Goal: Task Accomplishment & Management: Use online tool/utility

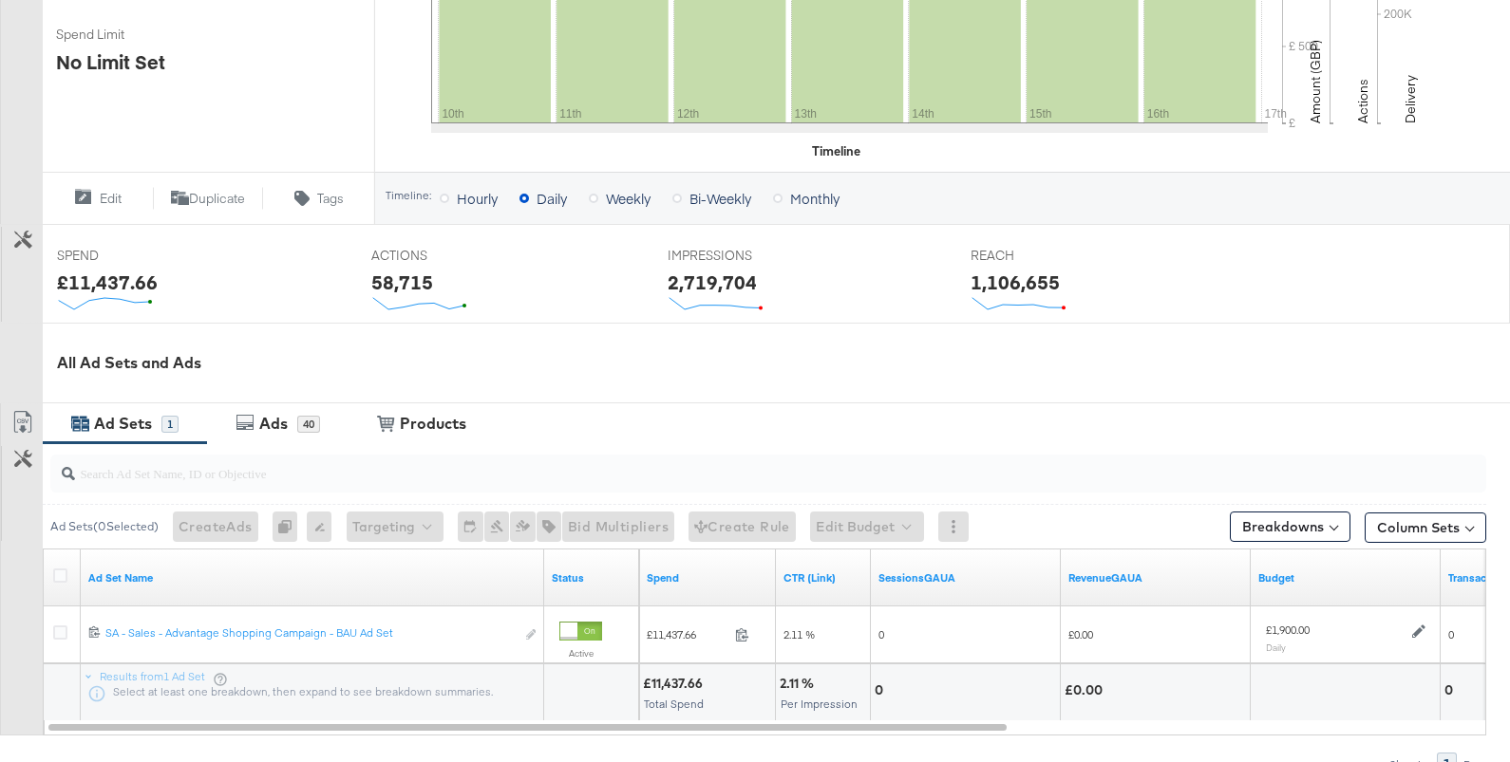
scroll to position [256, 0]
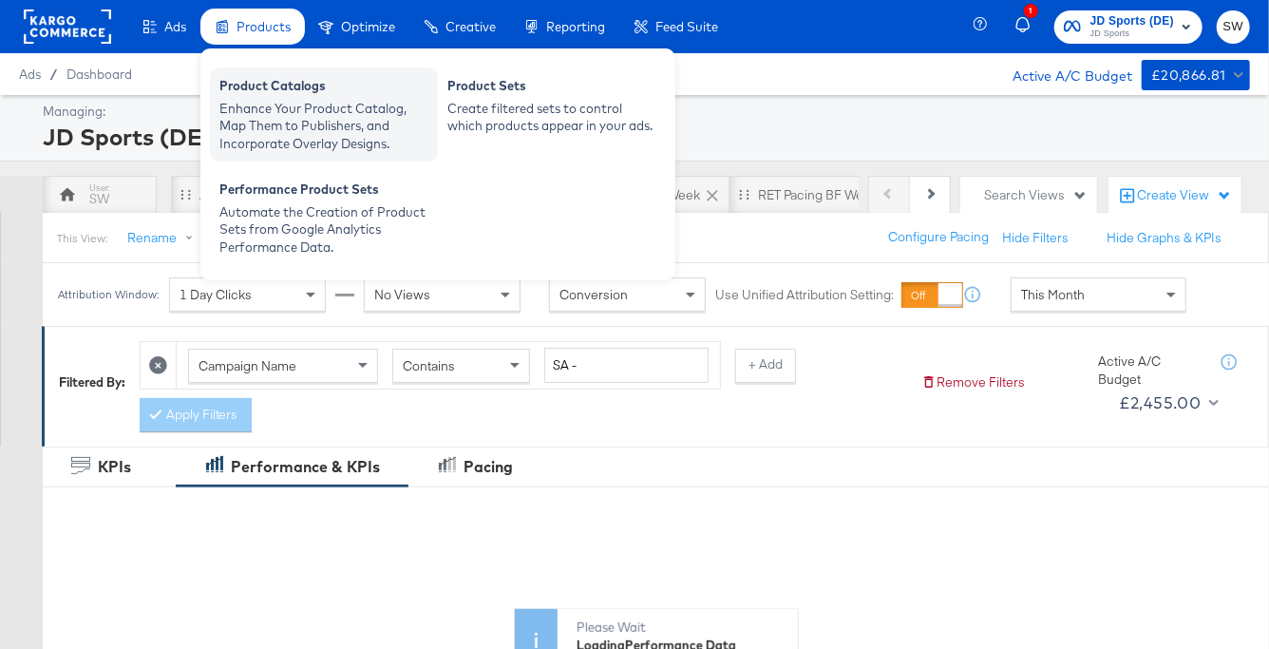
click at [260, 127] on div "Enhance Your Product Catalog, Map Them to Publishers, and Incorporate Overlay D…" at bounding box center [323, 126] width 209 height 53
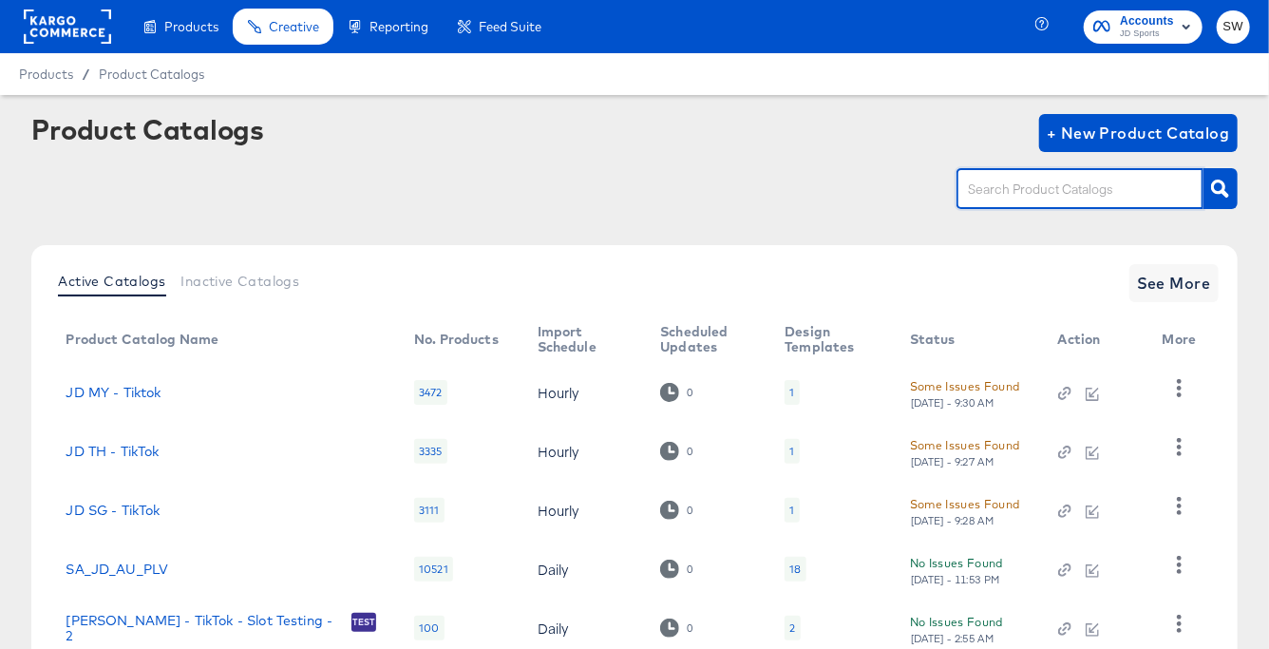
click at [1008, 190] on input "text" at bounding box center [1065, 190] width 202 height 22
type input "au"
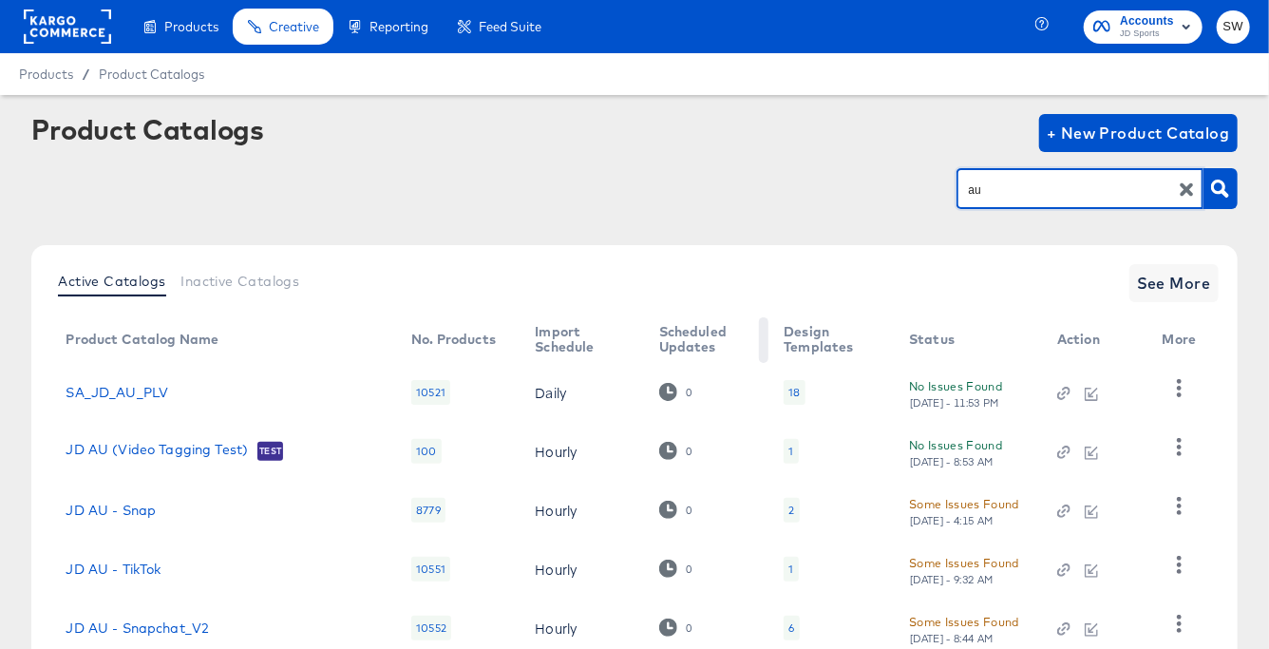
scroll to position [133, 0]
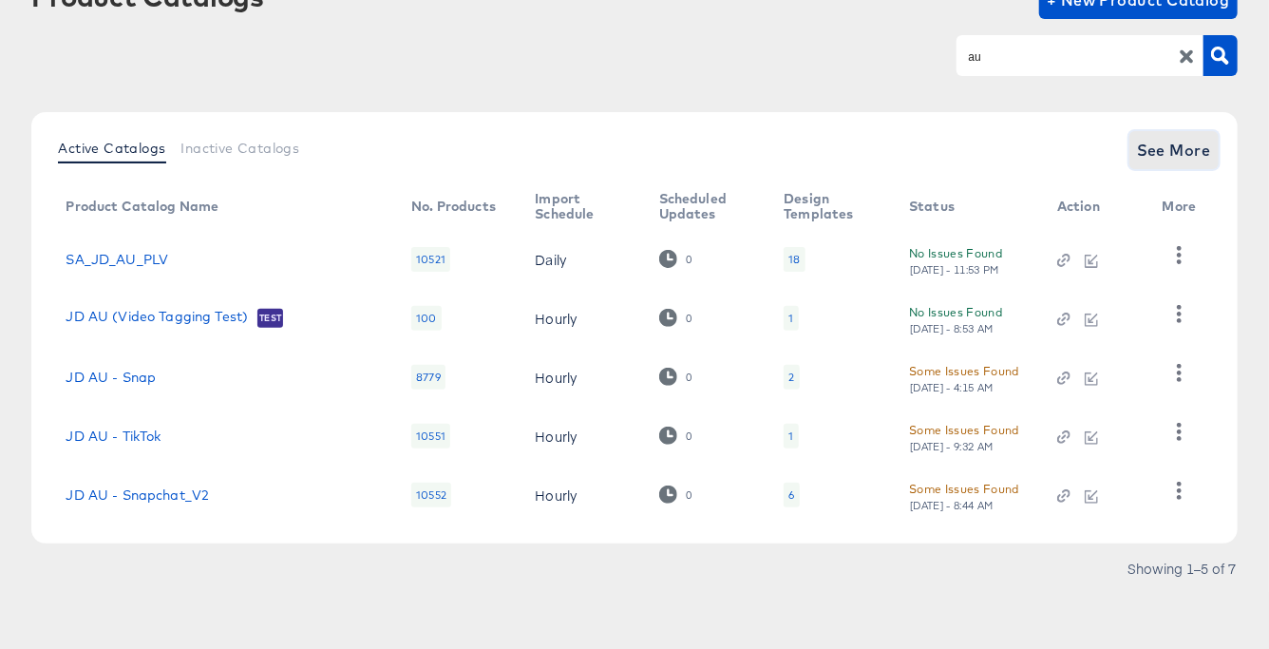
click at [1182, 145] on span "See More" at bounding box center [1174, 150] width 74 height 27
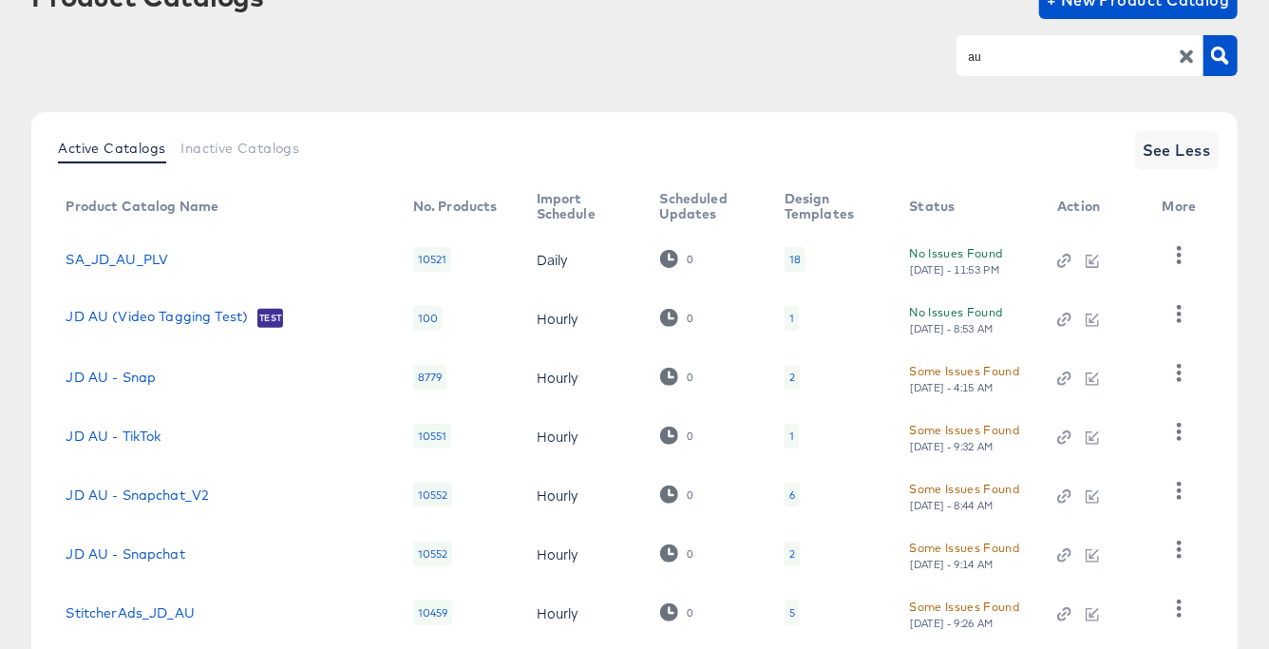
scroll to position [251, 0]
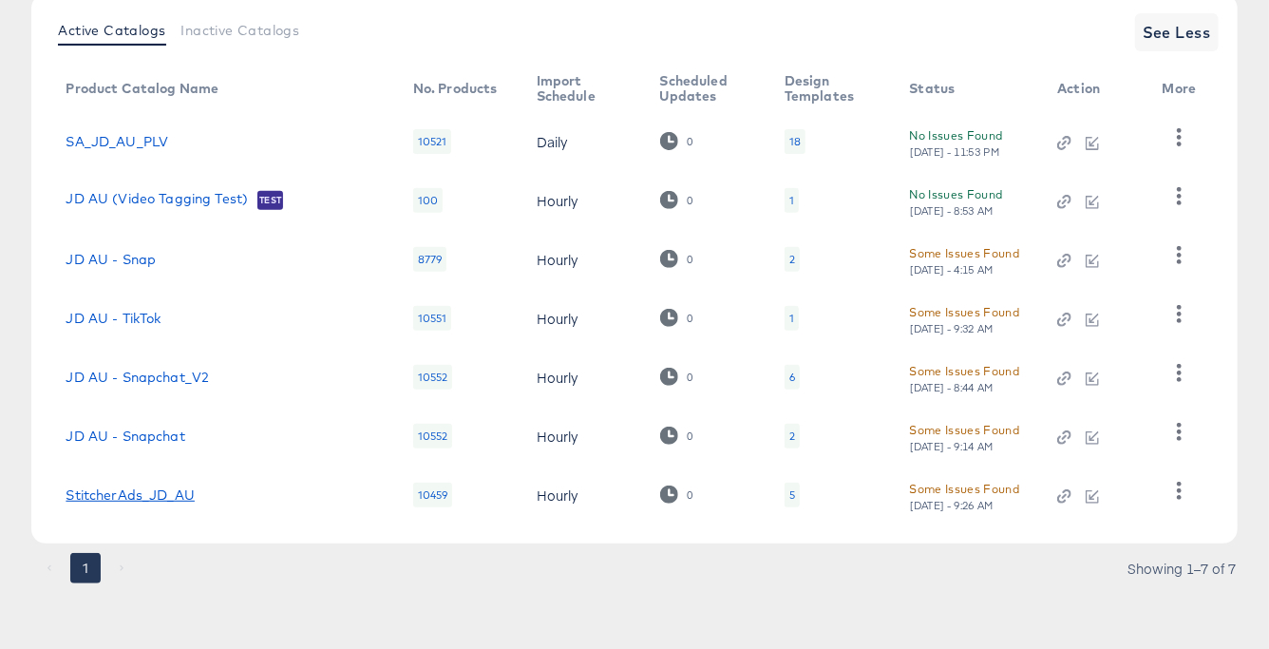
click at [167, 487] on link "StitcherAds_JD_AU" at bounding box center [130, 494] width 129 height 15
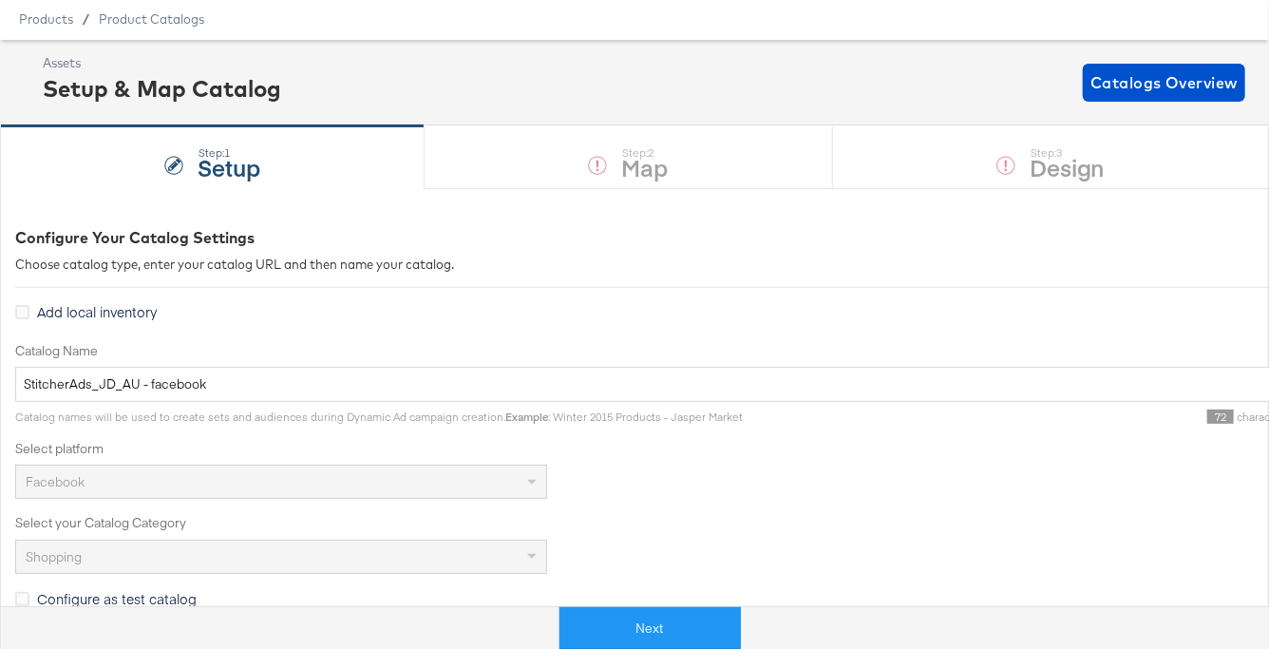
scroll to position [161, 0]
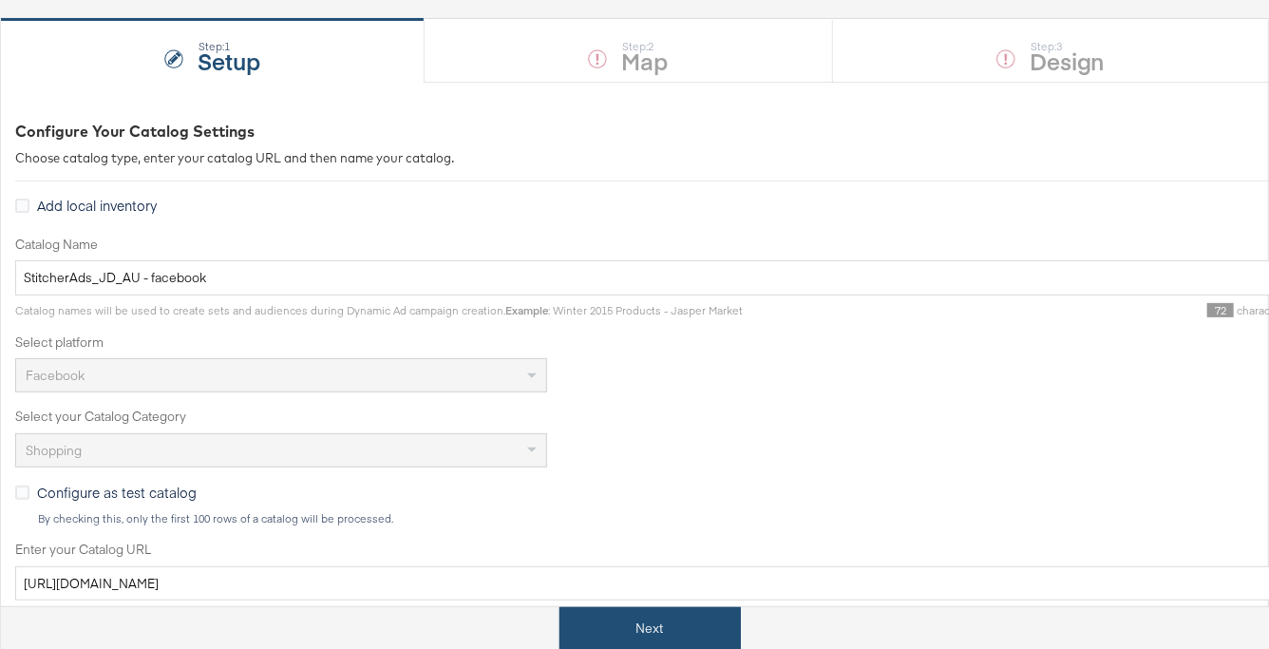
click at [635, 624] on button "Next" at bounding box center [649, 628] width 181 height 43
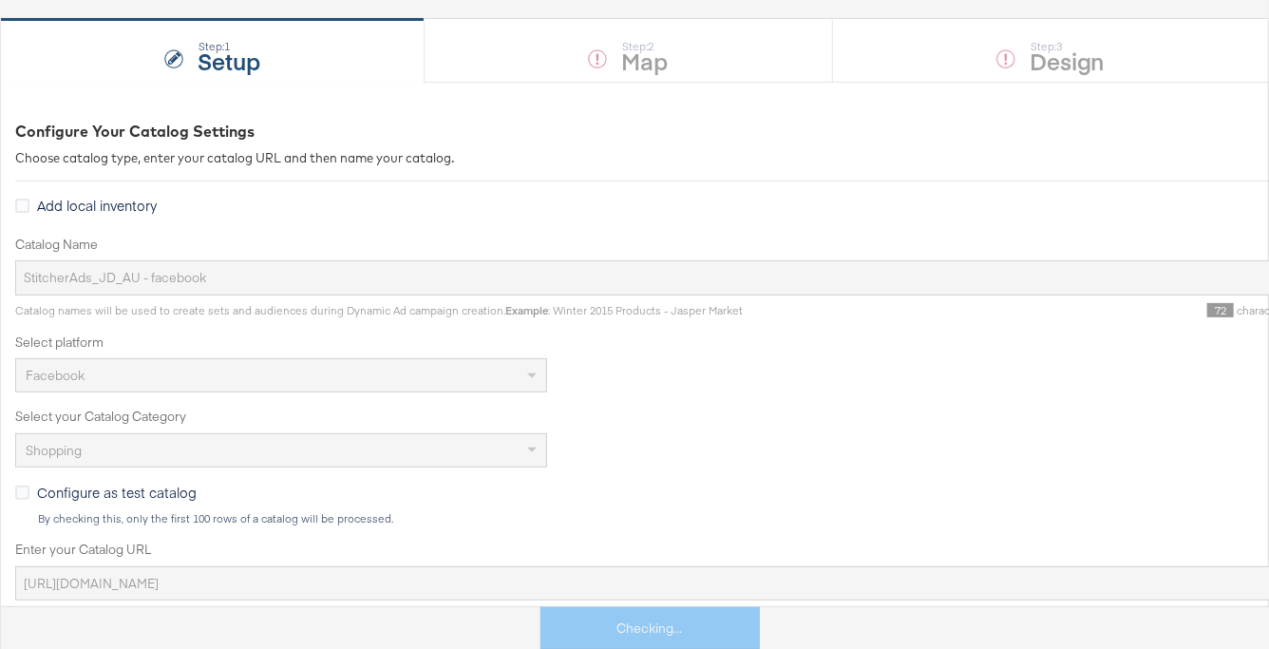
scroll to position [0, 0]
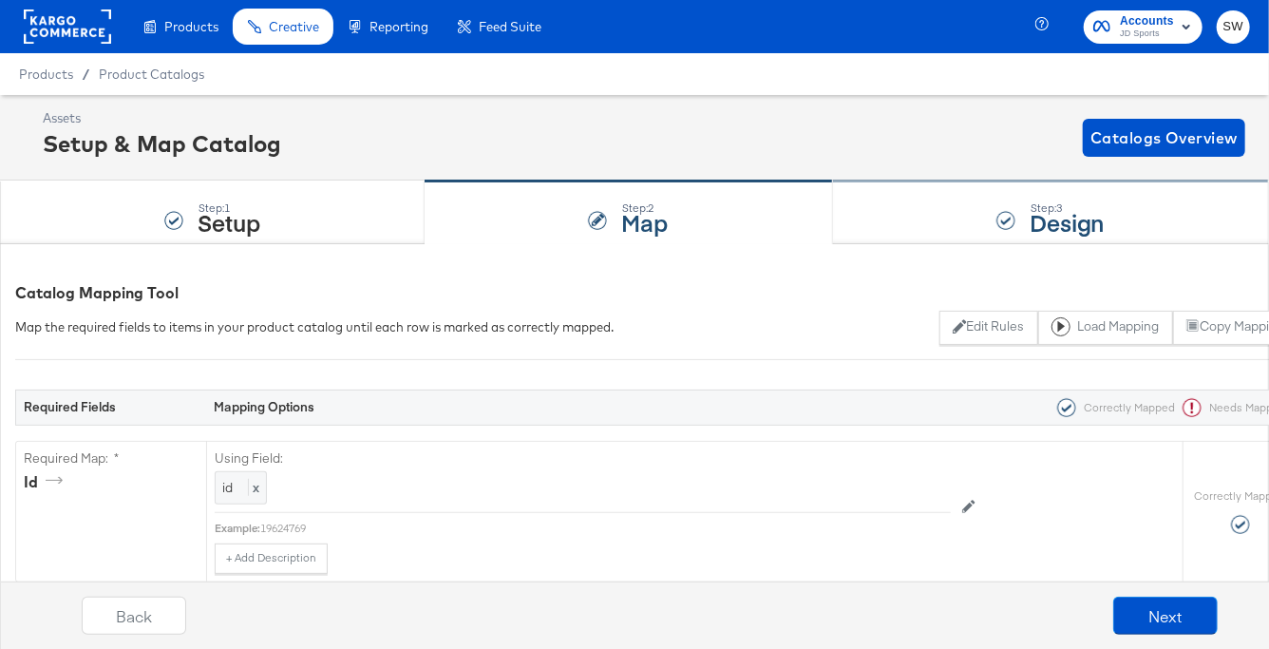
click at [916, 191] on div "Step: 3 Design" at bounding box center [1051, 212] width 436 height 63
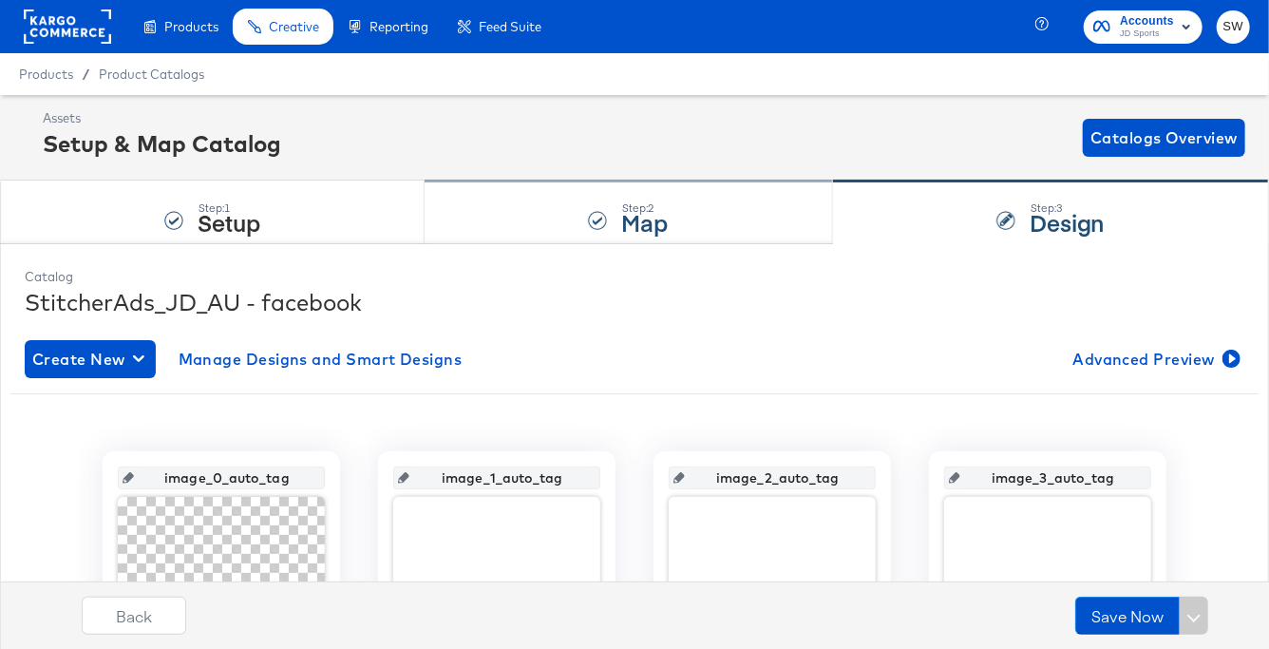
click at [715, 194] on div "Step: 2 Map" at bounding box center [627, 212] width 407 height 63
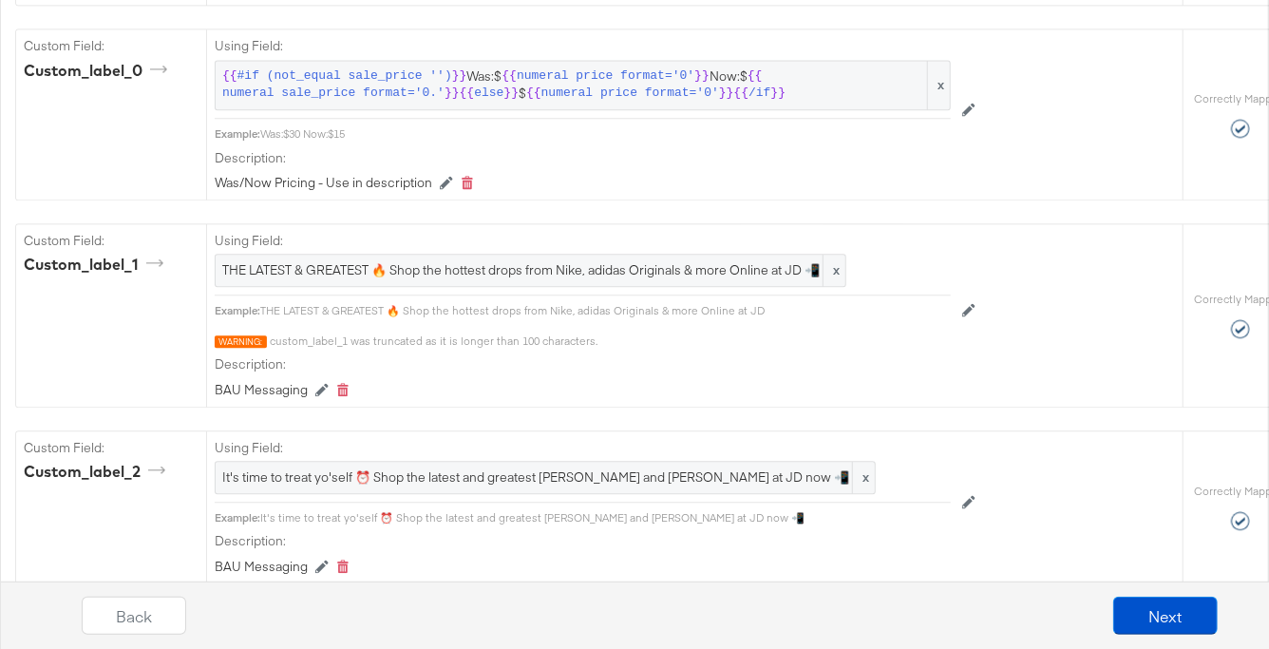
scroll to position [2089, 0]
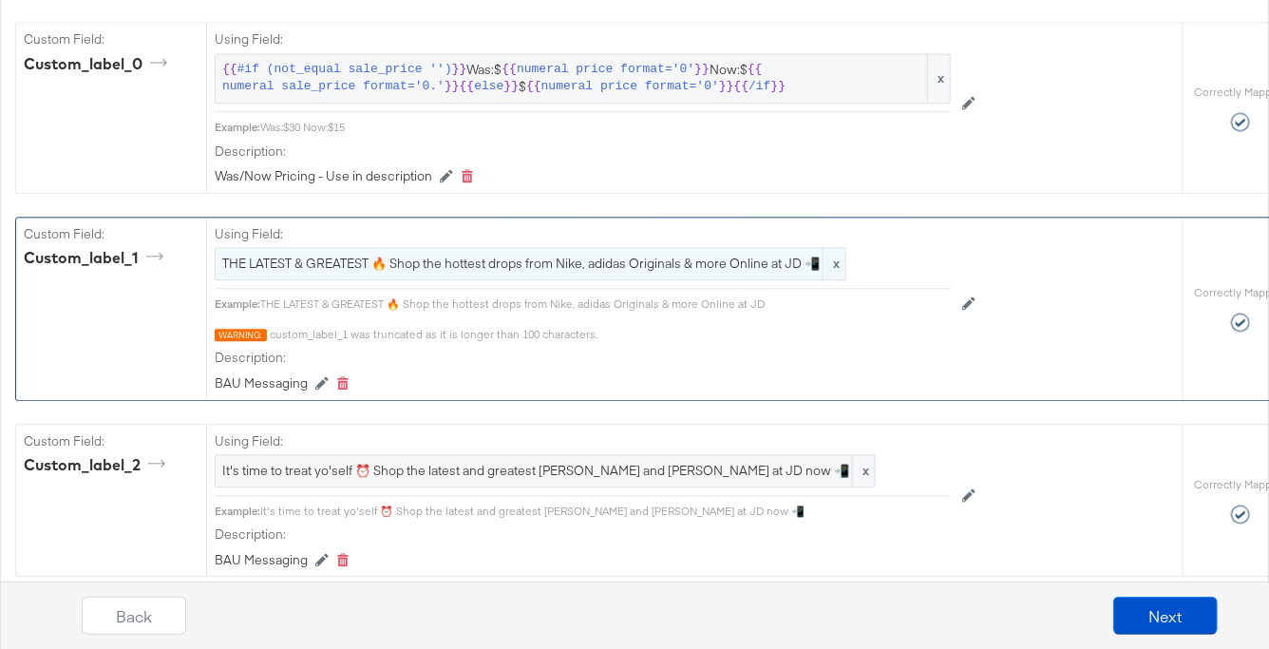
click at [693, 255] on span "THE LATEST & GREATEST 🔥 Shop the hottest drops from Nike, adidas Originals & mo…" at bounding box center [530, 263] width 616 height 18
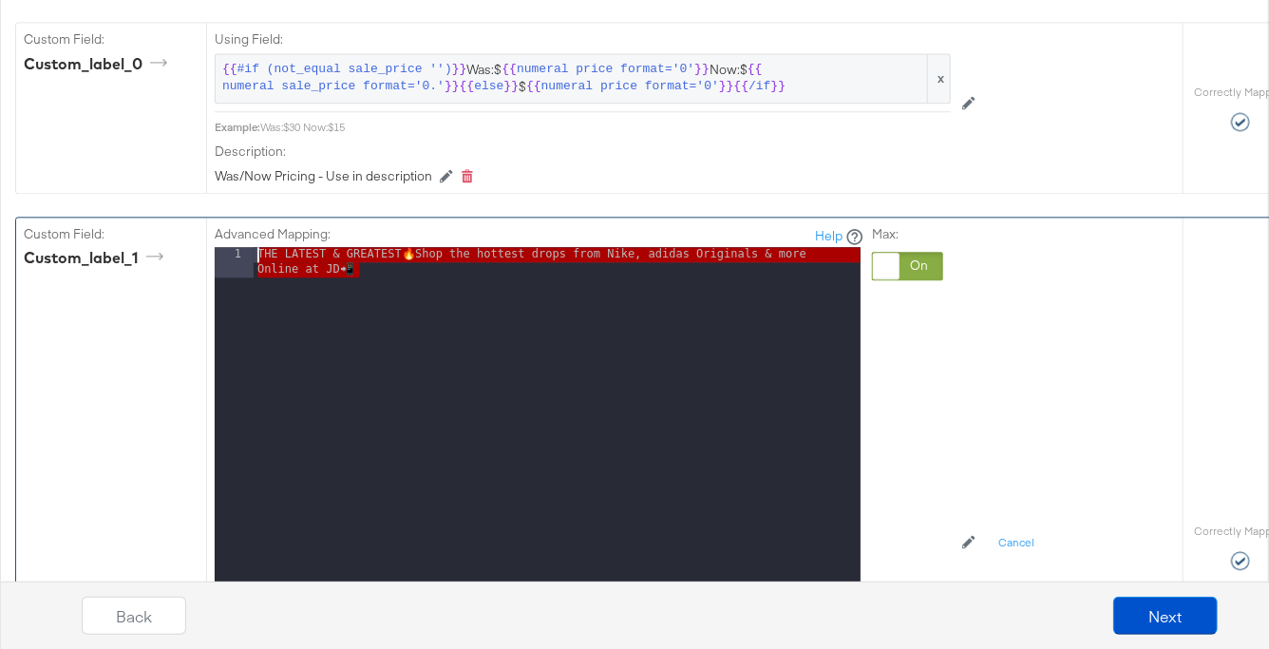
drag, startPoint x: 389, startPoint y: 264, endPoint x: 243, endPoint y: 244, distance: 147.6
click at [243, 247] on div "1 THE LATEST & GREATEST 🔥 Shop the hottest drops from Nike, adidas Originals & …" at bounding box center [538, 484] width 646 height 475
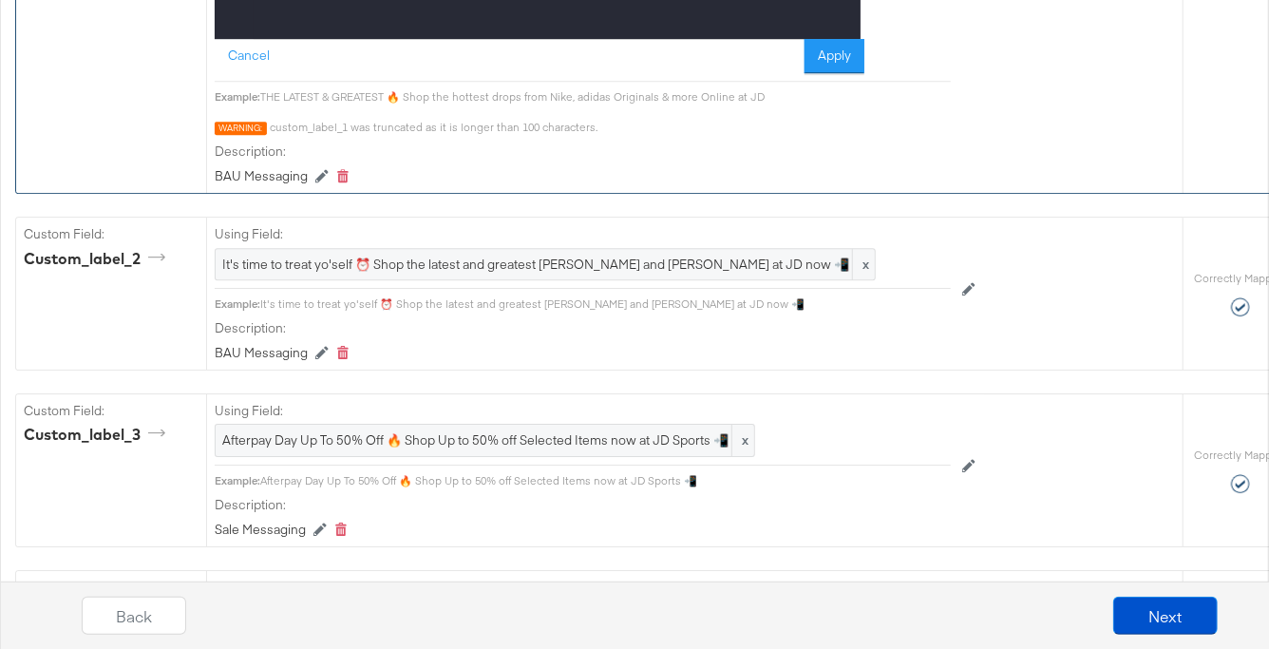
scroll to position [2776, 0]
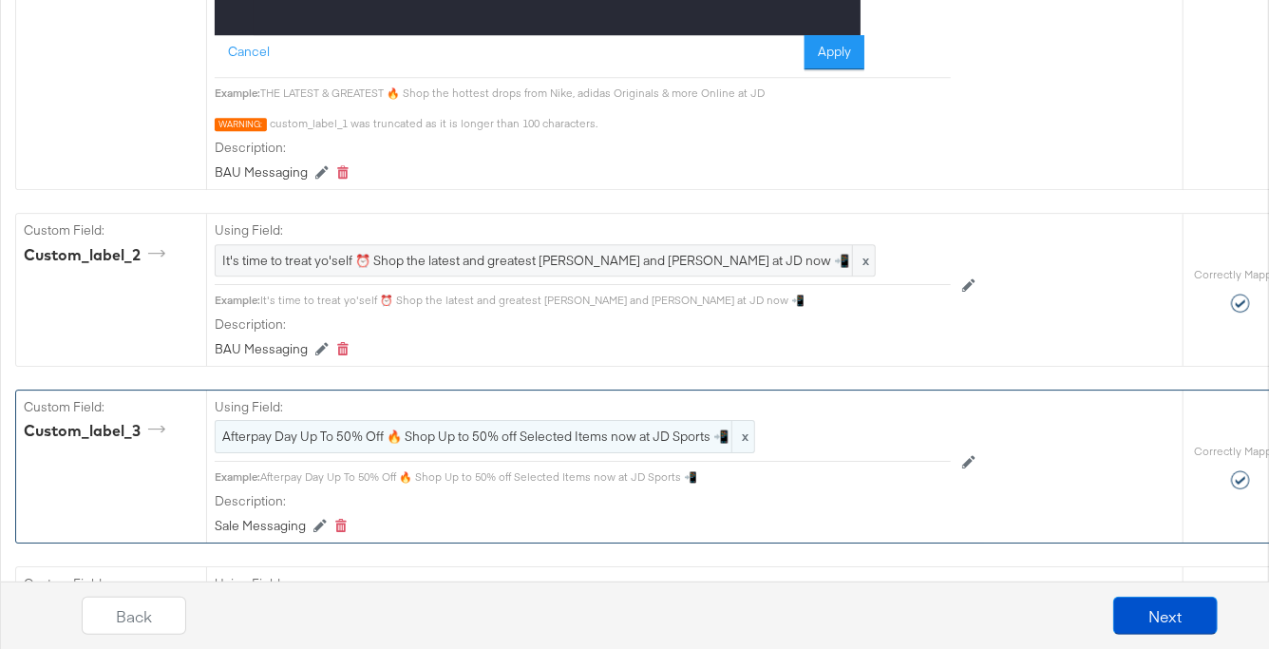
click at [533, 436] on span "Afterpay Day Up To 50% Off 🔥 Shop Up to 50% off Selected Items now at JD Sports…" at bounding box center [484, 436] width 525 height 18
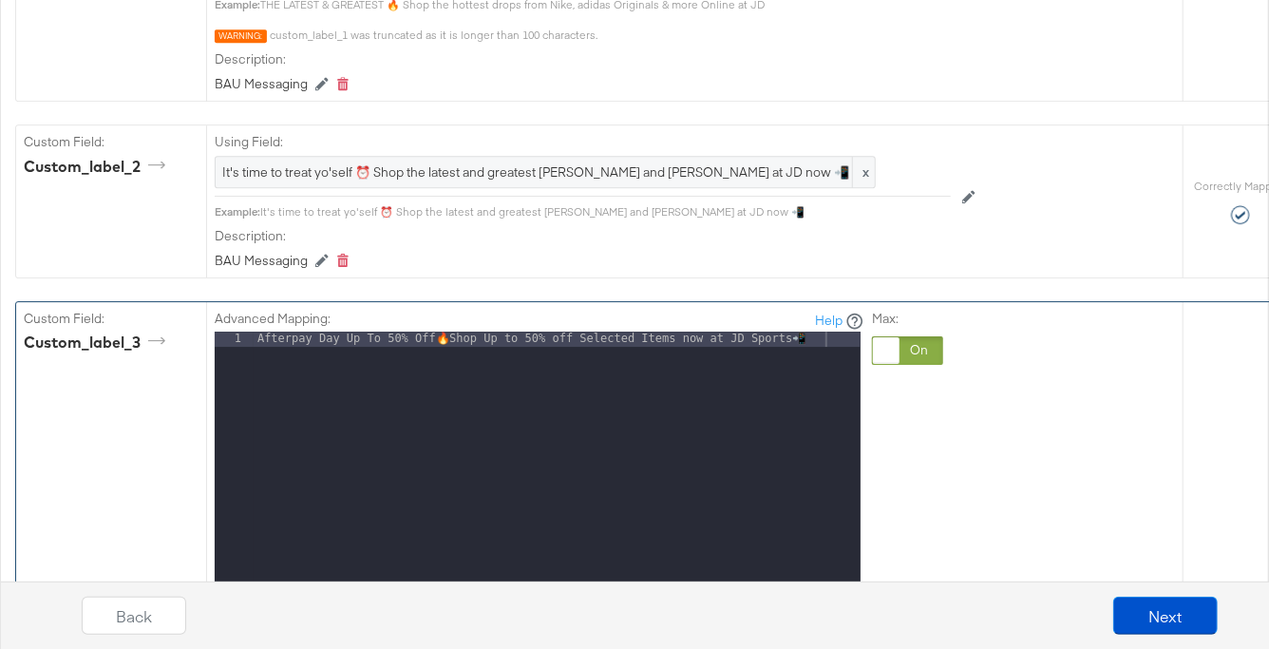
scroll to position [2880, 0]
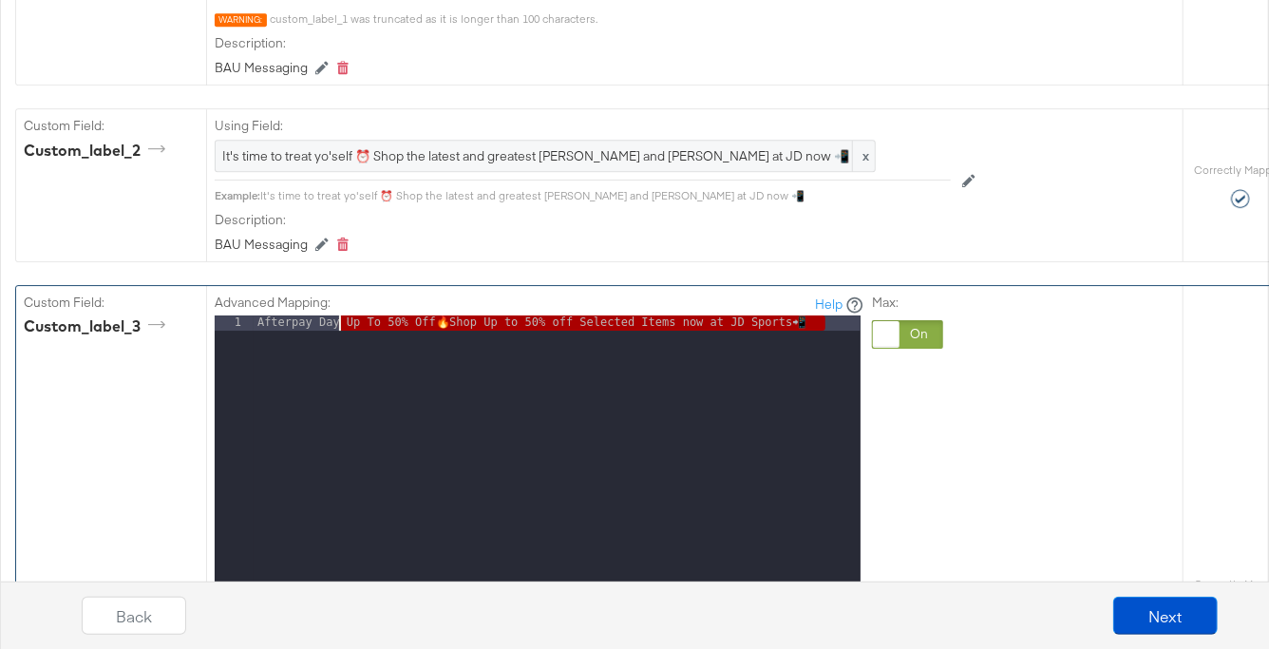
drag, startPoint x: 841, startPoint y: 323, endPoint x: 319, endPoint y: 314, distance: 522.3
click at [319, 315] on div "Afterpay Day Up To 50% Off 🔥 Shop Up to 50% off Selected Items now at JD Sports…" at bounding box center [557, 567] width 607 height 505
click at [838, 319] on div "Afterpay Day Up To 50% Off 🔥 Shop Up to 50% off Selected Items now at JD Sports…" at bounding box center [557, 567] width 607 height 505
drag, startPoint x: 844, startPoint y: 319, endPoint x: 324, endPoint y: 304, distance: 520.6
click at [324, 304] on div "Advanced Mapping: Help 1 Afterpay Day Up To 50% Off 🔥 Shop Up to 50% off Select…" at bounding box center [539, 559] width 649 height 532
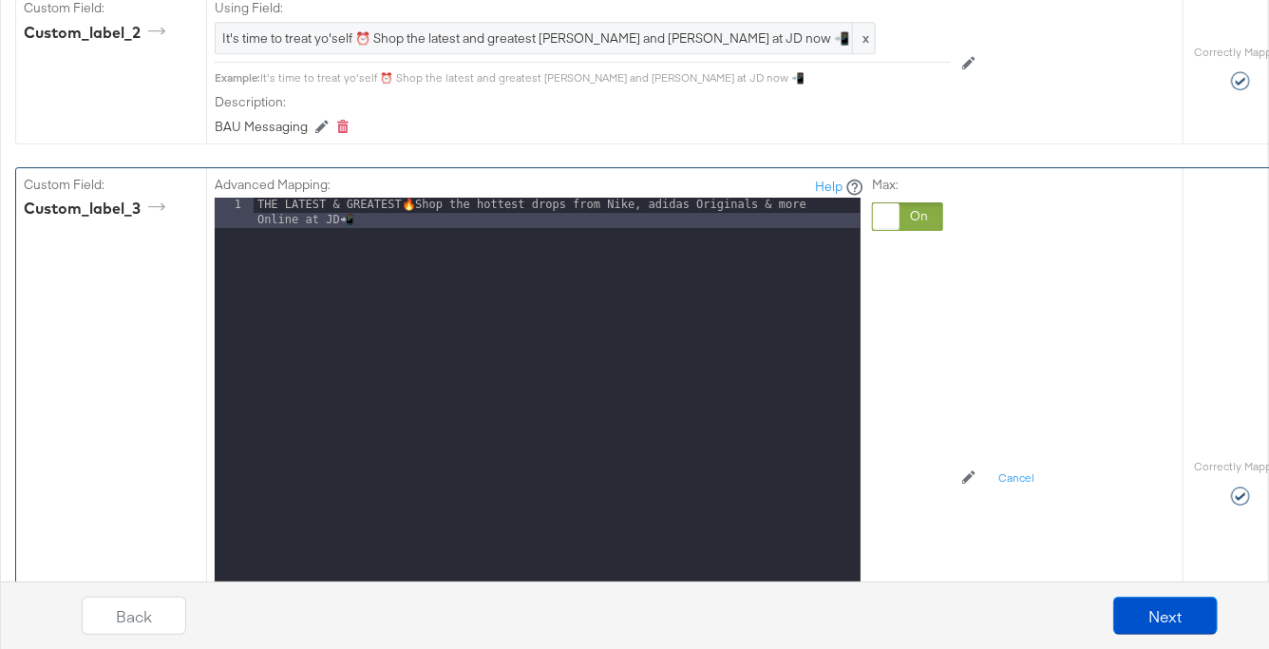
scroll to position [3211, 0]
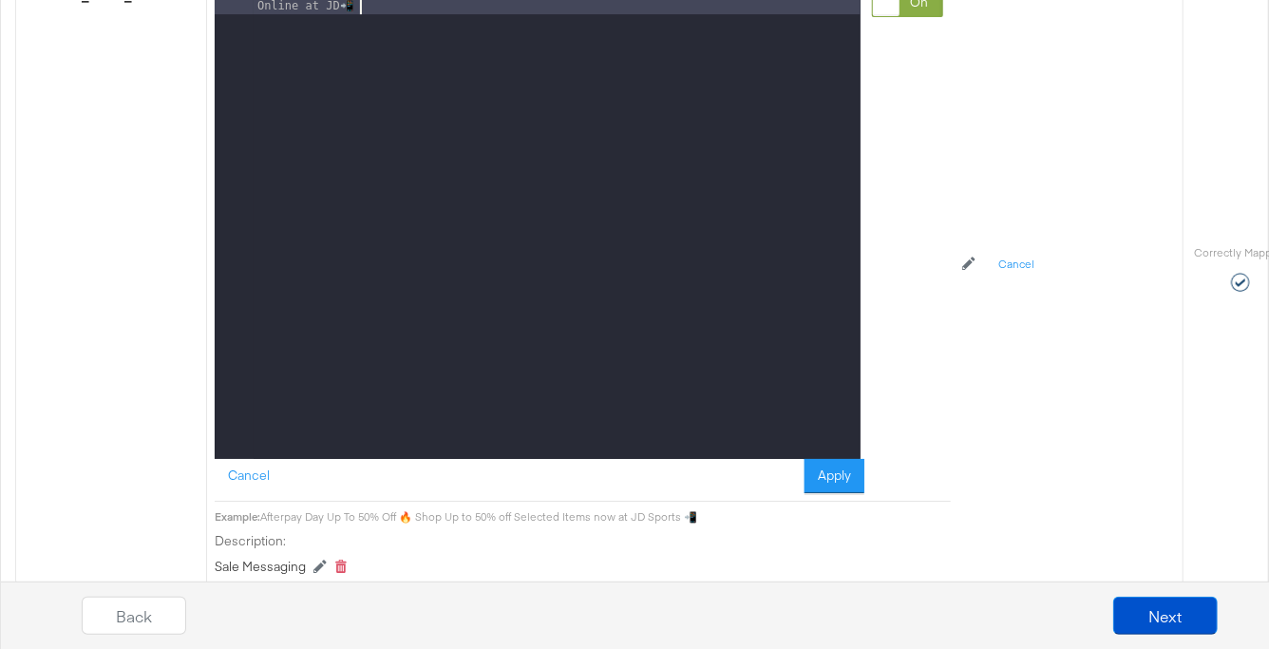
click at [831, 467] on button "Apply" at bounding box center [834, 476] width 60 height 34
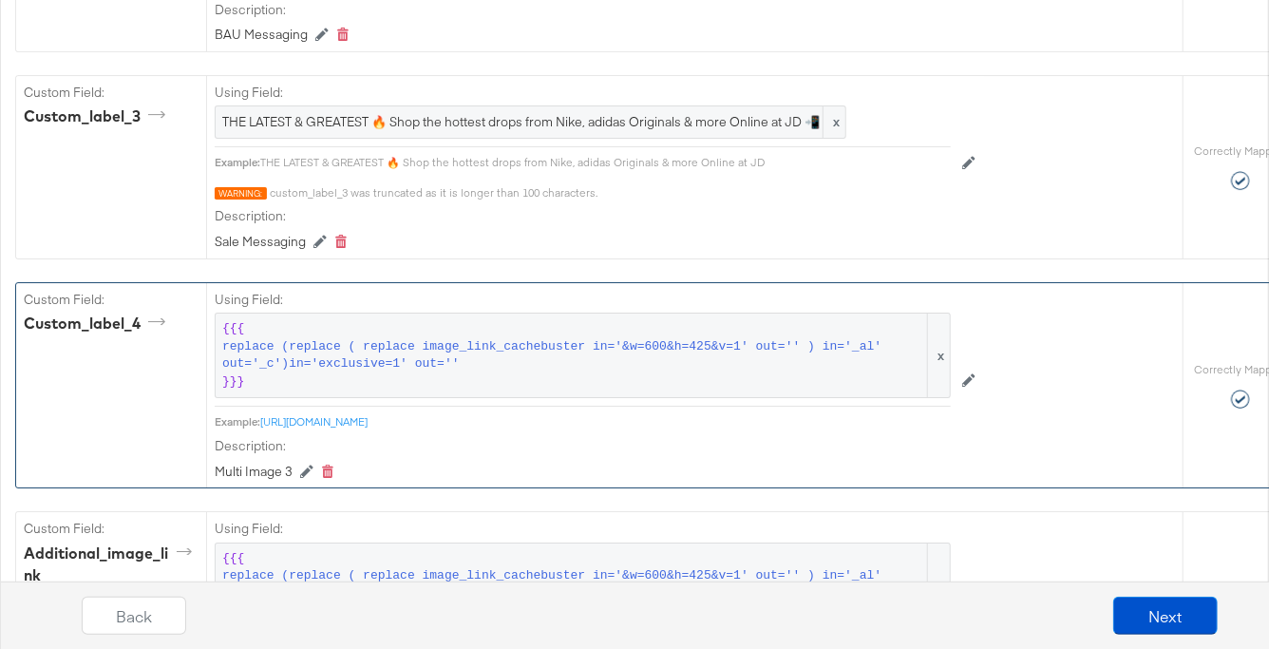
scroll to position [3079, 0]
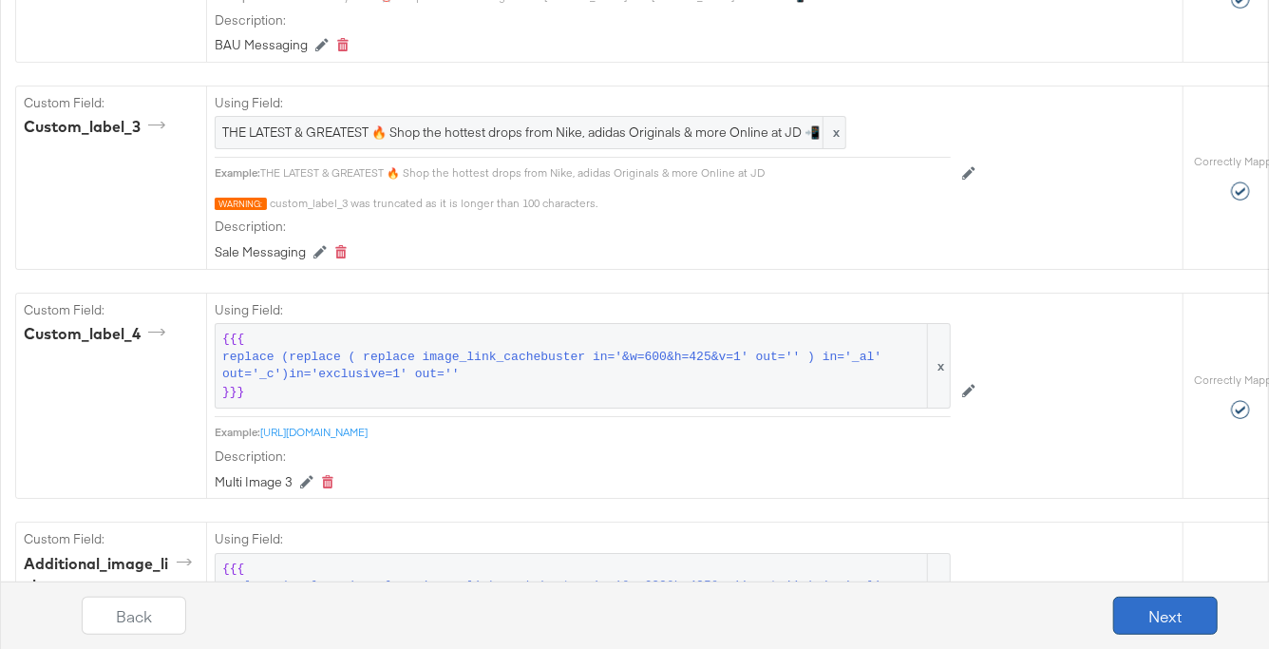
click at [1137, 612] on button "Next" at bounding box center [1165, 615] width 104 height 38
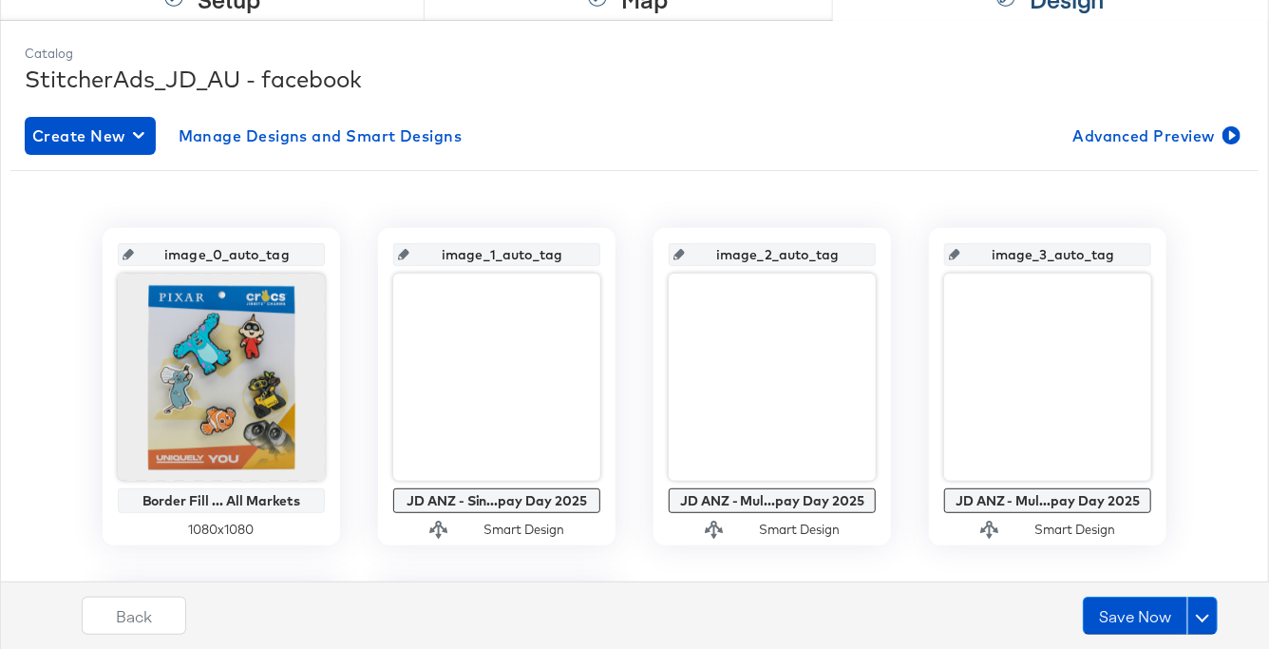
scroll to position [401, 0]
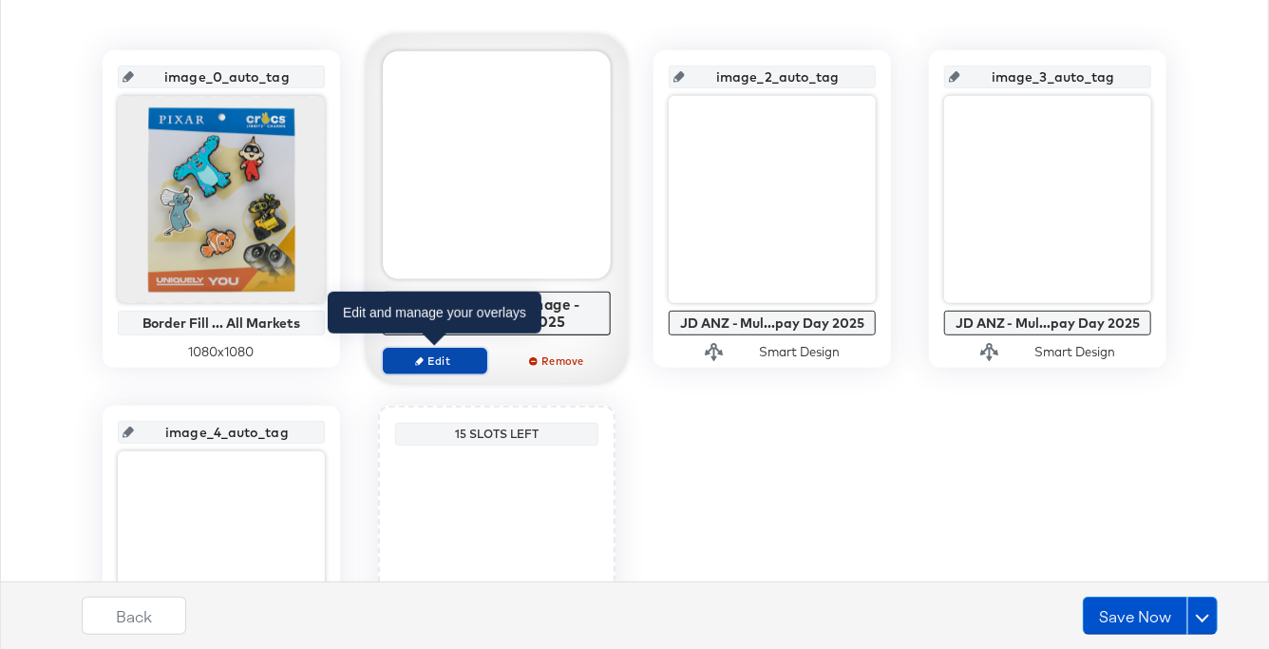
click at [424, 358] on span "Edit" at bounding box center [434, 360] width 87 height 14
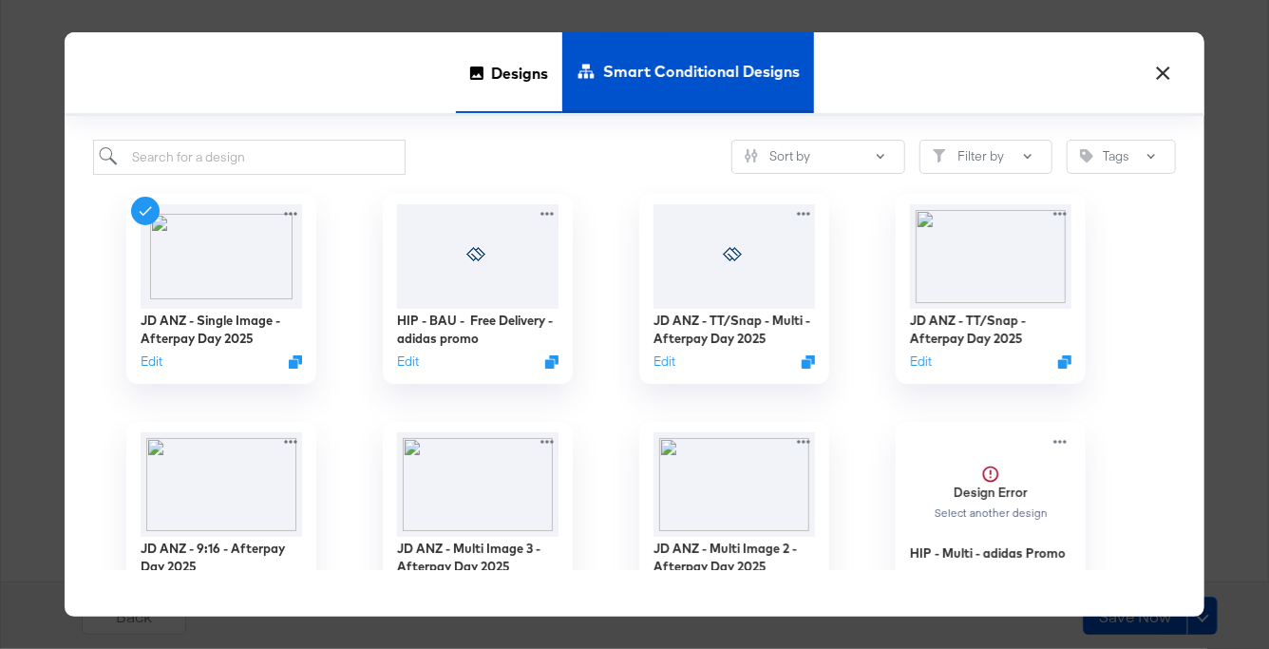
click at [498, 71] on span "Designs" at bounding box center [519, 73] width 57 height 84
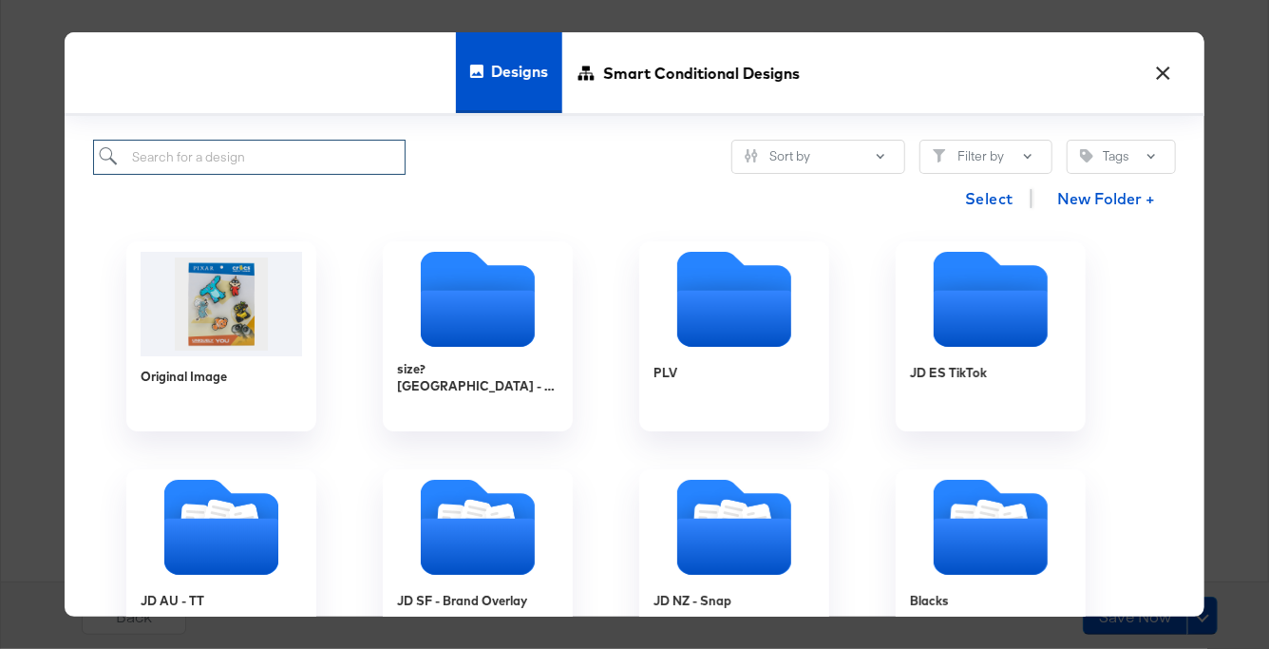
click at [375, 147] on input "search" at bounding box center [249, 157] width 312 height 35
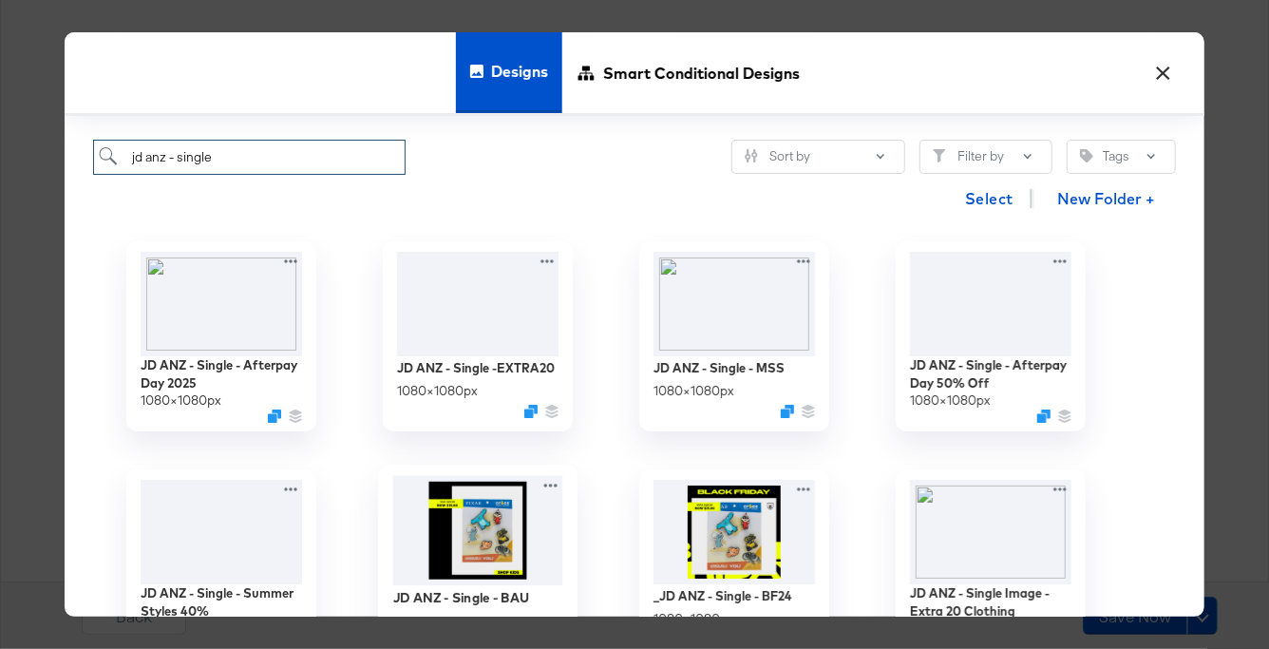
type input "jd anz - single"
click at [481, 533] on img at bounding box center [478, 530] width 170 height 109
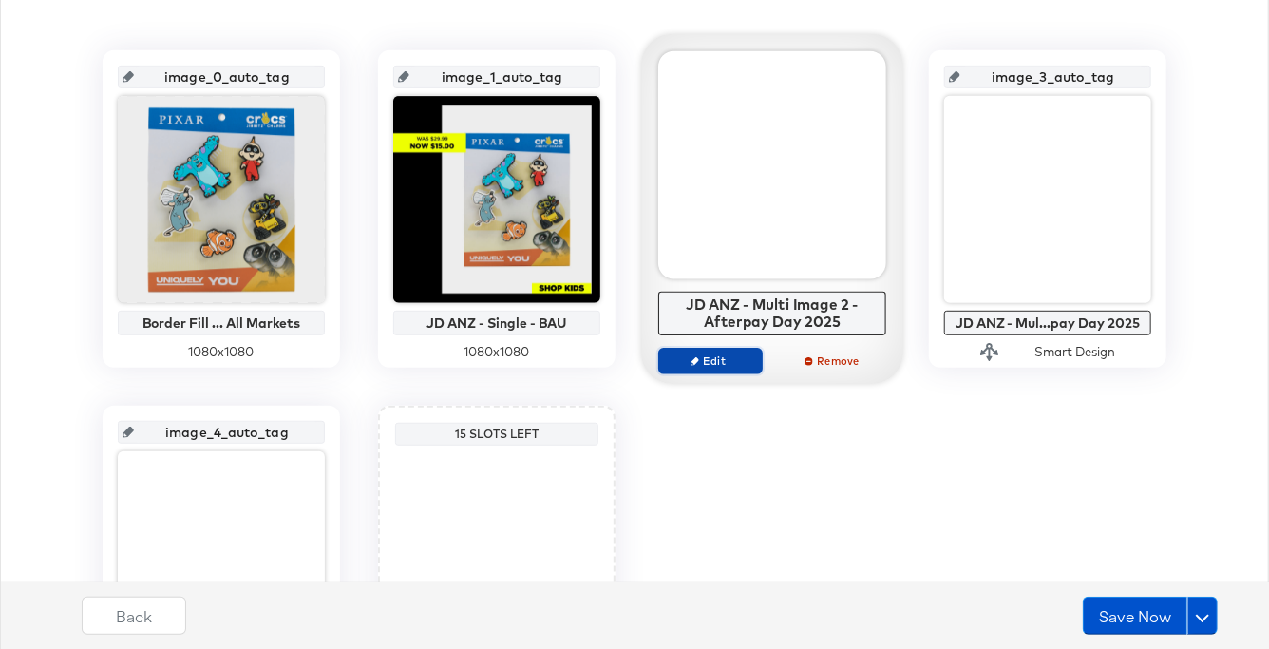
click at [725, 361] on span "Edit" at bounding box center [710, 360] width 87 height 14
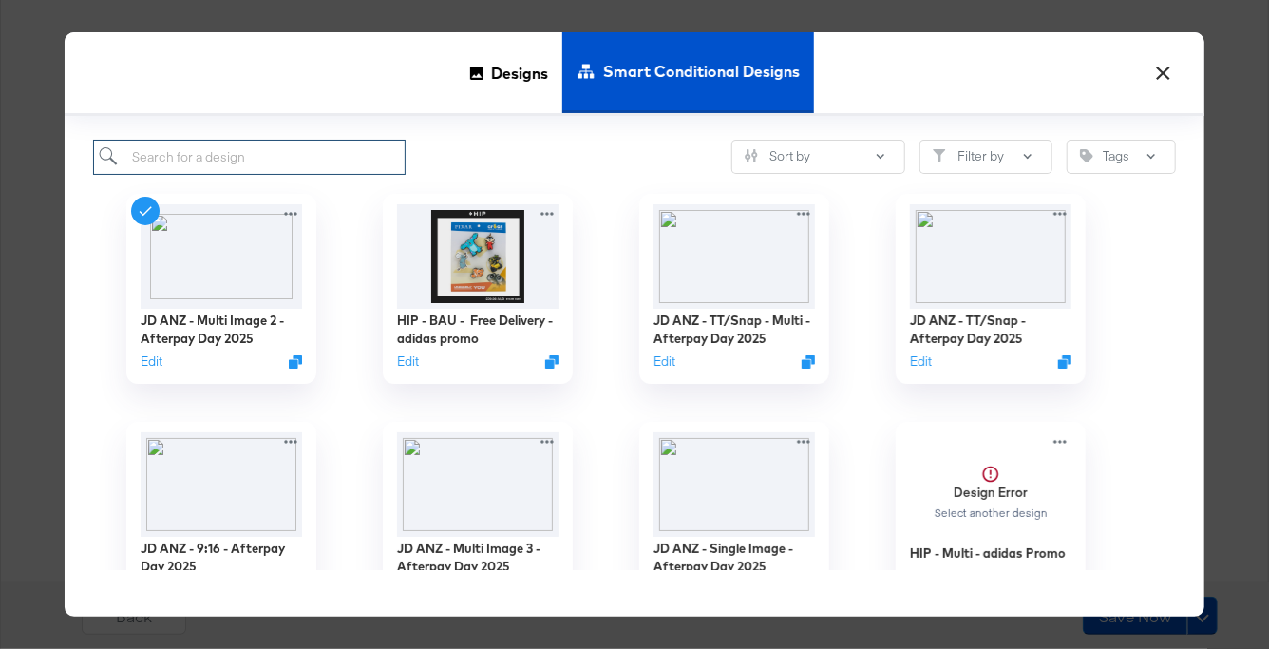
click at [320, 161] on input "search" at bounding box center [249, 157] width 312 height 35
click at [523, 73] on span "Designs" at bounding box center [519, 73] width 57 height 84
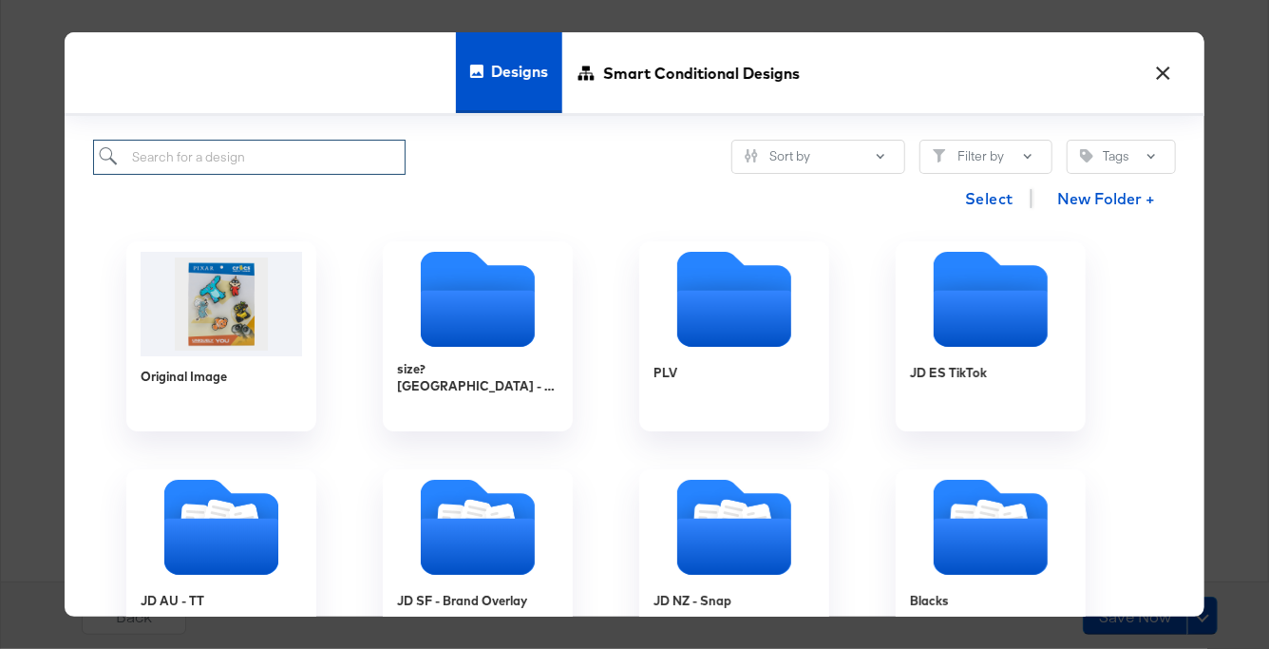
click at [308, 154] on input "search" at bounding box center [249, 157] width 312 height 35
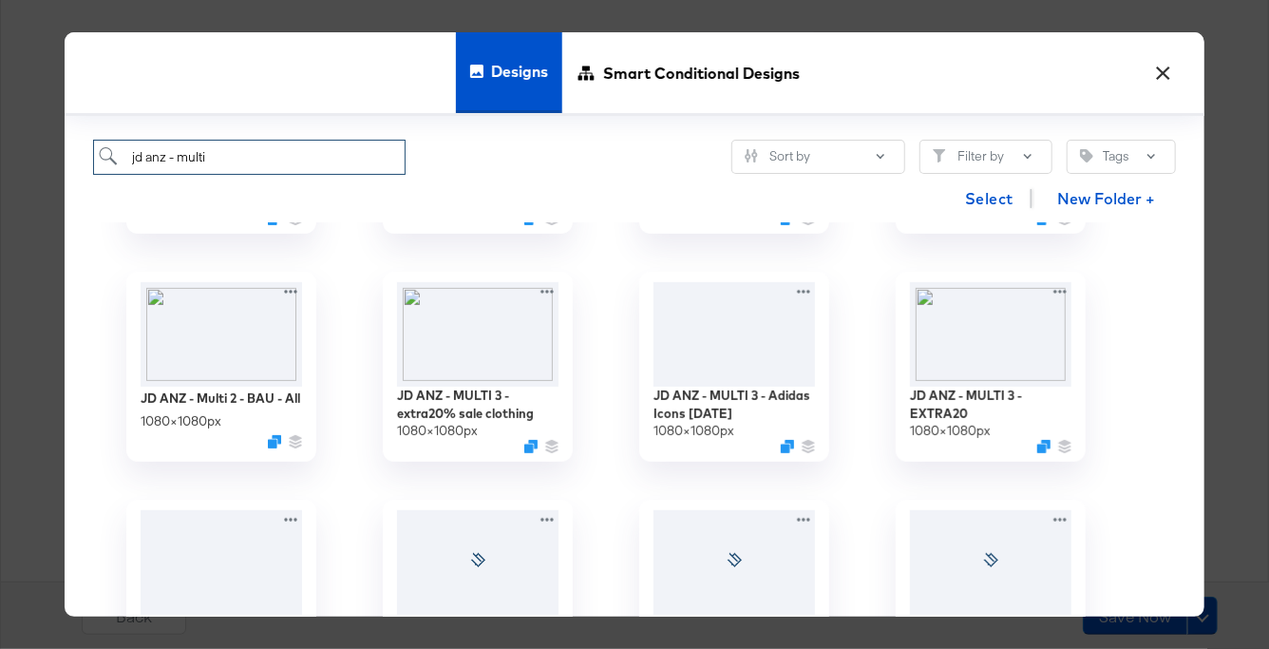
scroll to position [405, 0]
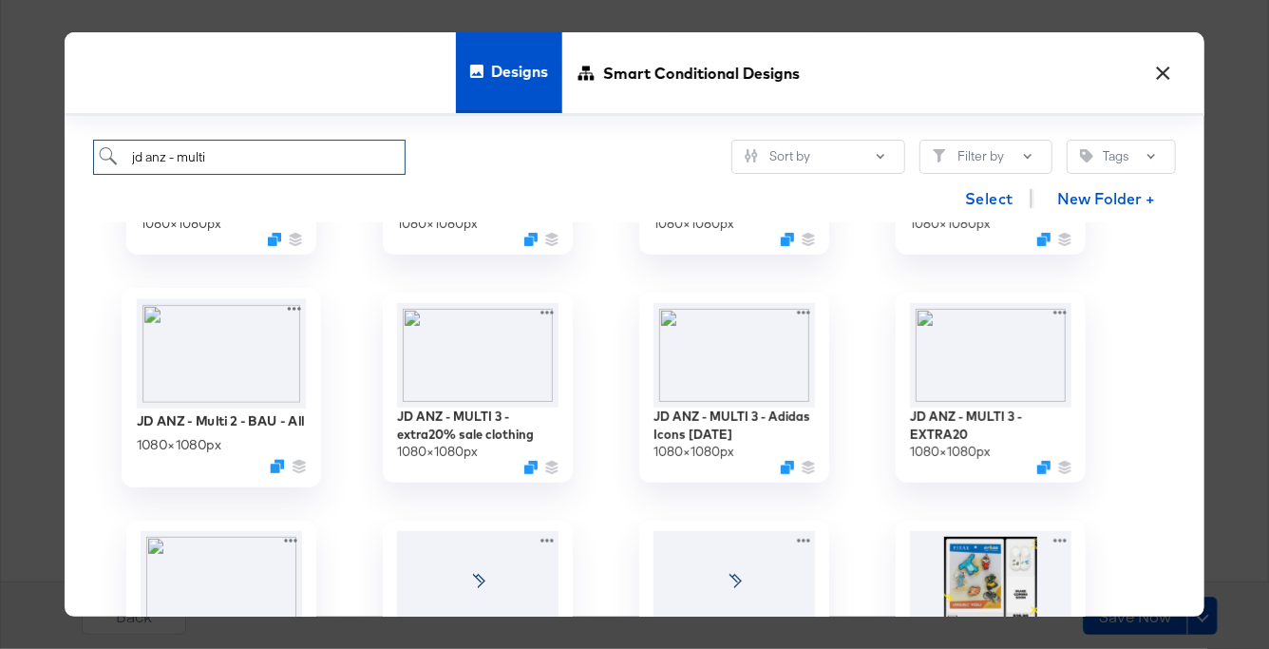
type input "jd anz - multi"
click at [251, 385] on img at bounding box center [222, 353] width 170 height 109
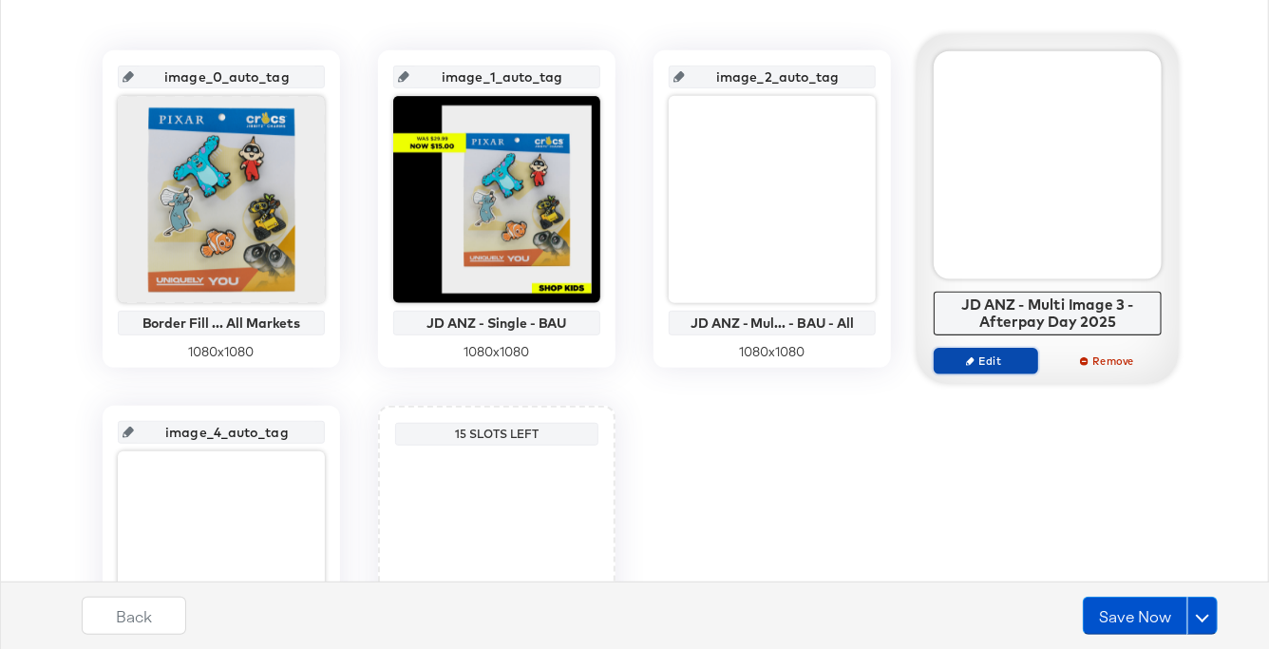
click at [967, 360] on icon "button" at bounding box center [970, 360] width 9 height 9
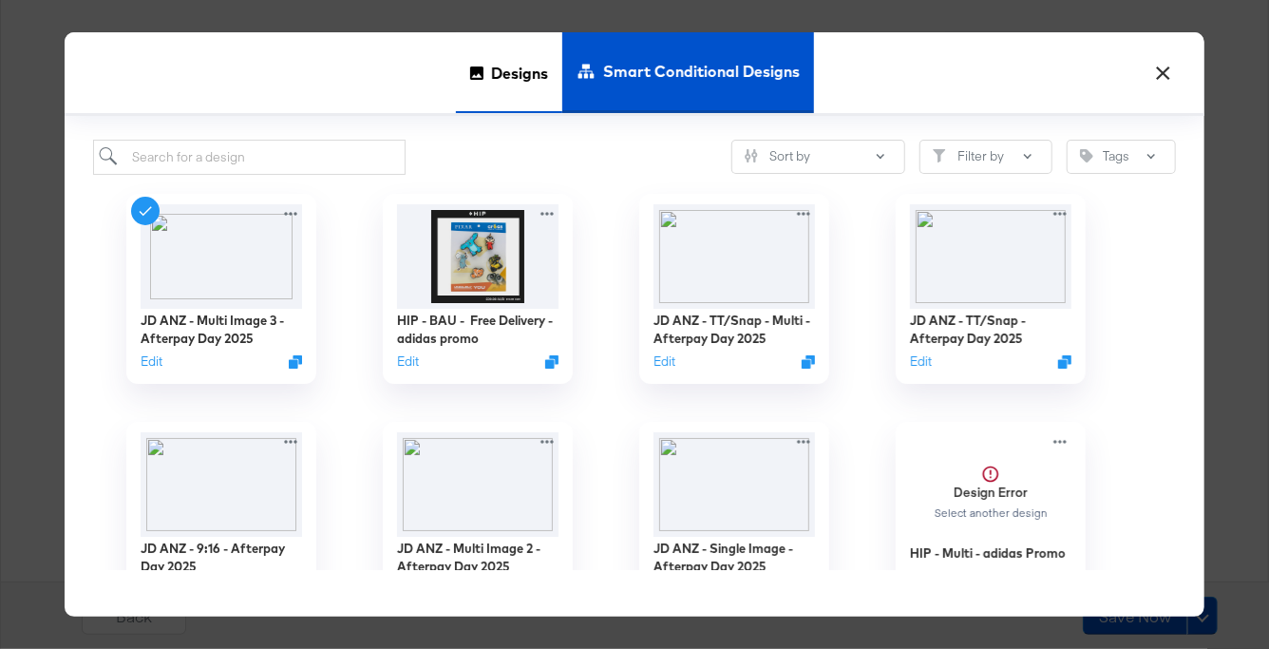
click at [488, 85] on div "Designs" at bounding box center [509, 72] width 106 height 81
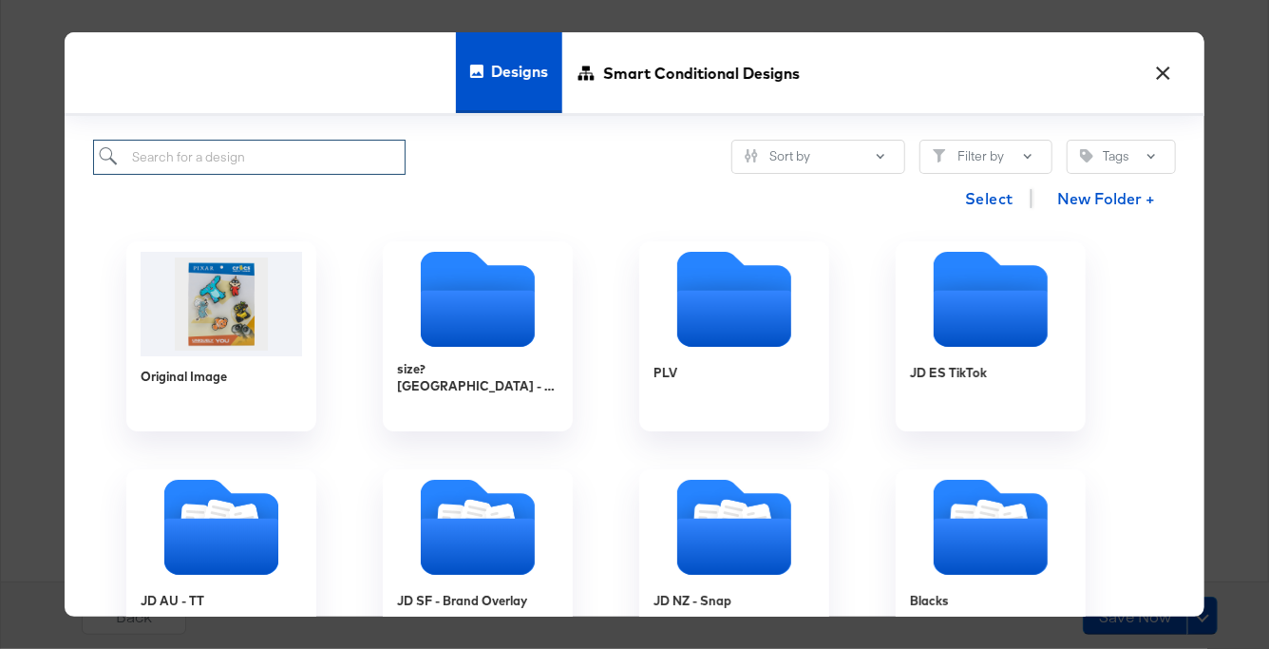
click at [284, 155] on input "search" at bounding box center [249, 157] width 312 height 35
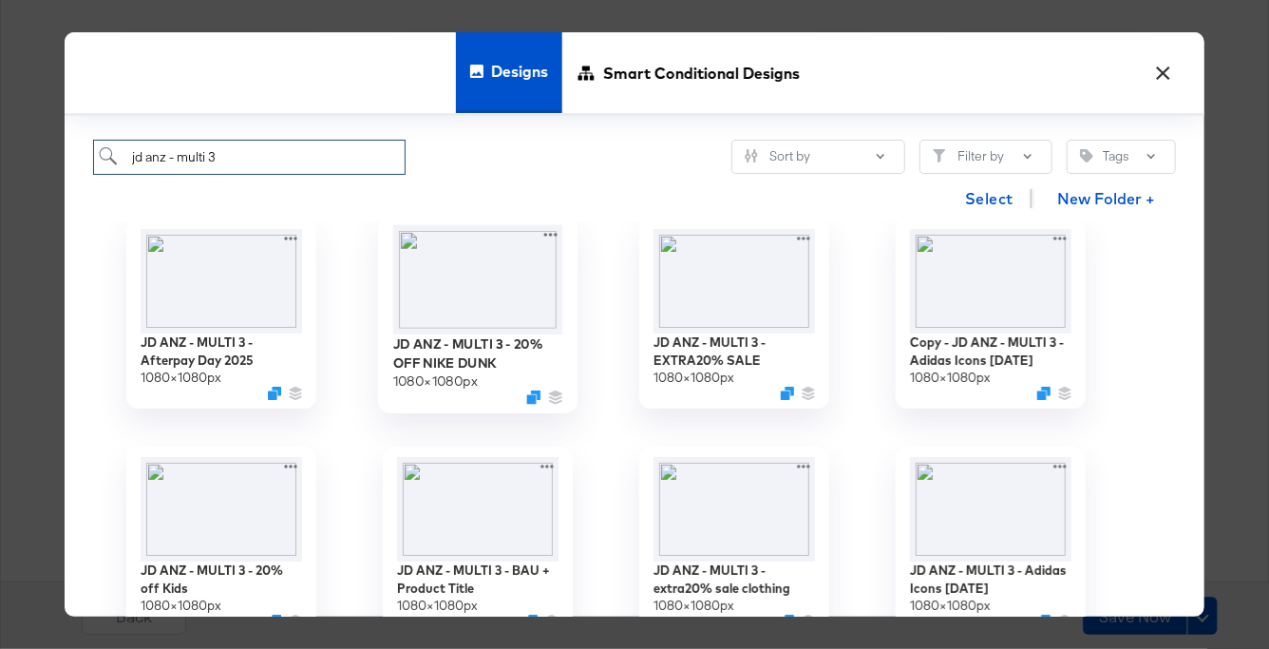
scroll to position [0, 0]
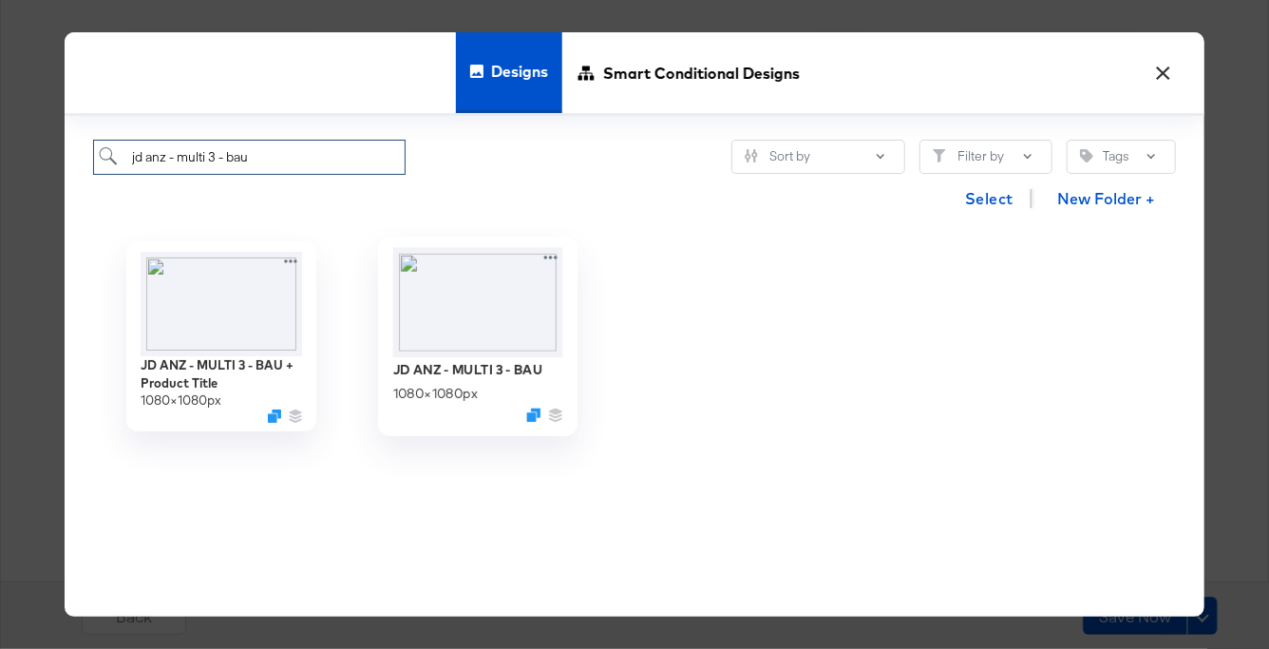
type input "jd anz - multi 3 - bau"
click at [503, 340] on img at bounding box center [478, 302] width 170 height 109
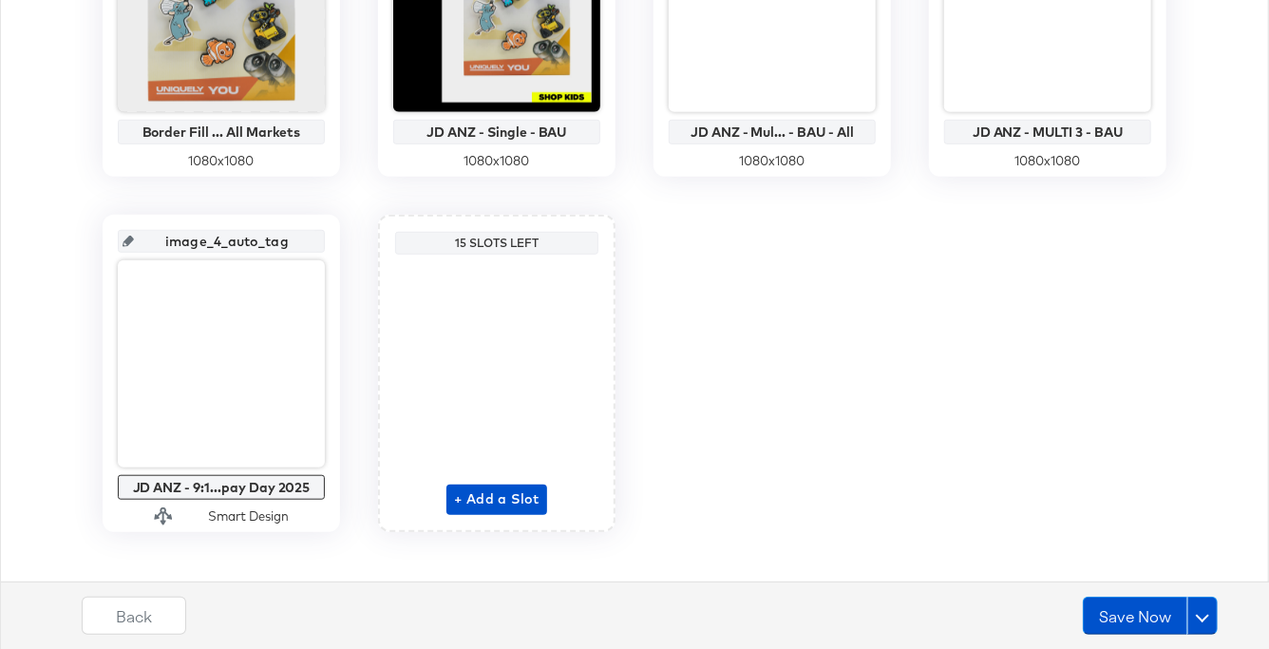
scroll to position [601, 0]
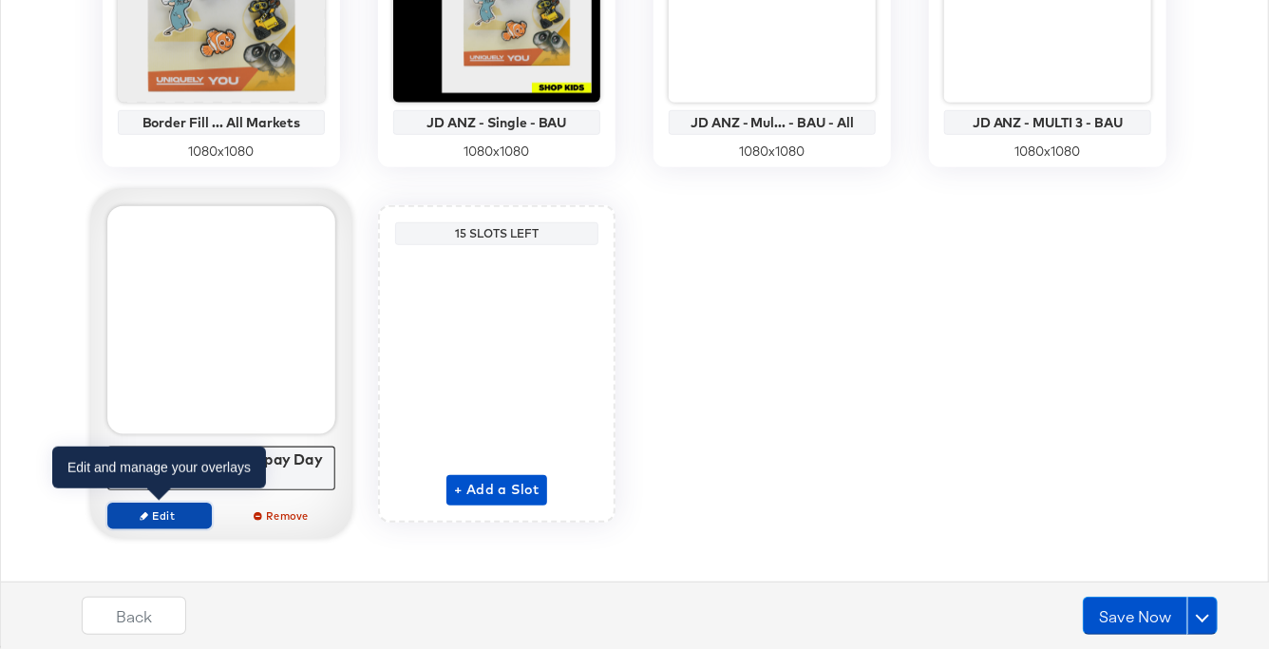
click at [184, 517] on span "Edit" at bounding box center [159, 515] width 87 height 14
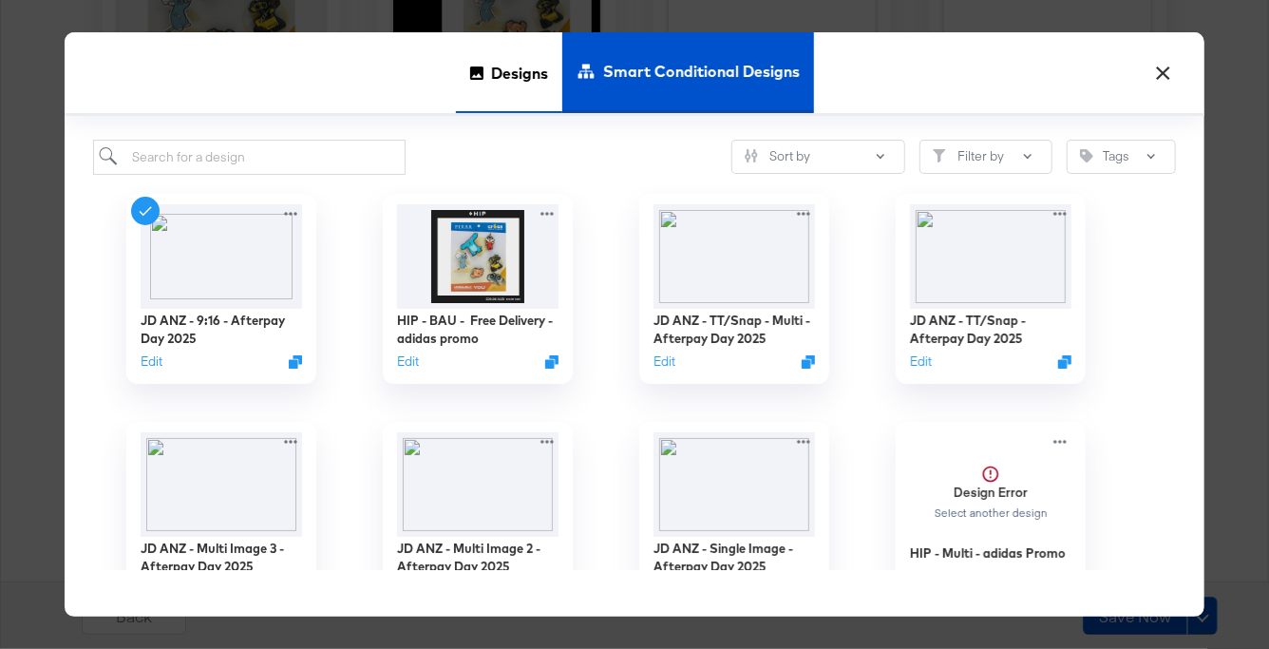
click at [522, 75] on span "Designs" at bounding box center [519, 73] width 57 height 84
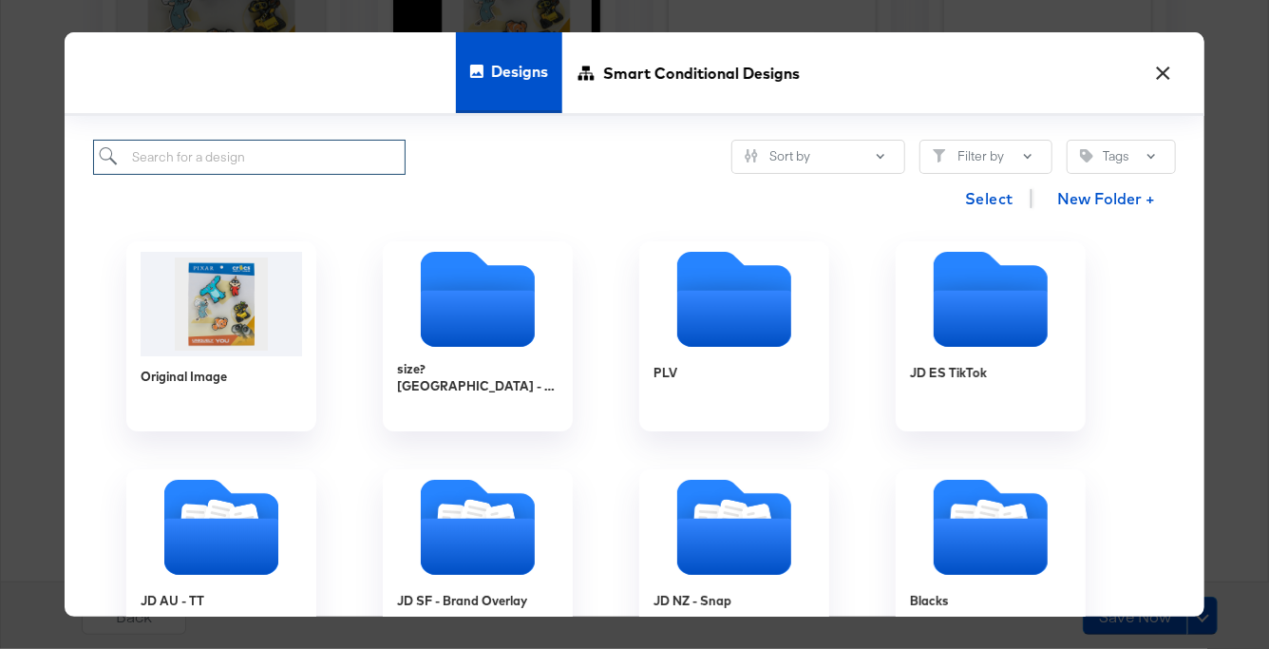
click at [348, 155] on input "search" at bounding box center [249, 157] width 312 height 35
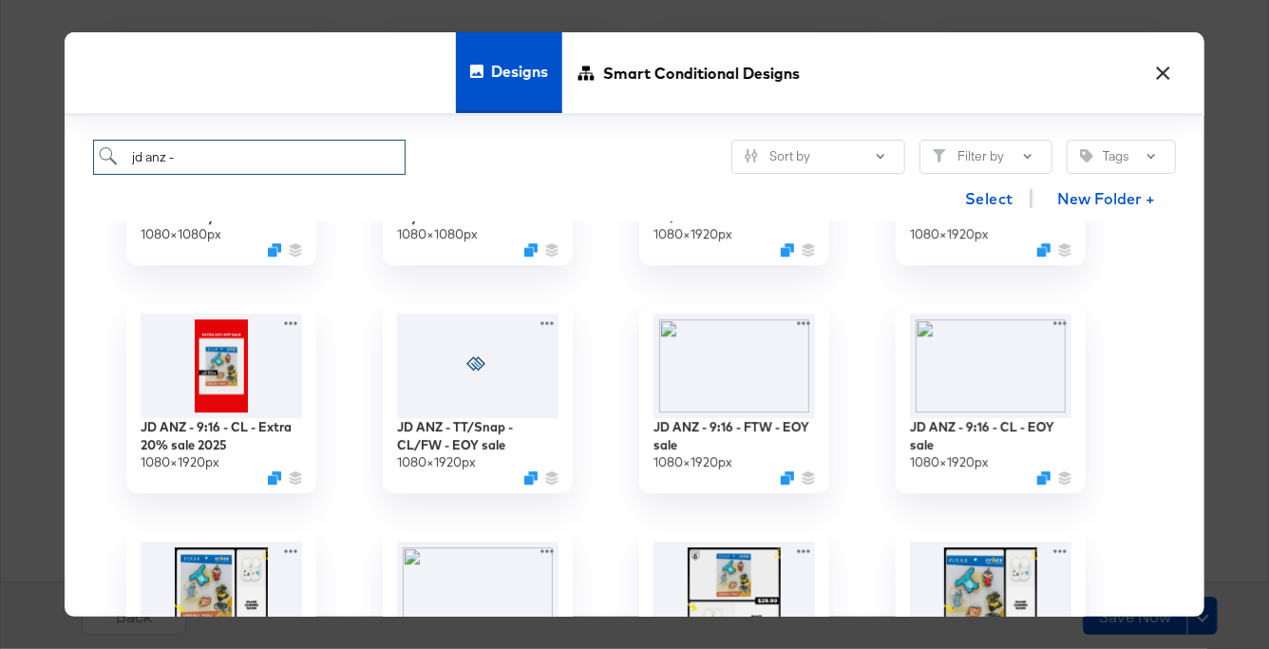
scroll to position [2738, 0]
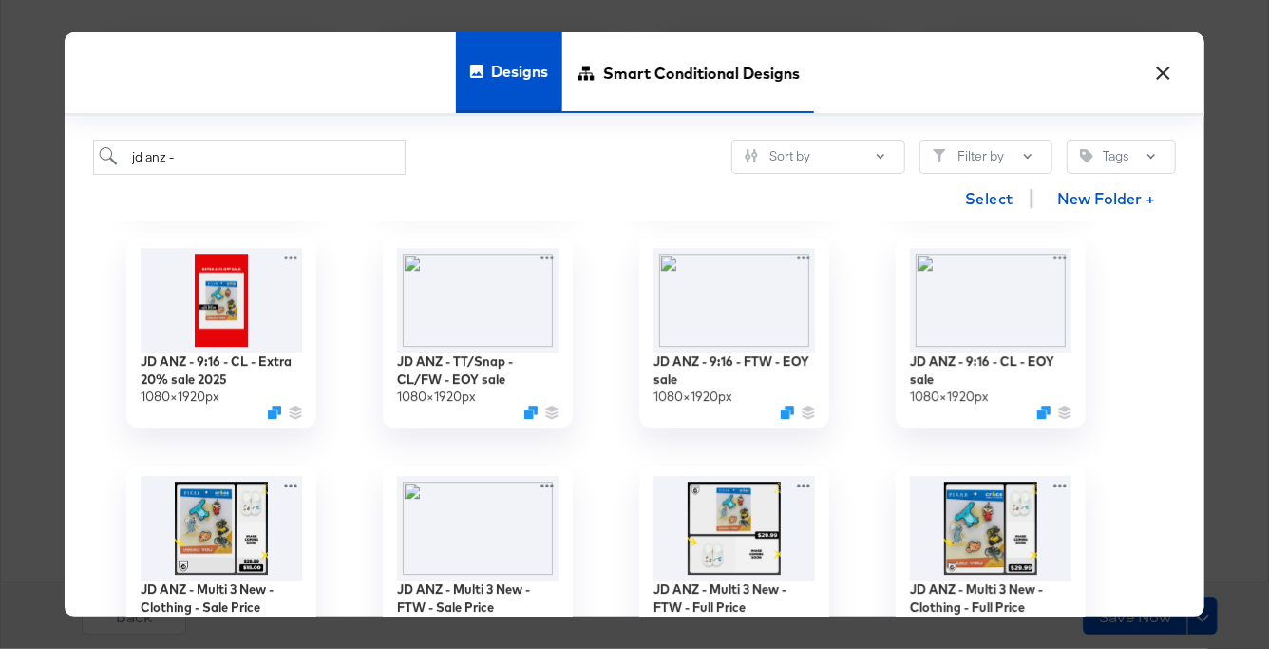
click at [677, 81] on span "Smart Conditional Designs" at bounding box center [701, 73] width 197 height 84
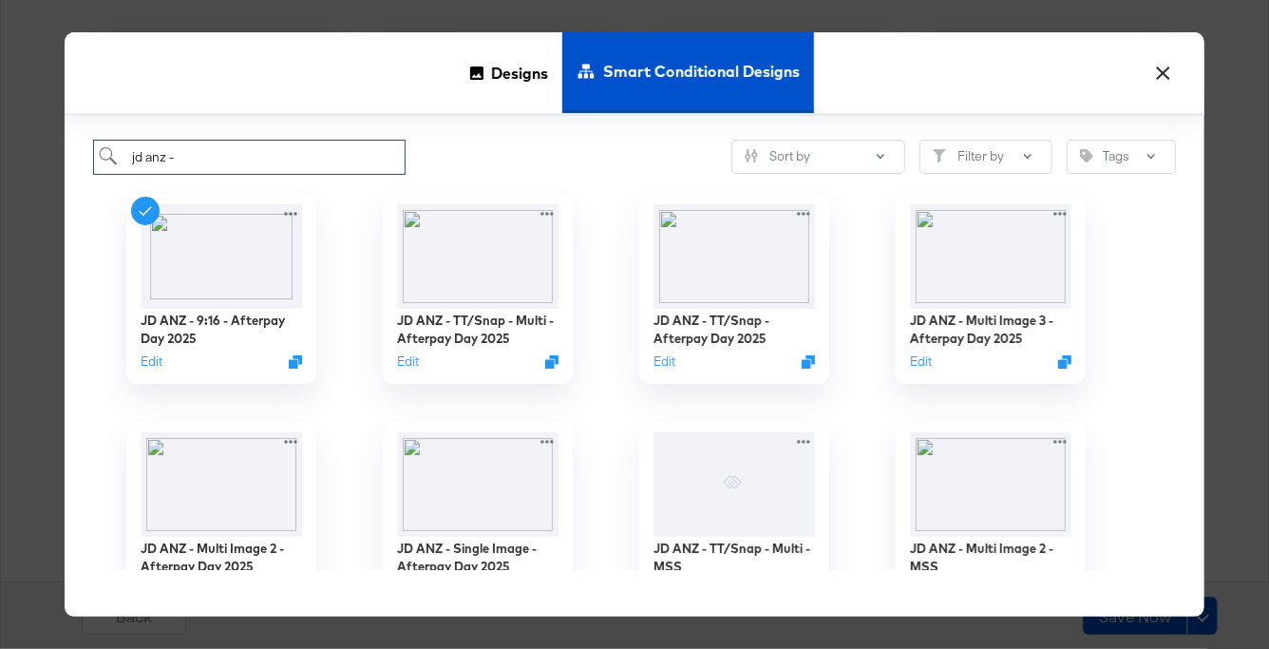
click at [255, 161] on input "jd anz -" at bounding box center [249, 157] width 312 height 35
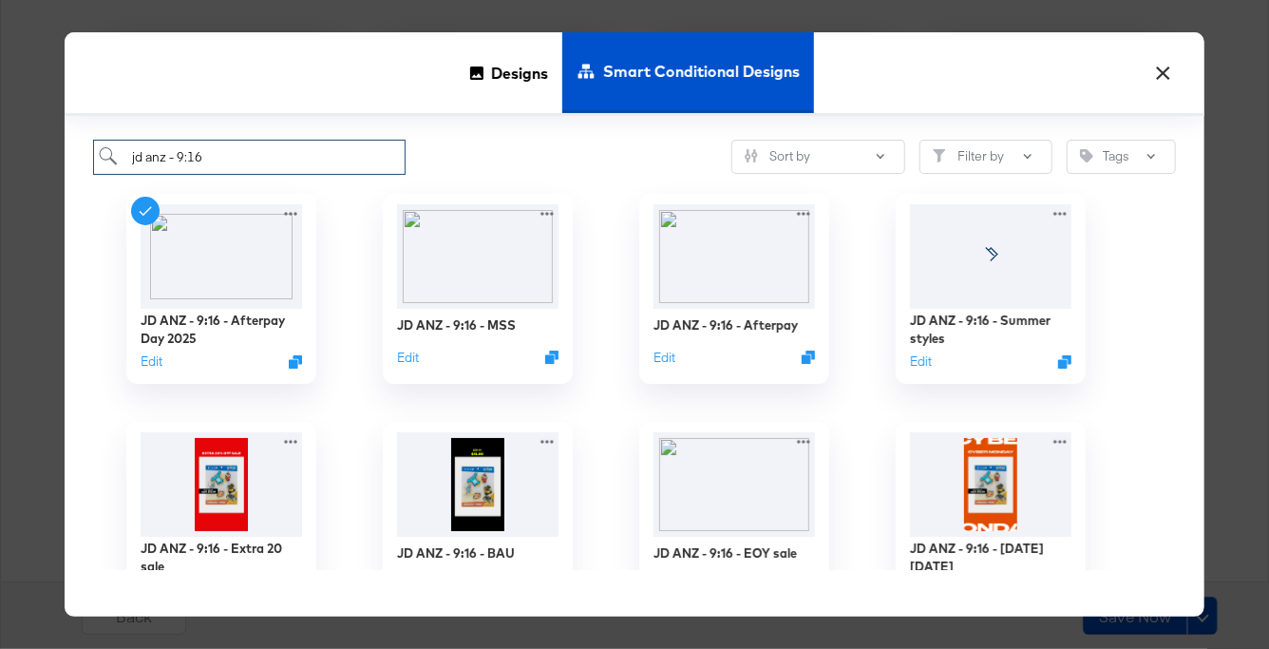
scroll to position [88, 0]
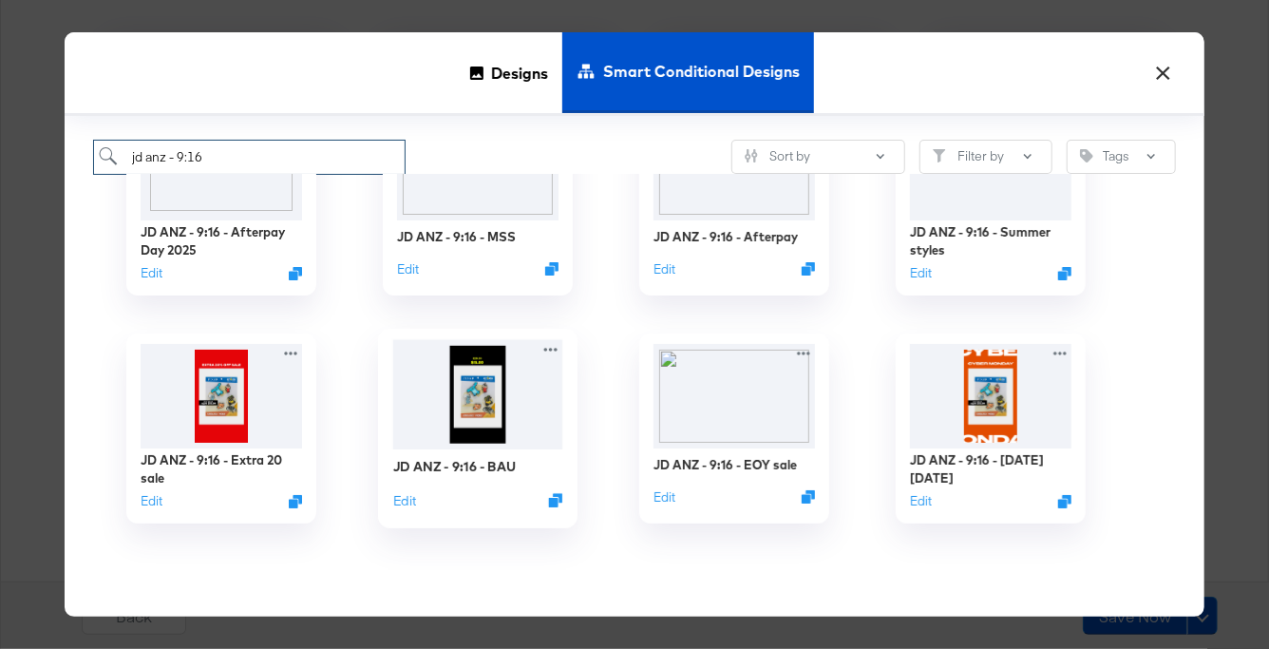
type input "jd anz - 9:16"
click at [464, 414] on img at bounding box center [478, 393] width 170 height 109
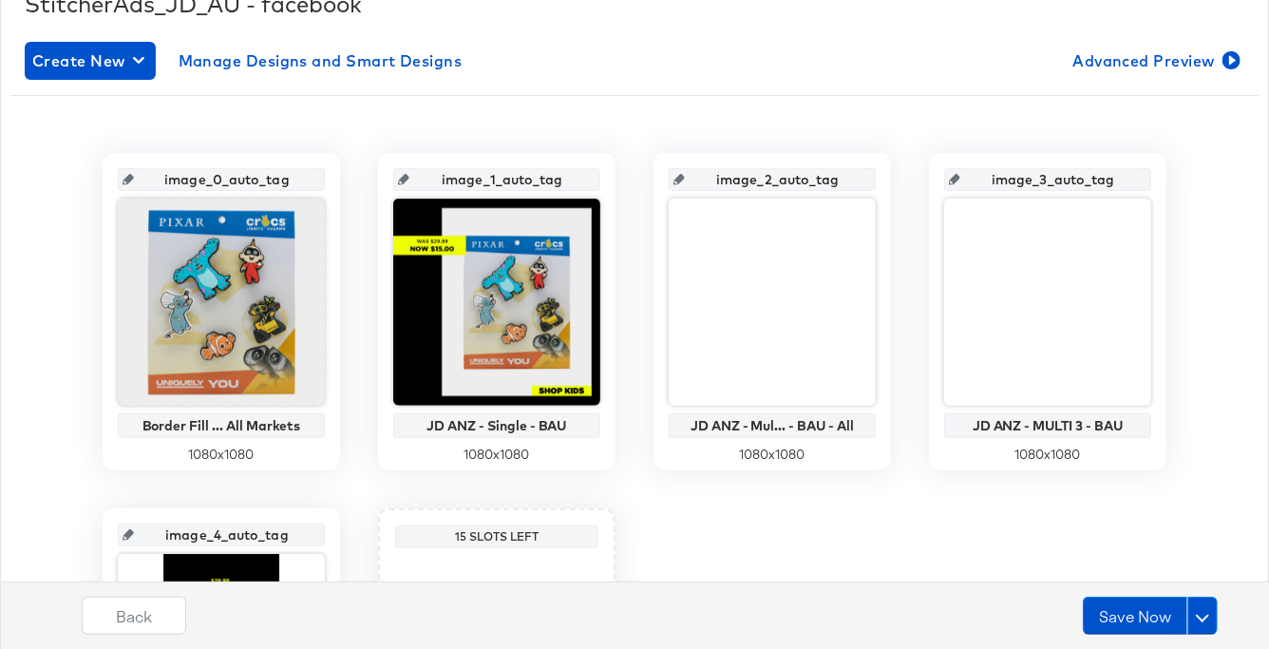
scroll to position [277, 0]
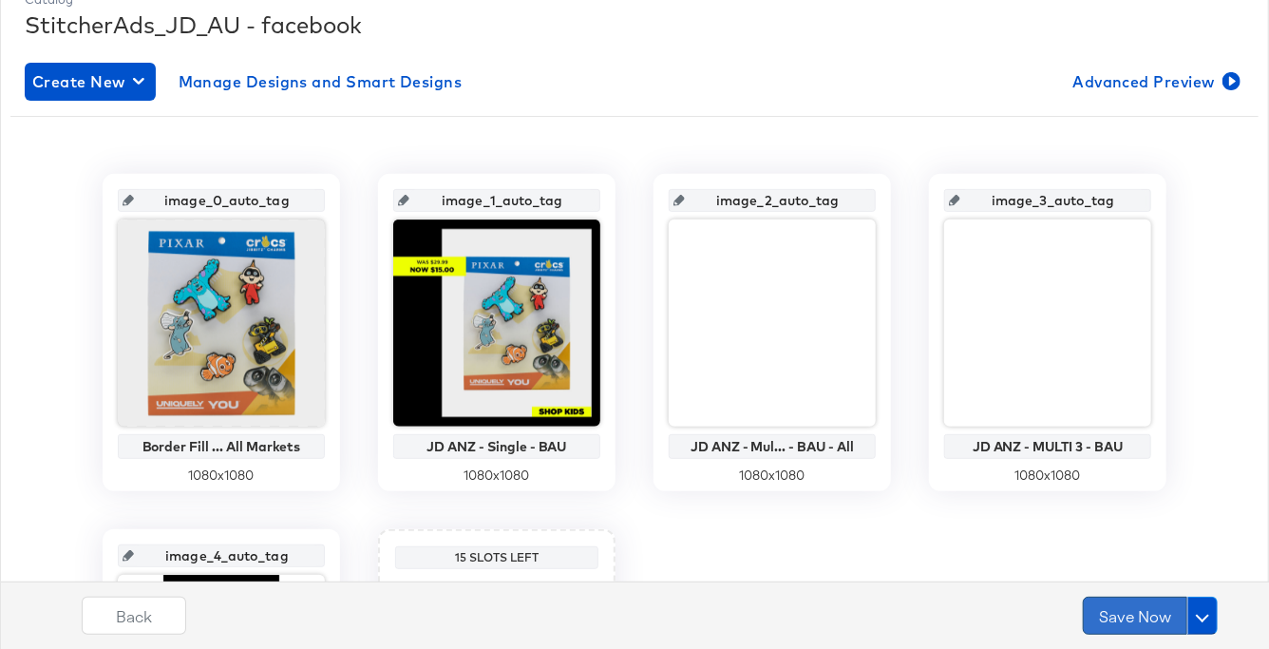
click at [1110, 625] on button "Save Now" at bounding box center [1134, 615] width 104 height 38
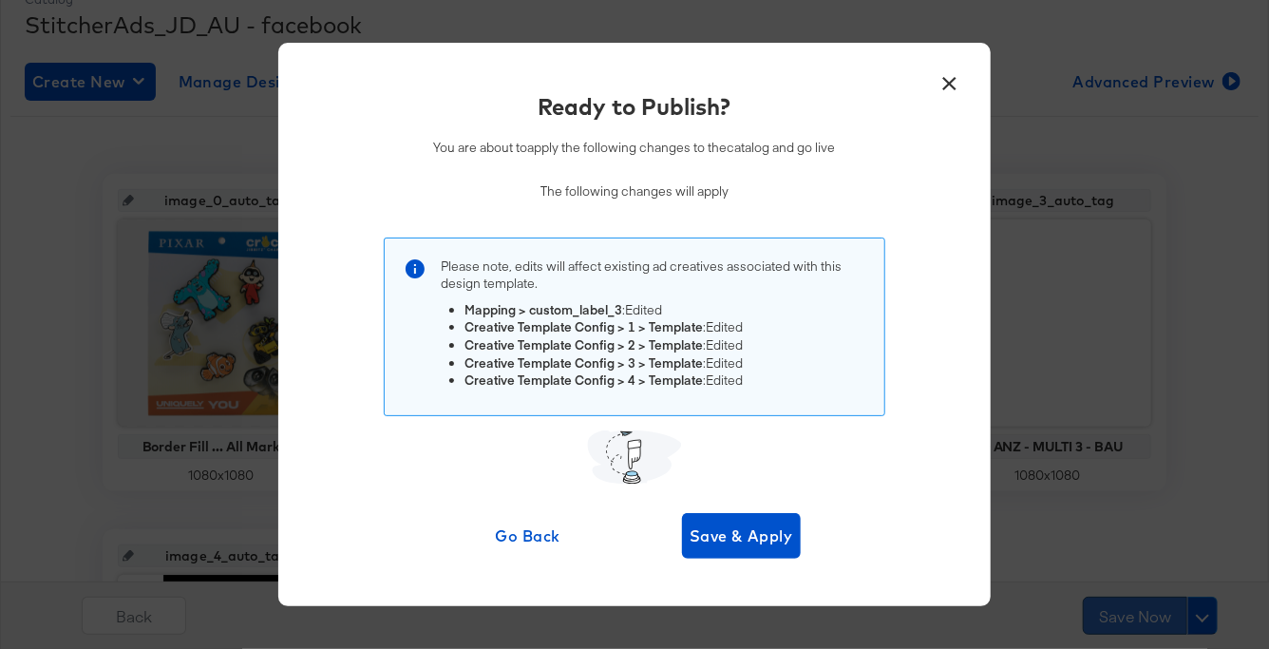
scroll to position [0, 0]
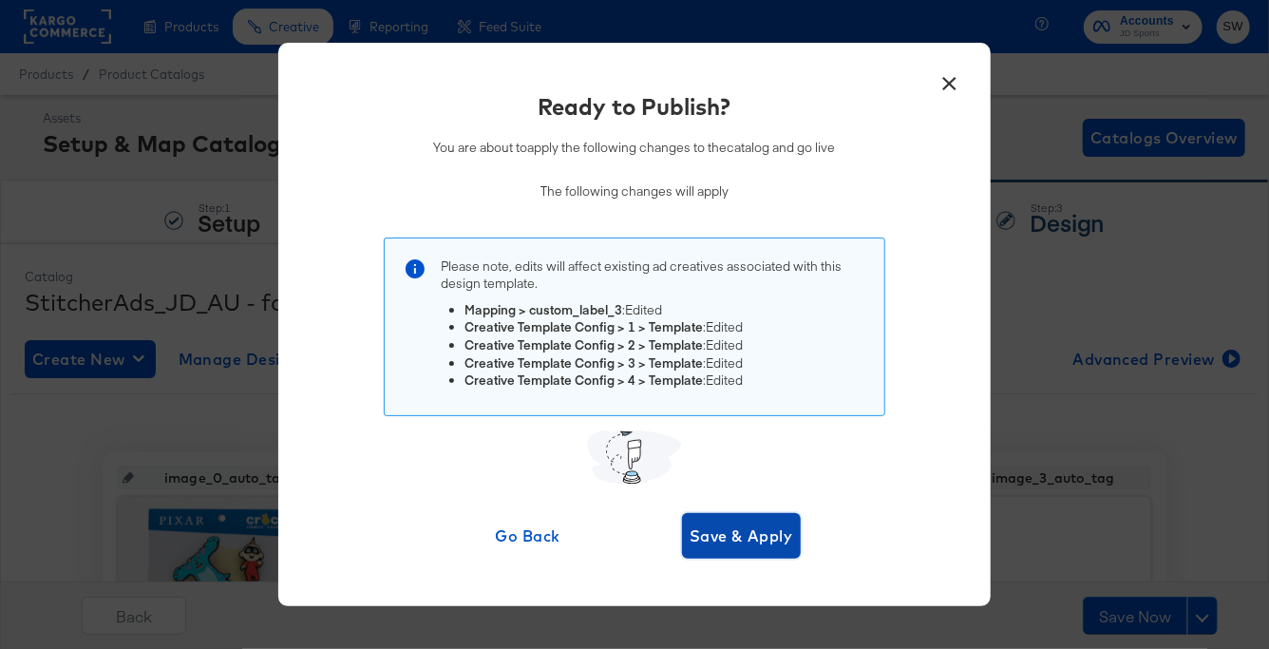
click at [734, 529] on span "Save & Apply" at bounding box center [740, 535] width 103 height 27
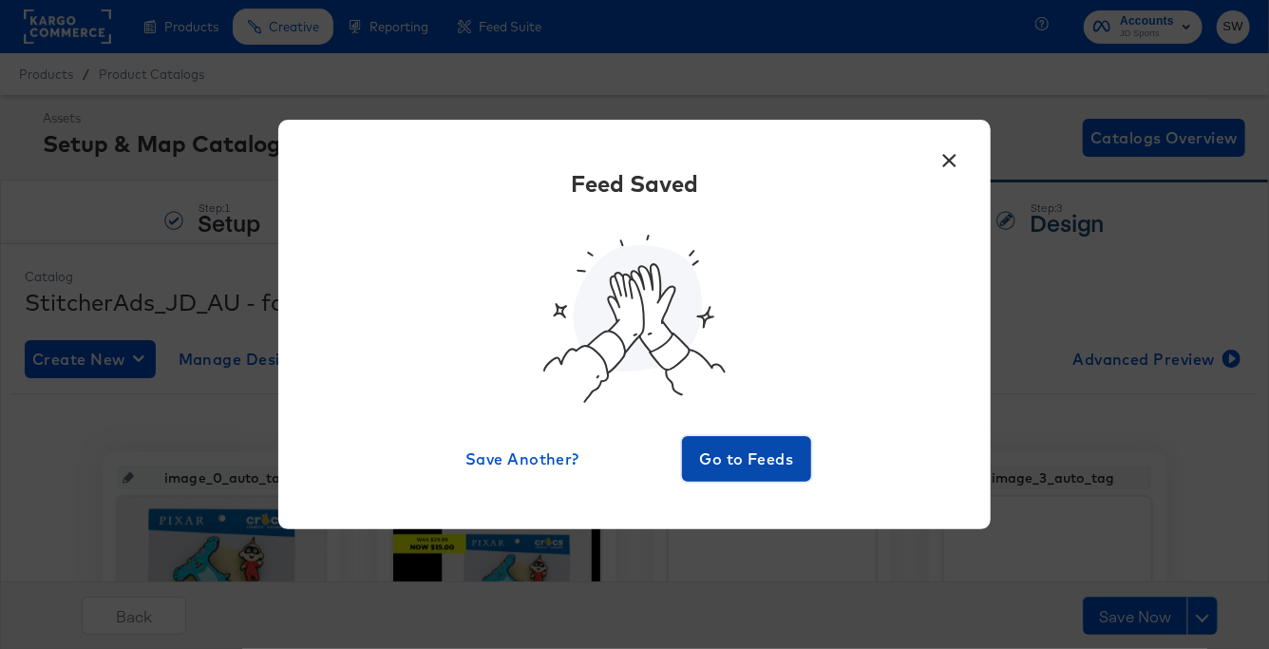
click at [780, 461] on span "Go to Feeds" at bounding box center [746, 458] width 114 height 27
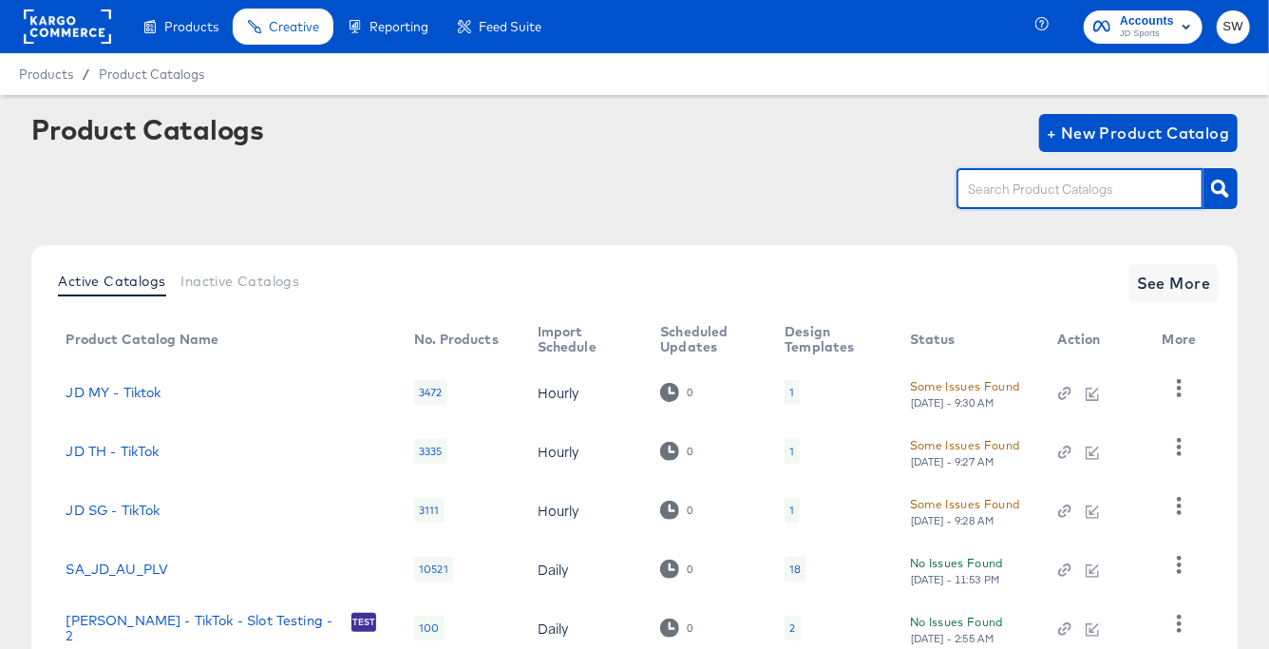
click at [1006, 188] on input "text" at bounding box center [1065, 190] width 202 height 22
type input "au"
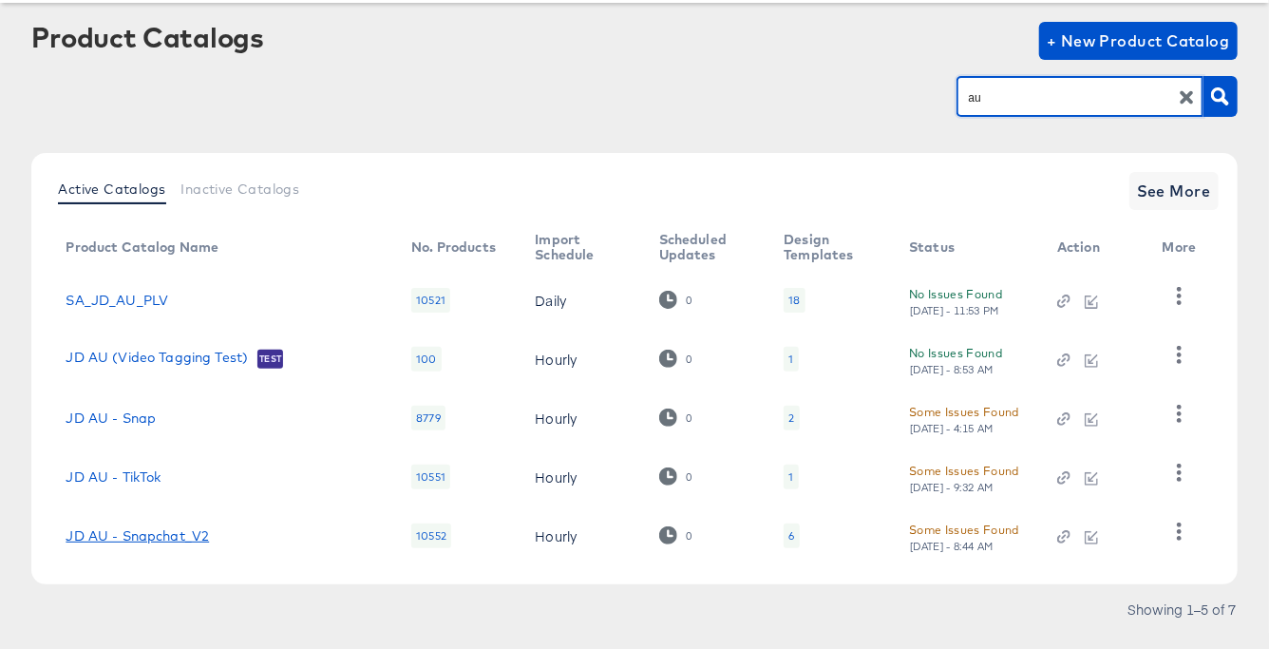
scroll to position [109, 0]
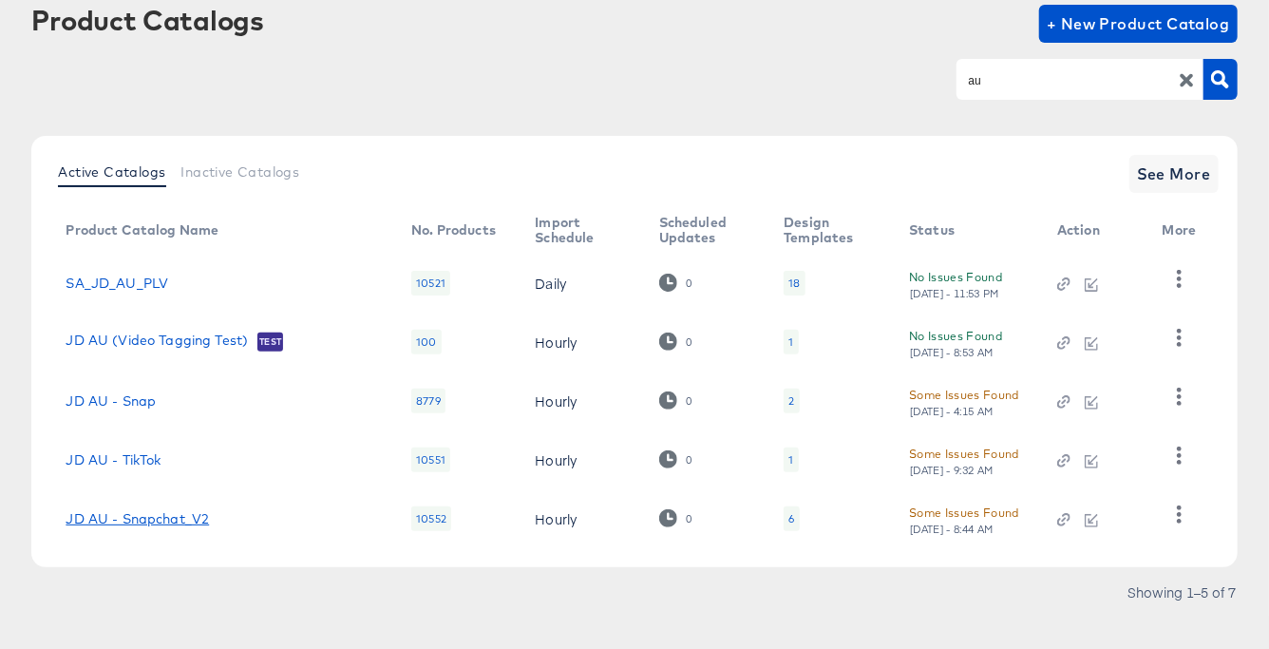
click at [129, 515] on link "JD AU - Snapchat_V2" at bounding box center [137, 518] width 143 height 15
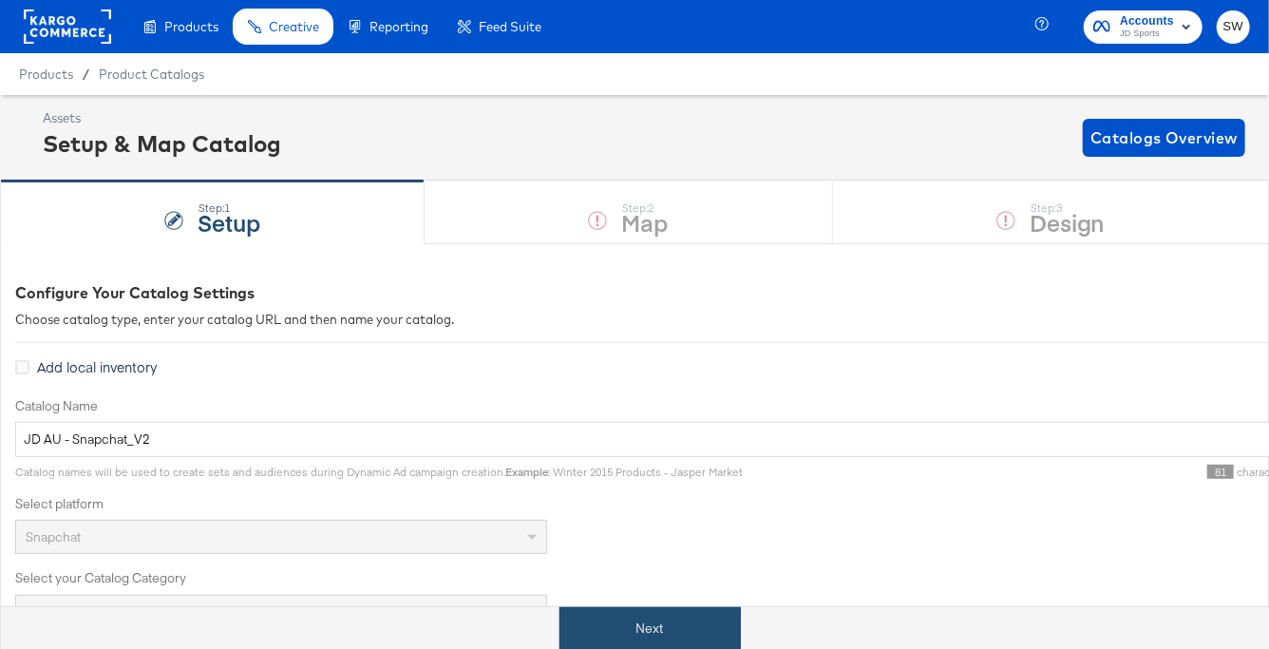
click at [608, 625] on button "Next" at bounding box center [649, 628] width 181 height 43
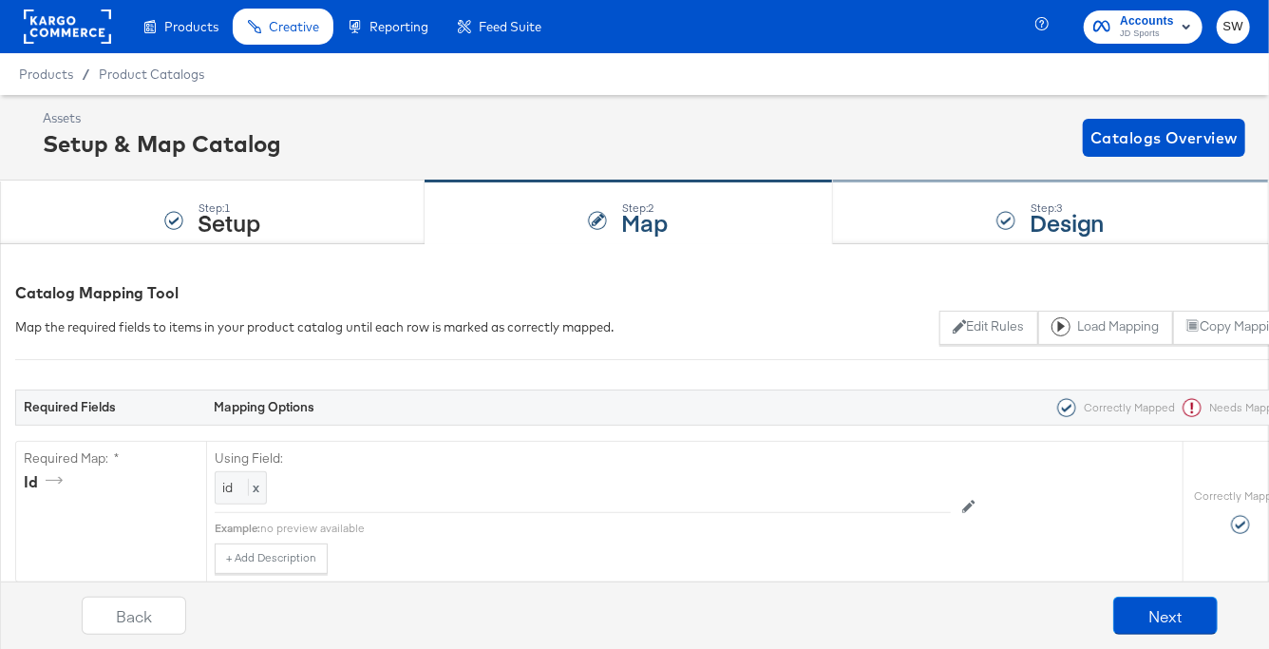
click at [940, 208] on div "Step: 3 Design" at bounding box center [1051, 212] width 436 height 63
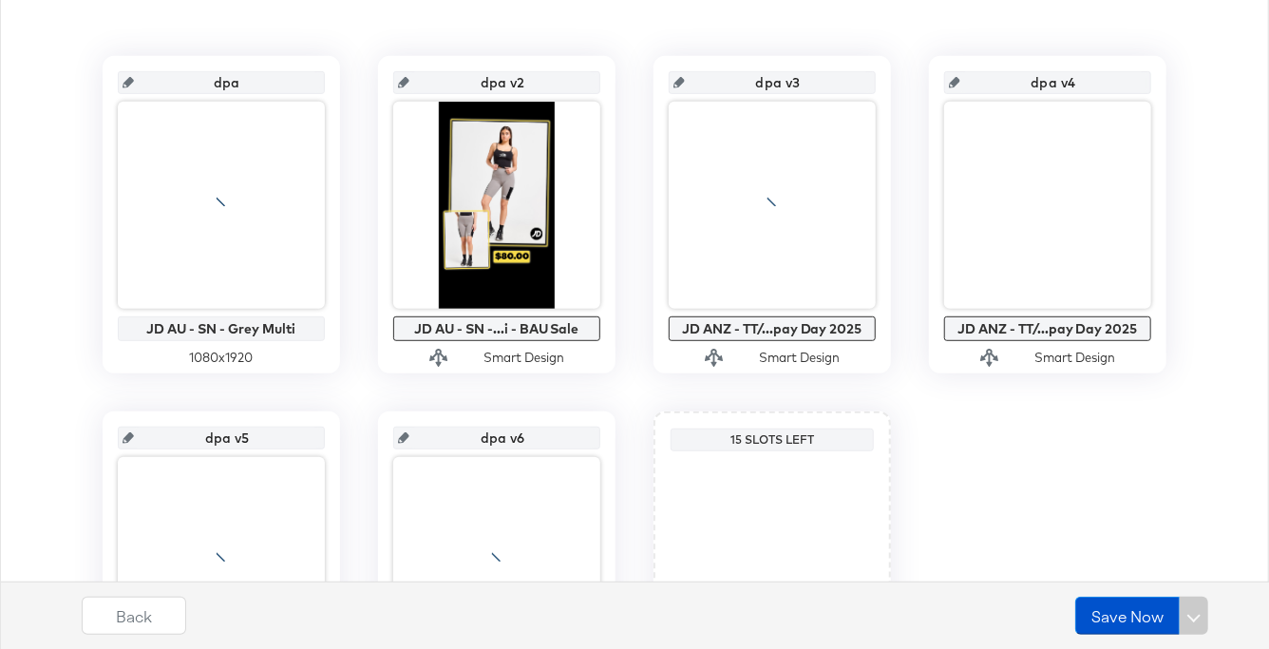
scroll to position [403, 0]
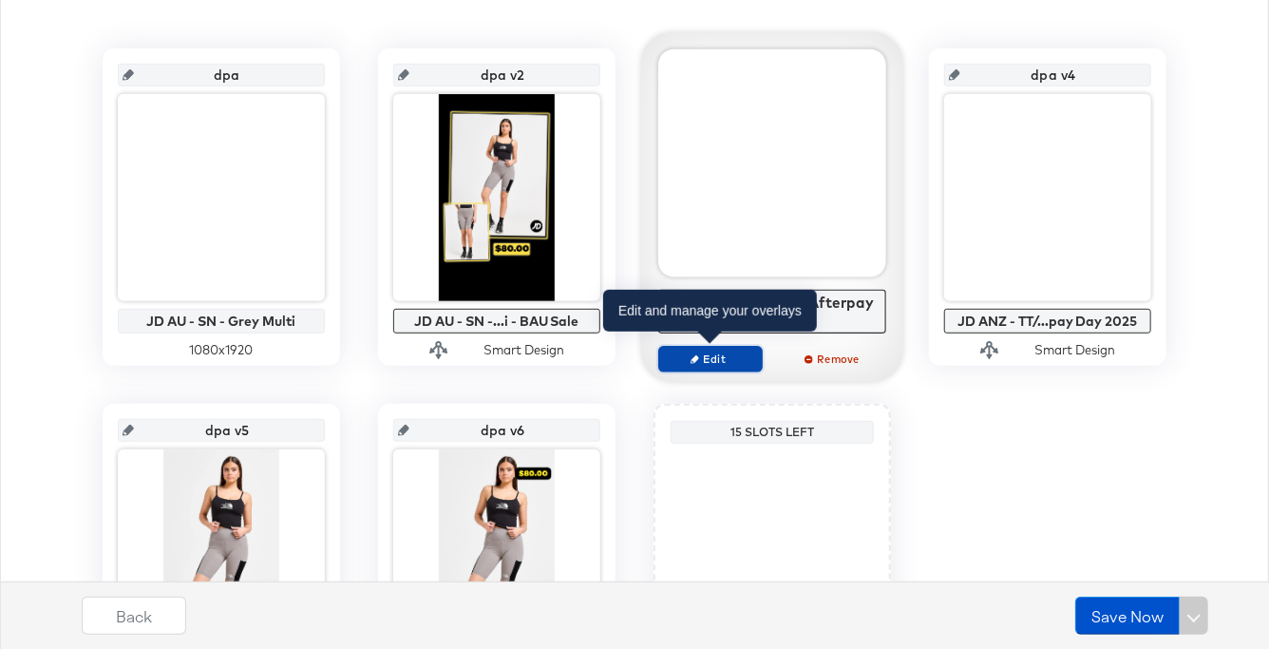
click at [743, 357] on span "Edit" at bounding box center [710, 358] width 87 height 14
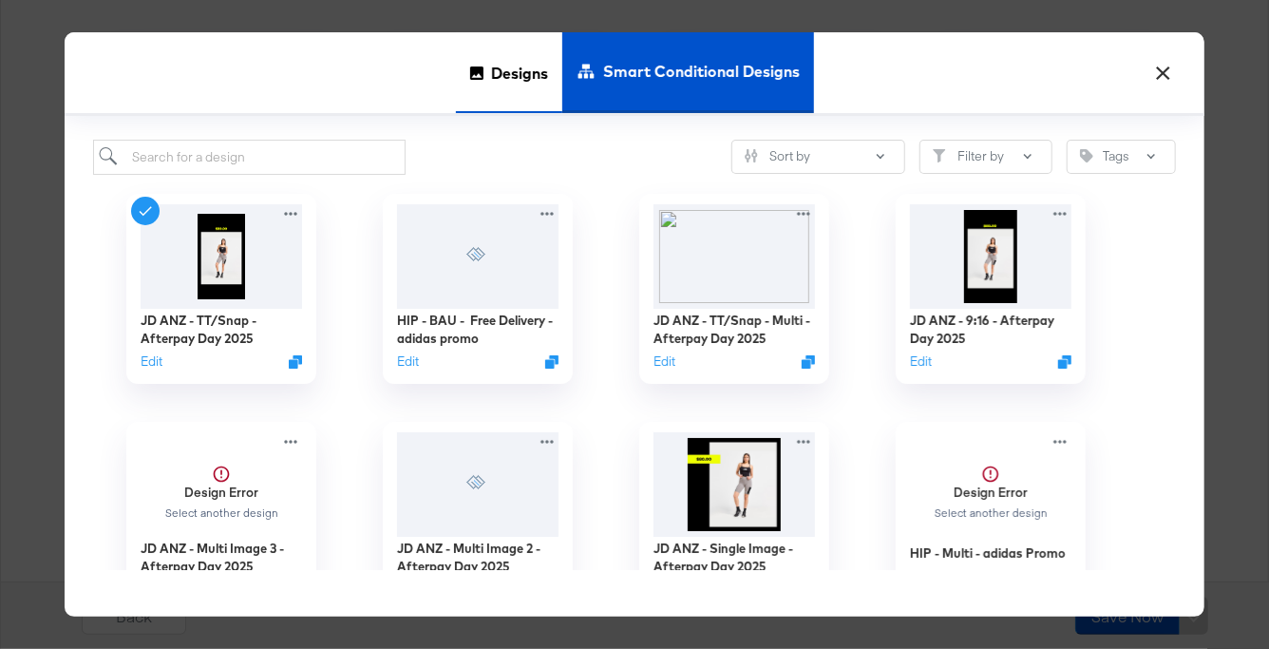
click at [513, 69] on span "Designs" at bounding box center [519, 73] width 57 height 84
type input "dpa v5"
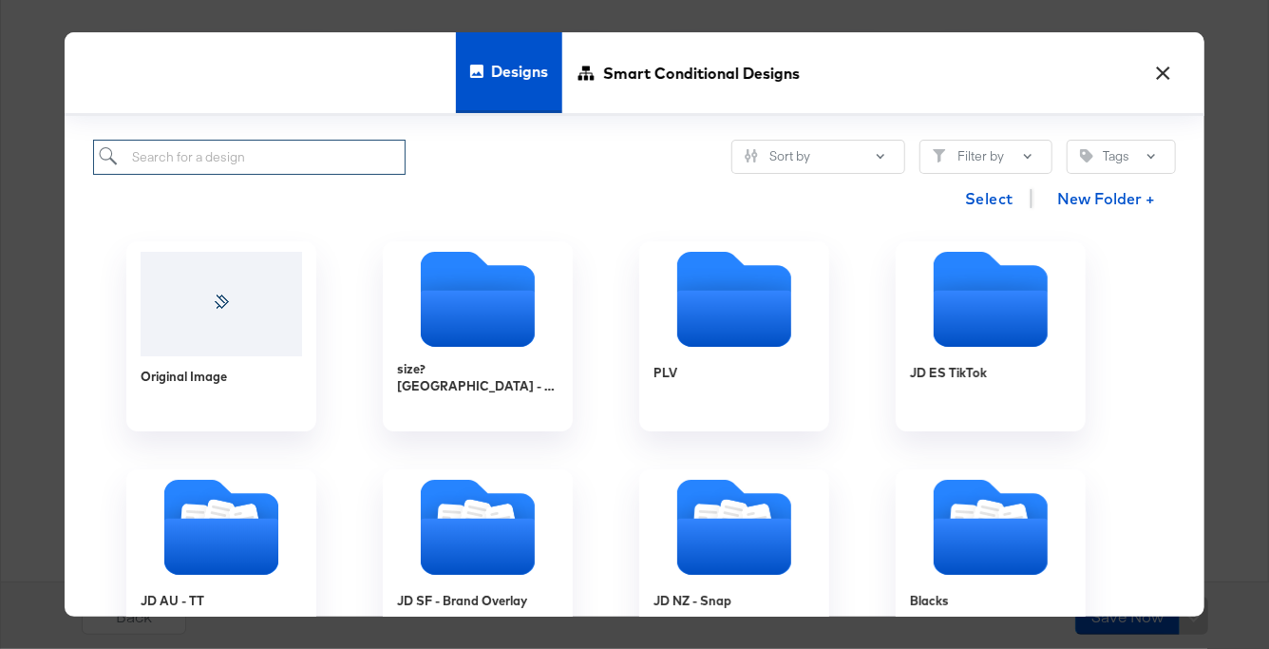
click at [360, 140] on input "search" at bounding box center [249, 157] width 312 height 35
type input "jd anz -"
type input "dpa v5"
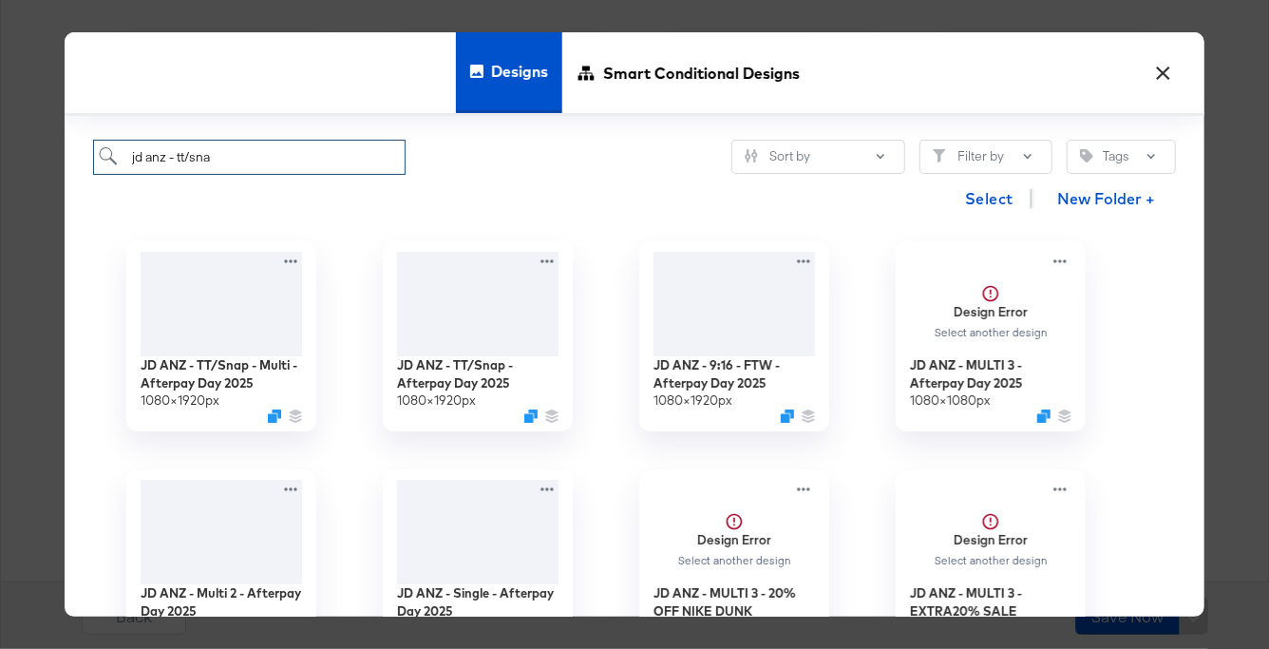
type input "jd anz - tt/snap"
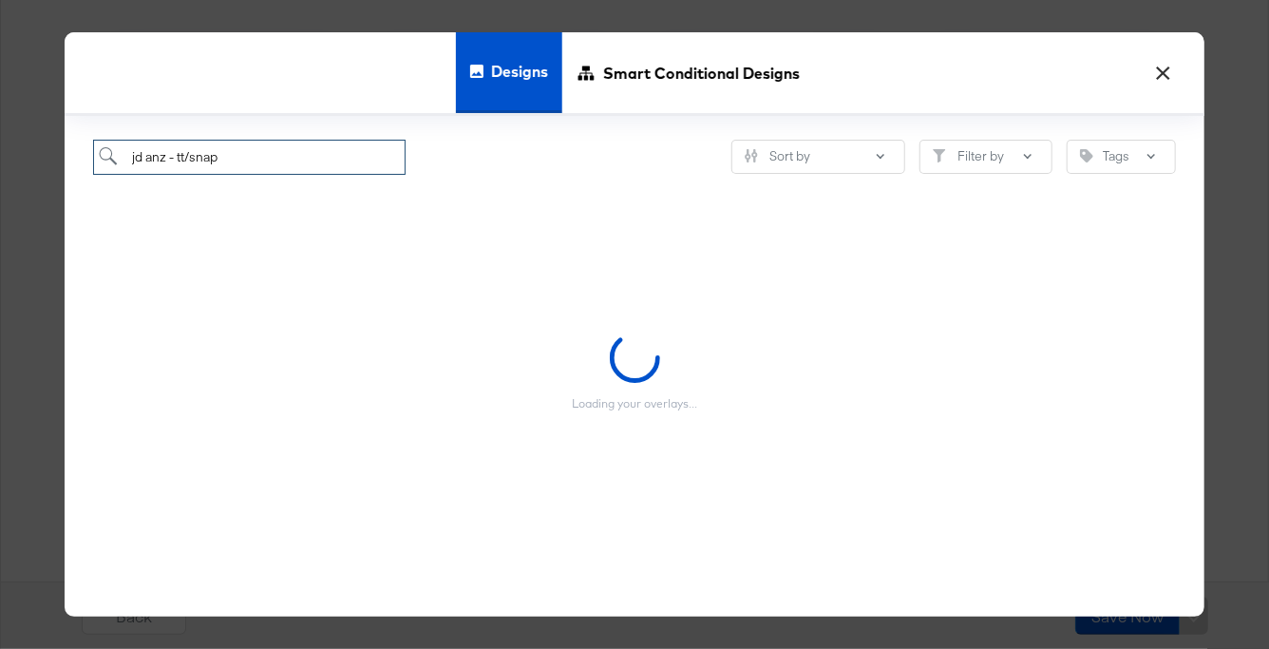
type input "dpa v5"
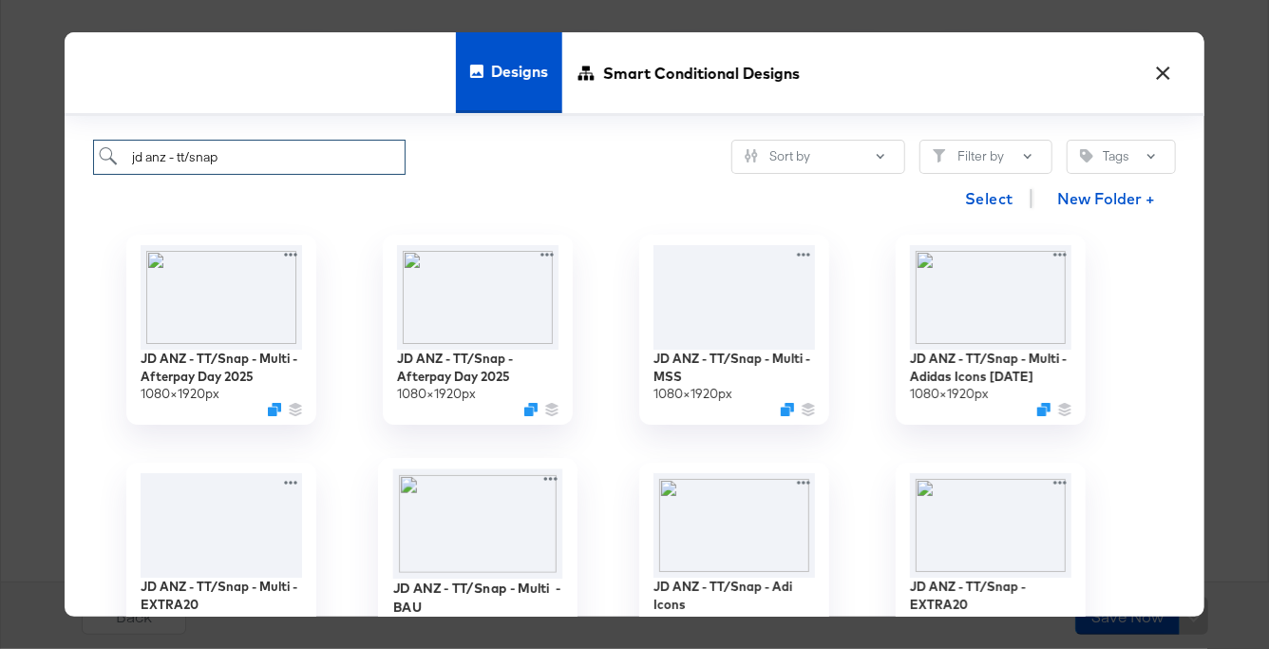
scroll to position [0, 0]
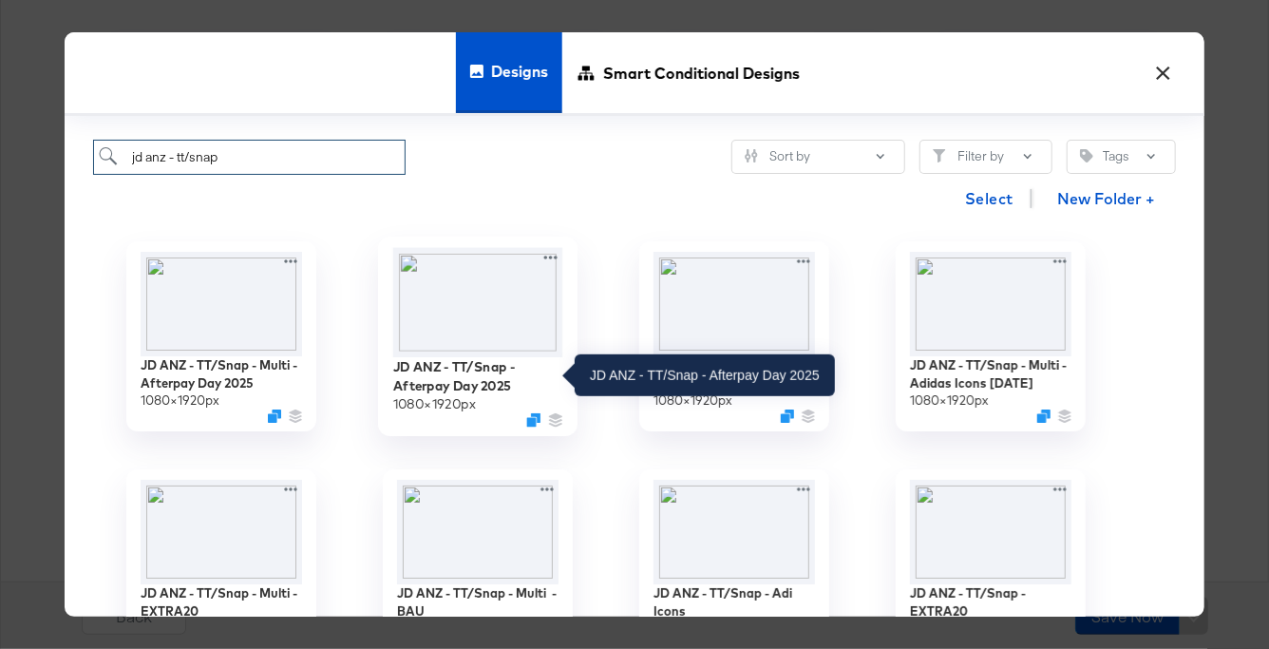
type input "jd anz - tt/snap"
type input "dpa v5"
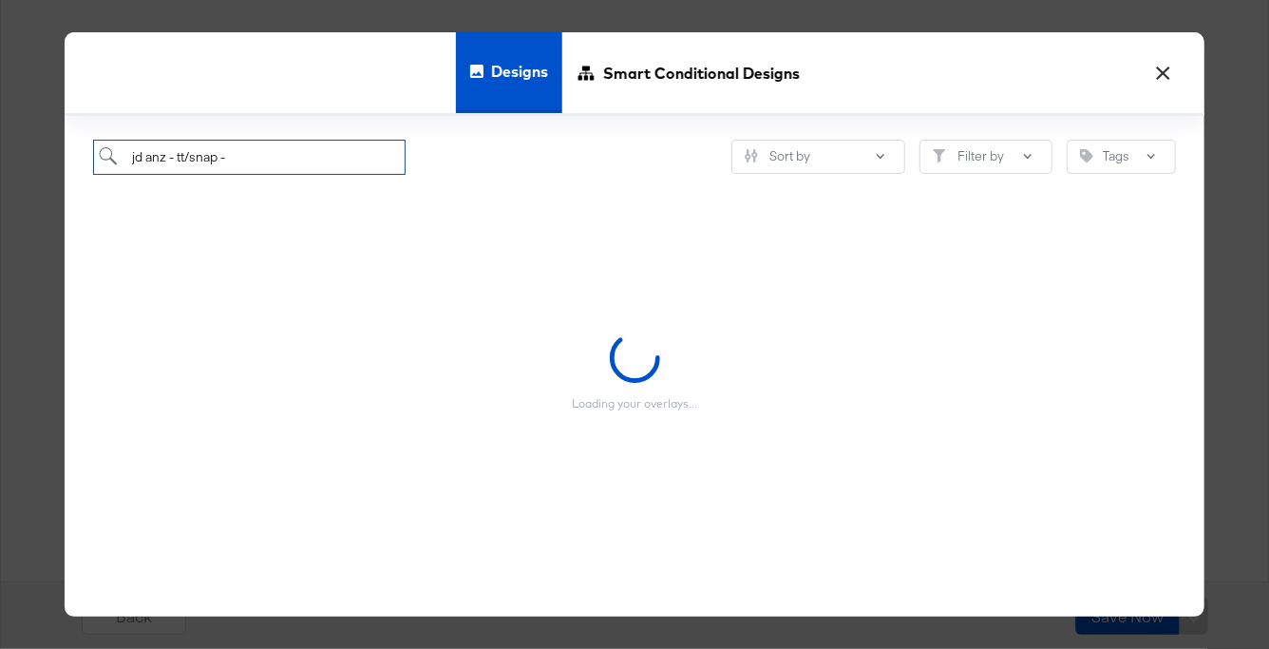
type input "jd anz - tt/snap -"
type input "dpa v5"
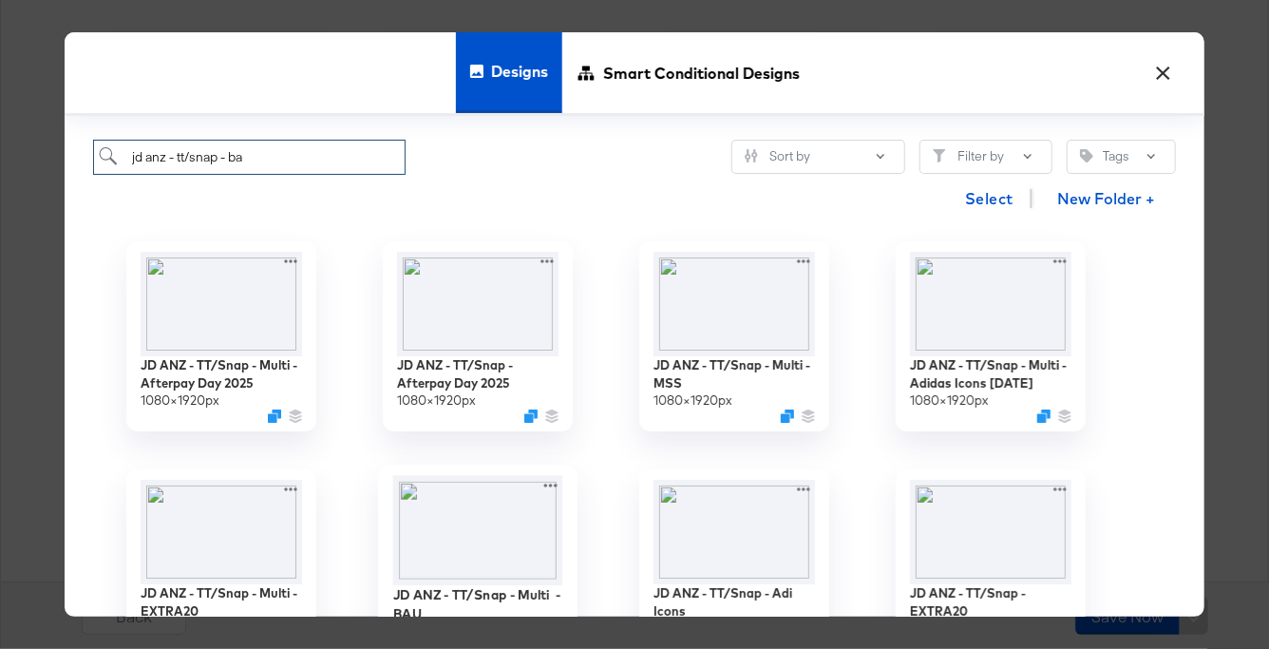
type input "jd anz - tt/snap - bau"
type input "dpa v5"
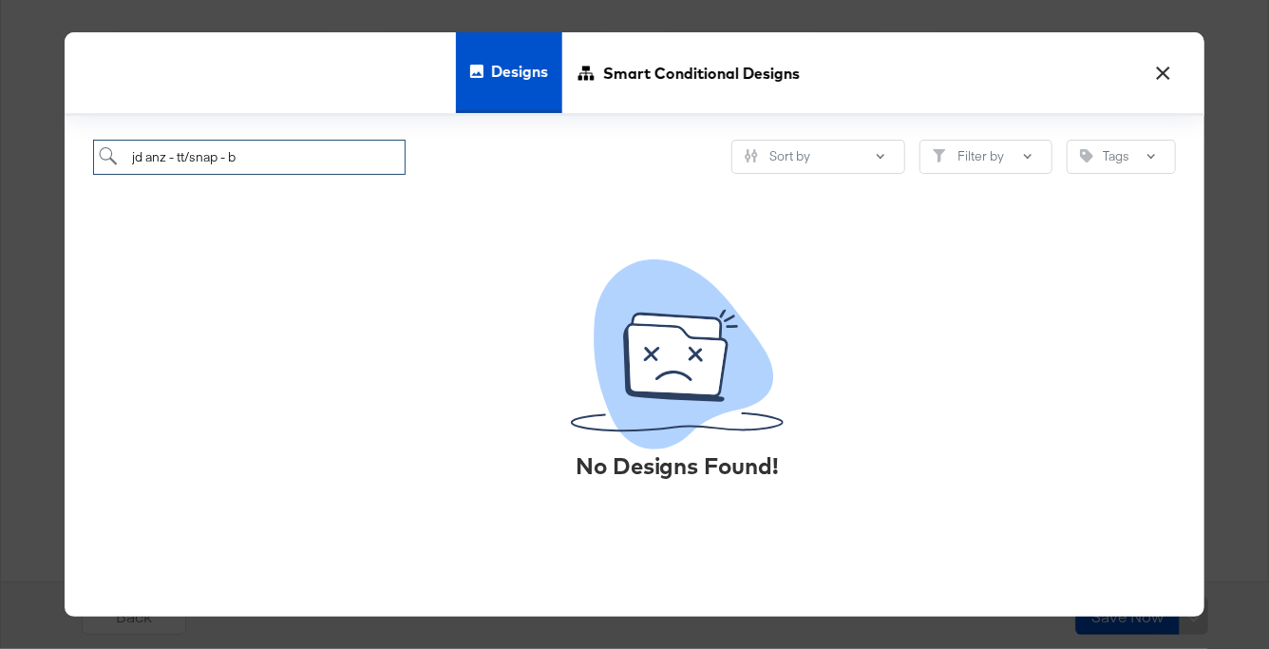
type input "jd anz - tt/snap -"
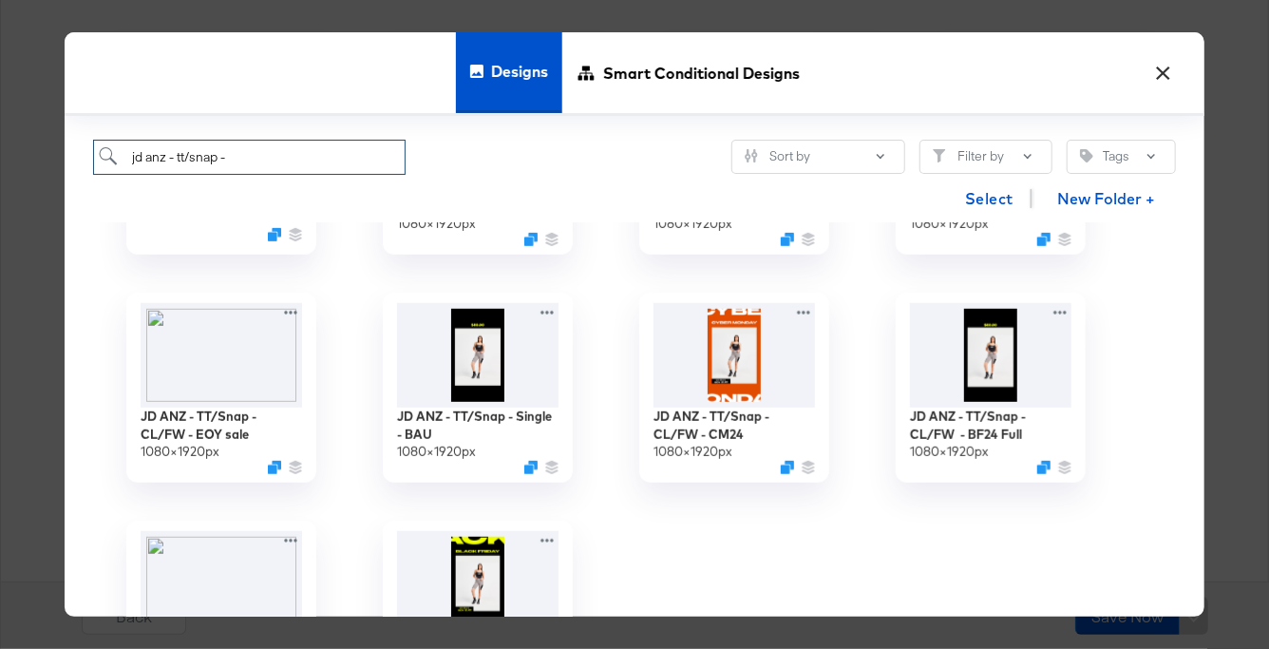
scroll to position [635, 0]
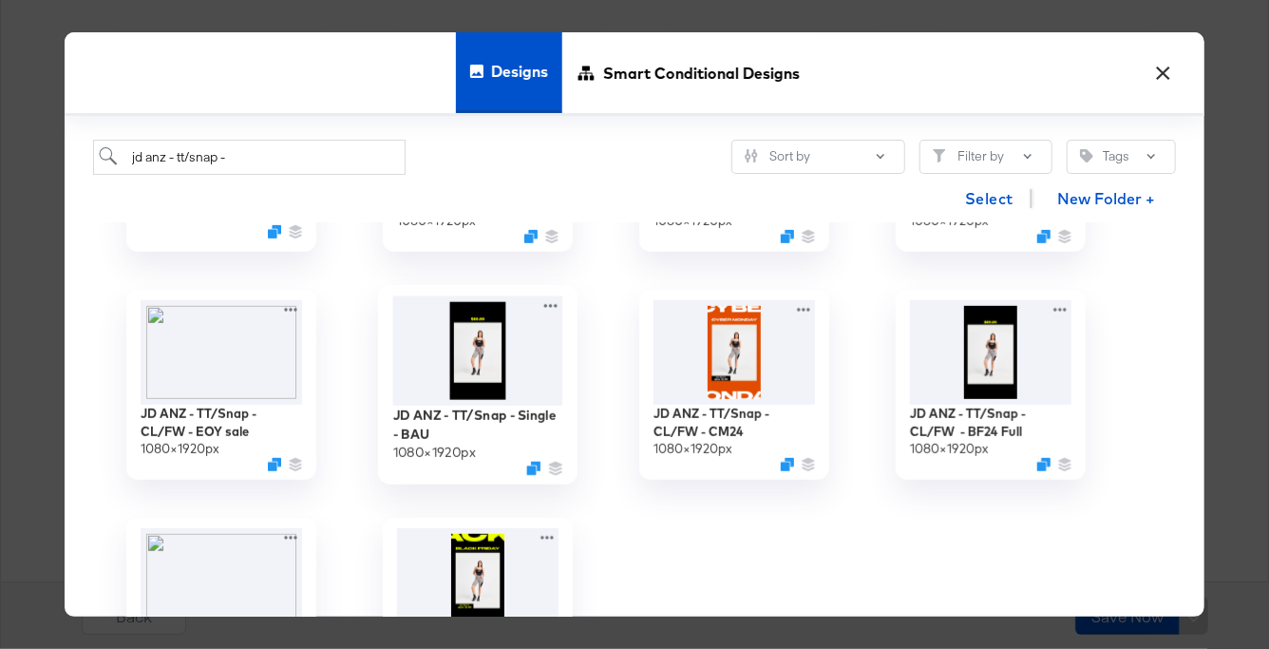
click at [480, 404] on img at bounding box center [478, 350] width 170 height 109
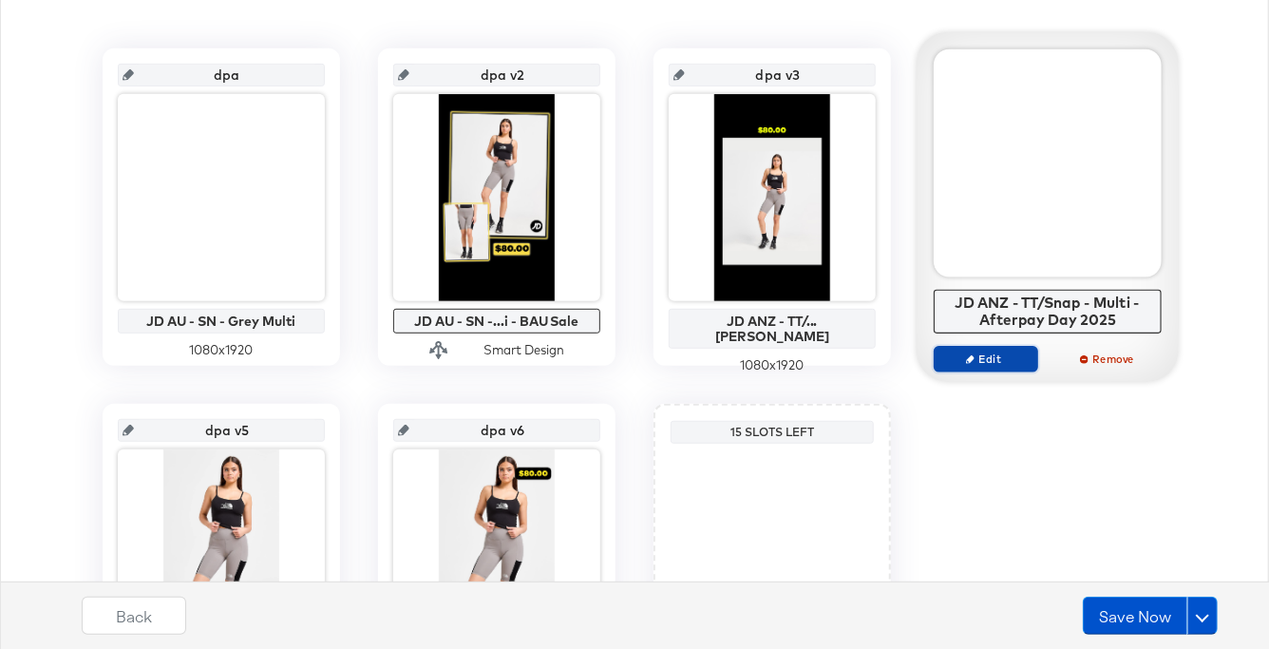
click at [976, 351] on span "Edit" at bounding box center [985, 358] width 87 height 14
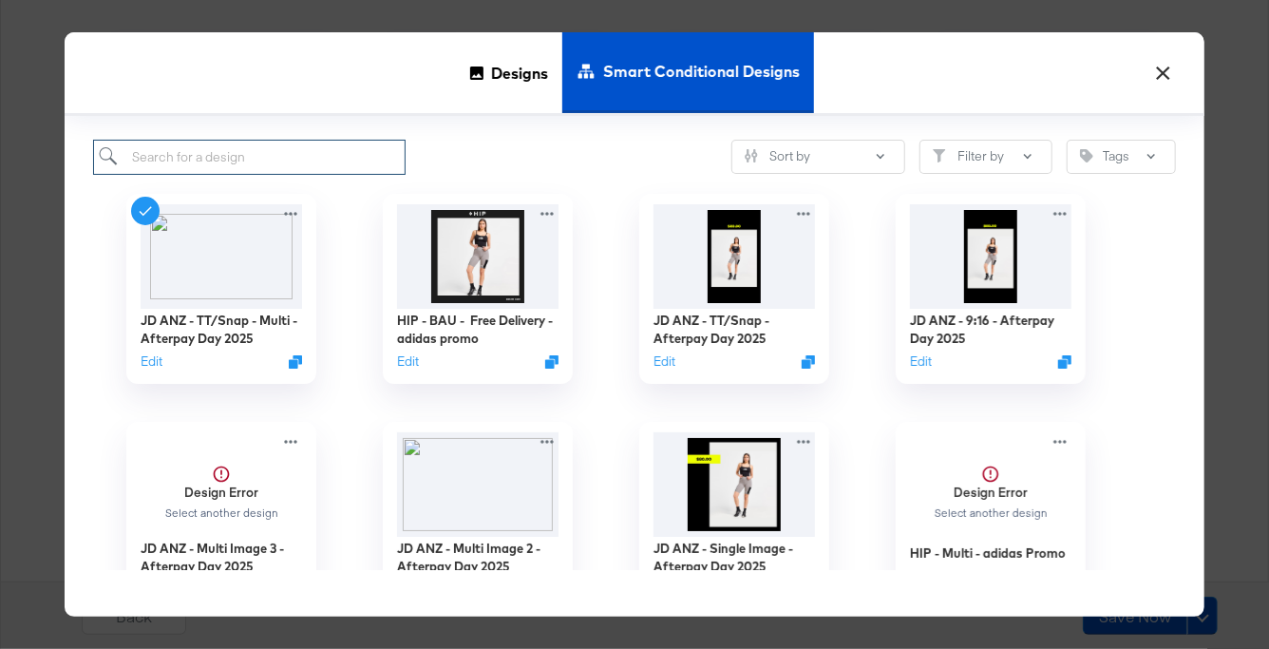
click at [350, 153] on input "search" at bounding box center [249, 157] width 312 height 35
click at [508, 75] on span "Designs" at bounding box center [519, 73] width 57 height 84
type input "dpa v5"
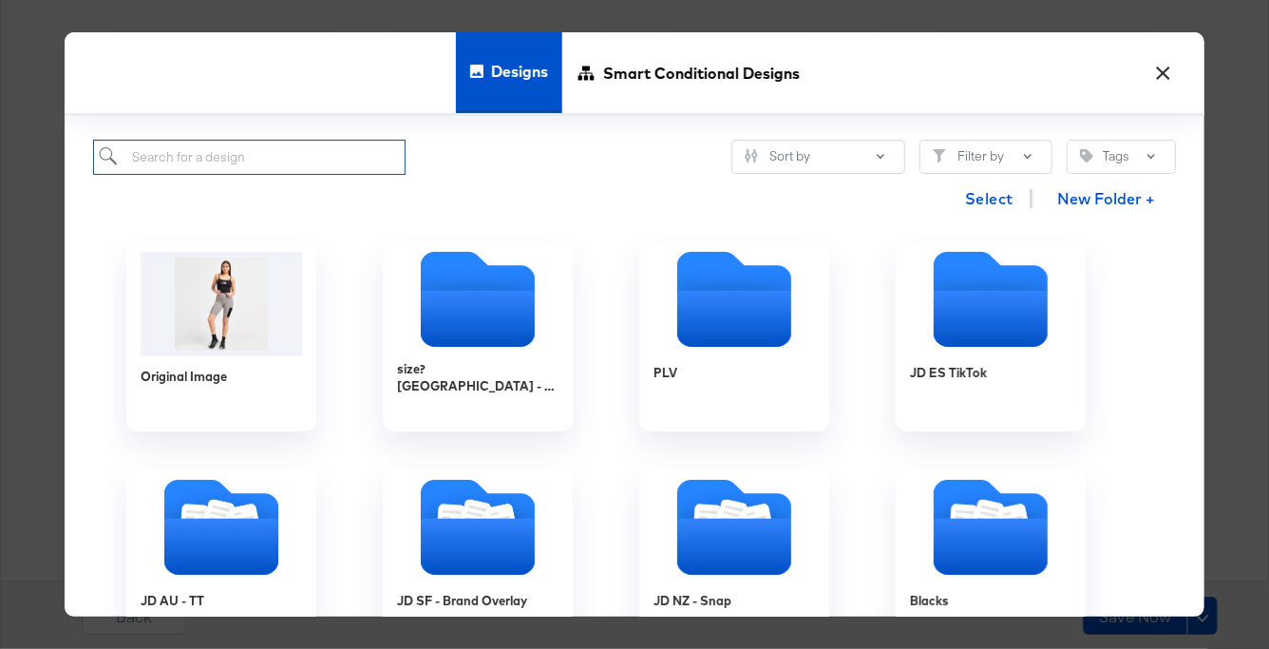
click at [310, 159] on input "search" at bounding box center [249, 157] width 312 height 35
type input "jd anz - tt/snap - mu"
type input "dpa v5"
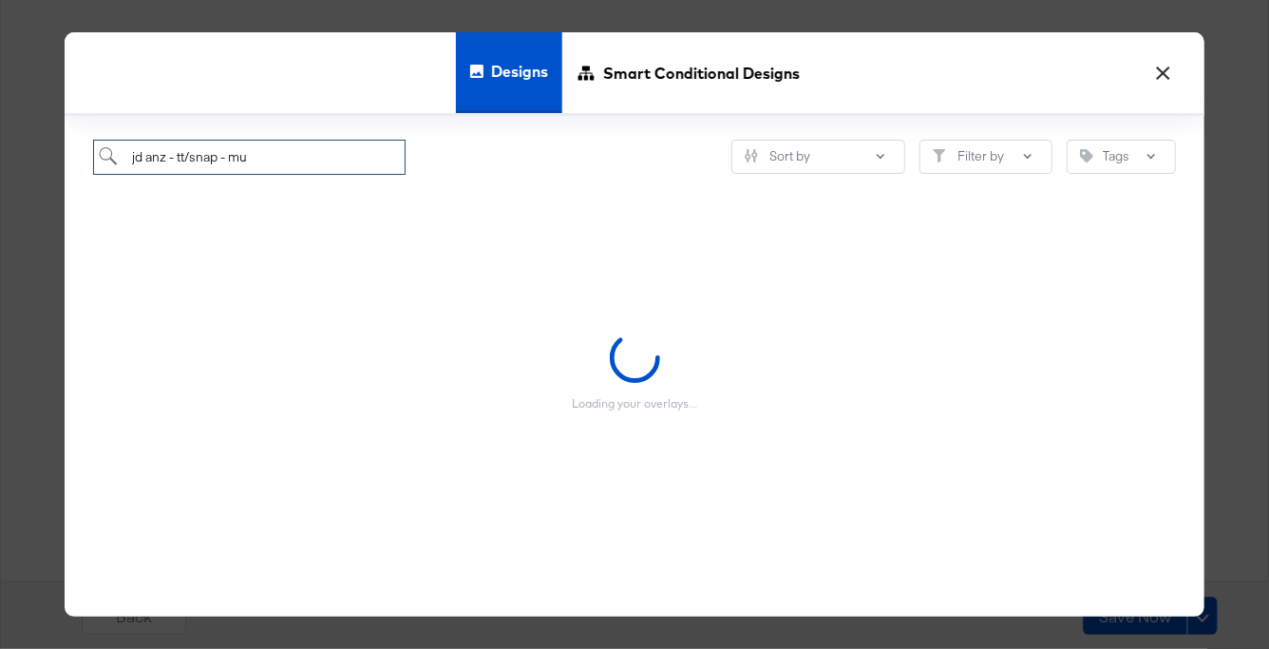
type input "jd anz - tt/snap - mul"
type input "dpa v5"
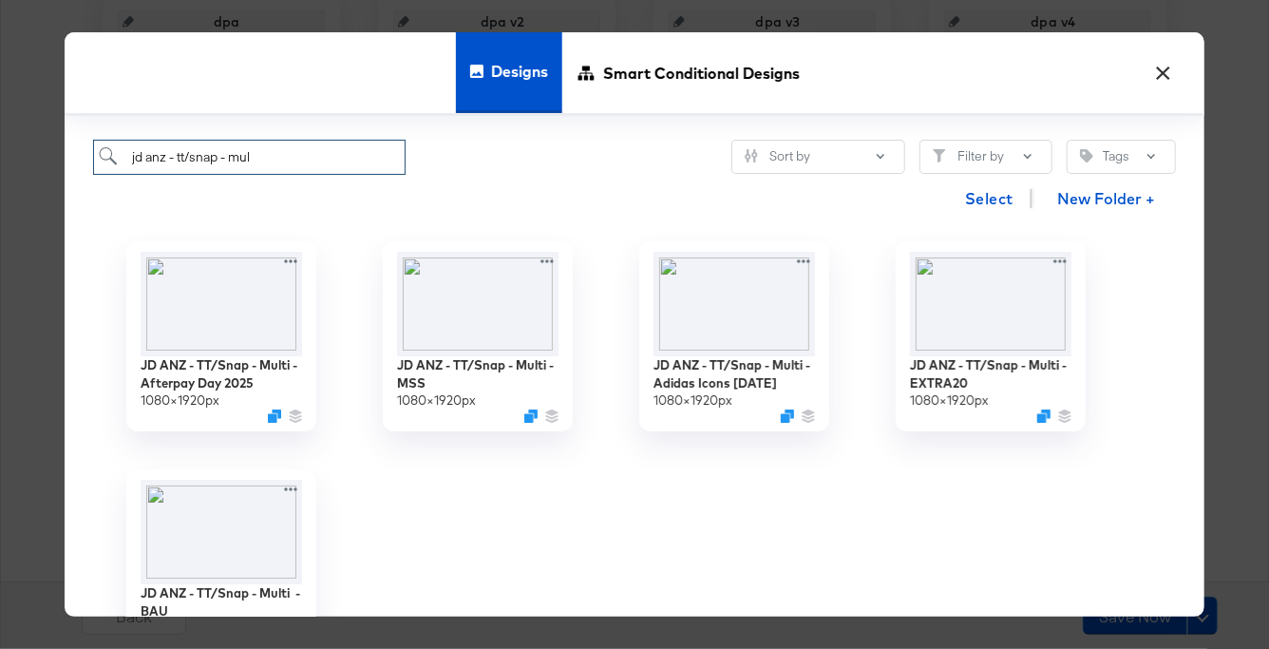
scroll to position [460, 0]
type input "jd anz - tt/snap - mul"
click at [215, 531] on img at bounding box center [222, 530] width 170 height 109
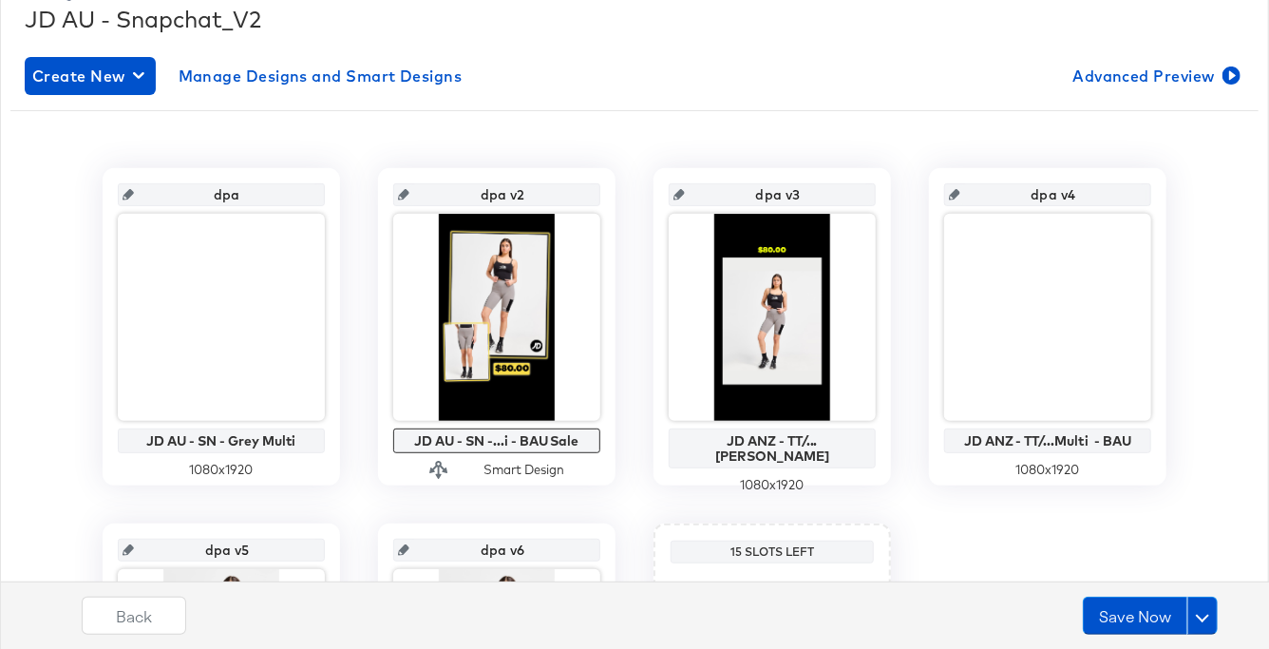
scroll to position [204, 0]
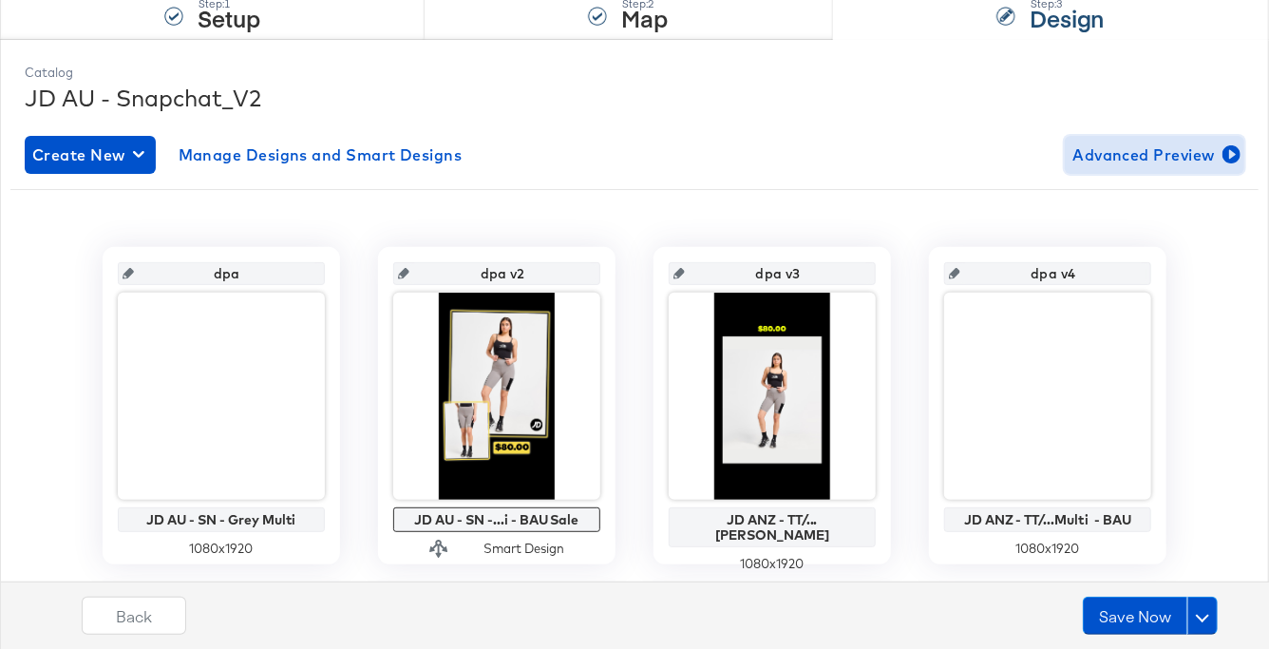
click at [1186, 140] on button "Advanced Preview" at bounding box center [1153, 155] width 179 height 38
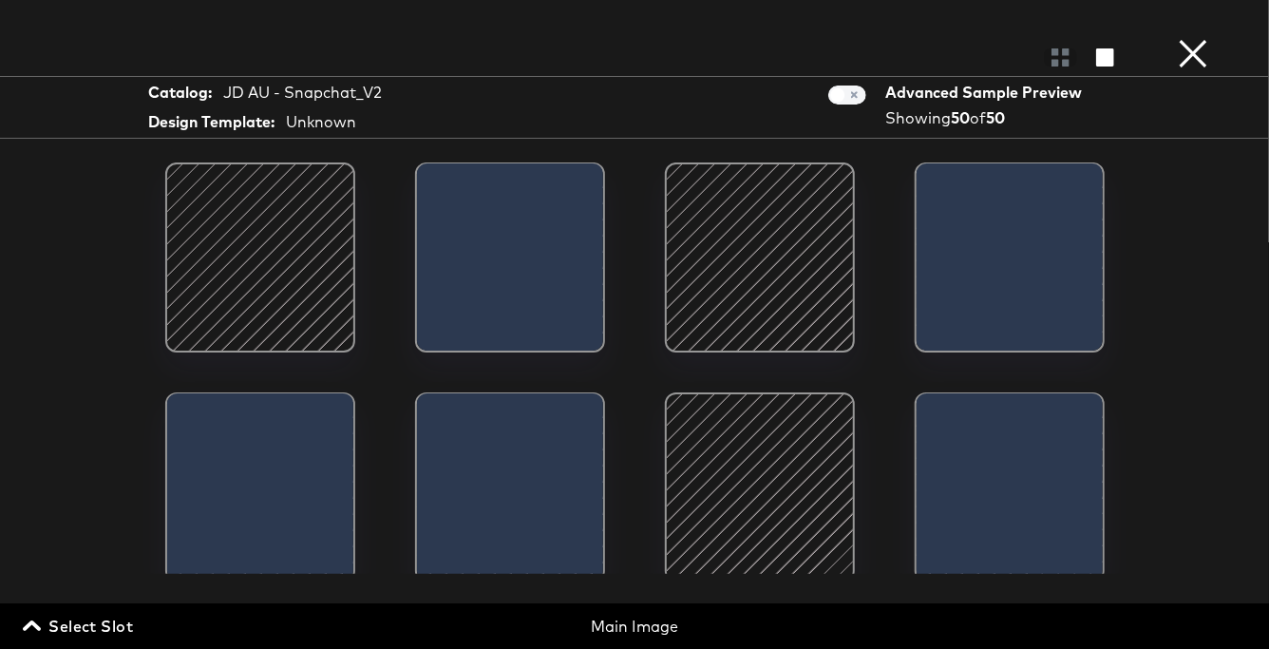
click at [122, 625] on span "Select Slot" at bounding box center [80, 625] width 106 height 27
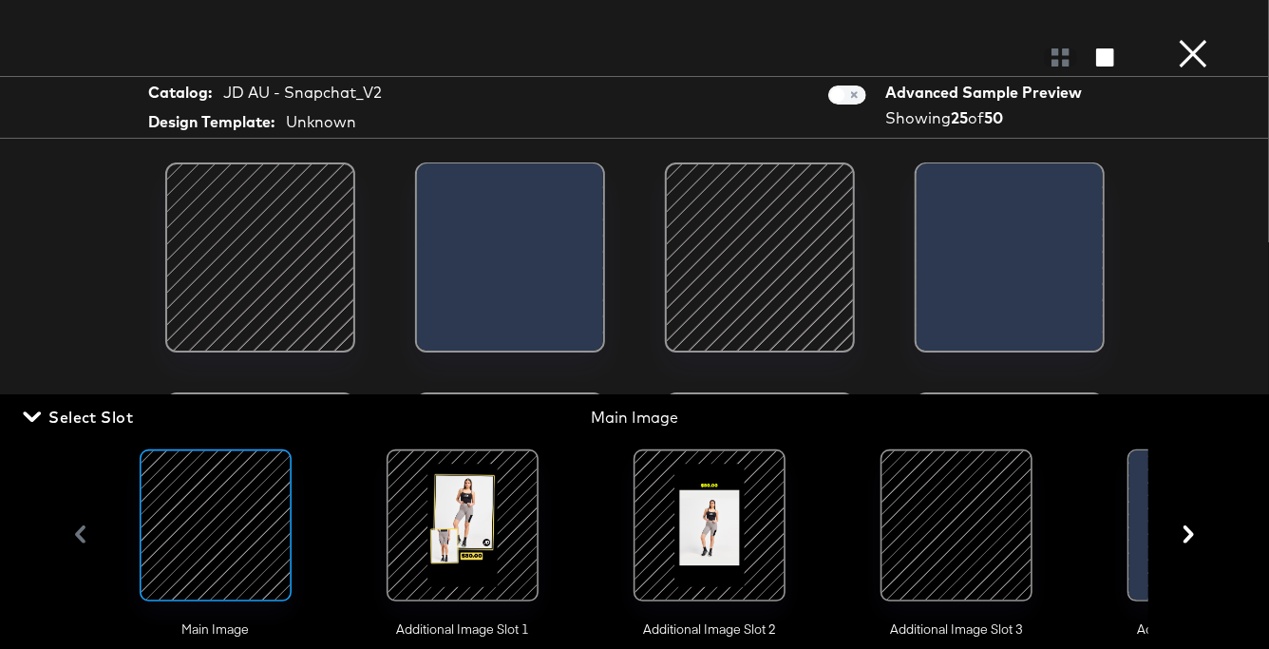
click at [727, 509] on div at bounding box center [709, 525] width 129 height 129
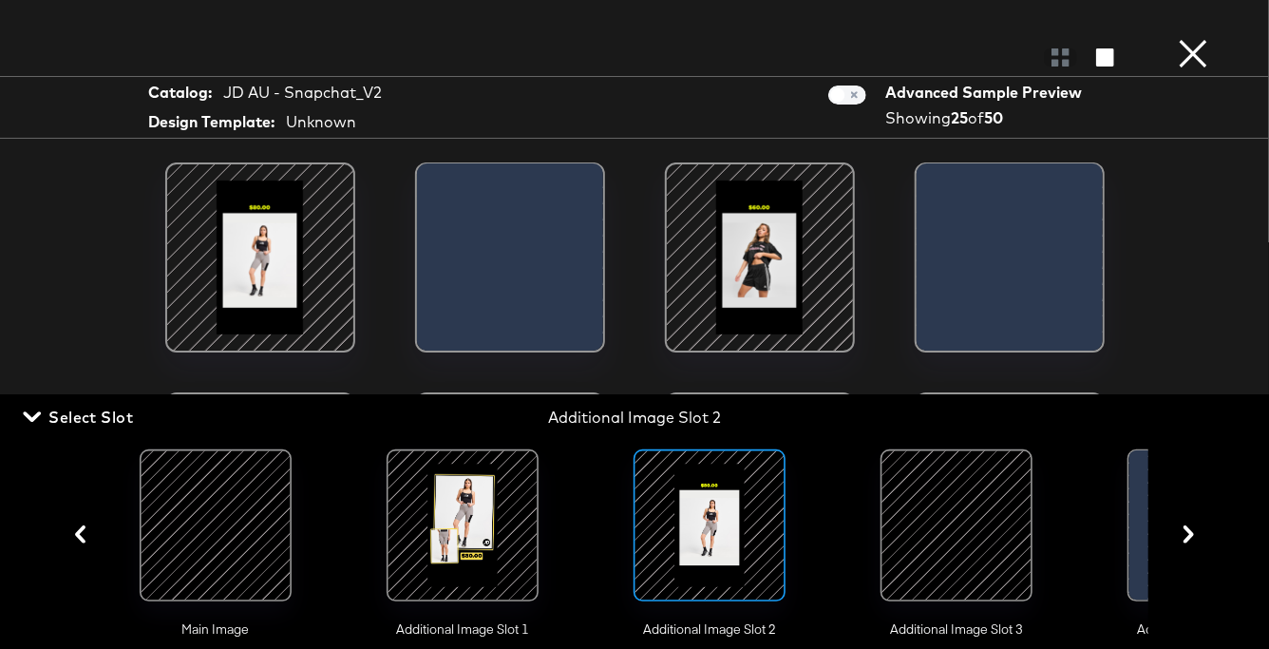
click at [93, 417] on span "Select Slot" at bounding box center [80, 417] width 106 height 27
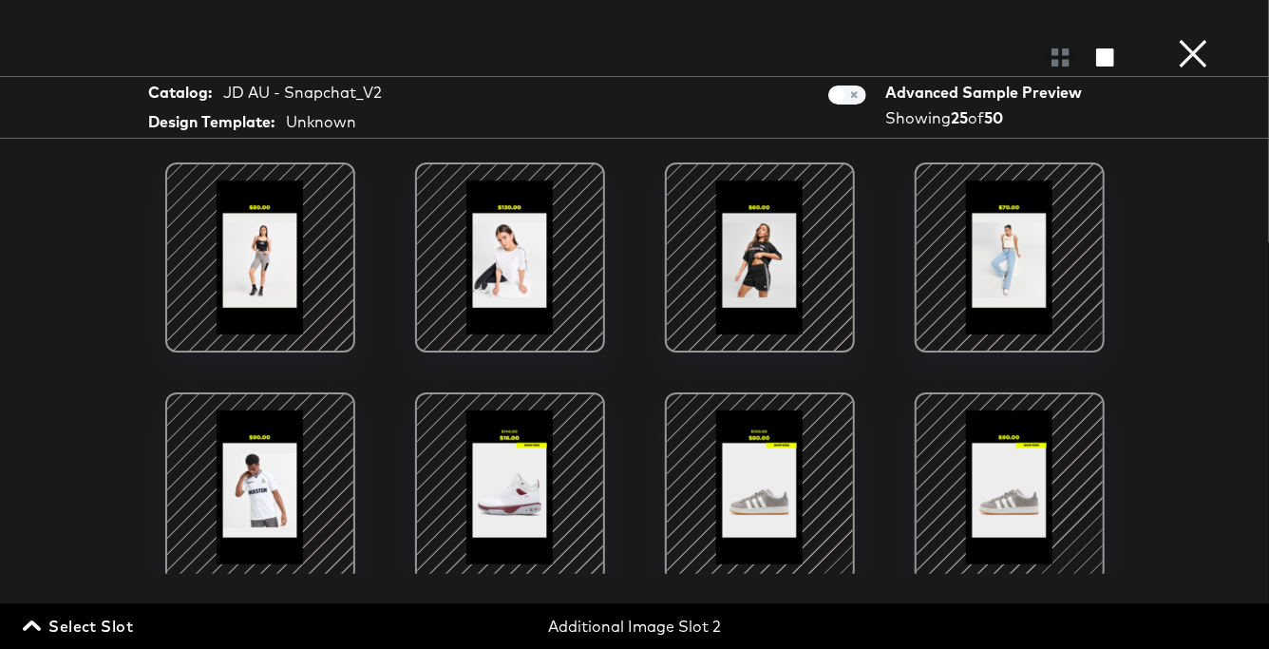
click at [103, 636] on span "Select Slot" at bounding box center [80, 625] width 106 height 27
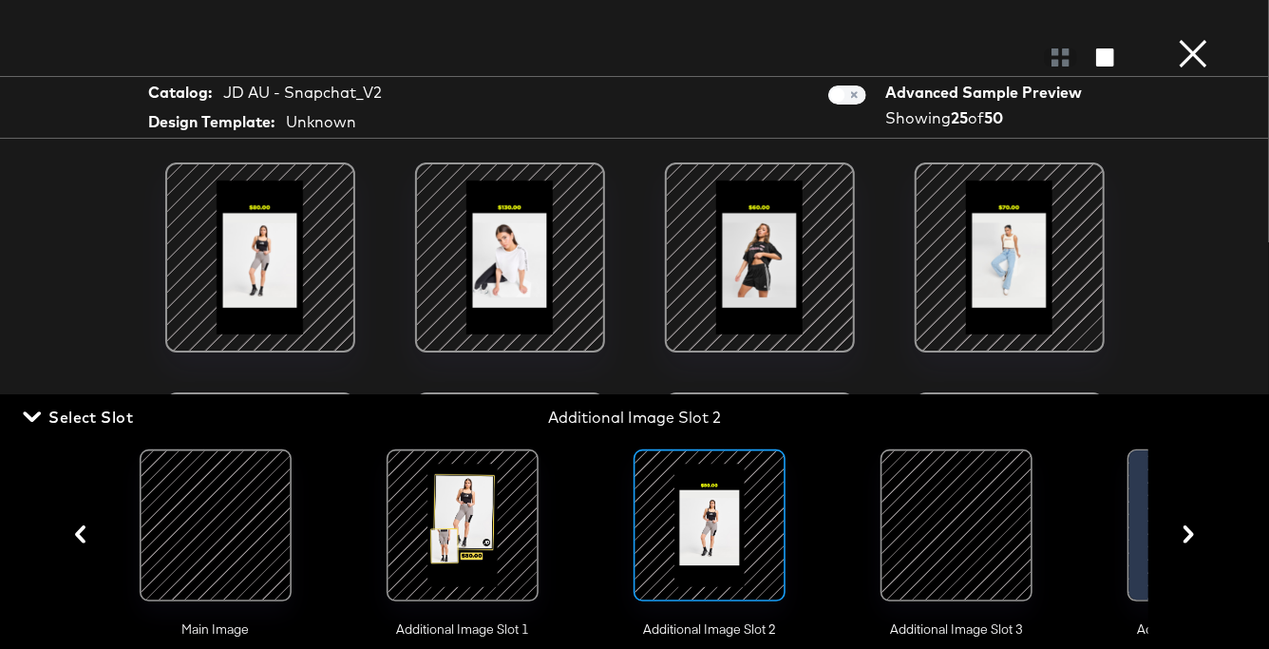
click at [979, 547] on div at bounding box center [956, 525] width 129 height 129
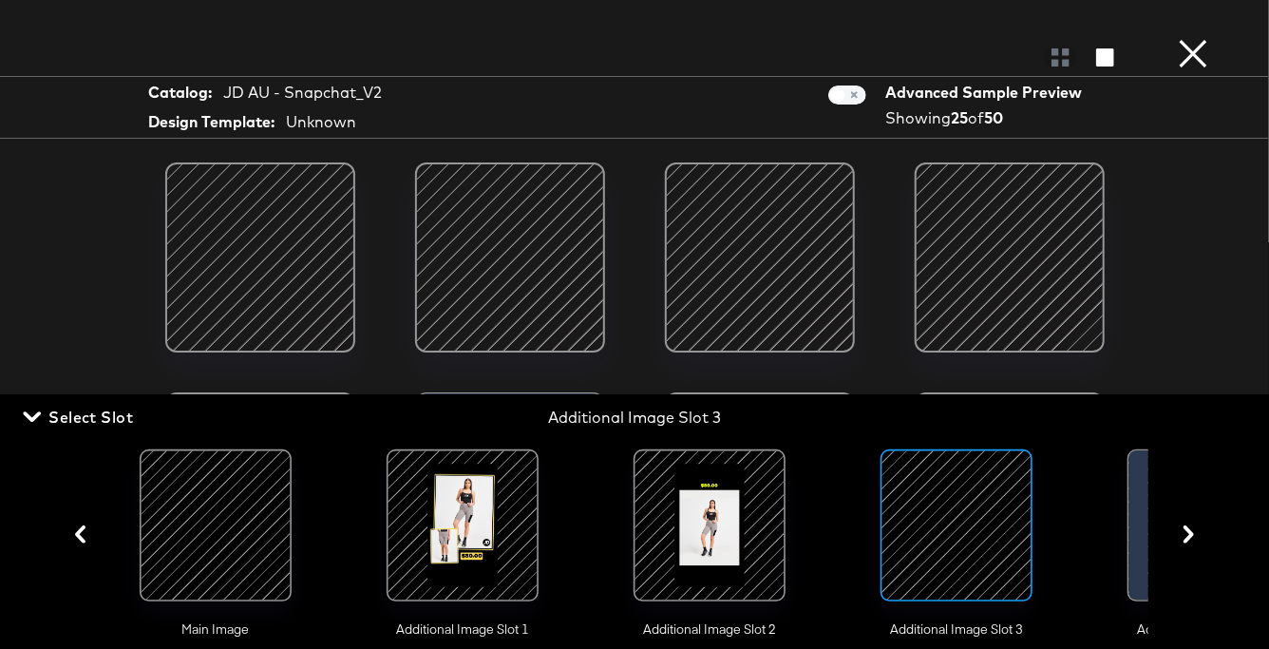
click at [84, 418] on span "Select Slot" at bounding box center [80, 417] width 106 height 27
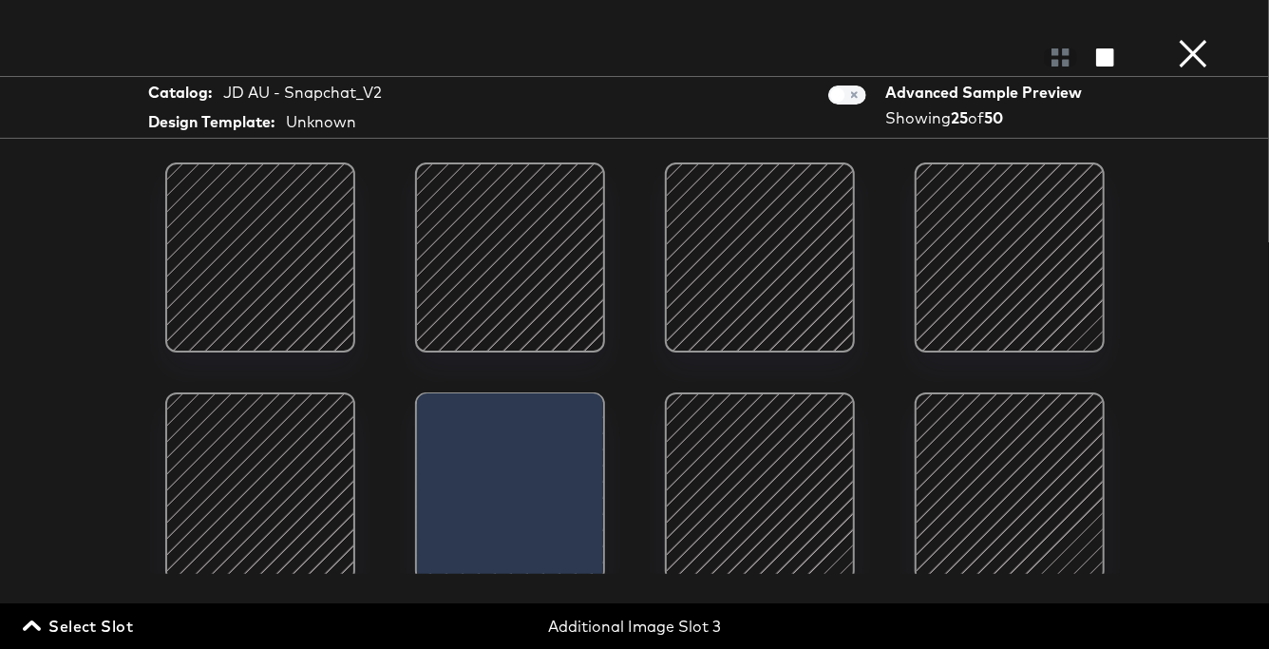
click at [1195, 38] on button "×" at bounding box center [1193, 19] width 38 height 38
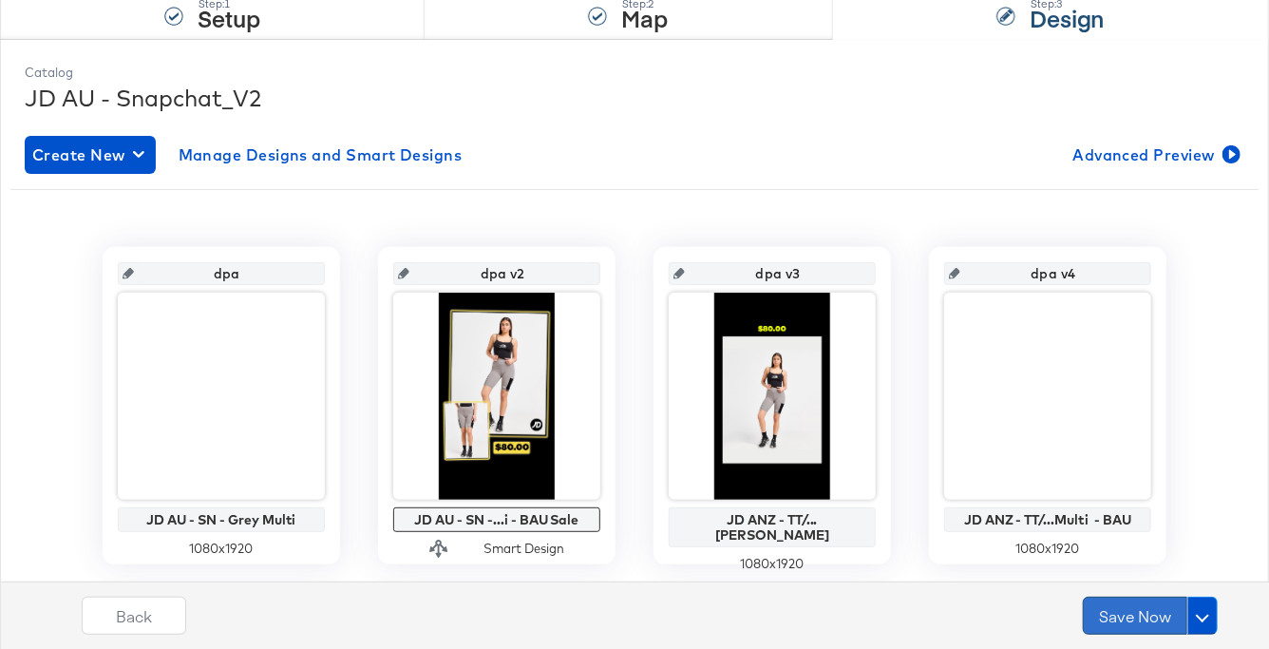
click at [1138, 615] on button "Save Now" at bounding box center [1134, 615] width 104 height 38
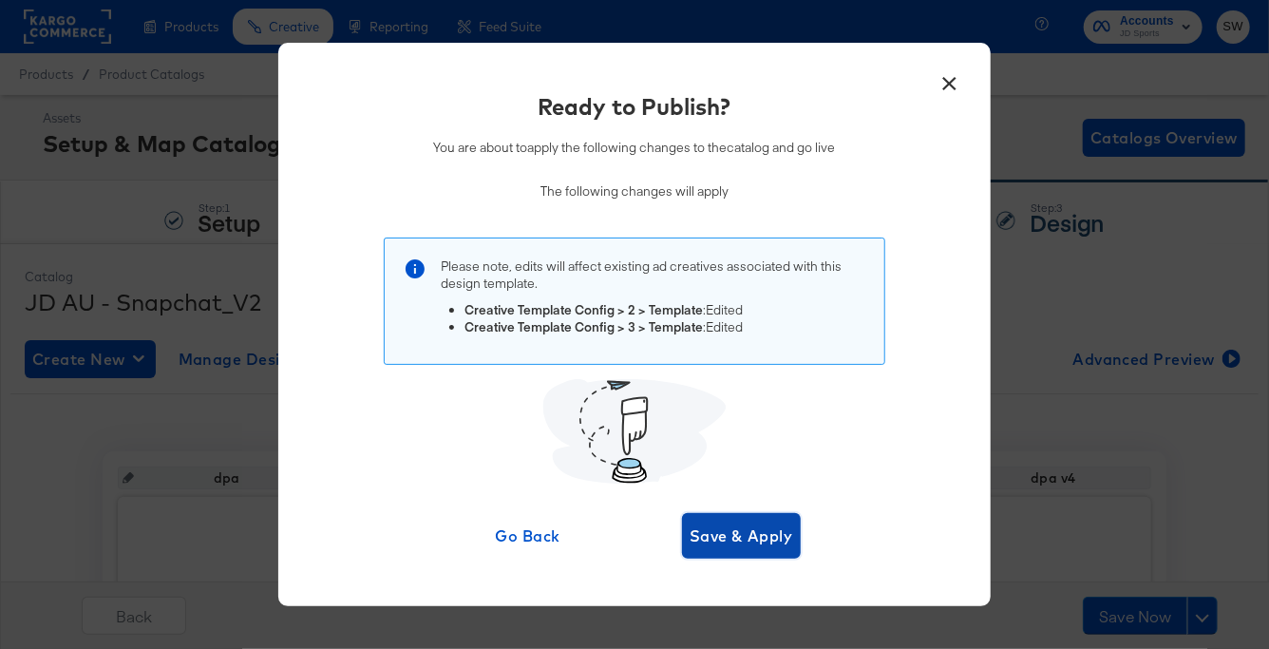
click at [761, 543] on span "Save & Apply" at bounding box center [740, 535] width 103 height 27
type input "dpa v5"
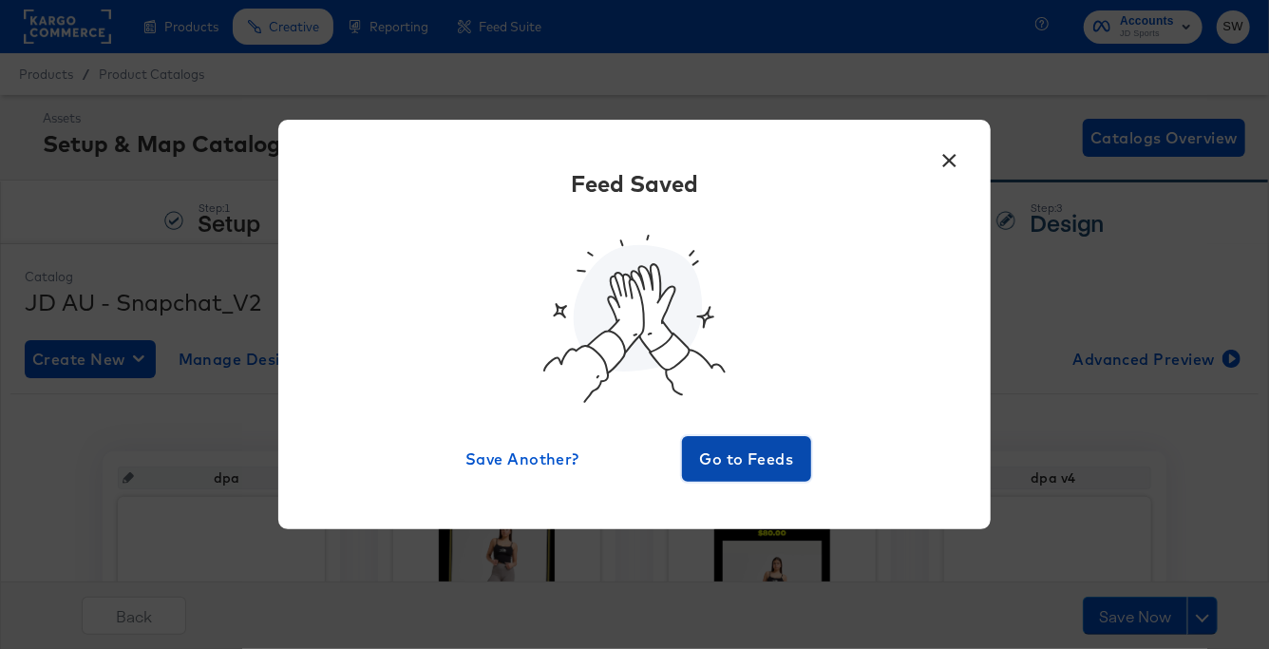
click at [772, 442] on button "Go to Feeds" at bounding box center [746, 459] width 129 height 46
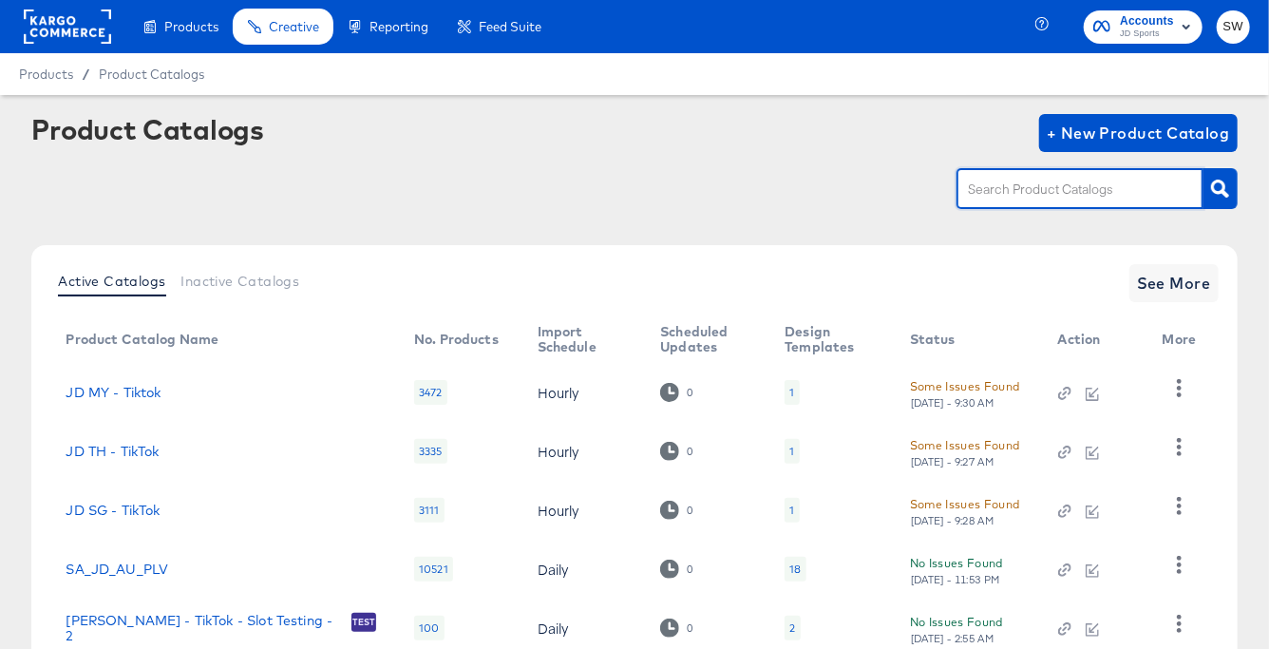
click at [1020, 190] on input "text" at bounding box center [1065, 190] width 202 height 22
type input "nz"
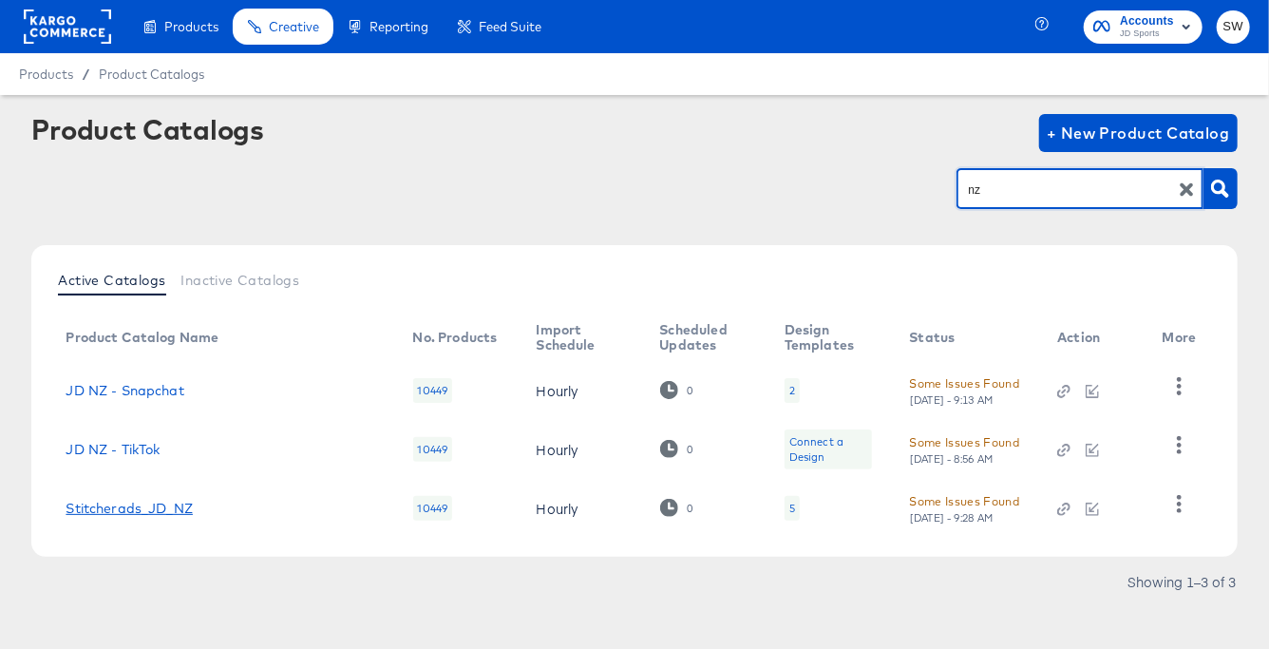
click at [179, 513] on link "Stitcherads_JD_NZ" at bounding box center [129, 507] width 127 height 15
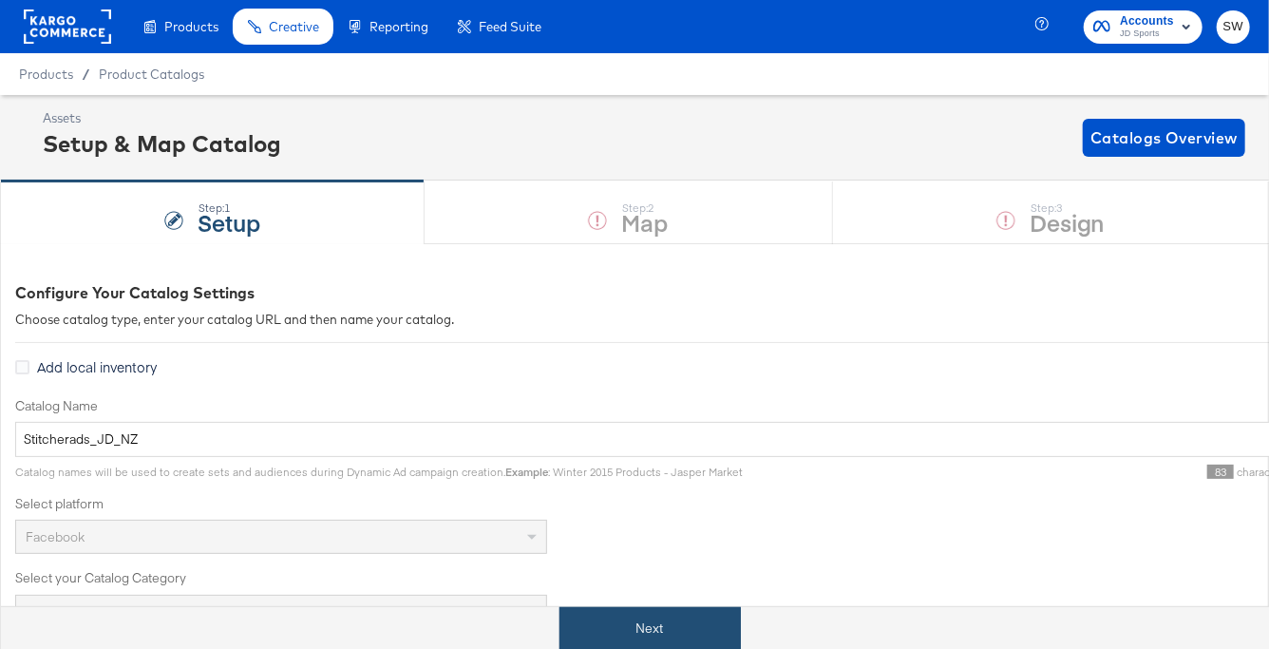
click at [618, 629] on button "Next" at bounding box center [649, 628] width 181 height 43
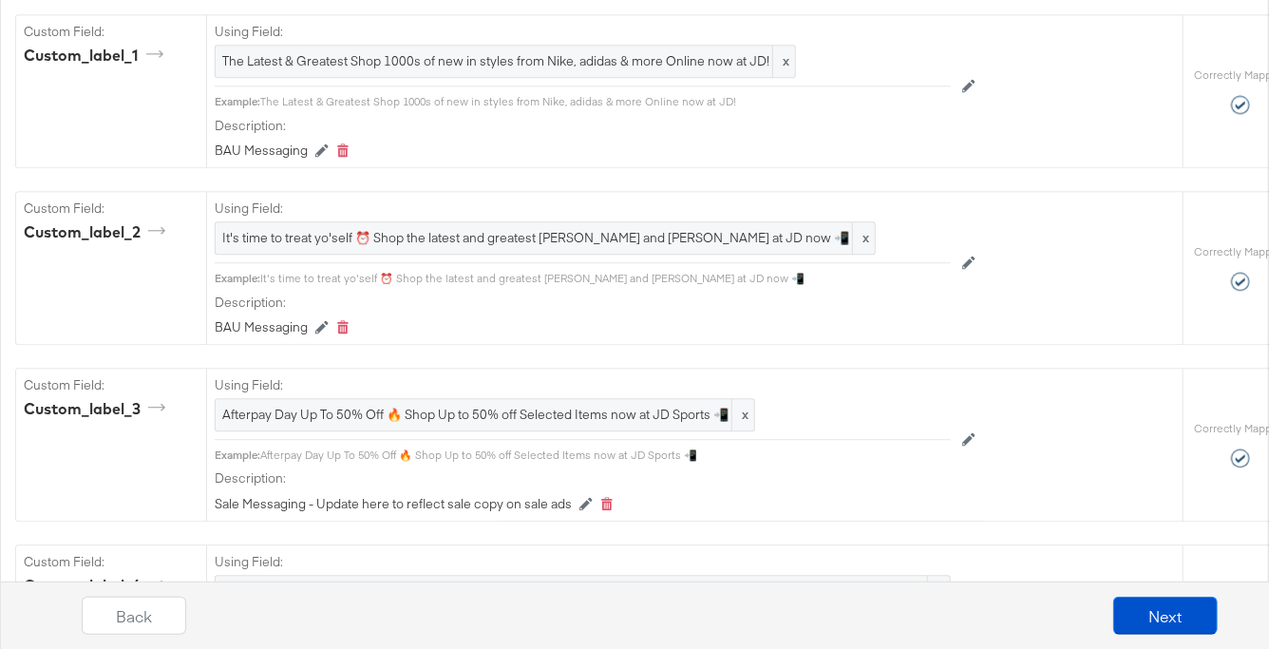
scroll to position [2297, 0]
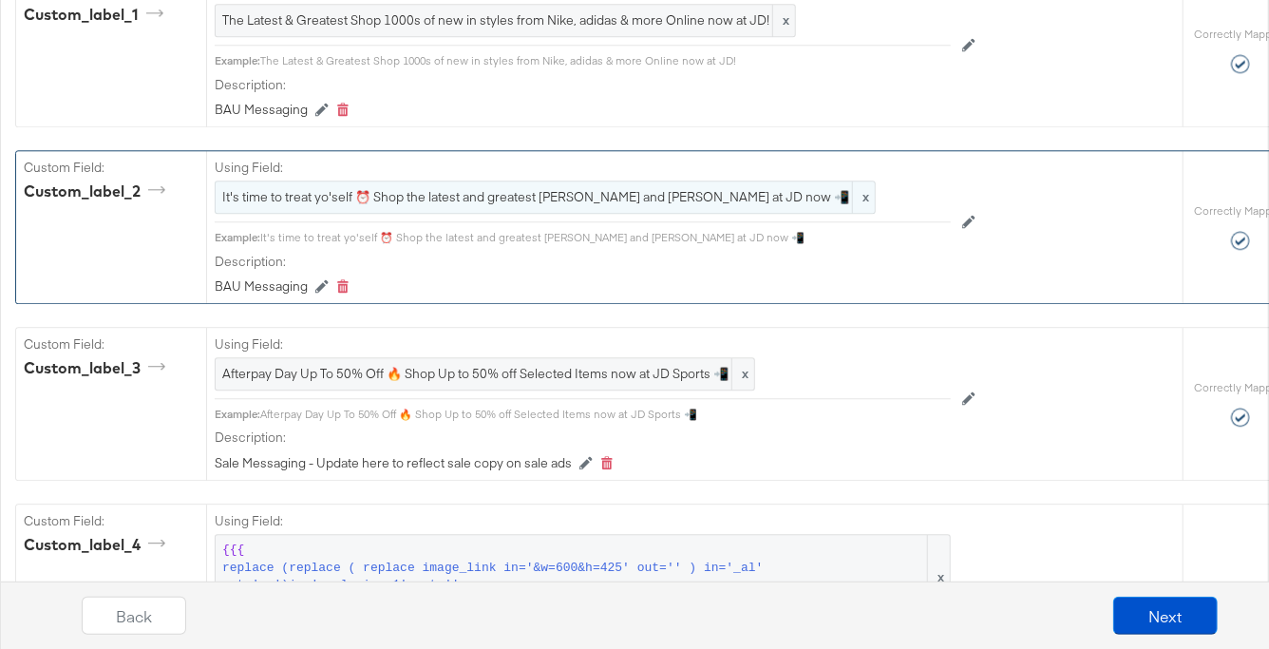
click at [576, 188] on span "It's time to treat yo'self ⏰ Shop the latest and greatest garms and creps at JD…" at bounding box center [545, 197] width 646 height 18
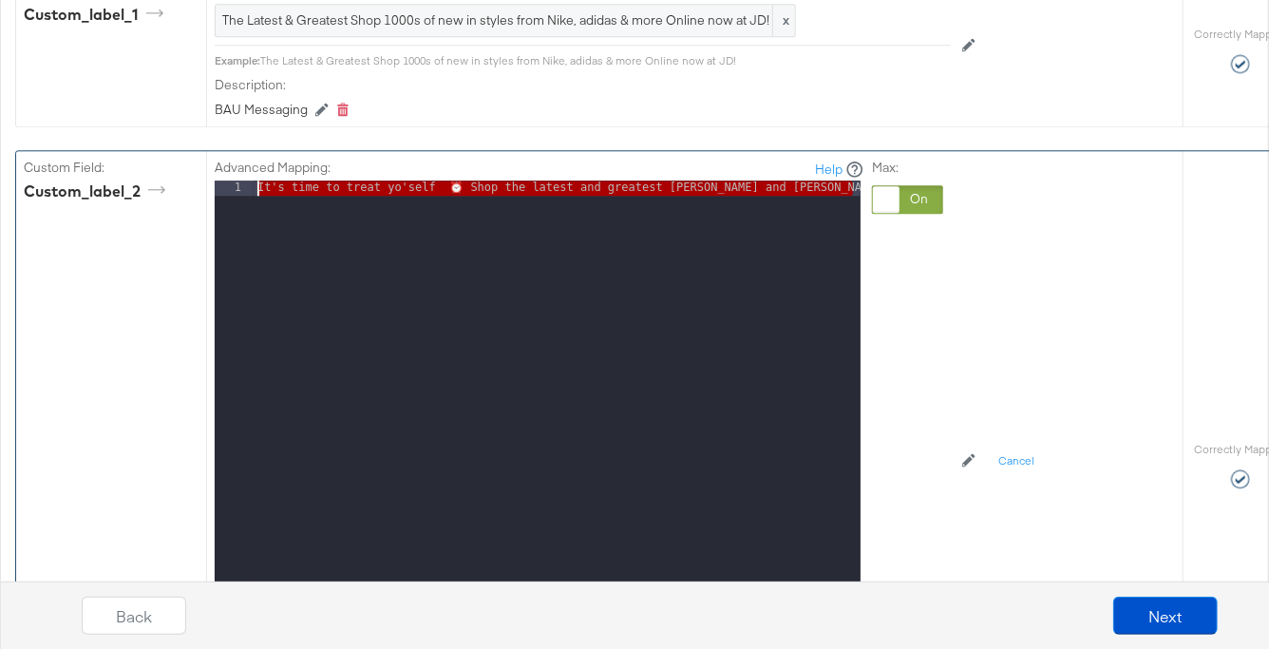
drag, startPoint x: 856, startPoint y: 183, endPoint x: 251, endPoint y: 180, distance: 604.9
click at [251, 180] on div "1 It's time to treat yo'self ⏰ Shop the latest and greatest garms and creps at …" at bounding box center [538, 417] width 646 height 475
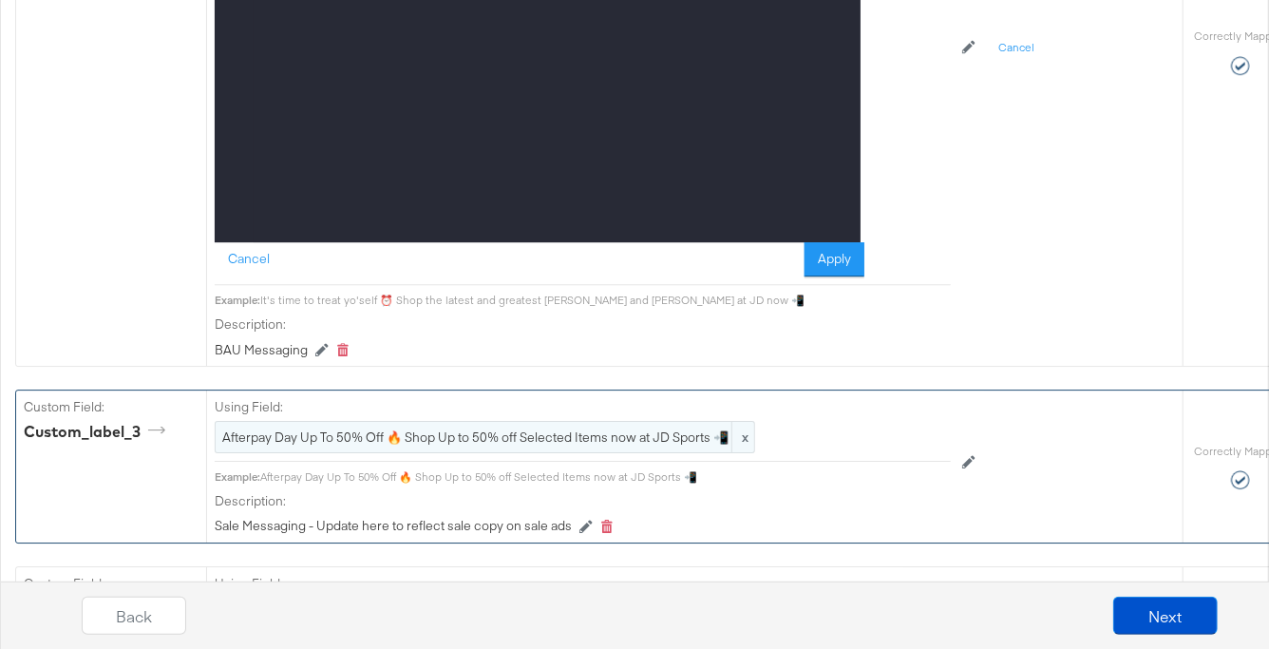
click at [635, 429] on span "Afterpay Day Up To 50% Off 🔥 Shop Up to 50% off Selected Items now at JD Sports…" at bounding box center [484, 437] width 525 height 18
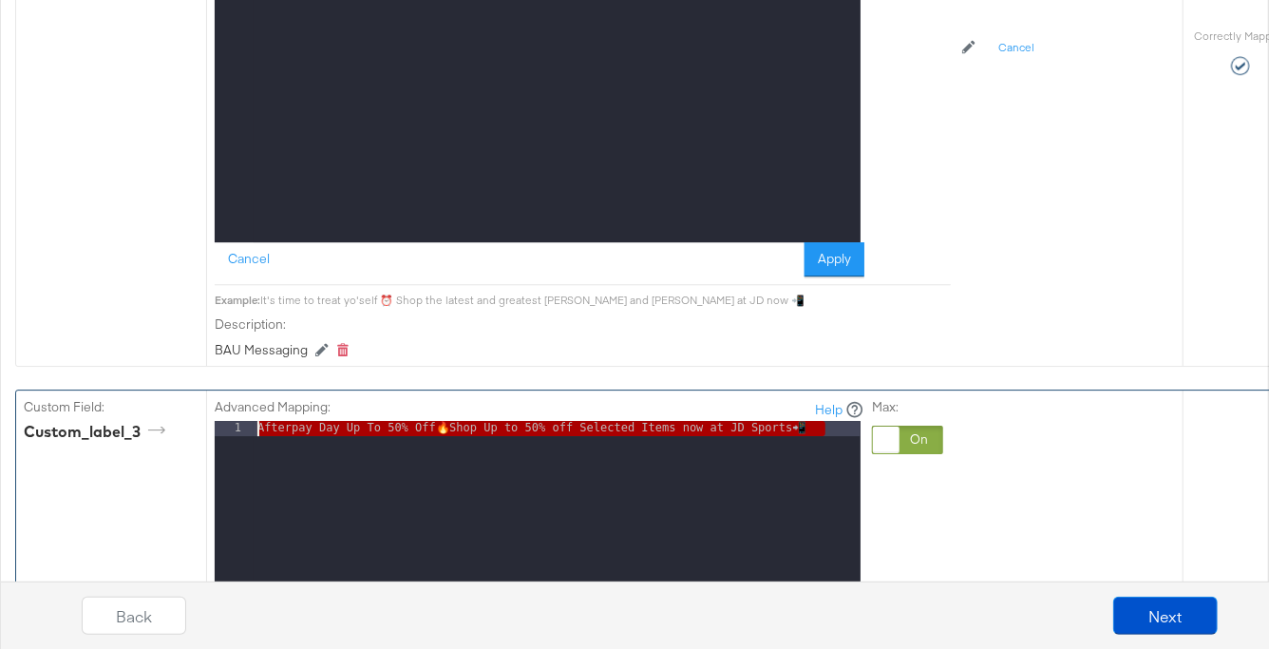
drag, startPoint x: 833, startPoint y: 421, endPoint x: 243, endPoint y: 411, distance: 589.7
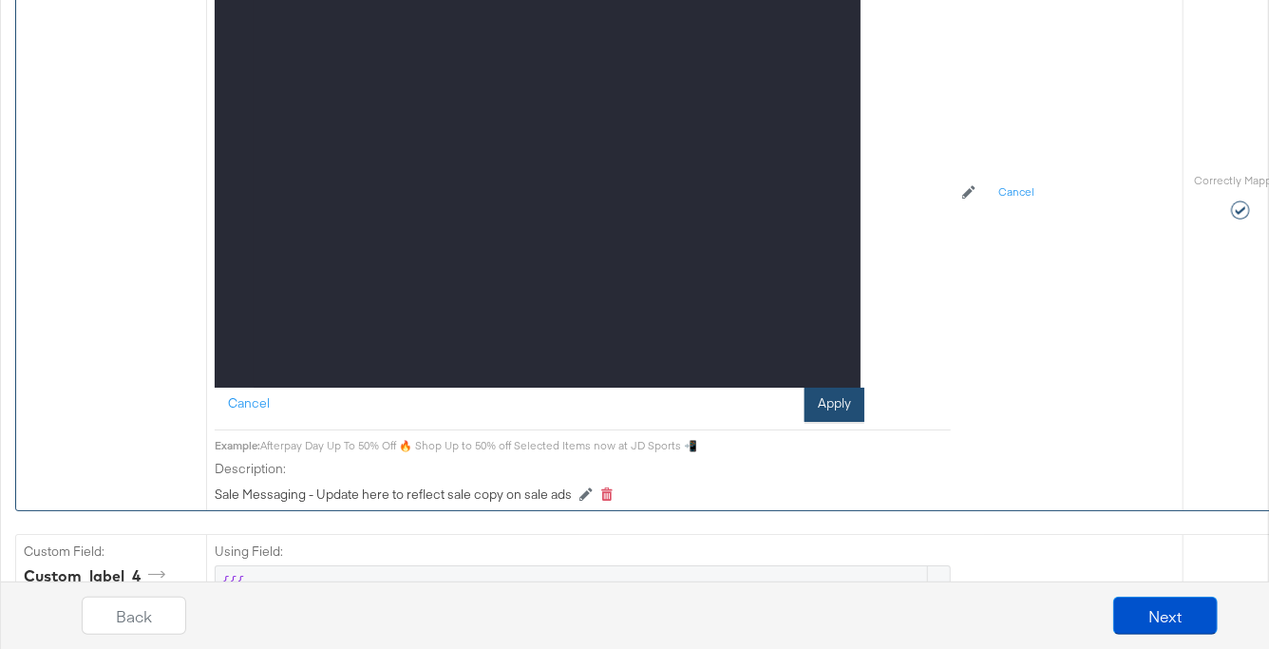
click at [830, 396] on button "Apply" at bounding box center [834, 404] width 60 height 34
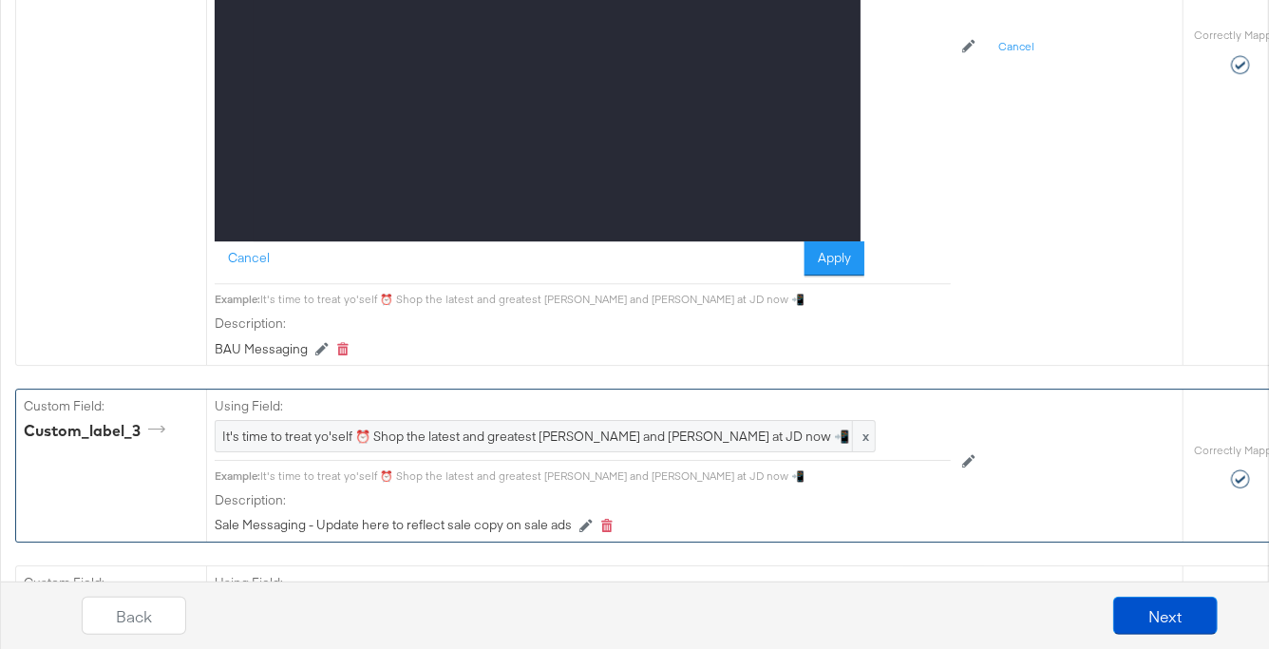
scroll to position [2661, 0]
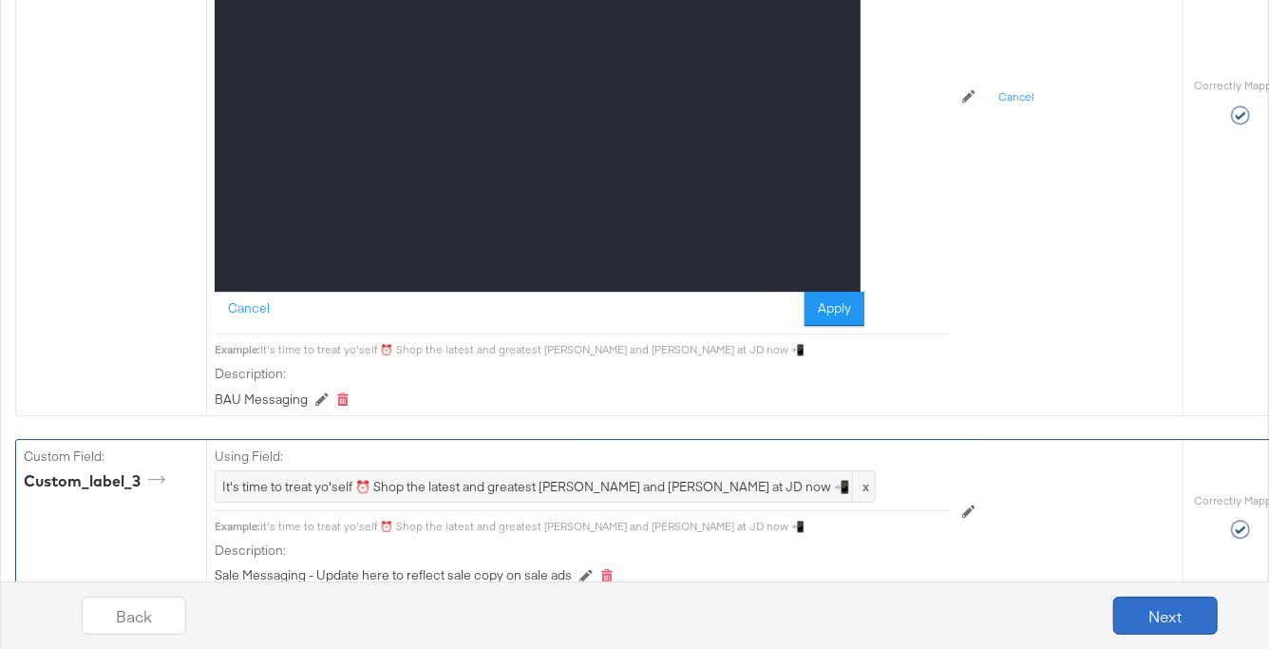
click at [1134, 613] on button "Next" at bounding box center [1165, 615] width 104 height 38
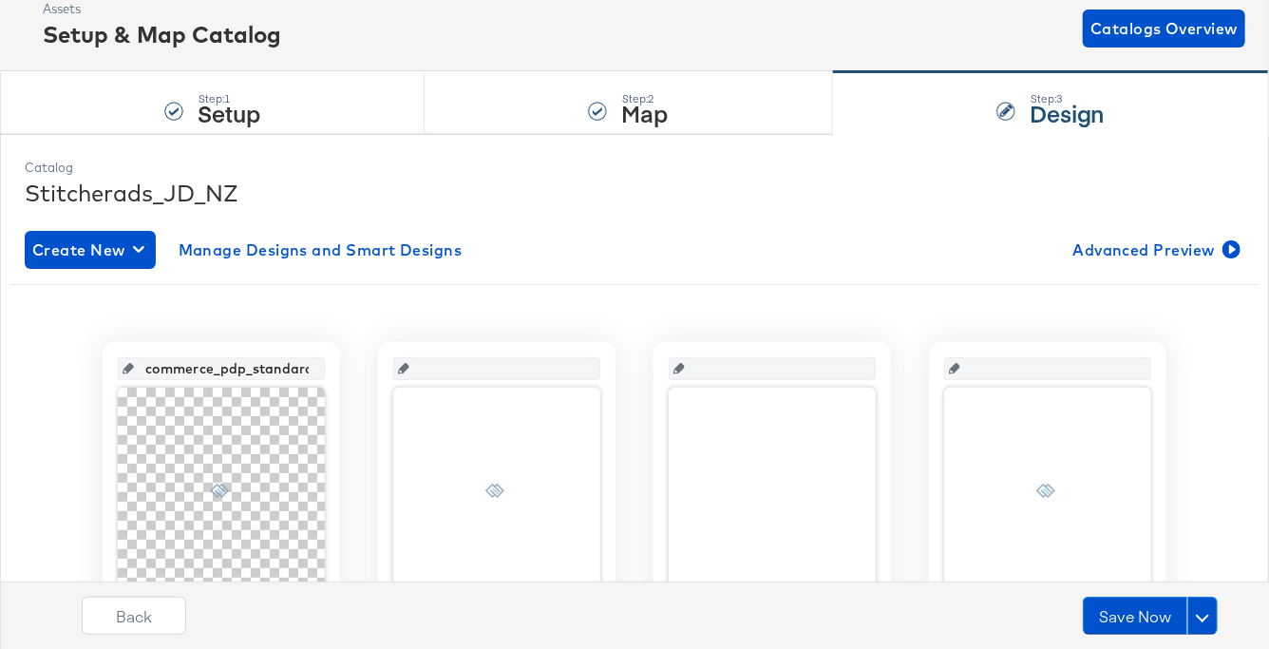
scroll to position [395, 0]
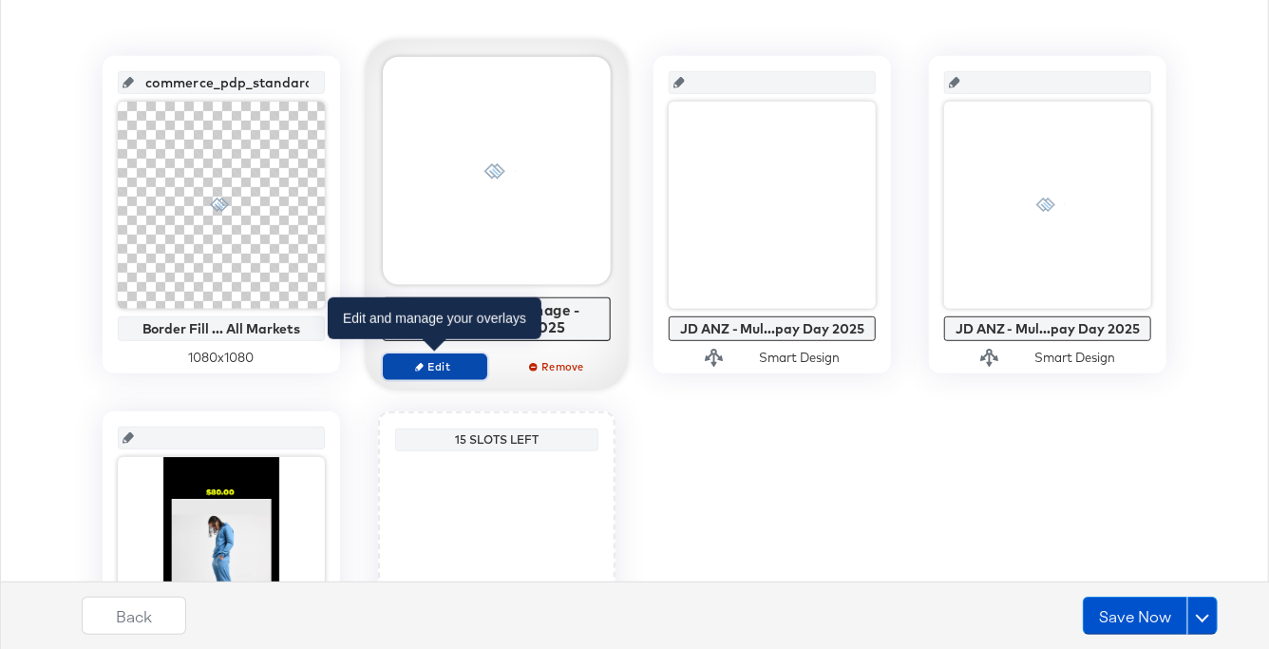
click at [436, 360] on span "Edit" at bounding box center [434, 366] width 87 height 14
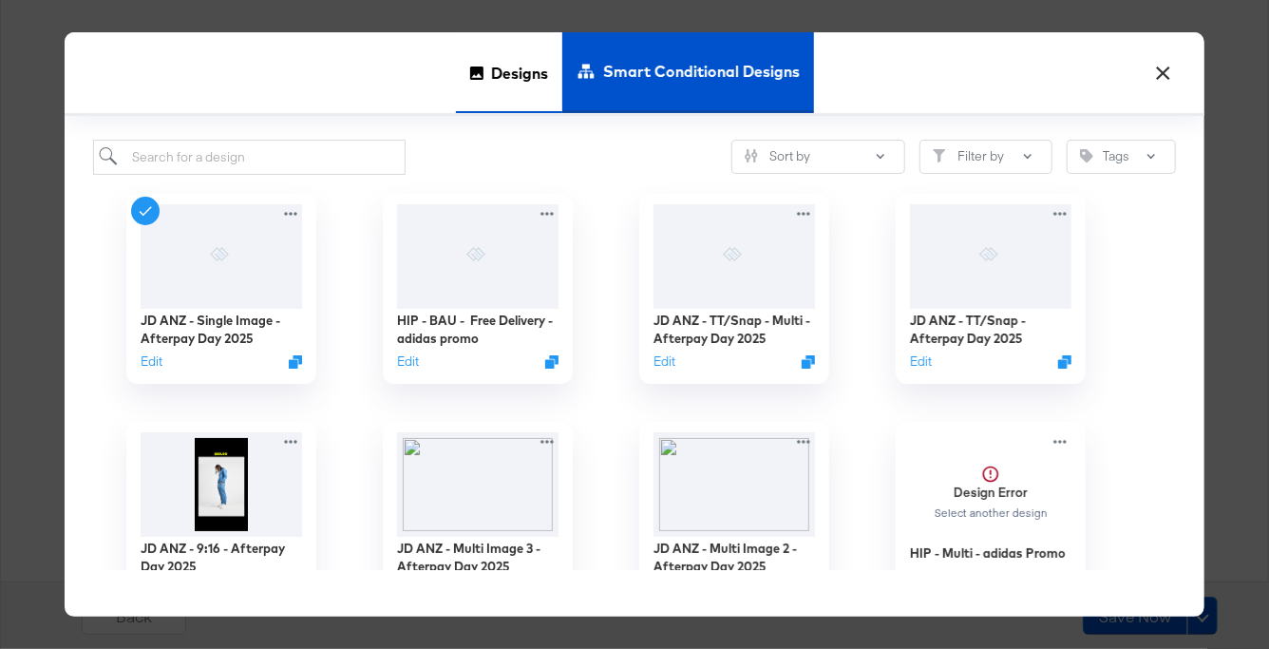
click at [499, 80] on span "Designs" at bounding box center [519, 73] width 57 height 84
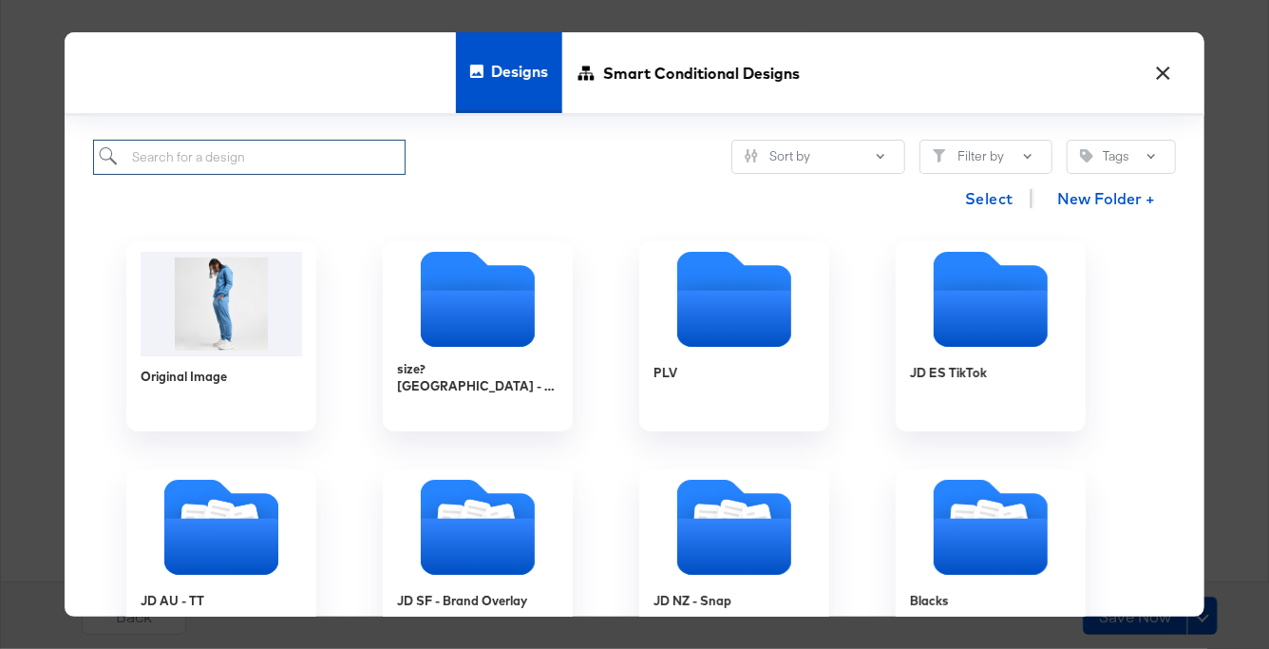
click at [319, 160] on input "search" at bounding box center [249, 157] width 312 height 35
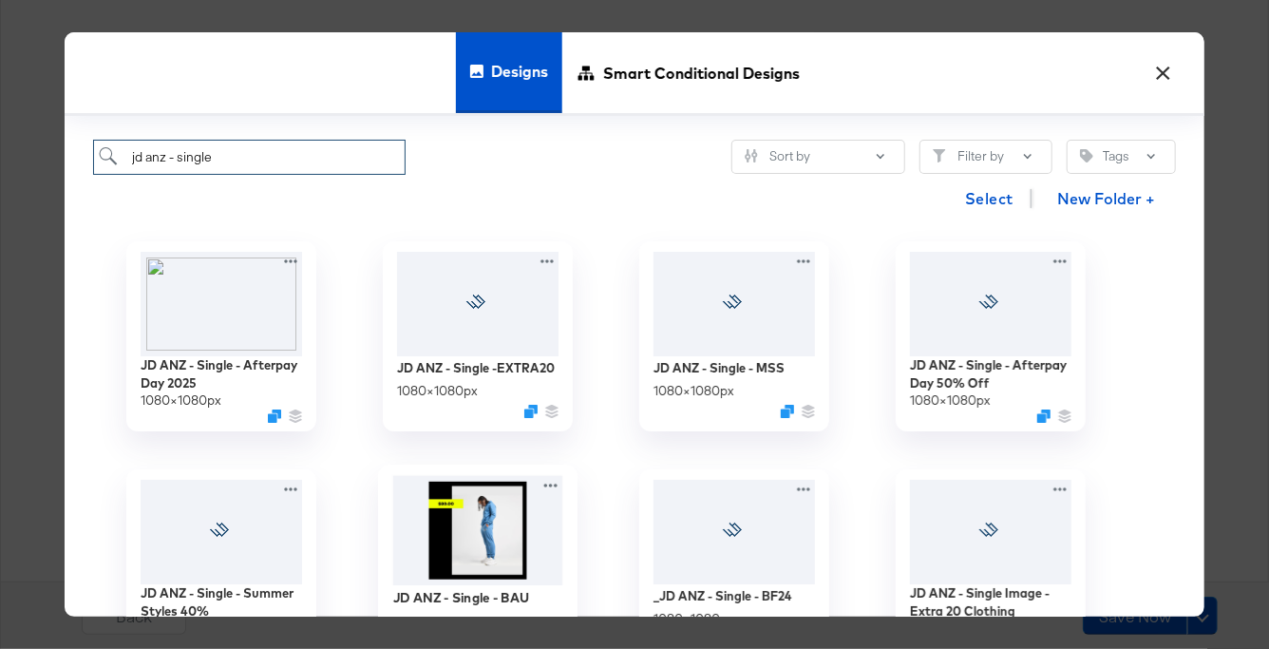
type input "jd anz - single"
click at [459, 540] on img at bounding box center [478, 530] width 170 height 109
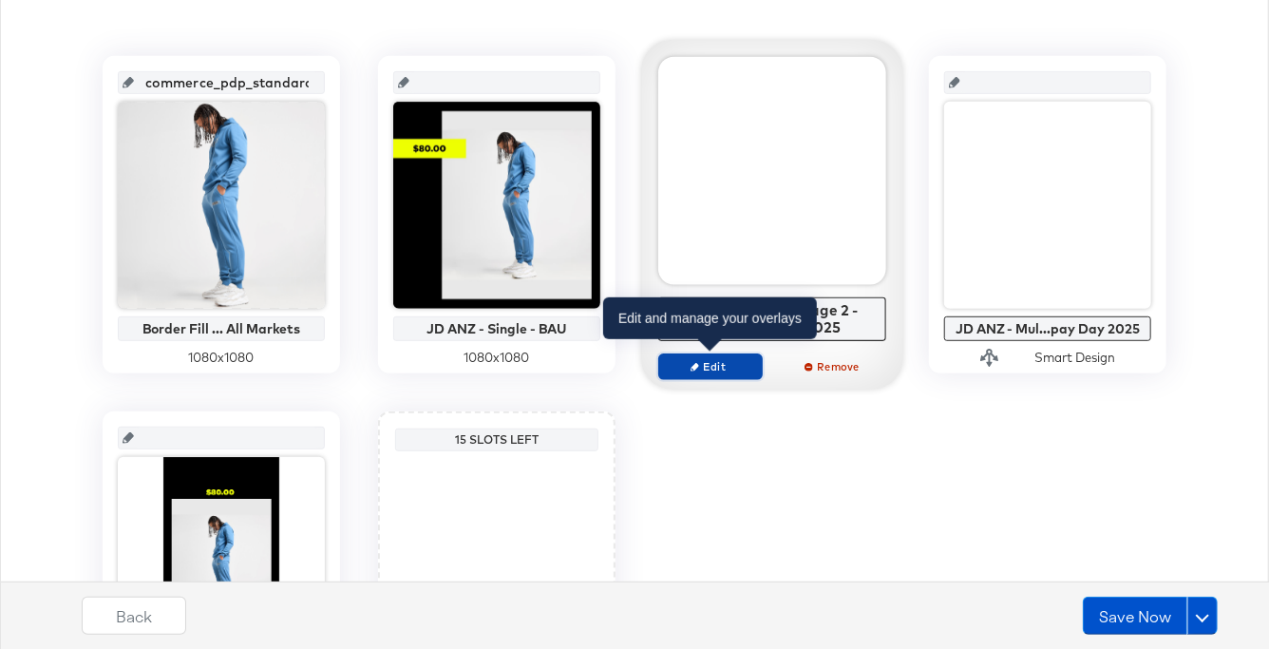
click at [717, 361] on span "Edit" at bounding box center [710, 366] width 87 height 14
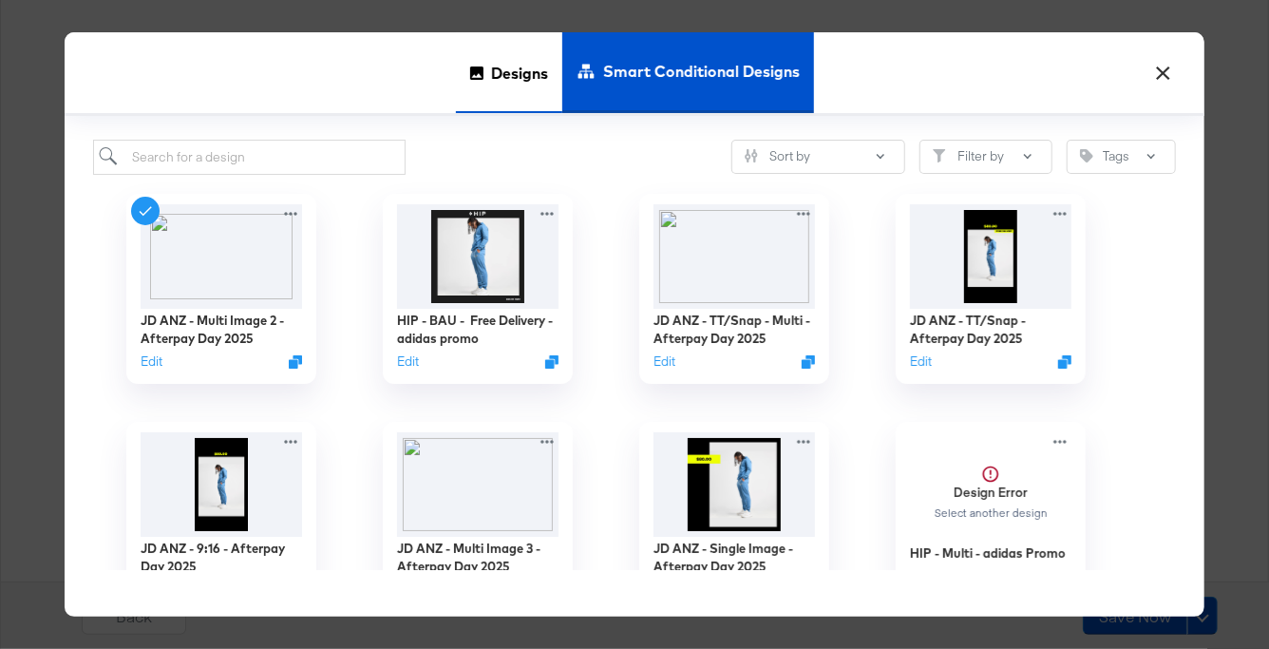
click at [491, 97] on span "Designs" at bounding box center [519, 73] width 57 height 84
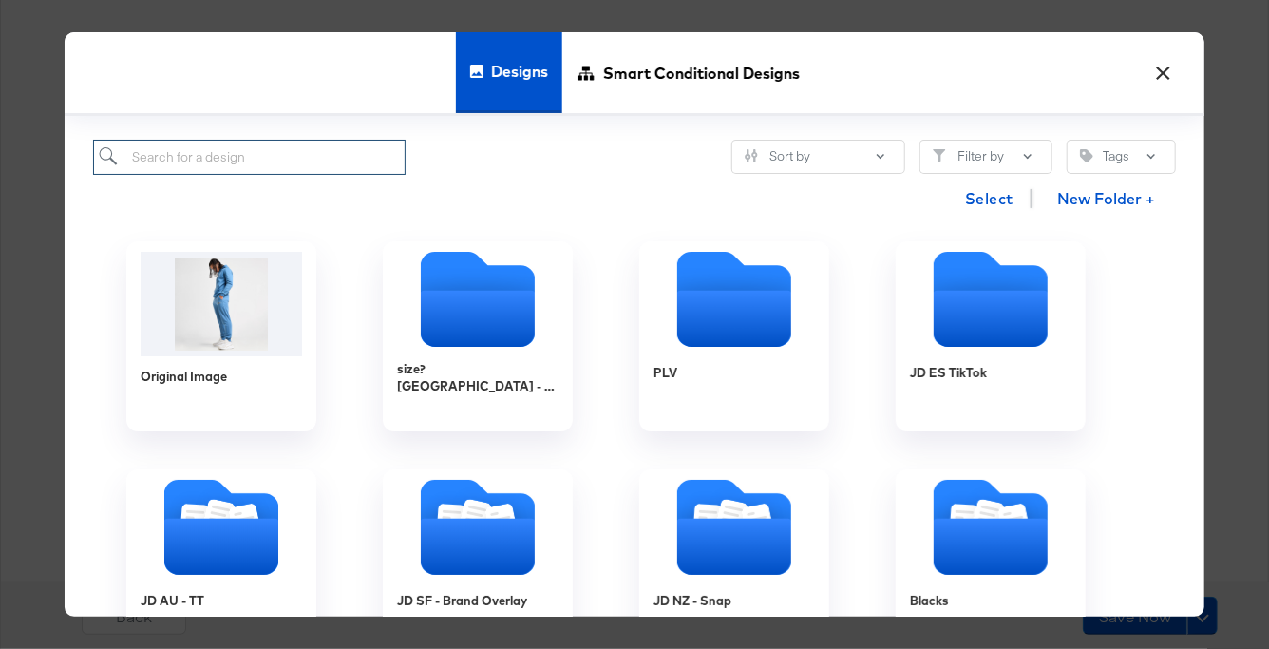
click at [304, 151] on input "search" at bounding box center [249, 157] width 312 height 35
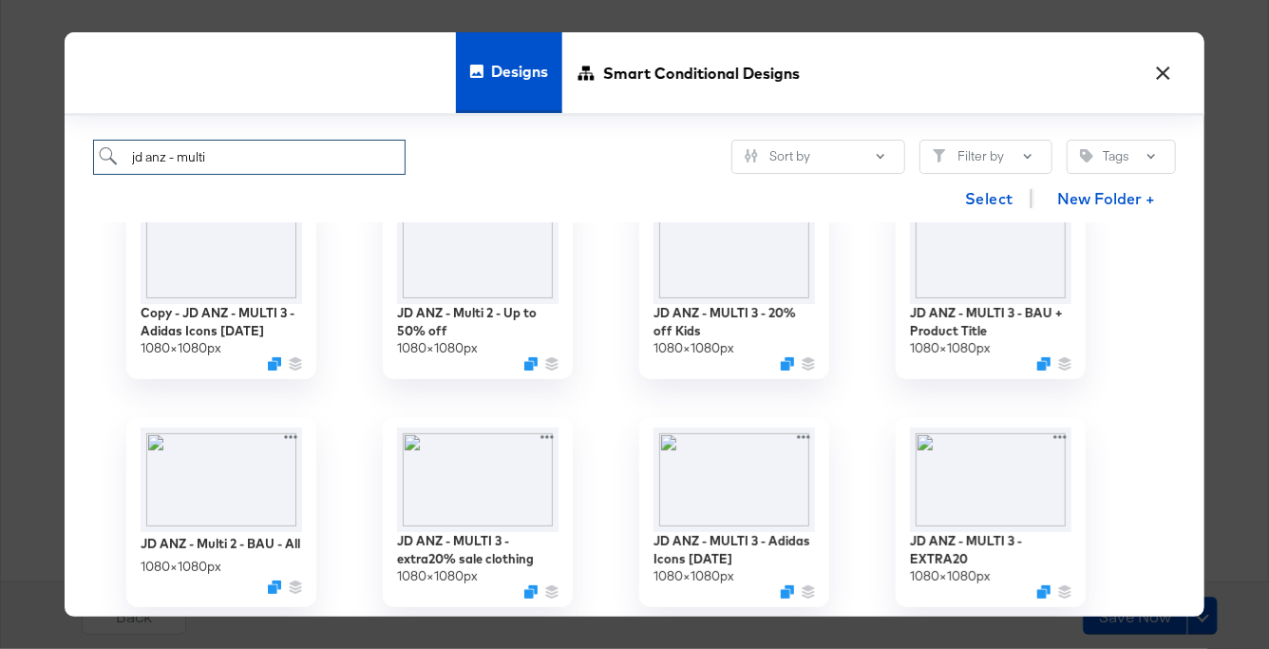
scroll to position [370, 0]
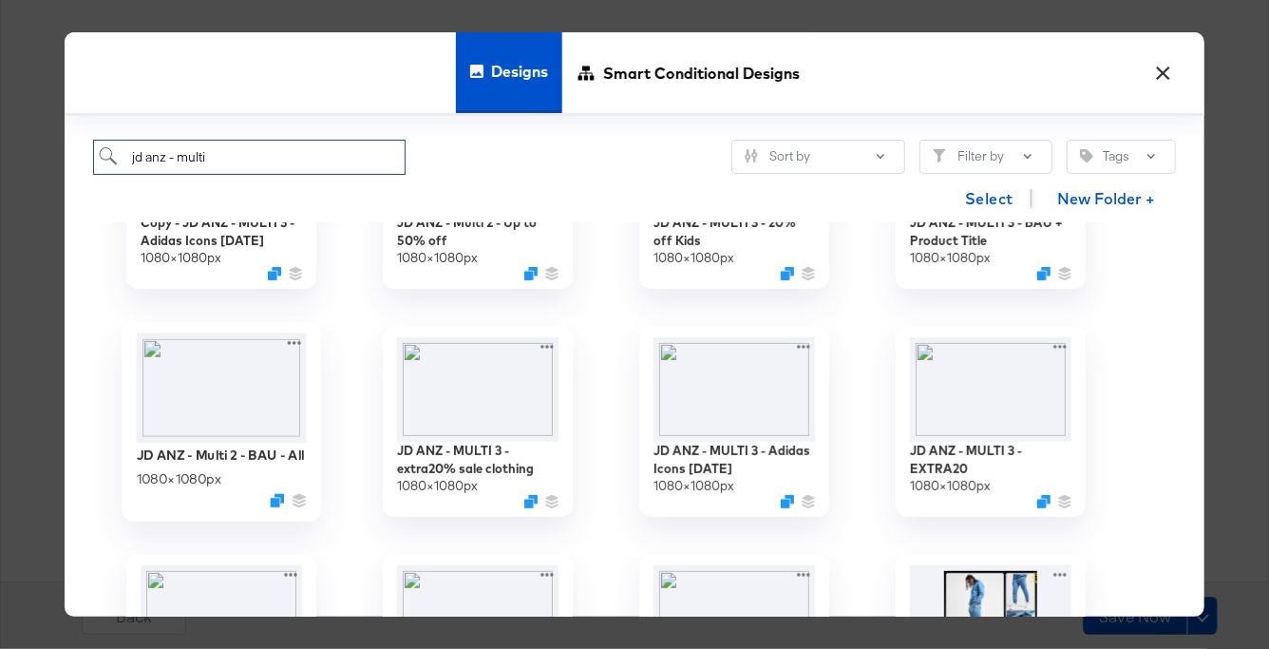
type input "jd anz - multi"
click at [219, 409] on img at bounding box center [222, 387] width 170 height 109
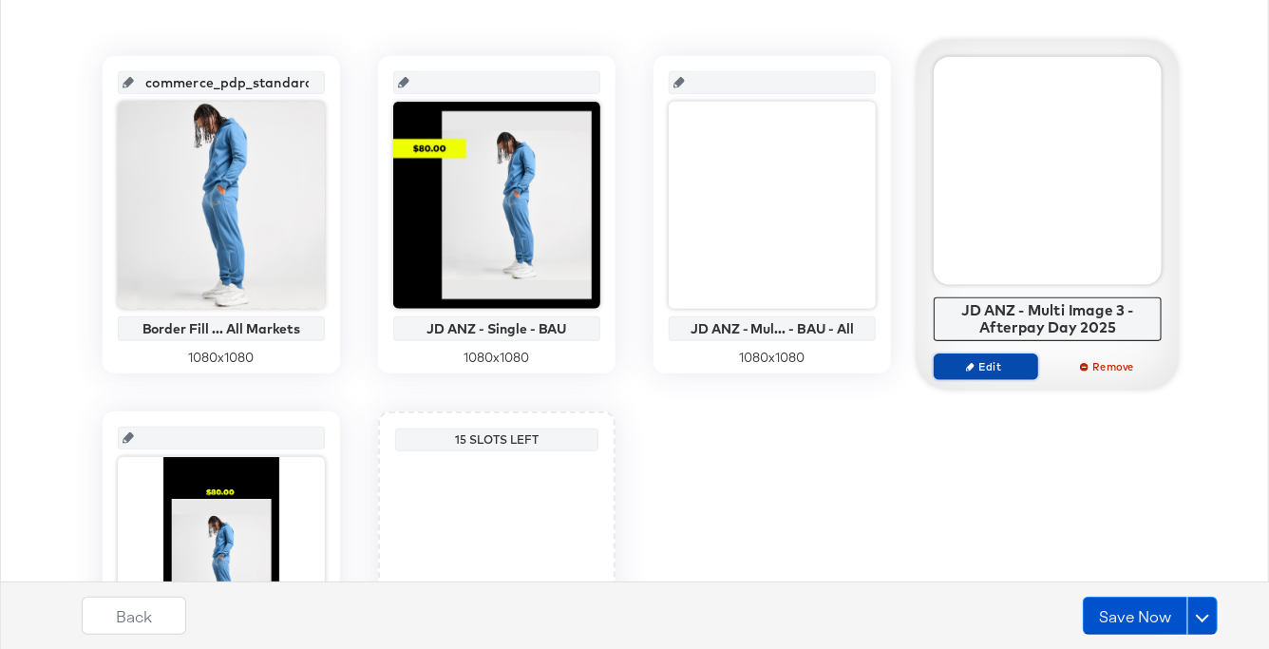
click at [1006, 362] on span "Edit" at bounding box center [985, 366] width 87 height 14
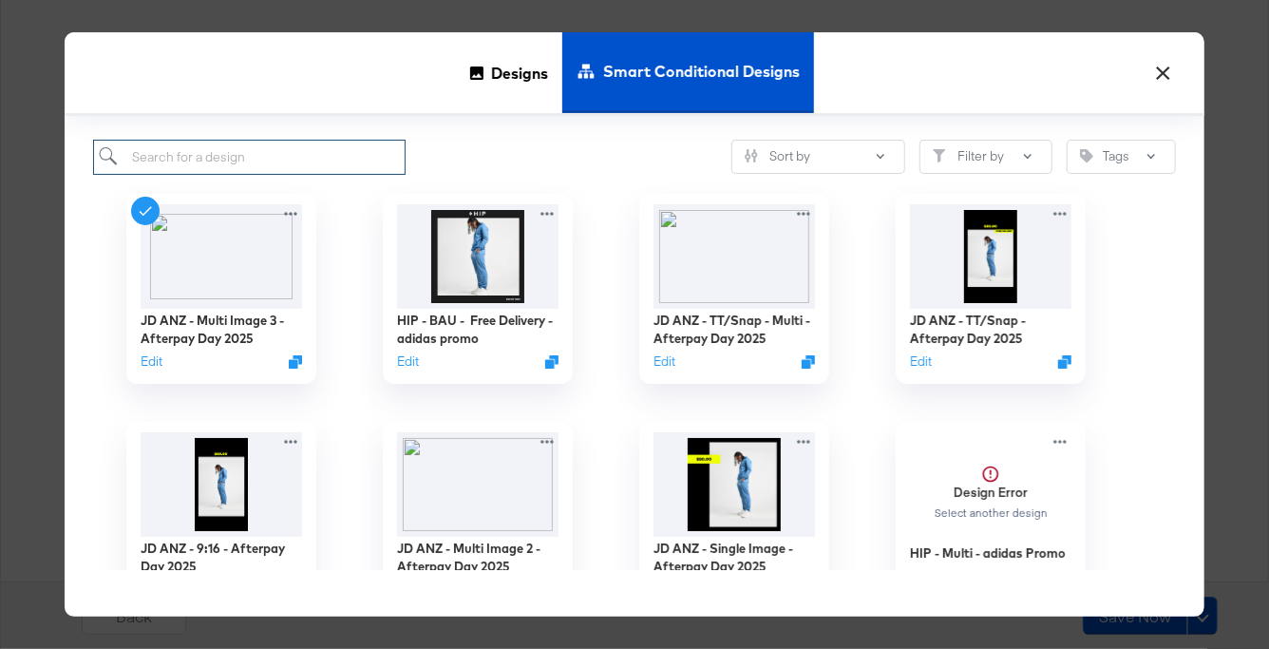
click at [335, 153] on input "search" at bounding box center [249, 157] width 312 height 35
type input "j"
click at [514, 71] on span "Designs" at bounding box center [519, 73] width 57 height 84
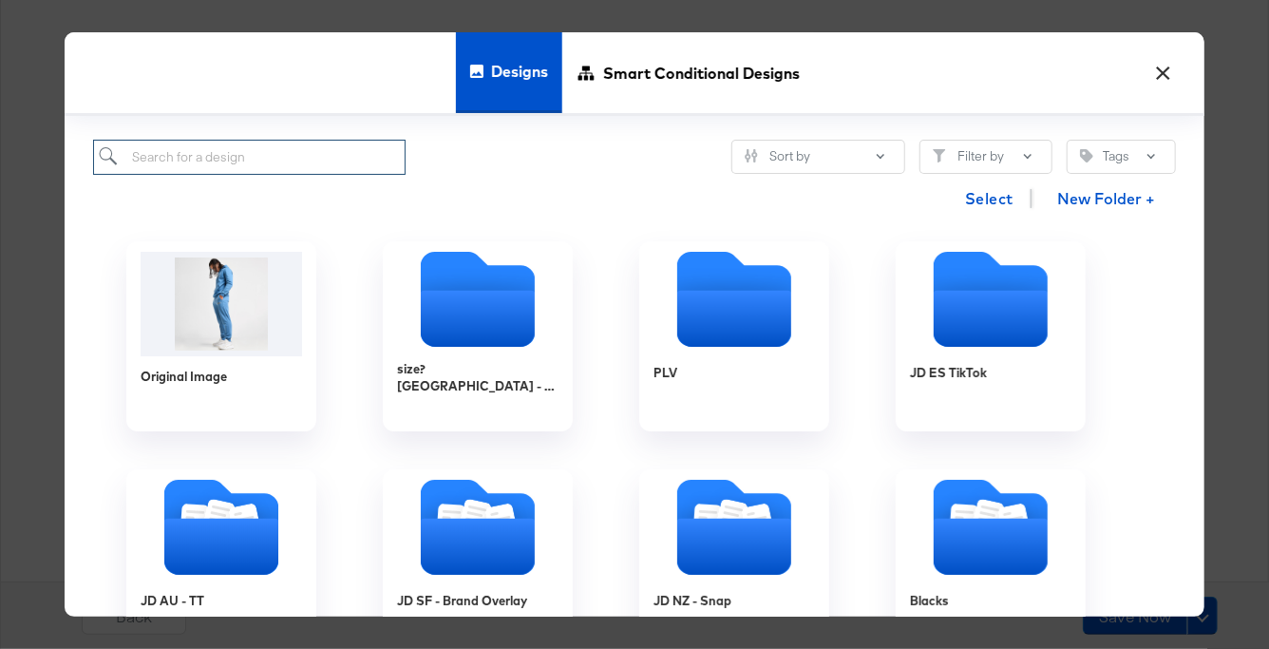
click at [333, 156] on input "search" at bounding box center [249, 157] width 312 height 35
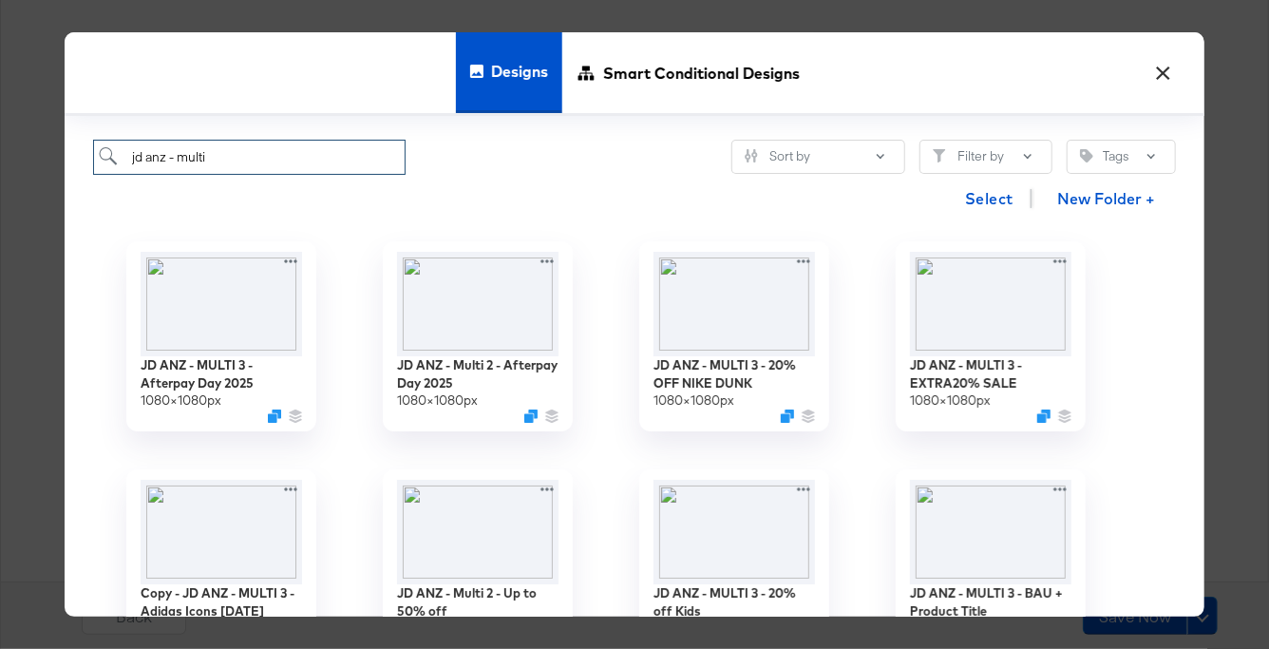
type input "jd anz - multi"
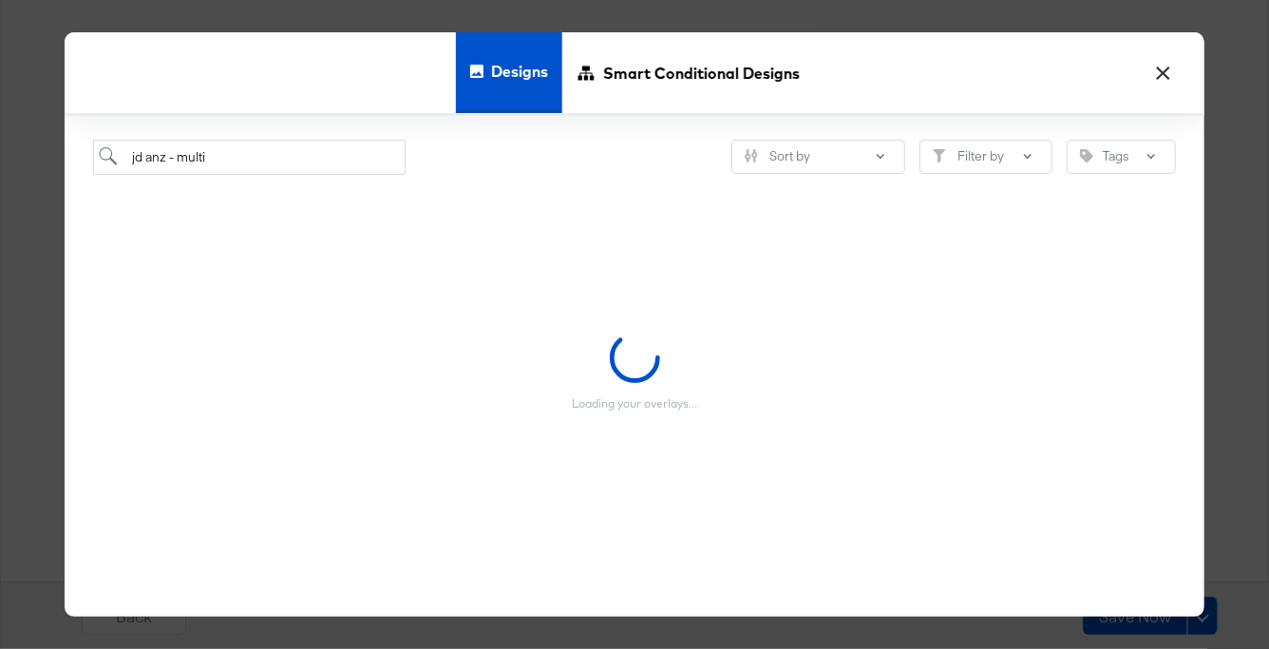
scroll to position [395, 0]
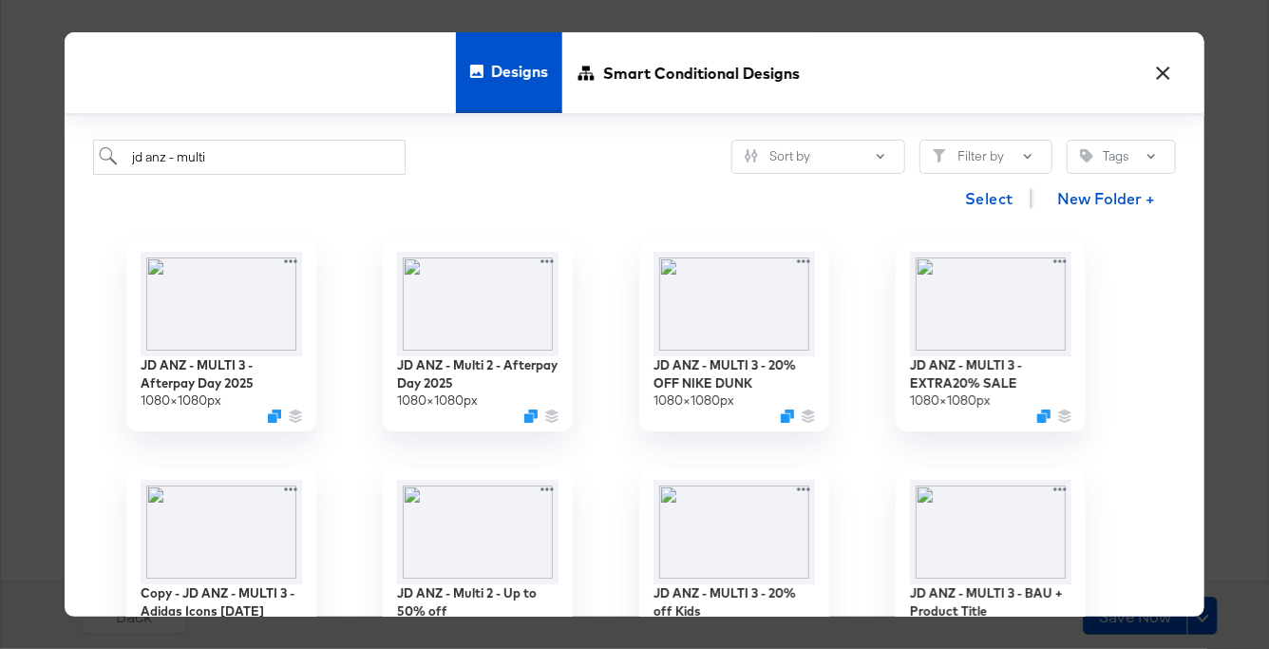
type input "jd anz - multi"
click at [1179, 74] on button "×" at bounding box center [1163, 68] width 34 height 34
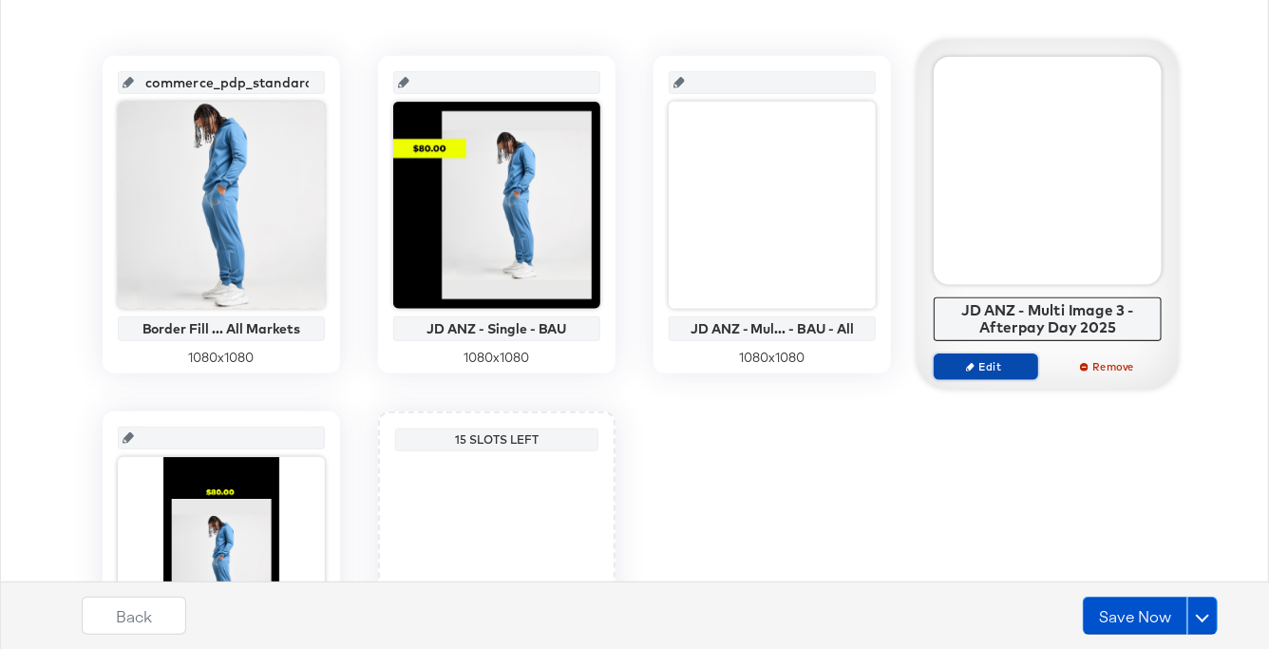
click at [983, 367] on span "Edit" at bounding box center [985, 366] width 87 height 14
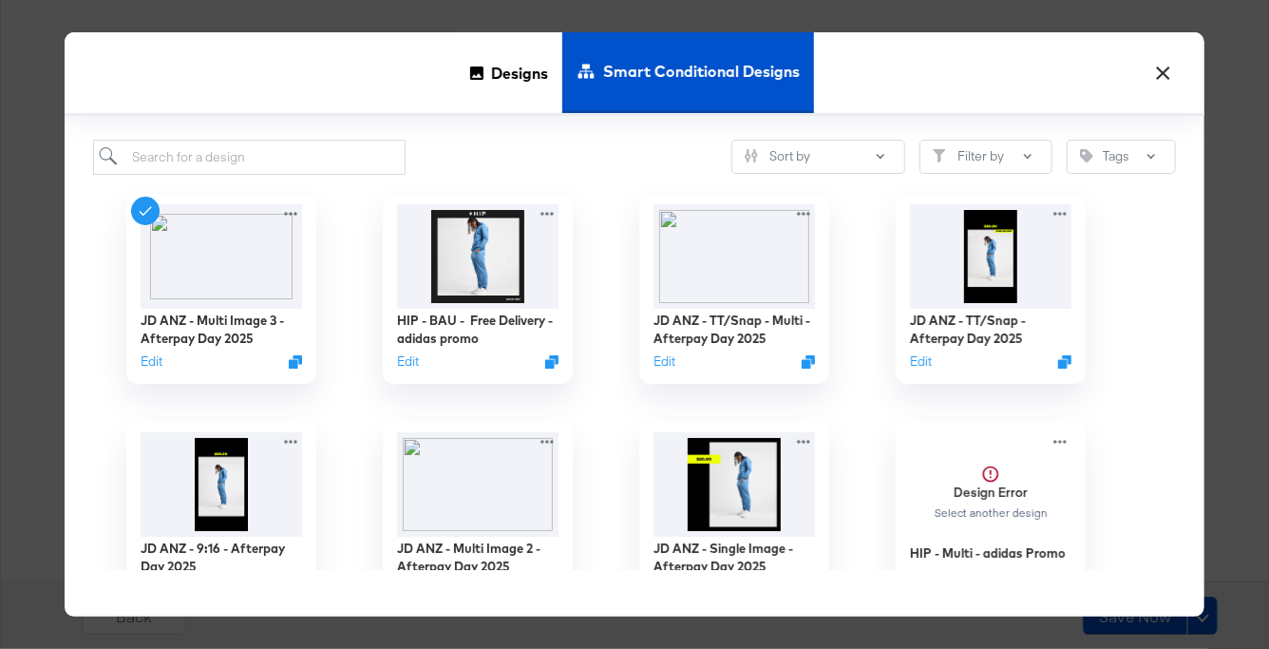
click at [439, 95] on div "Designs Smart Conditional Designs" at bounding box center [634, 74] width 1139 height 84
click at [527, 95] on span "Designs" at bounding box center [519, 73] width 57 height 84
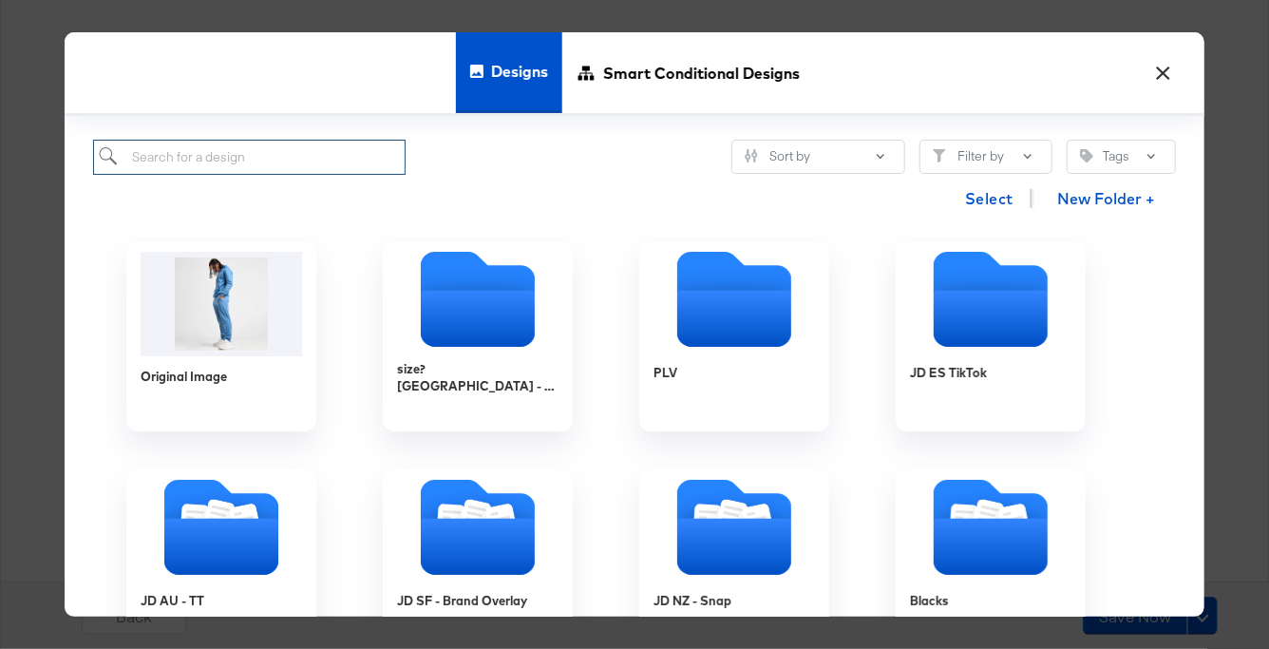
click at [329, 142] on input "search" at bounding box center [249, 157] width 312 height 35
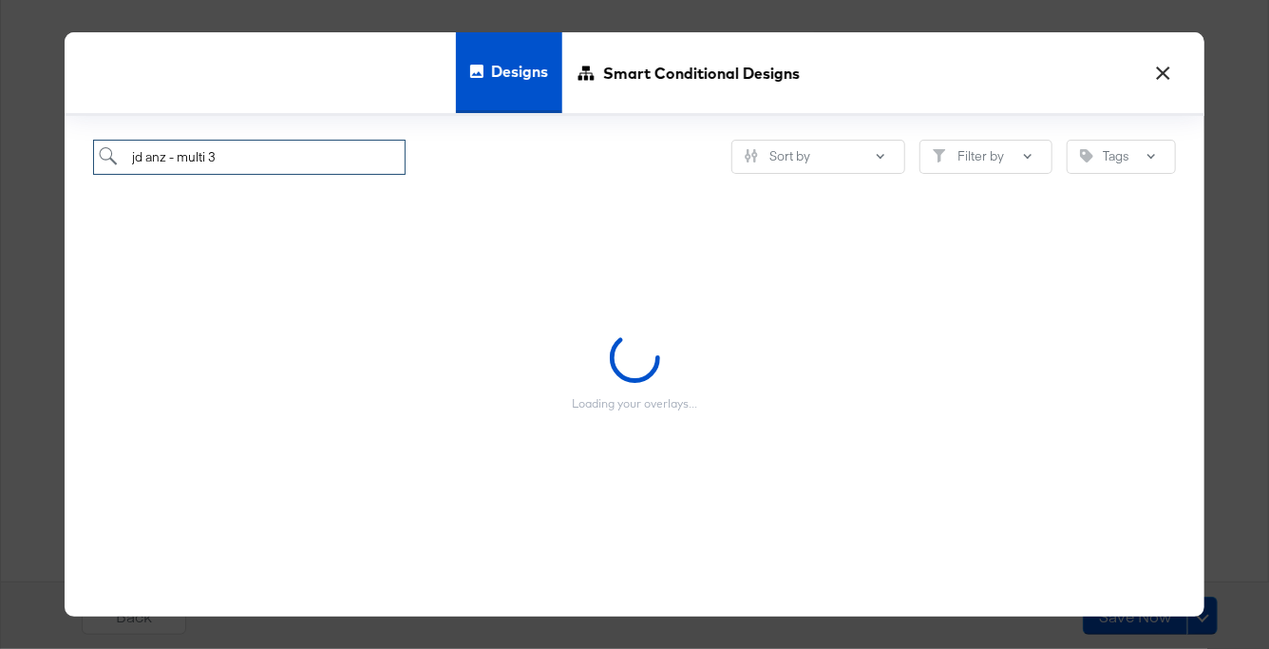
type input "jd anz - multi 3 -"
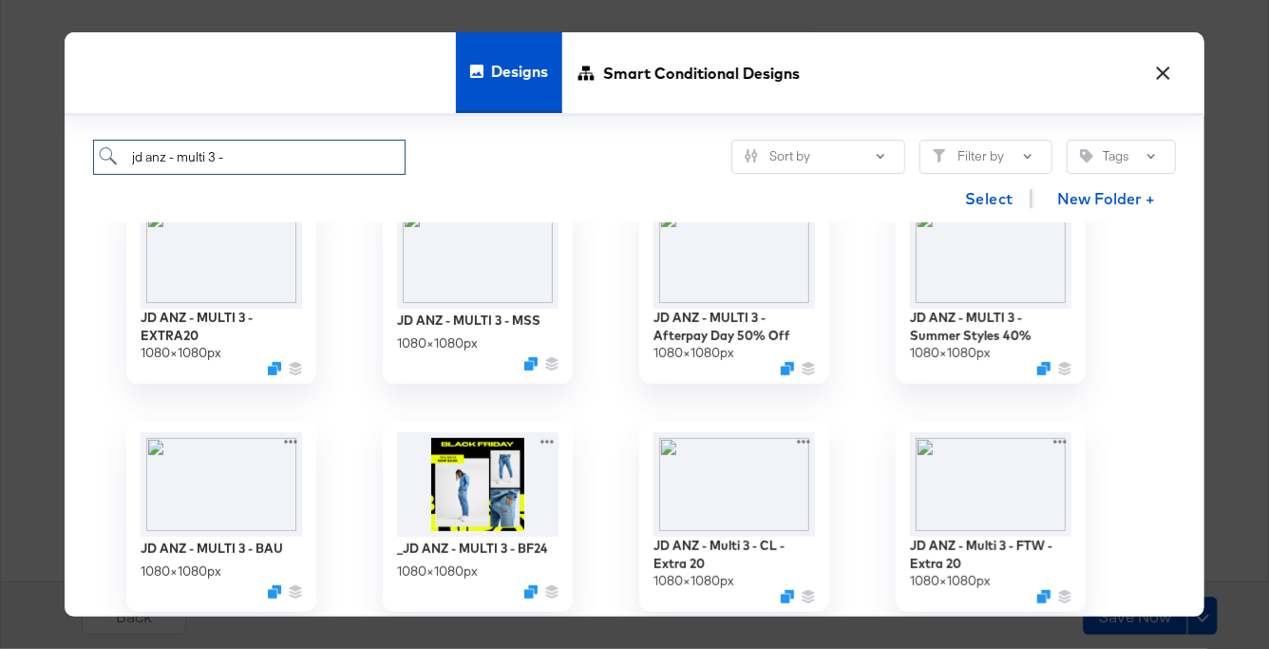
scroll to position [514, 0]
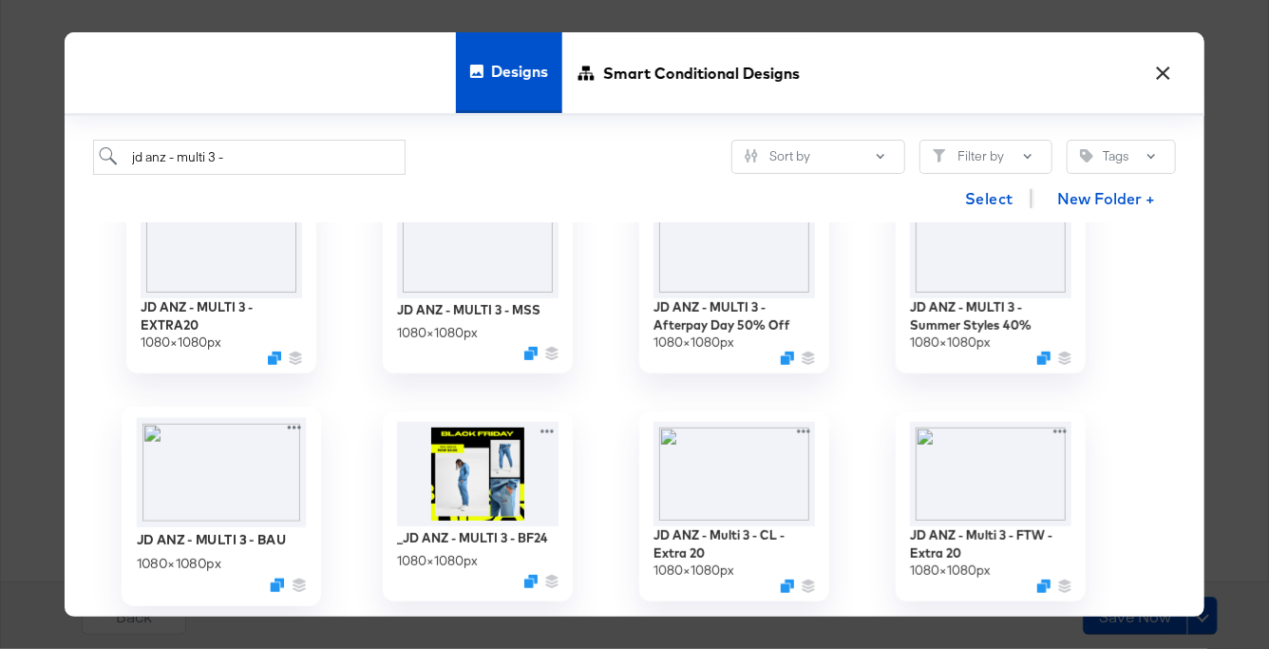
click at [244, 461] on img at bounding box center [222, 472] width 170 height 109
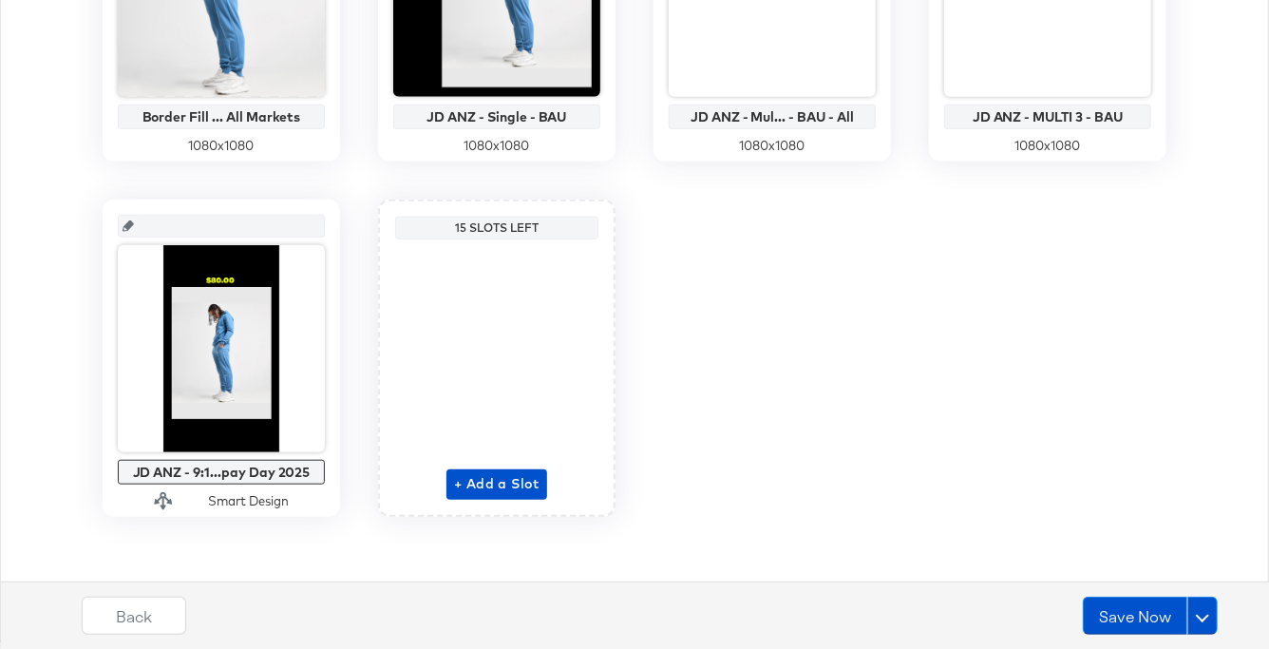
scroll to position [611, 0]
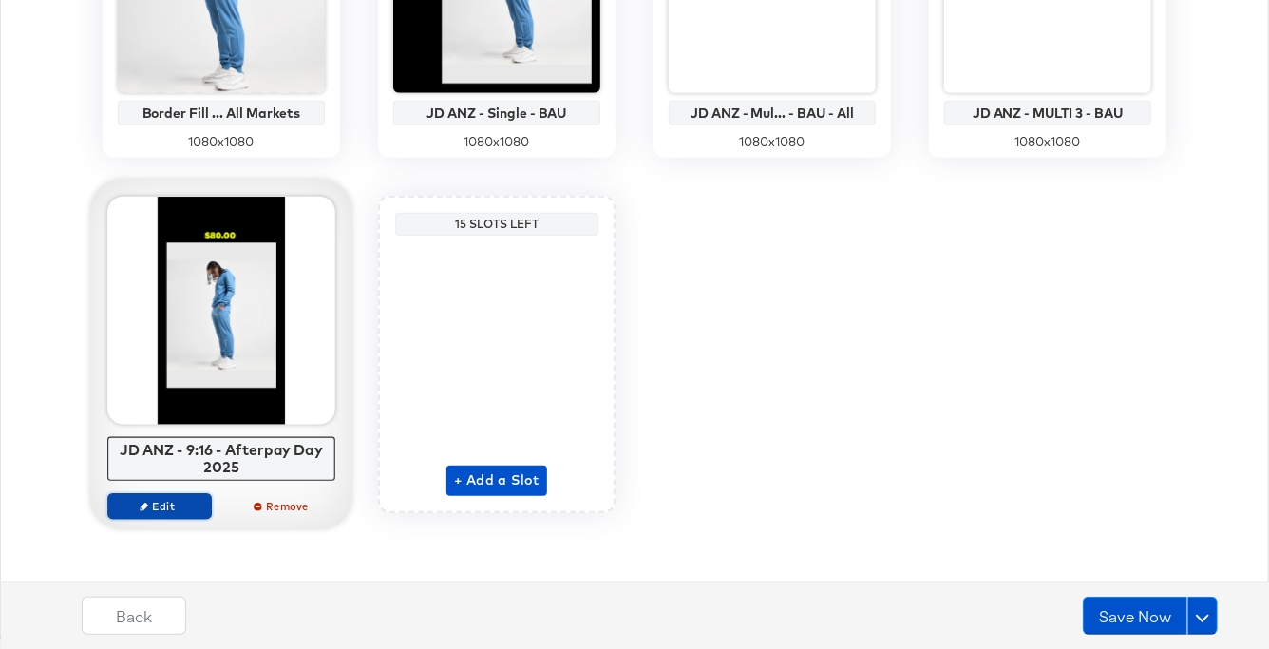
click at [180, 499] on span "Edit" at bounding box center [159, 506] width 87 height 14
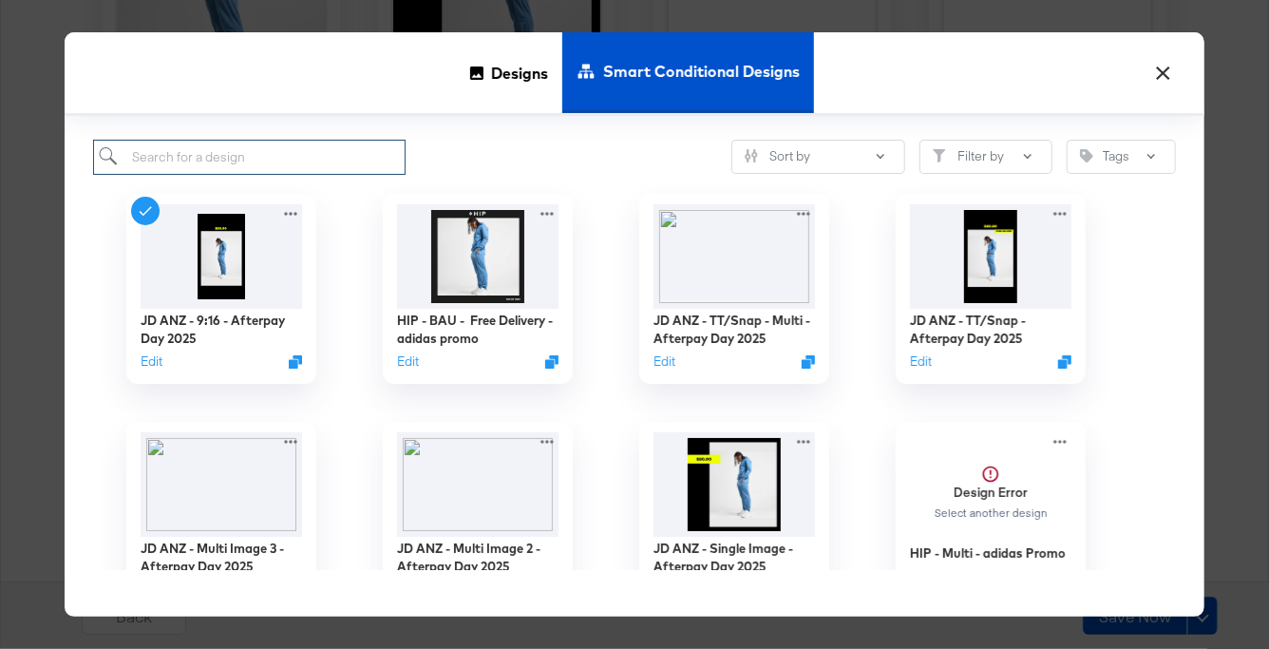
click at [301, 160] on input "search" at bounding box center [249, 157] width 312 height 35
click at [499, 70] on span "Designs" at bounding box center [519, 73] width 57 height 84
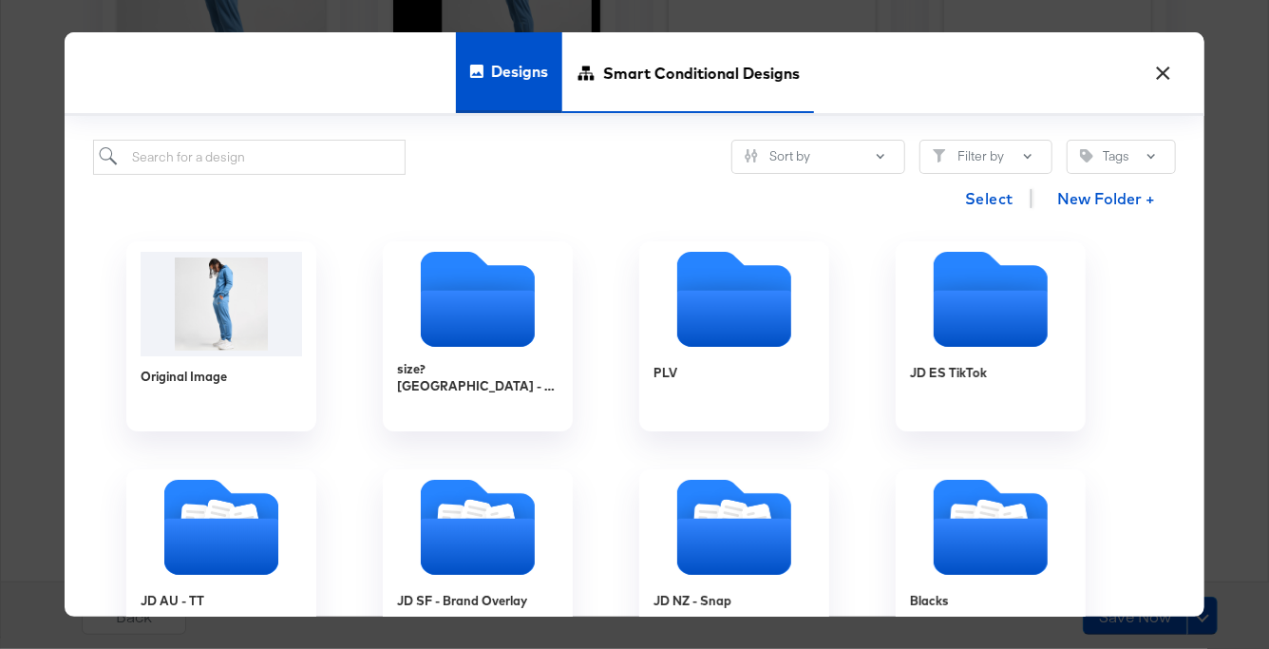
drag, startPoint x: 620, startPoint y: 84, endPoint x: 580, endPoint y: 87, distance: 40.1
click at [620, 84] on span "Smart Conditional Designs" at bounding box center [701, 73] width 197 height 84
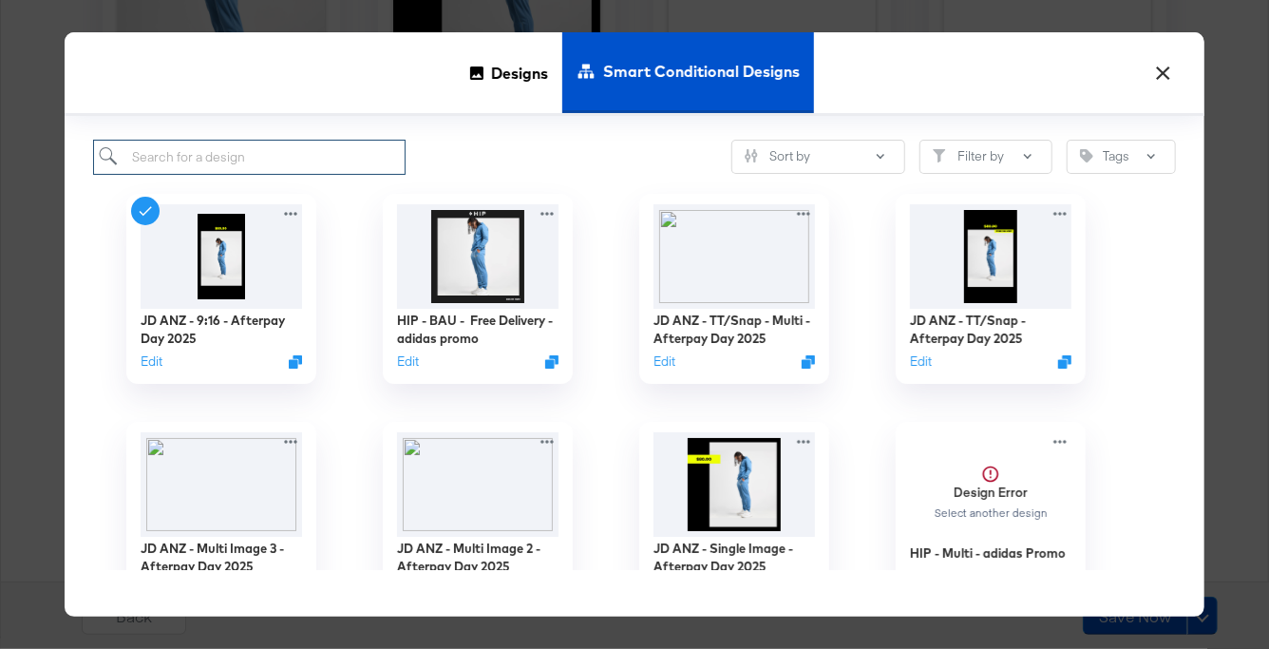
click at [367, 151] on input "search" at bounding box center [249, 157] width 312 height 35
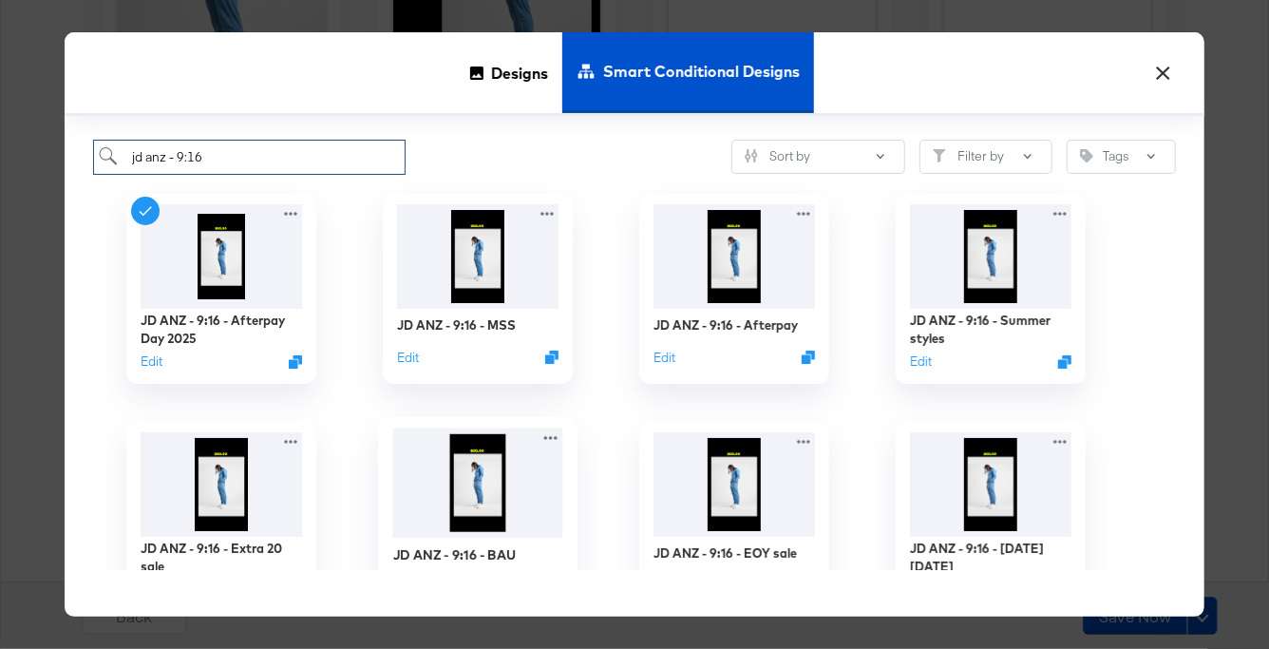
type input "jd anz - 9:16"
click at [433, 518] on img at bounding box center [478, 481] width 170 height 109
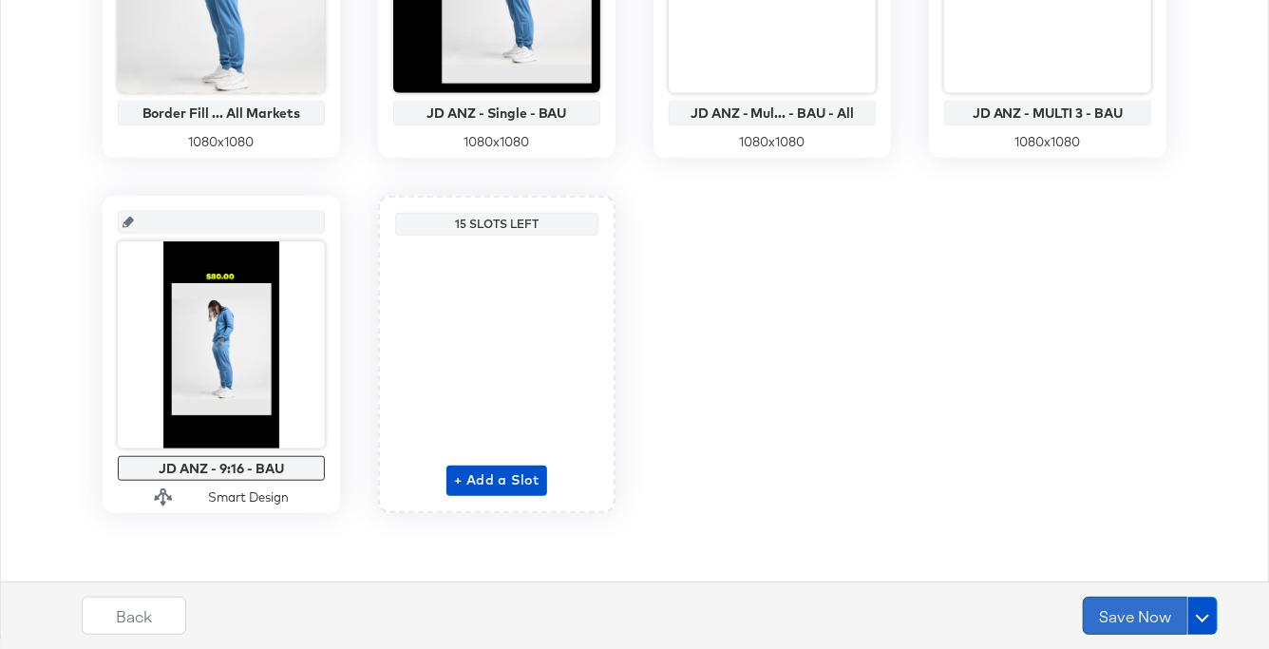
click at [1124, 614] on button "Save Now" at bounding box center [1134, 615] width 104 height 38
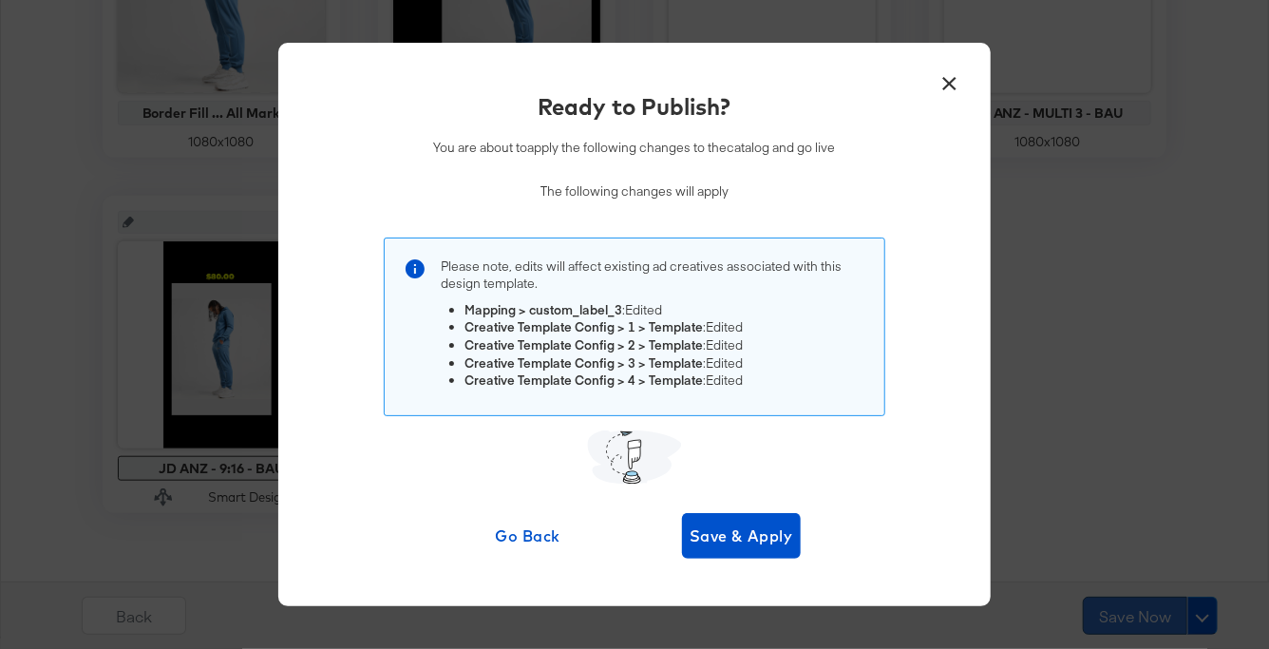
scroll to position [0, 0]
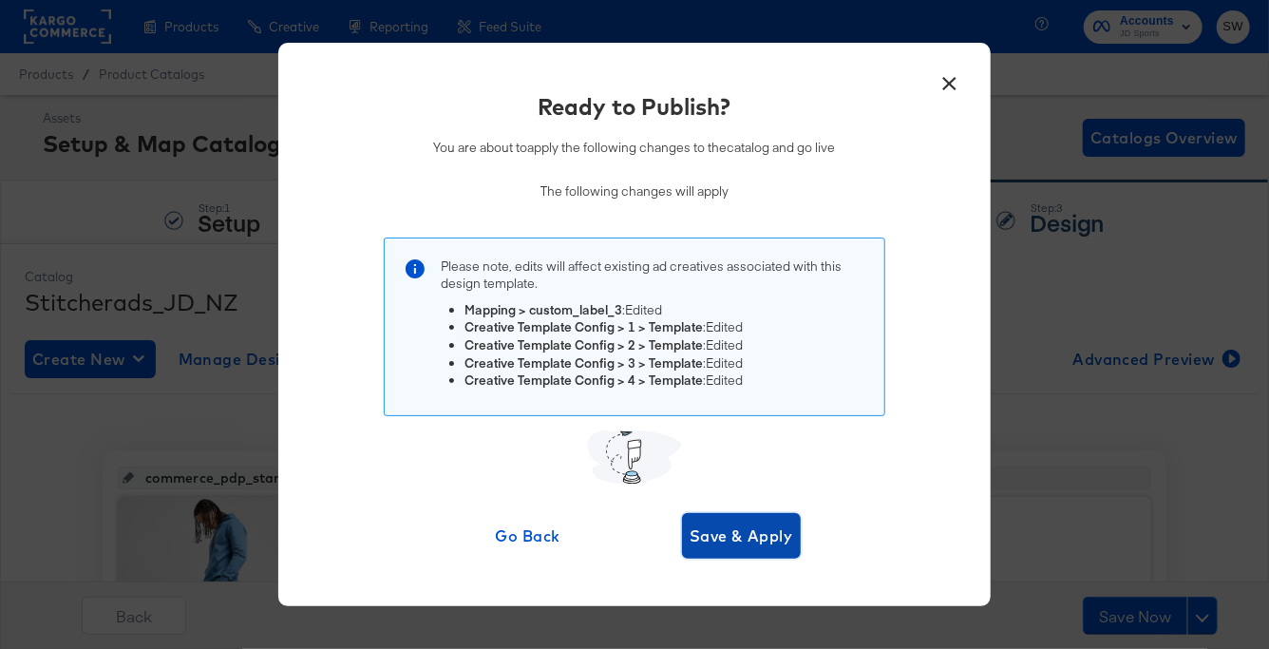
click at [745, 525] on span "Save & Apply" at bounding box center [740, 535] width 103 height 27
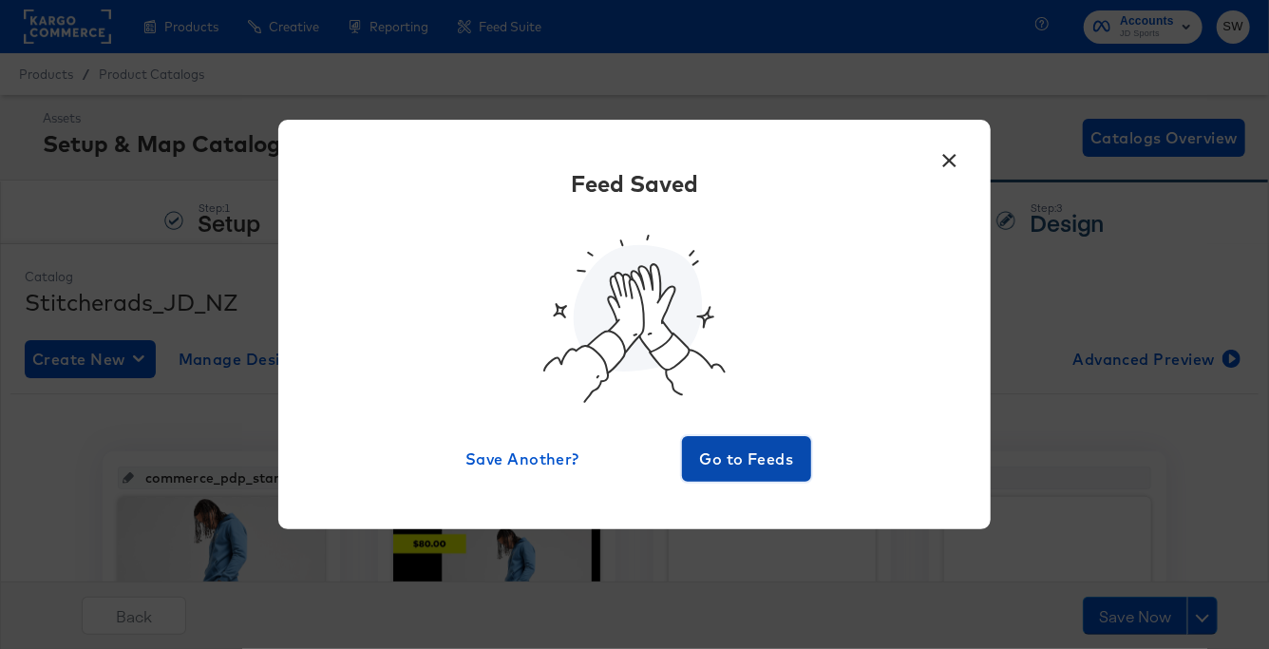
click at [762, 458] on span "Go to Feeds" at bounding box center [746, 458] width 114 height 27
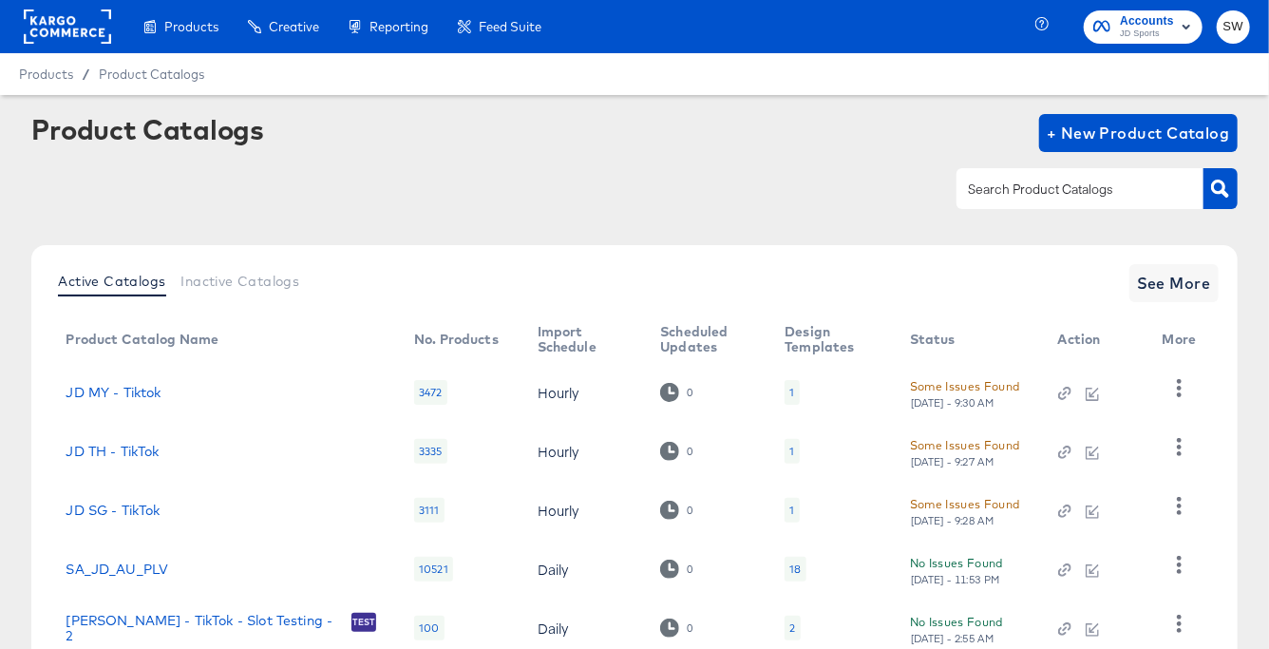
click at [1039, 174] on div at bounding box center [1079, 188] width 247 height 40
click at [1045, 185] on input "text" at bounding box center [1065, 190] width 202 height 22
type input "nz"
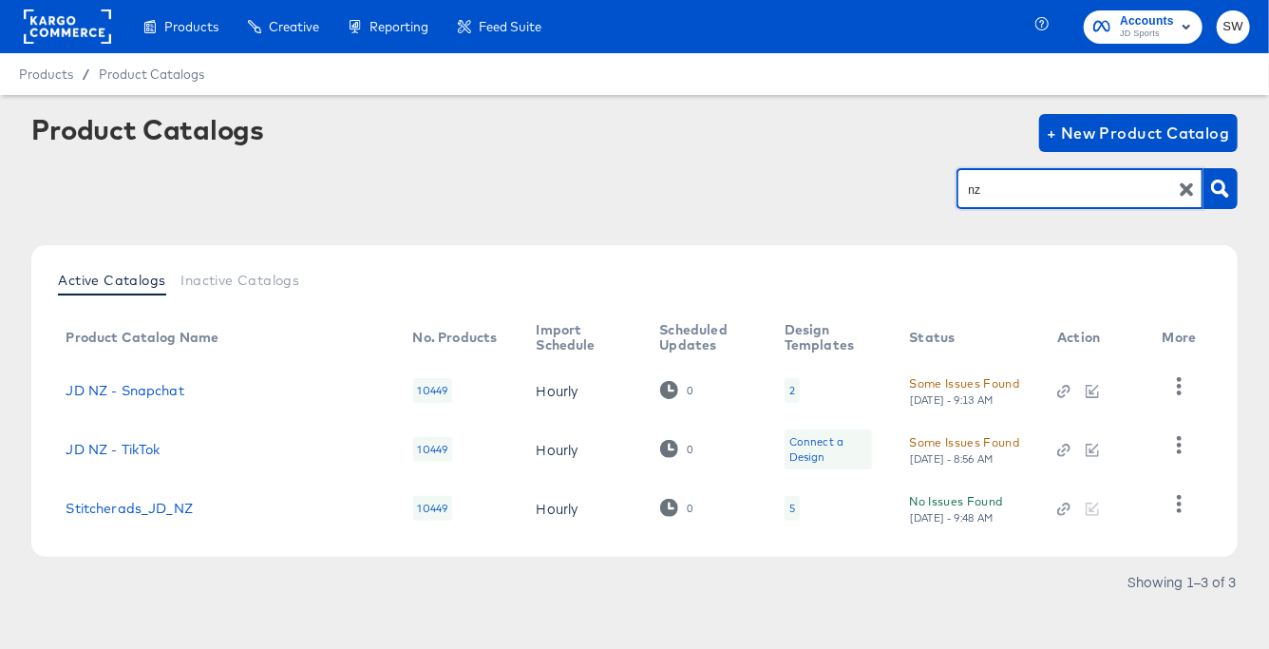
click at [145, 378] on td "JD NZ - Snapchat" at bounding box center [223, 390] width 347 height 59
click at [157, 390] on link "JD NZ - Snapchat" at bounding box center [125, 390] width 118 height 15
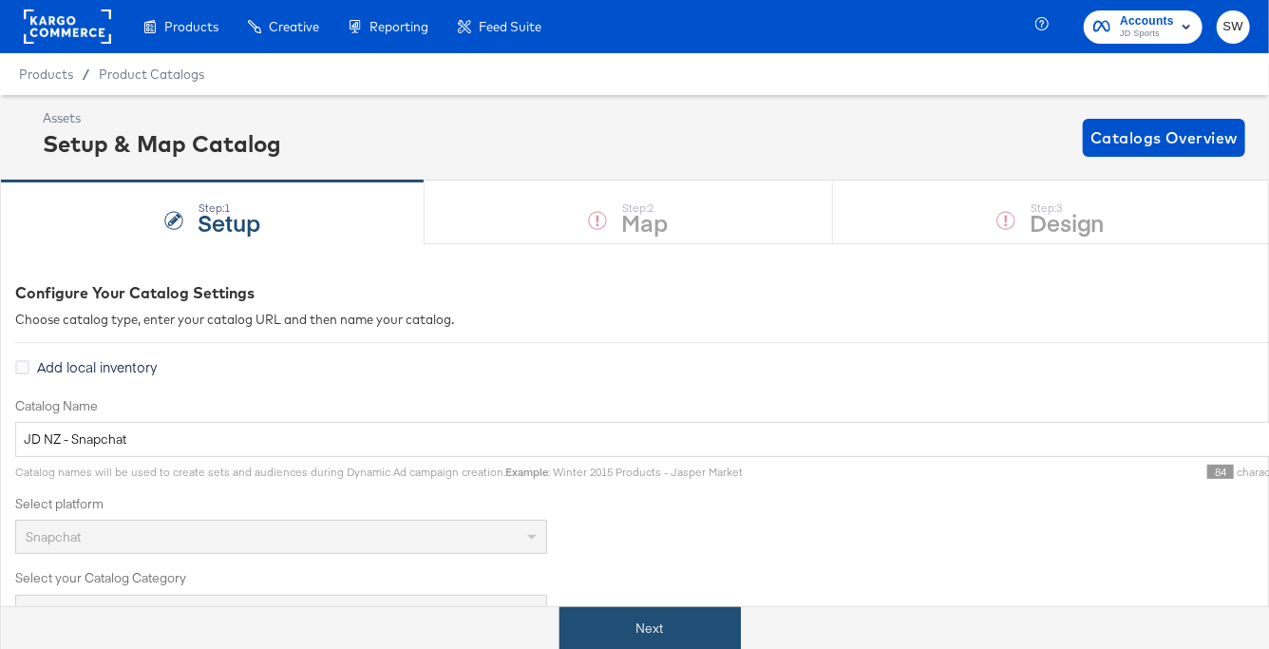
click at [645, 621] on button "Next" at bounding box center [649, 628] width 181 height 43
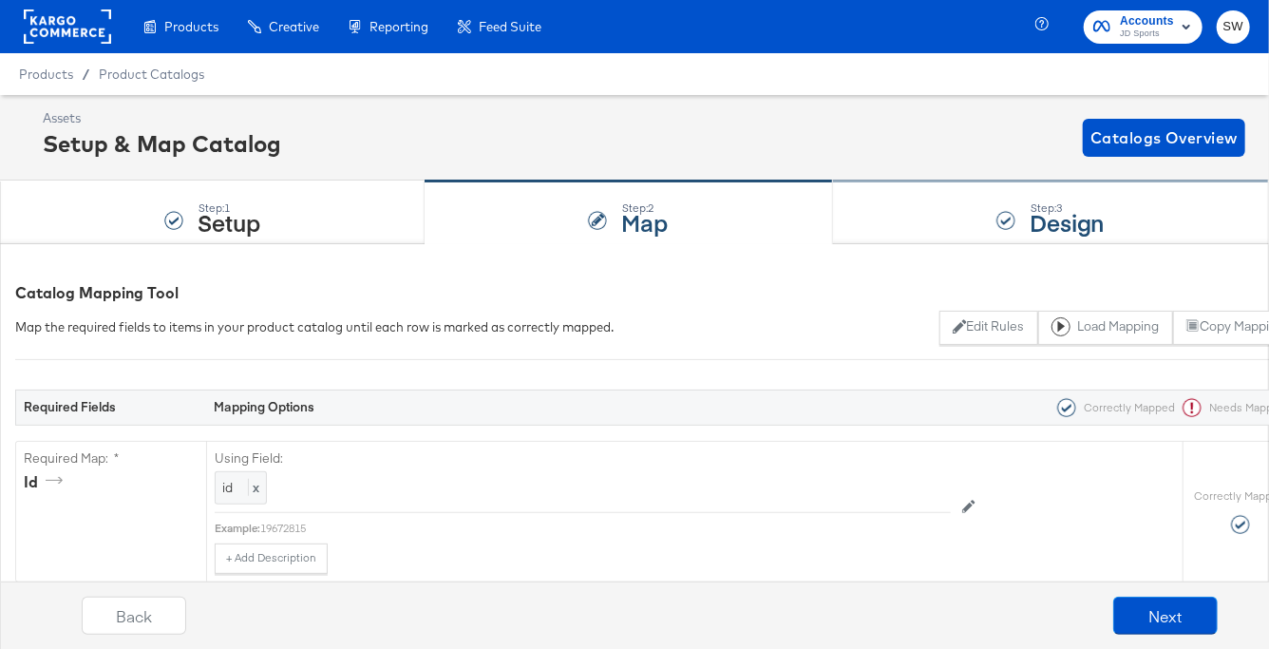
click at [965, 206] on div "Step: 3 Design" at bounding box center [1051, 212] width 436 height 63
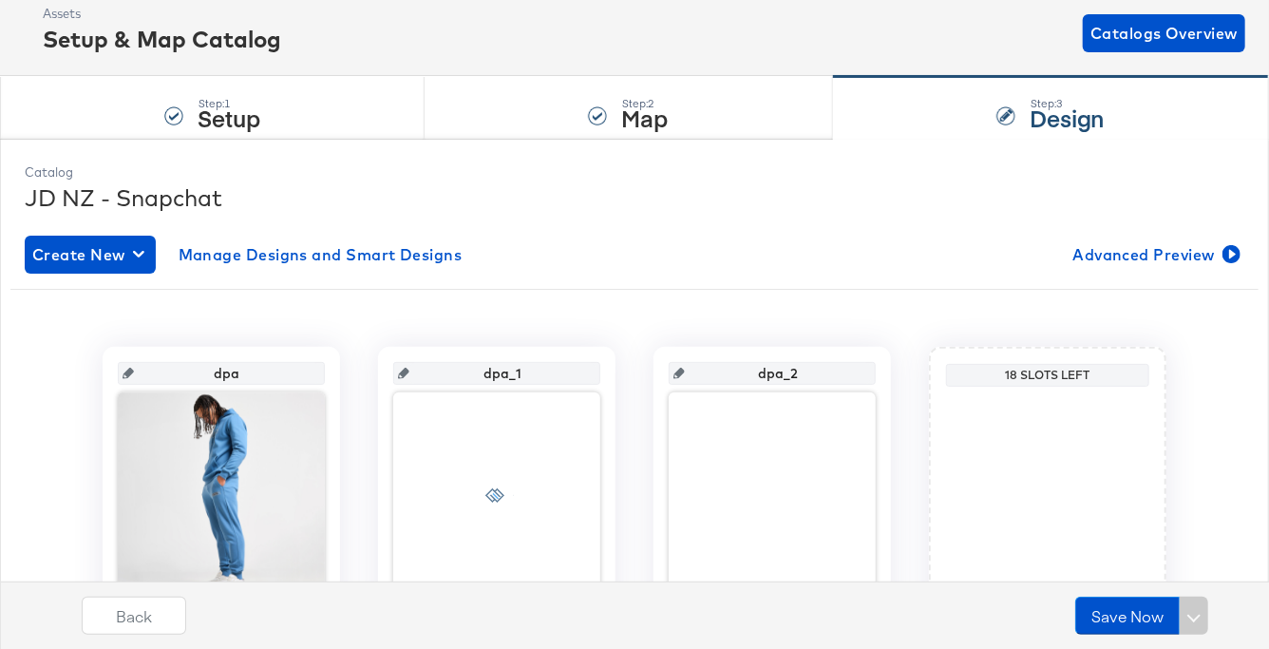
scroll to position [255, 0]
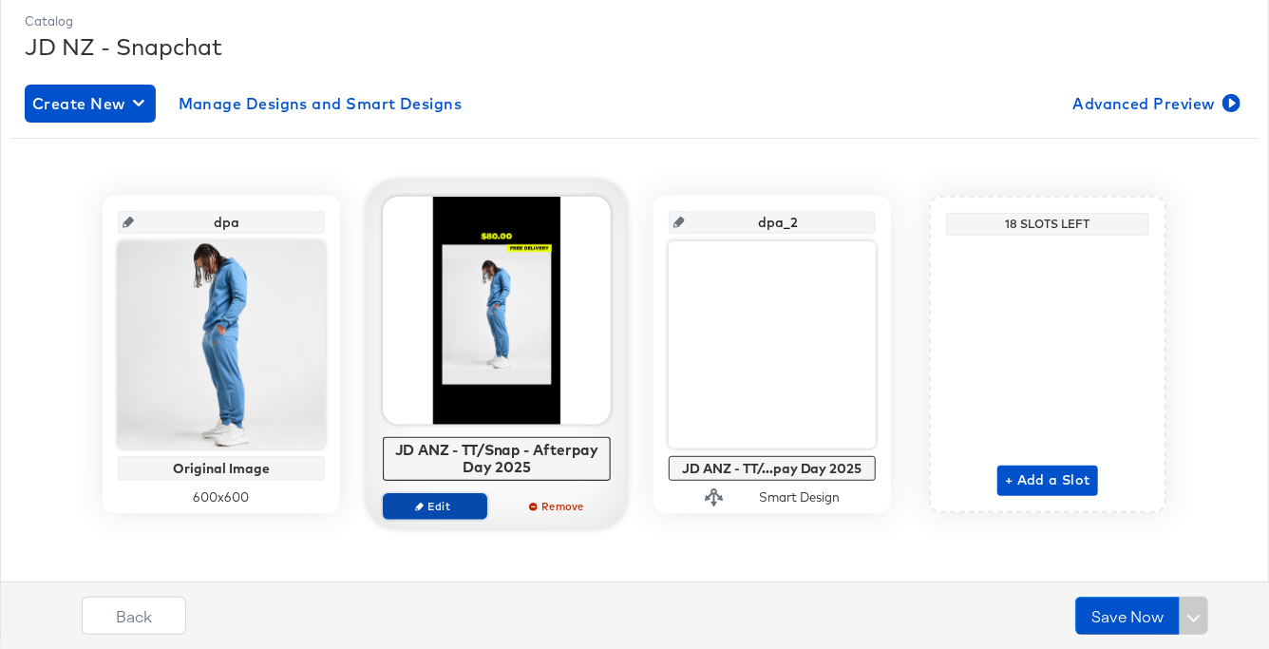
click at [450, 499] on span "Edit" at bounding box center [434, 506] width 87 height 14
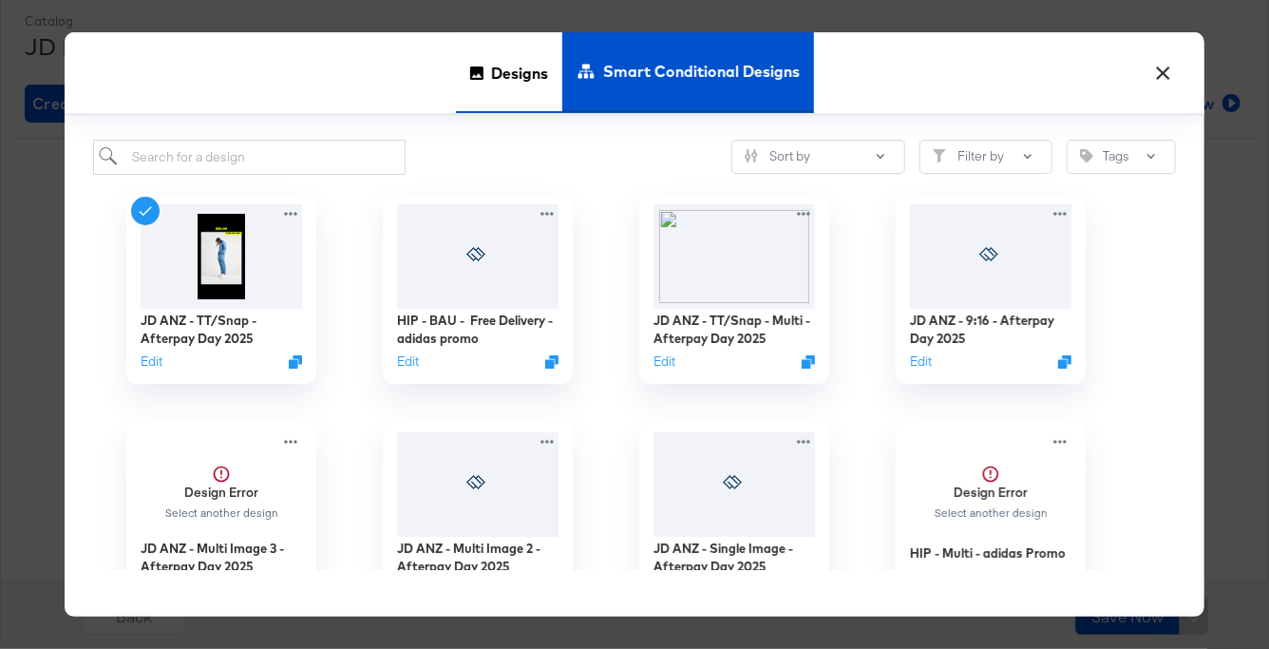
click at [493, 87] on span "Designs" at bounding box center [519, 73] width 57 height 84
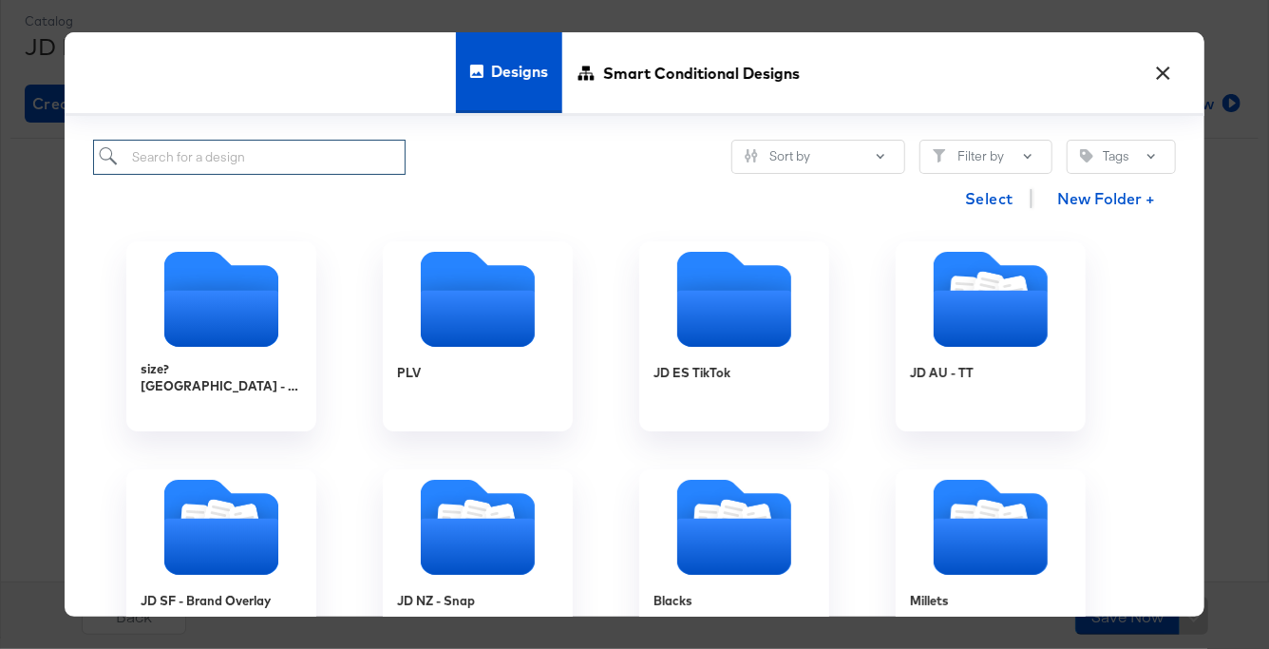
click at [341, 154] on input "search" at bounding box center [249, 157] width 312 height 35
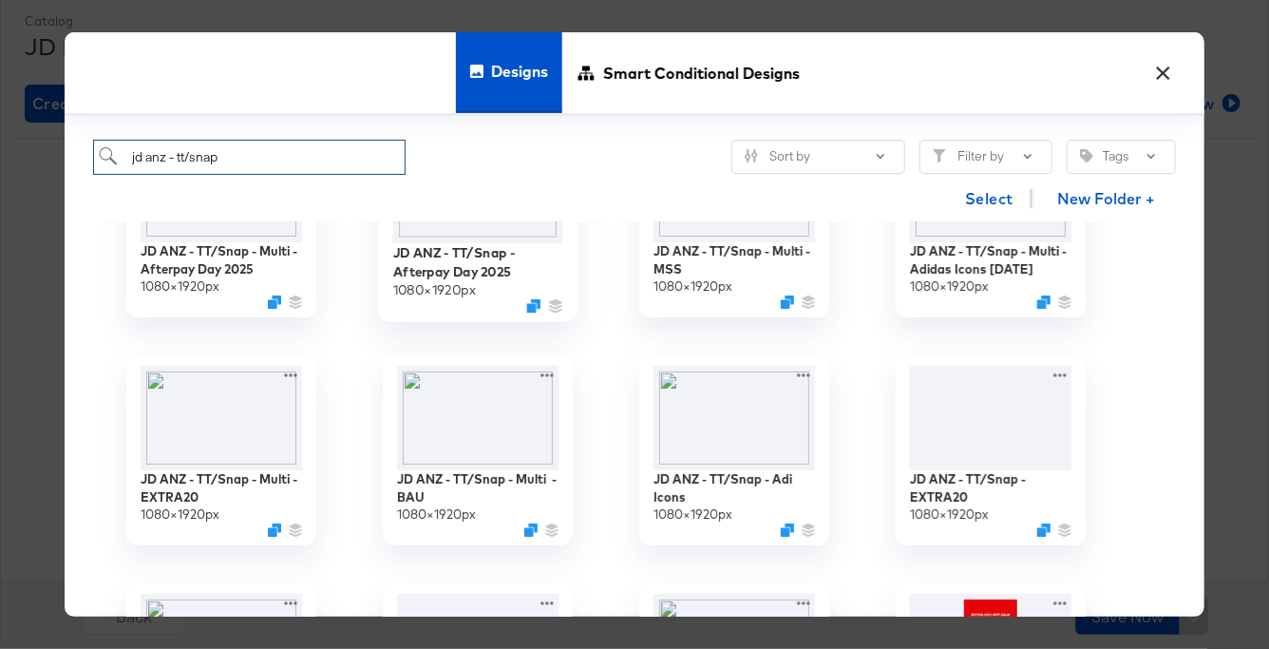
scroll to position [115, 0]
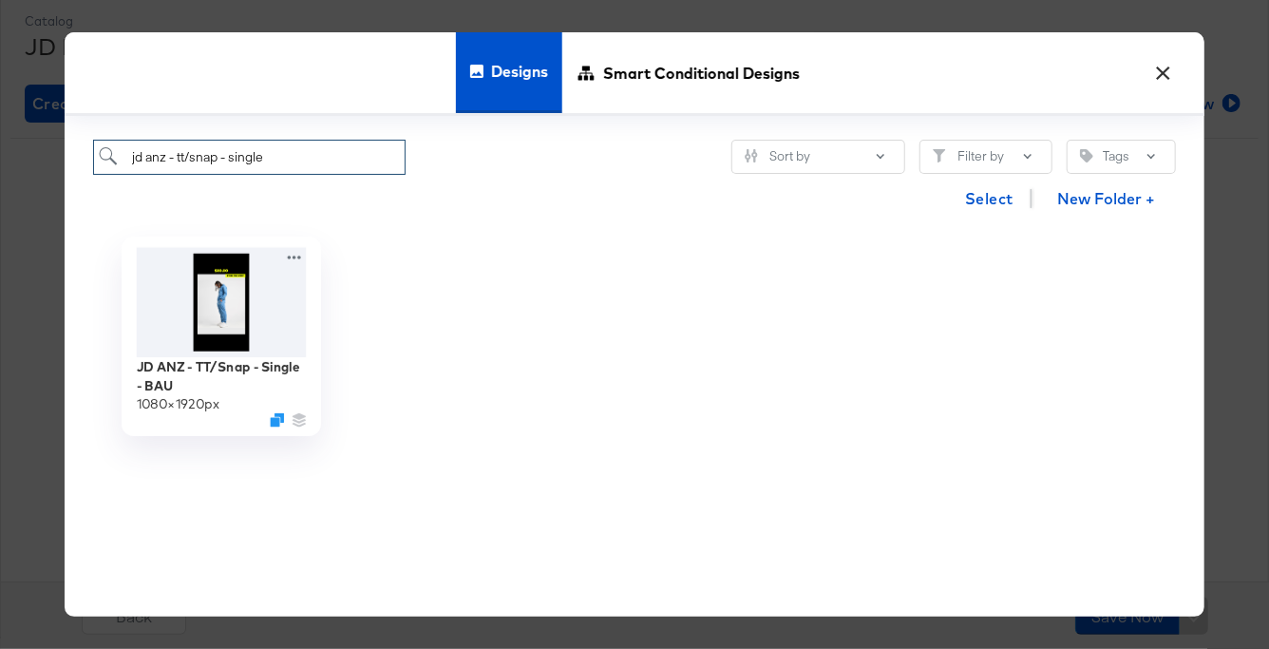
type input "jd anz - tt/snap - single"
click at [265, 329] on img at bounding box center [222, 302] width 170 height 109
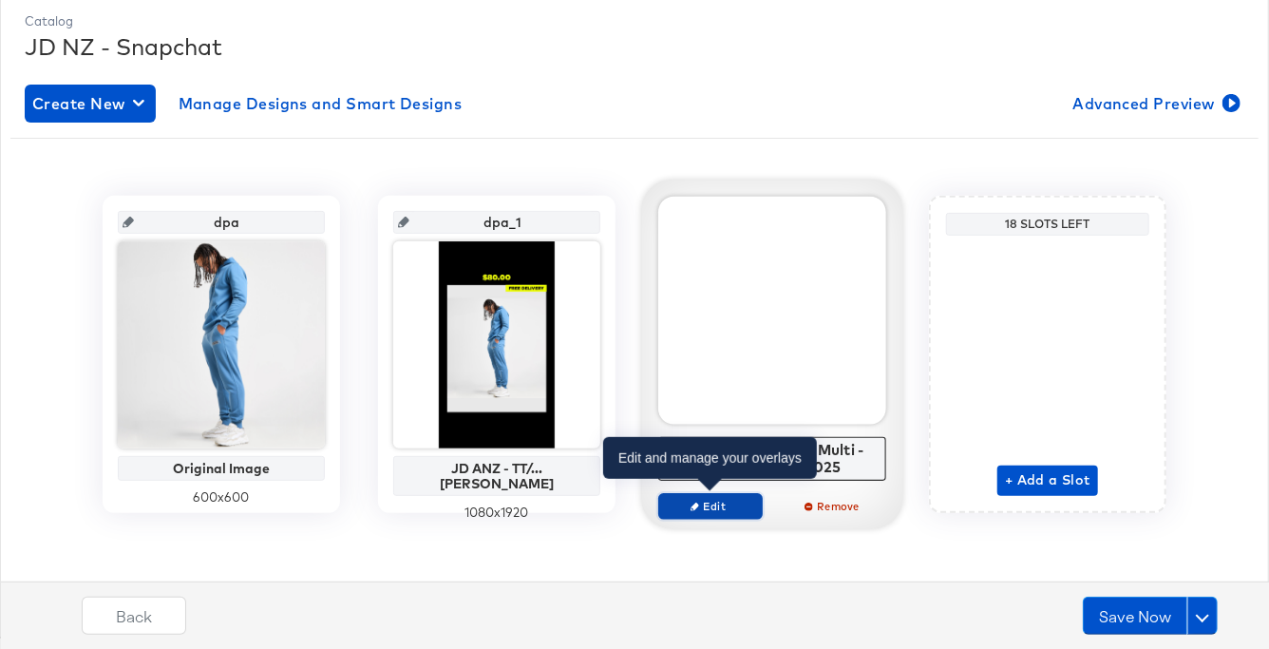
click at [732, 510] on span "Edit" at bounding box center [710, 506] width 87 height 14
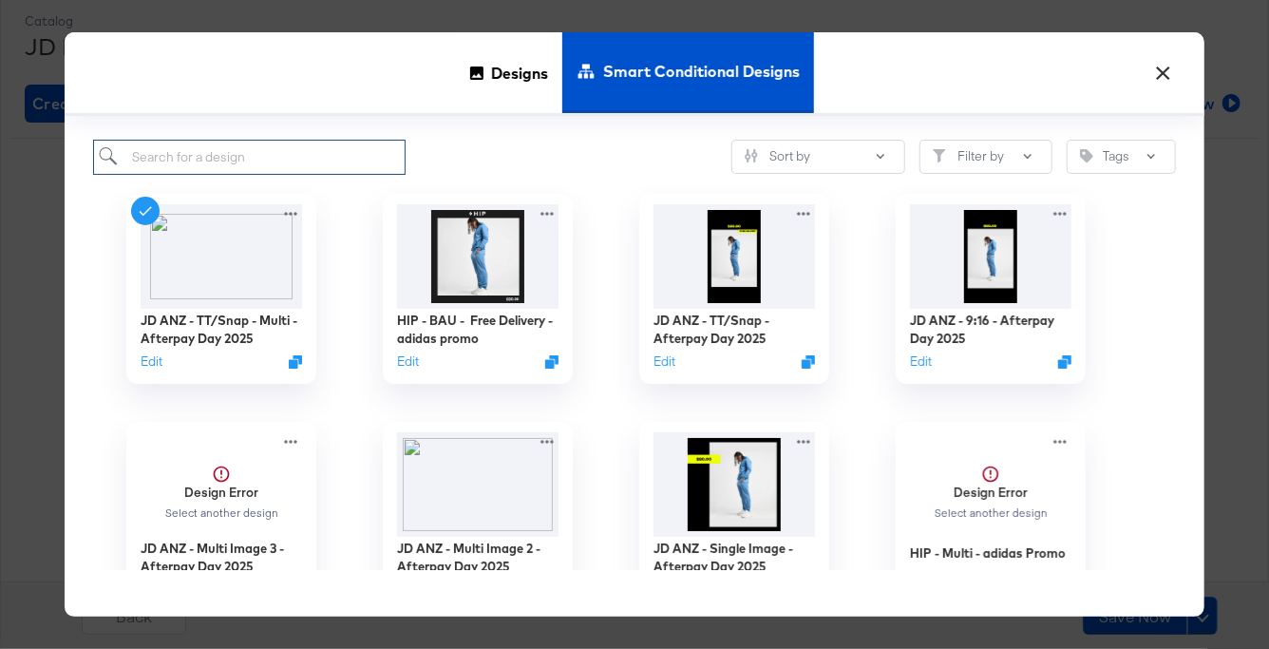
click at [352, 168] on input "search" at bounding box center [249, 157] width 312 height 35
click at [497, 84] on span "Designs" at bounding box center [519, 73] width 57 height 84
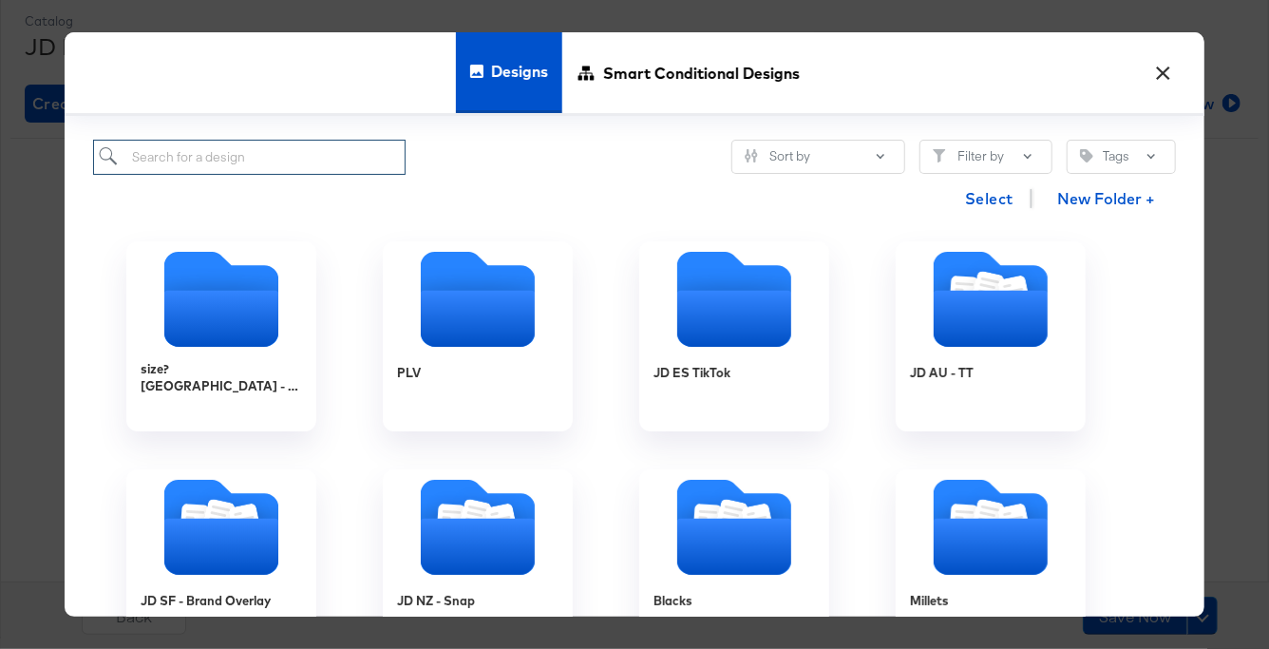
click at [335, 166] on input "search" at bounding box center [249, 157] width 312 height 35
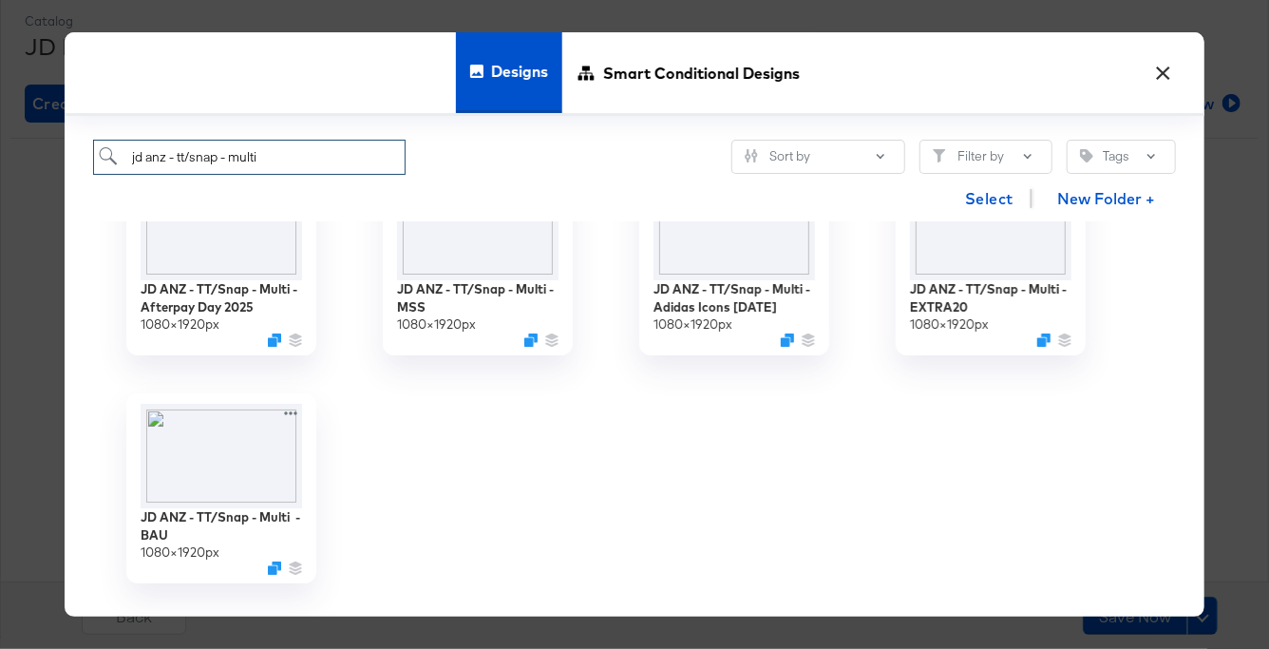
scroll to position [80, 0]
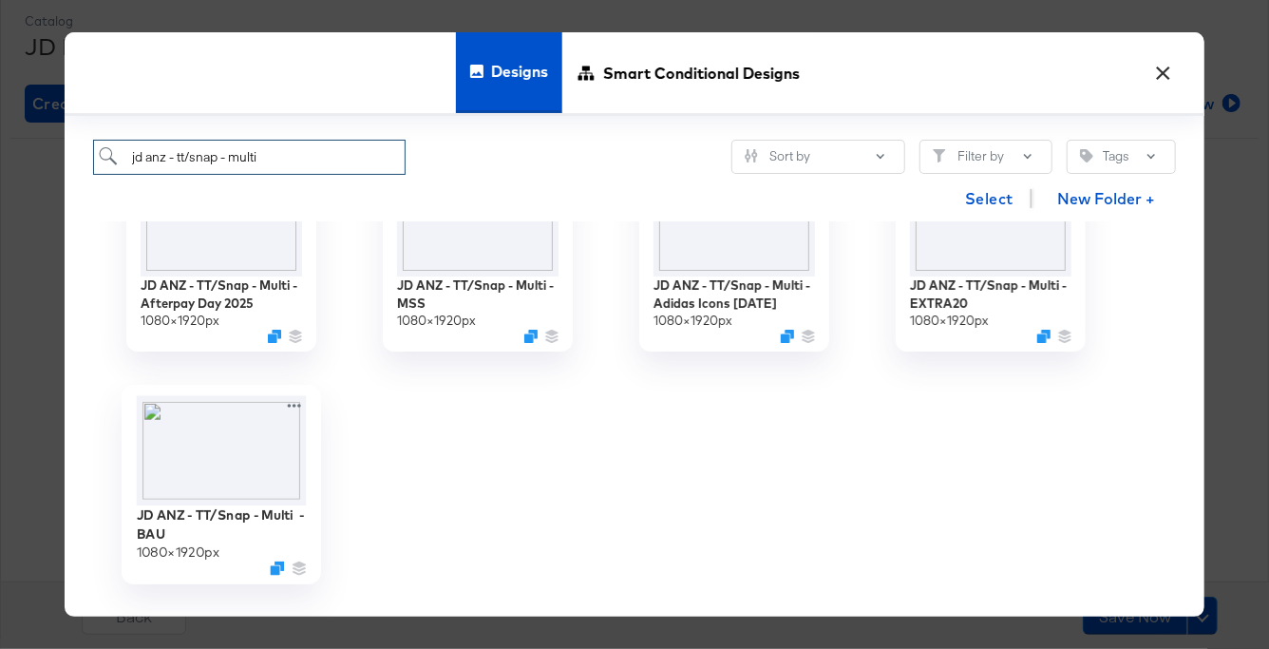
type input "jd anz - tt/snap - multi"
click at [239, 477] on img at bounding box center [222, 450] width 170 height 109
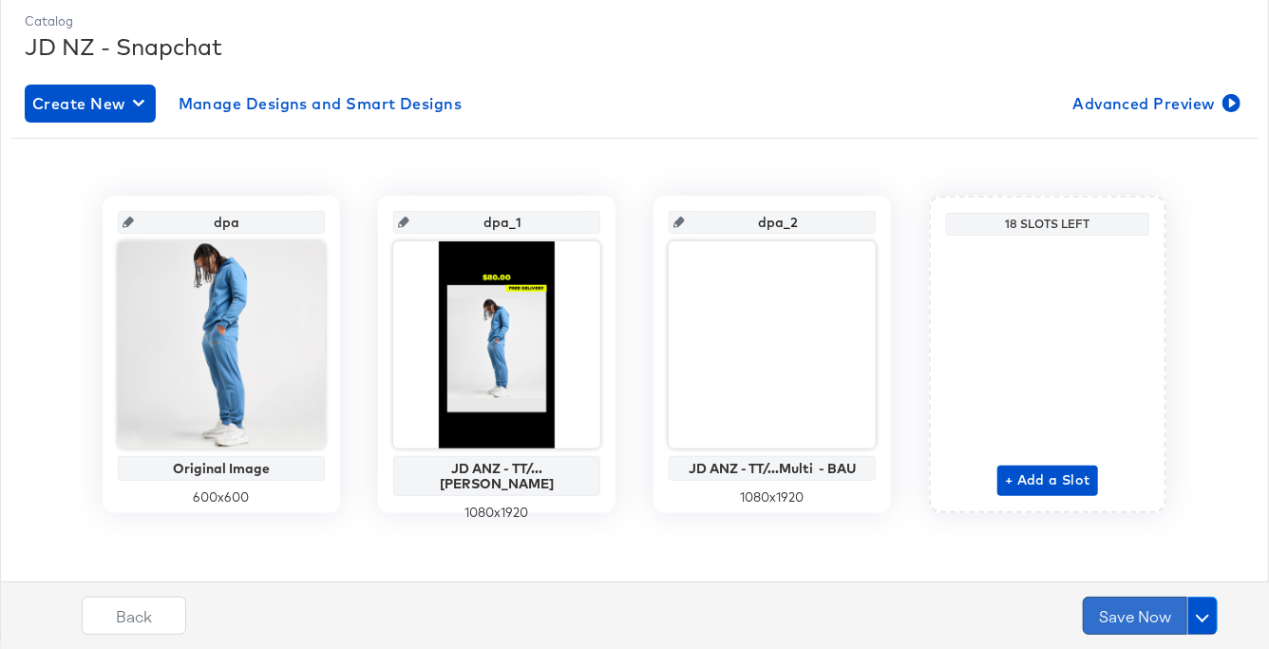
click at [1173, 624] on button "Save Now" at bounding box center [1134, 615] width 104 height 38
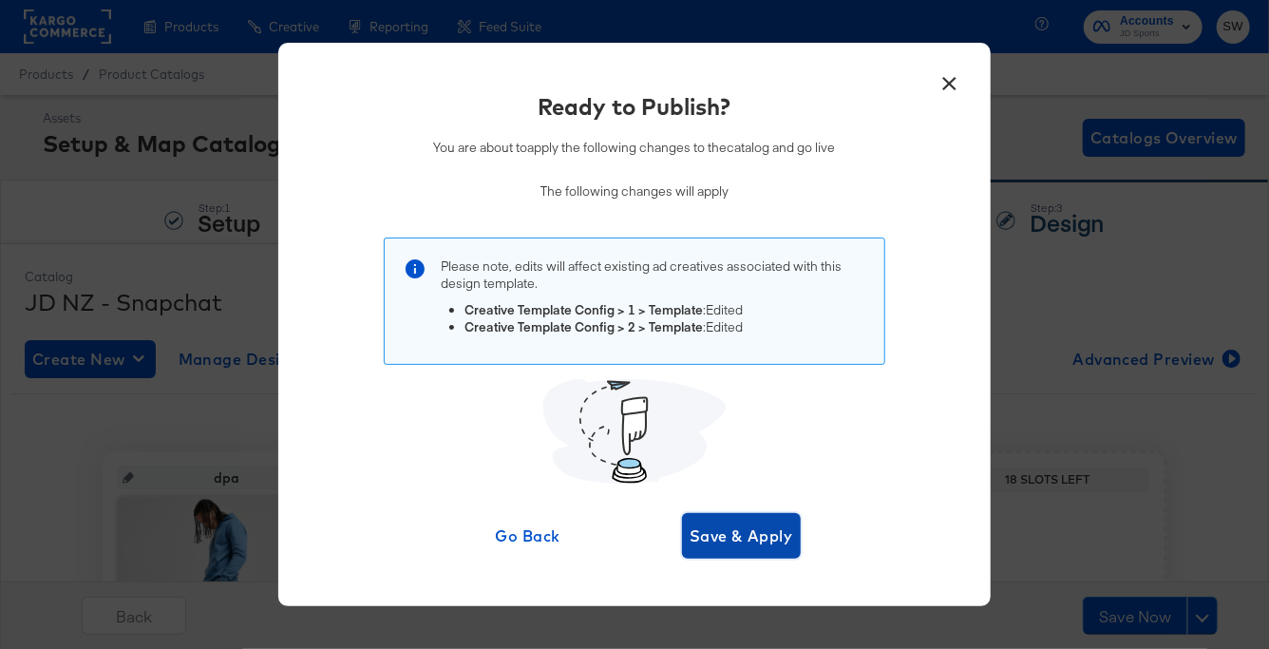
click at [760, 555] on button "Save & Apply" at bounding box center [741, 536] width 119 height 46
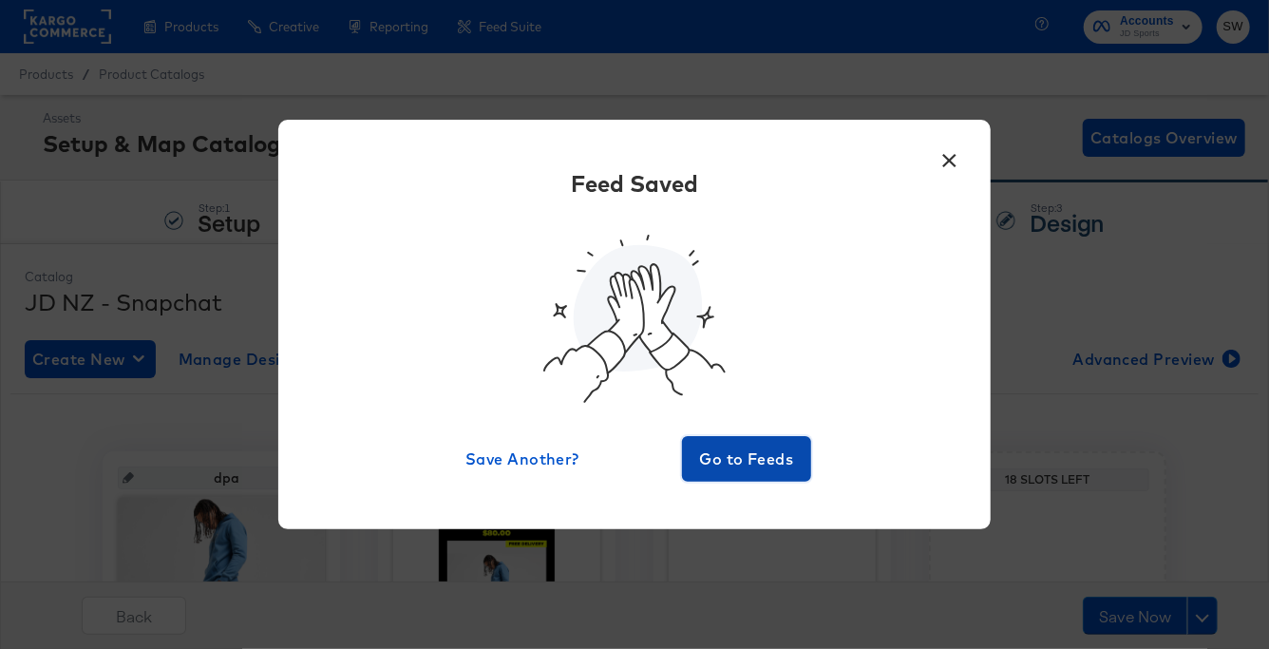
click at [771, 465] on span "Go to Feeds" at bounding box center [746, 458] width 114 height 27
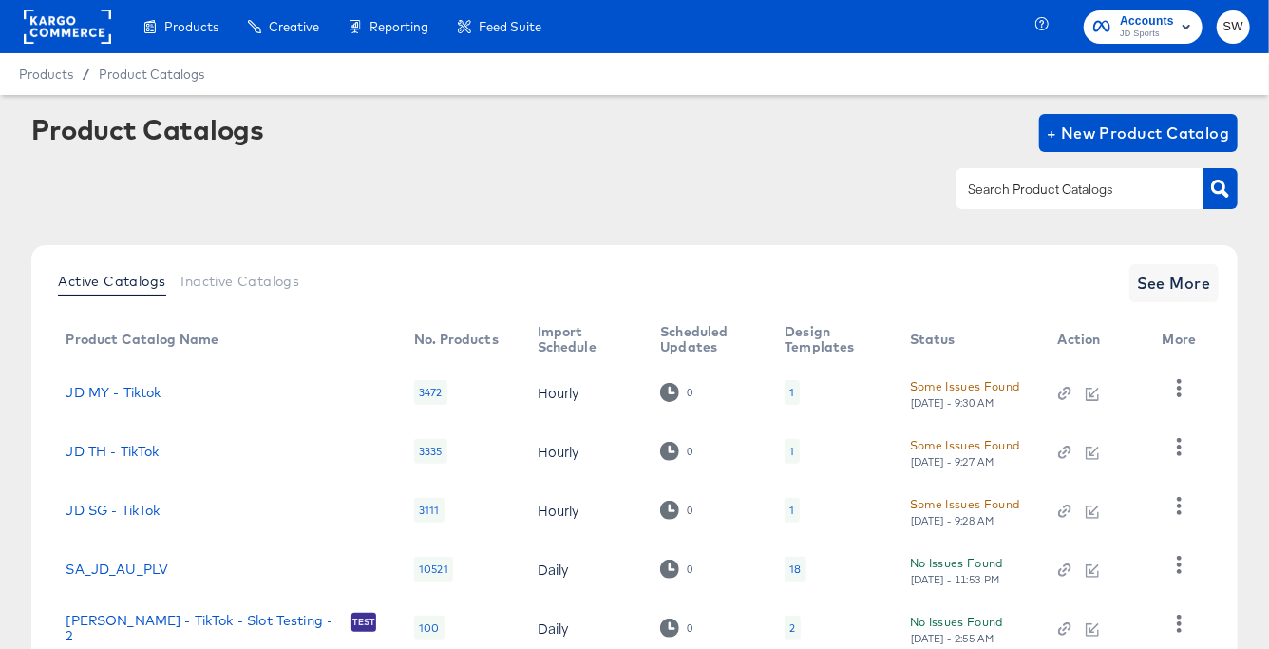
click at [93, 35] on rect at bounding box center [67, 26] width 87 height 34
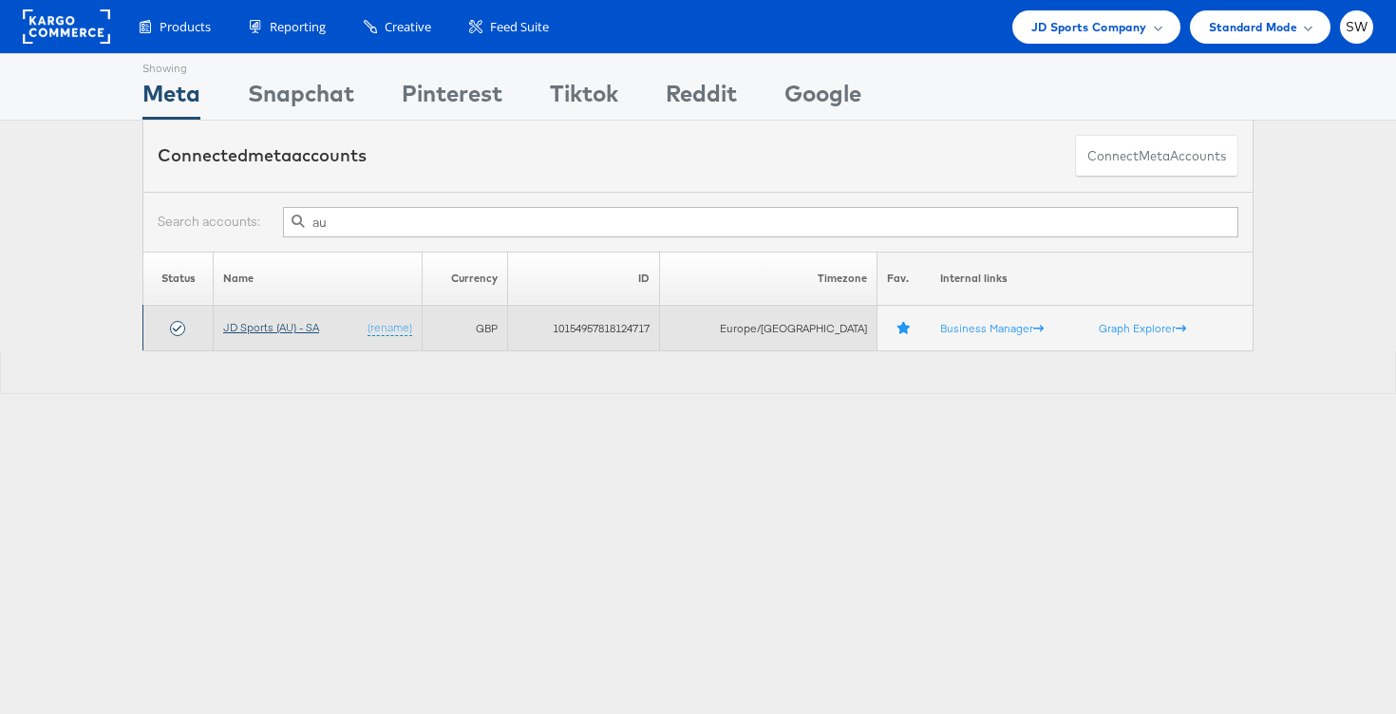
type input "au"
click at [296, 324] on link "JD Sports (AU) - SA" at bounding box center [271, 327] width 96 height 14
click at [263, 324] on link "JD Sports (AU) - SA" at bounding box center [271, 327] width 96 height 14
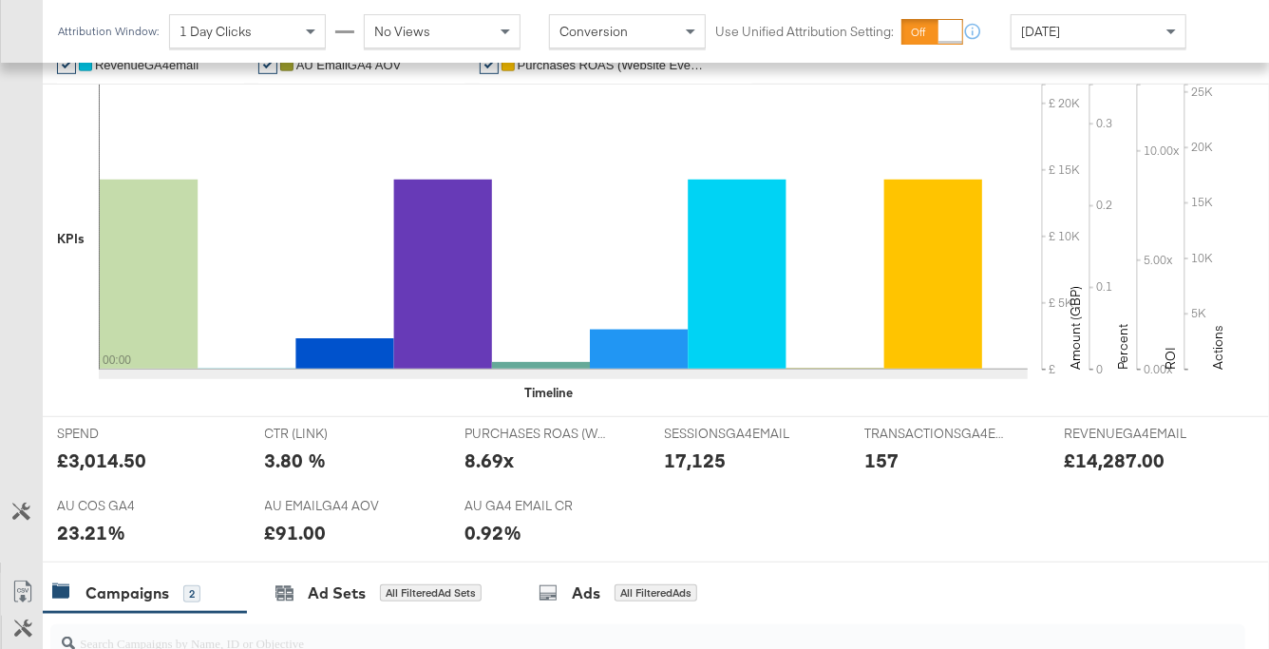
scroll to position [971, 0]
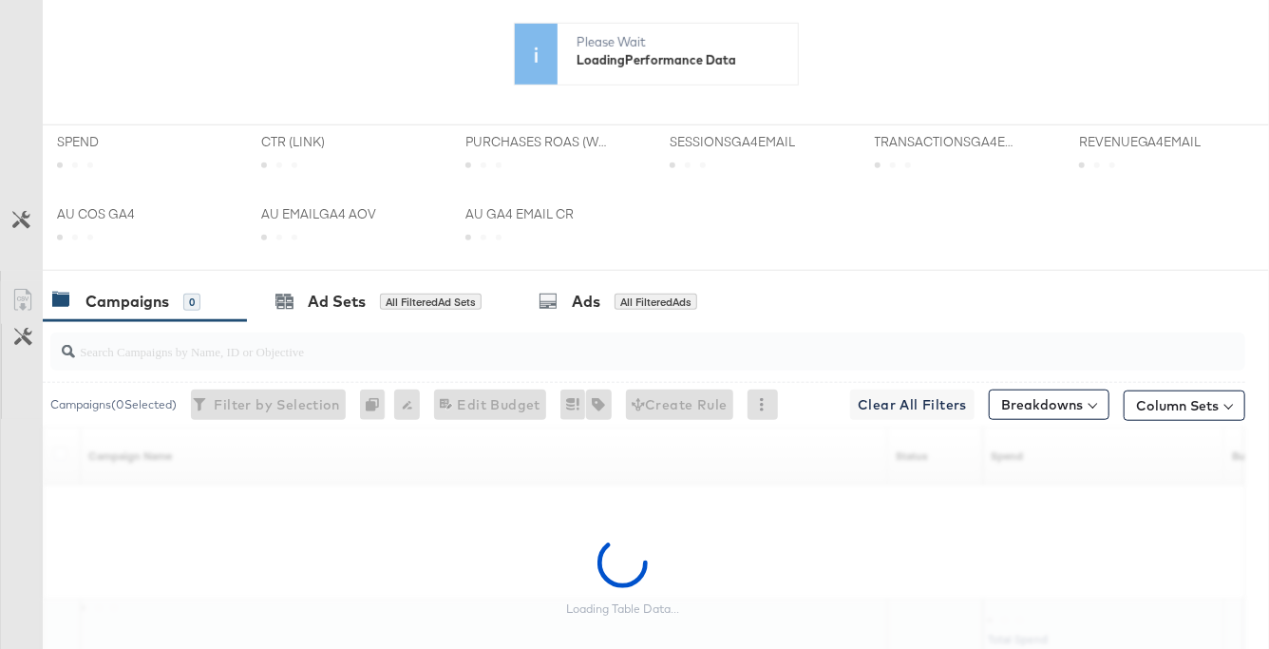
scroll to position [786, 0]
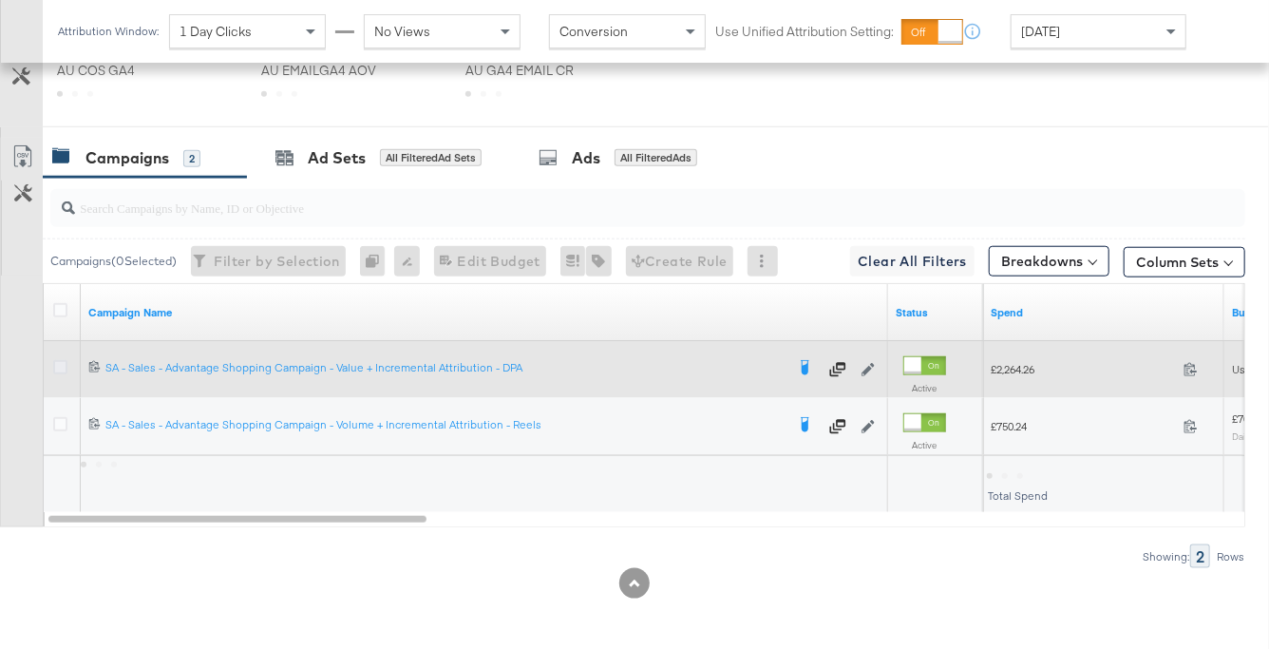
click at [59, 365] on icon at bounding box center [60, 367] width 14 height 14
click at [0, 0] on input "checkbox" at bounding box center [0, 0] width 0 height 0
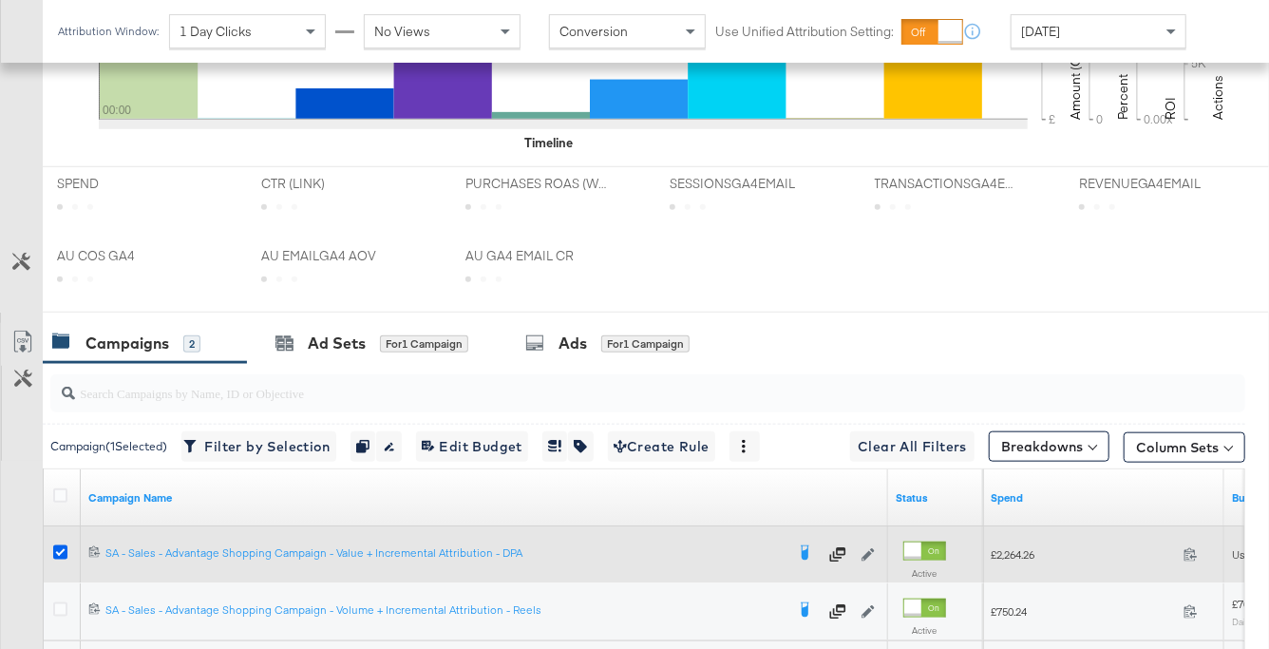
scroll to position [971, 0]
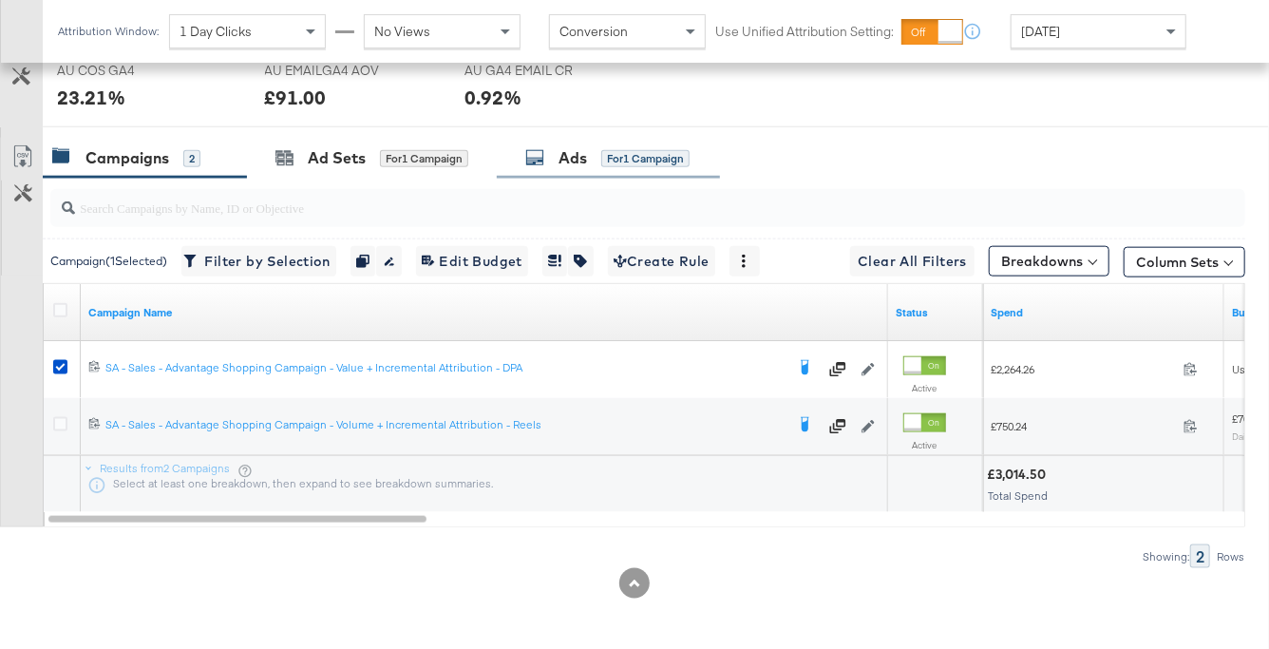
click at [590, 151] on div "Ads for 1 Campaign" at bounding box center [607, 158] width 164 height 22
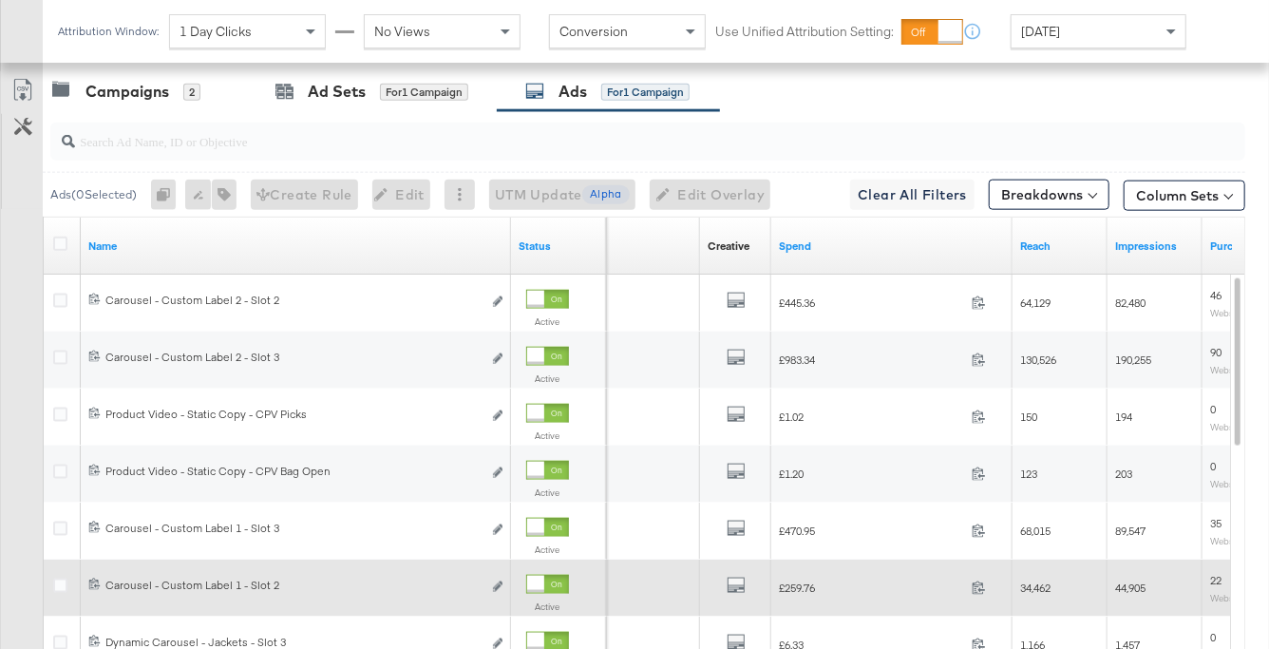
scroll to position [984, 0]
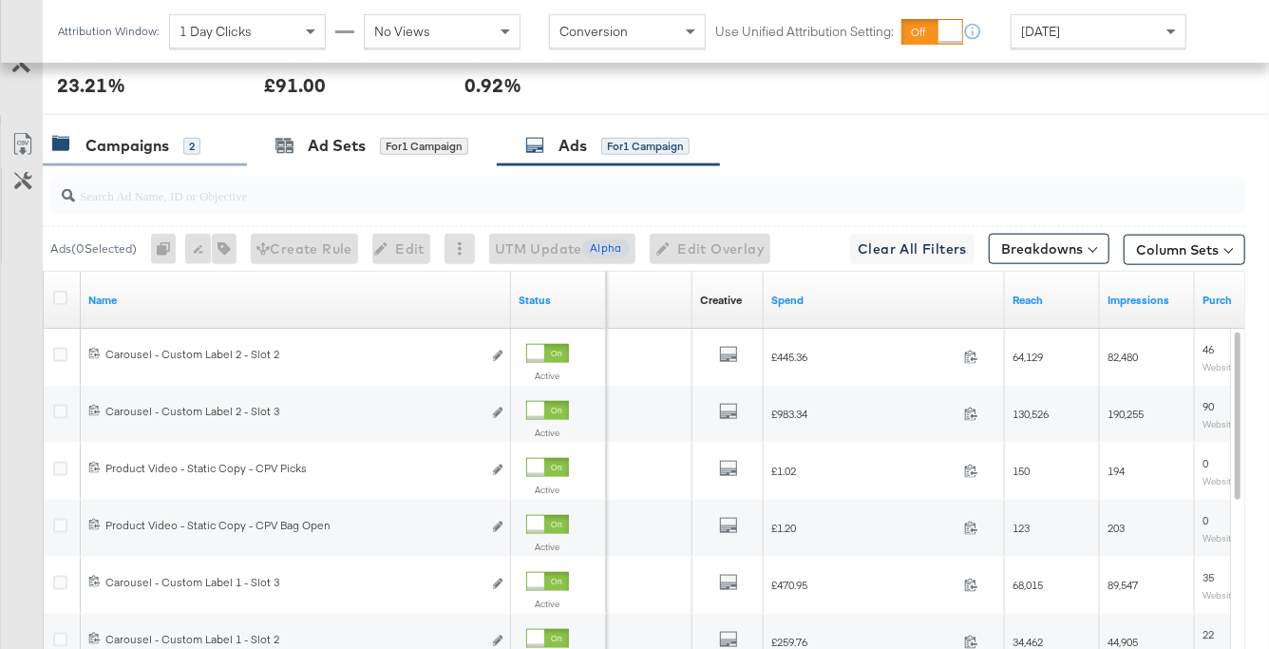
click at [179, 141] on div "Campaigns 2" at bounding box center [126, 146] width 148 height 22
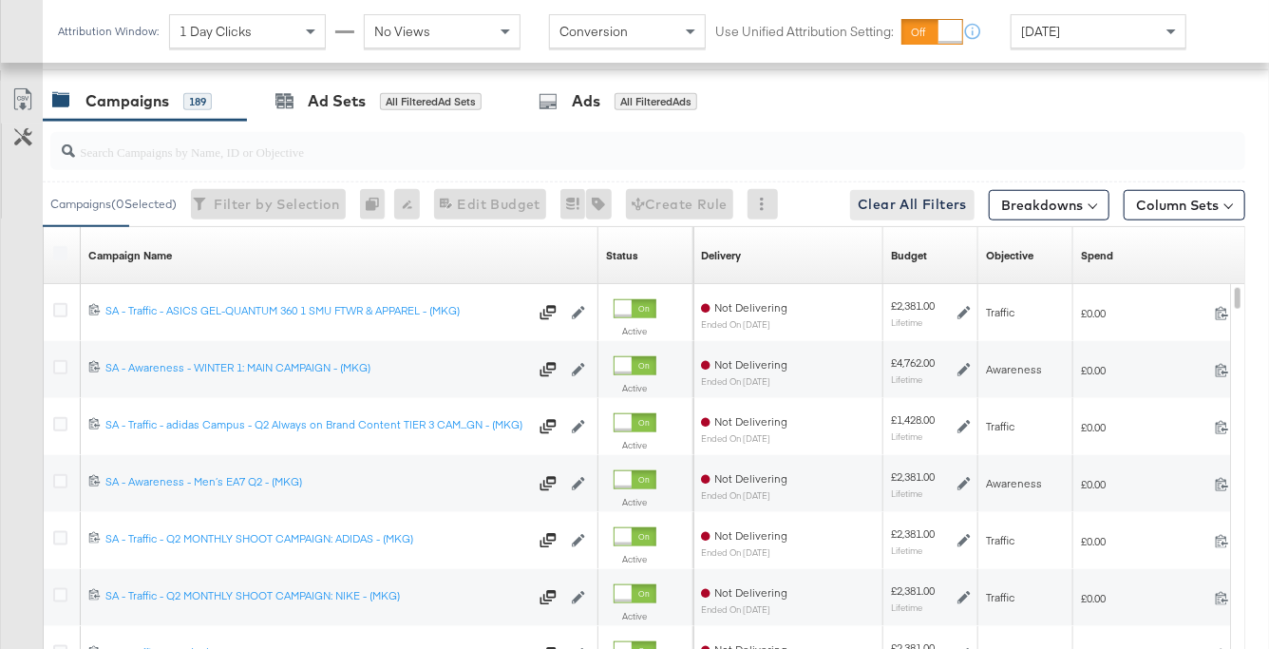
scroll to position [970, 0]
click at [1100, 254] on link "Spend" at bounding box center [1164, 255] width 167 height 15
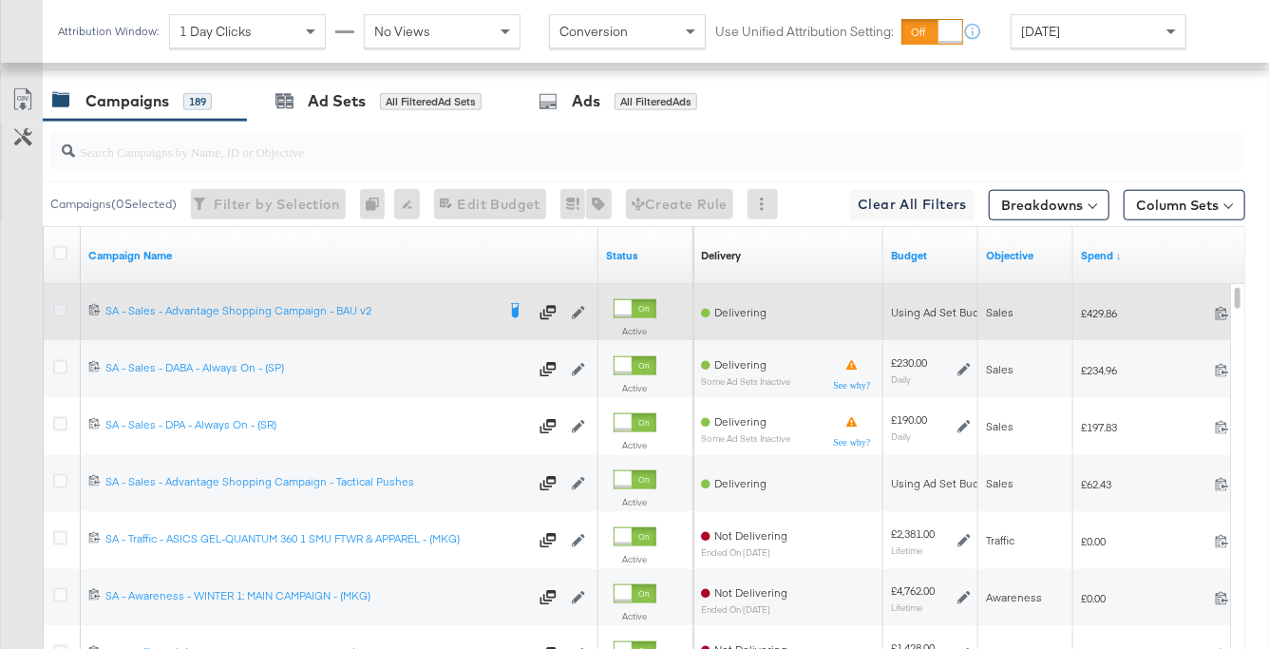
click at [59, 305] on icon at bounding box center [60, 310] width 14 height 14
click at [0, 0] on input "checkbox" at bounding box center [0, 0] width 0 height 0
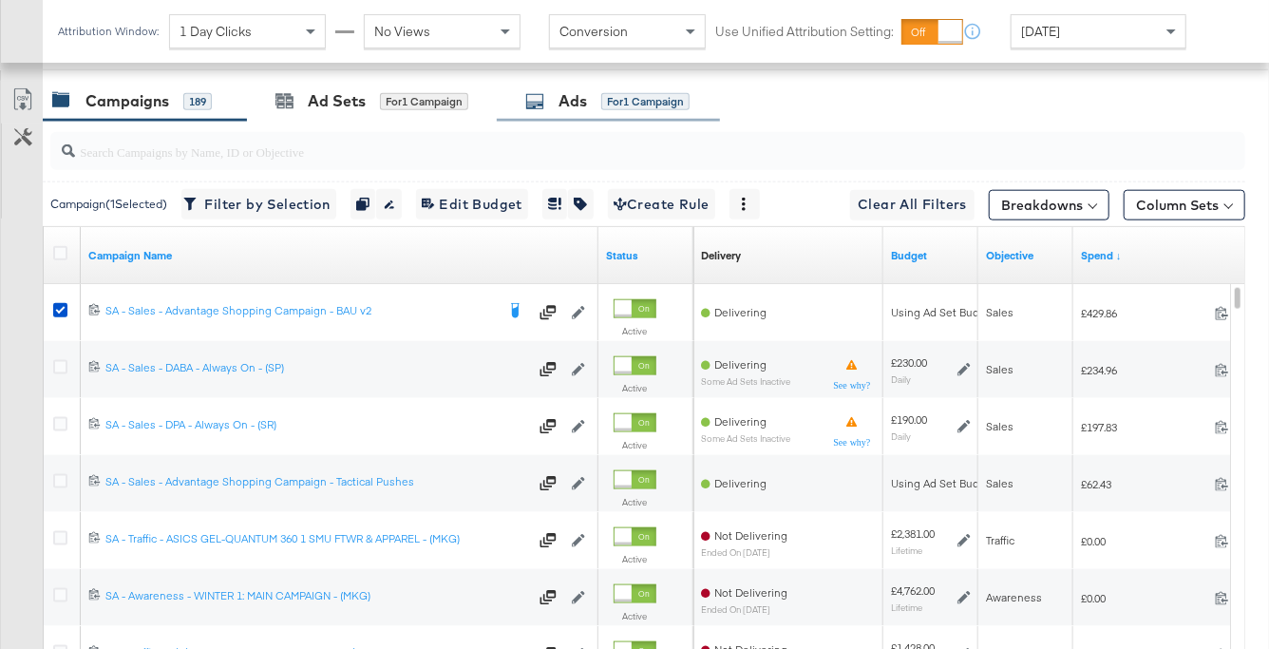
click at [605, 104] on div "for 1 Campaign" at bounding box center [645, 101] width 88 height 17
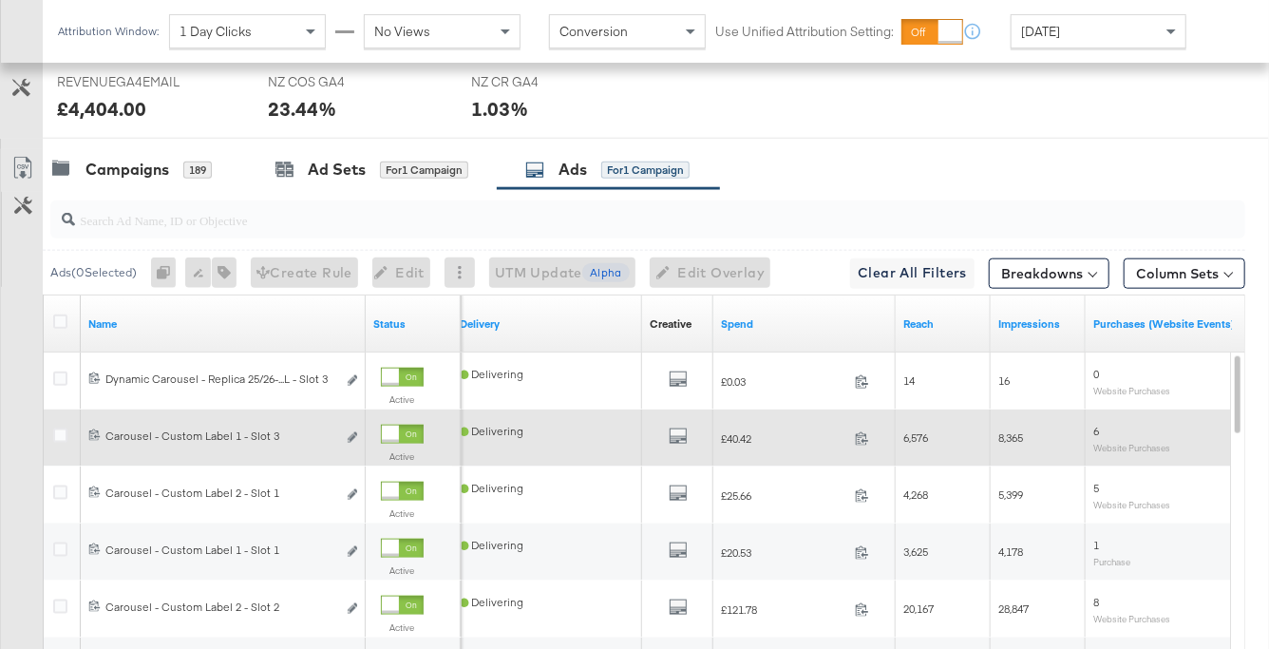
scroll to position [897, 0]
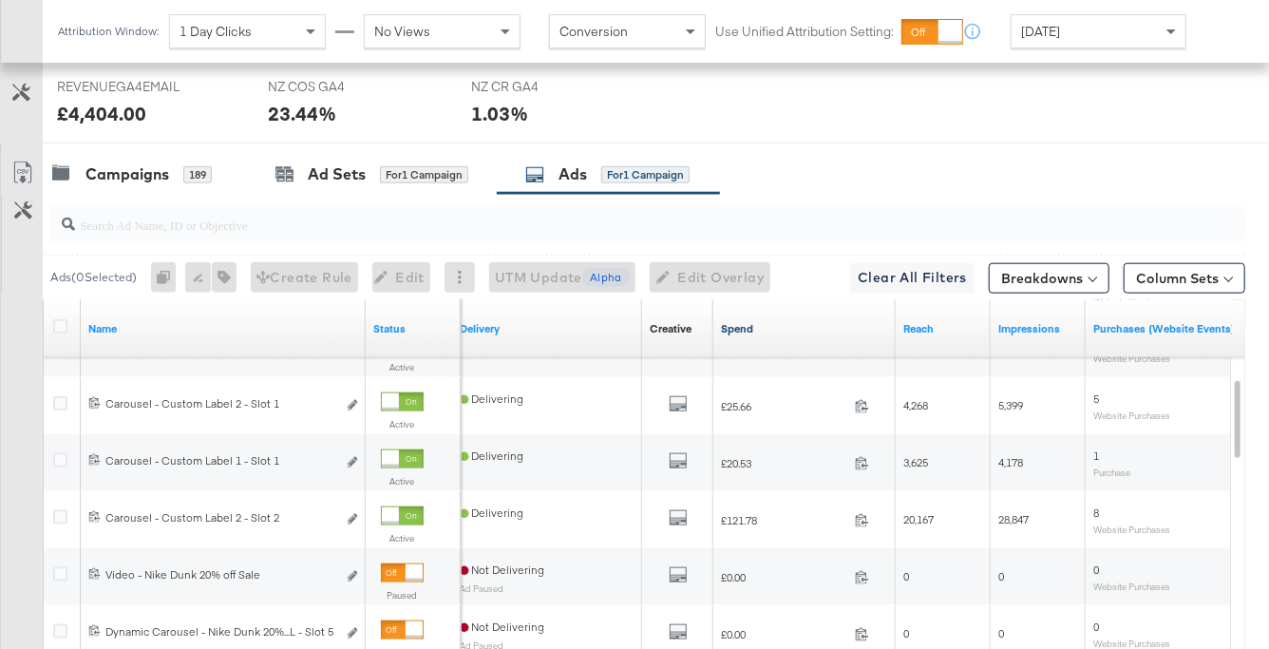
click at [762, 327] on link "Spend" at bounding box center [804, 328] width 167 height 15
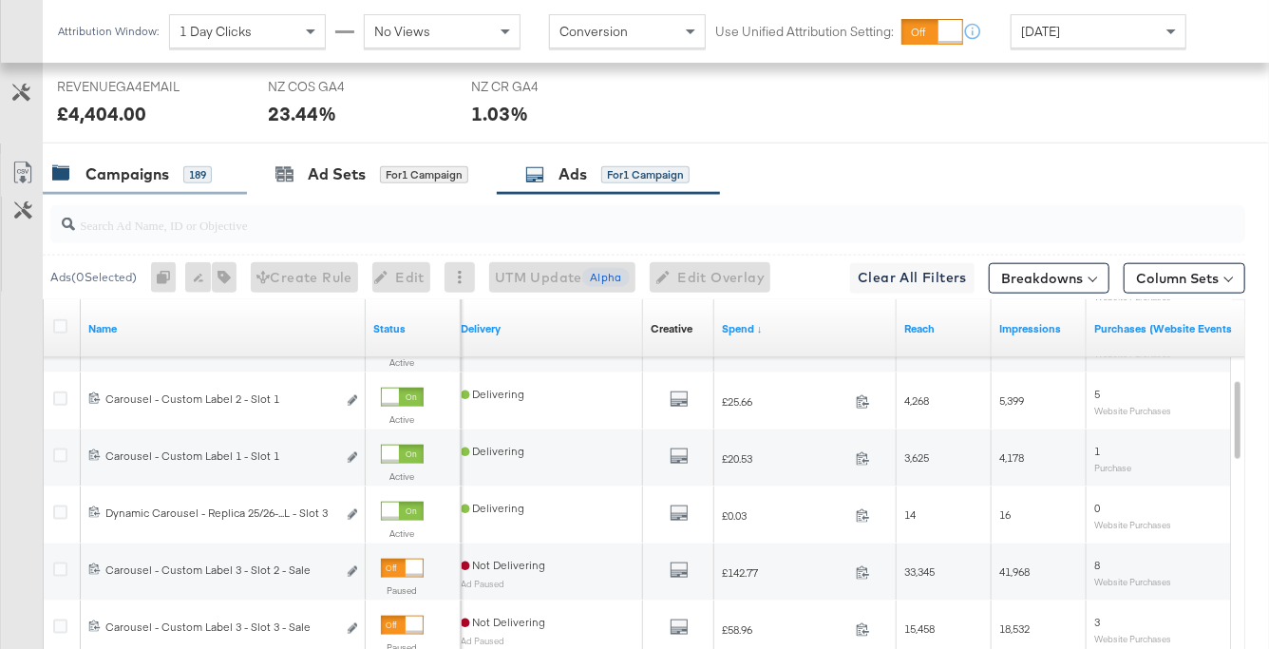
click at [176, 160] on div "Campaigns 189" at bounding box center [145, 174] width 204 height 41
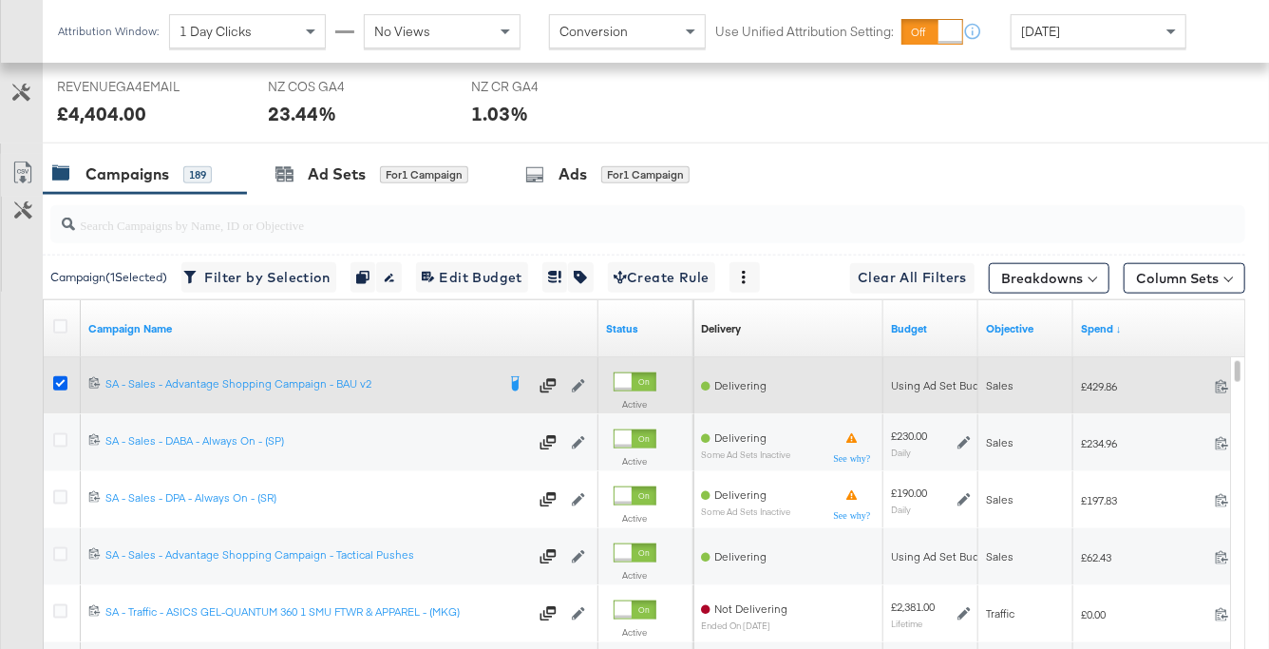
click at [63, 377] on icon at bounding box center [60, 383] width 14 height 14
click at [0, 0] on input "checkbox" at bounding box center [0, 0] width 0 height 0
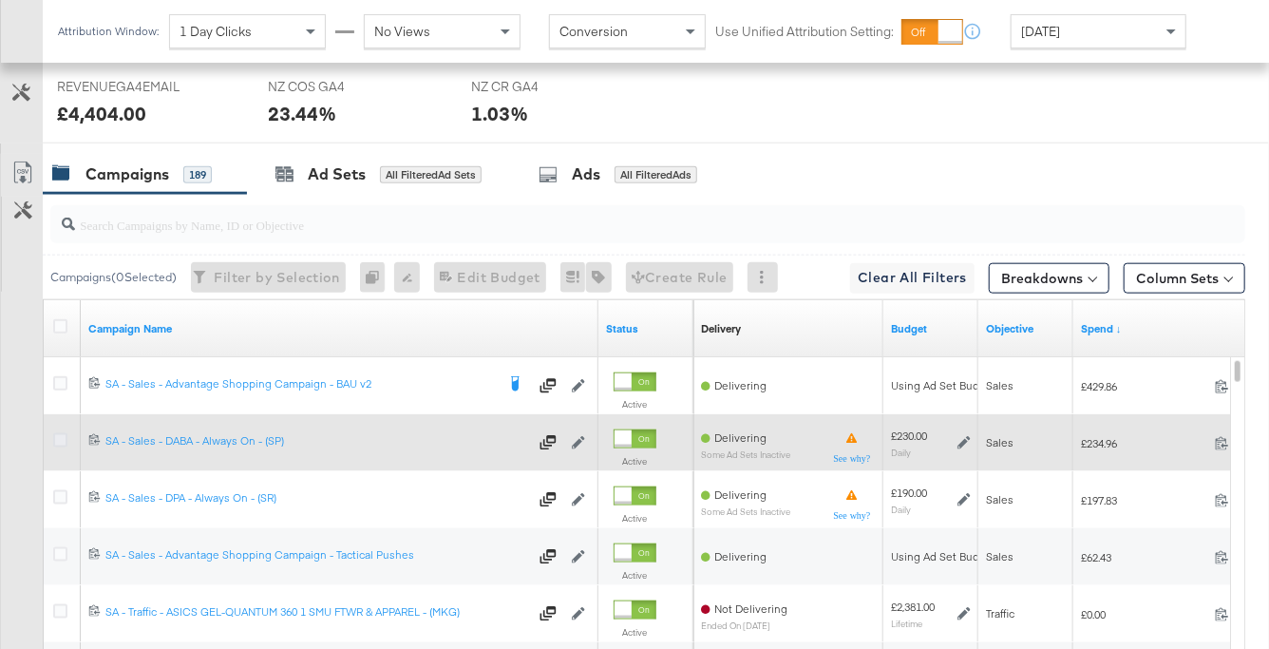
click at [60, 438] on icon at bounding box center [60, 440] width 14 height 14
click at [0, 0] on input "checkbox" at bounding box center [0, 0] width 0 height 0
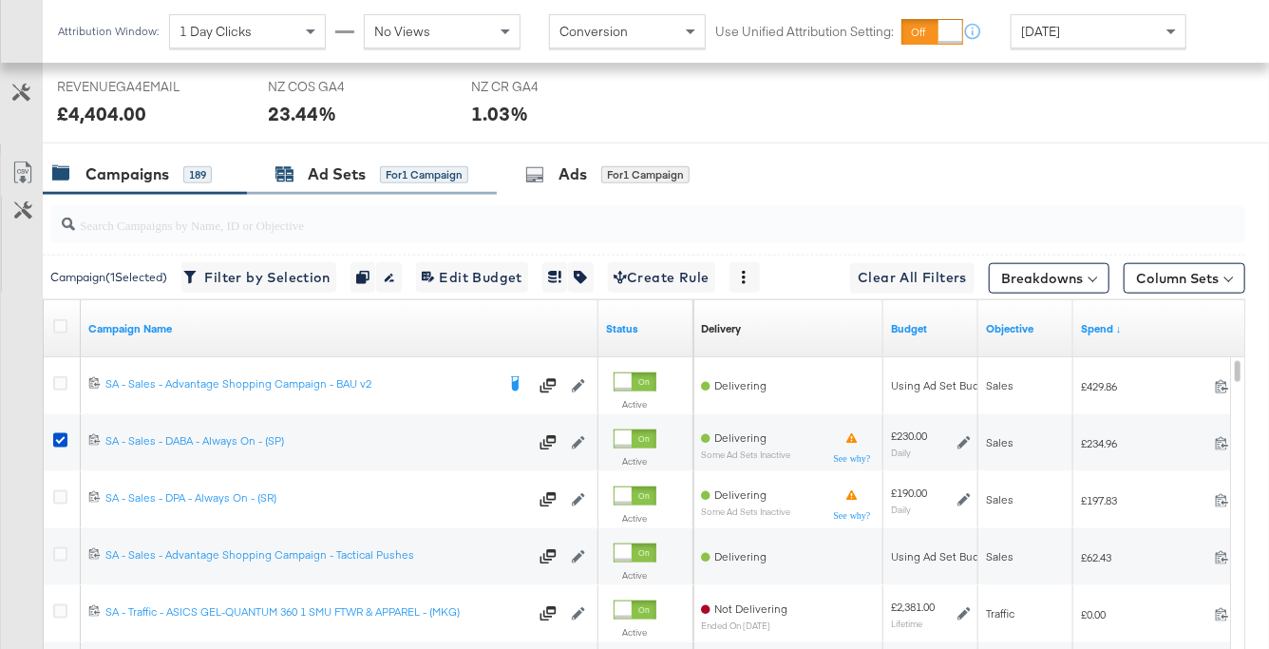
click at [322, 169] on div "Ad Sets" at bounding box center [337, 174] width 58 height 22
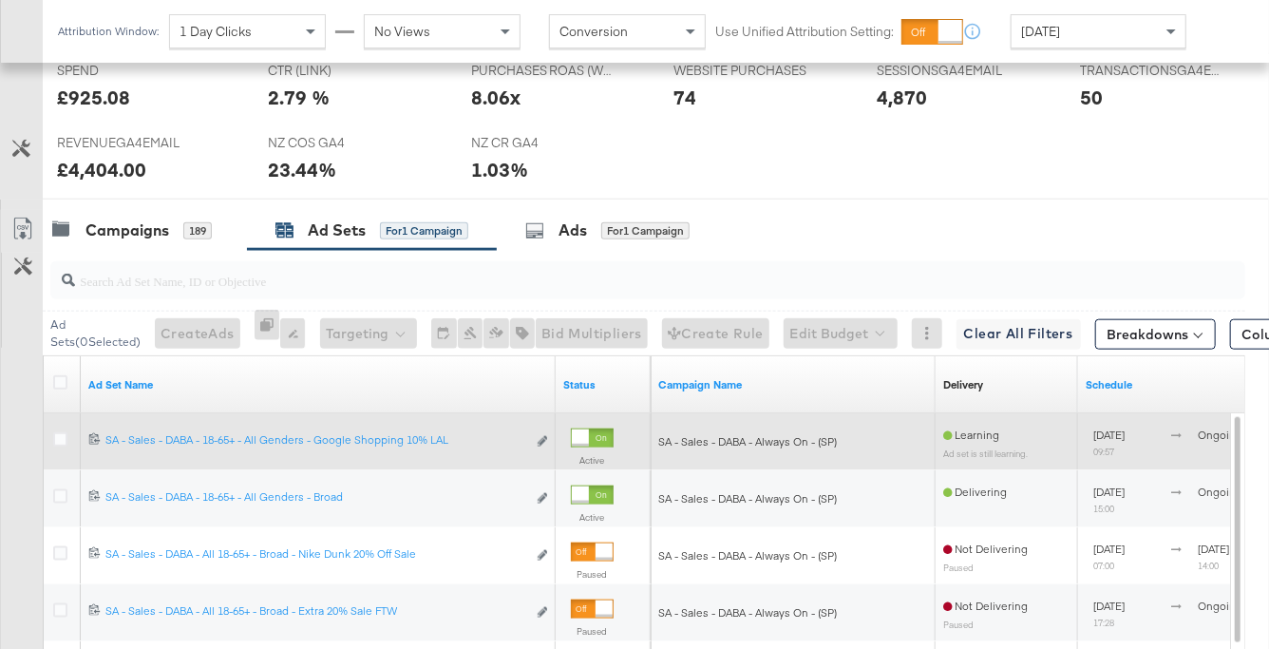
scroll to position [837, 0]
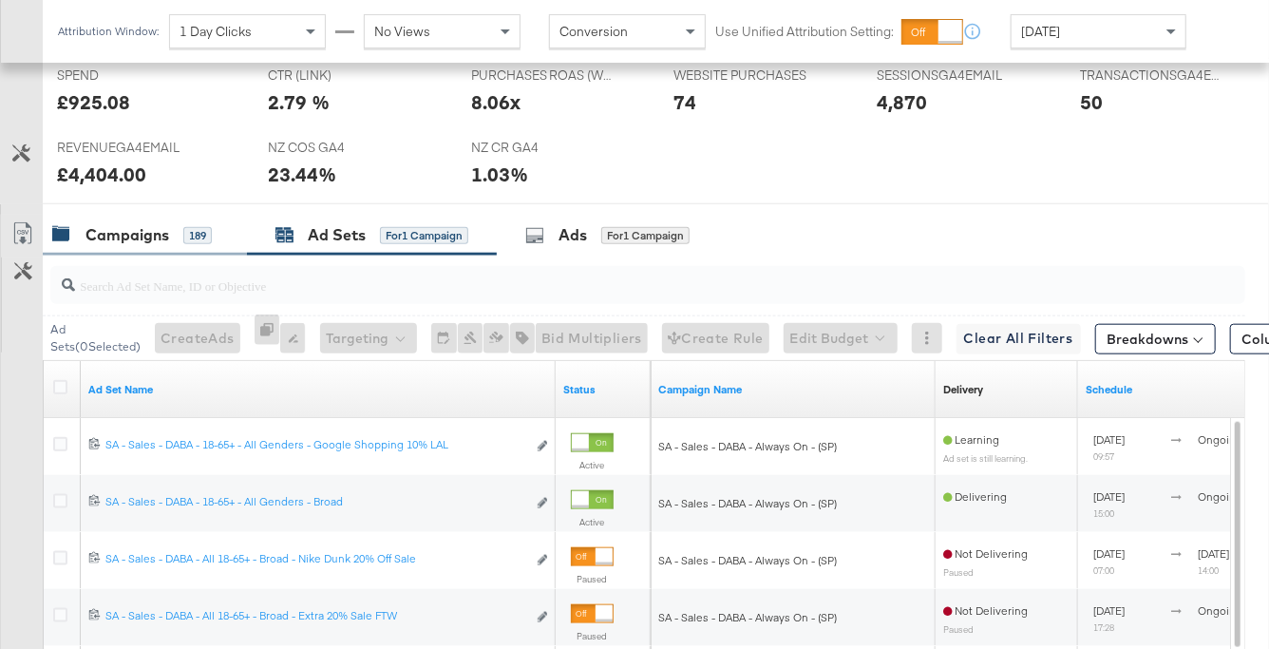
click at [160, 241] on div "Campaigns" at bounding box center [127, 235] width 84 height 22
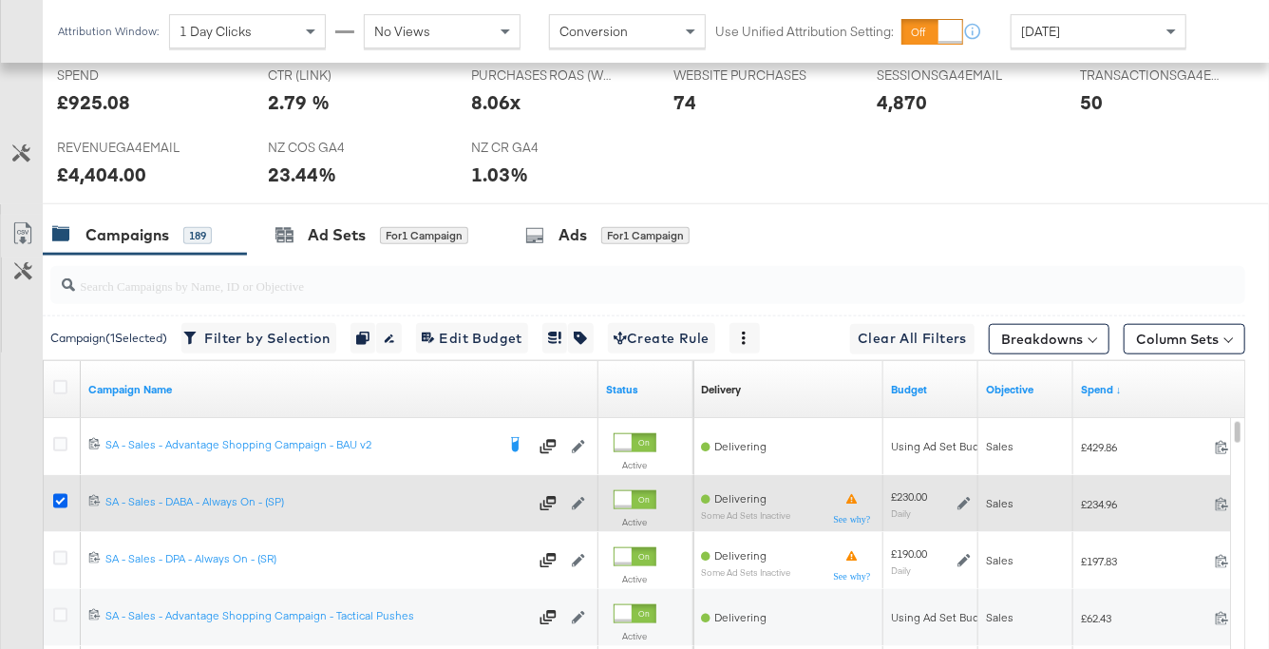
click at [61, 497] on icon at bounding box center [60, 501] width 14 height 14
click at [0, 0] on input "checkbox" at bounding box center [0, 0] width 0 height 0
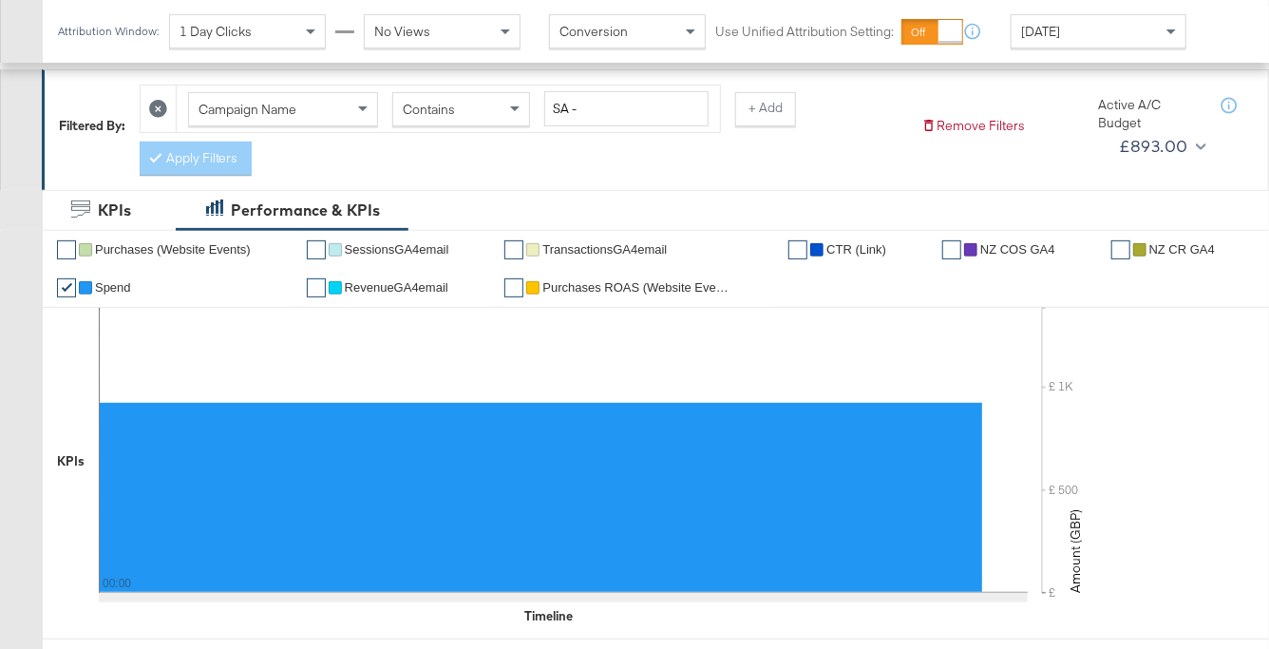
scroll to position [0, 0]
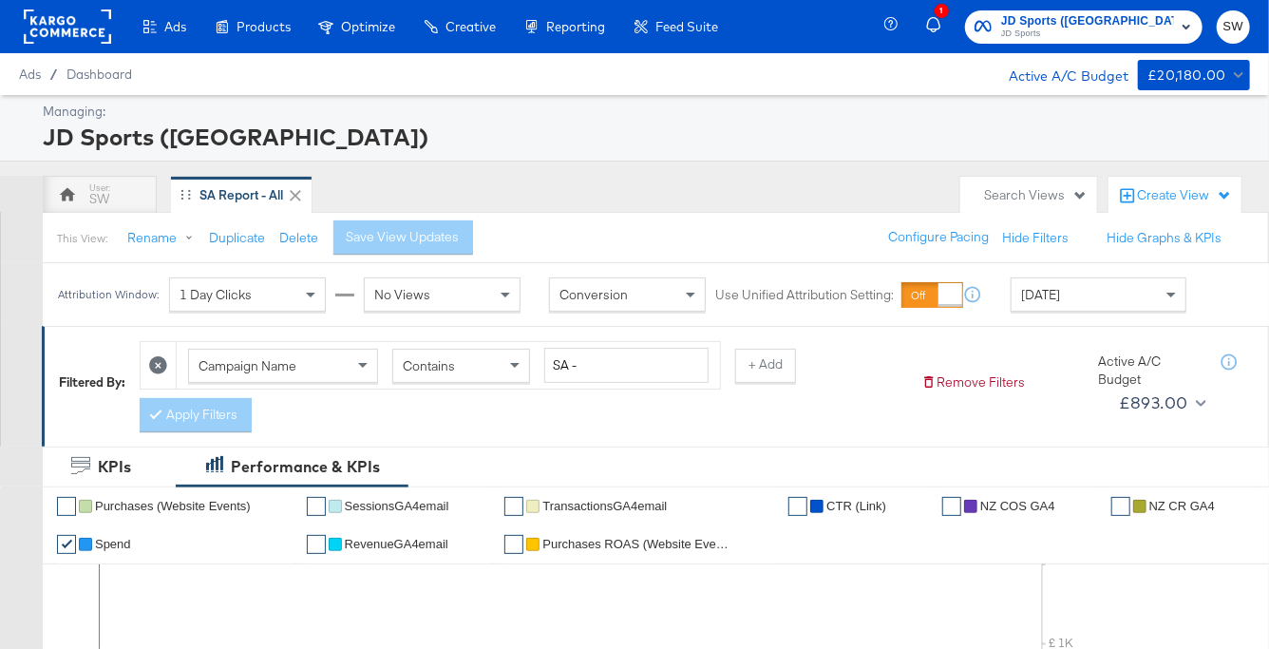
click at [1120, 34] on span "JD Sports" at bounding box center [1087, 34] width 173 height 15
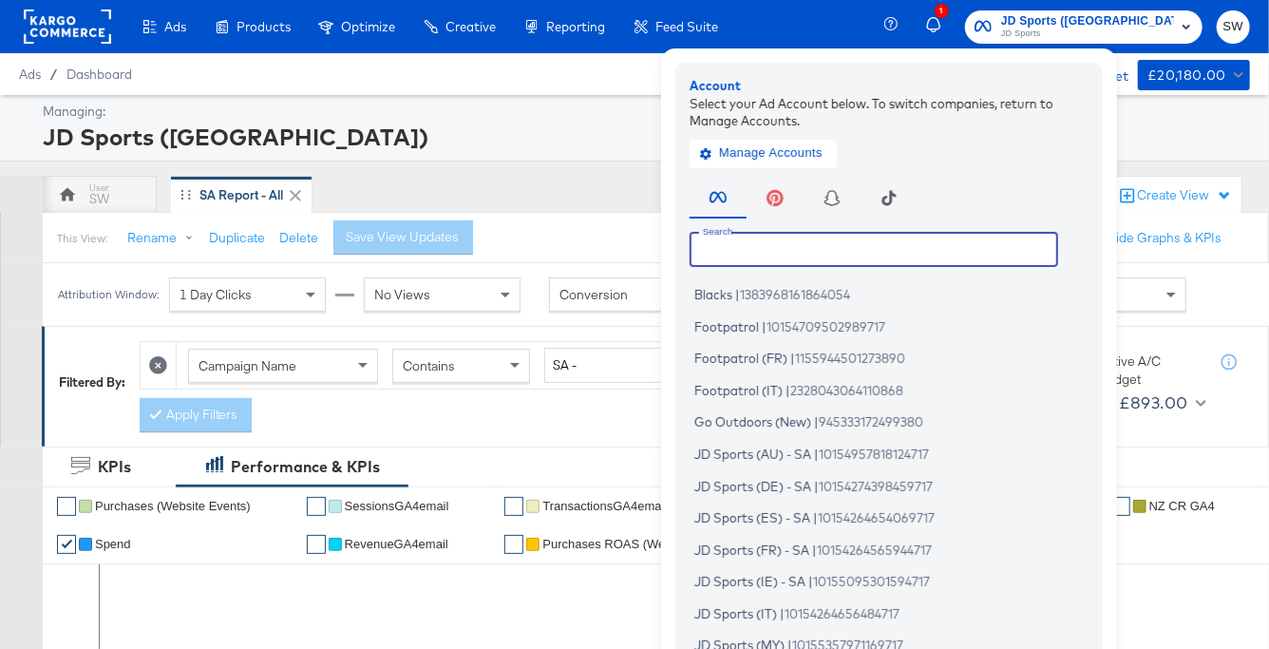
click at [894, 257] on input "text" at bounding box center [873, 249] width 368 height 34
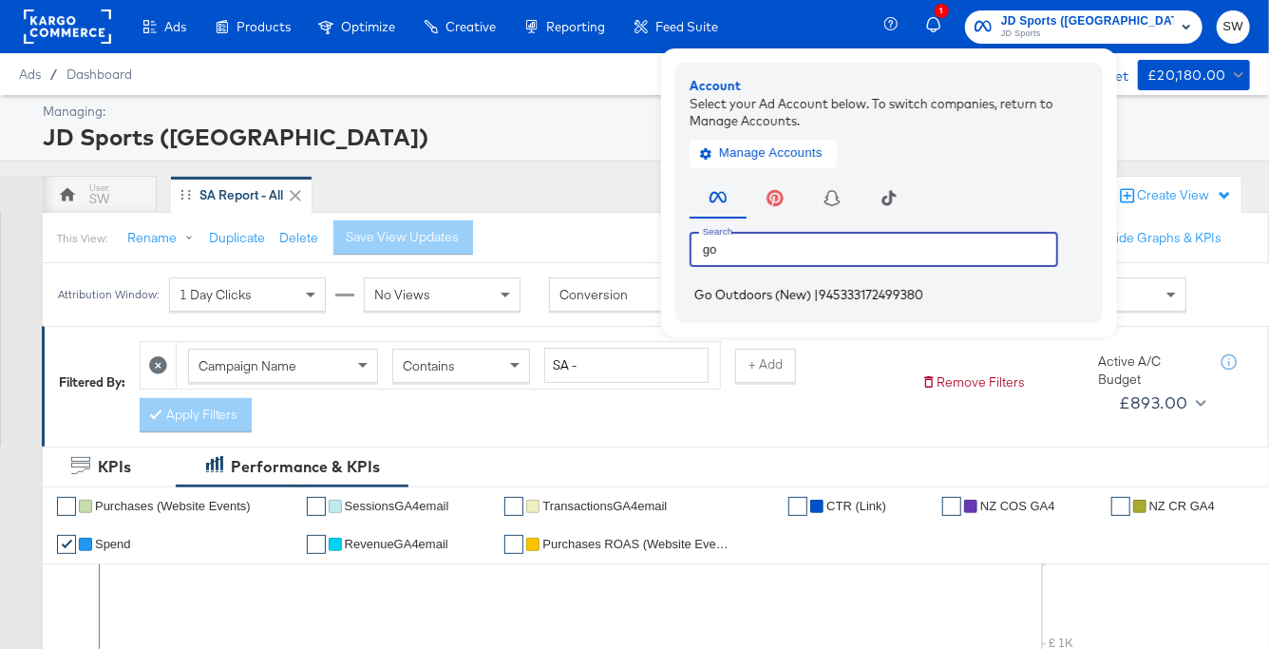
type input "go"
click at [811, 299] on span "Go Outdoors (New)" at bounding box center [752, 294] width 117 height 15
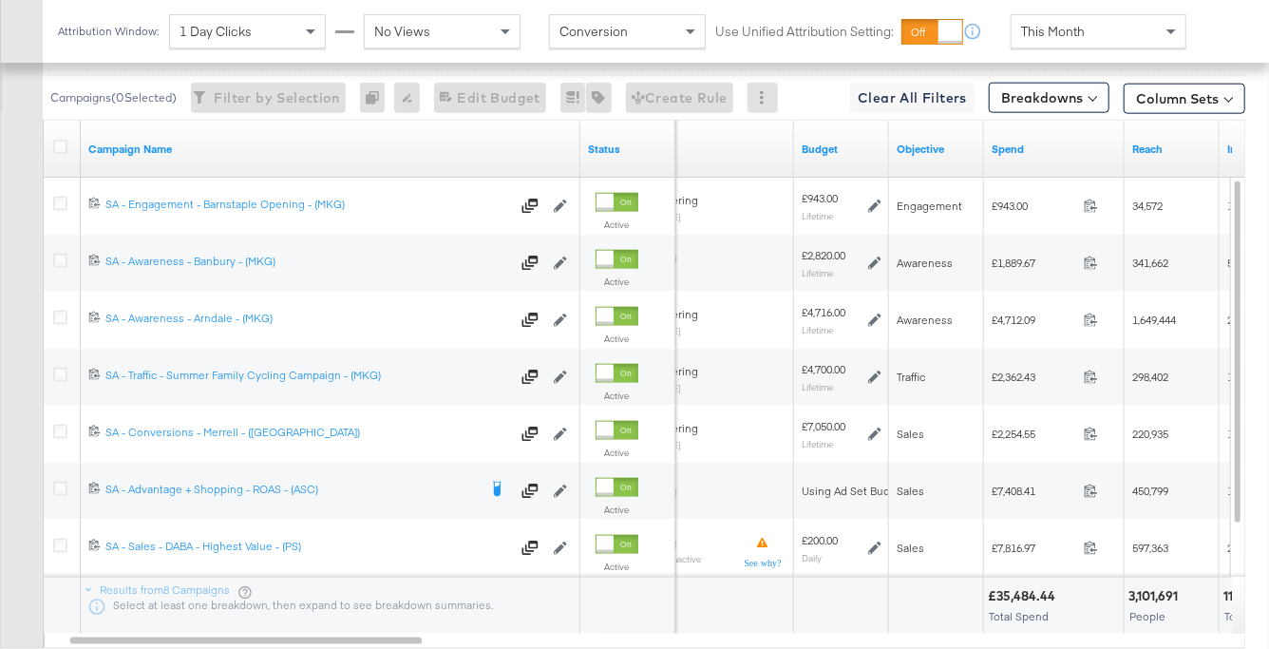
scroll to position [999, 0]
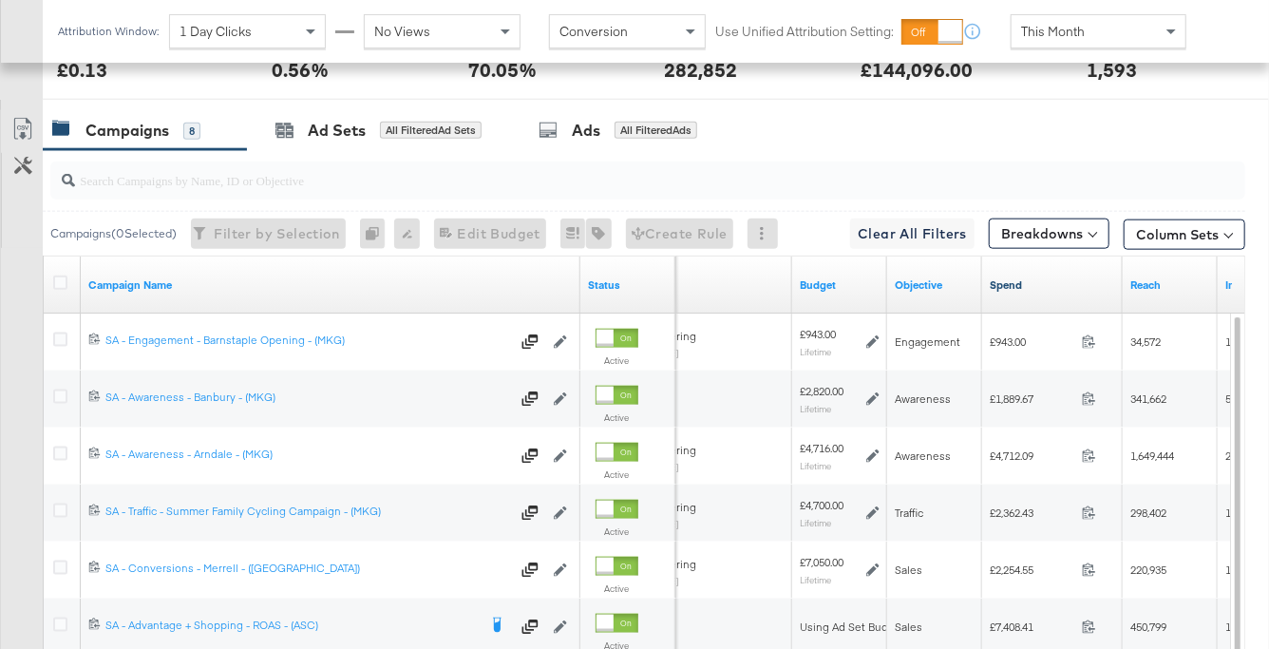
click at [1026, 281] on link "Spend" at bounding box center [1051, 284] width 125 height 15
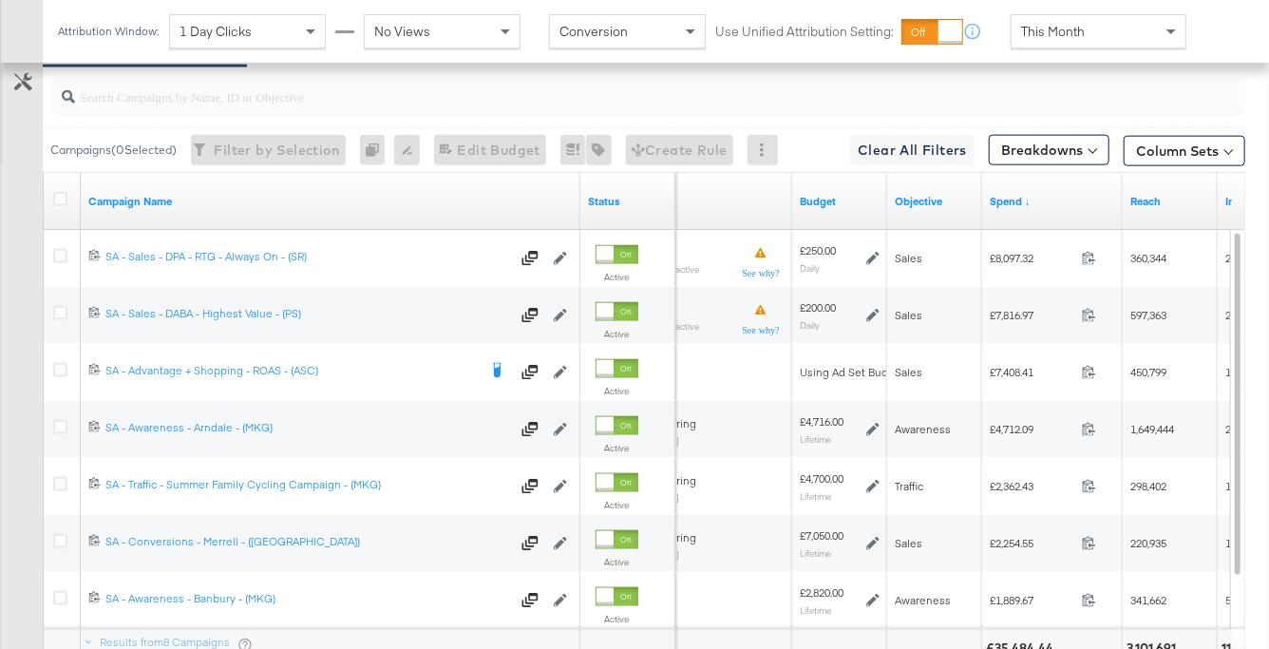
scroll to position [1086, 0]
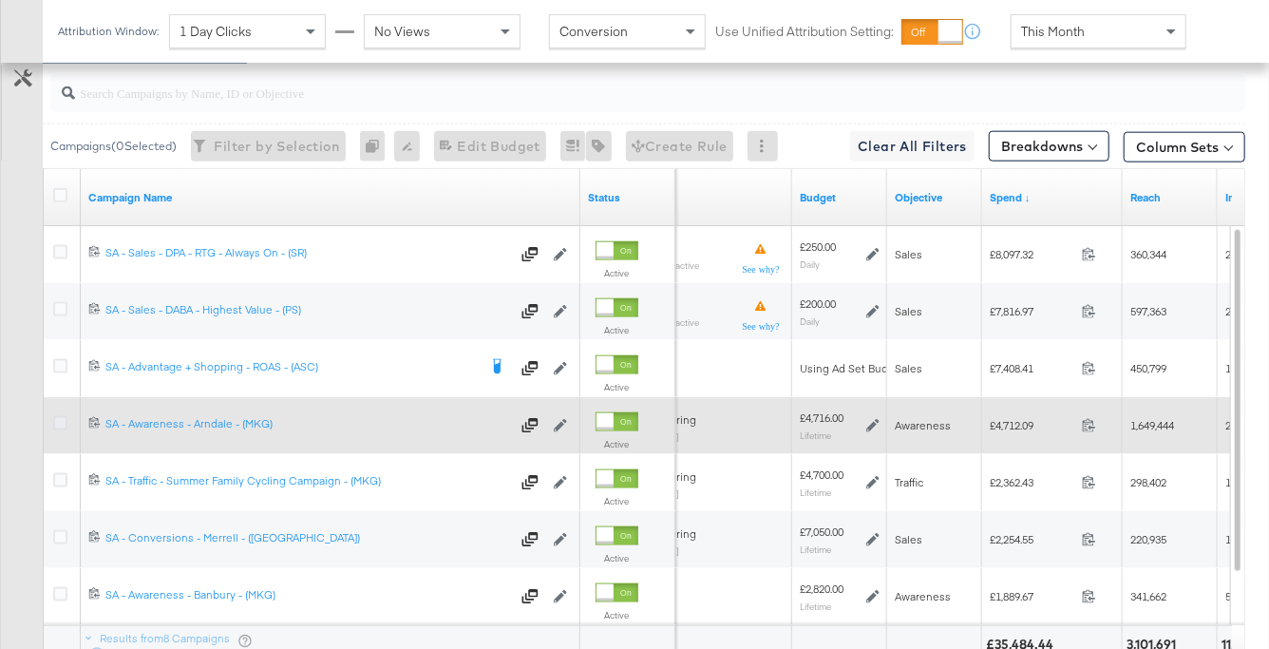
click at [56, 422] on icon at bounding box center [60, 423] width 14 height 14
click at [0, 0] on input "checkbox" at bounding box center [0, 0] width 0 height 0
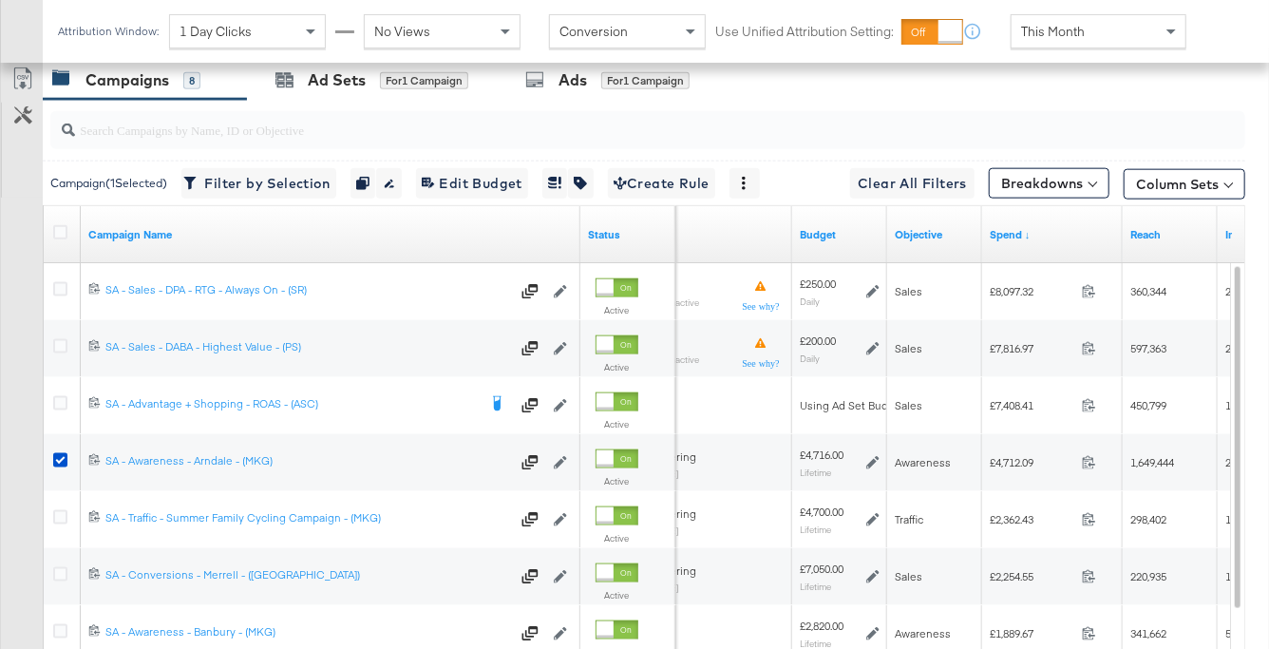
scroll to position [957, 0]
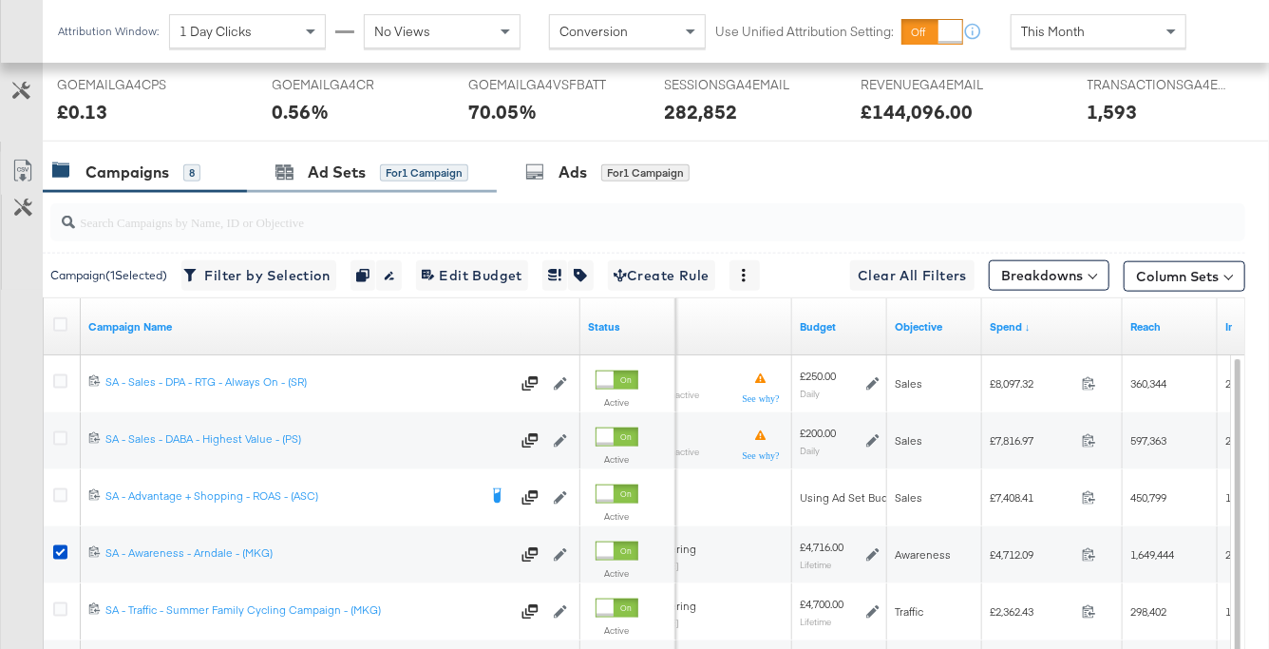
click at [413, 188] on div "Ad Sets for 1 Campaign" at bounding box center [372, 172] width 250 height 41
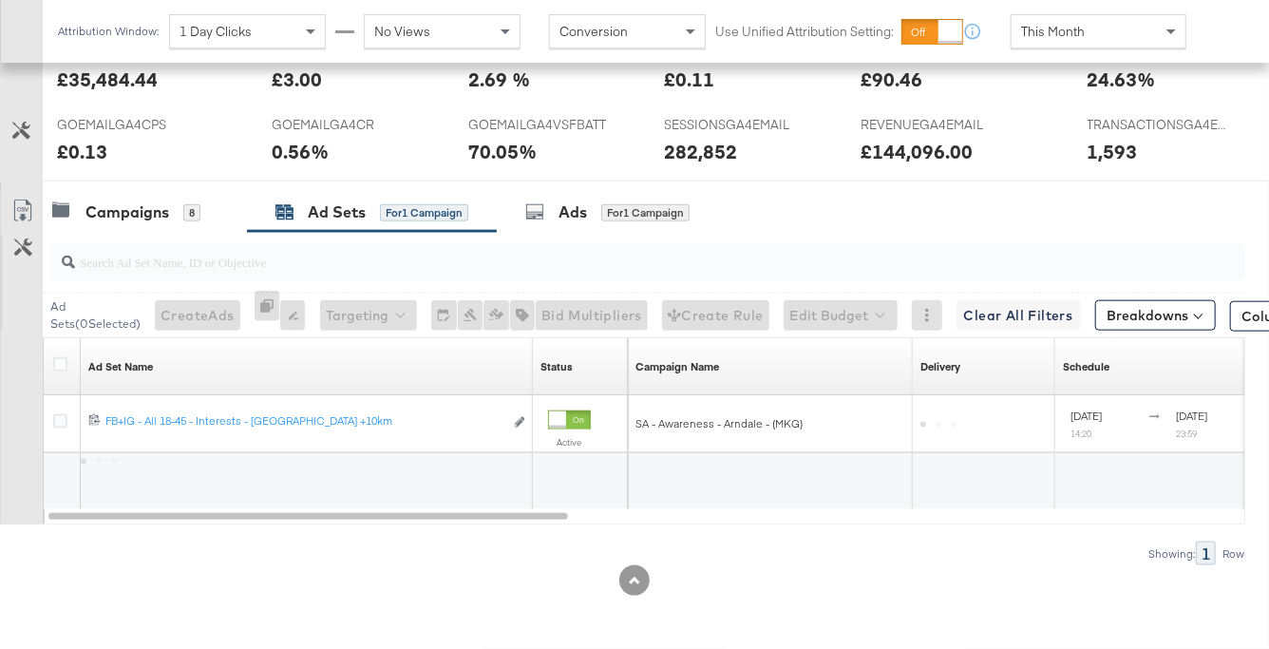
scroll to position [914, 0]
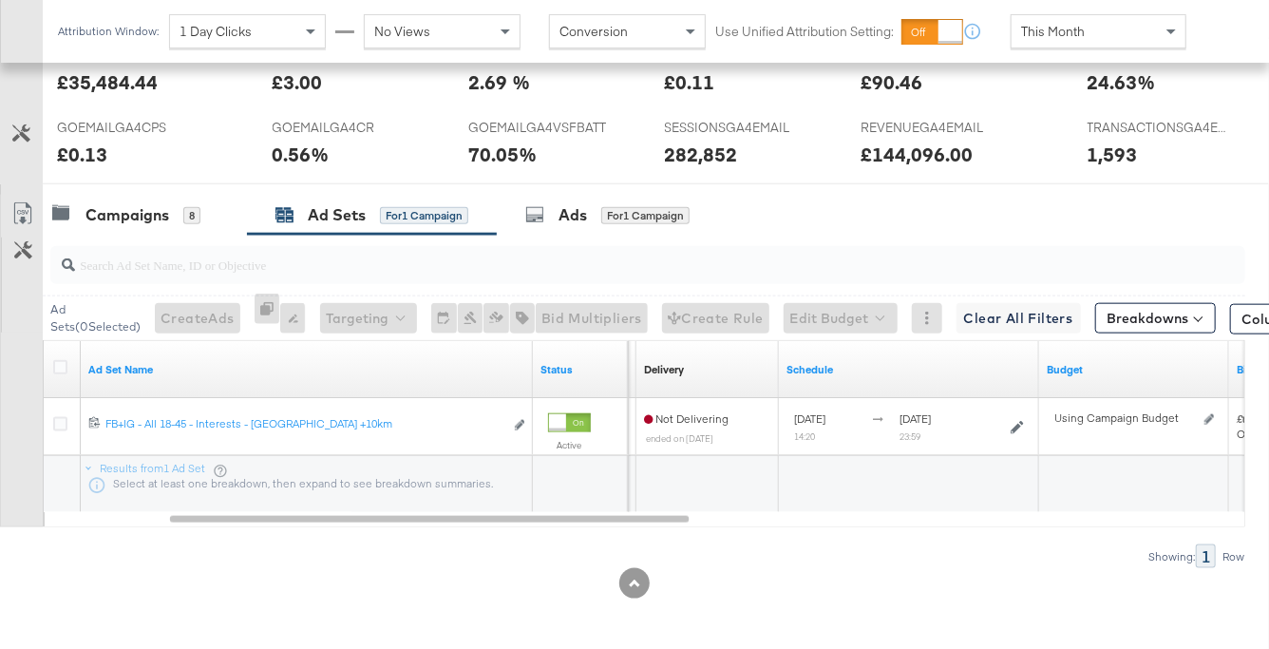
click at [1102, 32] on div "This Month" at bounding box center [1098, 31] width 174 height 32
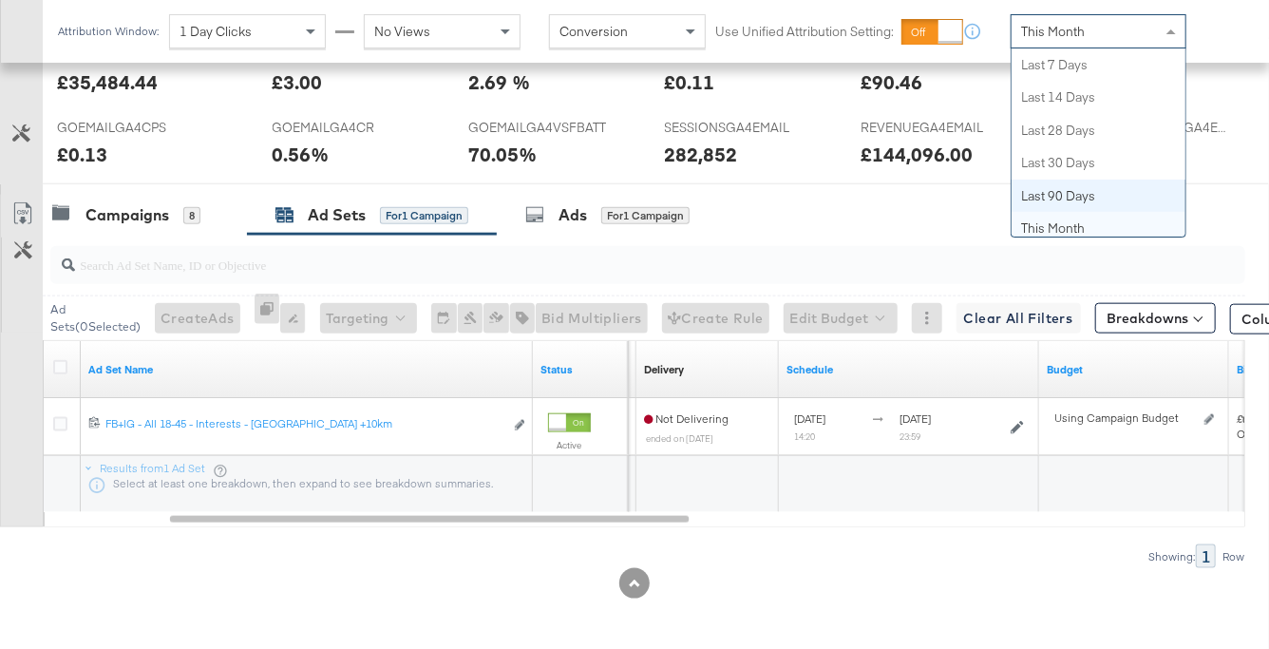
scroll to position [0, 0]
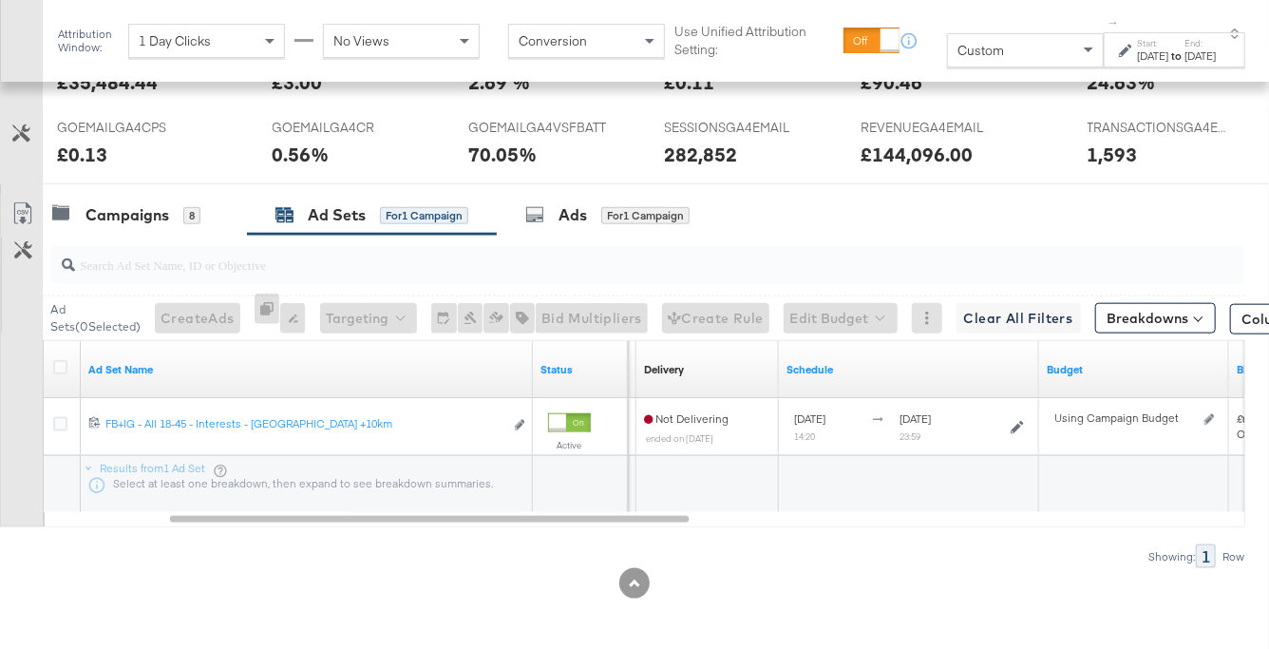
click at [1137, 45] on label "Start:" at bounding box center [1152, 43] width 31 height 12
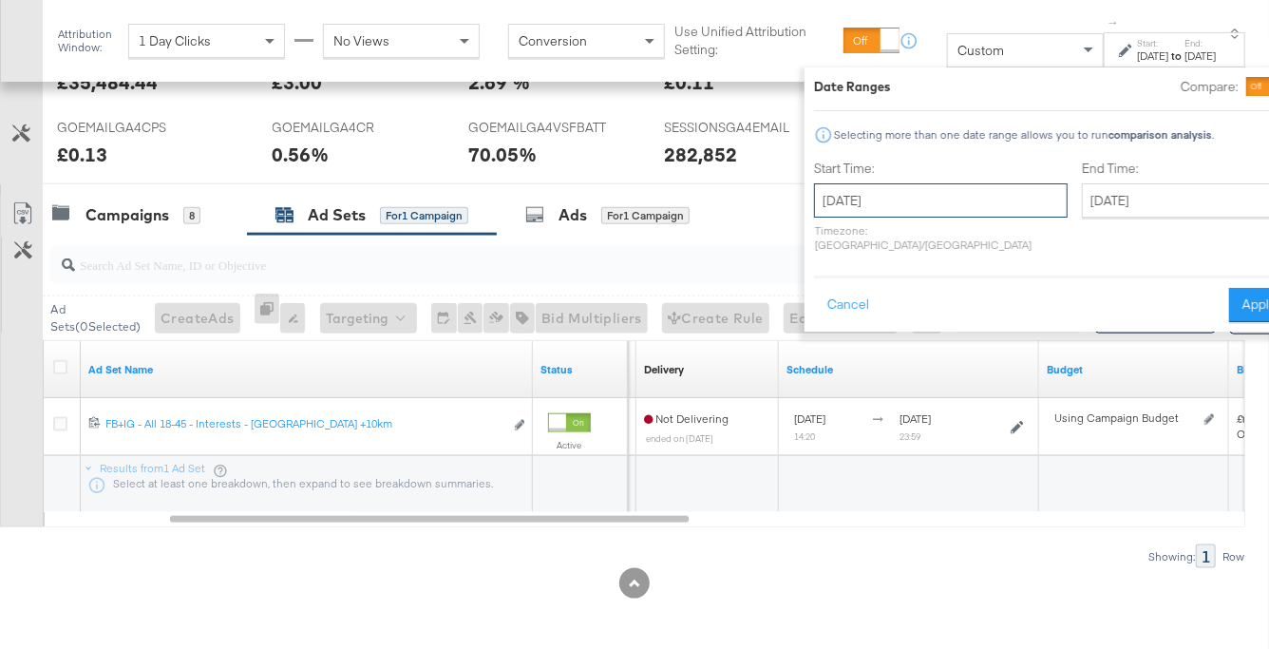
click at [914, 195] on input "[DATE]" at bounding box center [941, 200] width 254 height 34
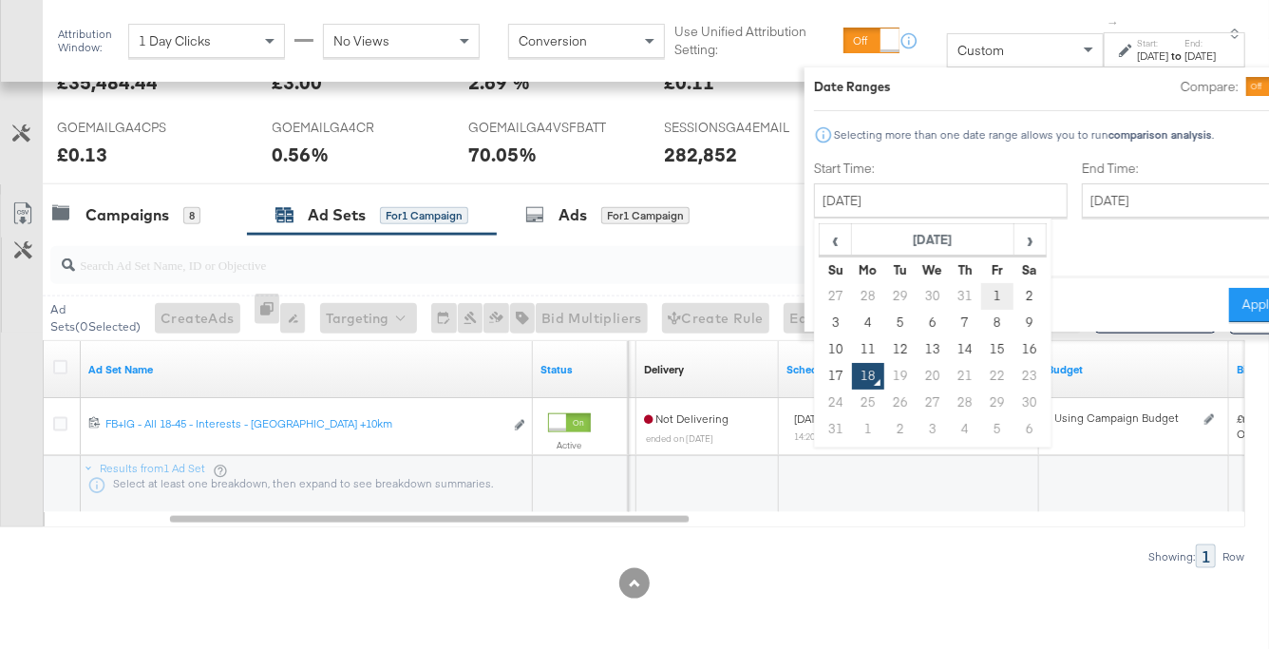
click at [981, 291] on td "1" at bounding box center [997, 296] width 32 height 27
type input "[DATE]"
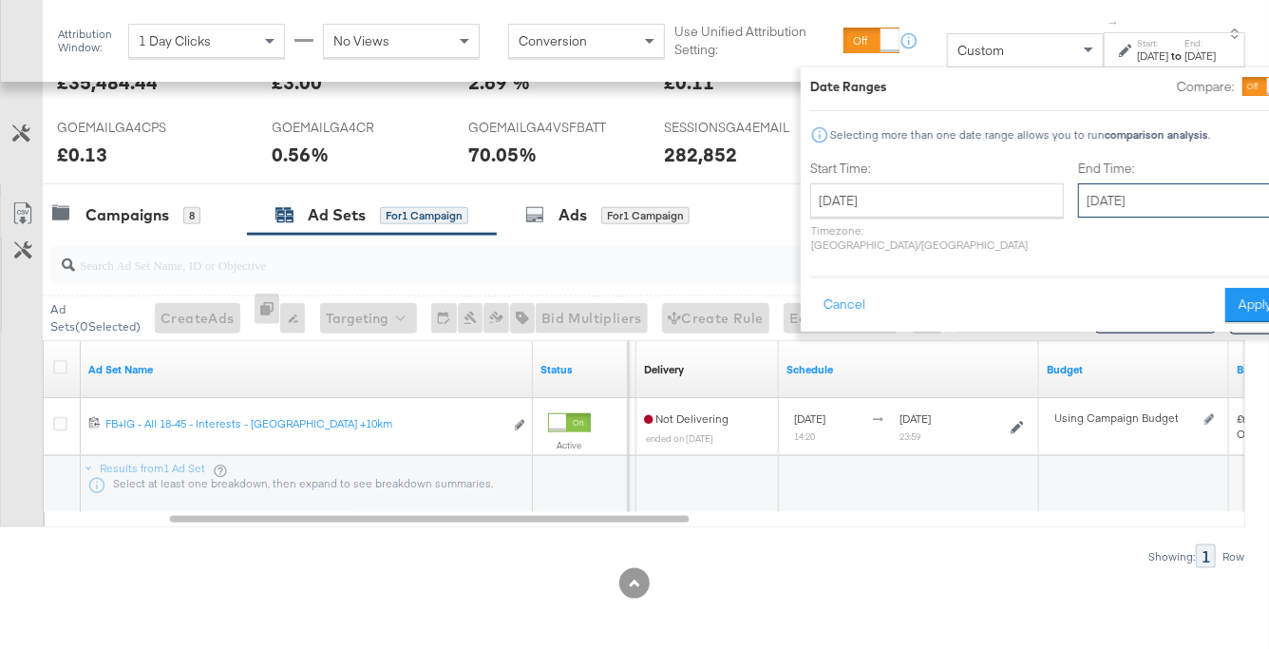
click at [1078, 198] on input "[DATE]" at bounding box center [1177, 200] width 199 height 34
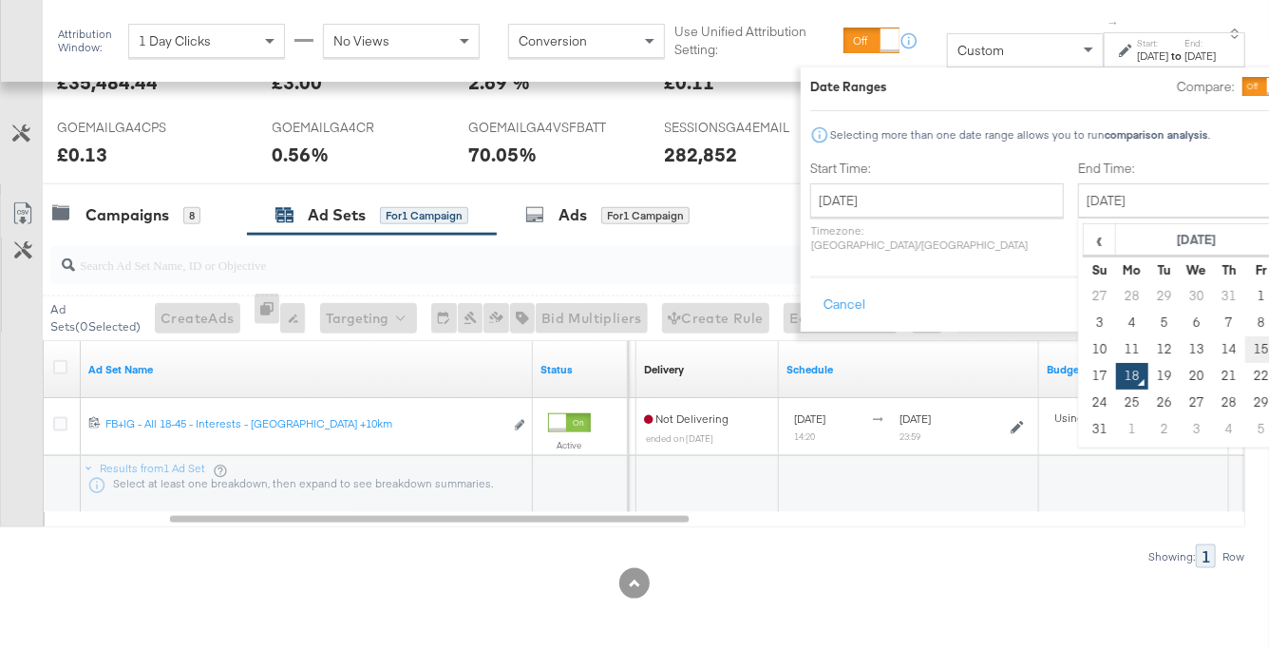
click at [1245, 341] on td "15" at bounding box center [1261, 349] width 32 height 27
type input "[DATE]"
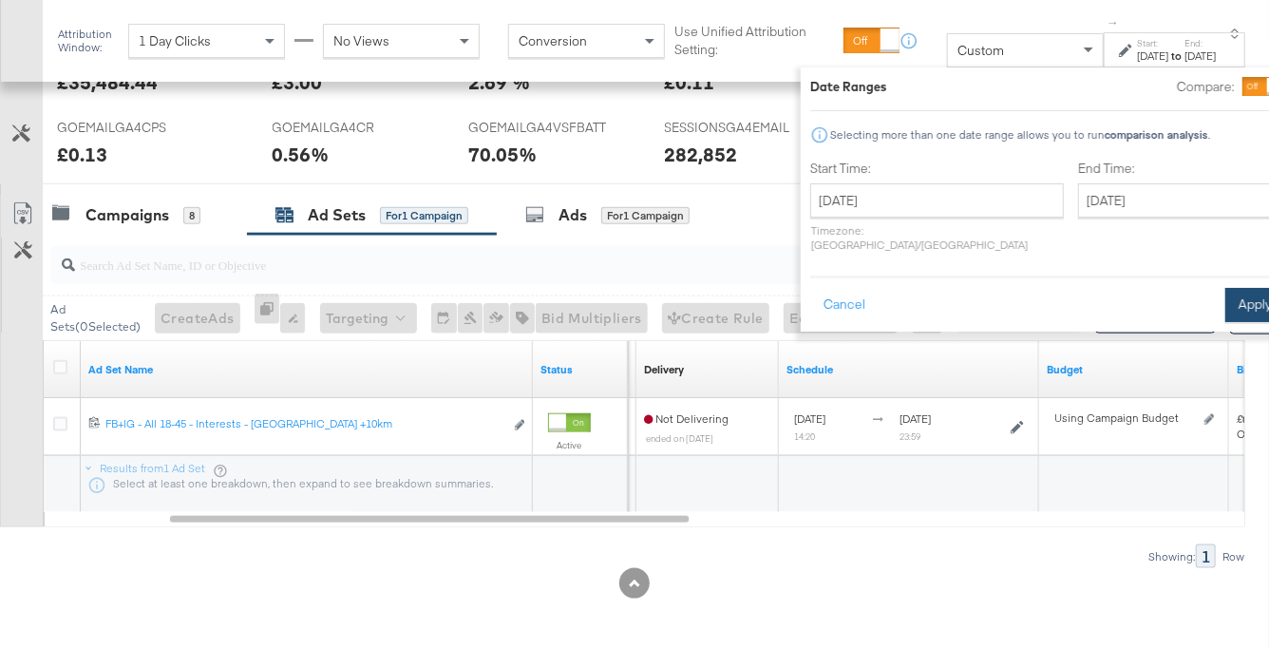
click at [1225, 288] on button "Apply" at bounding box center [1255, 305] width 60 height 34
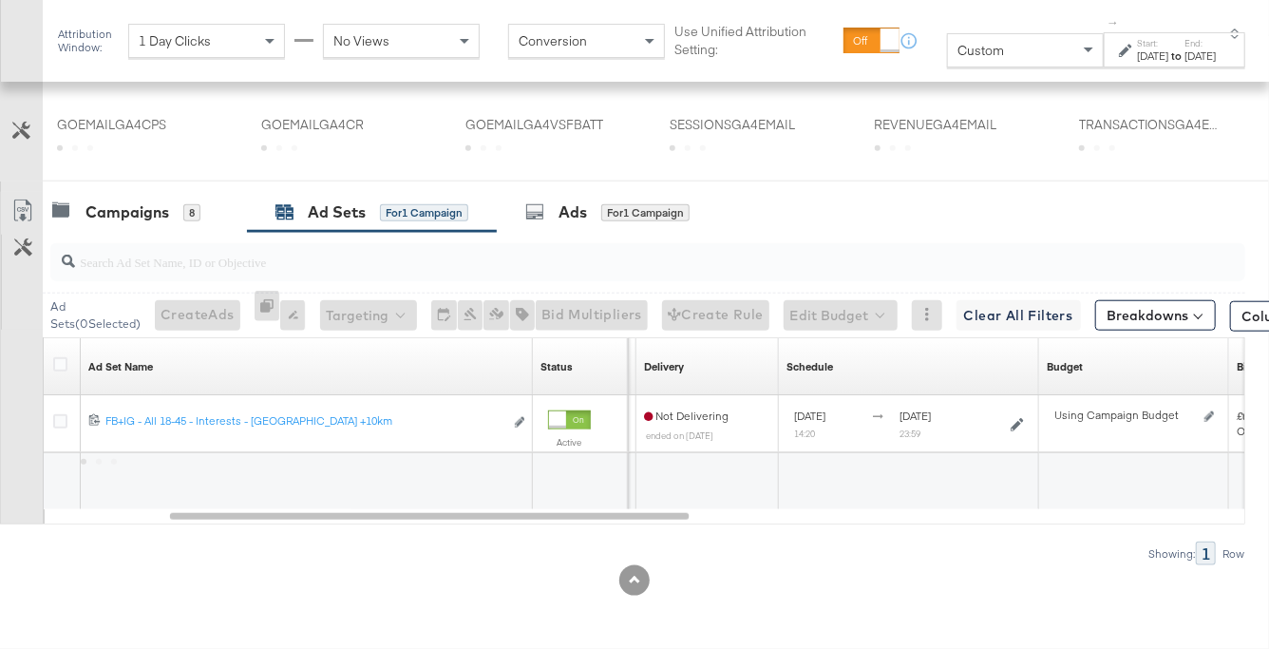
scroll to position [748, 0]
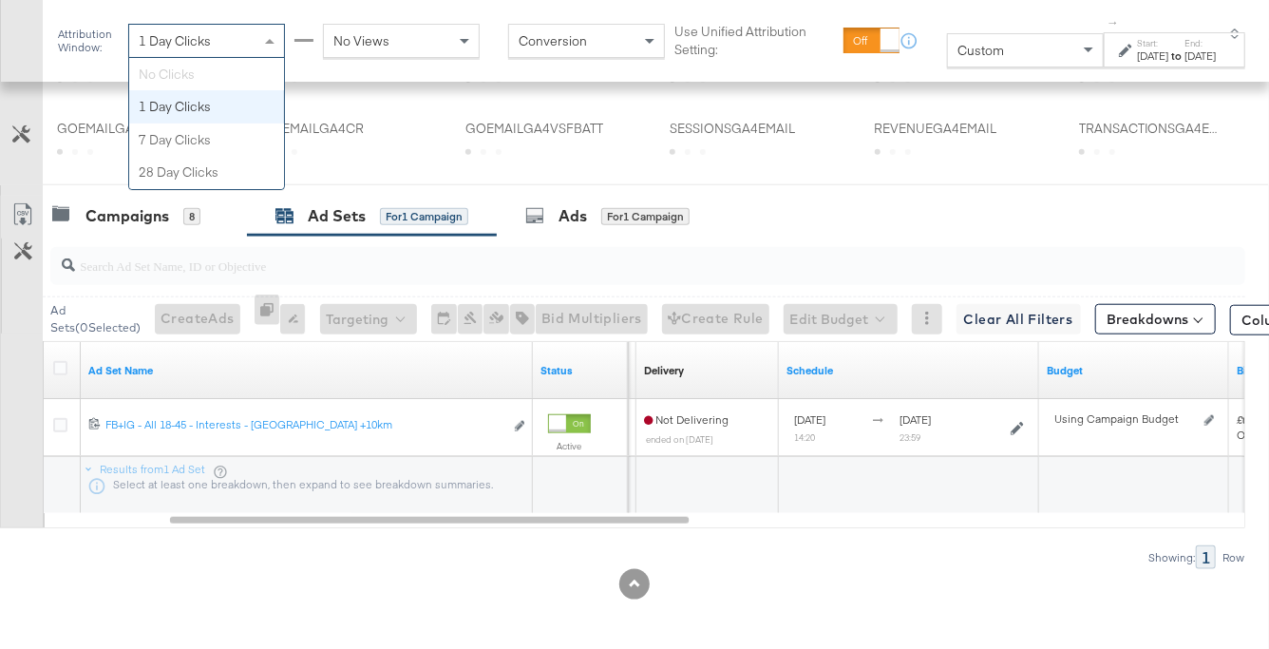
click at [185, 49] on div "1 Day Clicks" at bounding box center [206, 41] width 155 height 32
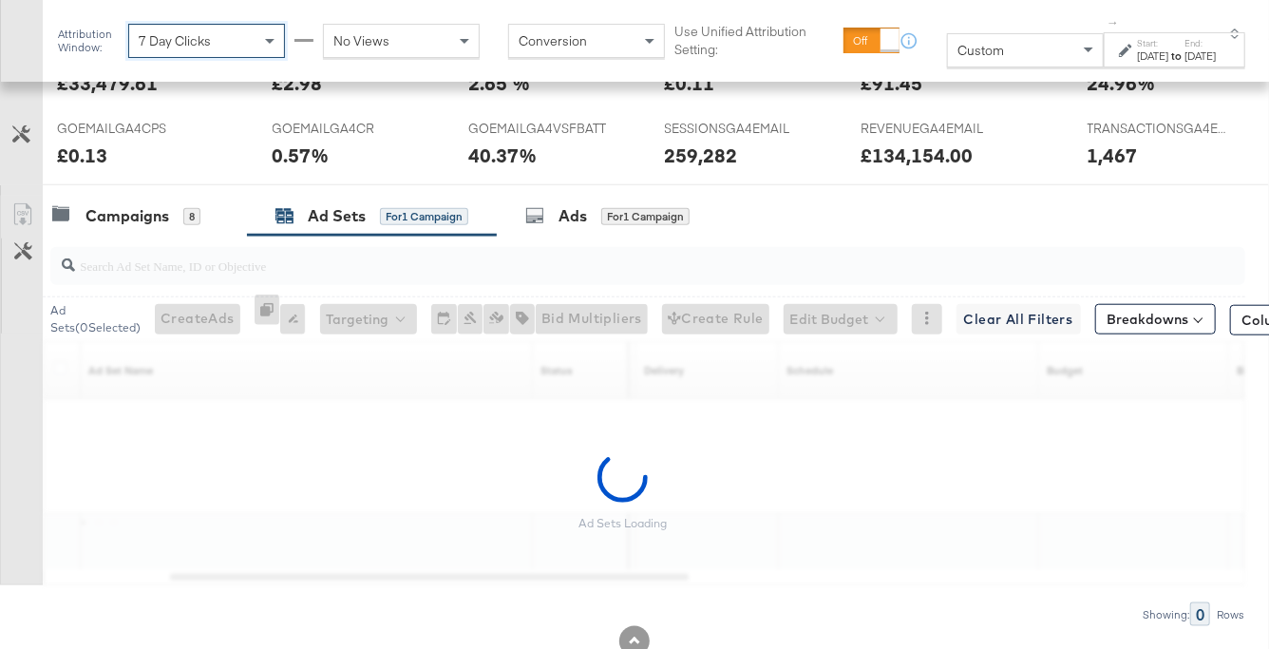
scroll to position [933, 0]
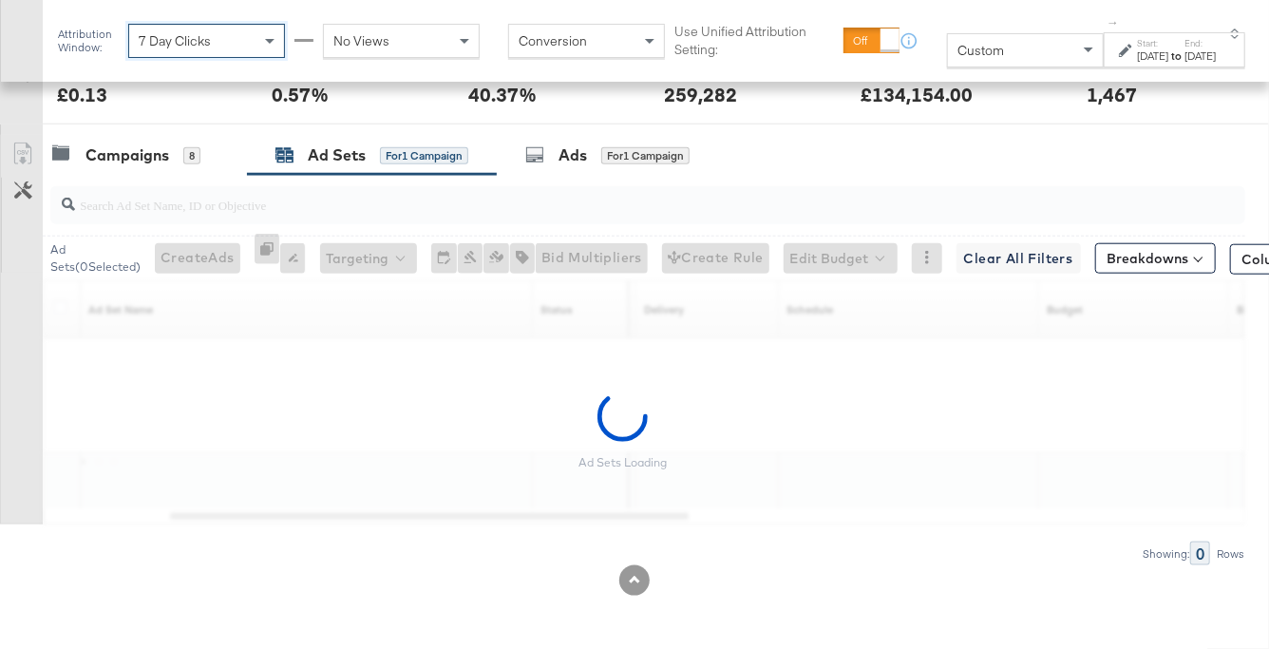
click at [372, 39] on span "No Views" at bounding box center [361, 40] width 56 height 17
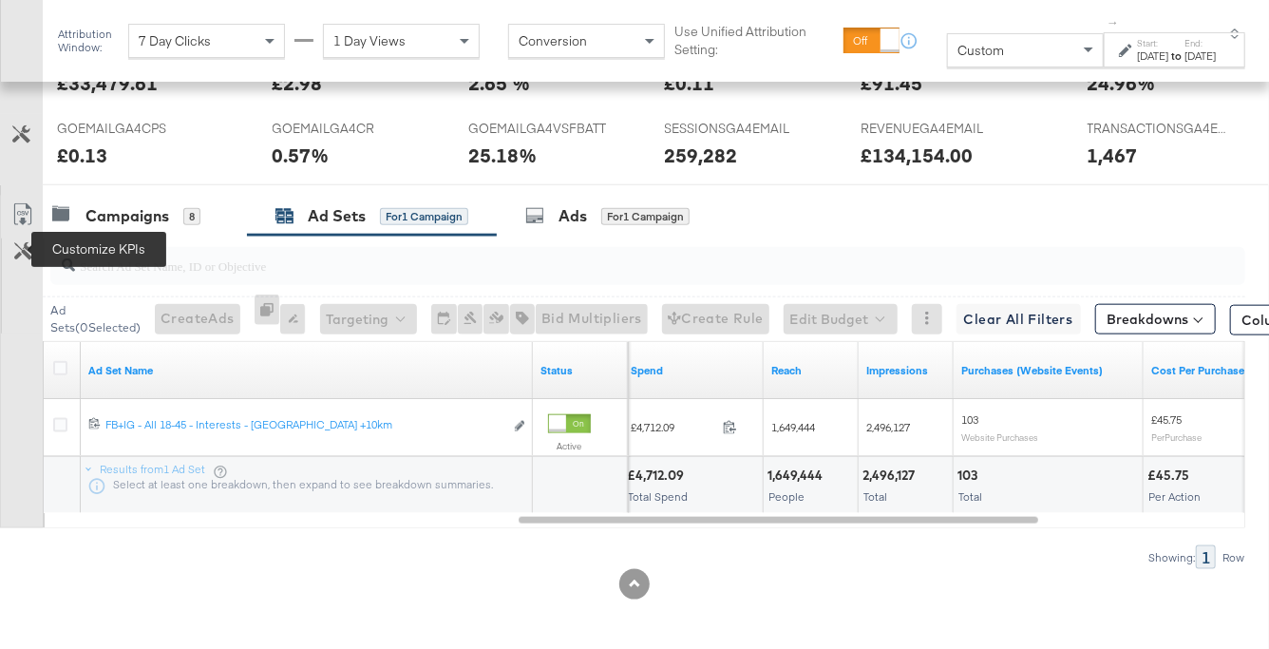
click at [20, 248] on icon at bounding box center [23, 251] width 18 height 18
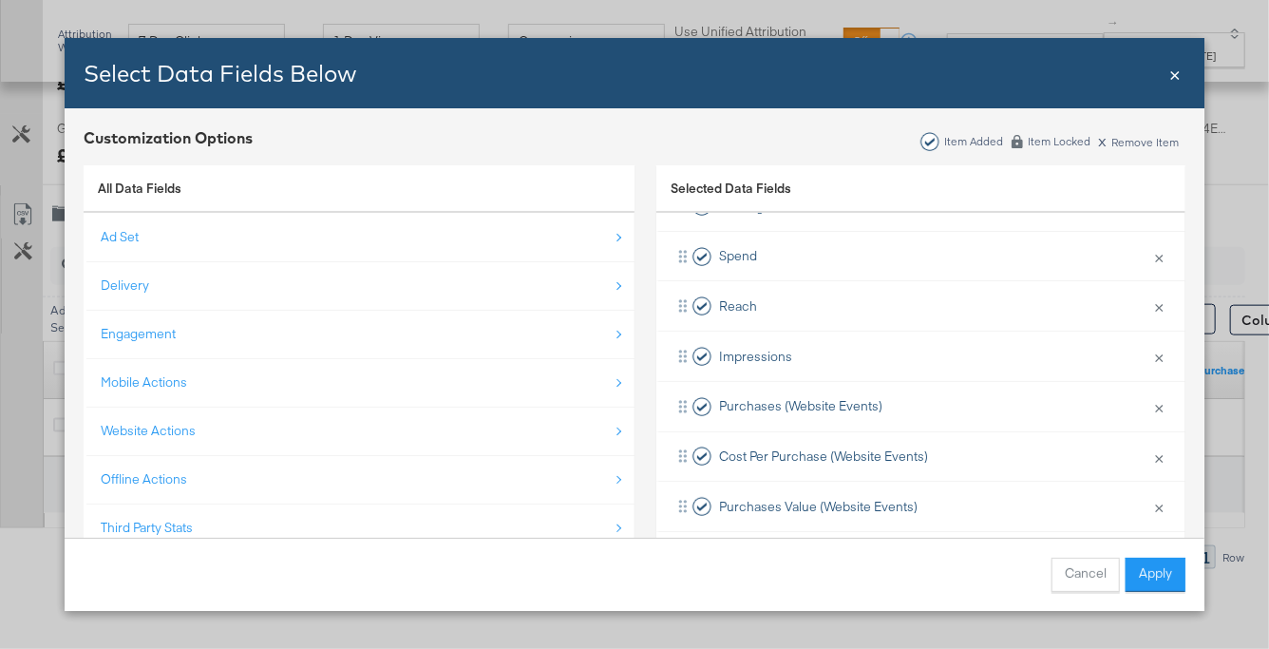
scroll to position [328, 0]
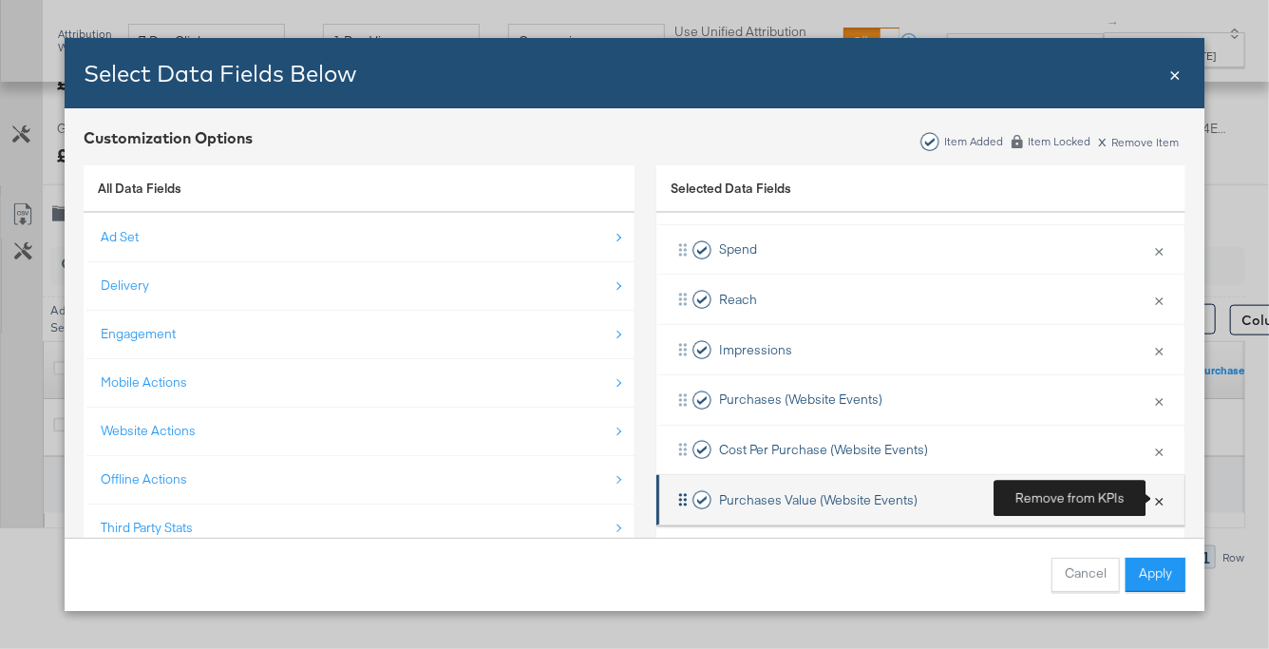
click at [1158, 499] on button "×" at bounding box center [1158, 500] width 25 height 40
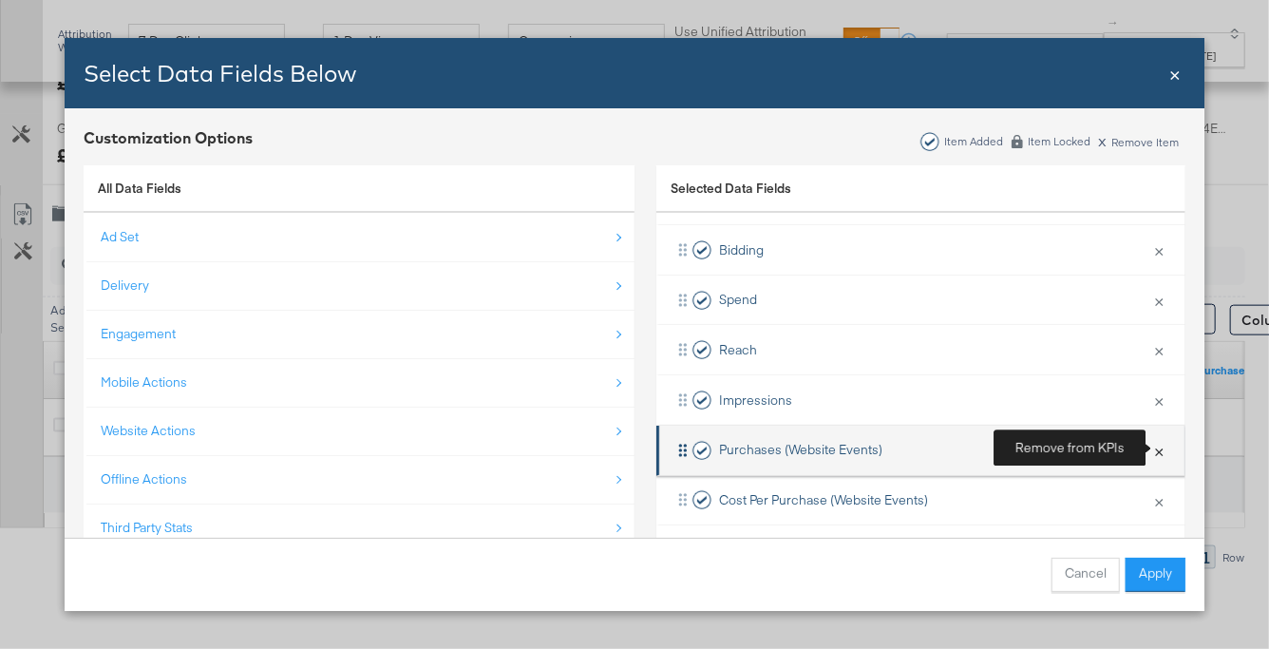
click at [1158, 460] on button "×" at bounding box center [1158, 450] width 25 height 40
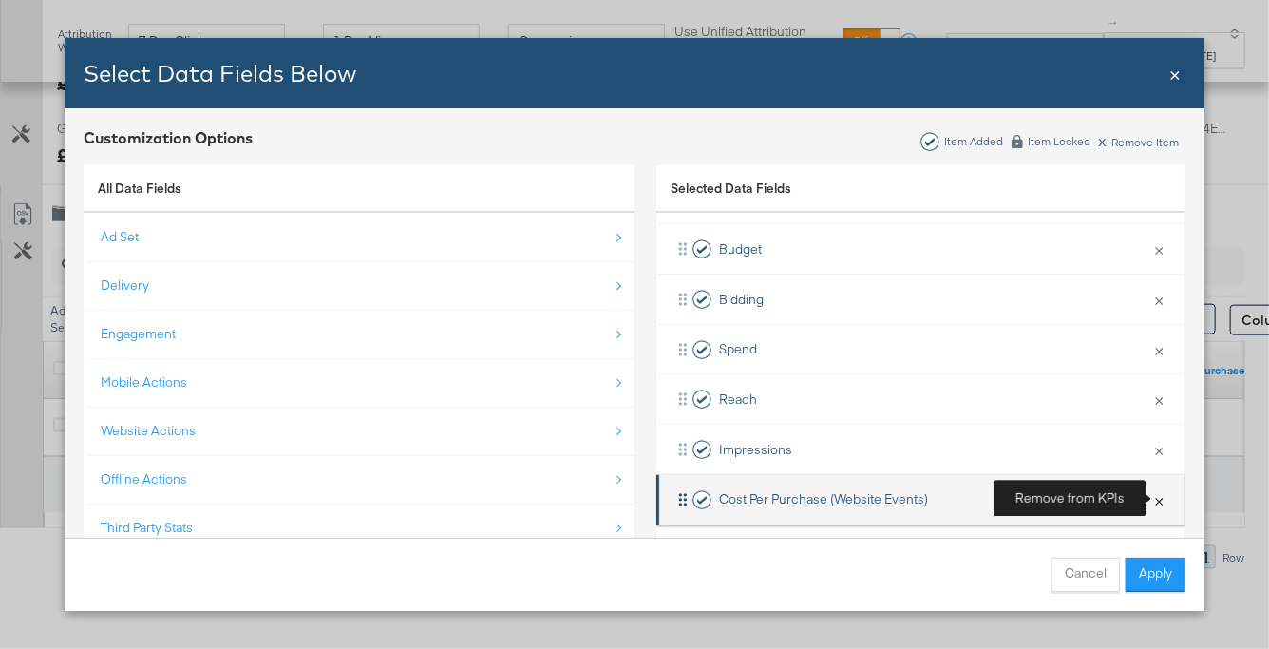
click at [1157, 484] on button "×" at bounding box center [1158, 500] width 25 height 40
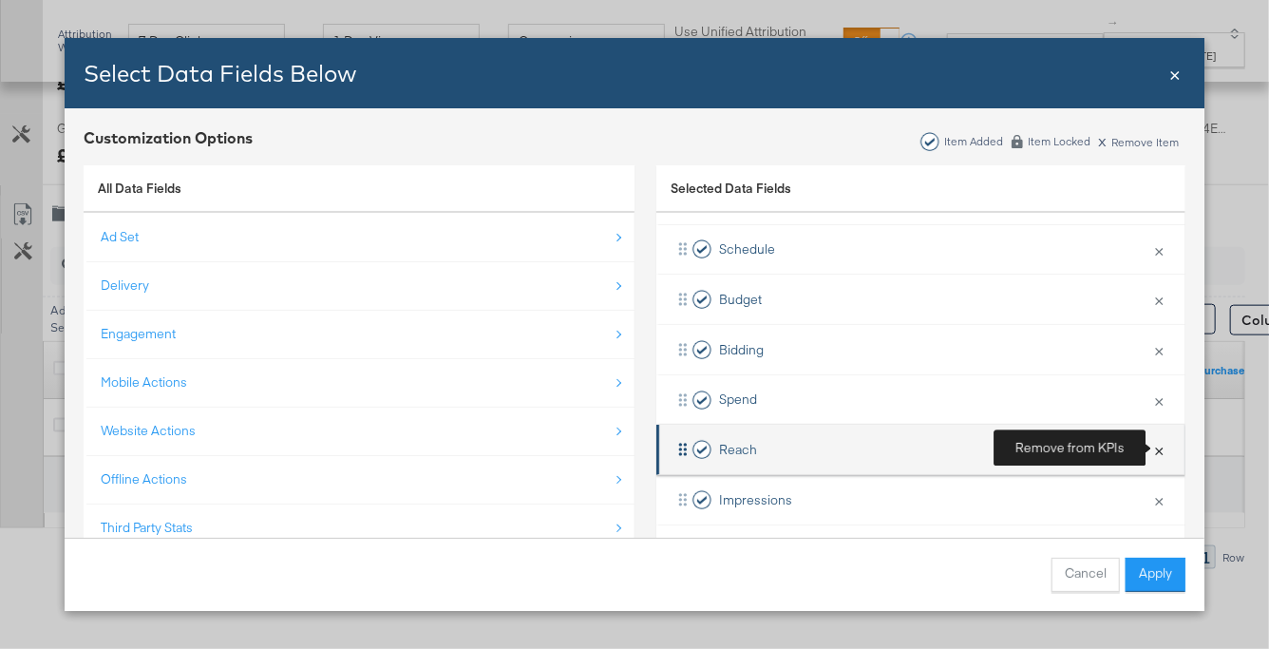
click at [1157, 465] on button "×" at bounding box center [1158, 449] width 25 height 40
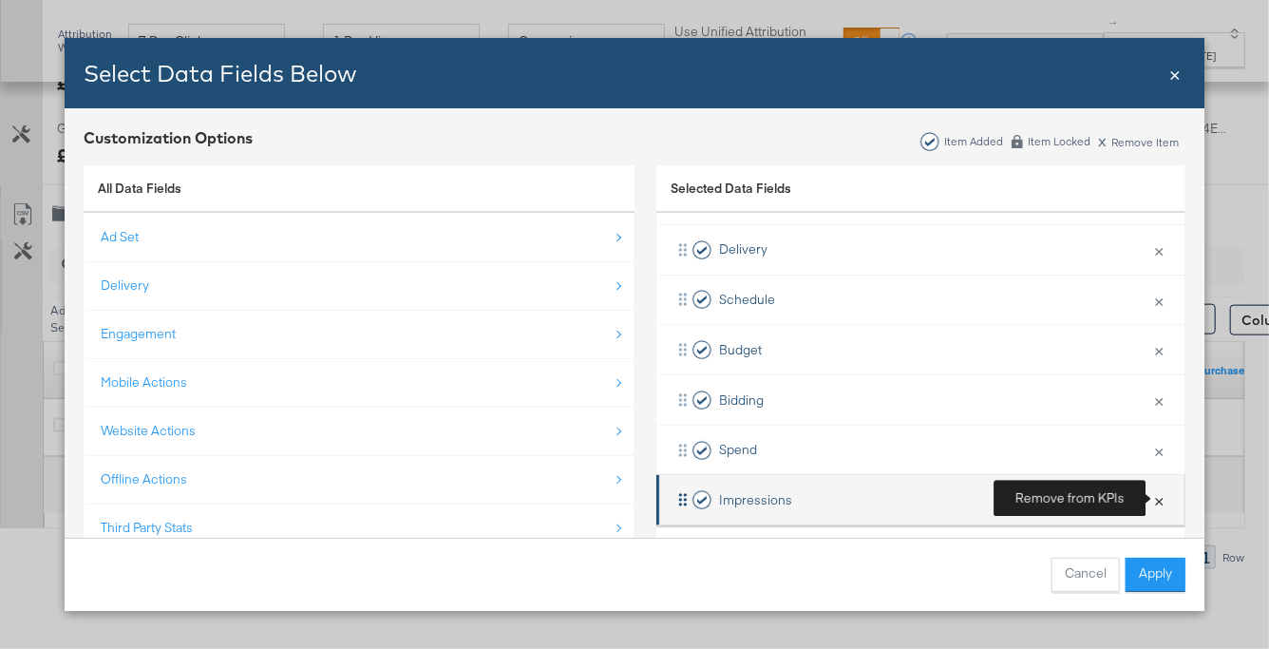
click at [1158, 501] on button "×" at bounding box center [1158, 500] width 25 height 40
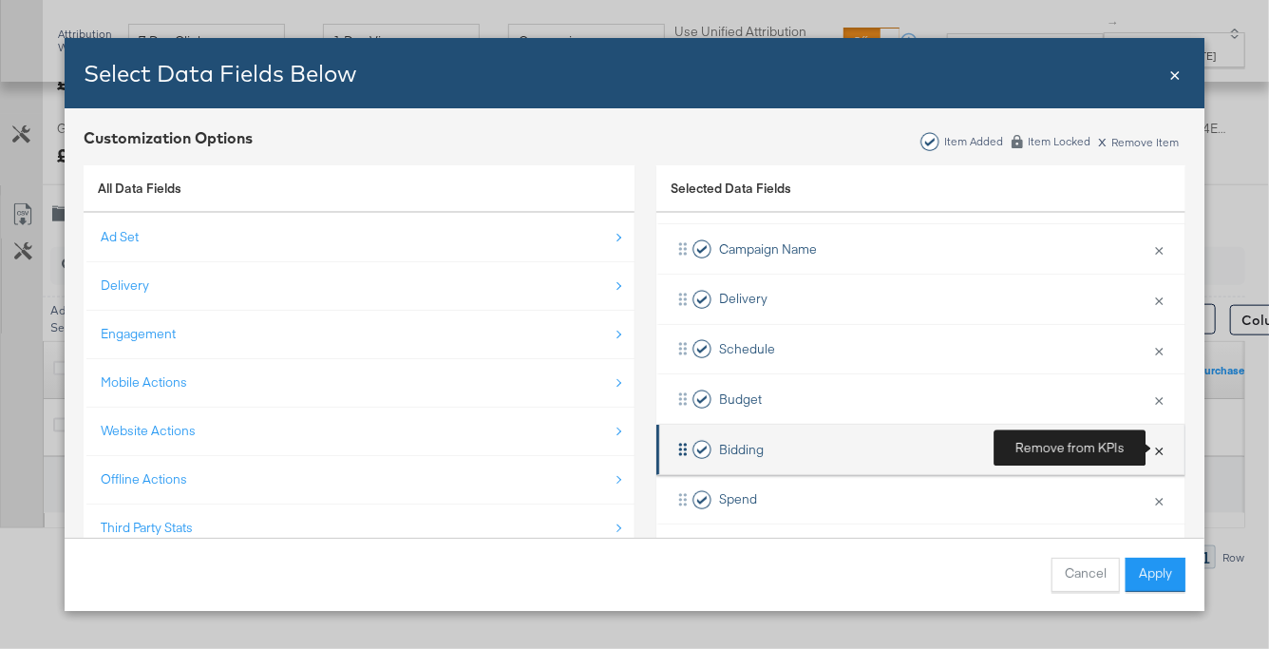
click at [1159, 453] on button "×" at bounding box center [1158, 449] width 25 height 40
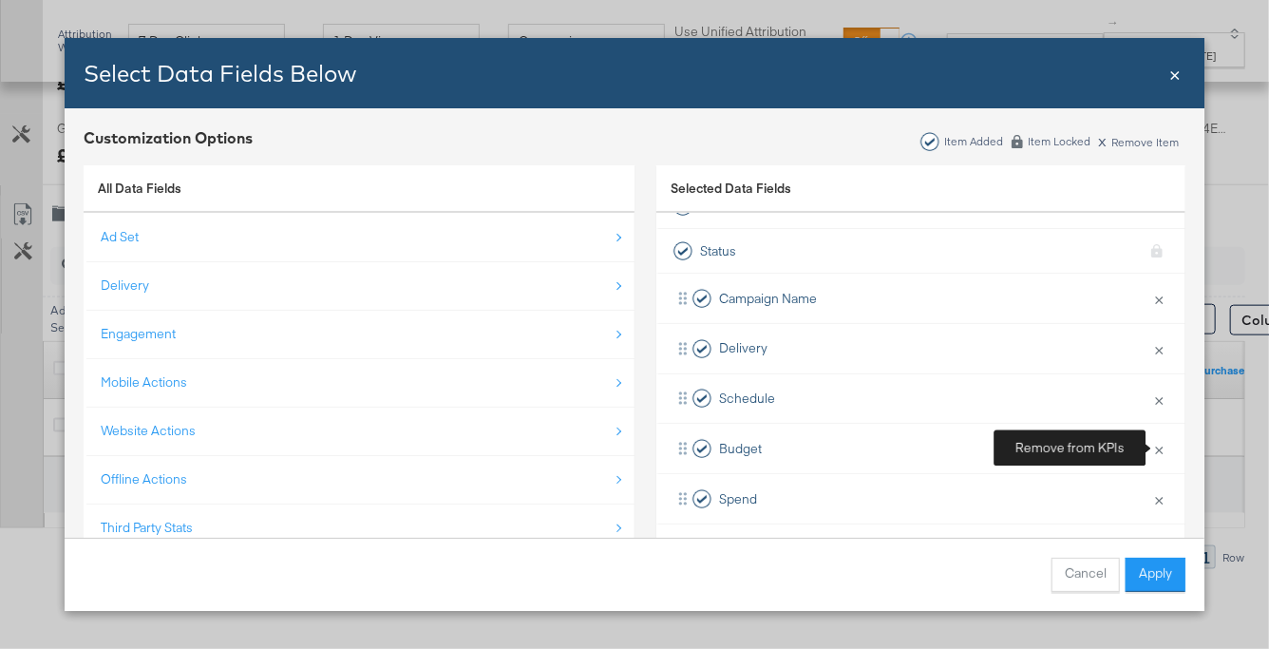
scroll to position [28, 0]
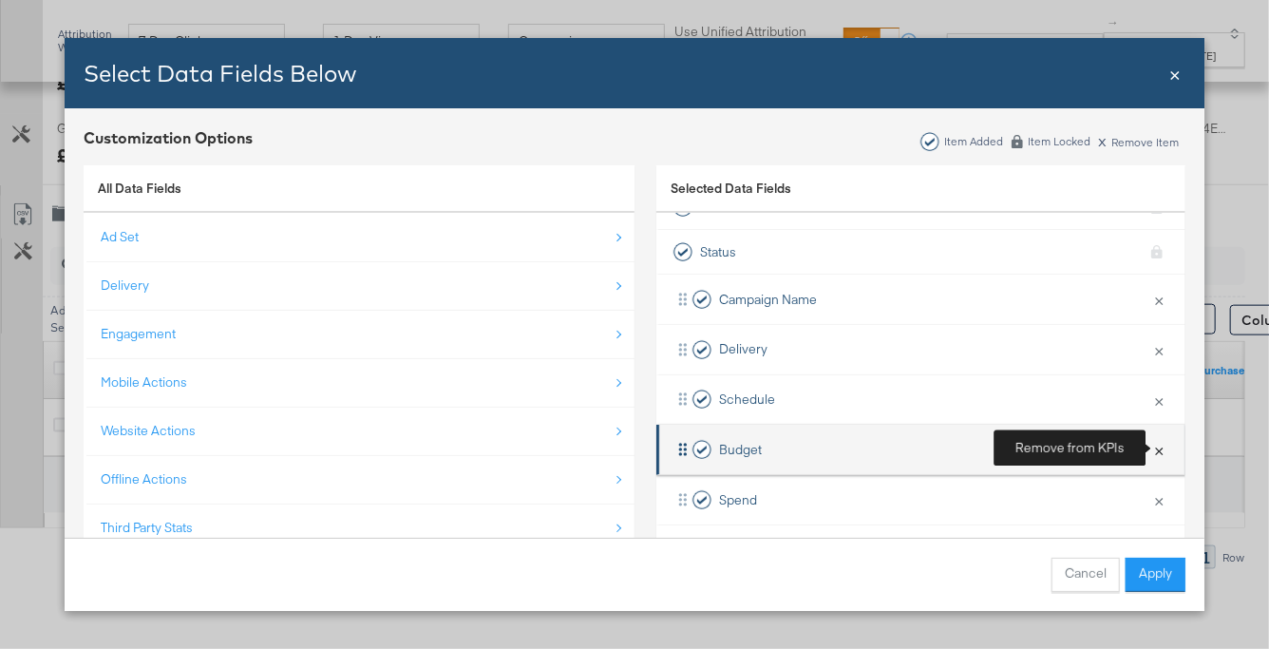
click at [1159, 446] on button "×" at bounding box center [1158, 449] width 25 height 40
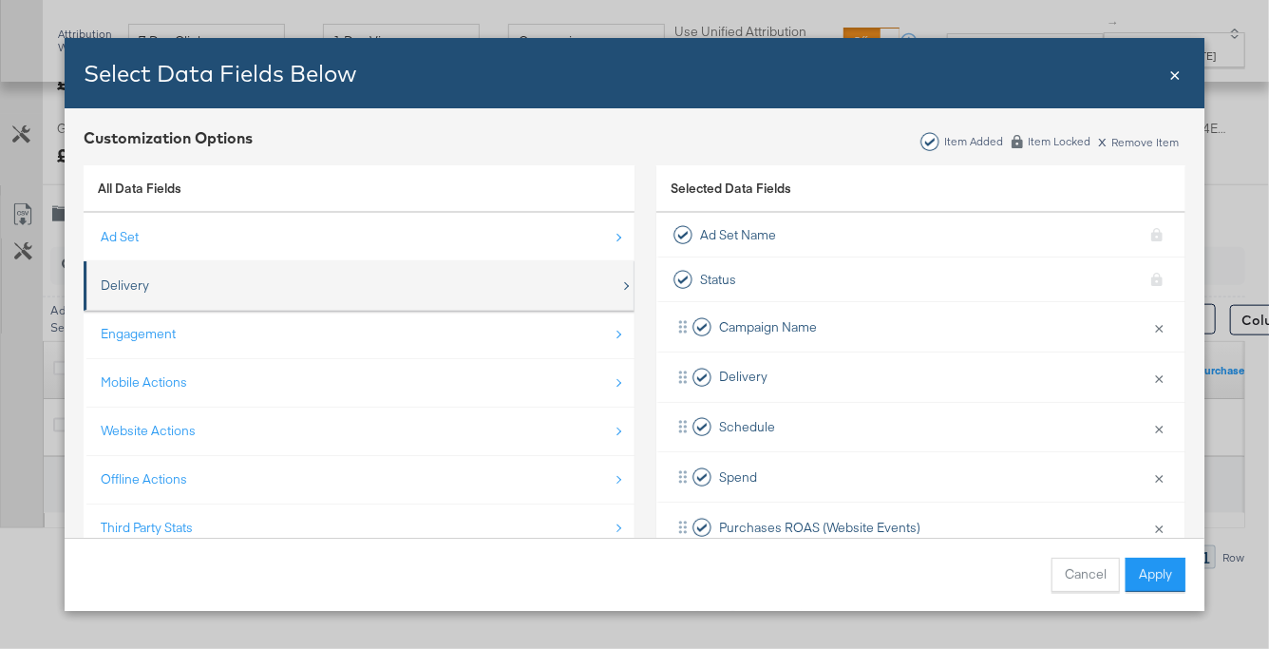
click at [192, 285] on div "Delivery" at bounding box center [360, 285] width 519 height 39
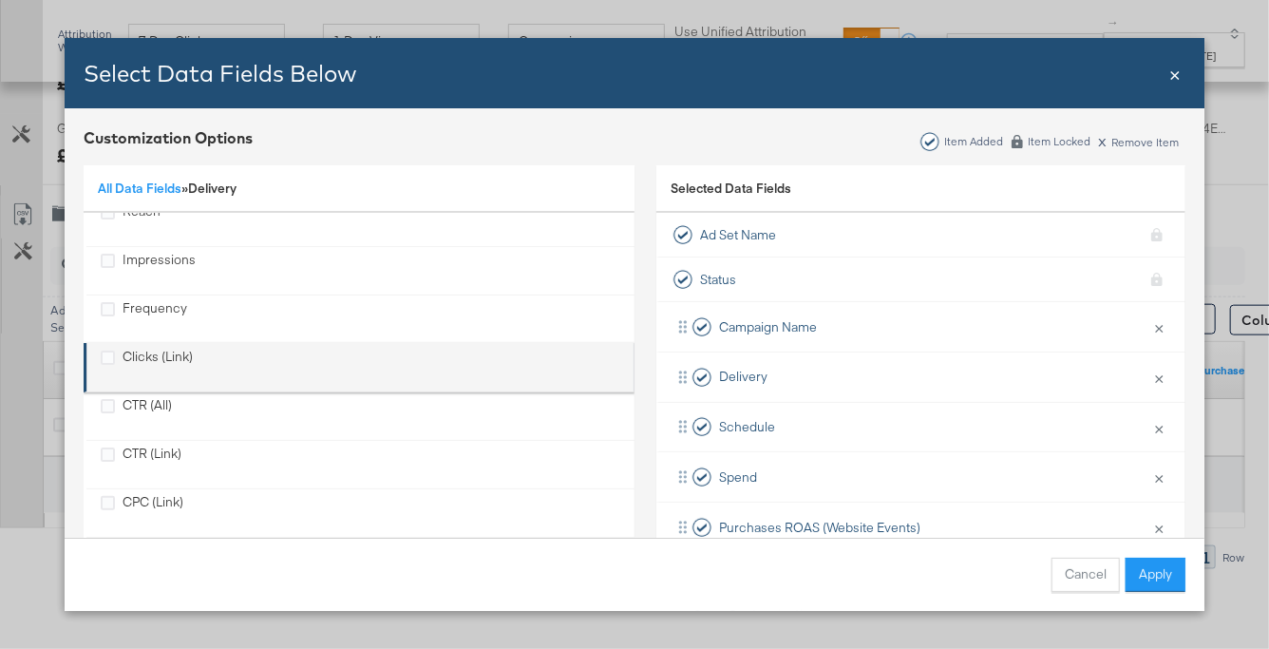
scroll to position [171, 0]
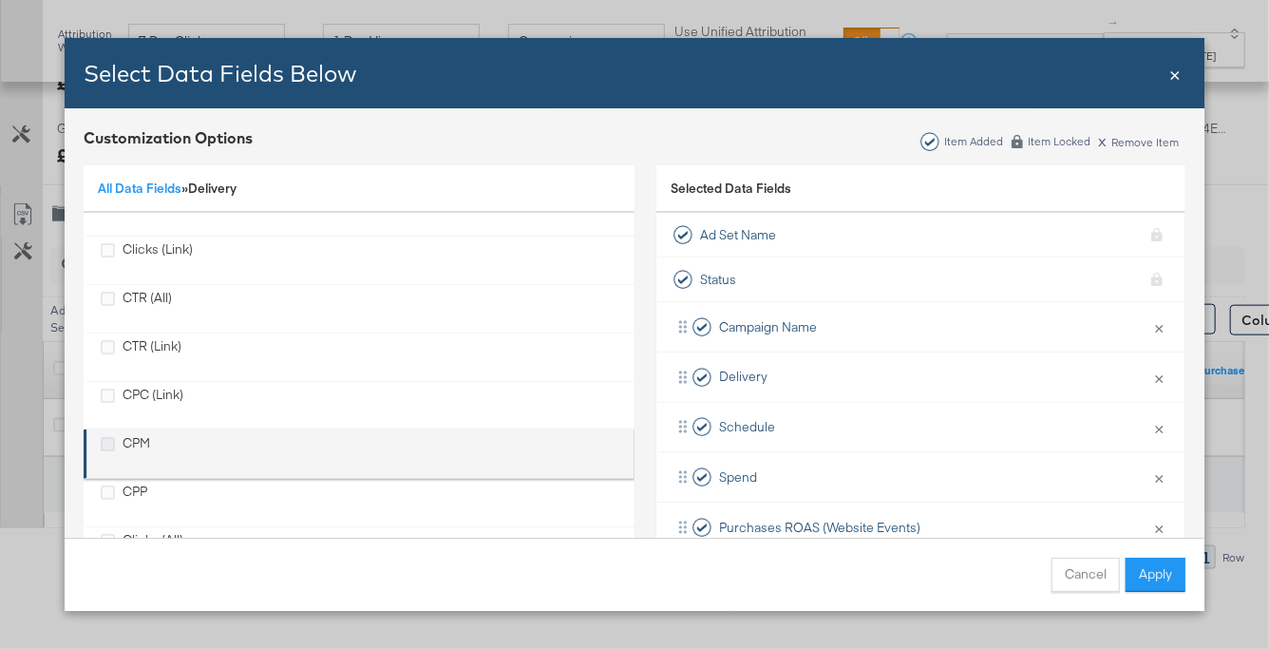
click at [105, 445] on icon "CPM" at bounding box center [108, 444] width 14 height 14
click at [0, 0] on input "CPM" at bounding box center [0, 0] width 0 height 0
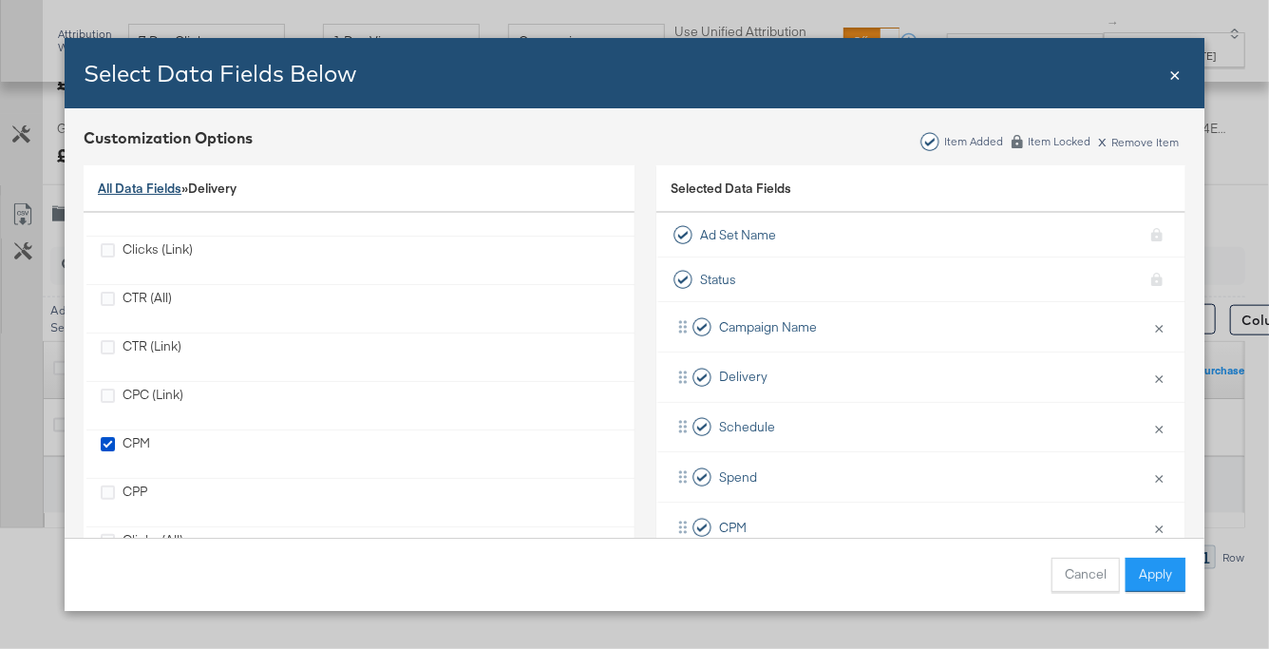
click at [109, 187] on link "All Data Fields" at bounding box center [140, 187] width 84 height 17
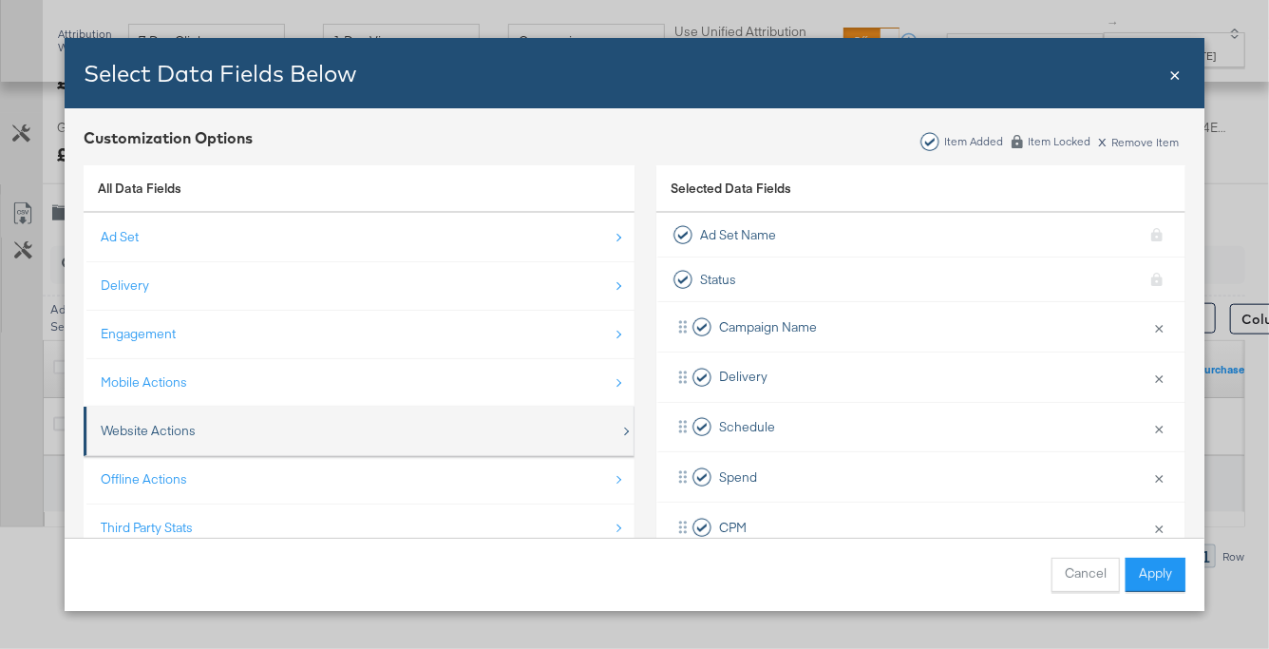
scroll to position [26, 0]
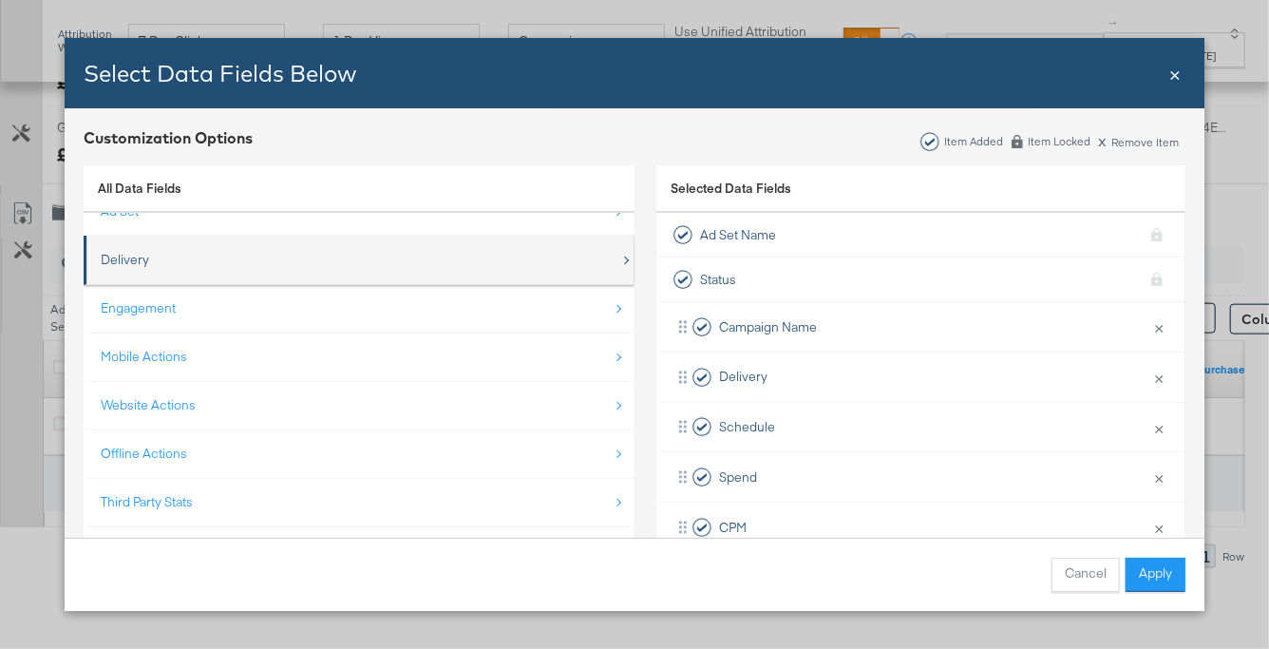
click at [198, 257] on div "Delivery" at bounding box center [360, 259] width 519 height 39
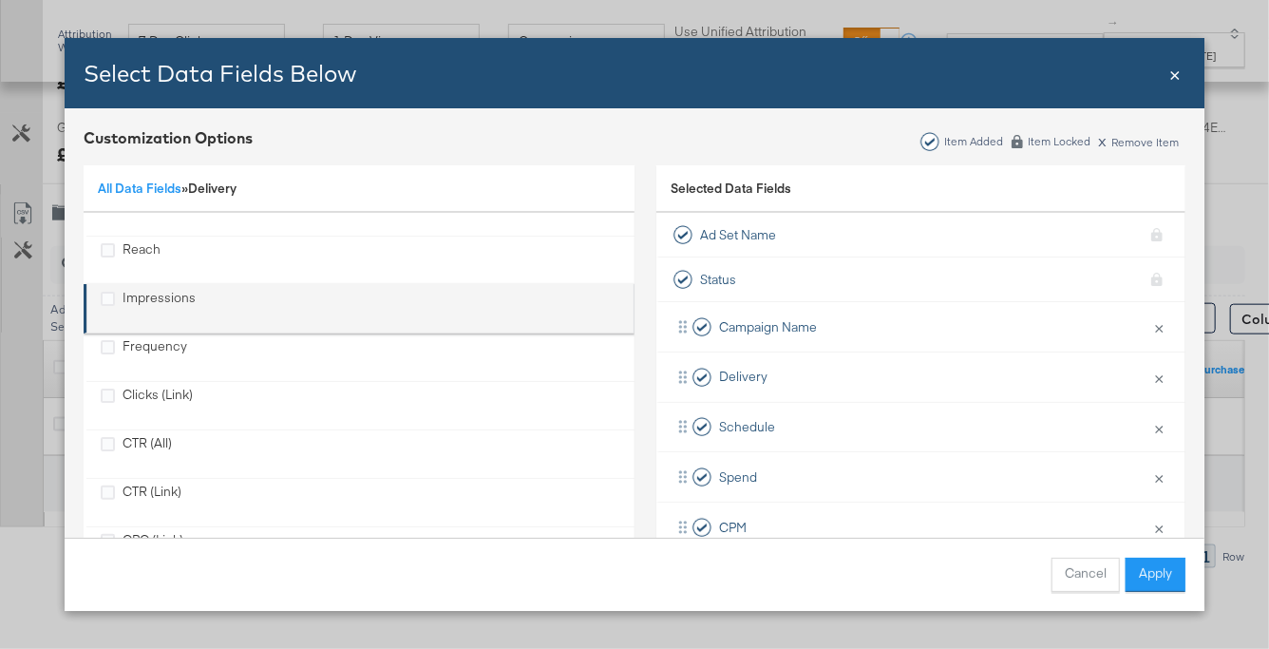
click at [195, 315] on div "Impressions" at bounding box center [360, 308] width 519 height 39
click at [114, 294] on label "Impressions" at bounding box center [108, 297] width 14 height 17
click at [0, 0] on input "Impressions" at bounding box center [0, 0] width 0 height 0
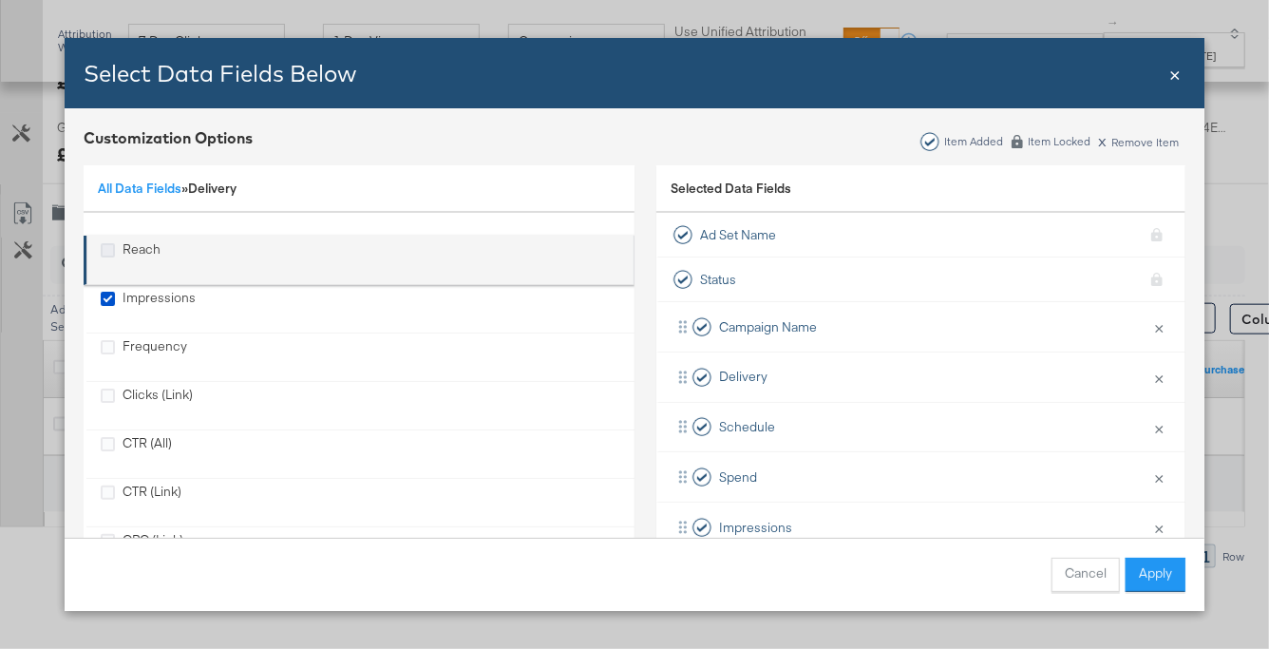
click at [114, 254] on icon "Reach" at bounding box center [108, 250] width 14 height 14
click at [0, 0] on input "Reach" at bounding box center [0, 0] width 0 height 0
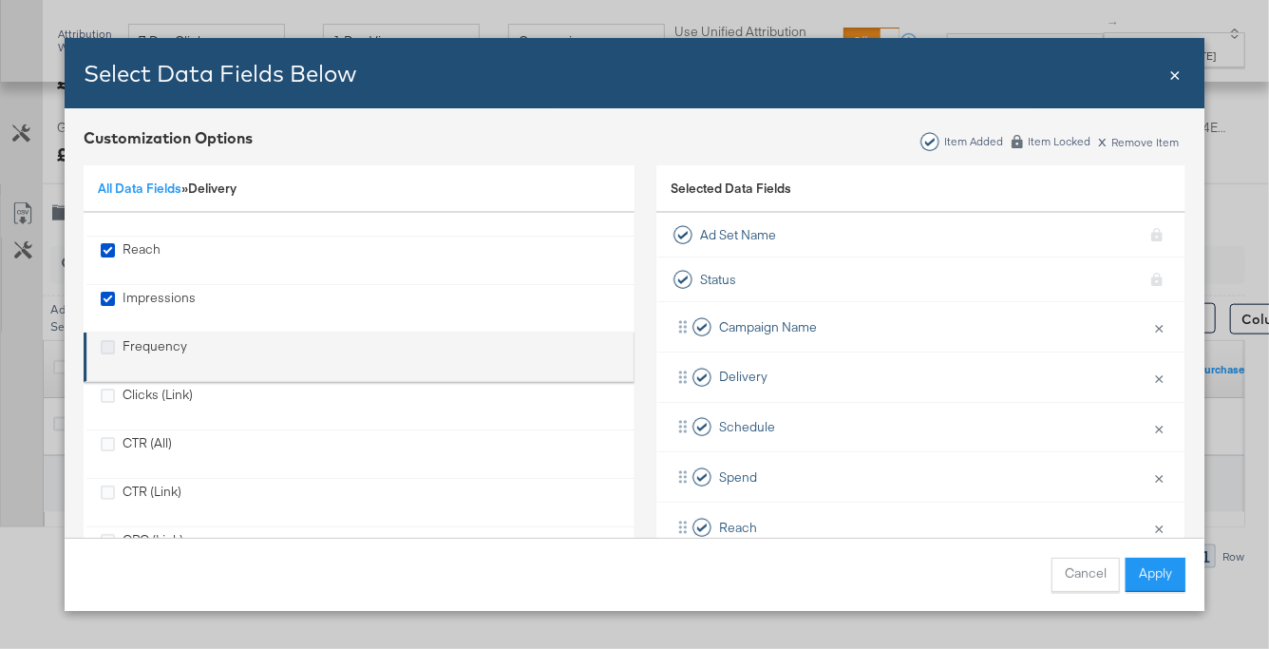
click at [110, 351] on icon "Frequency" at bounding box center [108, 347] width 14 height 14
click at [0, 0] on input "Frequency" at bounding box center [0, 0] width 0 height 0
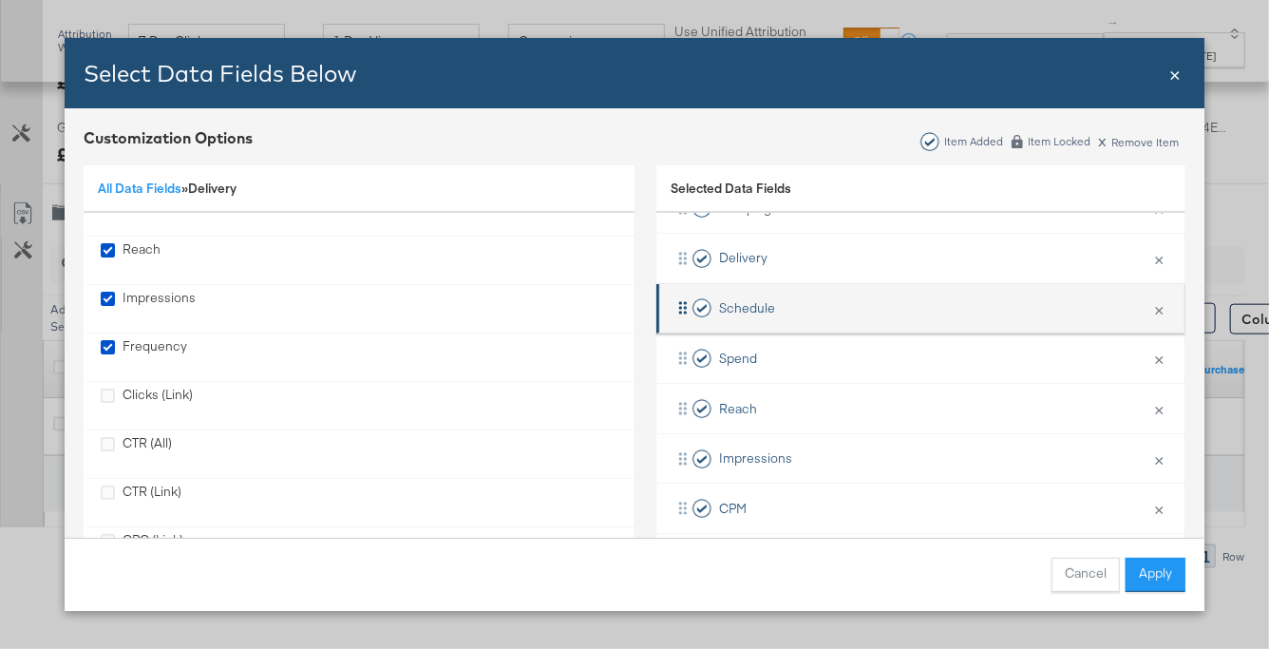
scroll to position [161, 0]
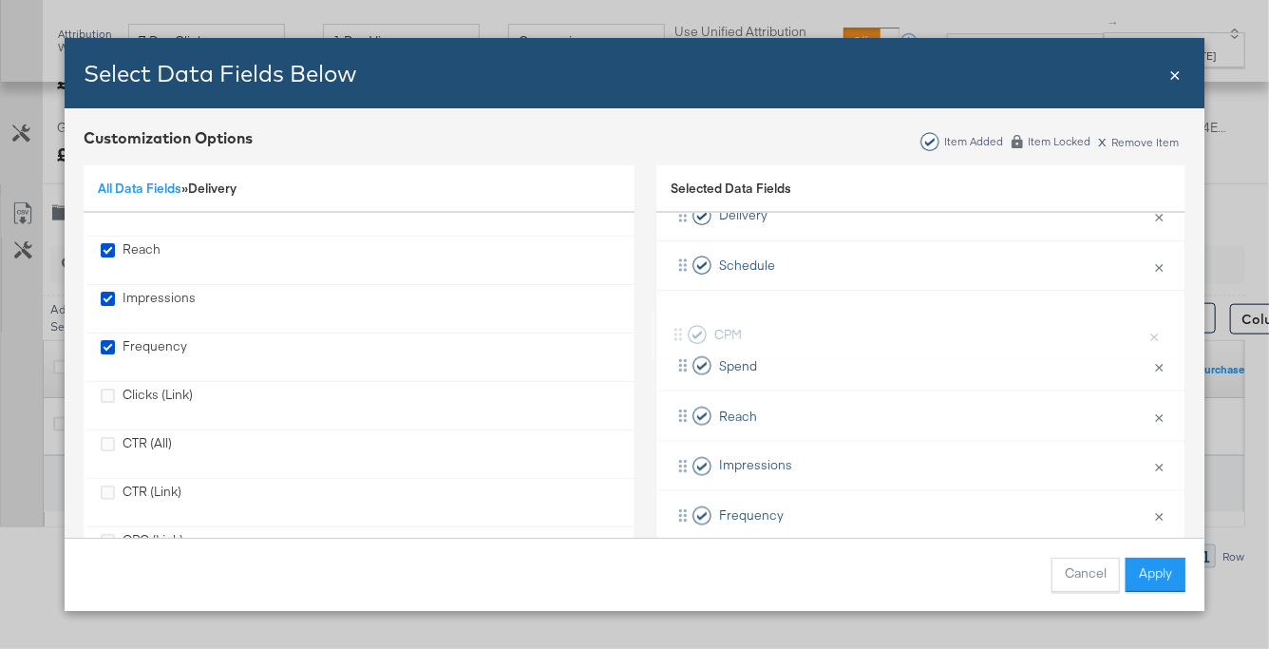
drag, startPoint x: 836, startPoint y: 462, endPoint x: 830, endPoint y: 307, distance: 155.8
click at [830, 307] on div "Campaign Name × Remove from KPIs Delivery × Remove from KPIs Schedule × Remove …" at bounding box center [920, 366] width 529 height 450
drag, startPoint x: 777, startPoint y: 463, endPoint x: 786, endPoint y: 352, distance: 111.5
click at [786, 352] on div "Campaign Name × Remove from KPIs Delivery × Remove from KPIs Schedule × Remove …" at bounding box center [920, 366] width 529 height 450
drag, startPoint x: 782, startPoint y: 472, endPoint x: 791, endPoint y: 410, distance: 62.3
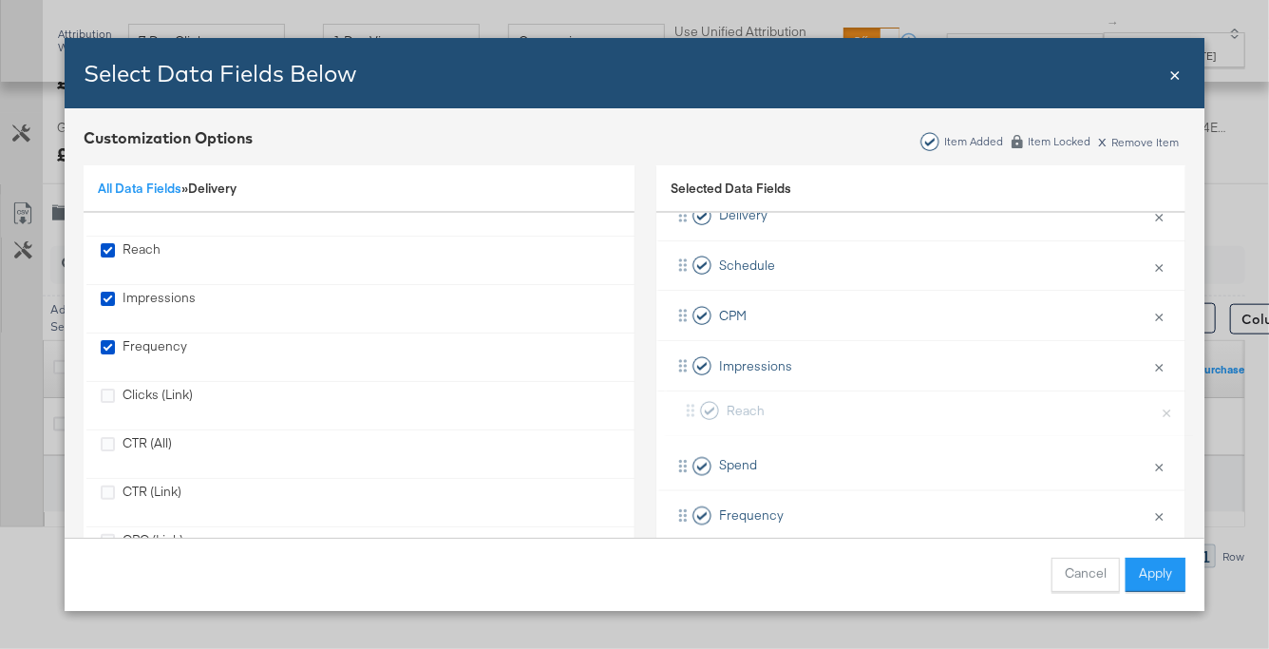
click at [791, 410] on div "Campaign Name × Remove from KPIs Delivery × Remove from KPIs Schedule × Remove …" at bounding box center [920, 366] width 529 height 450
drag, startPoint x: 778, startPoint y: 508, endPoint x: 777, endPoint y: 459, distance: 49.4
click at [777, 459] on div "Campaign Name × Remove from KPIs Delivery × Remove from KPIs Schedule × Remove …" at bounding box center [920, 363] width 529 height 450
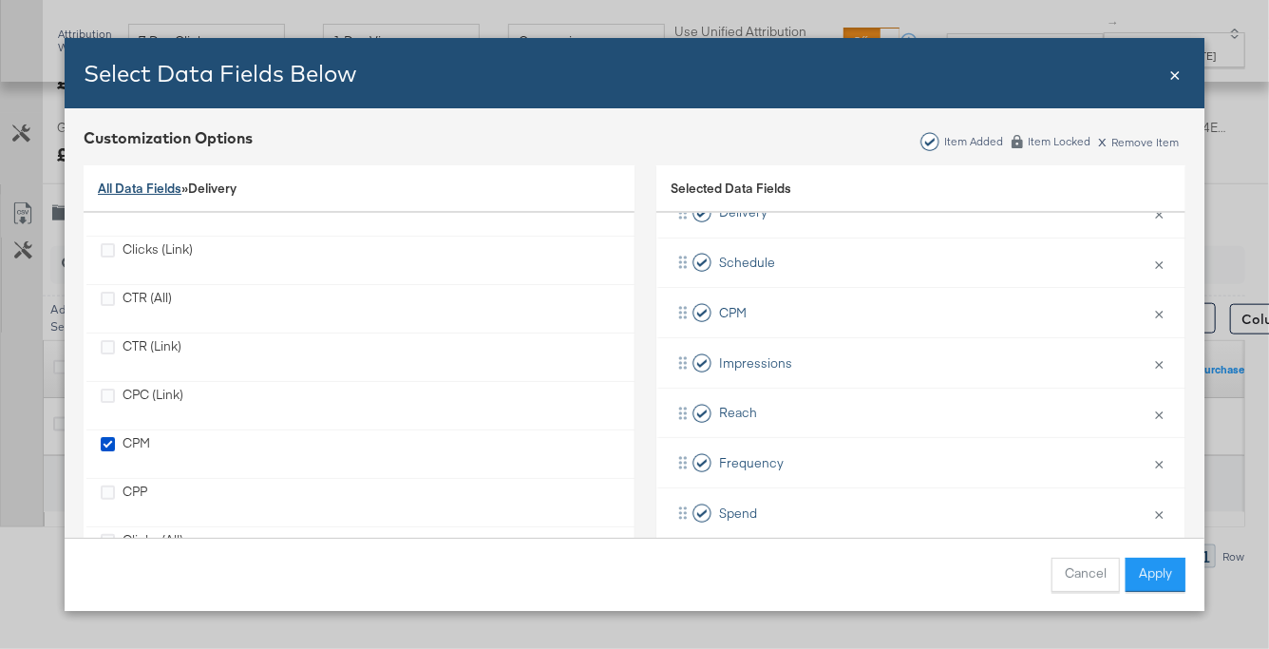
click at [169, 184] on link "All Data Fields" at bounding box center [140, 187] width 84 height 17
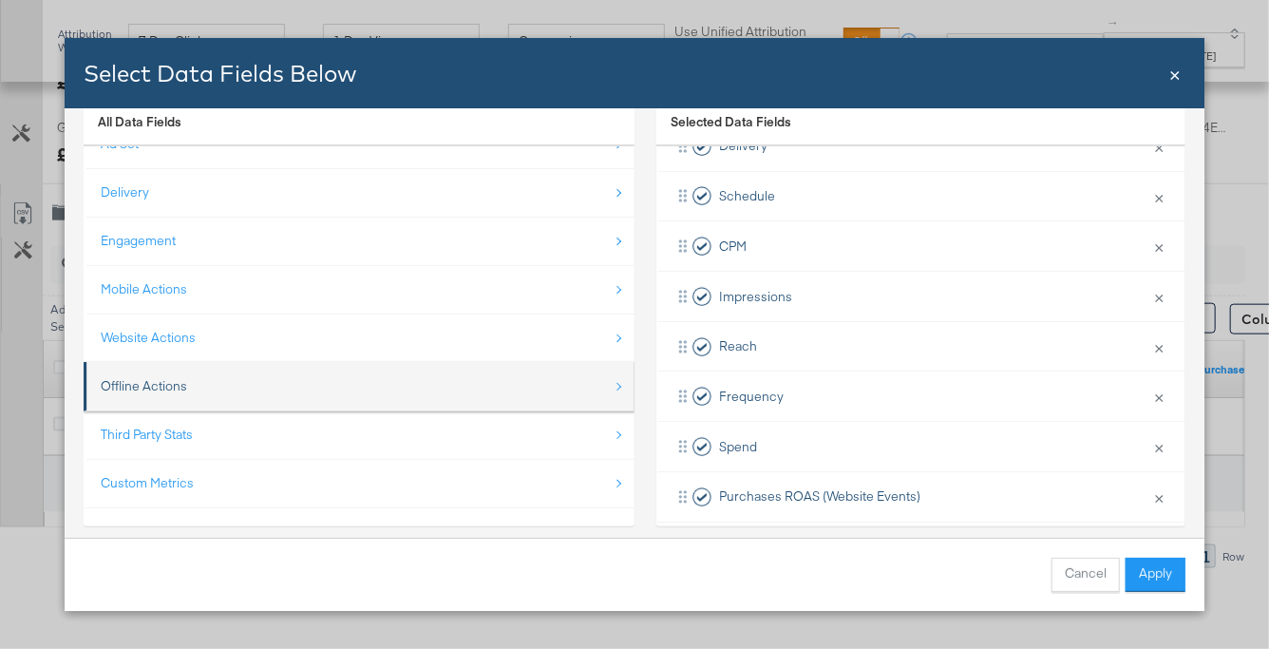
scroll to position [71, 0]
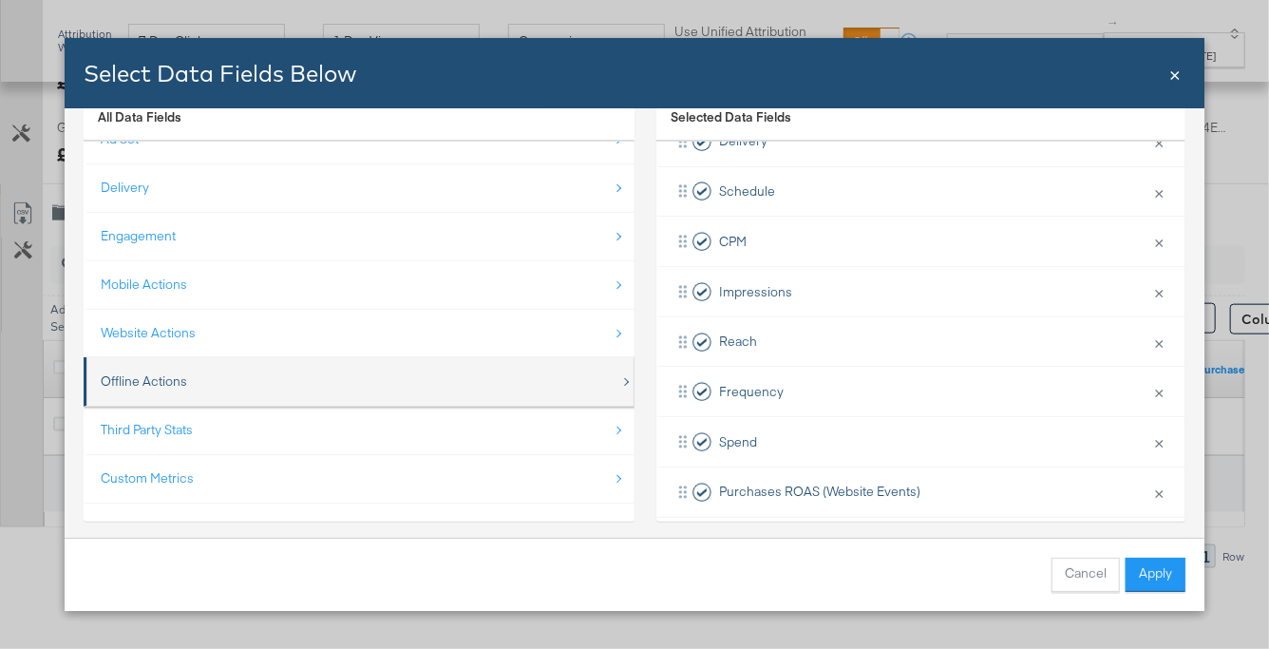
click at [220, 374] on div "Offline Actions" at bounding box center [360, 381] width 519 height 39
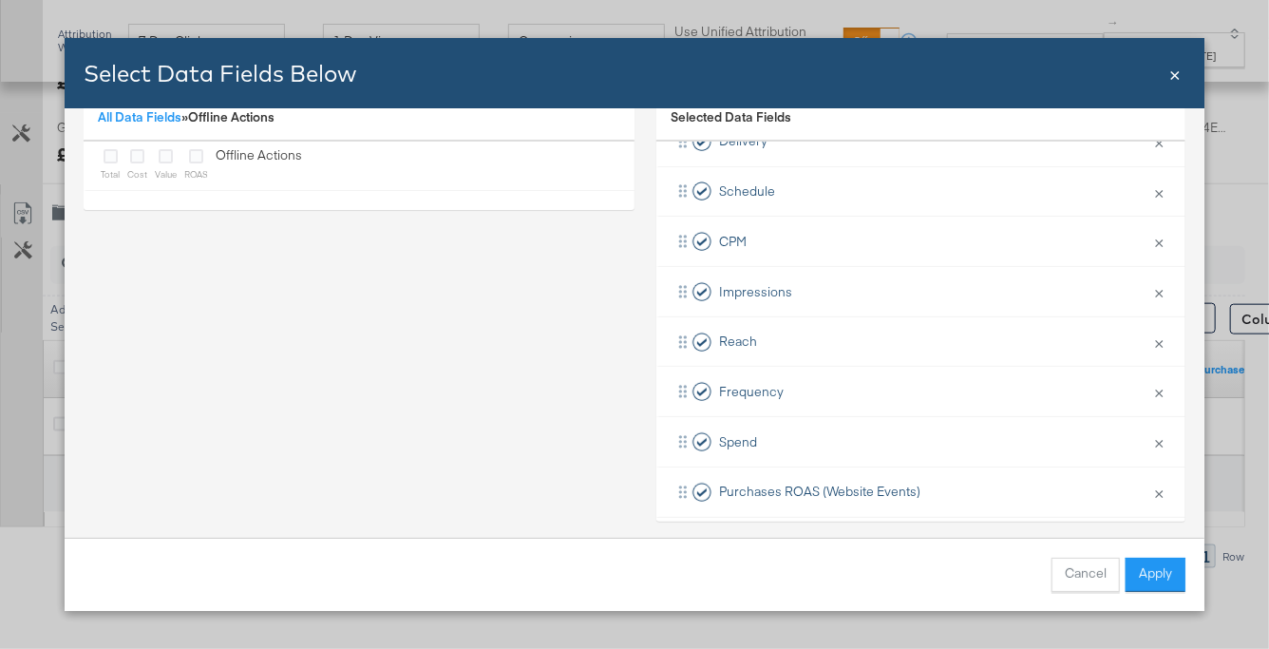
scroll to position [25, 0]
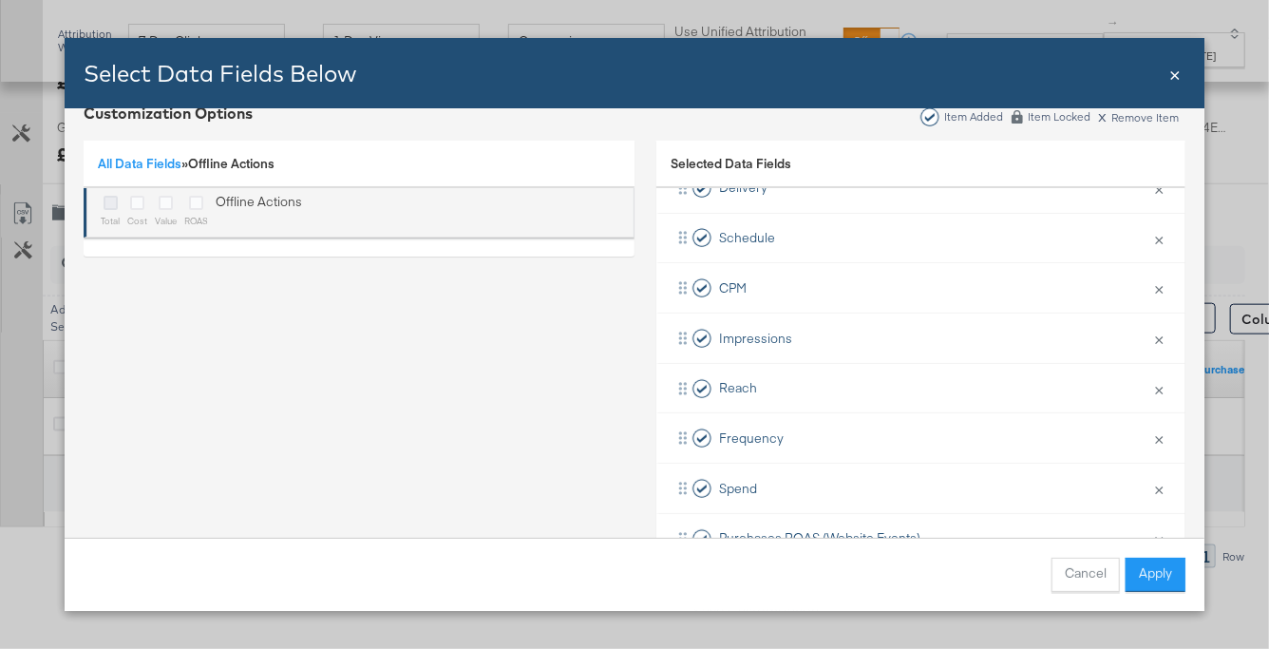
click at [106, 204] on icon "Bulk Add Locations Modal" at bounding box center [110, 203] width 14 height 14
click at [0, 0] on input "Bulk Add Locations Modal" at bounding box center [0, 0] width 0 height 0
click at [165, 202] on icon "Bulk Add Locations Modal" at bounding box center [166, 203] width 14 height 14
click at [0, 0] on input "Bulk Add Locations Modal" at bounding box center [0, 0] width 0 height 0
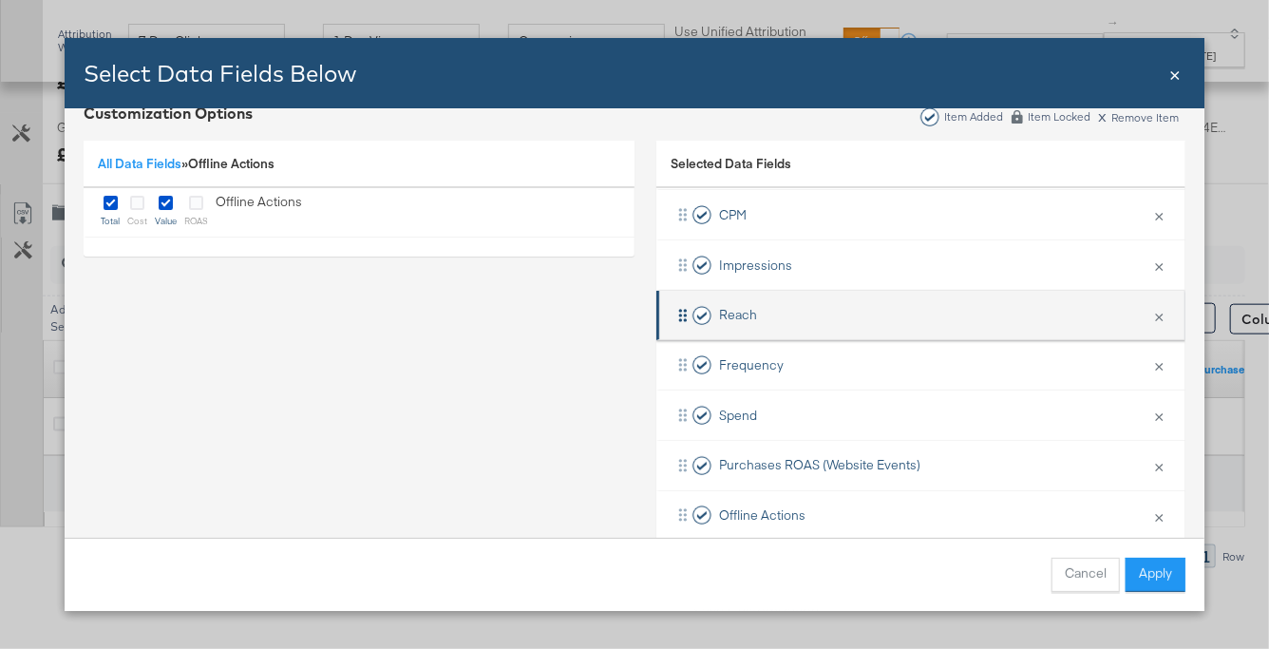
scroll to position [277, 0]
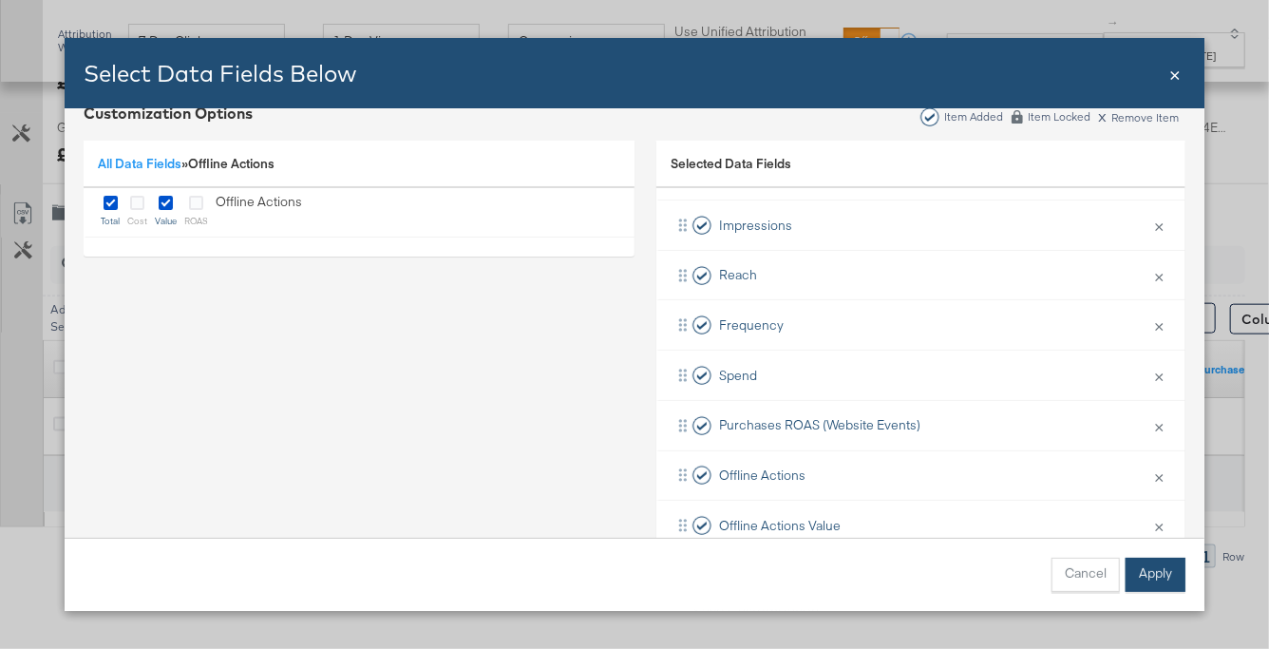
click at [1161, 575] on button "Apply" at bounding box center [1155, 574] width 60 height 34
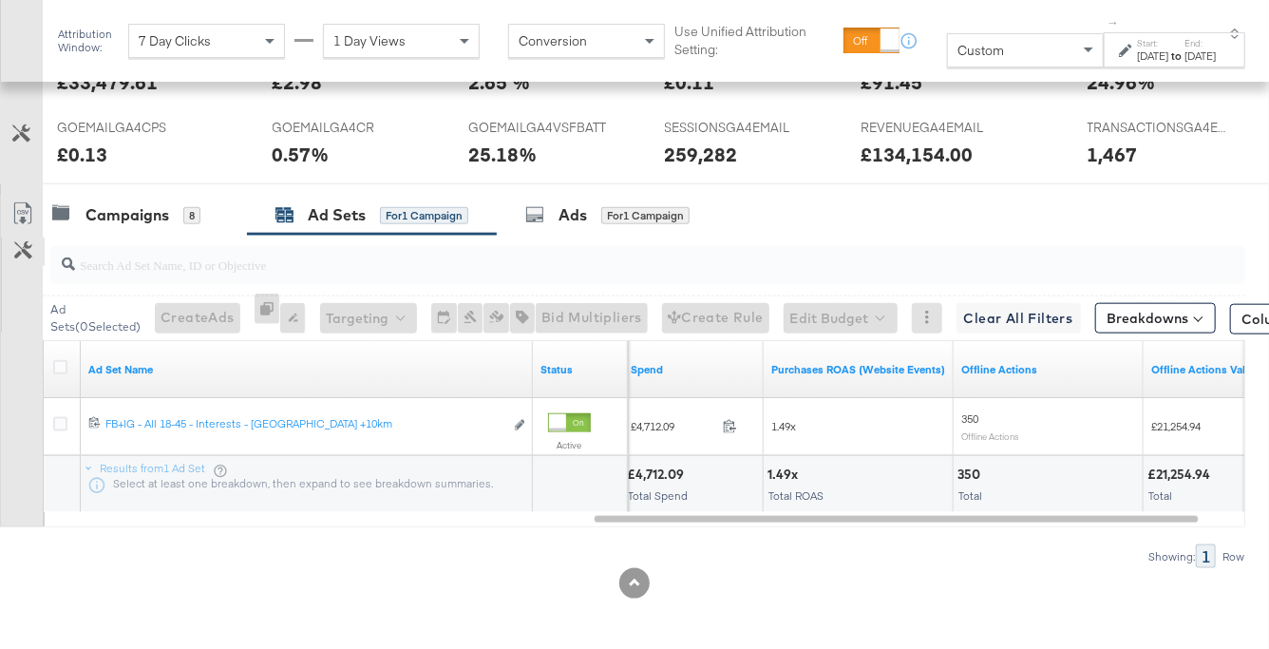
click at [10, 248] on button "Customize KPIs" at bounding box center [23, 251] width 43 height 28
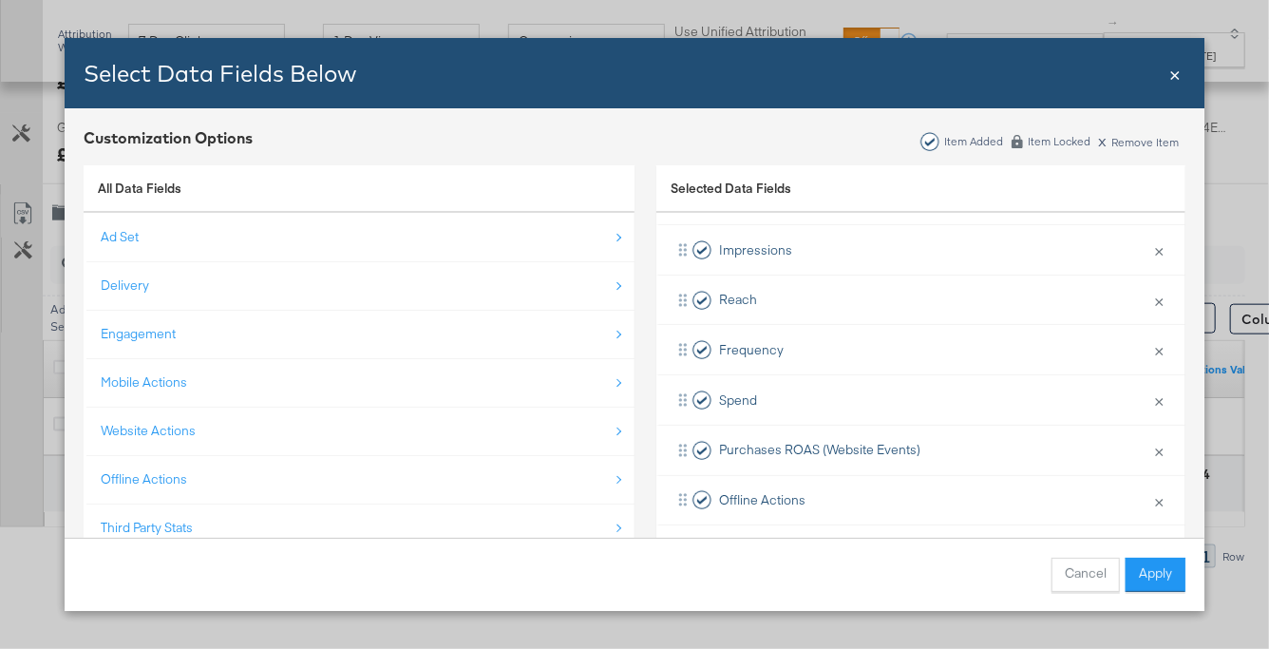
scroll to position [25, 0]
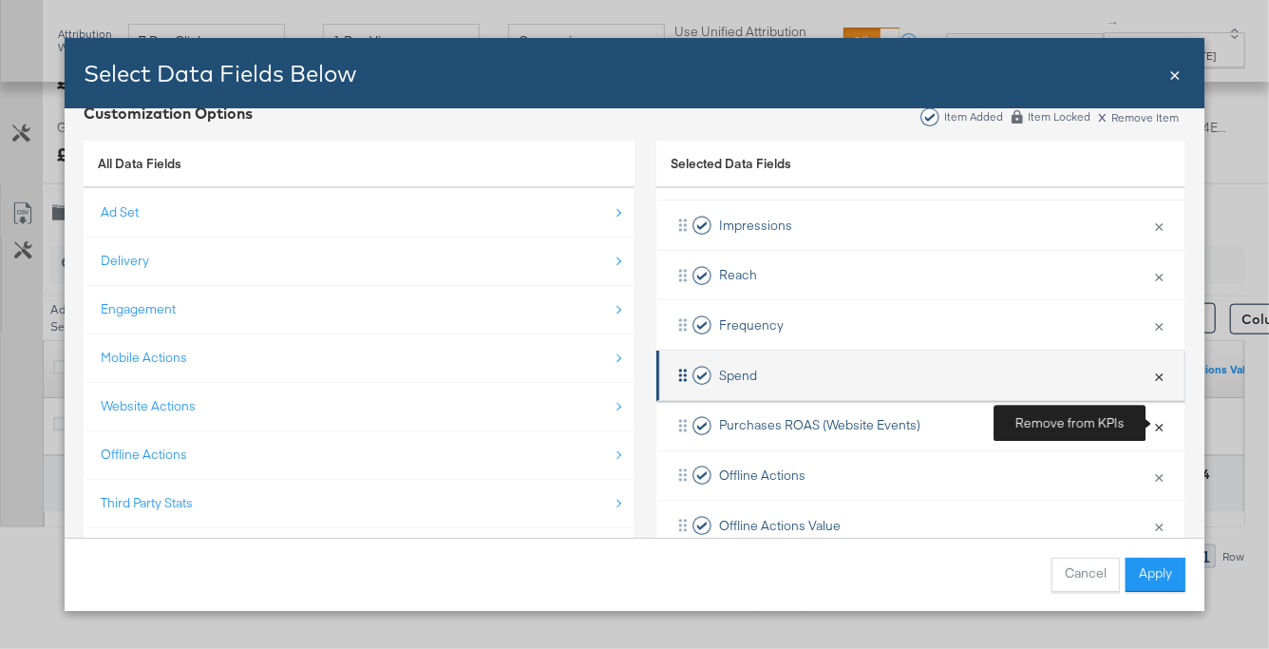
click at [1154, 423] on button "×" at bounding box center [1158, 425] width 25 height 40
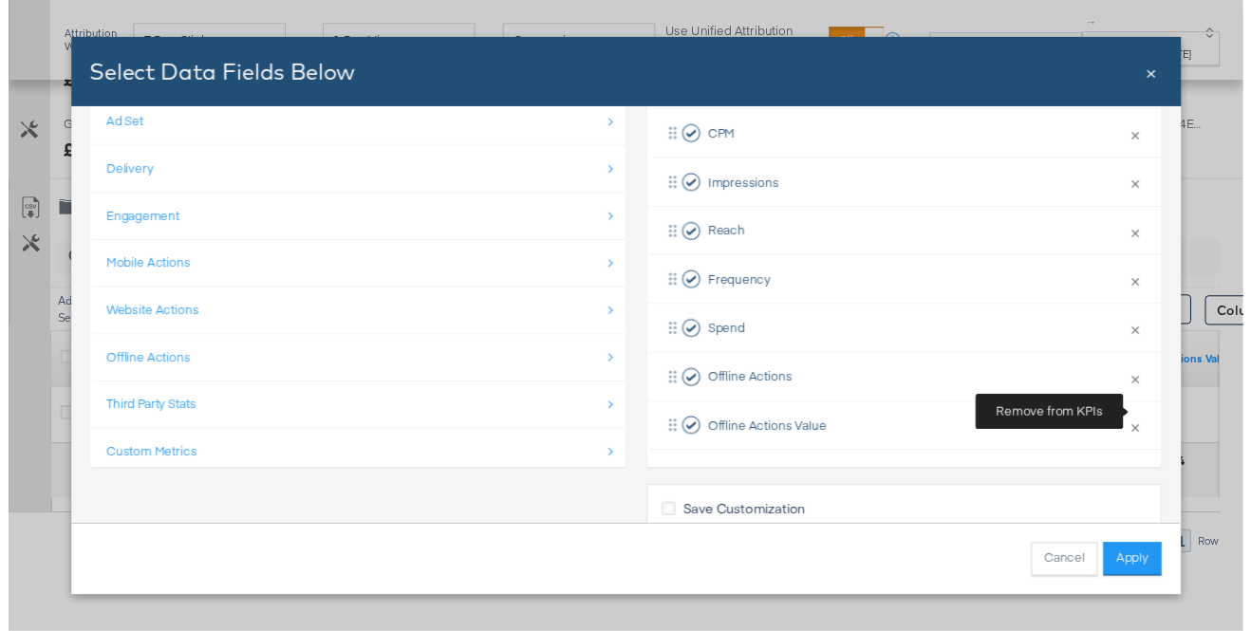
scroll to position [137, 0]
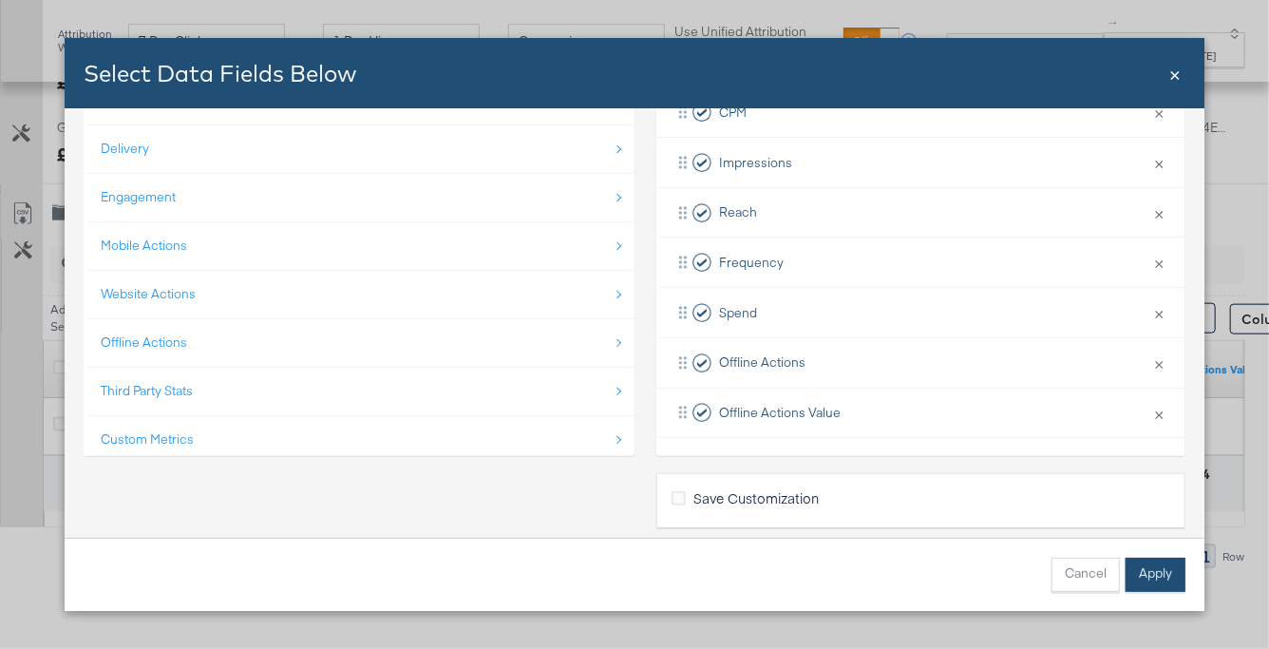
click at [1175, 581] on button "Apply" at bounding box center [1155, 574] width 60 height 34
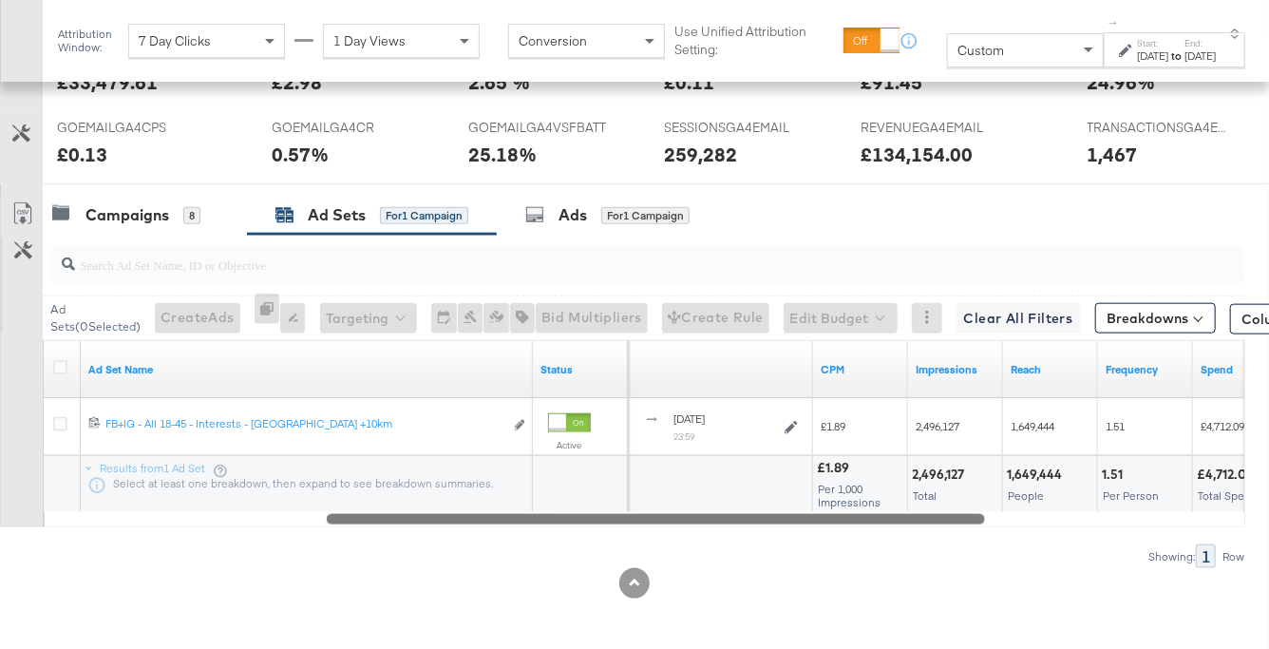
drag, startPoint x: 987, startPoint y: 516, endPoint x: 774, endPoint y: 494, distance: 213.8
click at [775, 495] on div "Ad Set Name Status Schedule CPM Impressions Reach Frequency Spend 1202303015271…" at bounding box center [644, 433] width 1202 height 187
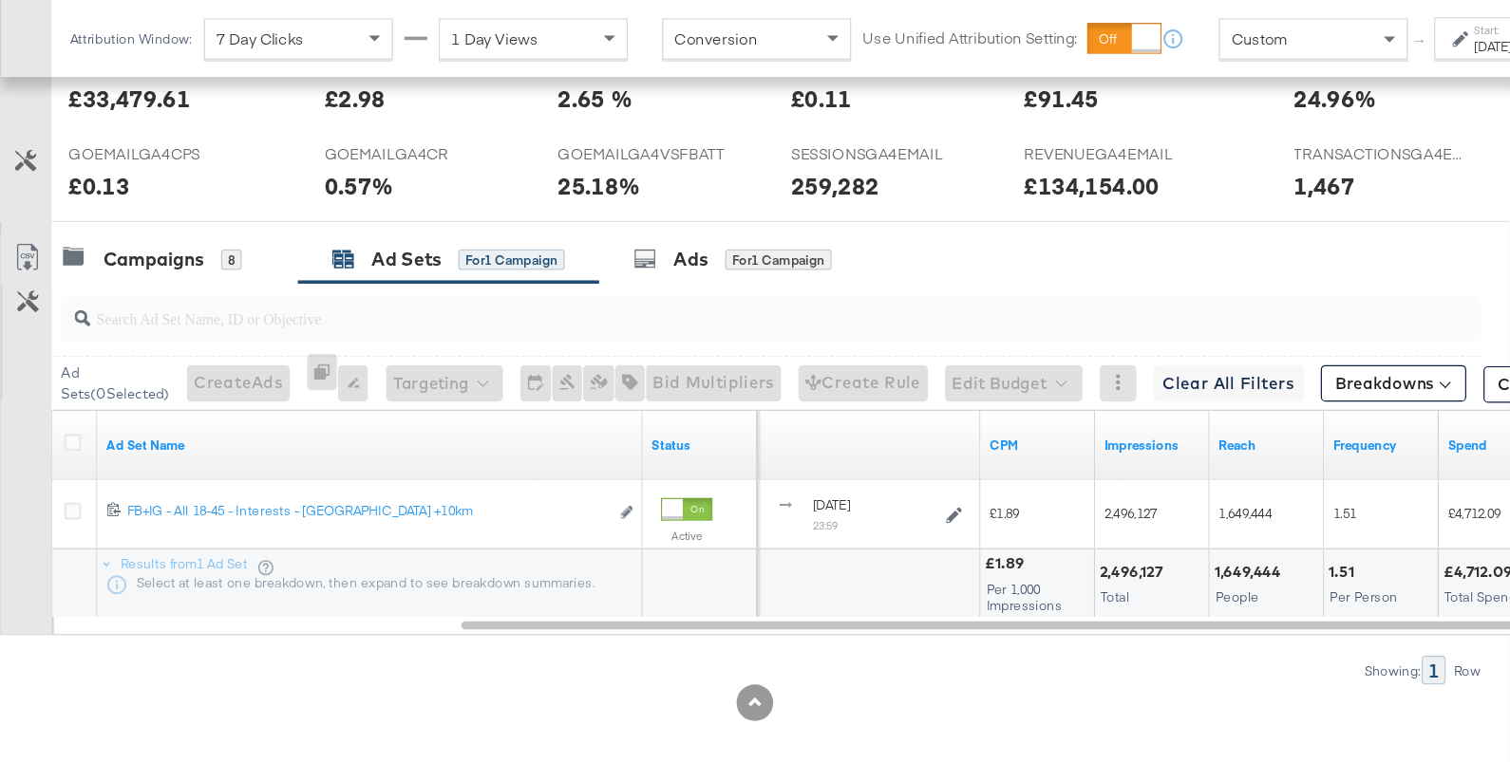
scroll to position [760, 0]
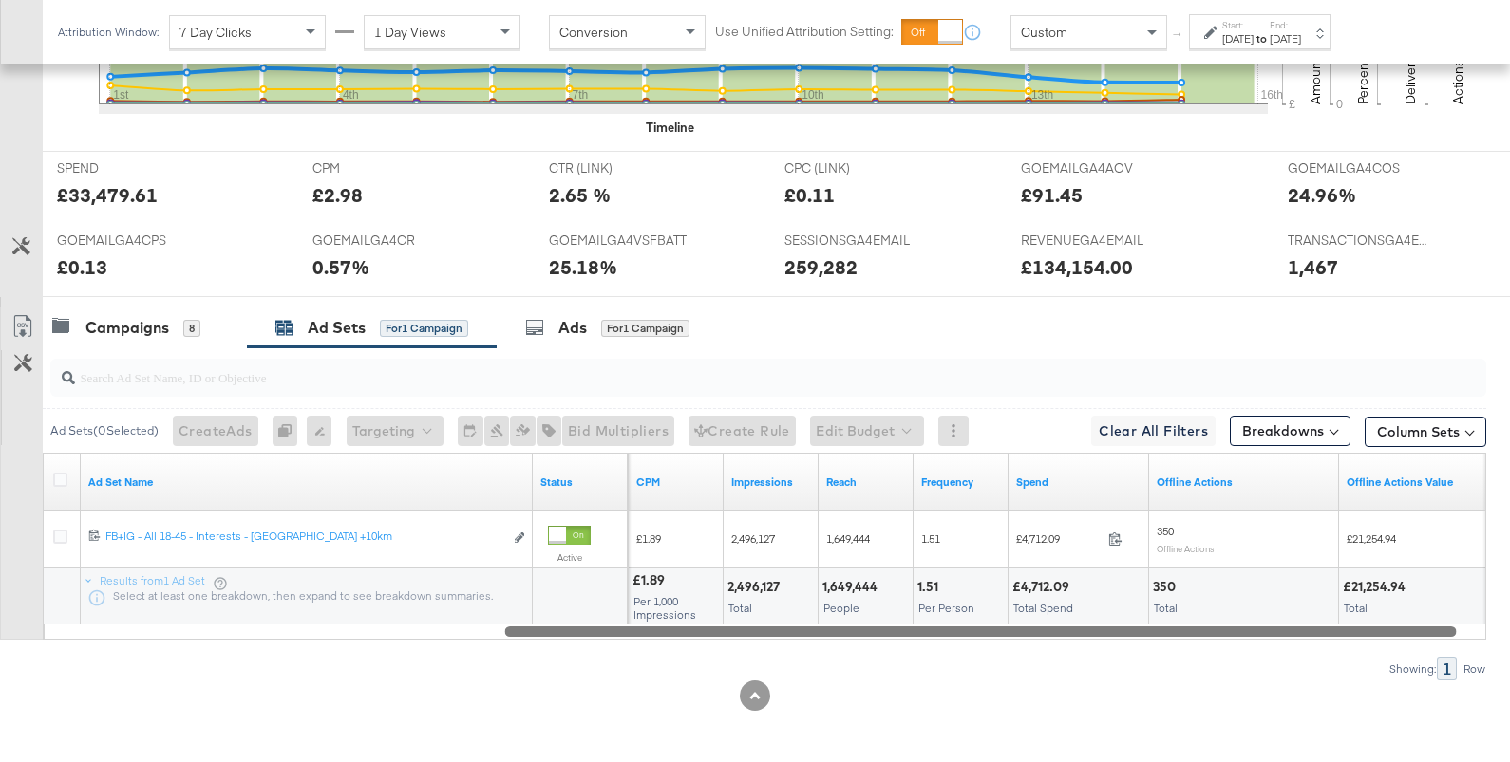
drag, startPoint x: 733, startPoint y: 628, endPoint x: 862, endPoint y: 633, distance: 129.3
click at [862, 633] on div at bounding box center [980, 631] width 951 height 16
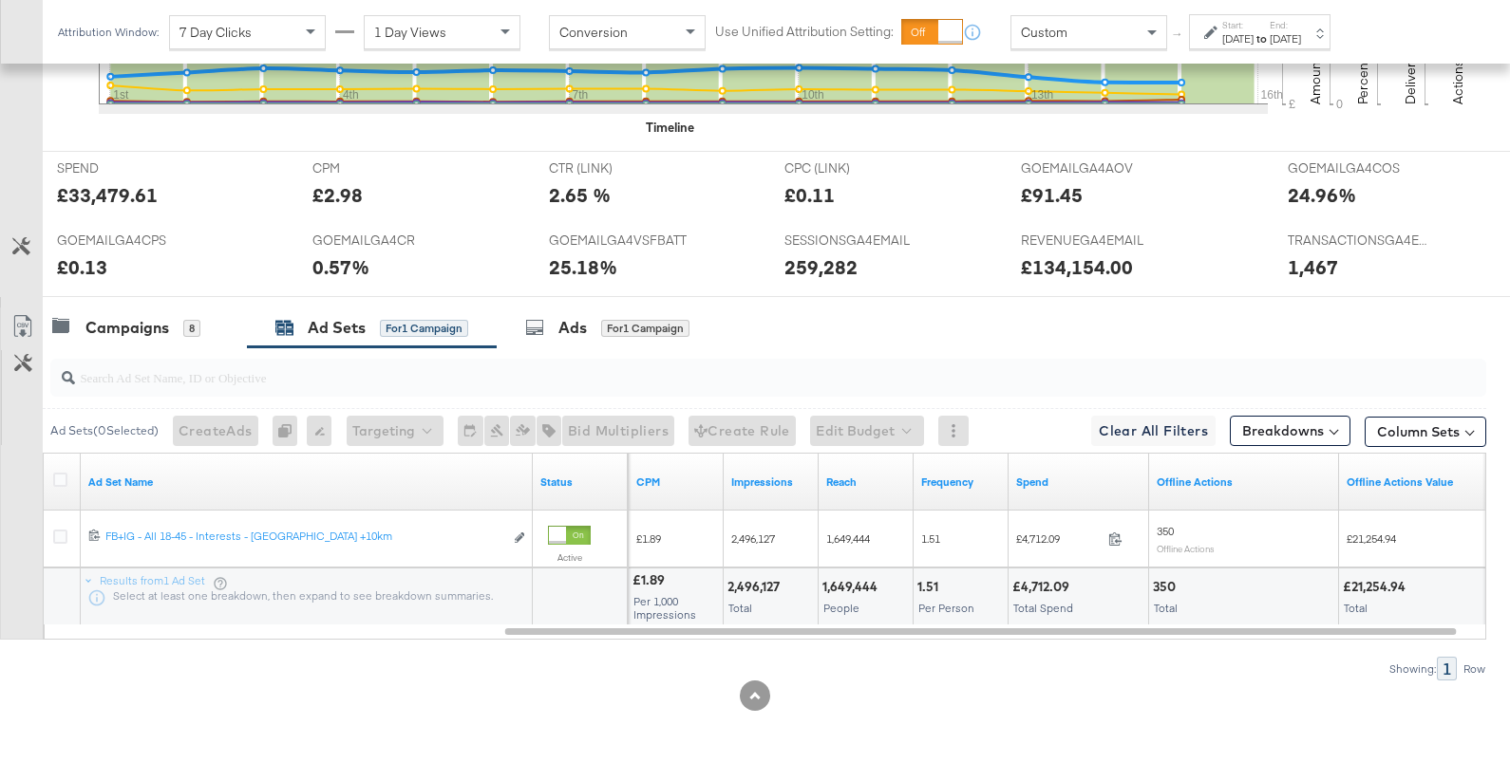
drag, startPoint x: 77, startPoint y: 452, endPoint x: 1481, endPoint y: 568, distance: 1409.1
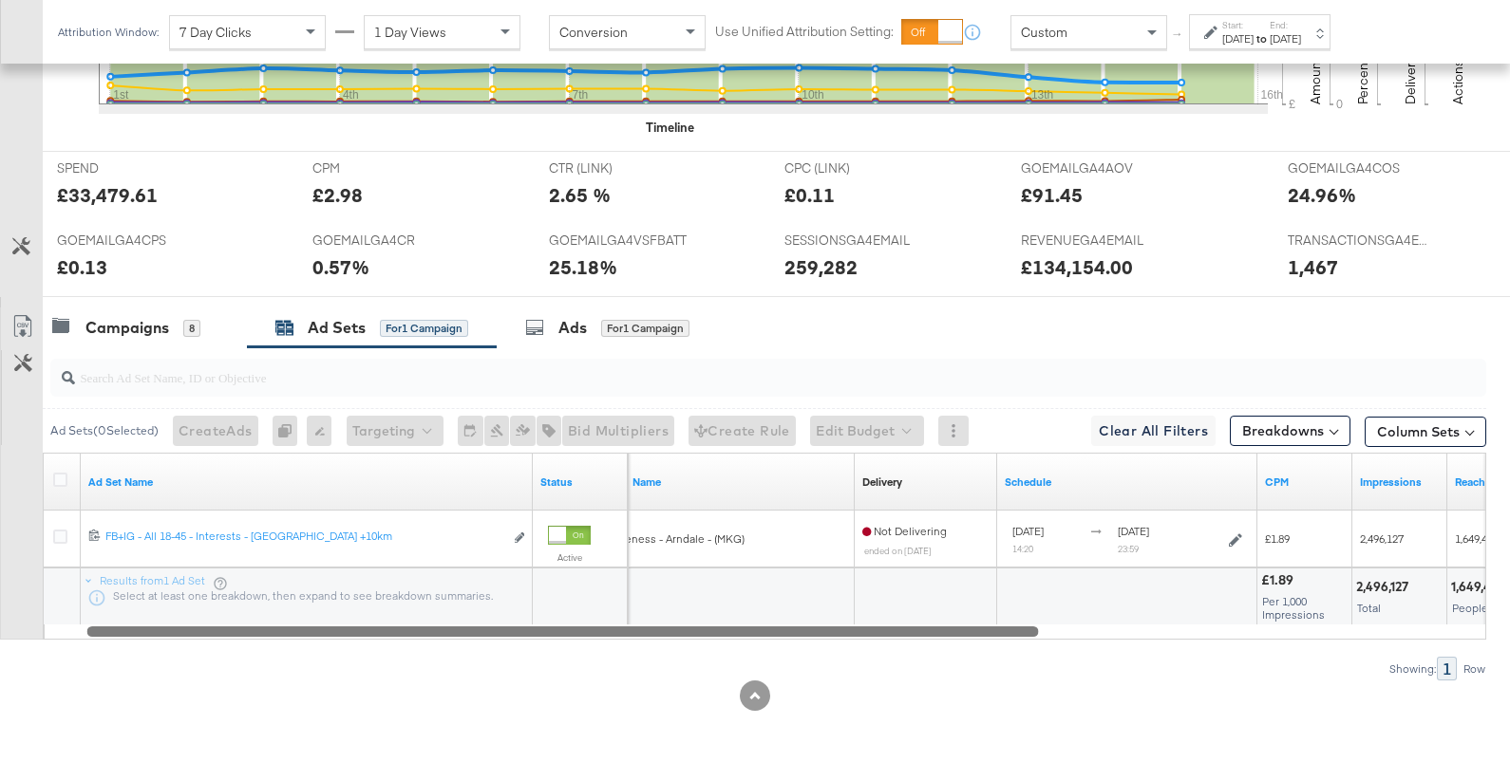
drag, startPoint x: 537, startPoint y: 634, endPoint x: 121, endPoint y: 616, distance: 417.2
click at [121, 616] on div "Ad Set Name Status Campaign Name Delivery Sorting Unavailable Schedule CPM Impr…" at bounding box center [764, 546] width 1443 height 187
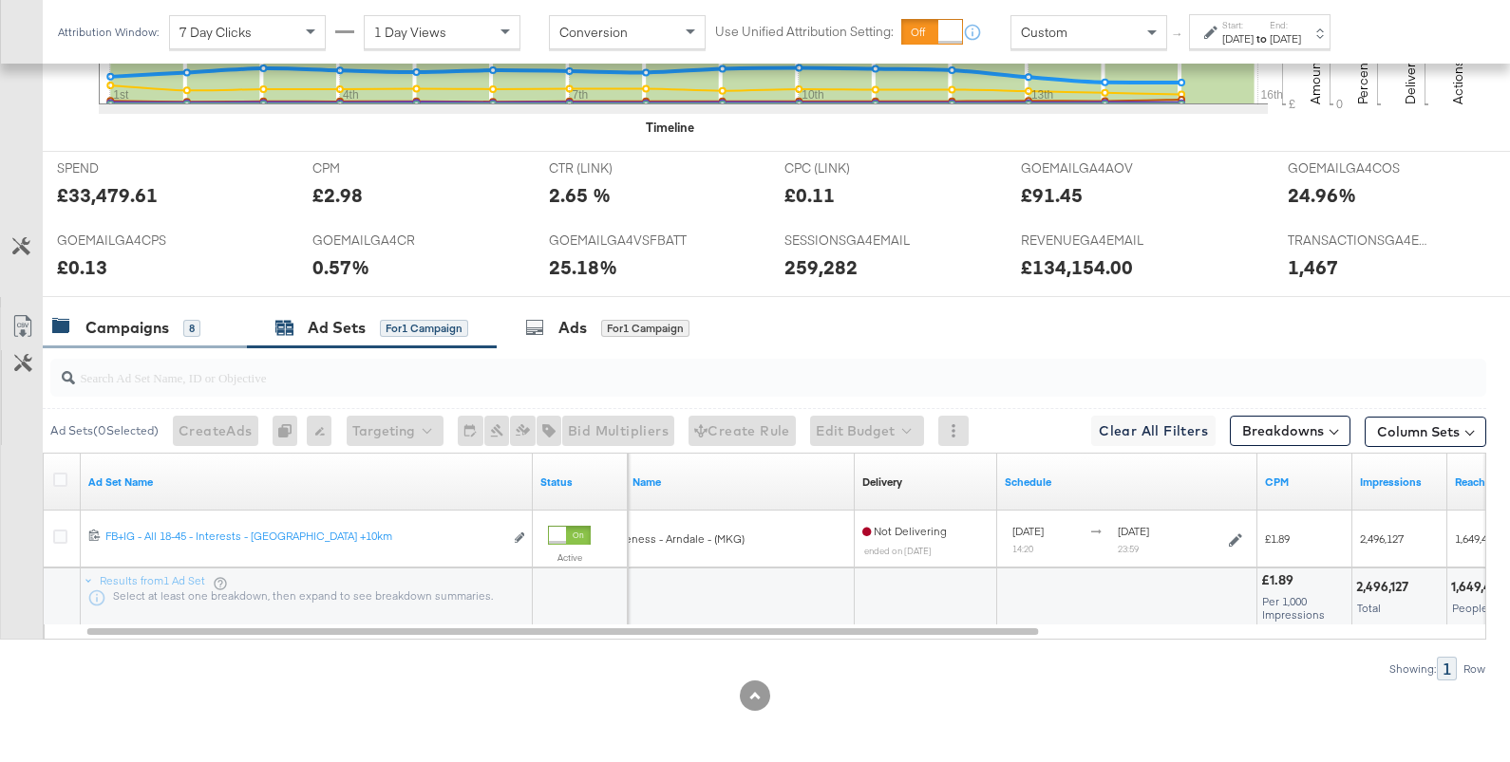
click at [186, 324] on div "8" at bounding box center [191, 328] width 17 height 17
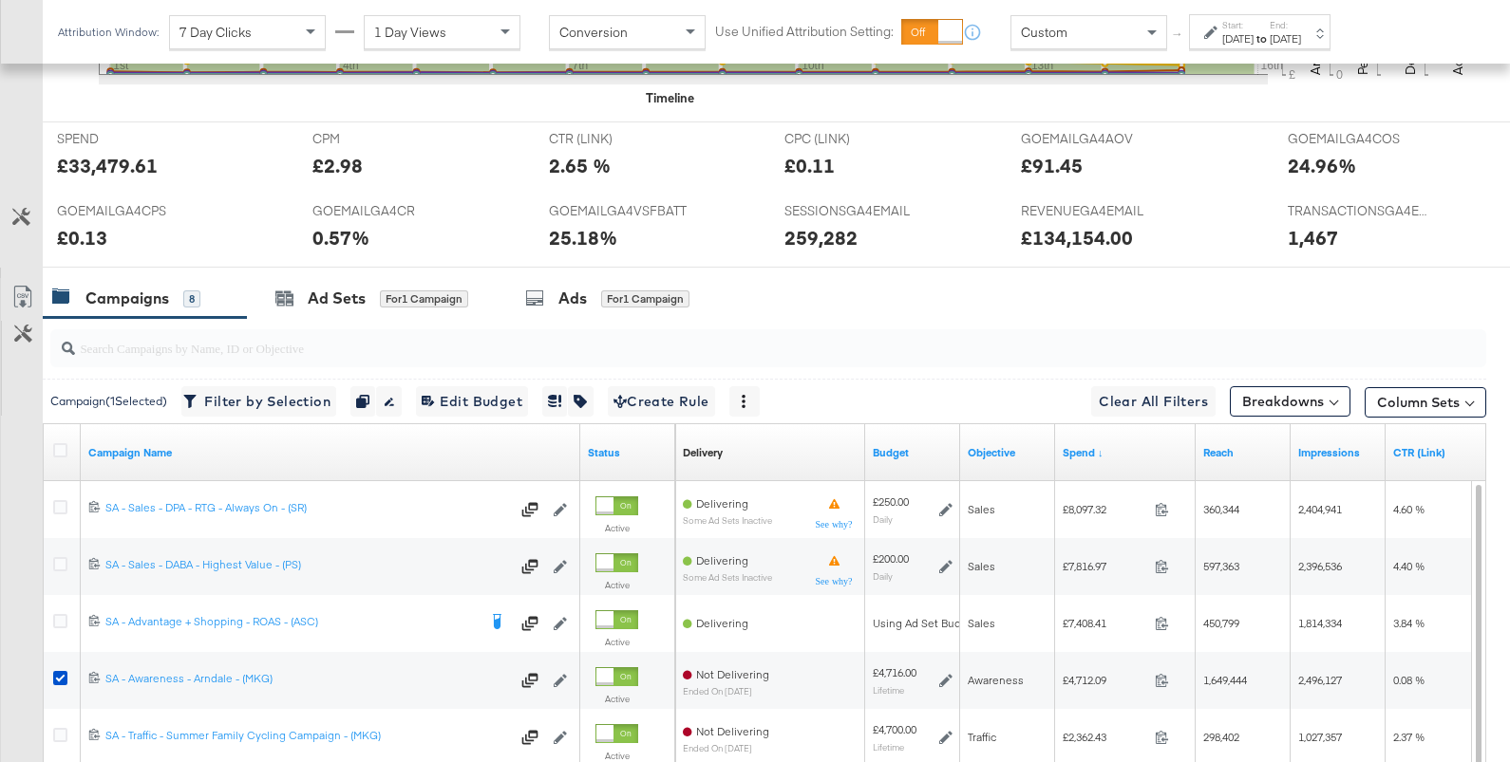
scroll to position [791, 0]
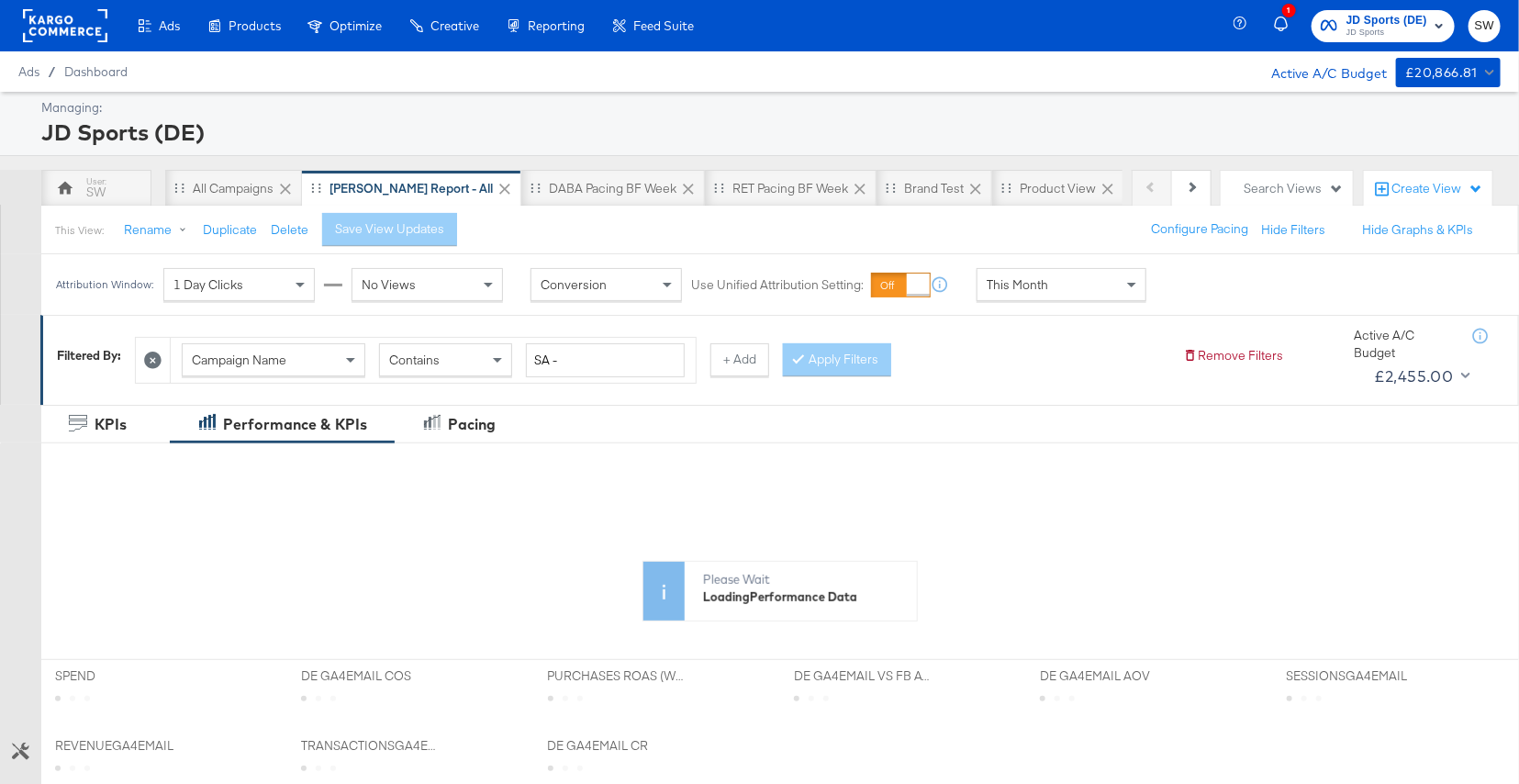
click at [1374, 27] on span "JD Sports" at bounding box center [1388, 33] width 81 height 15
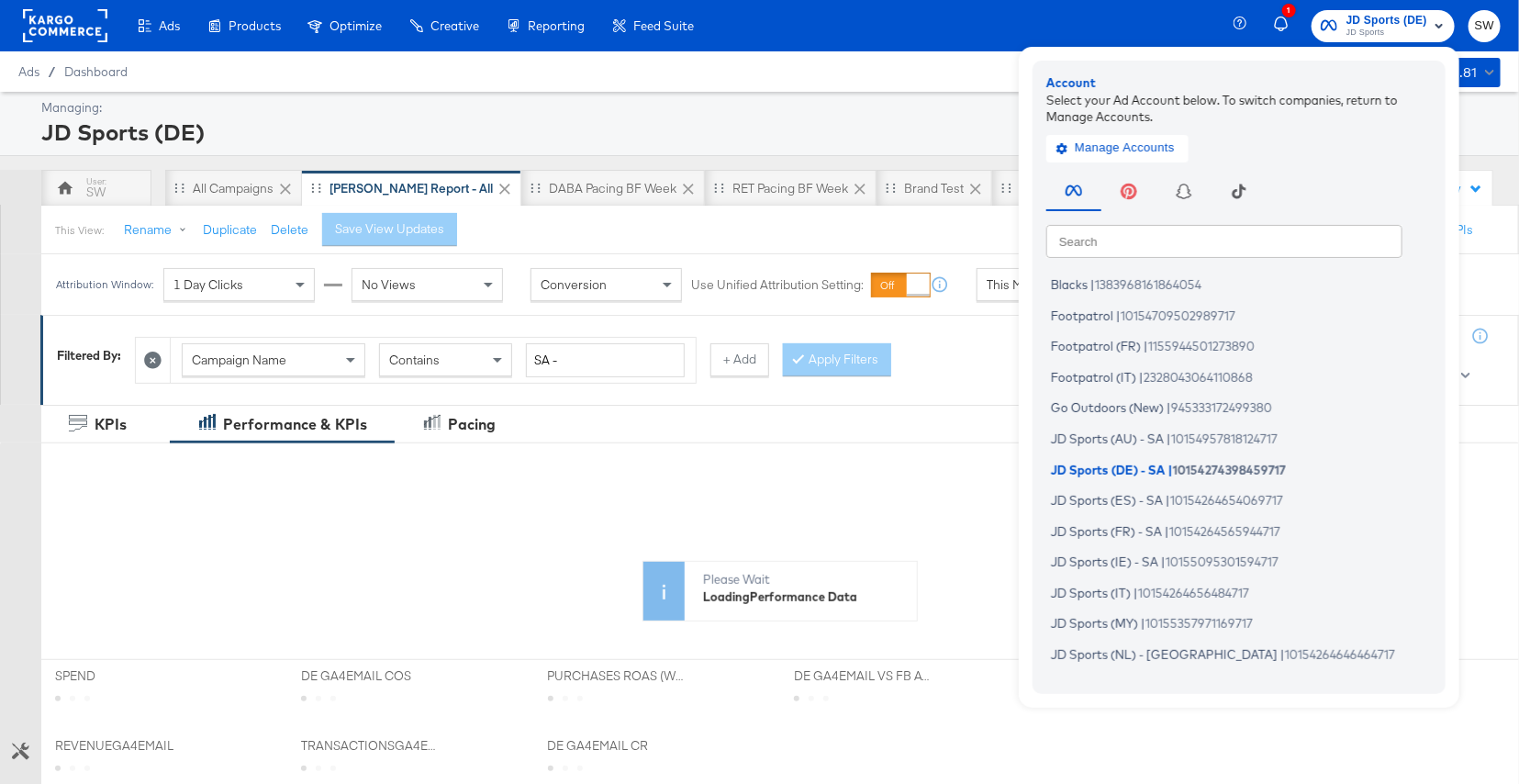
click at [1149, 243] on input "text" at bounding box center [1224, 241] width 356 height 33
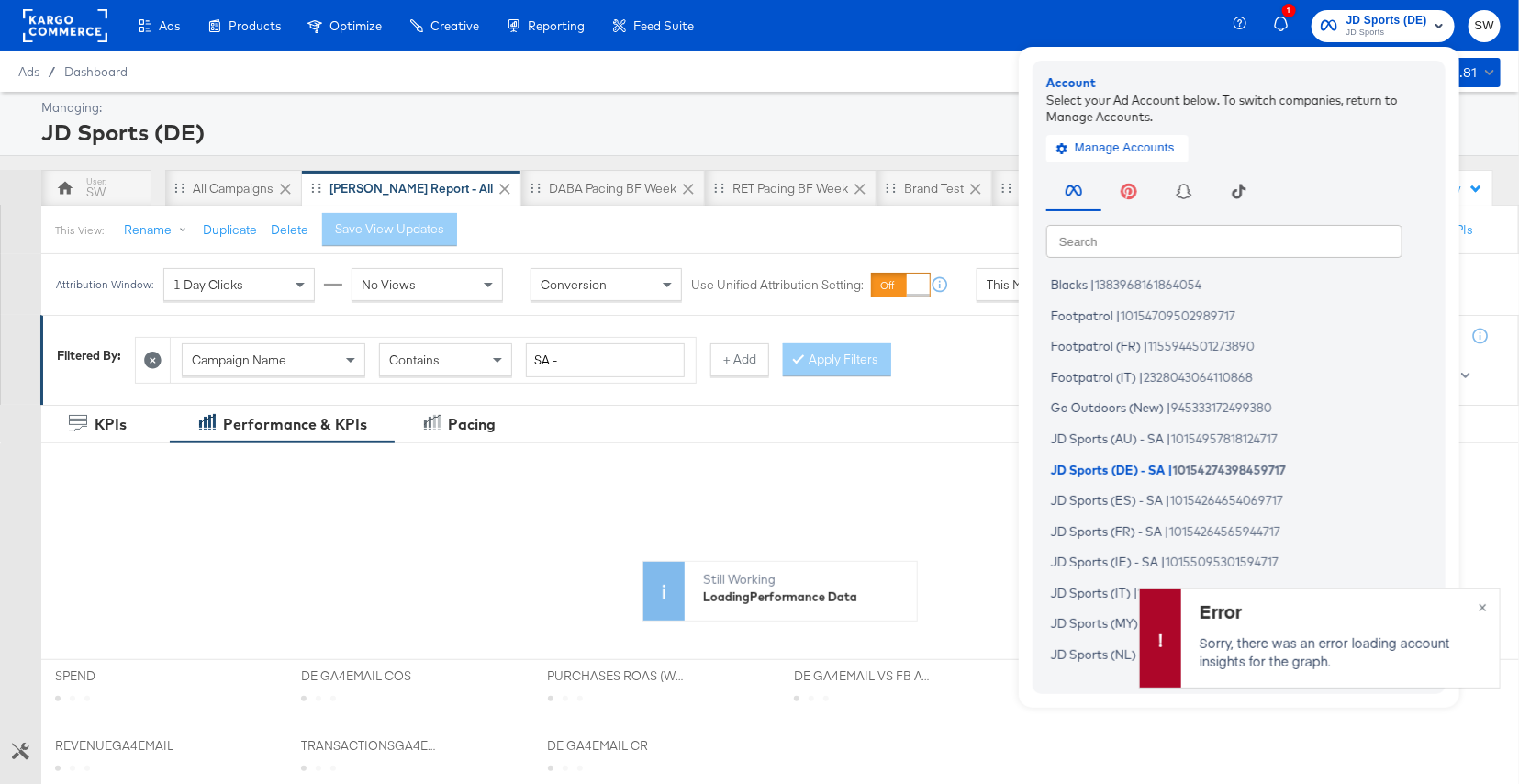
click at [1149, 243] on input "text" at bounding box center [1224, 241] width 356 height 33
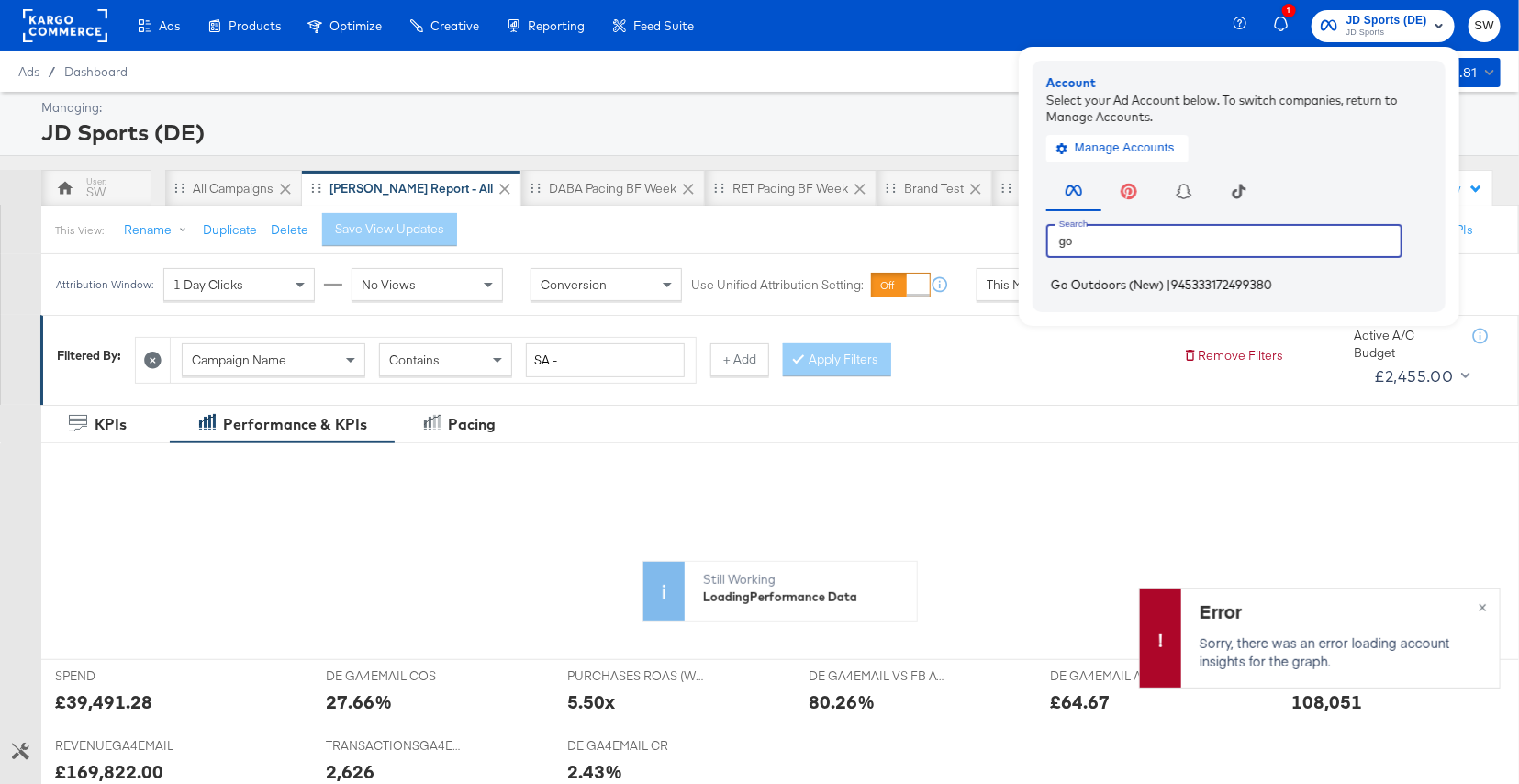
type input "go"
click at [1132, 284] on span "Go Outdoors (New)" at bounding box center [1107, 284] width 113 height 15
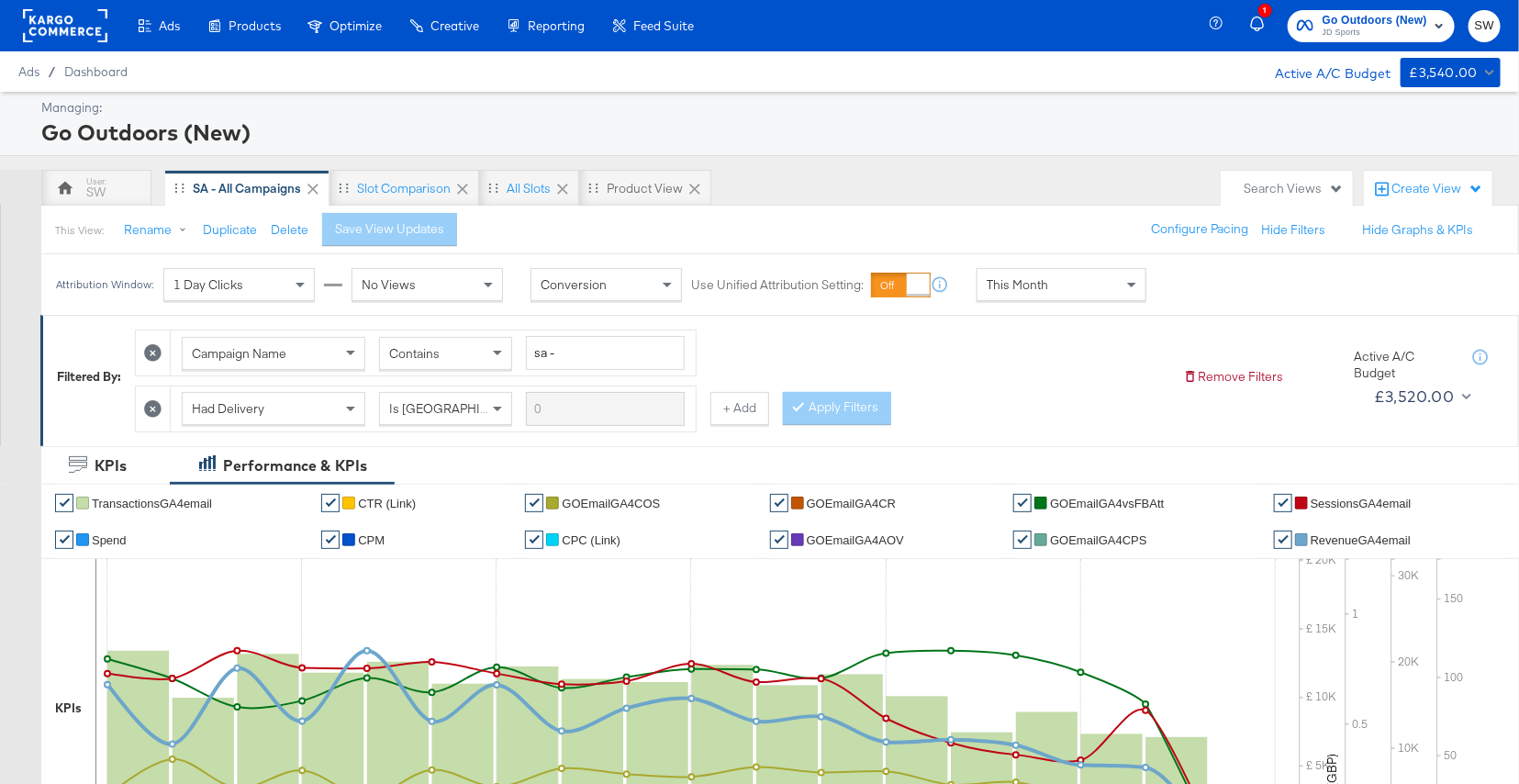
click at [1087, 292] on div "This Month" at bounding box center [1062, 284] width 168 height 31
click at [1195, 294] on div "[DATE]" at bounding box center [1196, 291] width 30 height 15
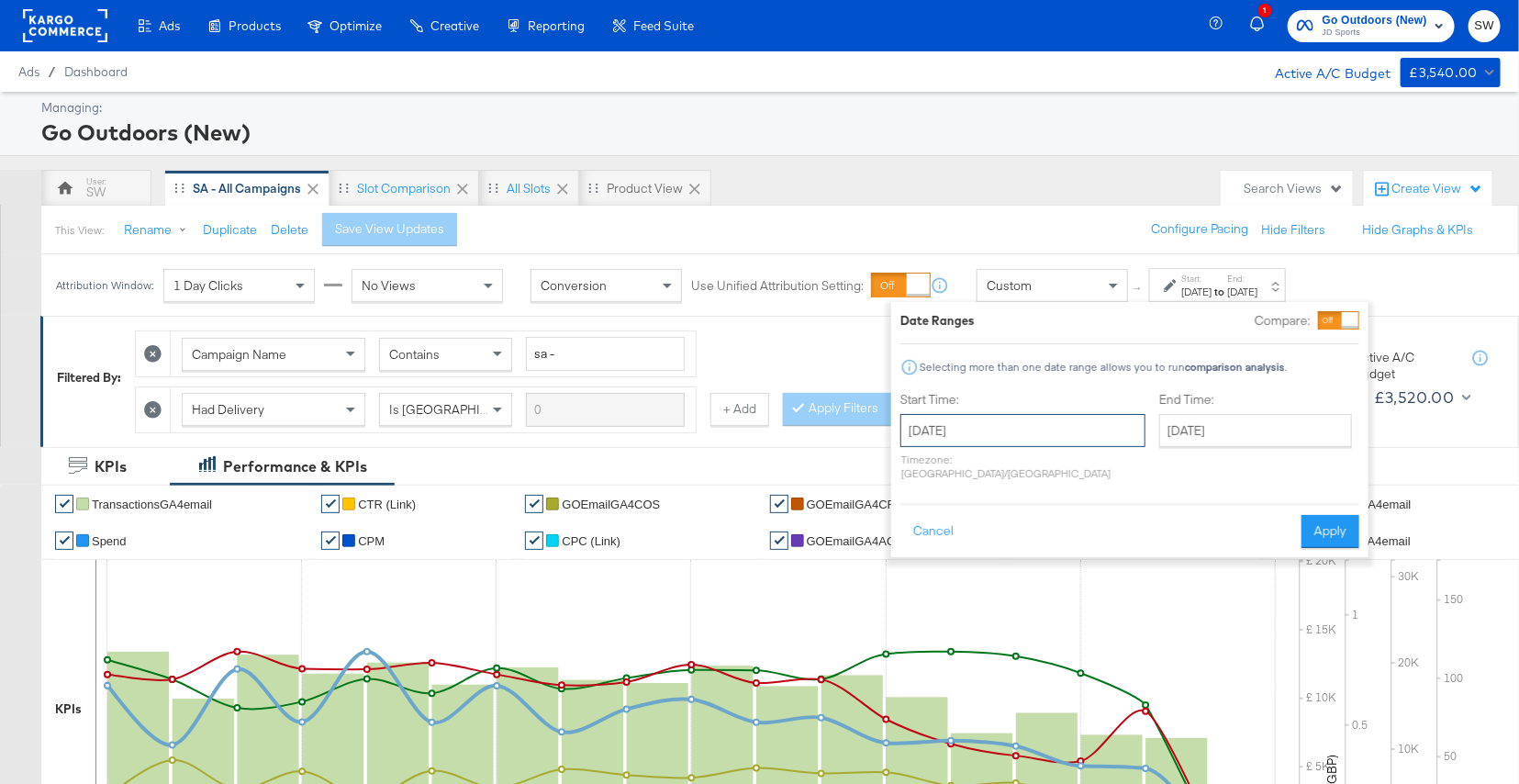
click at [1015, 417] on input "August 18th 2025" at bounding box center [1023, 430] width 246 height 33
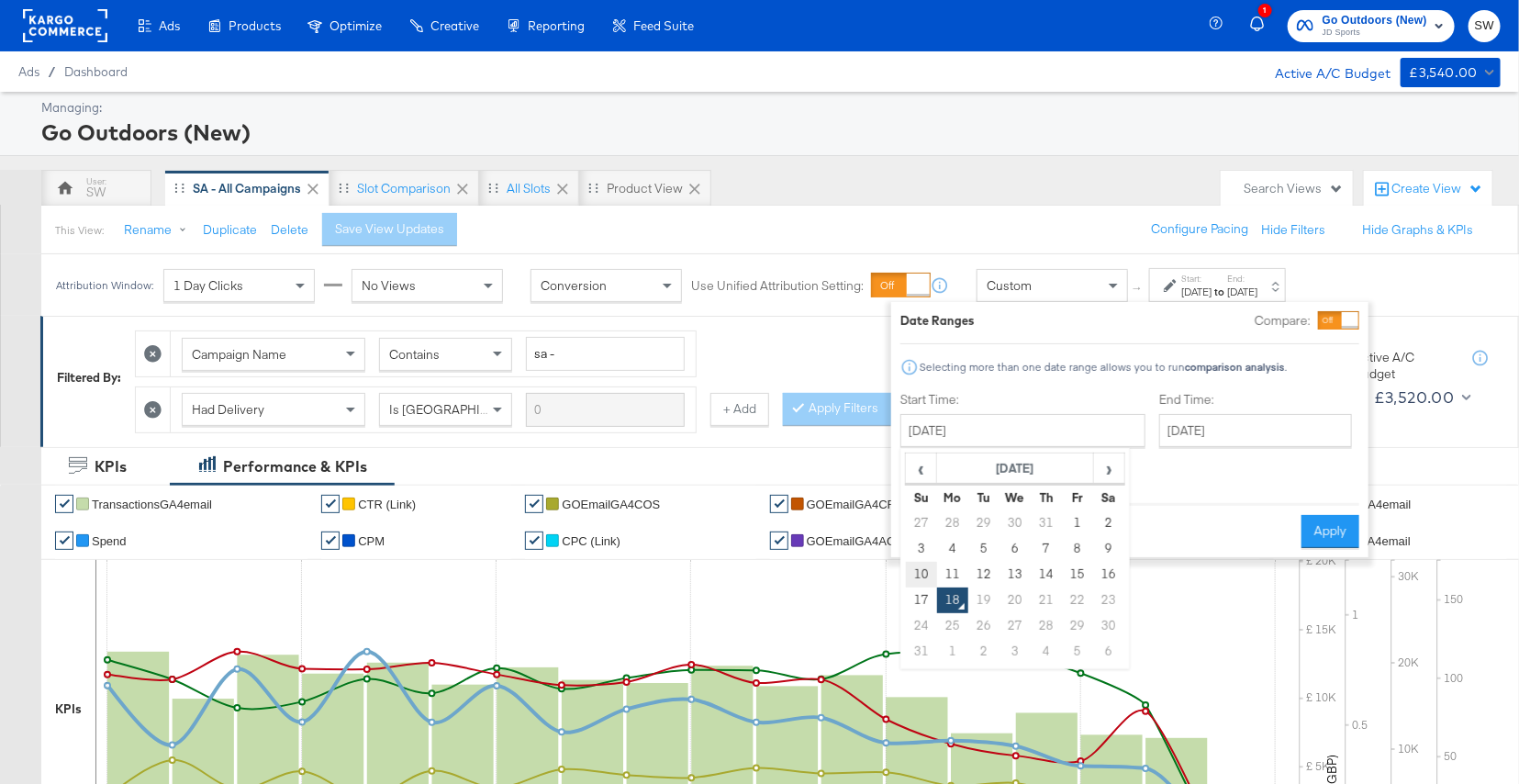
click at [923, 573] on td "10" at bounding box center [921, 574] width 31 height 26
type input "August 10th 2025"
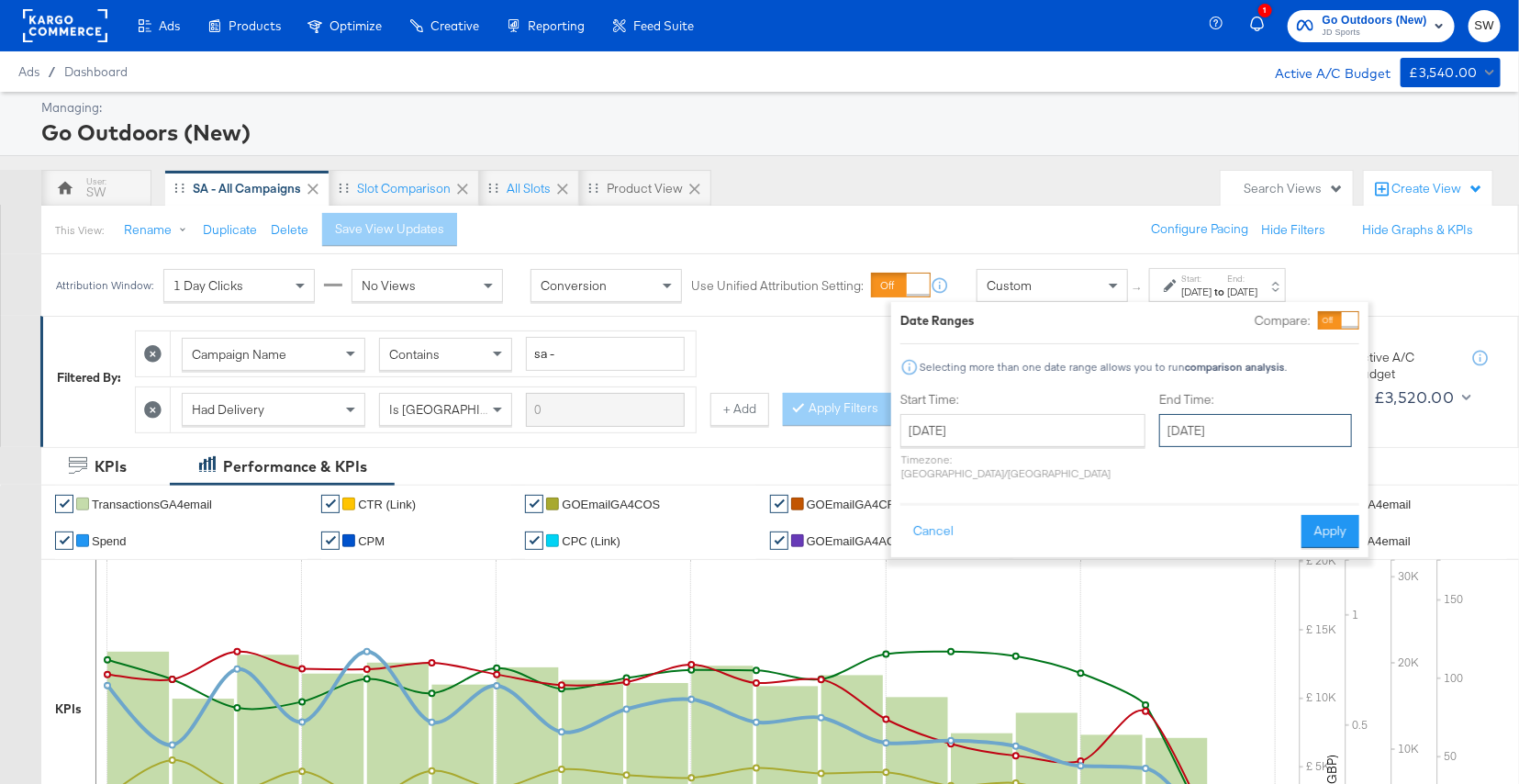
click at [1192, 439] on input "August 18th 2025" at bounding box center [1255, 430] width 192 height 33
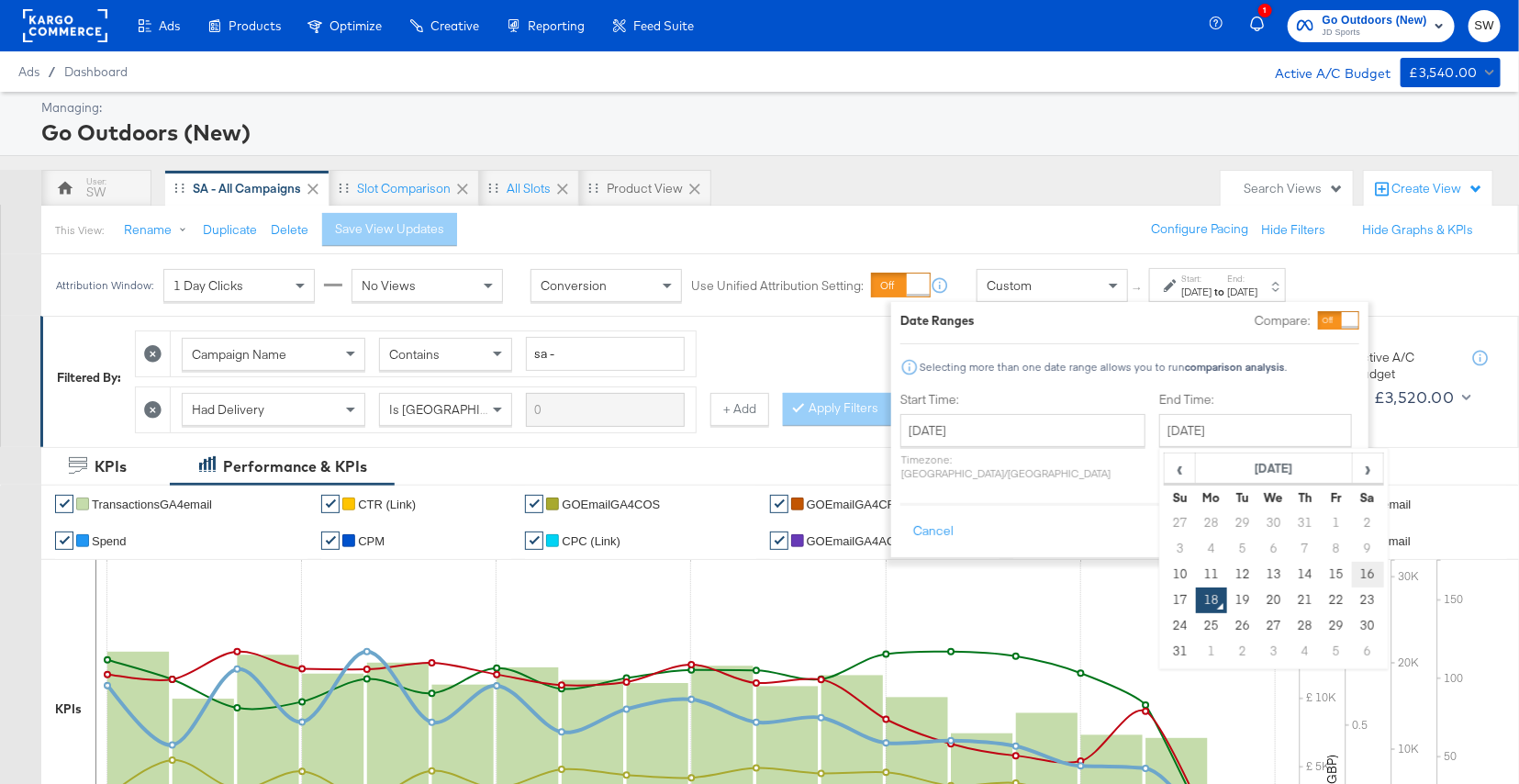
click at [1353, 578] on td "16" at bounding box center [1368, 574] width 31 height 26
type input "August 16th 2025"
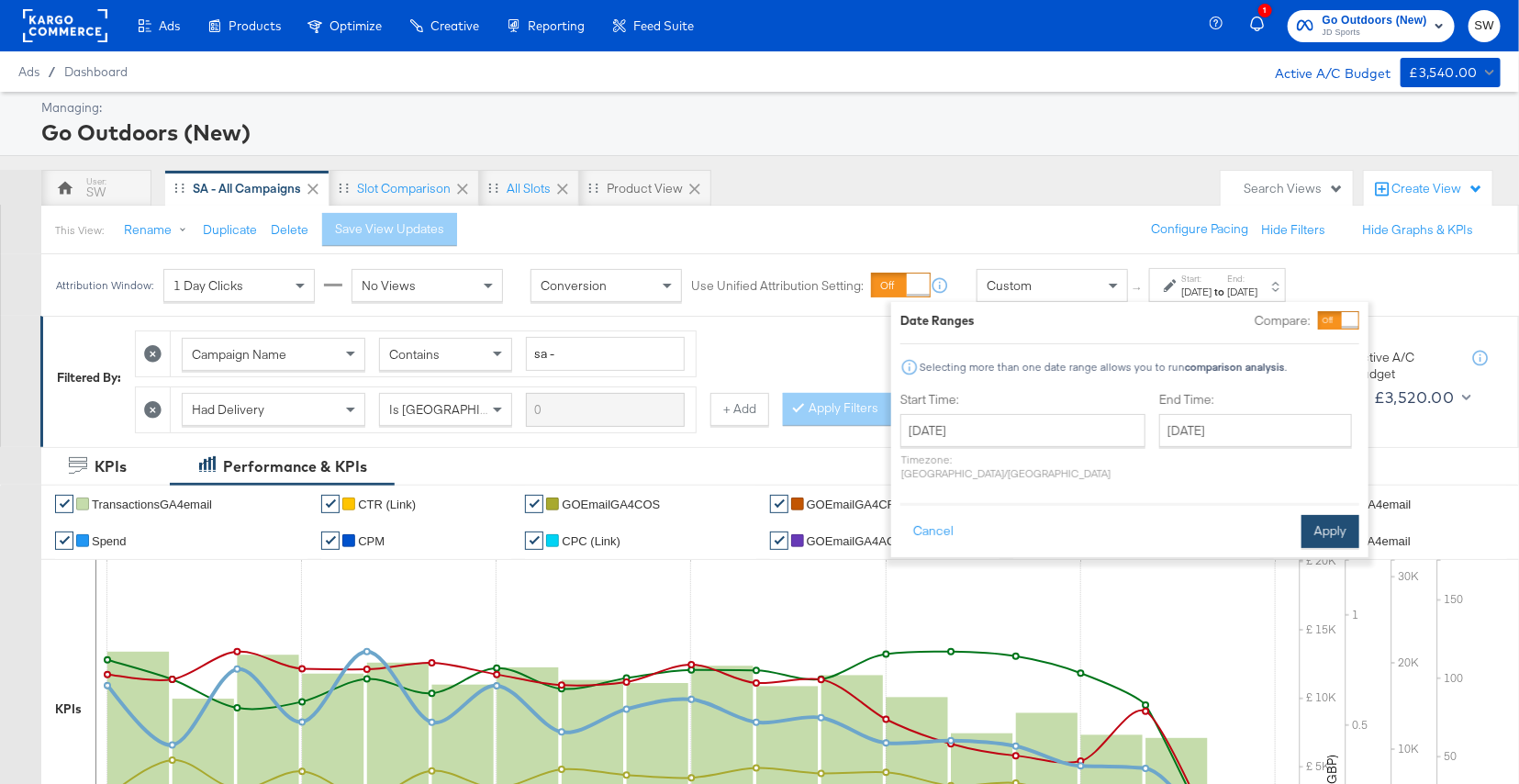
click at [1323, 522] on button "Apply" at bounding box center [1330, 532] width 58 height 33
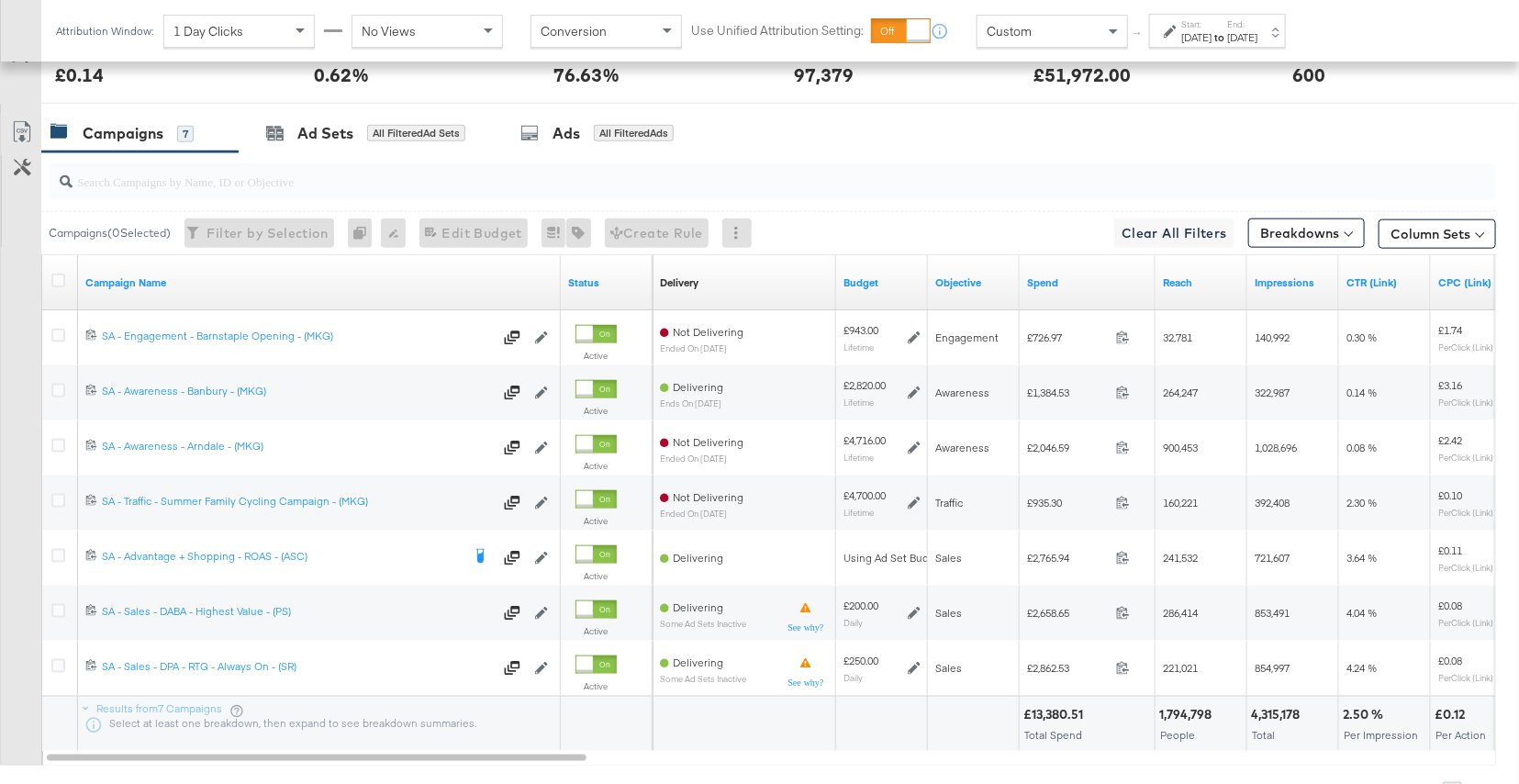
scroll to position [1018, 0]
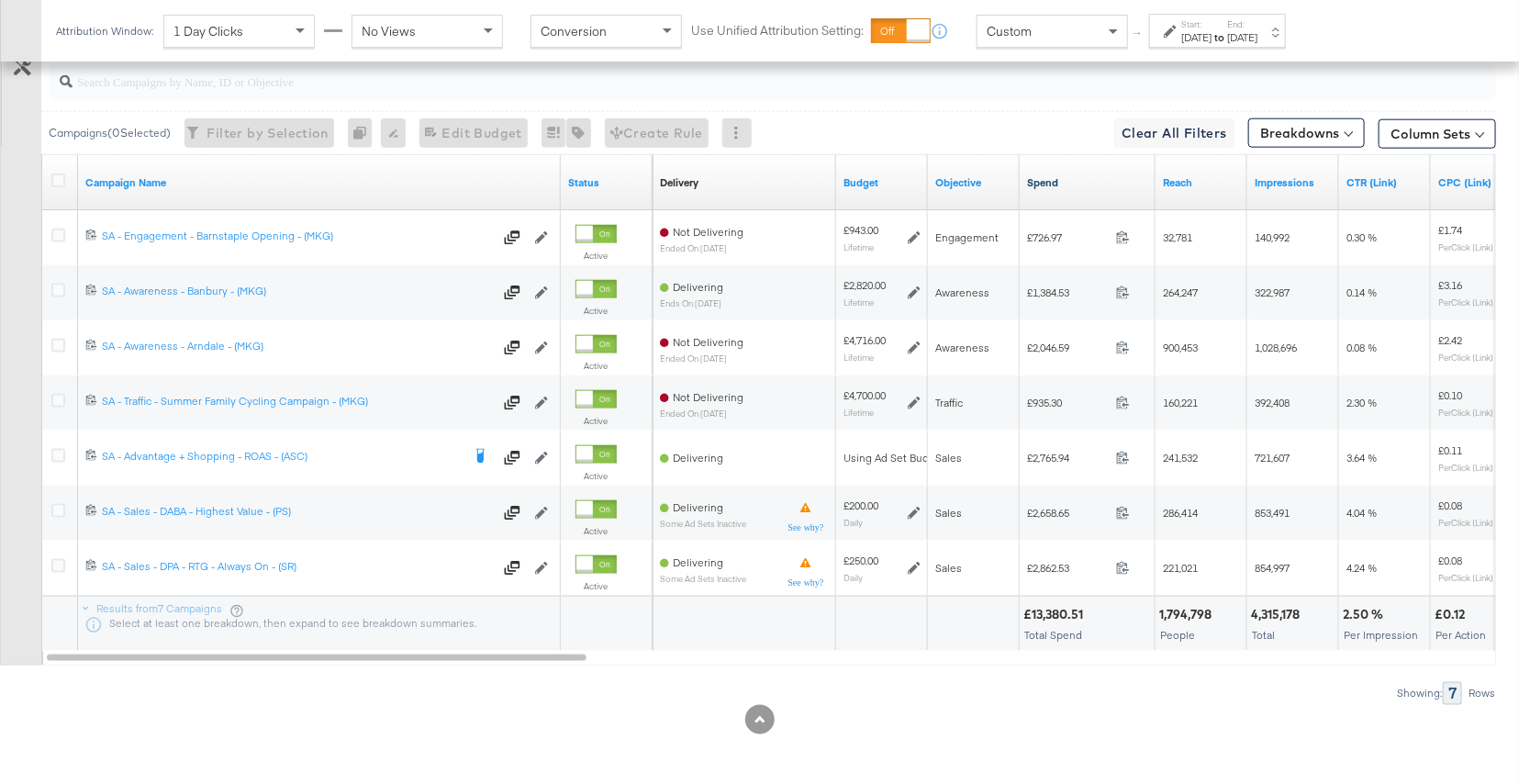
click at [1083, 183] on link "Spend" at bounding box center [1088, 182] width 121 height 15
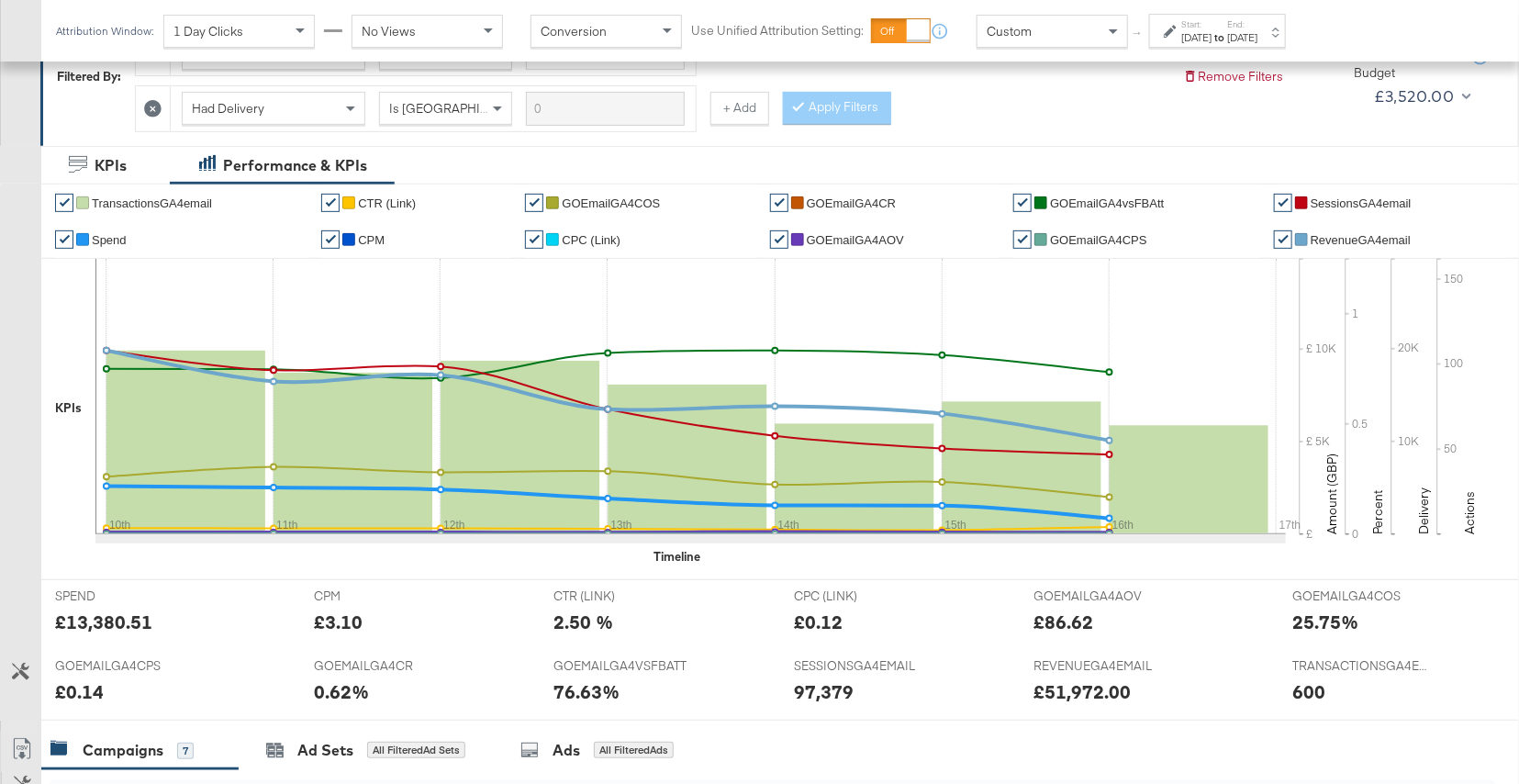
scroll to position [40, 0]
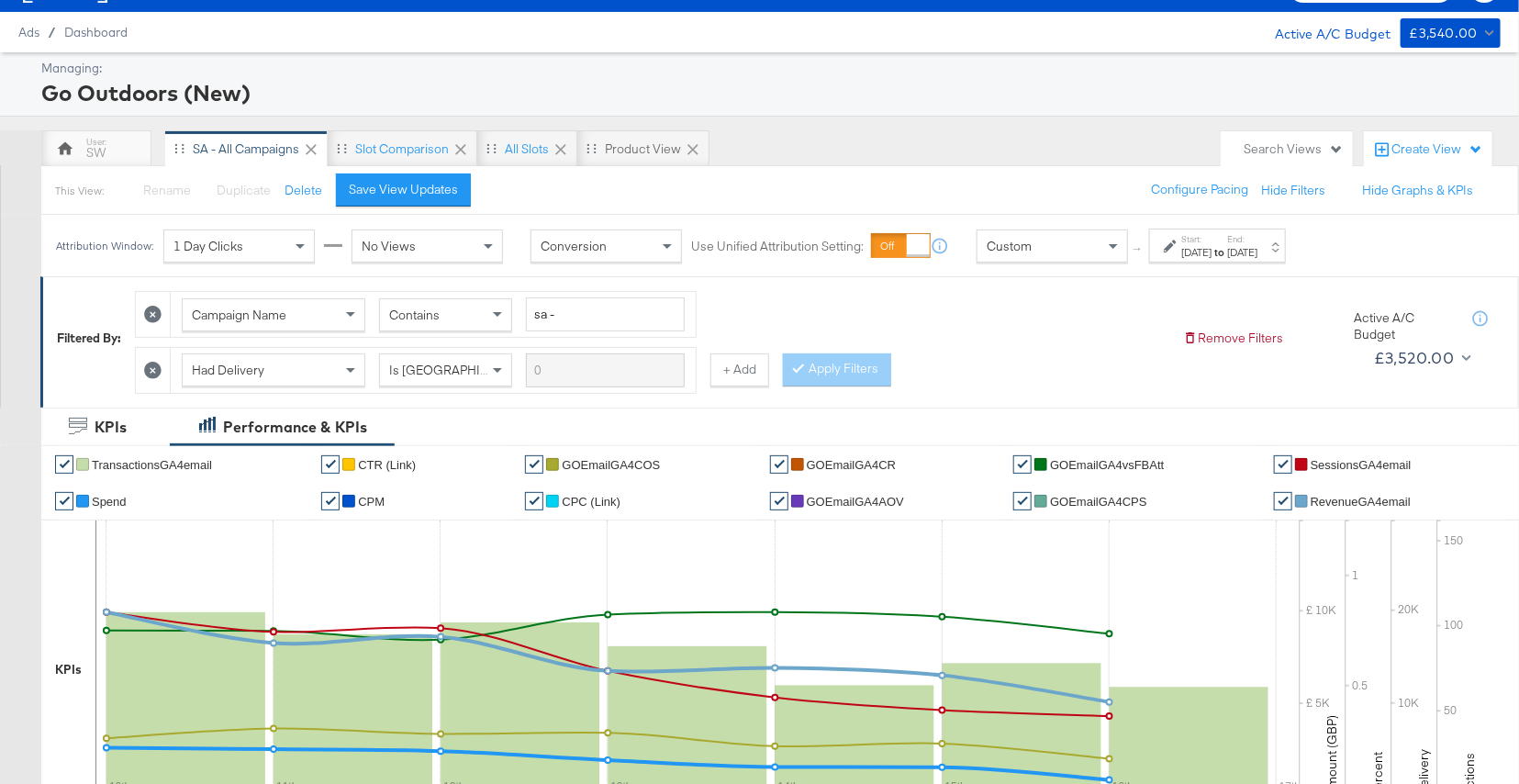
click at [1078, 246] on div "Custom" at bounding box center [1052, 246] width 150 height 31
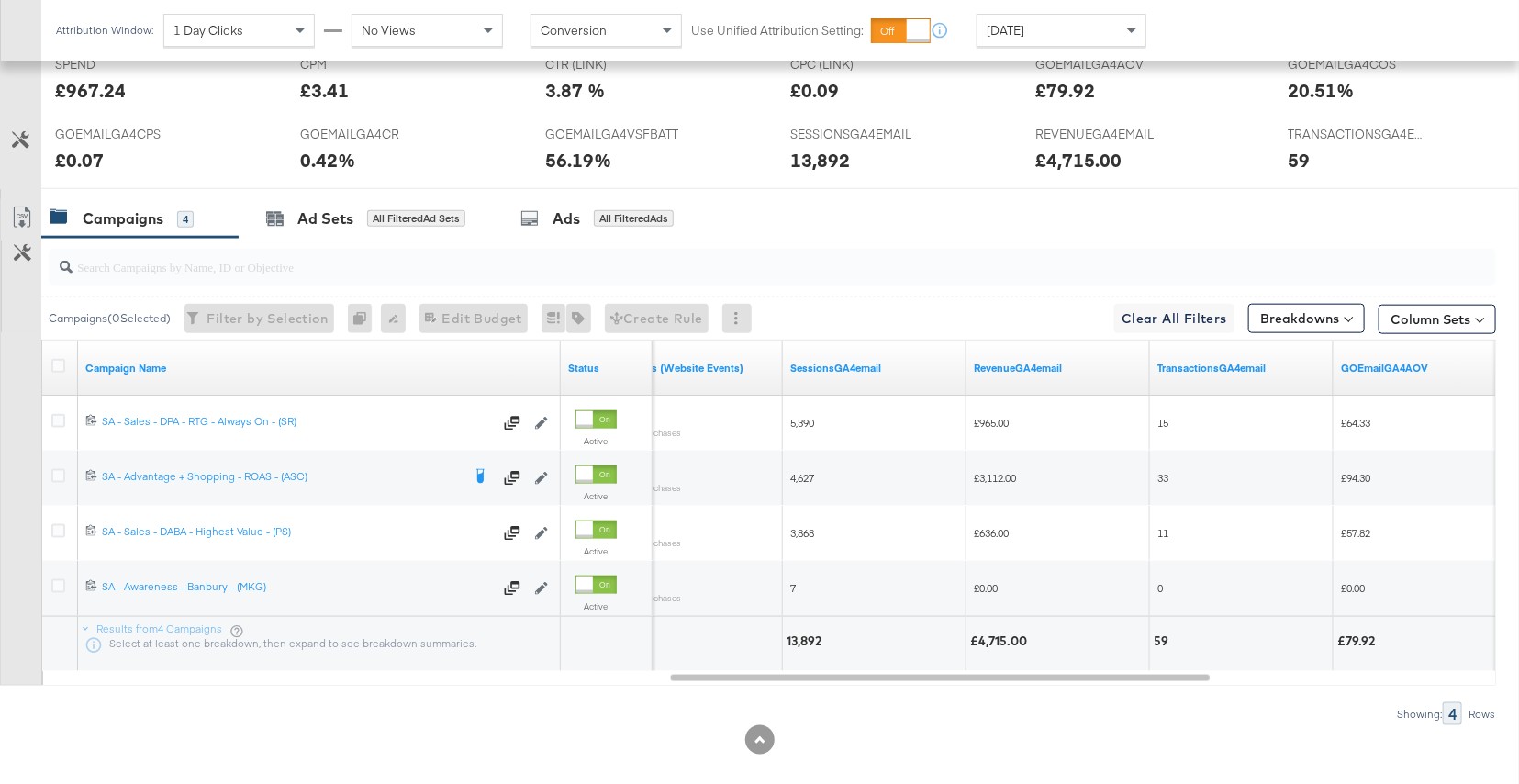
scroll to position [852, 0]
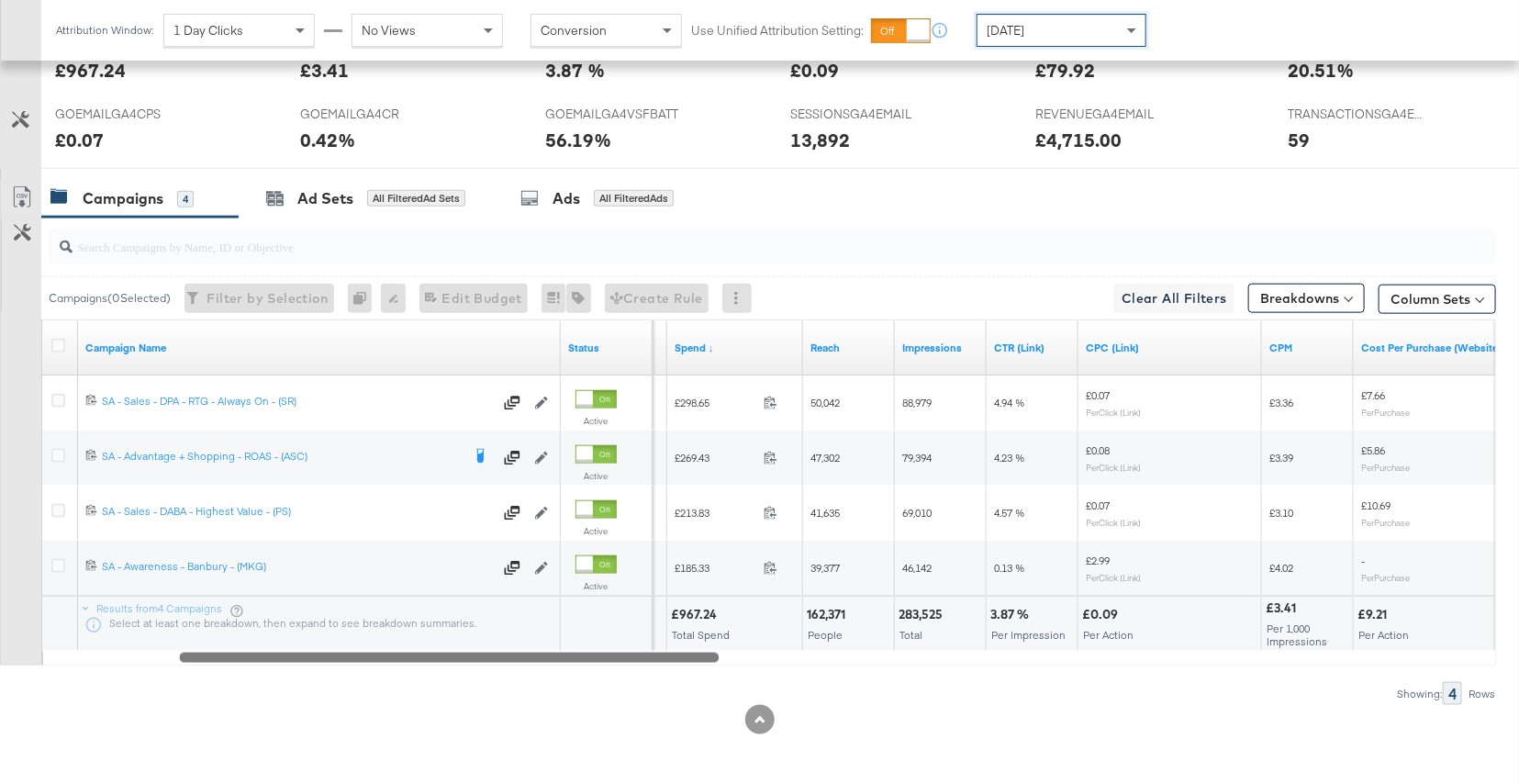
drag, startPoint x: 835, startPoint y: 659, endPoint x: 283, endPoint y: 658, distance: 552.0
click at [282, 658] on div at bounding box center [449, 656] width 540 height 15
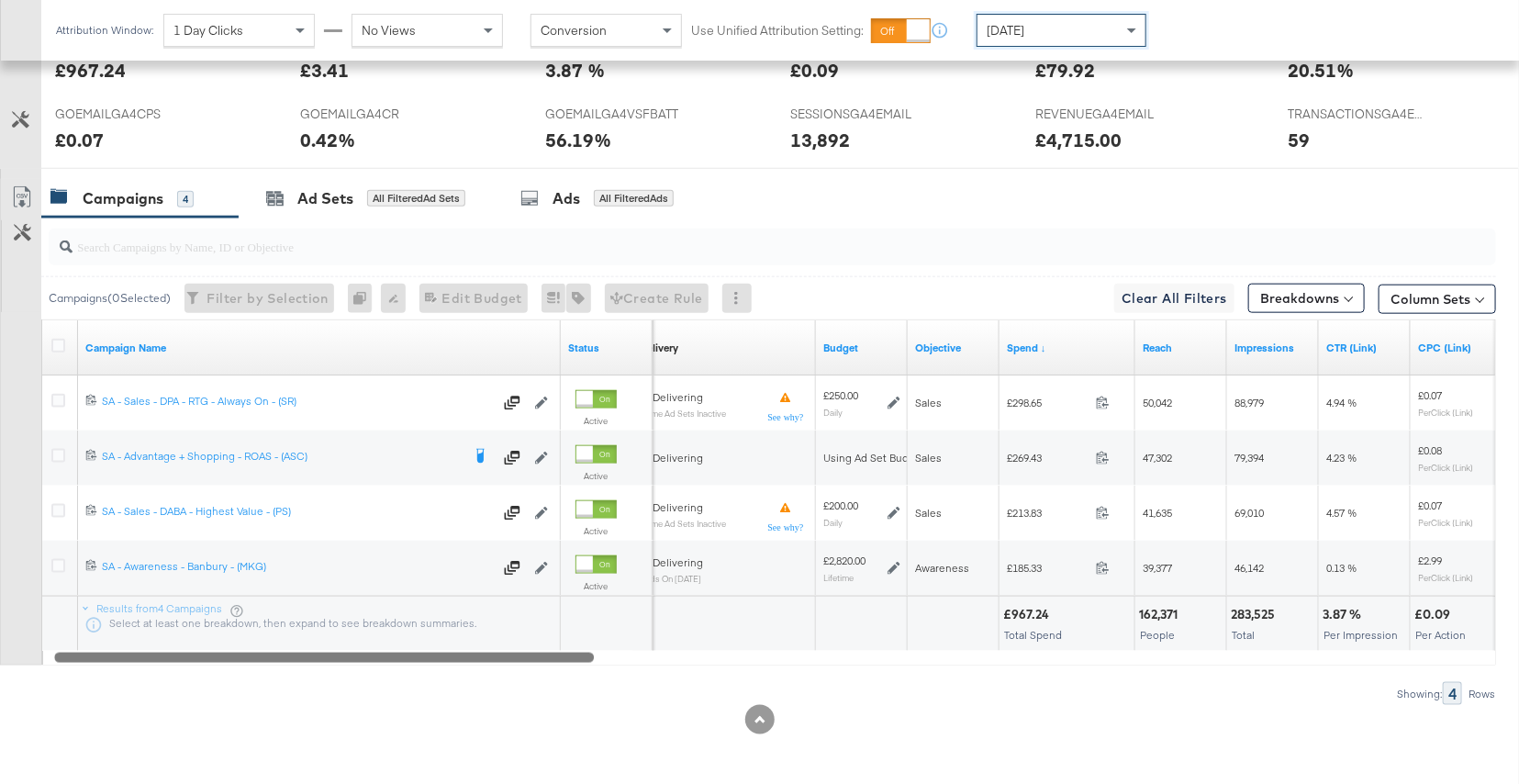
drag, startPoint x: 276, startPoint y: 651, endPoint x: 212, endPoint y: 649, distance: 64.0
click at [212, 649] on div at bounding box center [324, 656] width 540 height 15
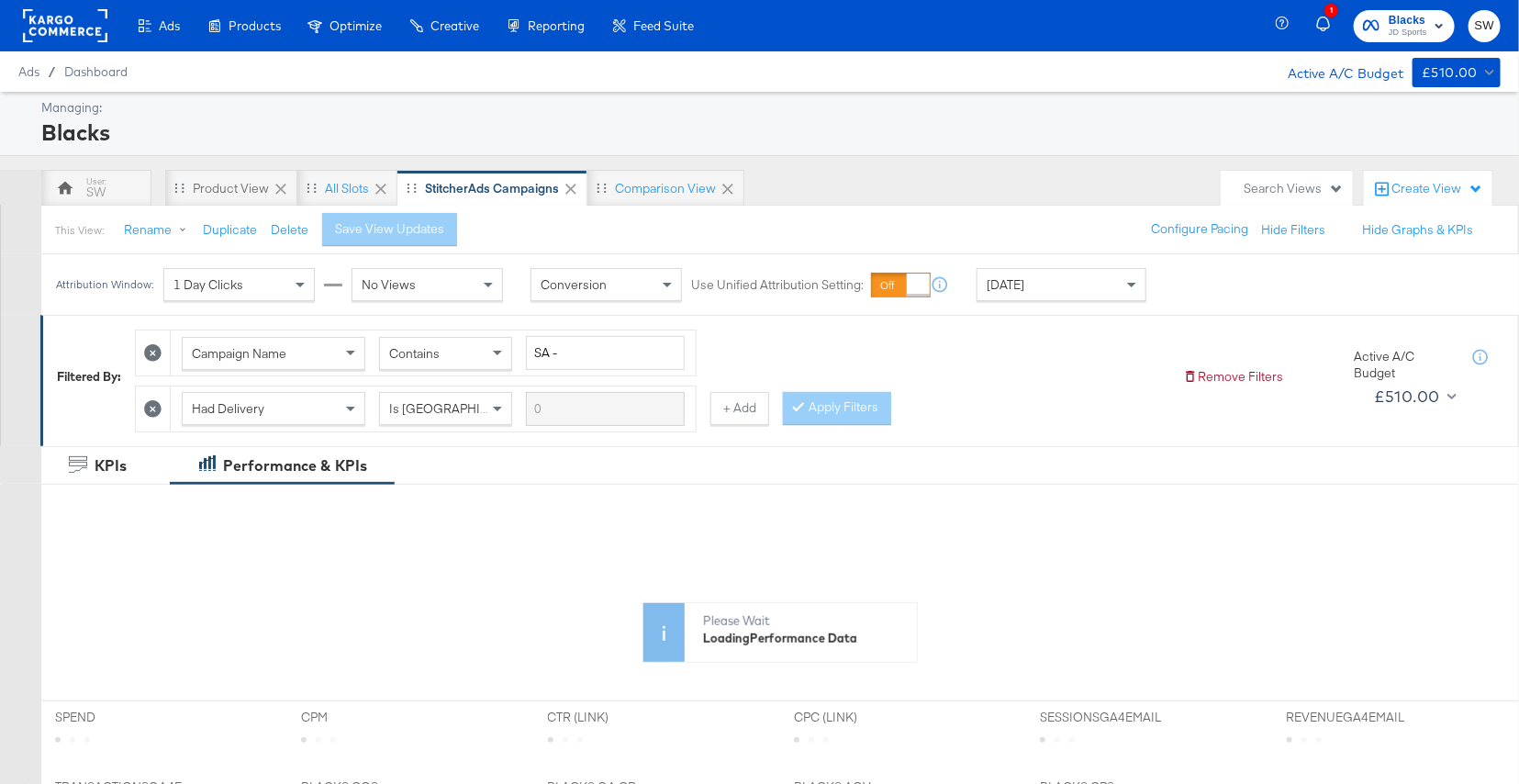
click at [1088, 280] on div "[DATE]" at bounding box center [1062, 284] width 168 height 31
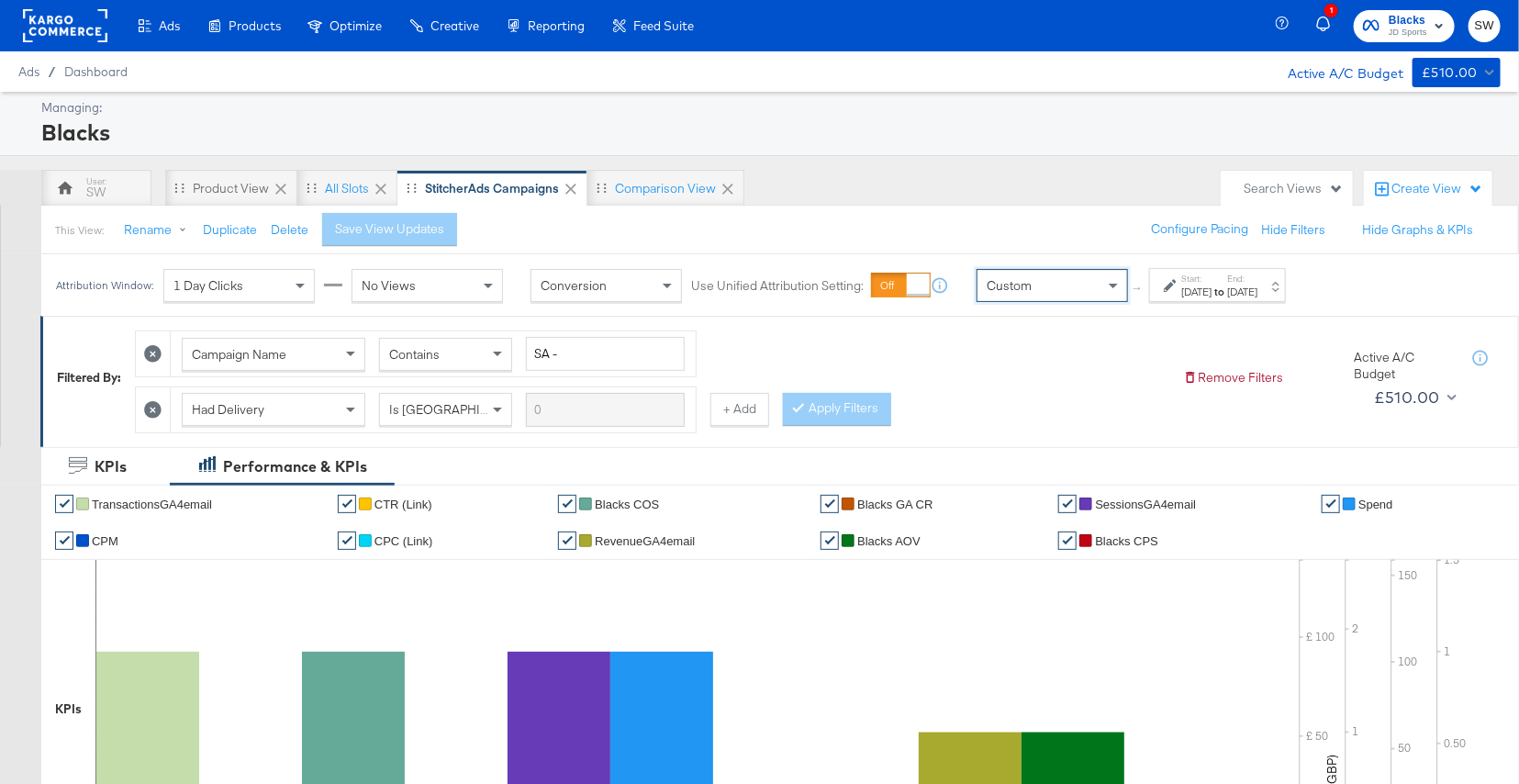
click at [1170, 298] on div "Start: [DATE] to End: [DATE]" at bounding box center [1211, 286] width 94 height 27
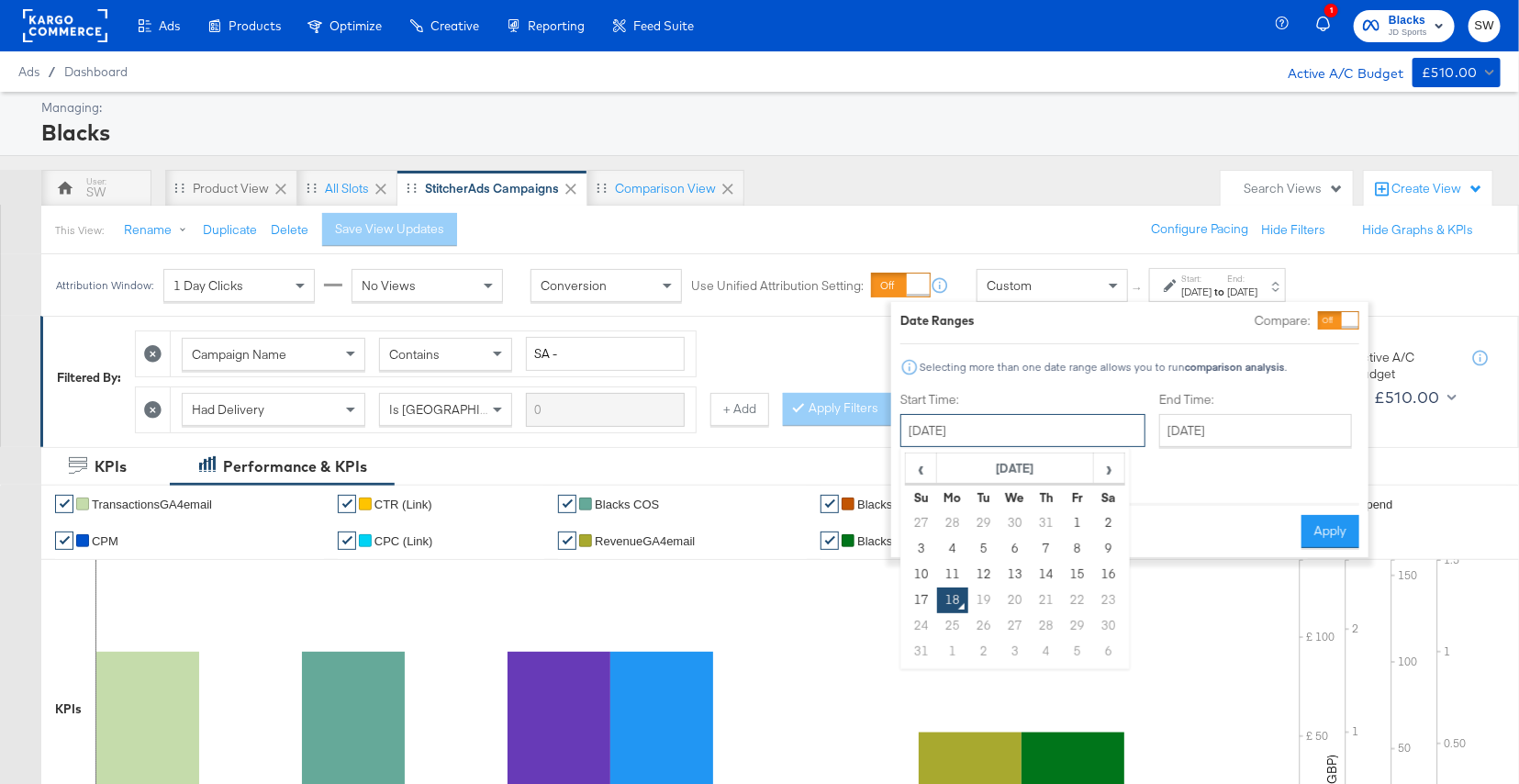
click at [992, 423] on input "[DATE]" at bounding box center [1023, 430] width 246 height 33
click at [926, 576] on td "10" at bounding box center [921, 574] width 31 height 26
type input "[DATE]"
click at [1202, 432] on input "[DATE]" at bounding box center [1255, 430] width 192 height 33
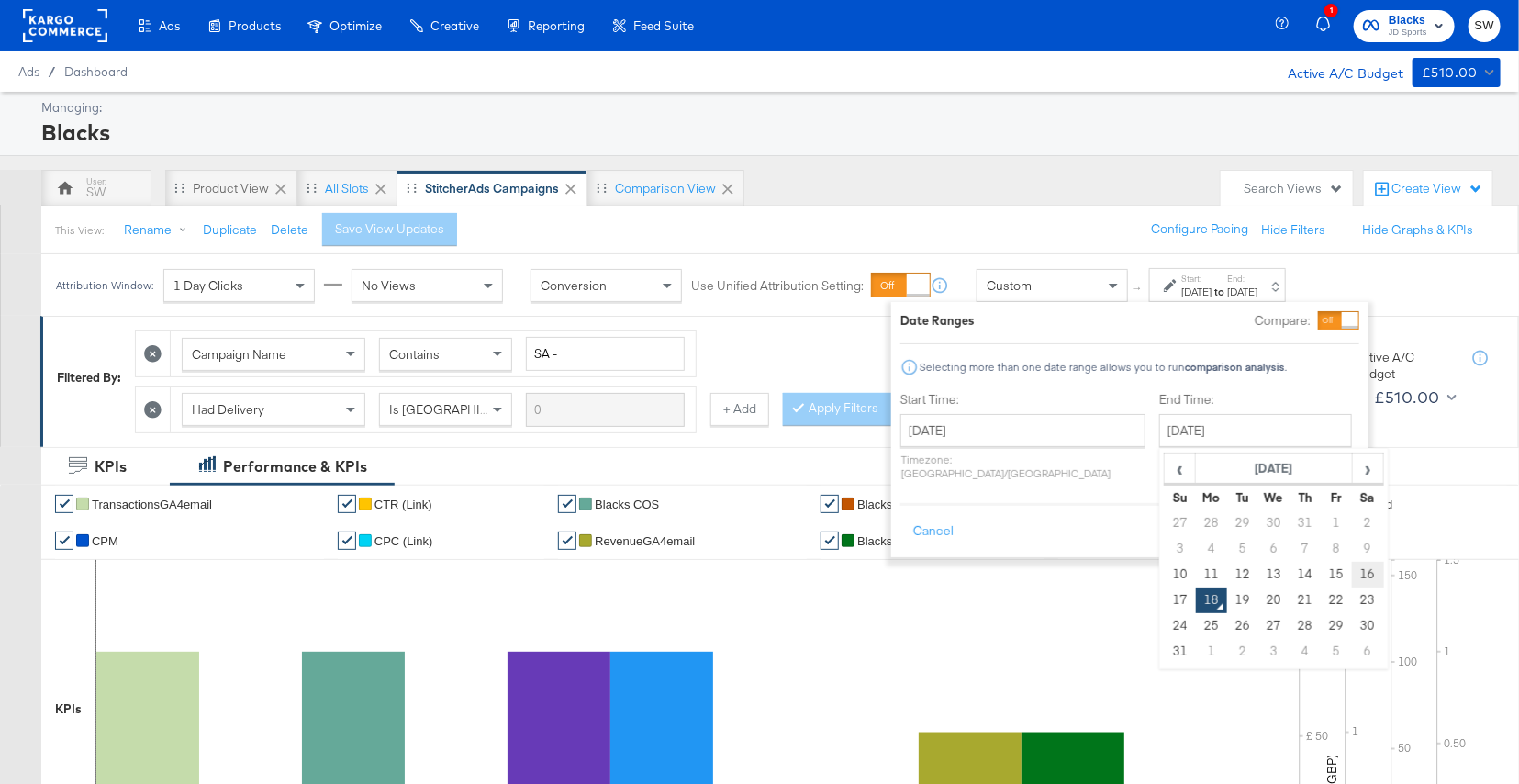
click at [1353, 573] on td "16" at bounding box center [1368, 574] width 31 height 26
type input "[DATE]"
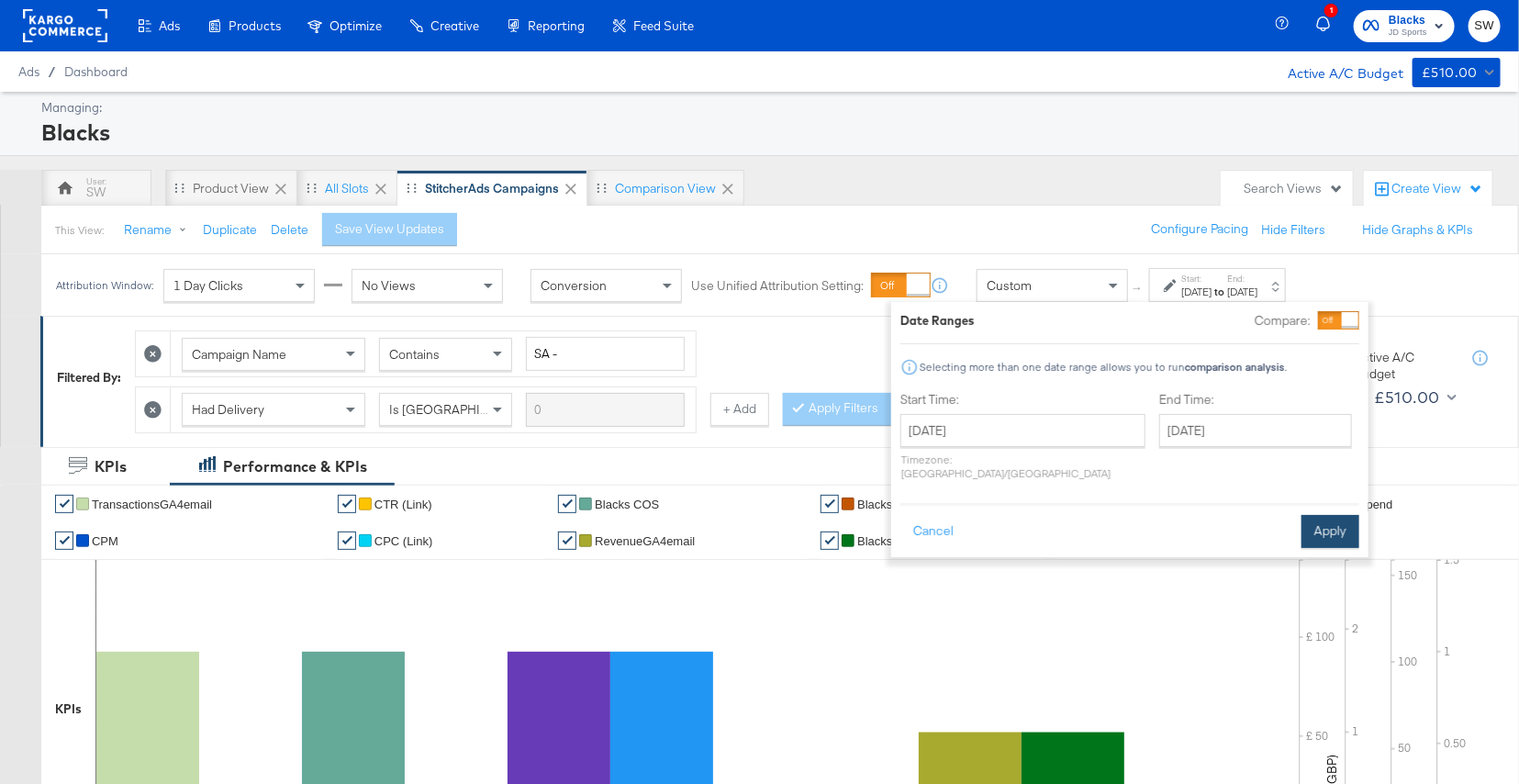
click at [1327, 515] on button "Apply" at bounding box center [1330, 532] width 58 height 33
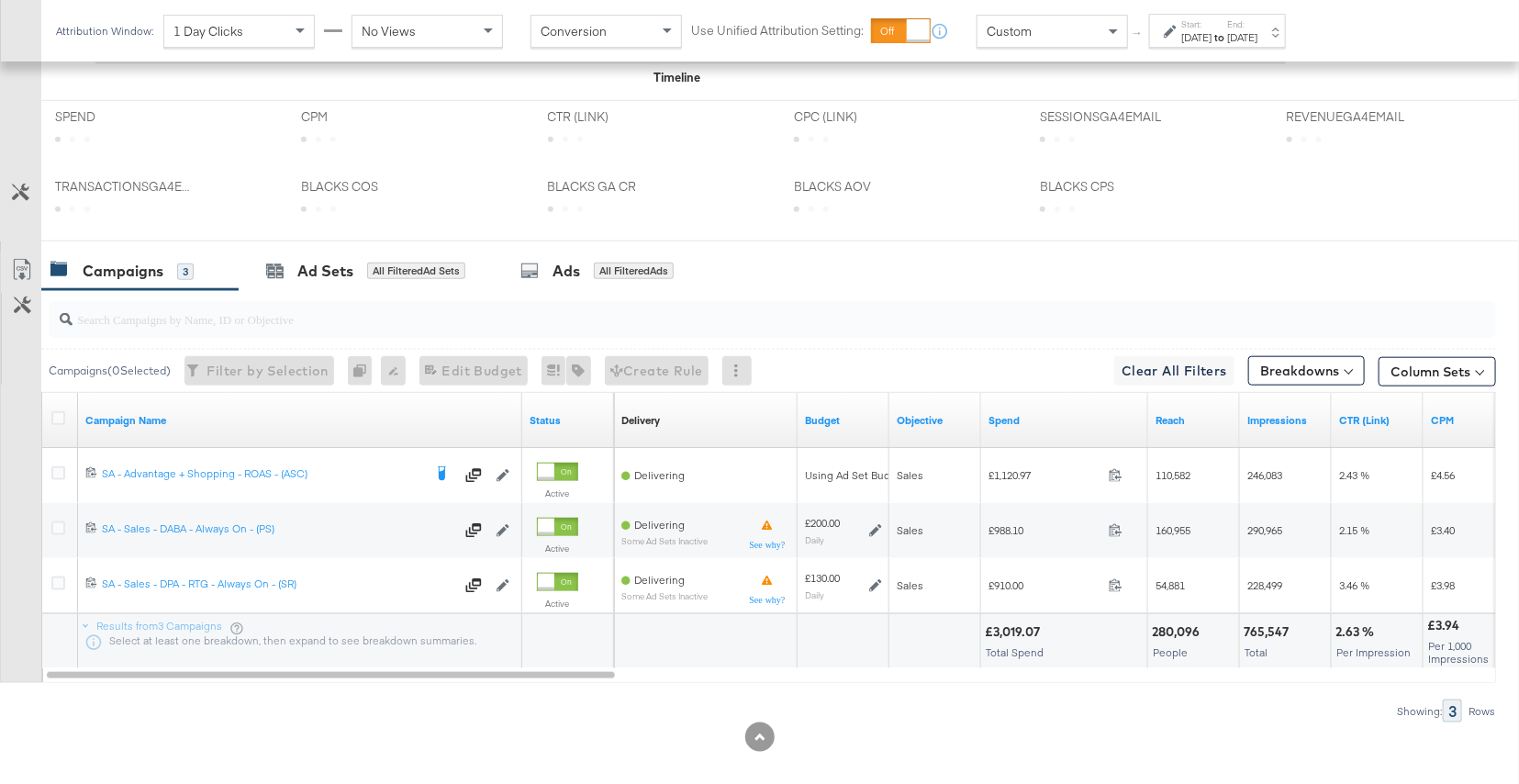
scroll to position [798, 0]
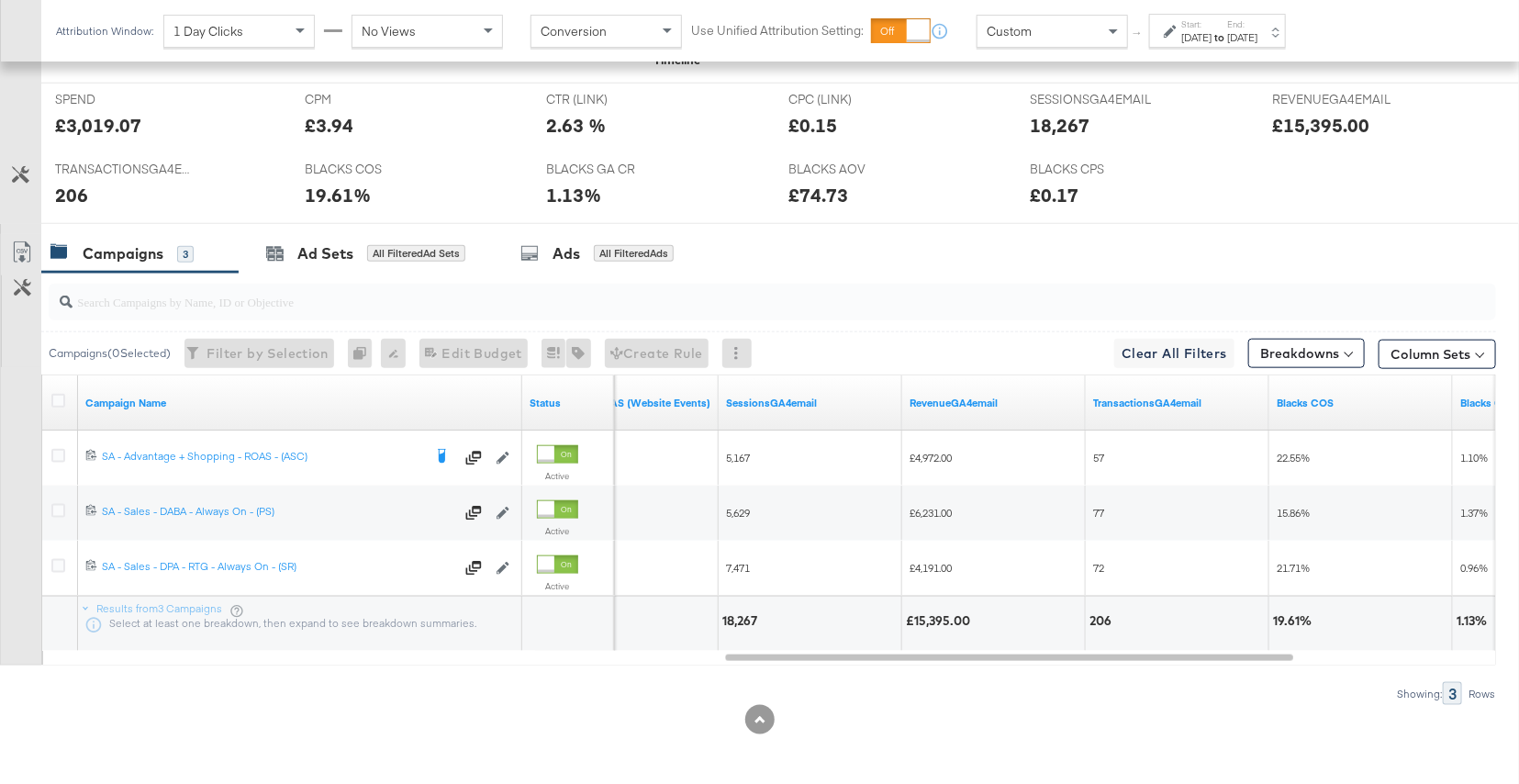
click at [1084, 32] on div "Custom" at bounding box center [1052, 31] width 150 height 31
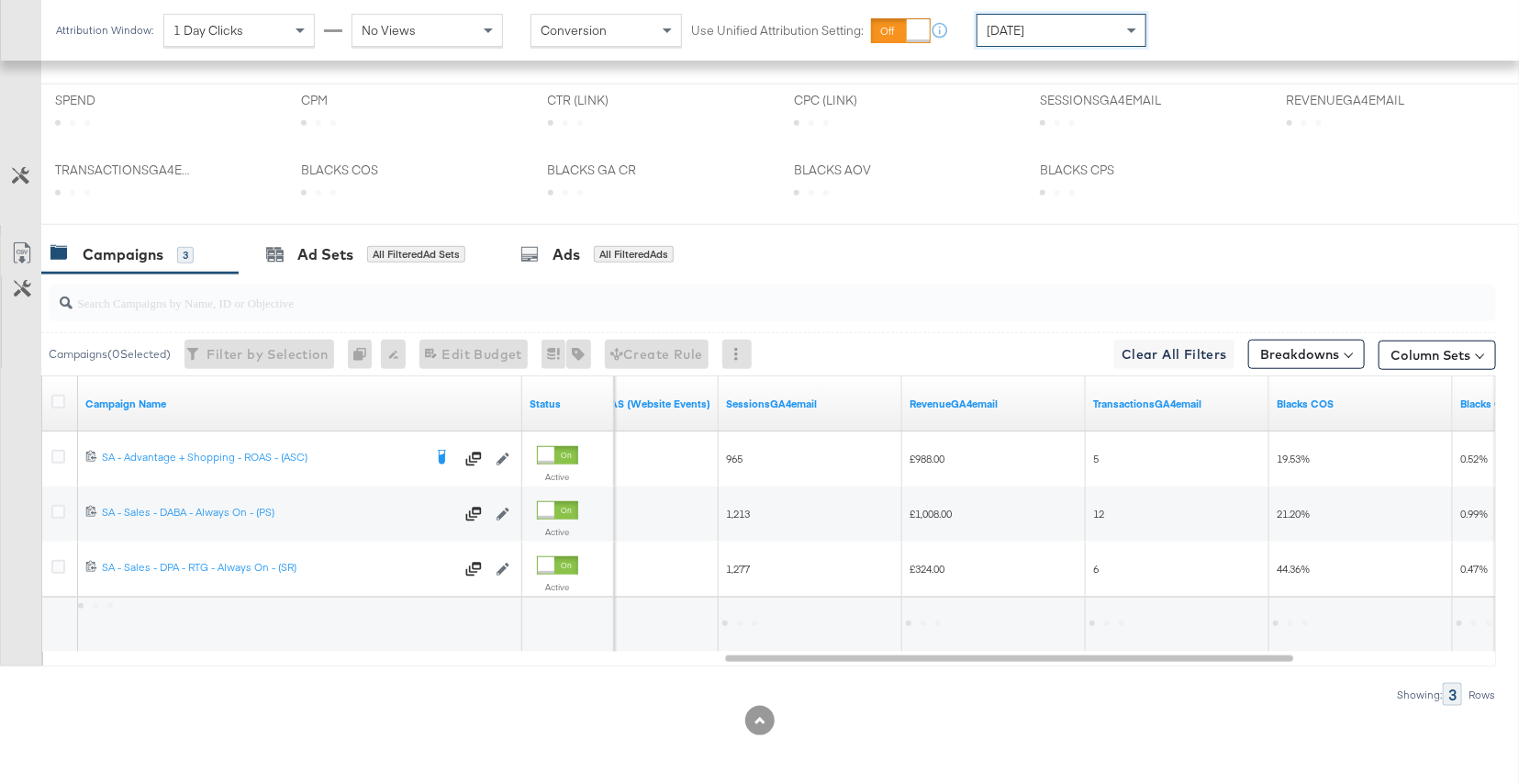
scroll to position [797, 0]
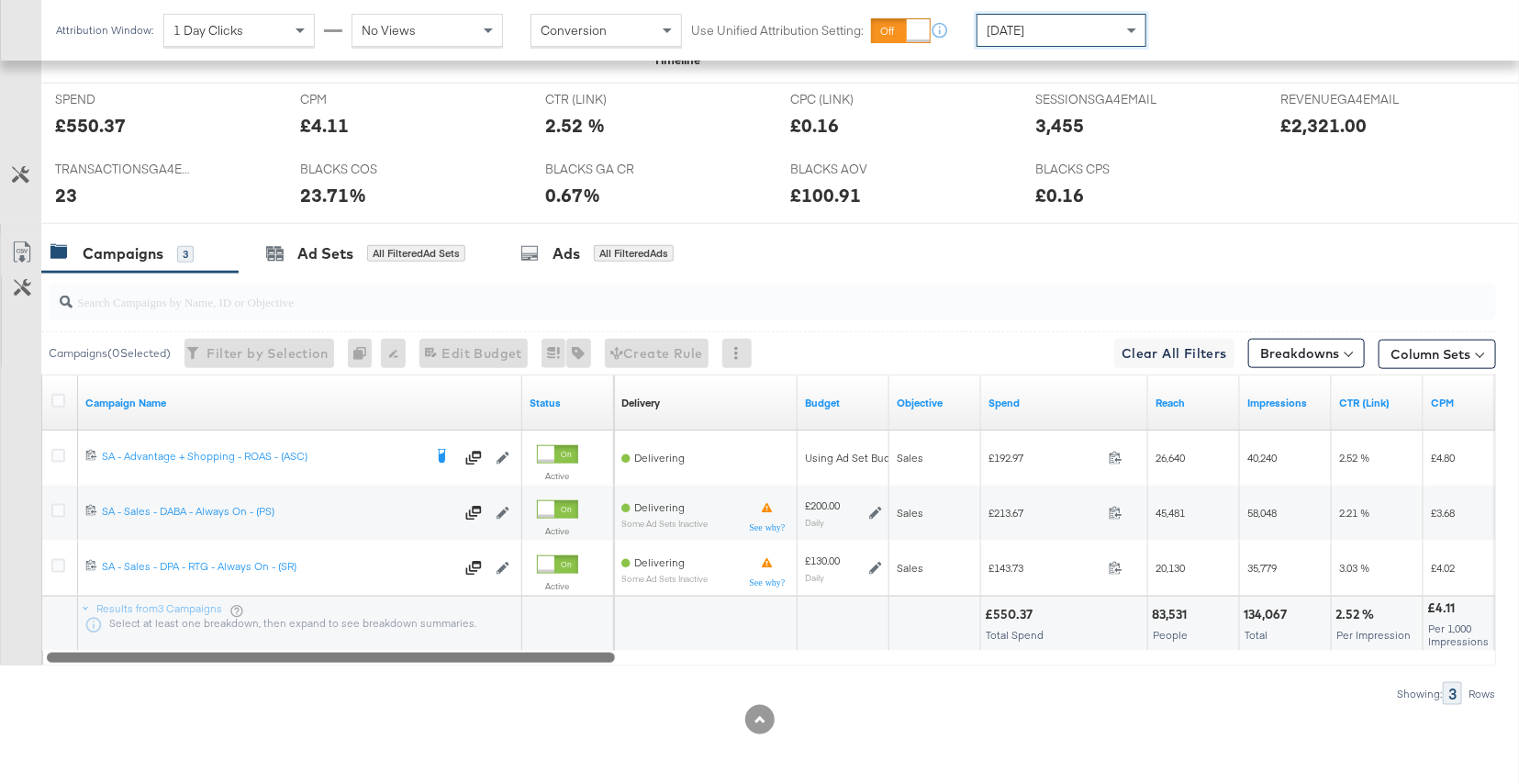
drag, startPoint x: 863, startPoint y: 652, endPoint x: 129, endPoint y: 699, distance: 735.5
click at [129, 699] on div "Campaigns ( 0 Selected) Filter by Selection Filter 0 campaigns 0 Rename 0 campa…" at bounding box center [748, 488] width 1497 height 432
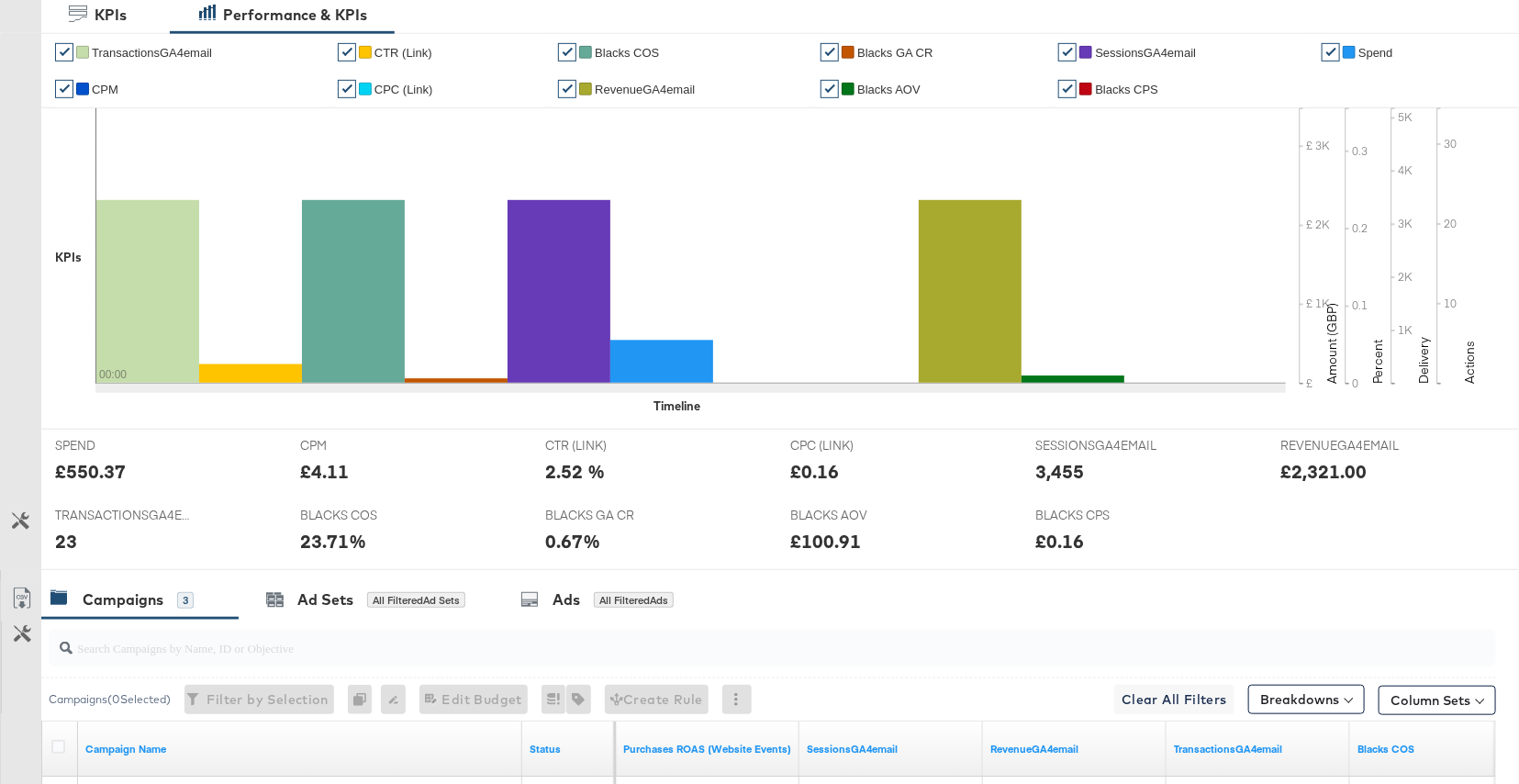
scroll to position [0, 0]
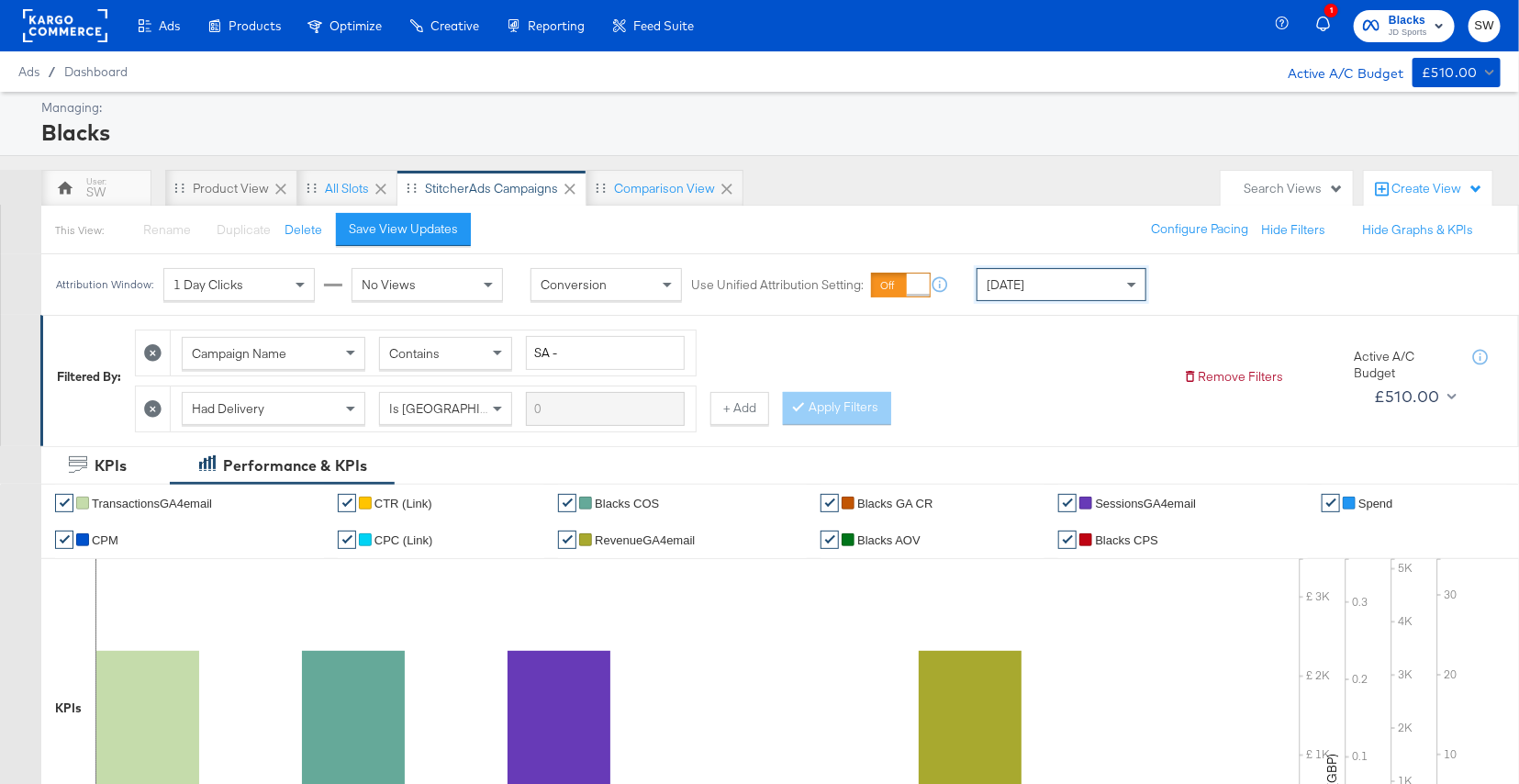
click at [1407, 27] on span "JD Sports" at bounding box center [1409, 33] width 39 height 15
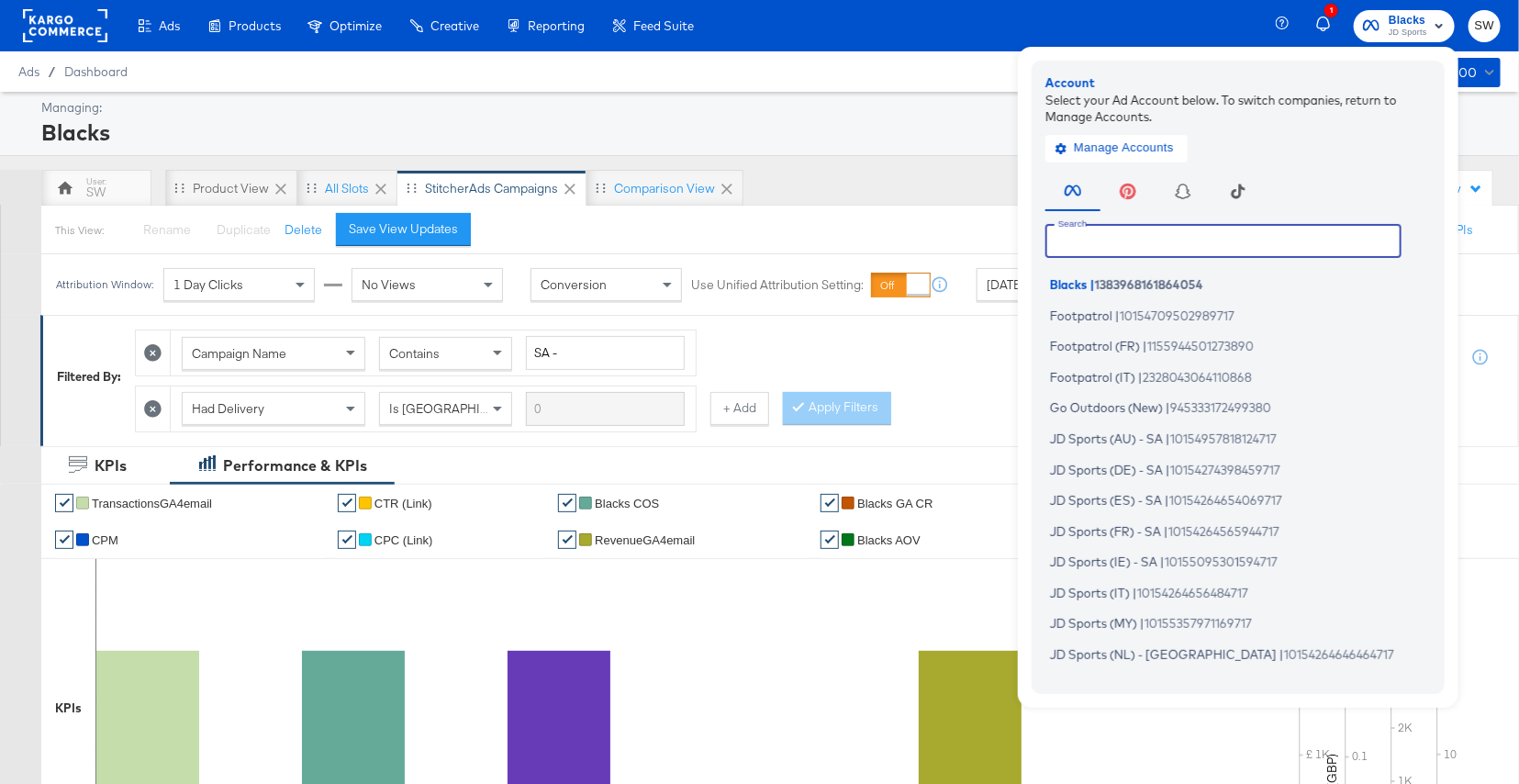
click at [1274, 234] on input "text" at bounding box center [1224, 241] width 356 height 33
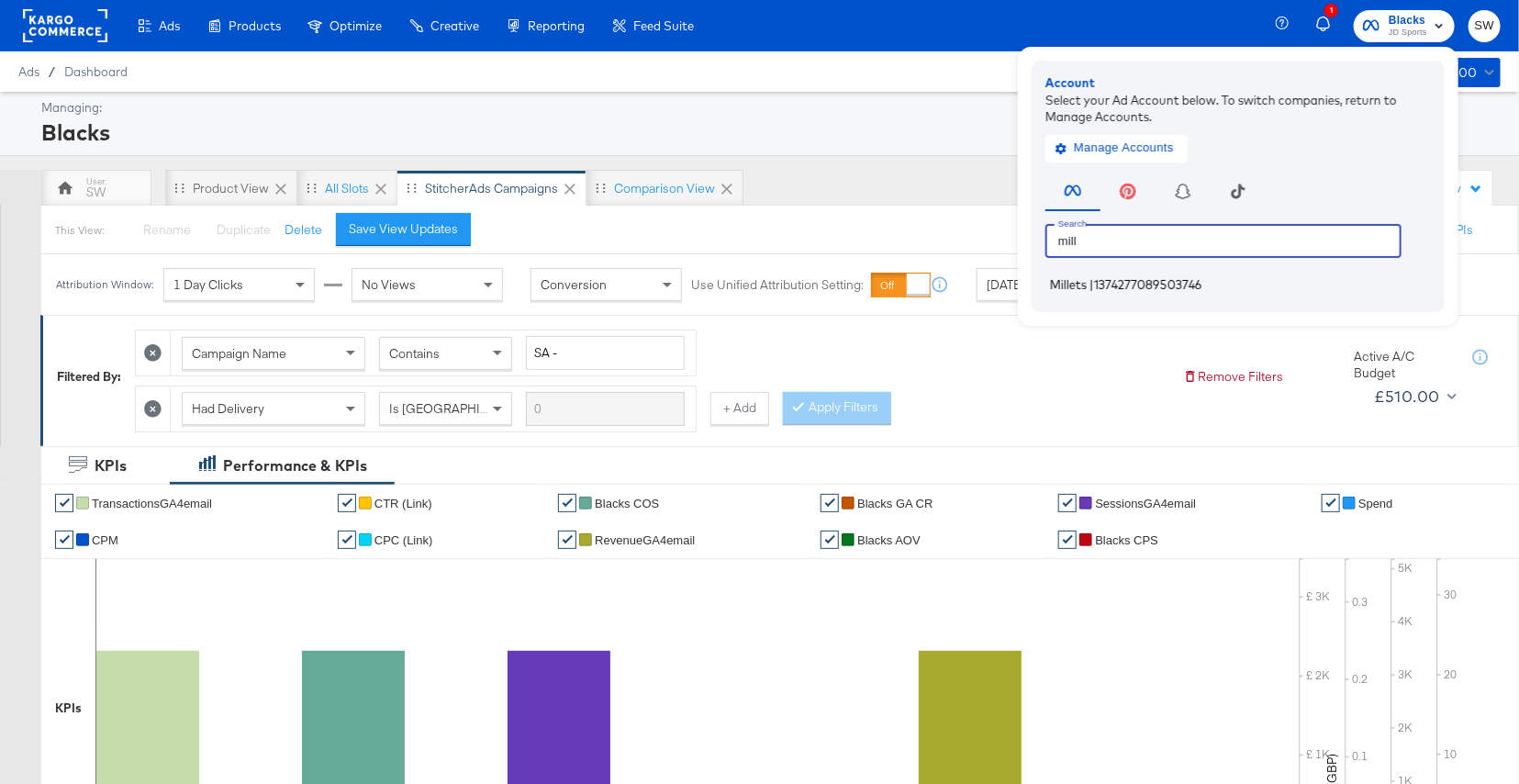
type input "mill"
click at [1214, 289] on li "Millets | 1374277089503746" at bounding box center [1243, 285] width 394 height 27
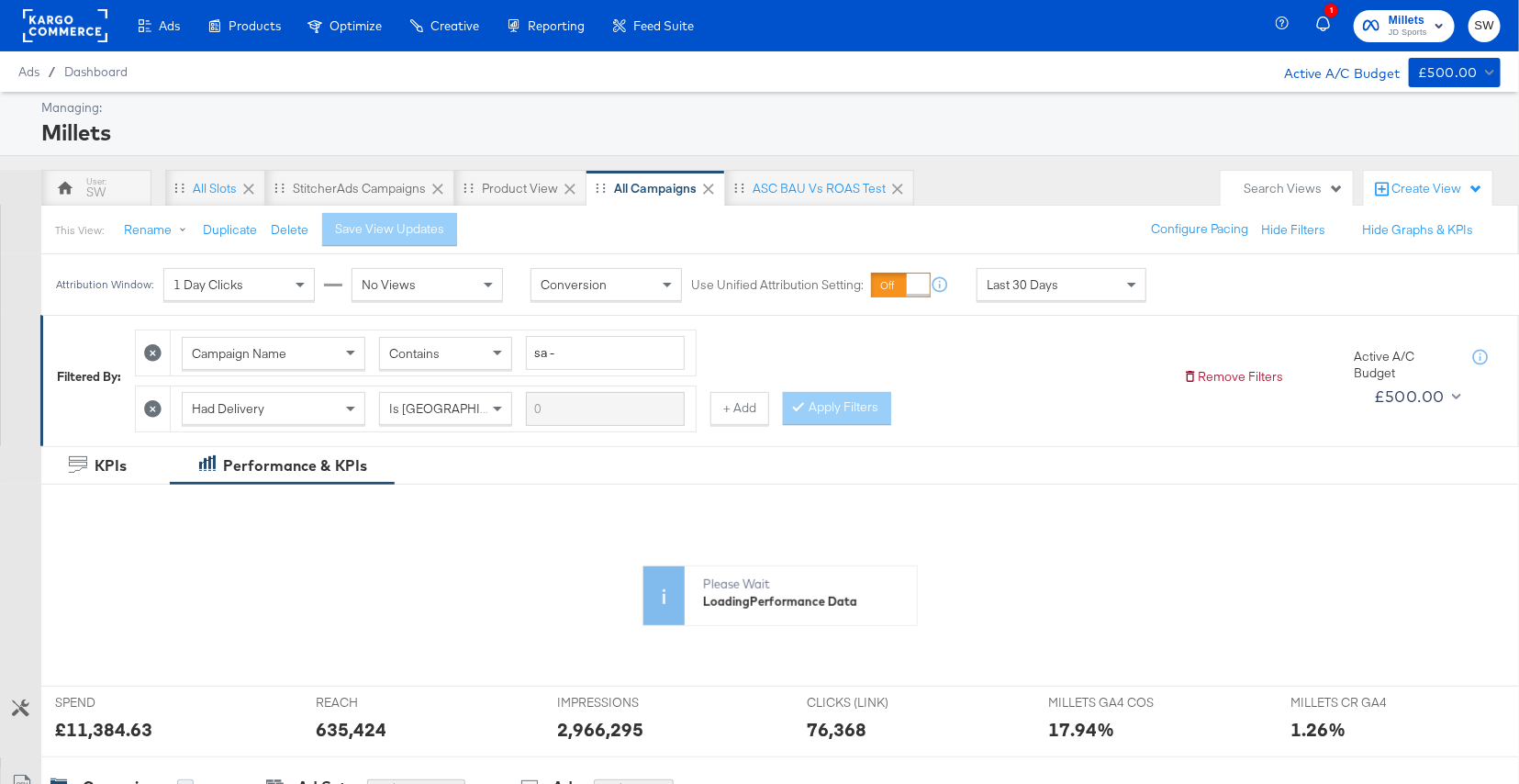
click at [1037, 280] on span "Last 30 Days" at bounding box center [1023, 284] width 72 height 16
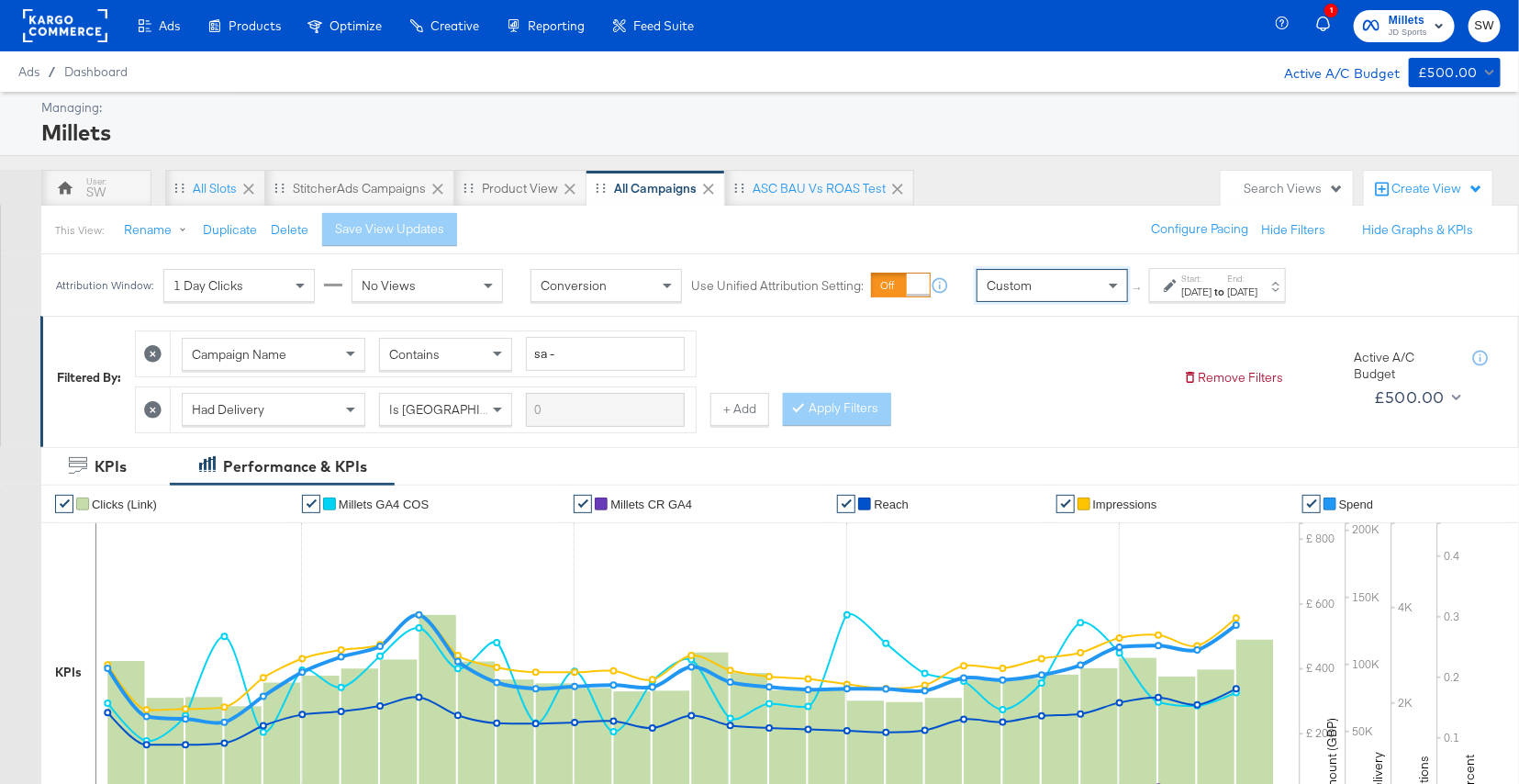
click at [1200, 284] on div "[DATE]" at bounding box center [1196, 291] width 30 height 15
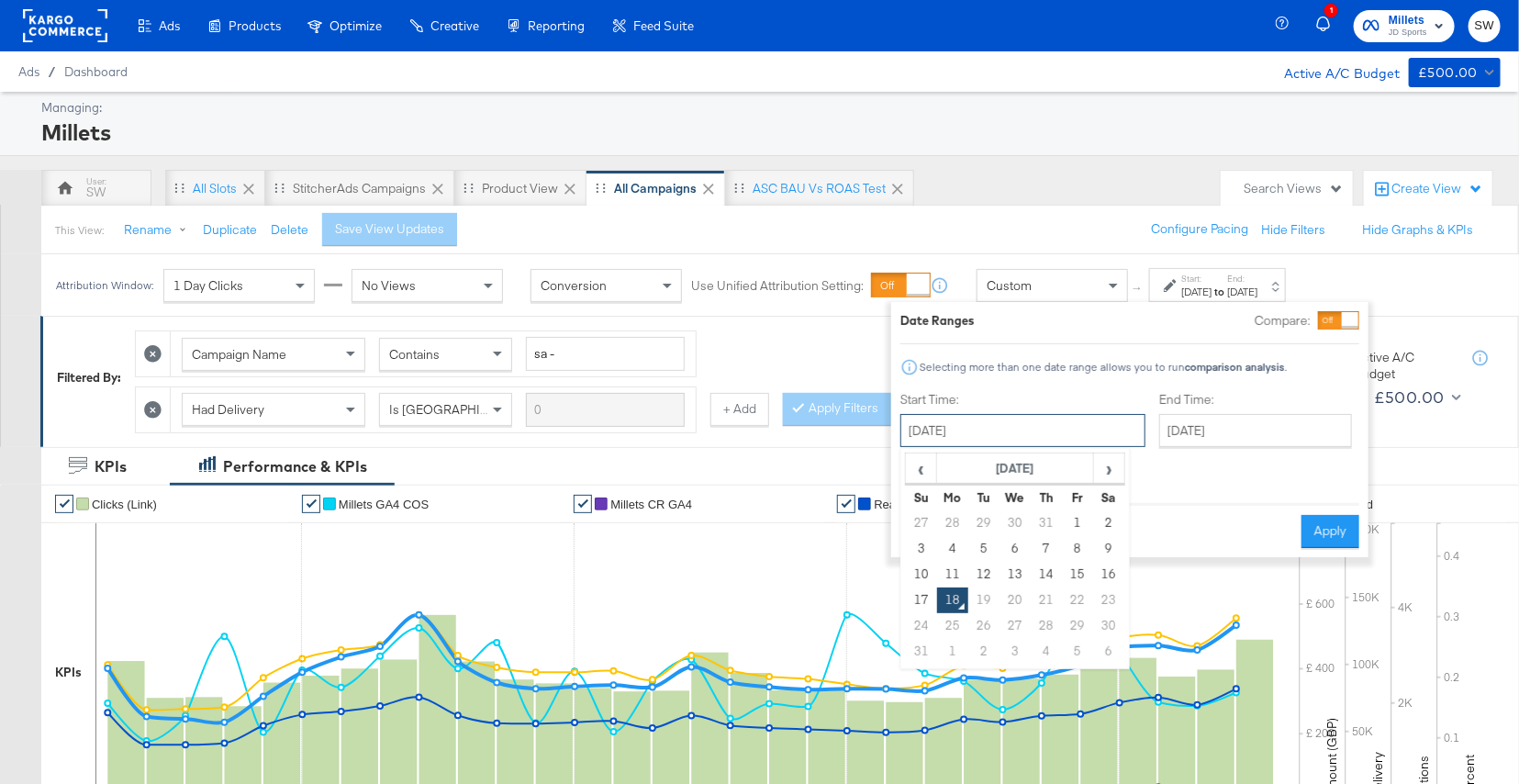
click at [977, 440] on input "[DATE]" at bounding box center [1023, 430] width 246 height 33
click at [919, 568] on td "10" at bounding box center [921, 574] width 31 height 26
type input "[DATE]"
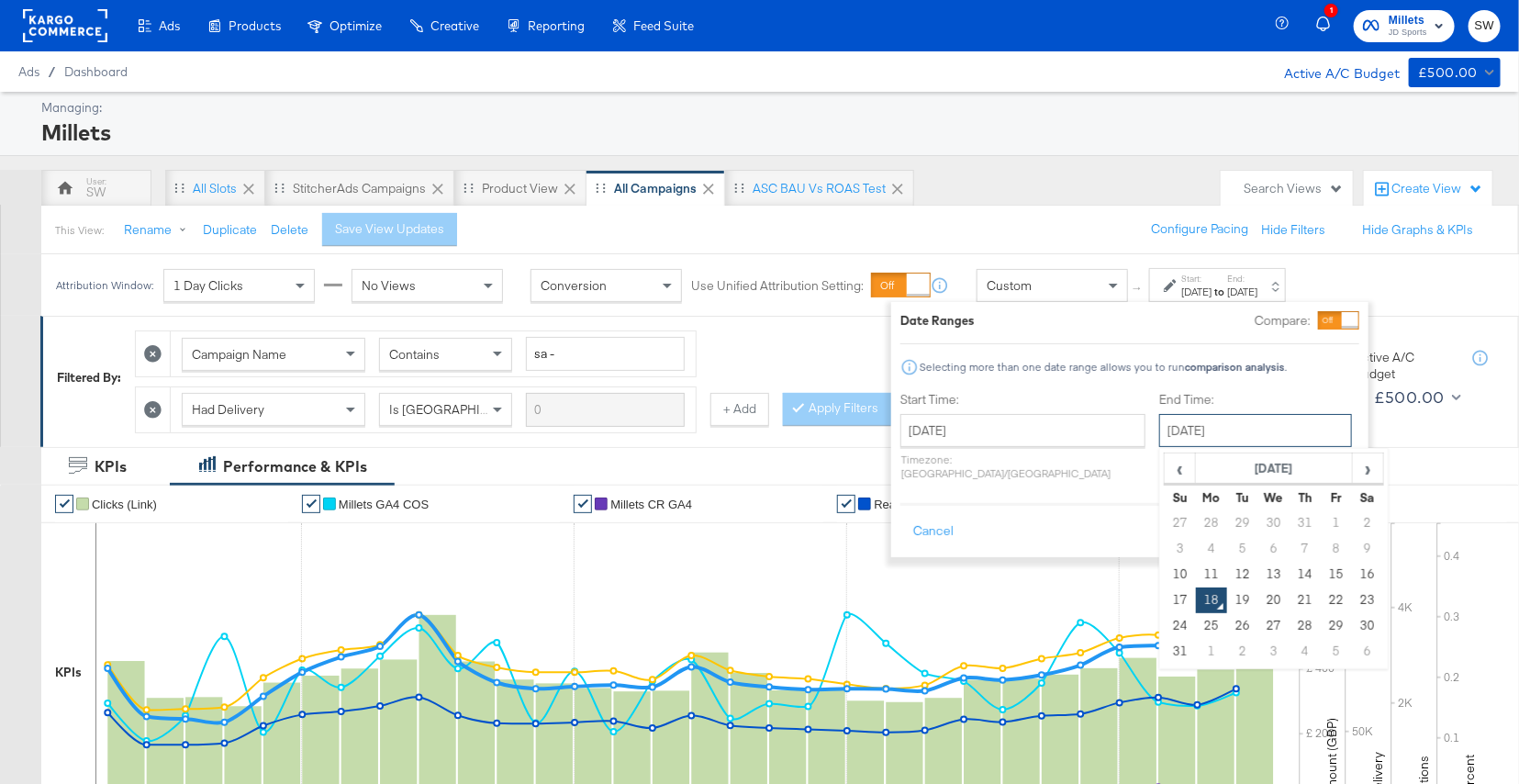
click at [1229, 421] on input "[DATE]" at bounding box center [1255, 430] width 192 height 33
click at [1353, 566] on td "16" at bounding box center [1368, 574] width 31 height 26
type input "[DATE]"
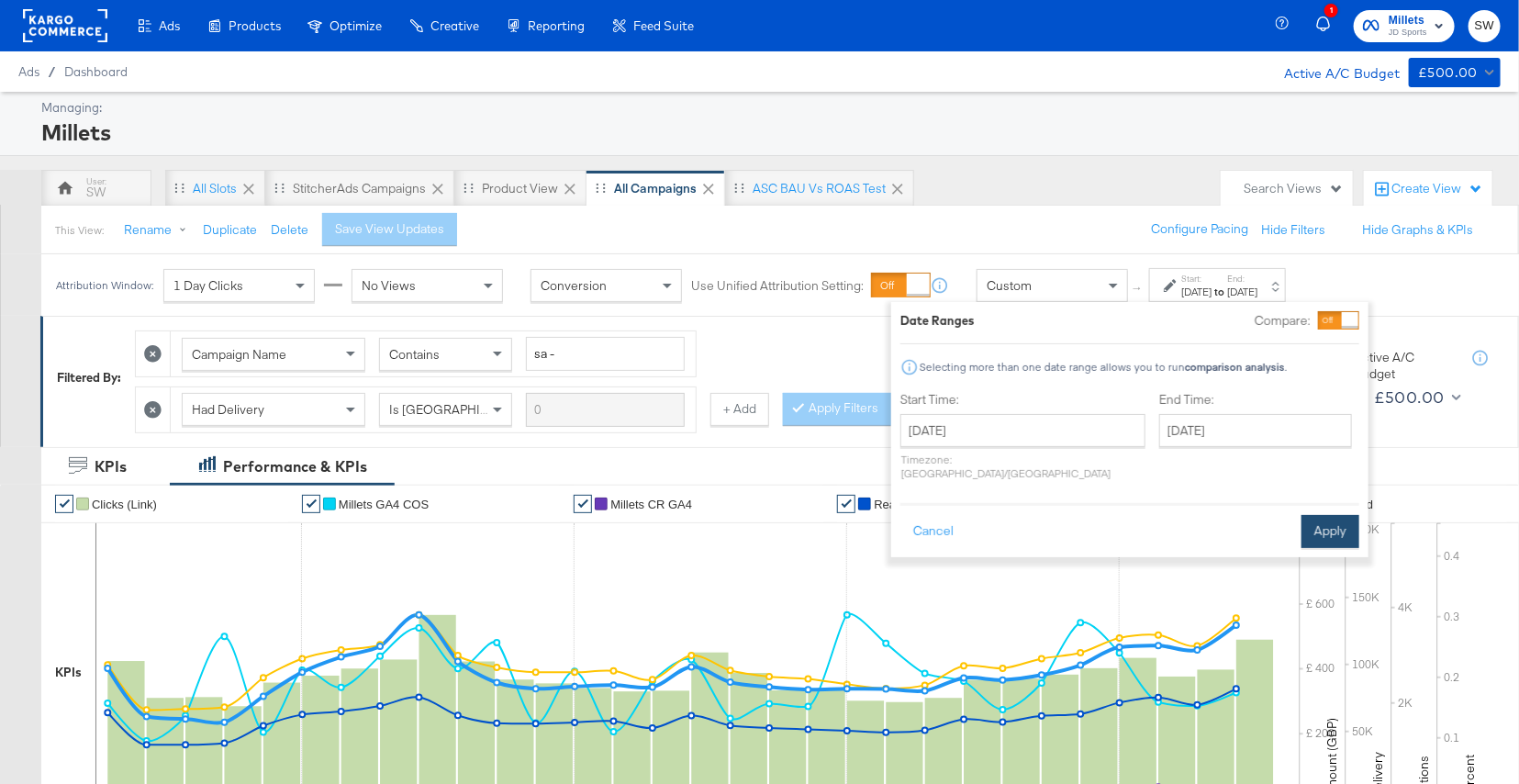
click at [1325, 518] on button "Apply" at bounding box center [1330, 532] width 58 height 33
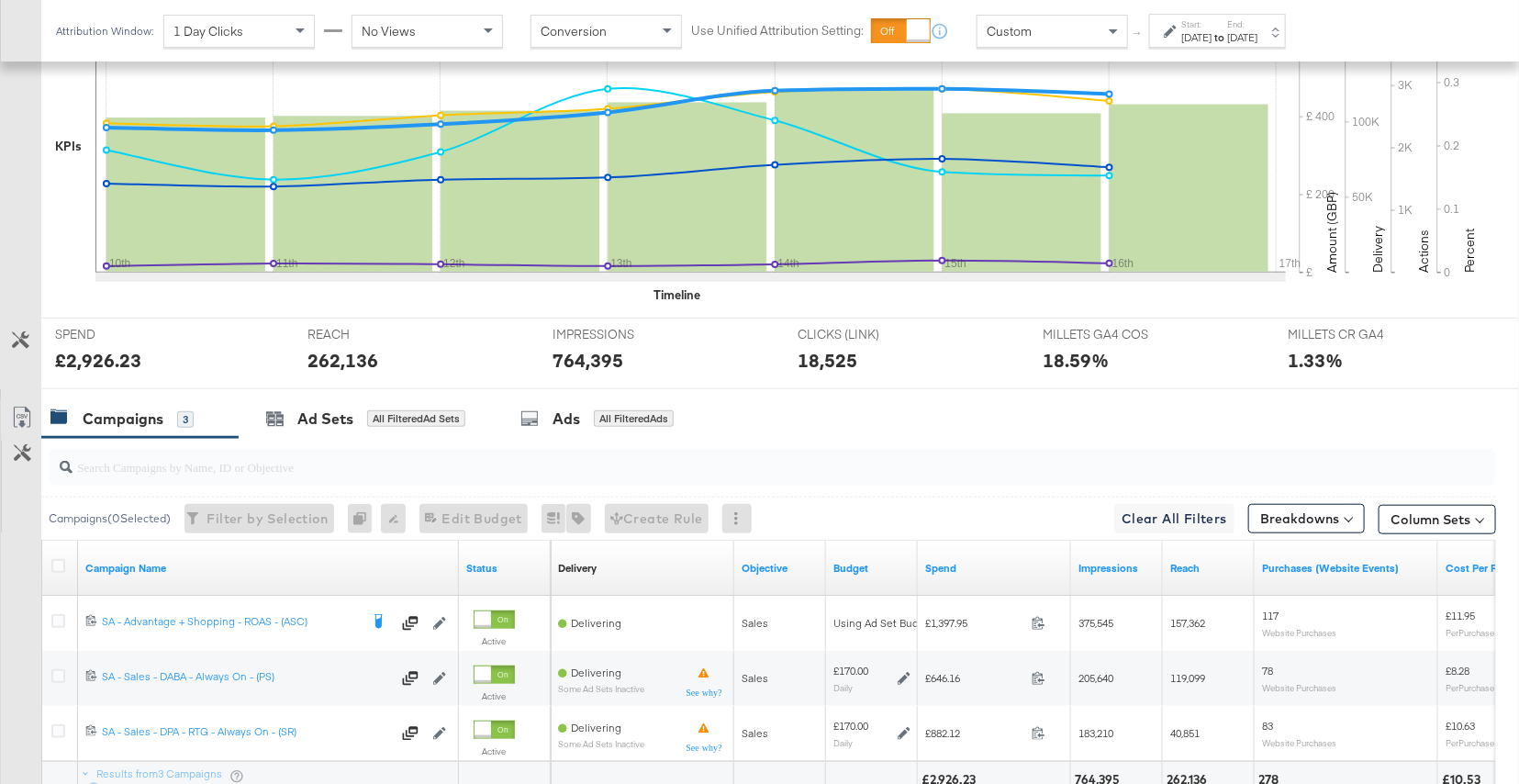
scroll to position [691, 0]
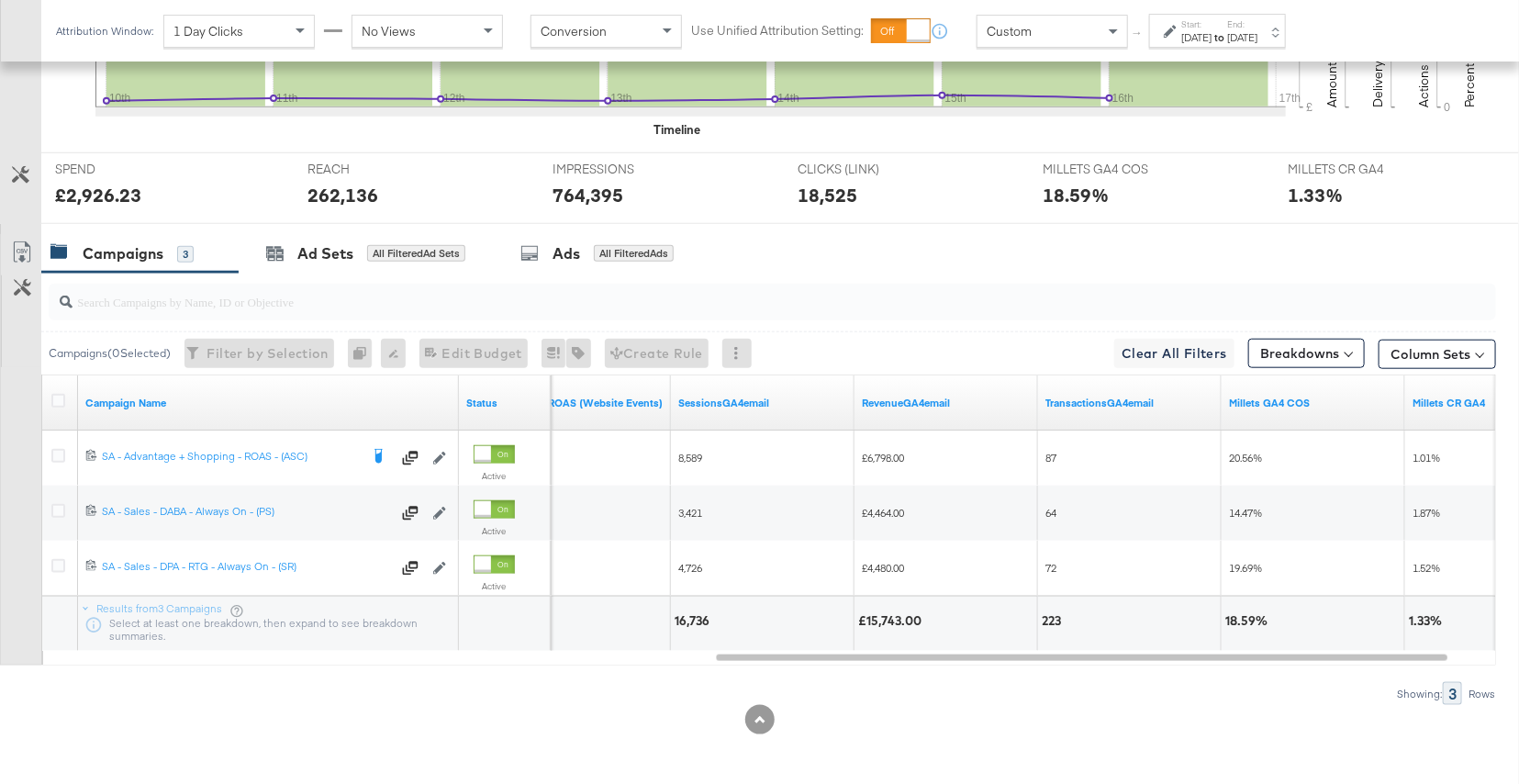
click at [1100, 34] on div "Custom" at bounding box center [1052, 31] width 150 height 31
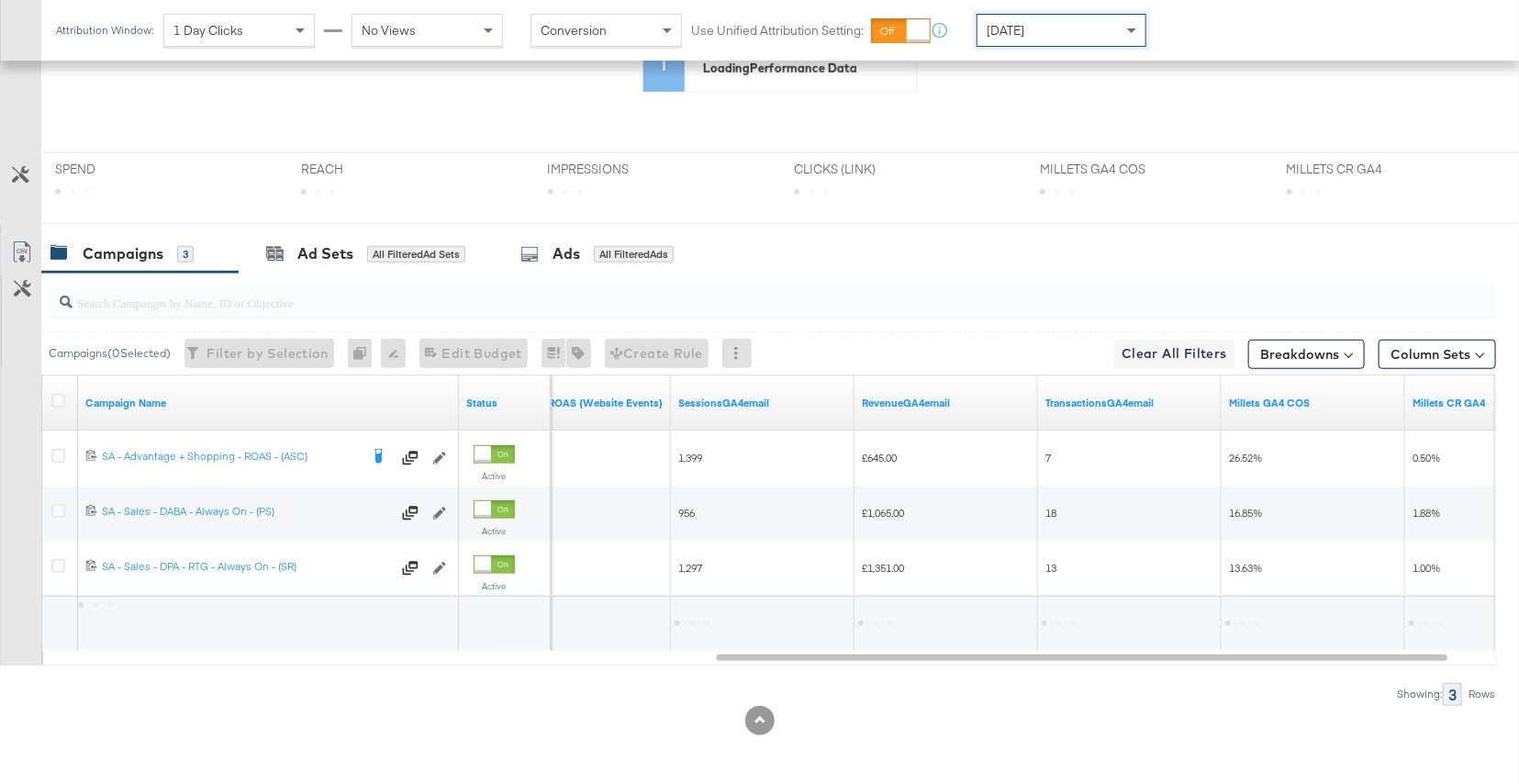
scroll to position [690, 0]
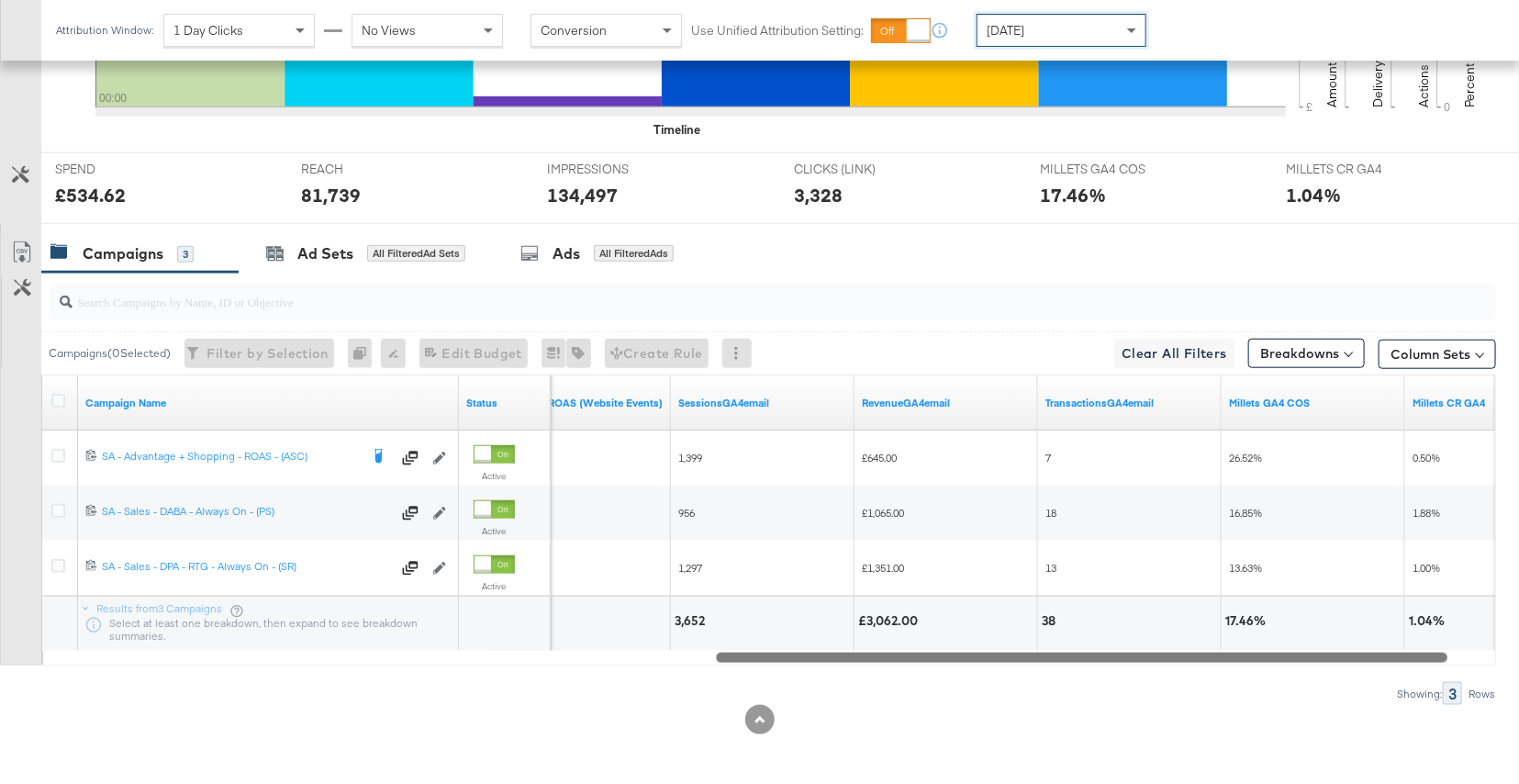
click at [796, 660] on div at bounding box center [1082, 656] width 732 height 15
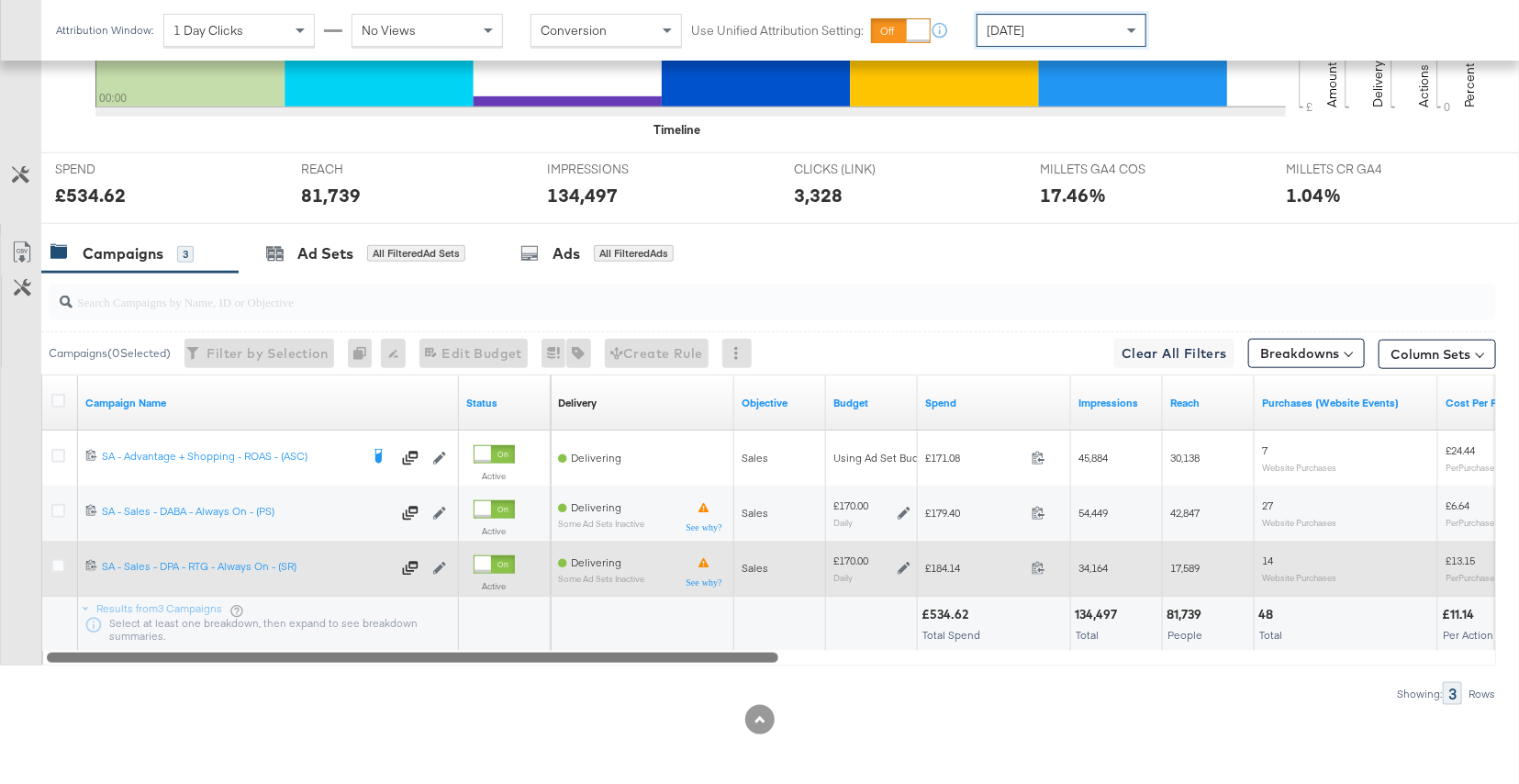
drag, startPoint x: 806, startPoint y: 654, endPoint x: 100, endPoint y: 589, distance: 709.0
click at [100, 589] on div "Campaign Name Status Delivery Sorting Unavailable Objective Budget Spend Impres…" at bounding box center [769, 519] width 1455 height 291
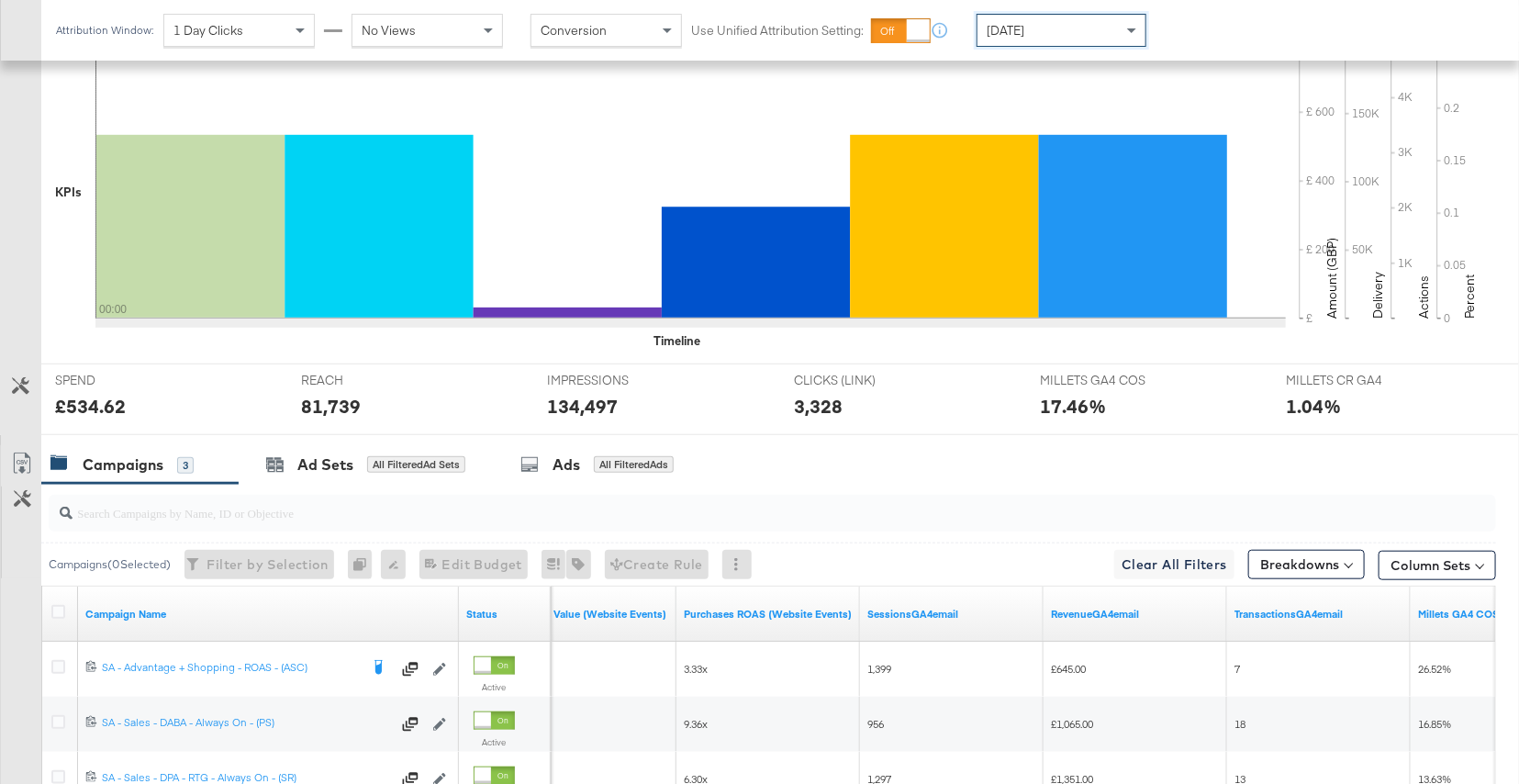
scroll to position [0, 0]
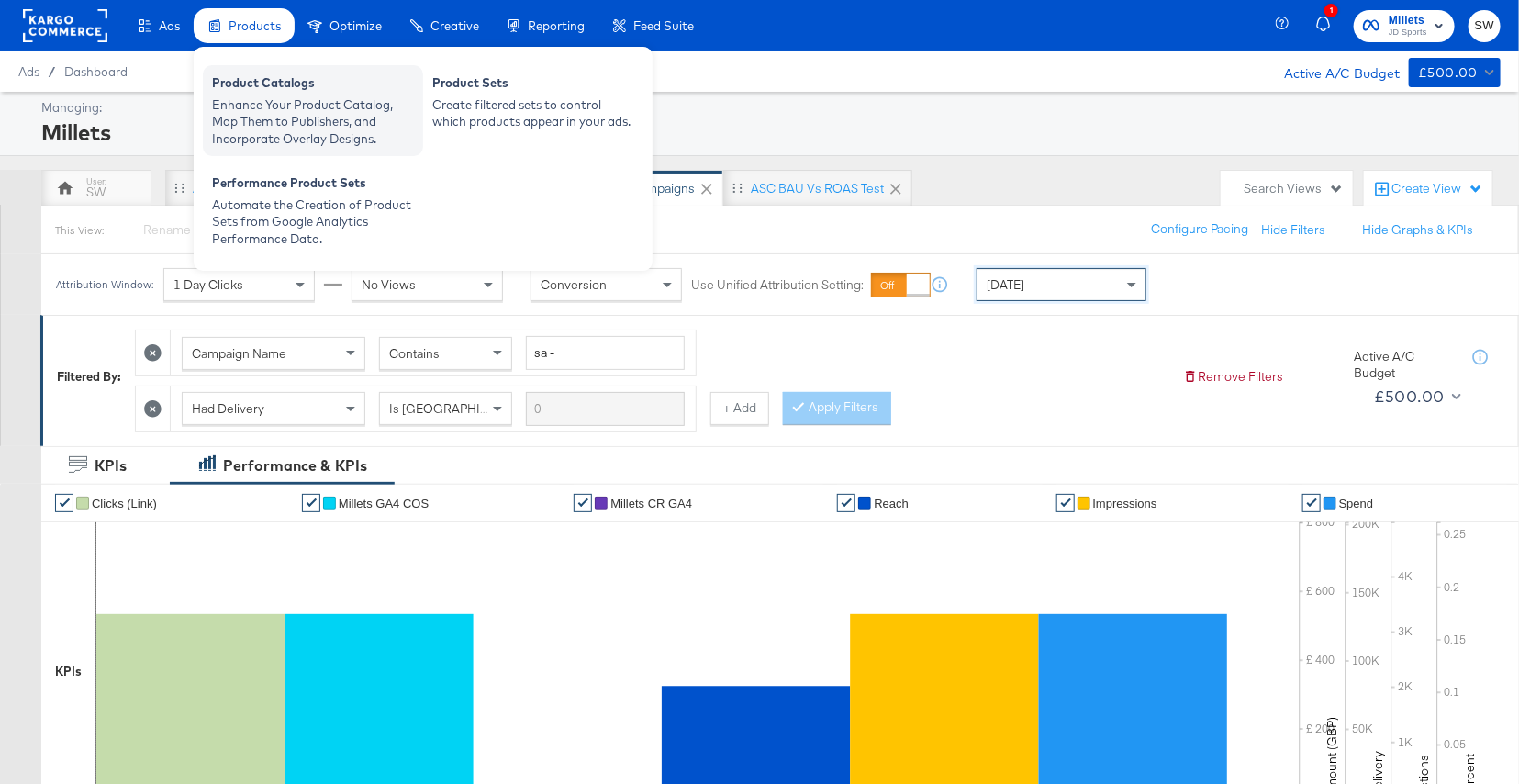
click at [273, 89] on div "Product Catalogs" at bounding box center [312, 85] width 202 height 22
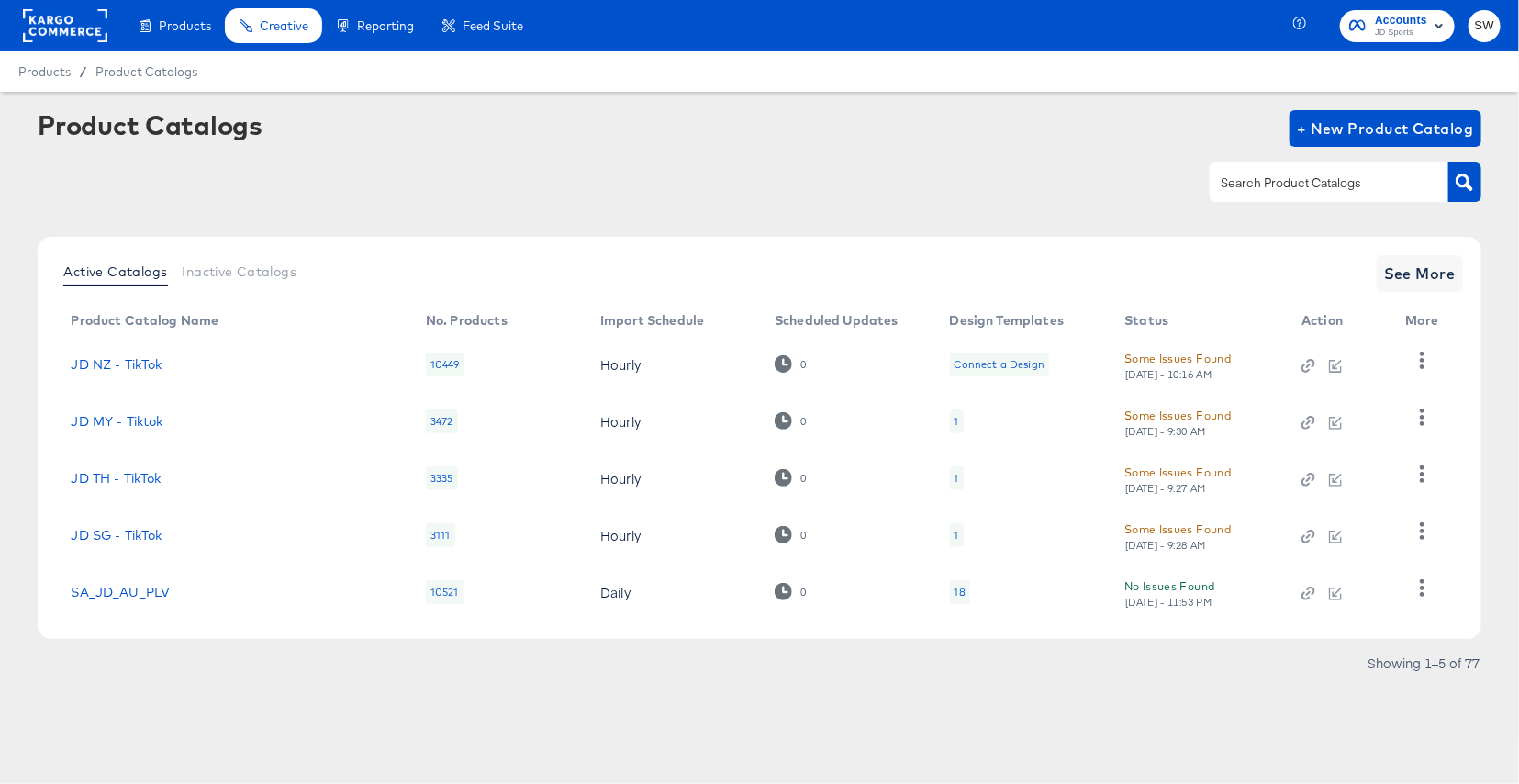
click at [1275, 171] on div at bounding box center [1329, 182] width 239 height 39
type input "go"
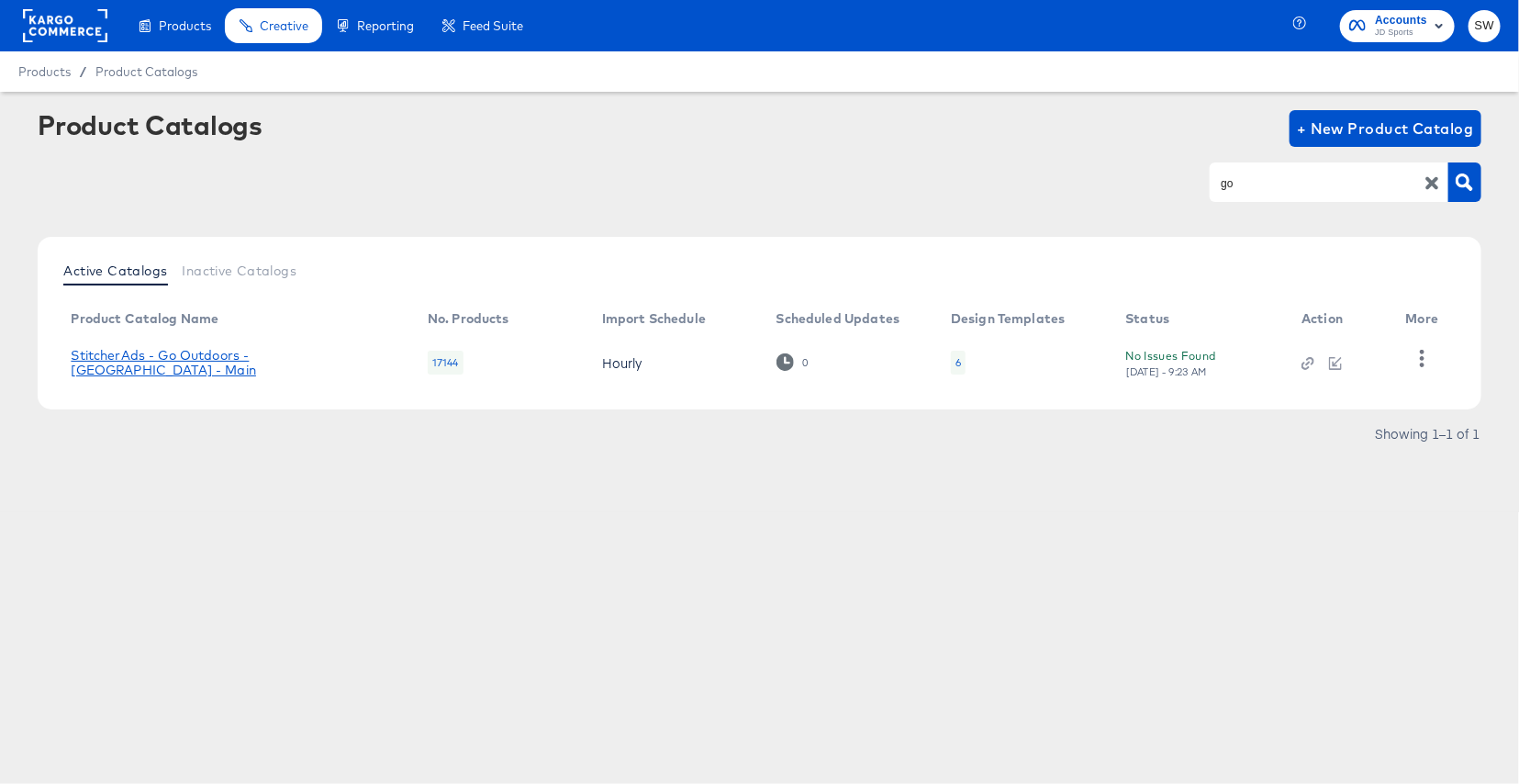
click at [233, 357] on link "StitcherAds - Go Outdoors - [GEOGRAPHIC_DATA] - Main" at bounding box center [230, 363] width 320 height 29
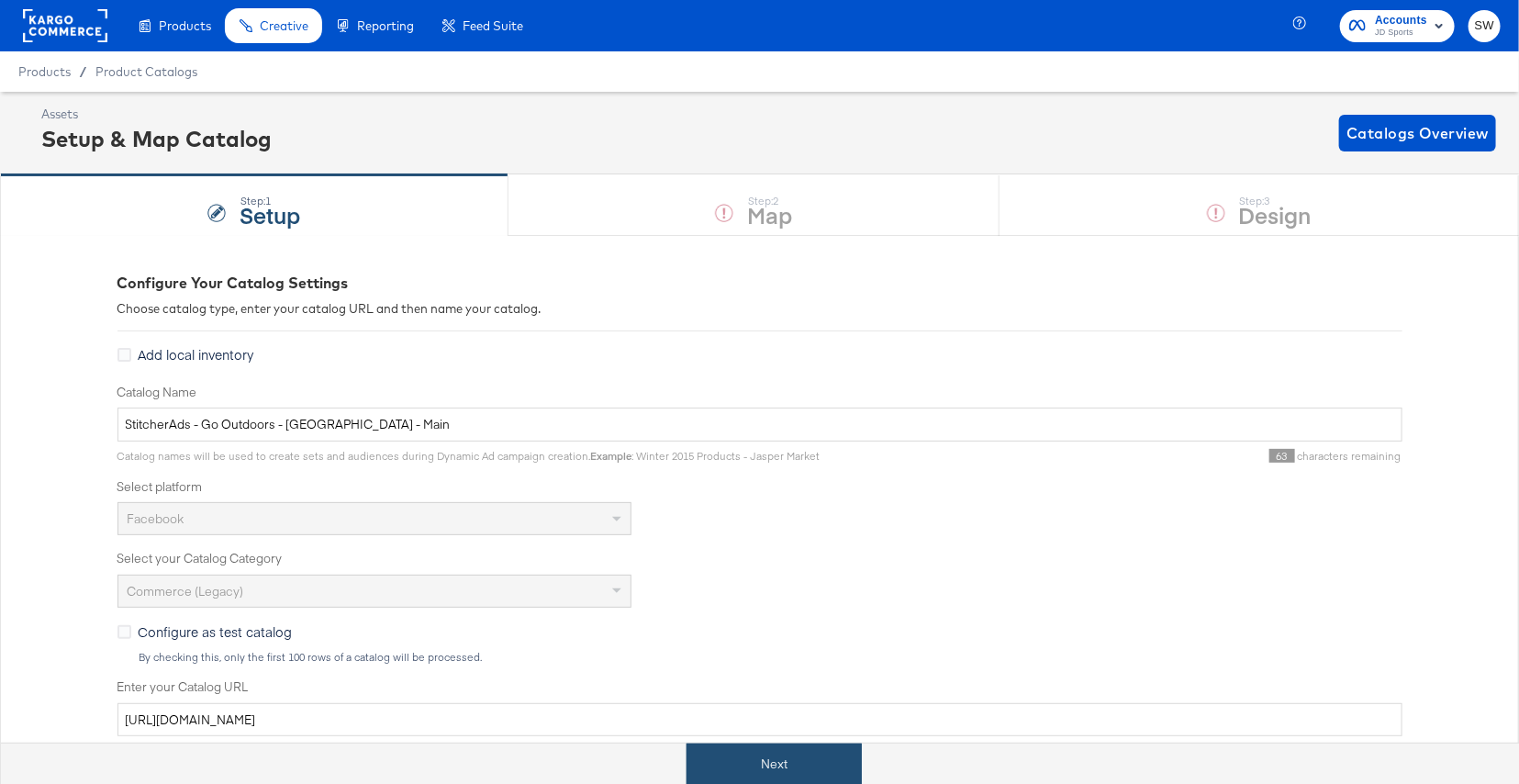
click at [807, 755] on button "Next" at bounding box center [774, 764] width 175 height 42
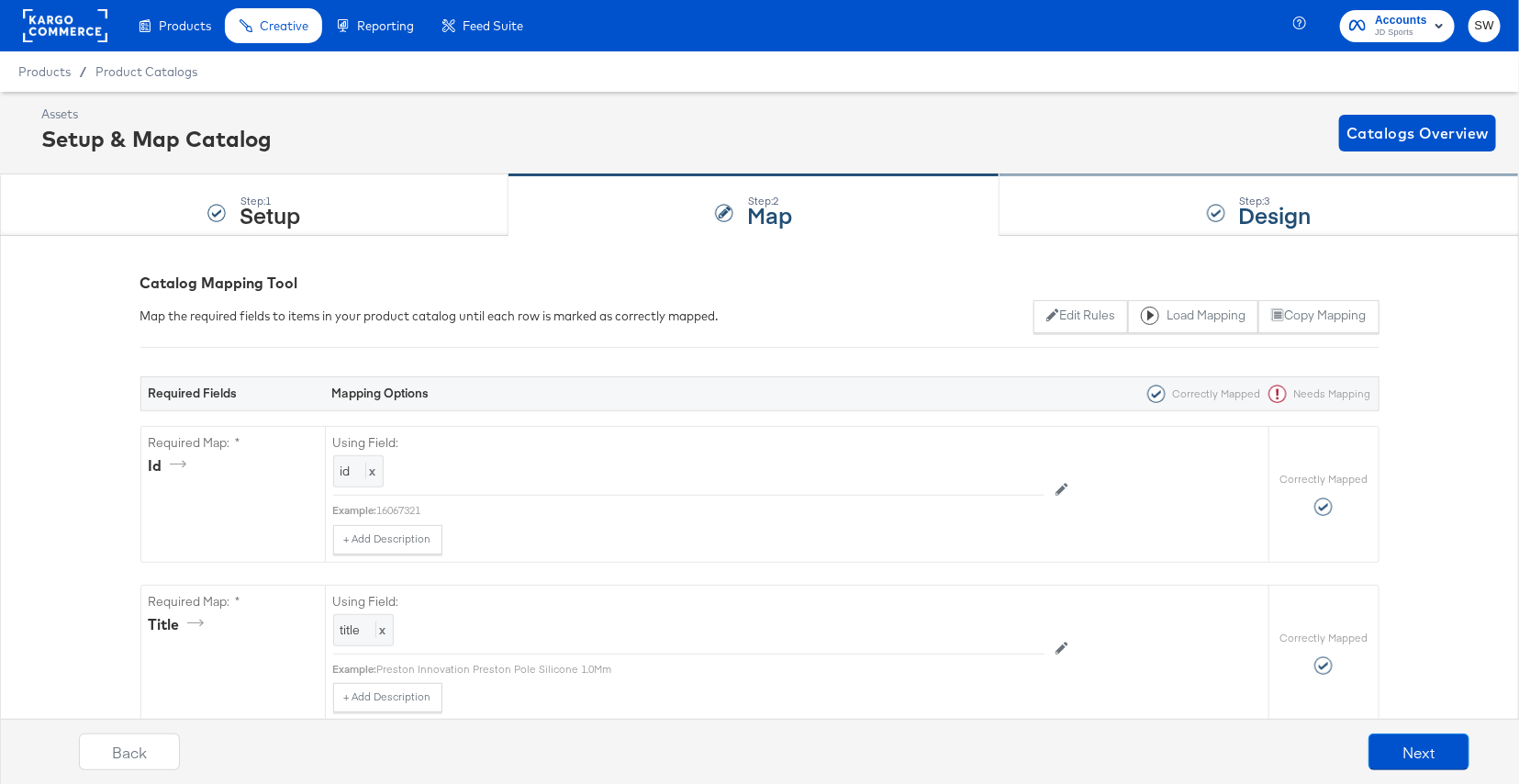
click at [1202, 209] on div "Step: 3 Design" at bounding box center [1259, 205] width 519 height 61
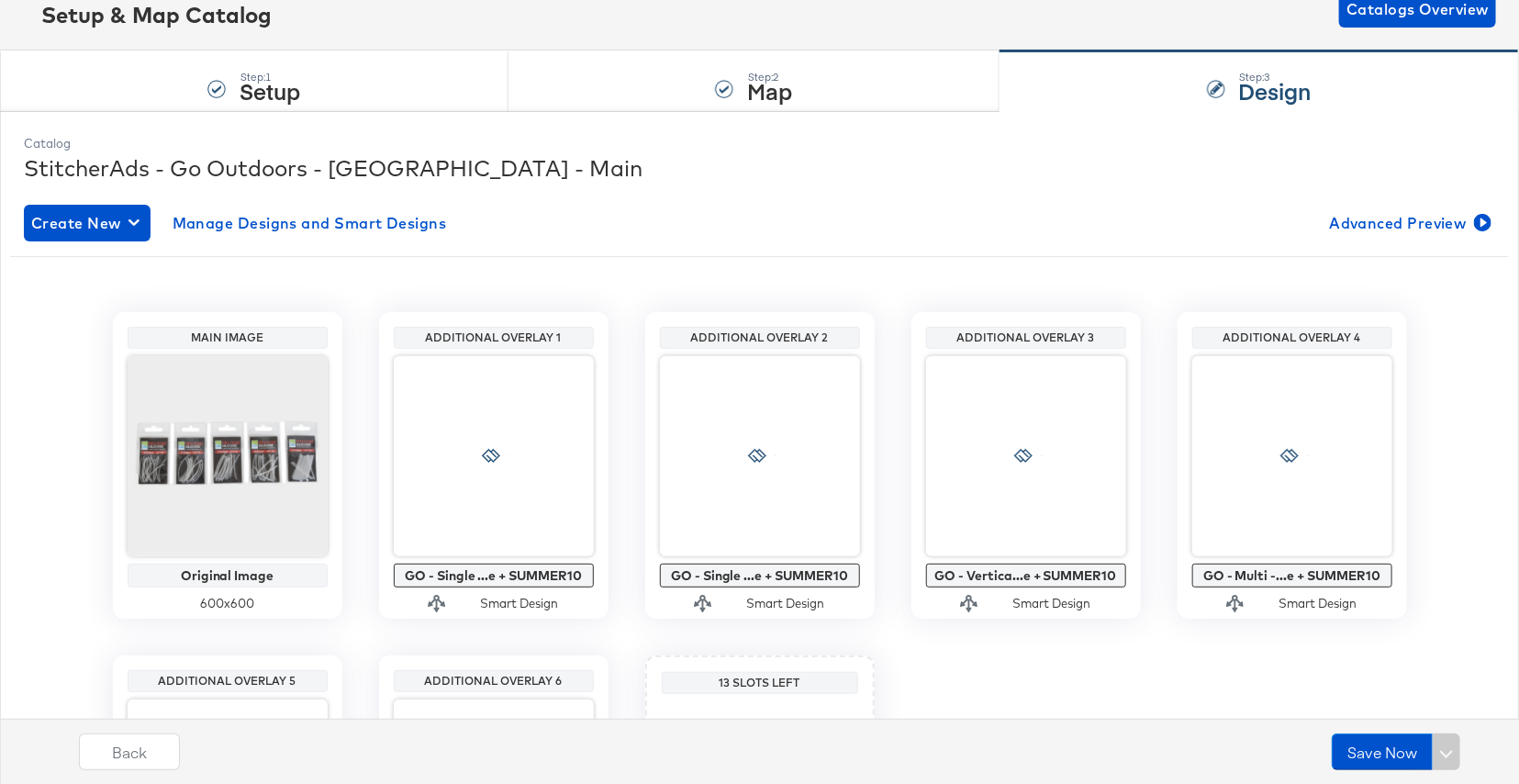
scroll to position [182, 0]
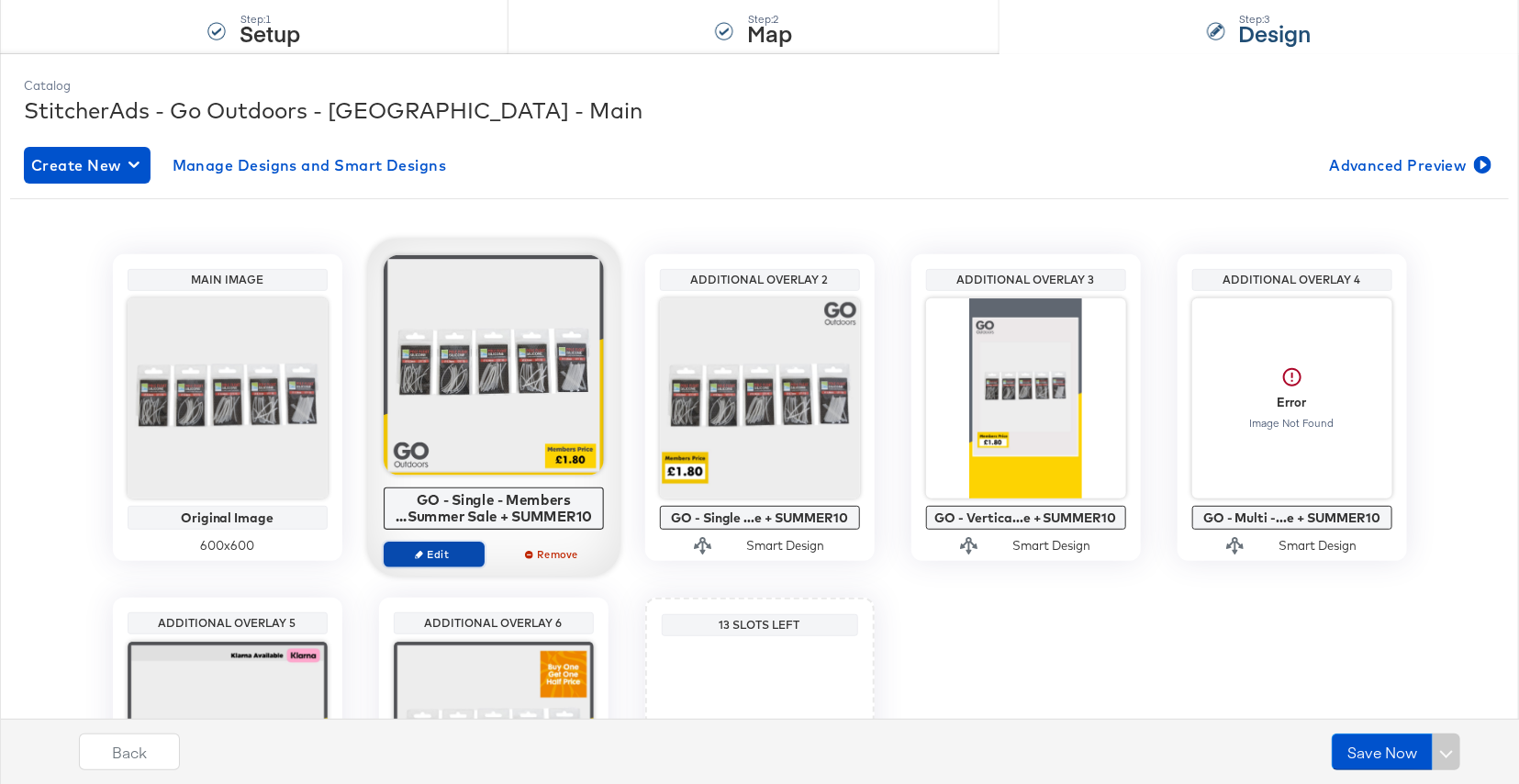
click at [437, 559] on span "Edit" at bounding box center [433, 554] width 84 height 14
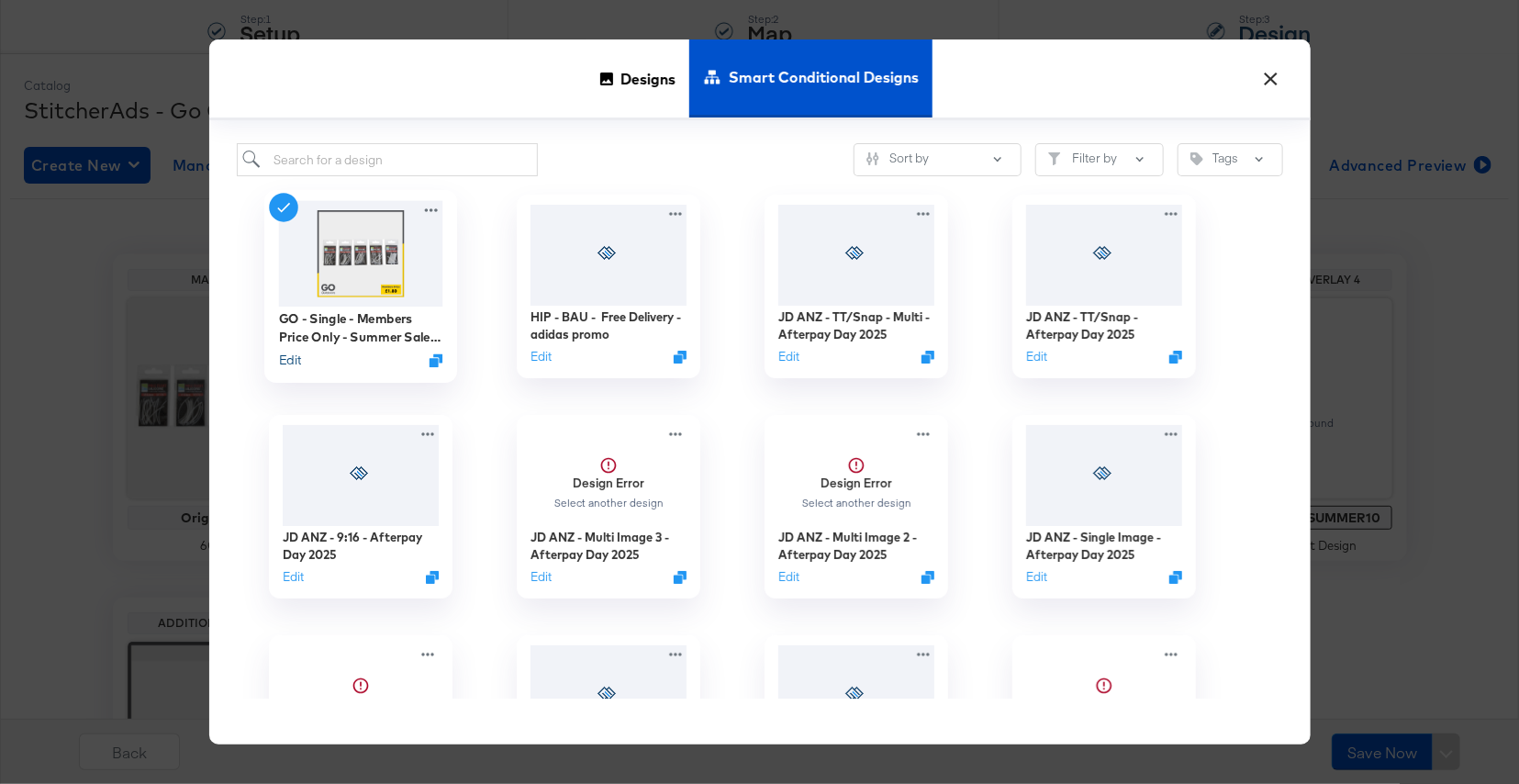
click at [282, 358] on button "Edit" at bounding box center [289, 361] width 22 height 17
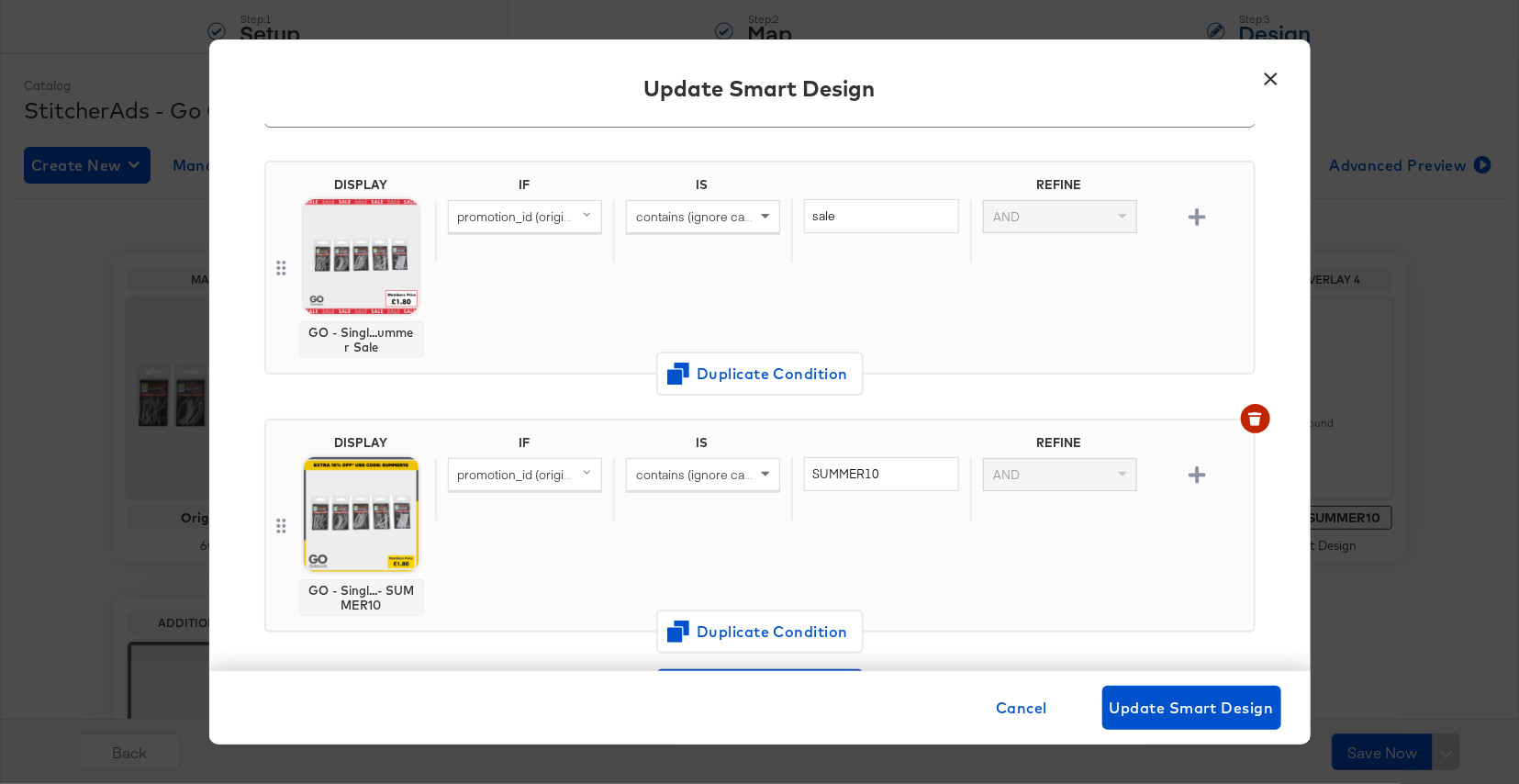
scroll to position [119, 0]
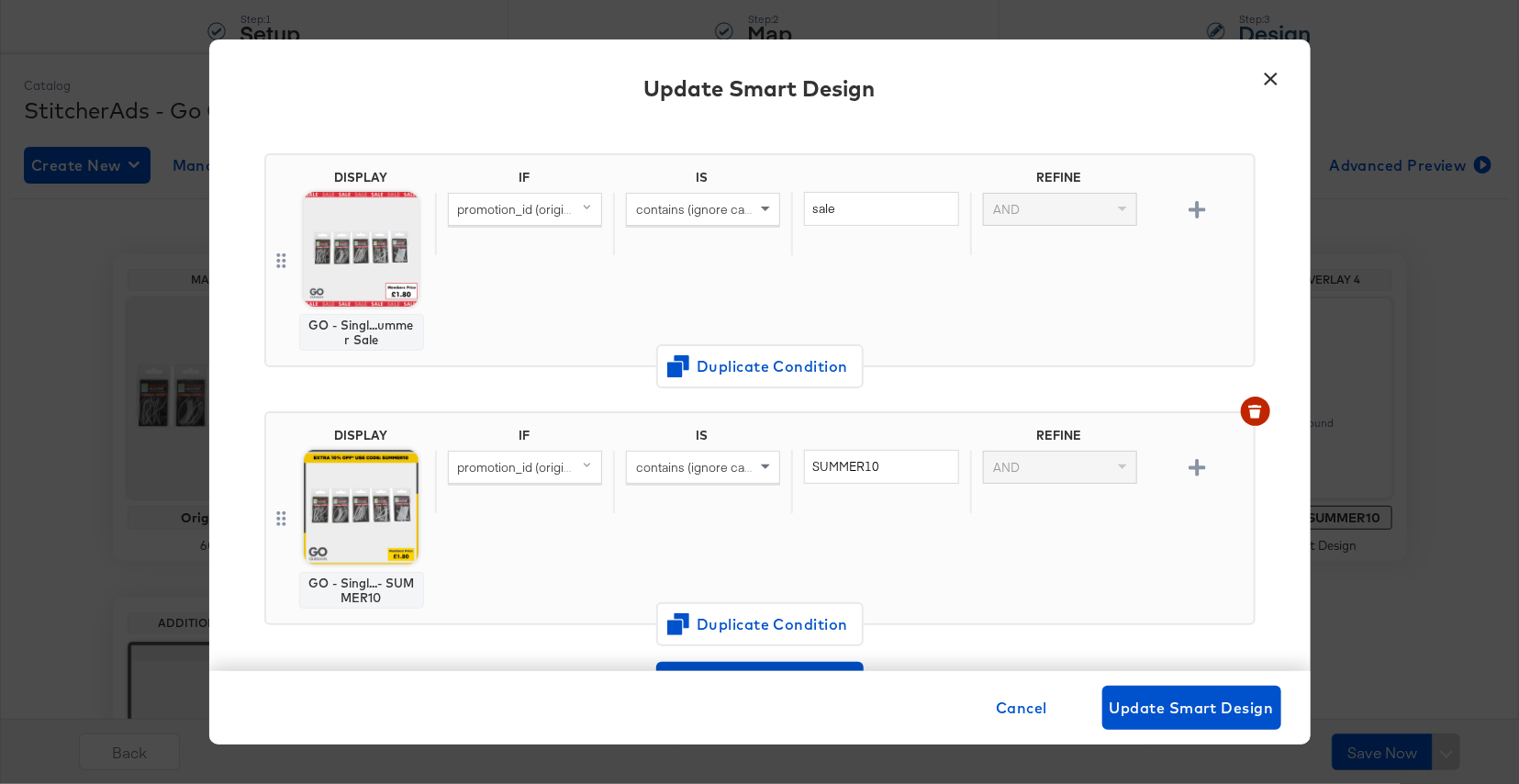
click at [1276, 77] on button "×" at bounding box center [1271, 74] width 33 height 33
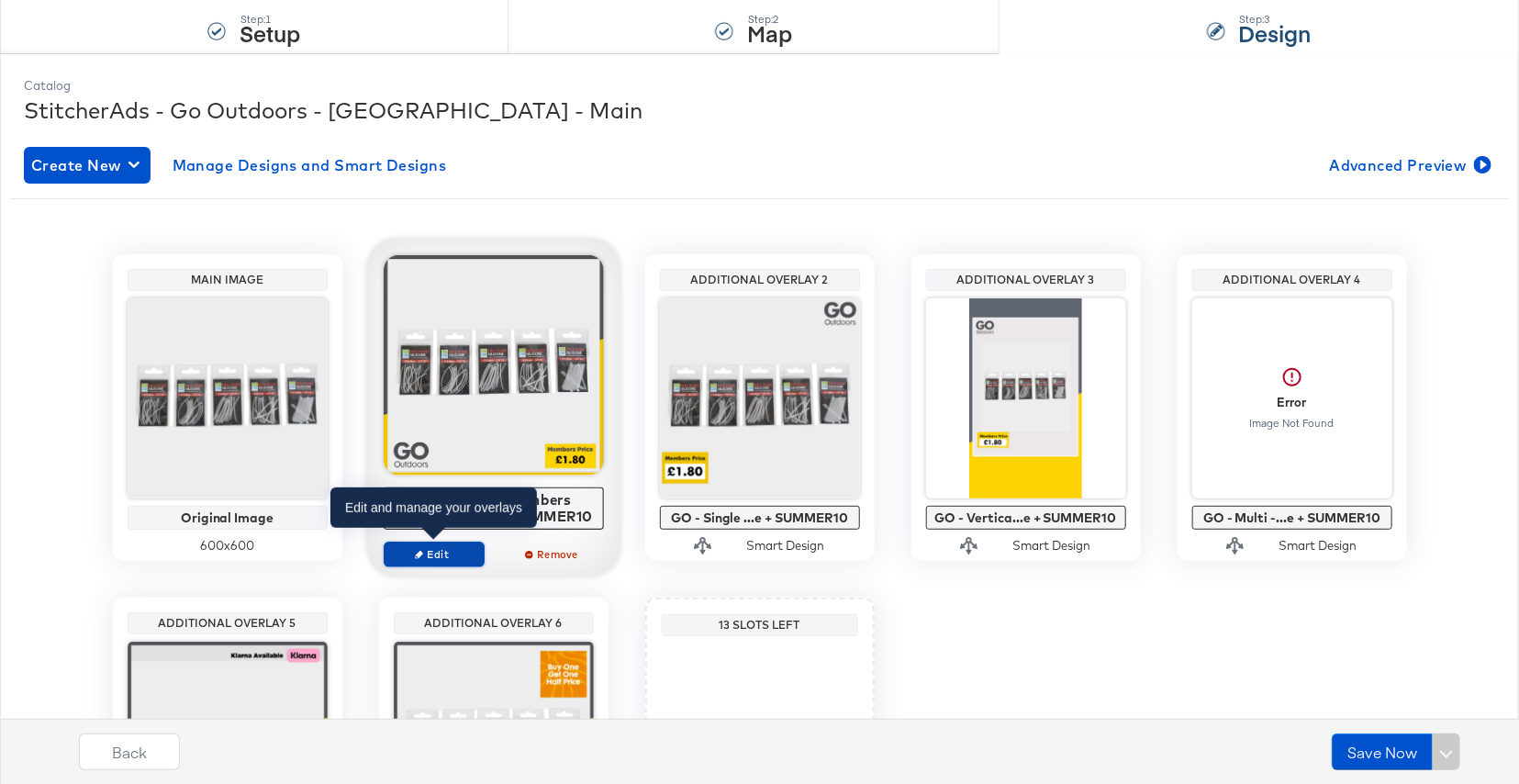
click at [440, 555] on span "Edit" at bounding box center [433, 554] width 84 height 14
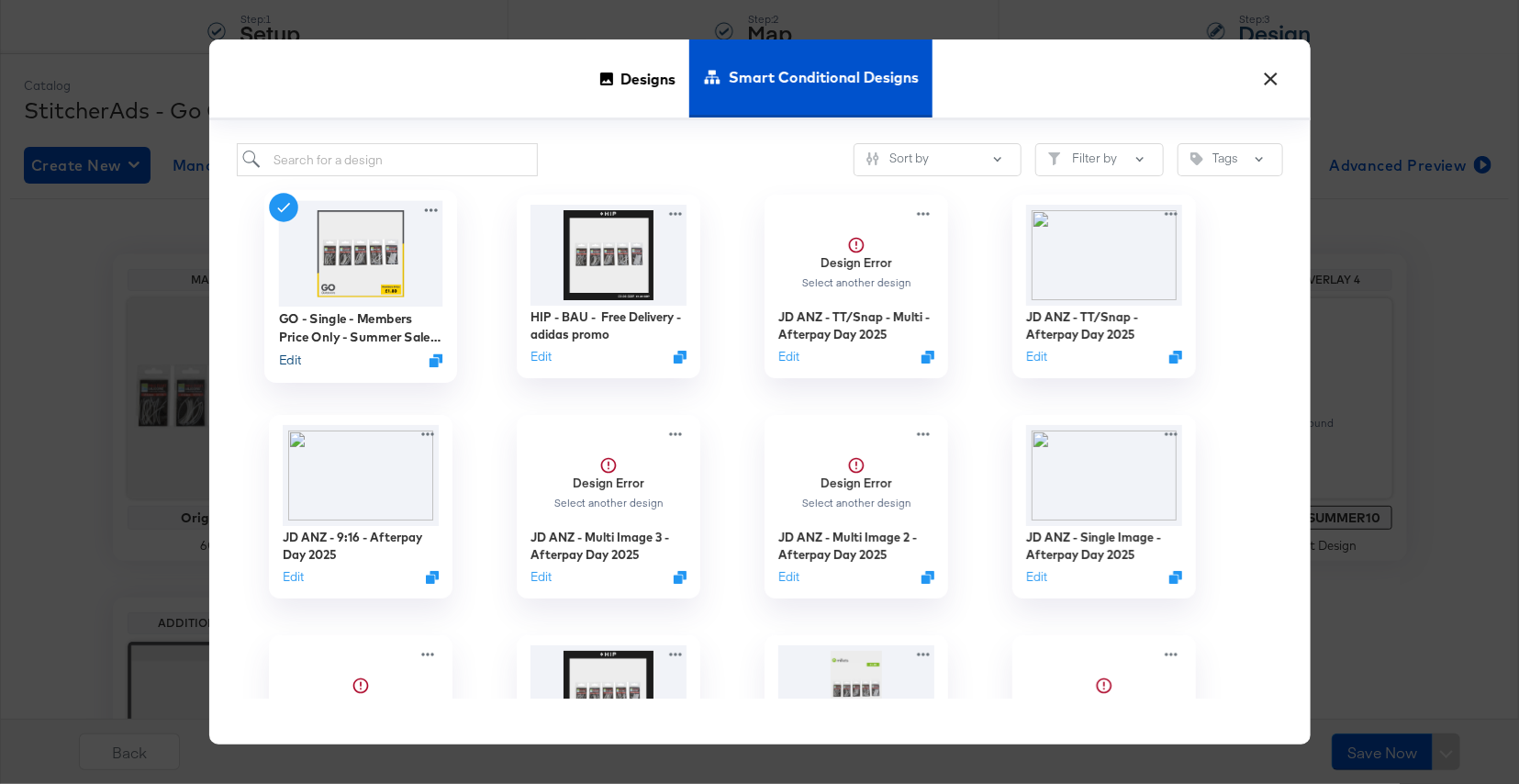
click at [292, 357] on button "Edit" at bounding box center [289, 361] width 22 height 17
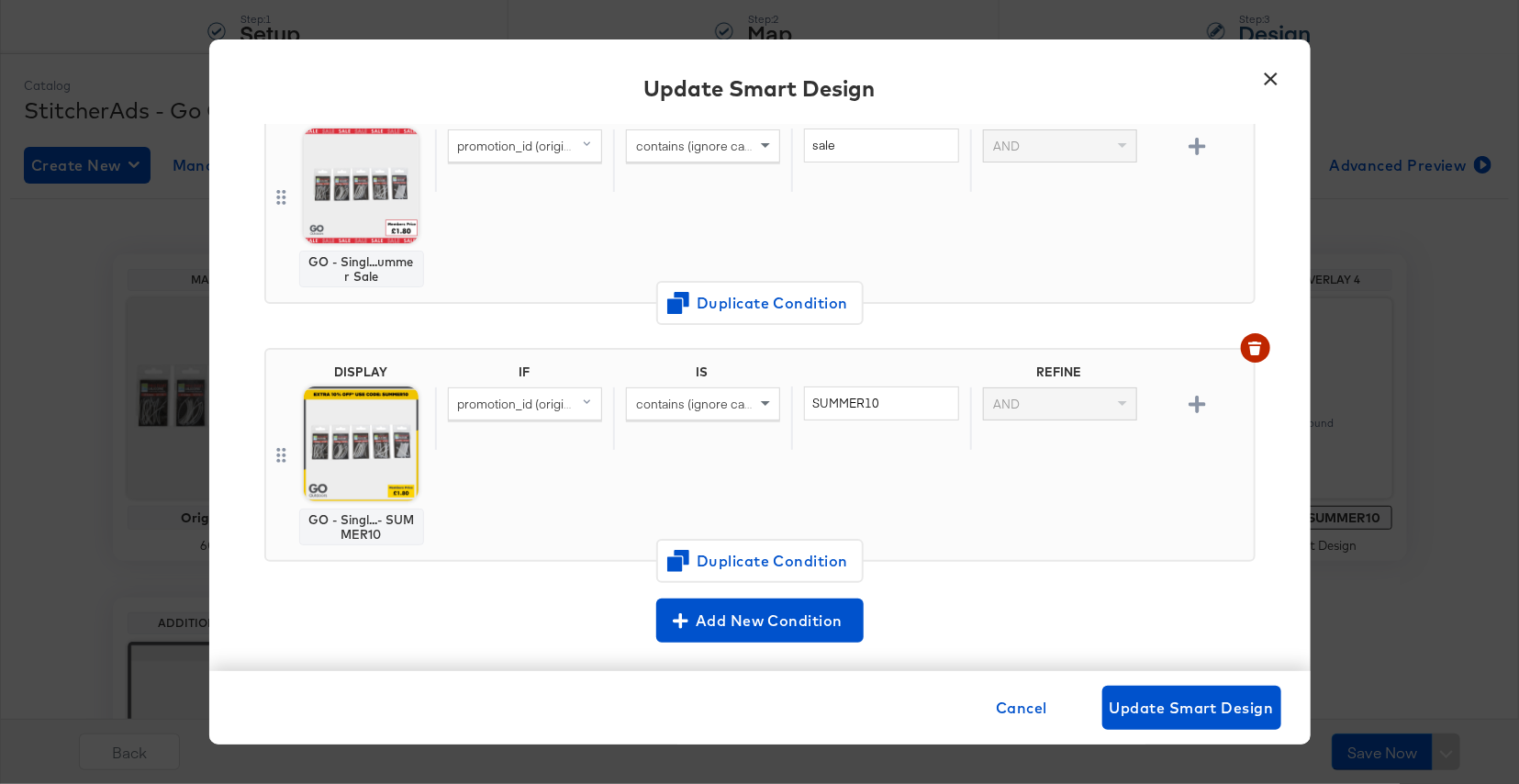
scroll to position [254, 0]
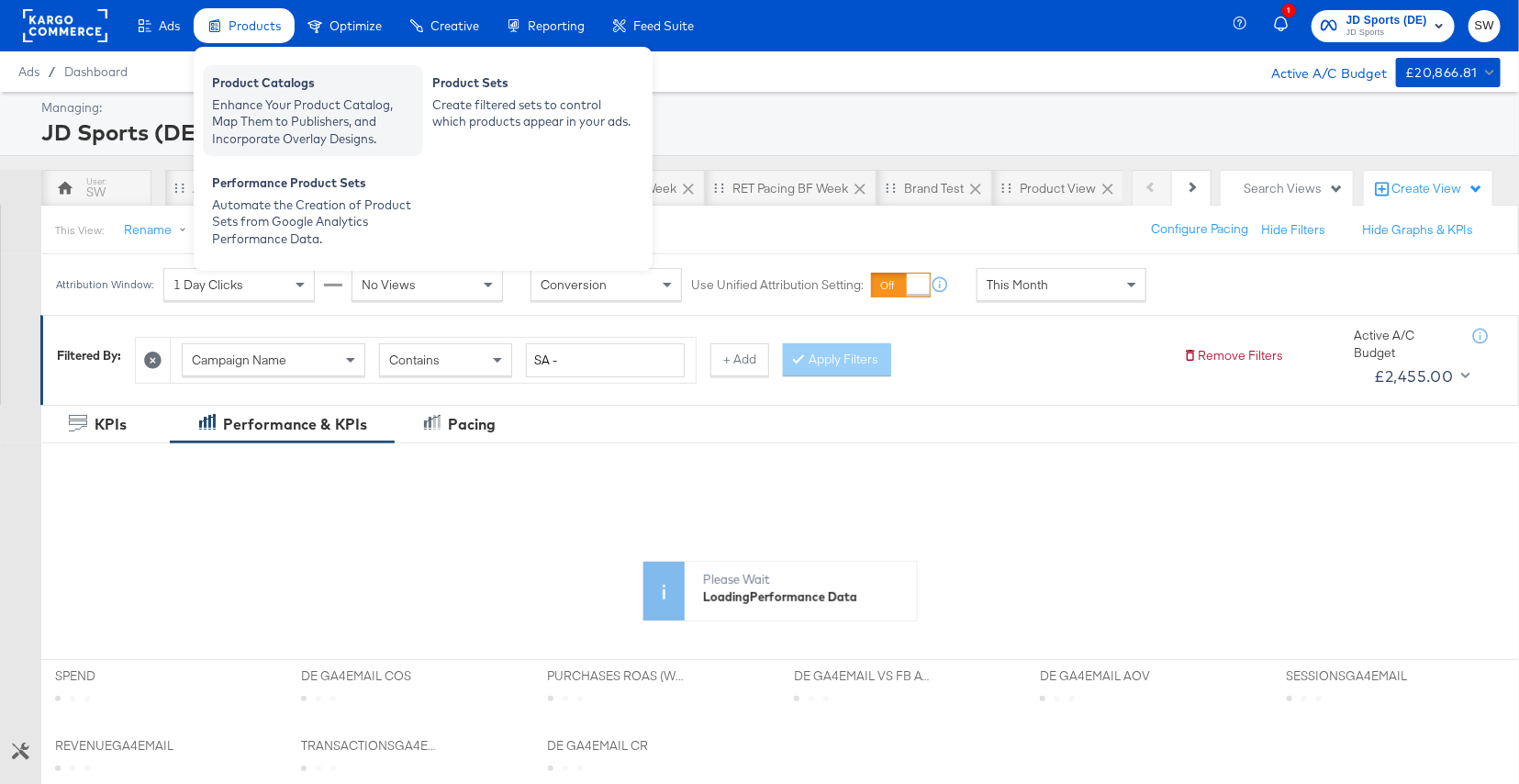
click at [258, 103] on div "Enhance Your Product Catalog, Map Them to Publishers, and Incorporate Overlay D…" at bounding box center [312, 122] width 202 height 51
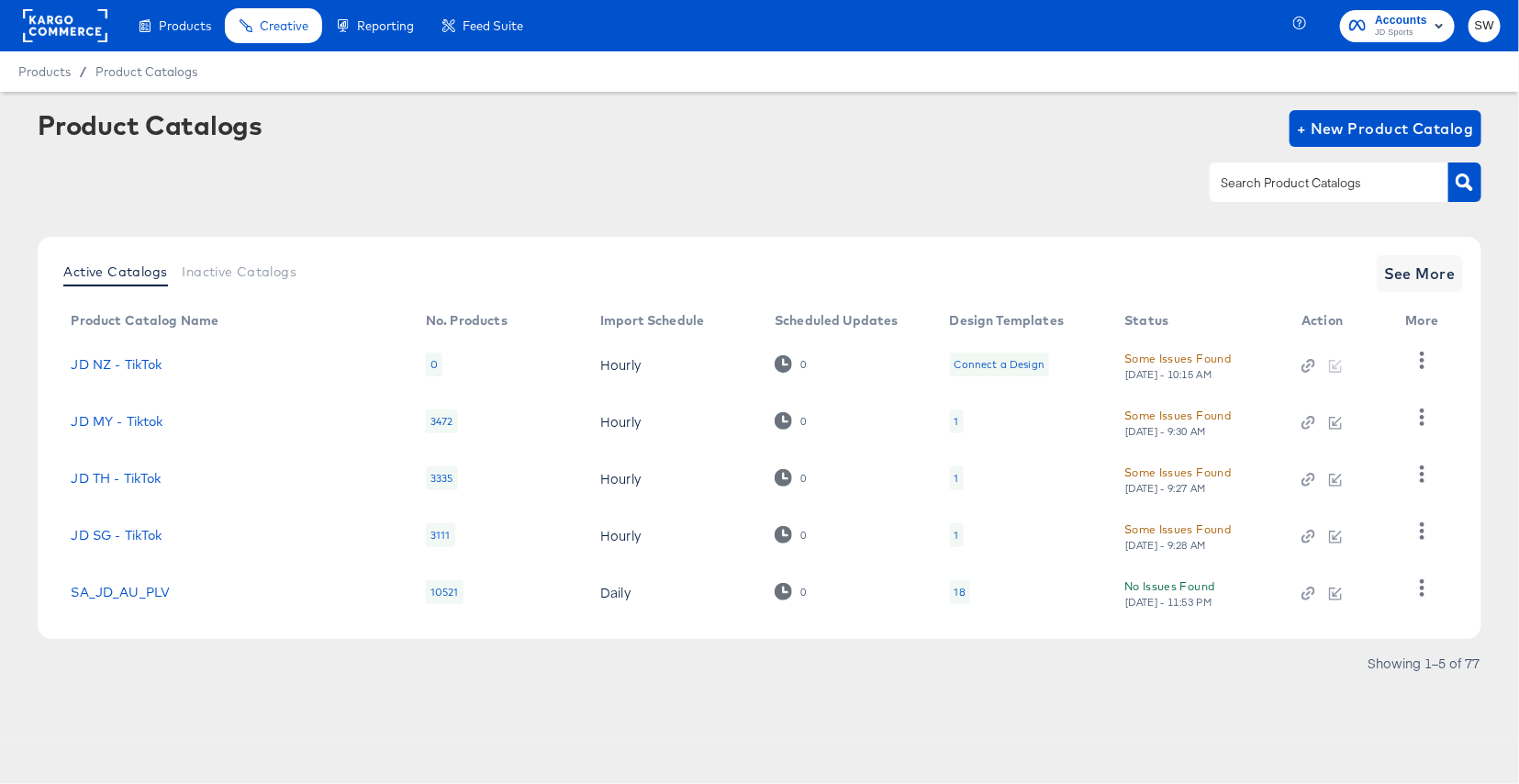
click at [1318, 180] on input "text" at bounding box center [1315, 184] width 195 height 21
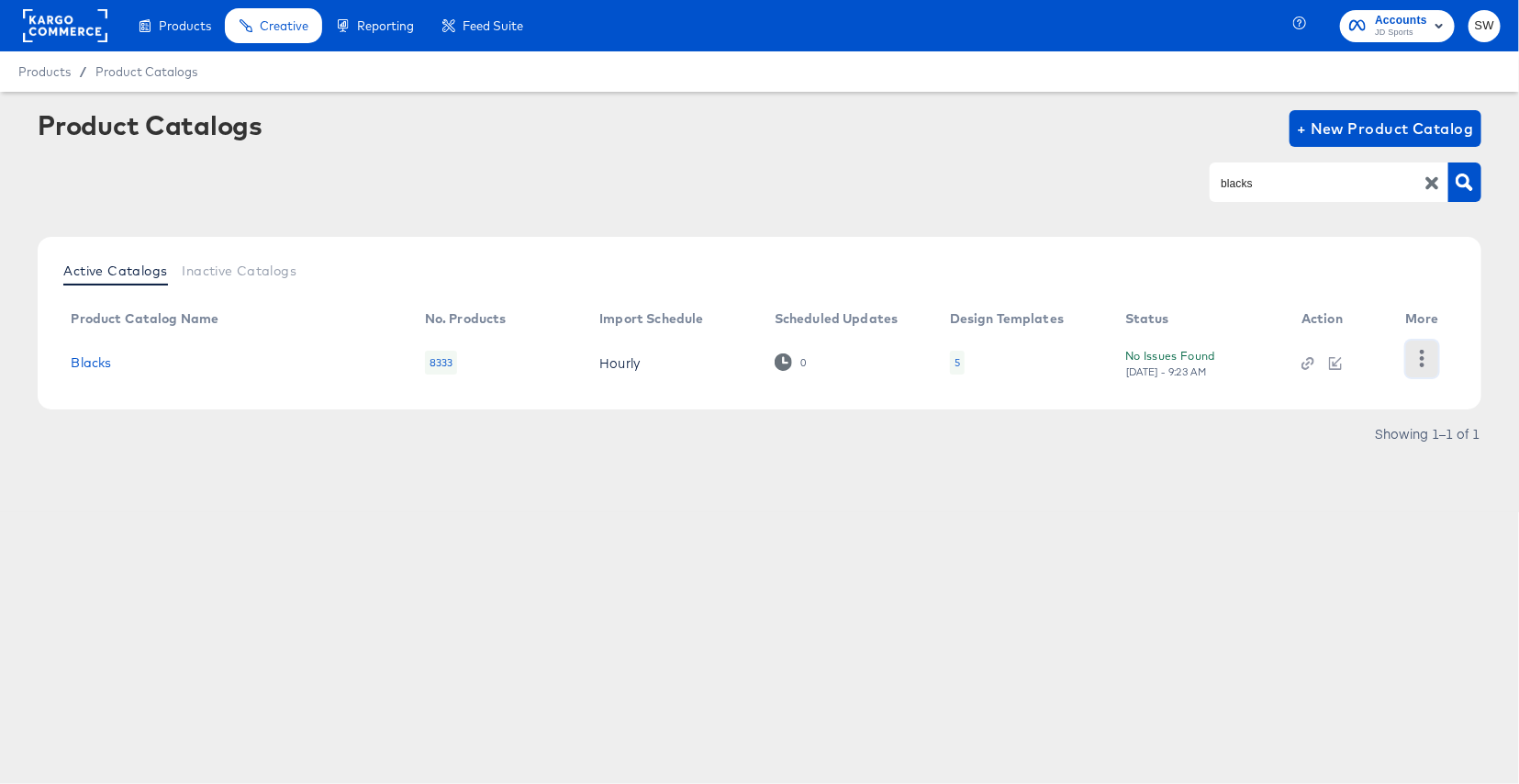
click at [1418, 352] on icon "button" at bounding box center [1422, 359] width 17 height 17
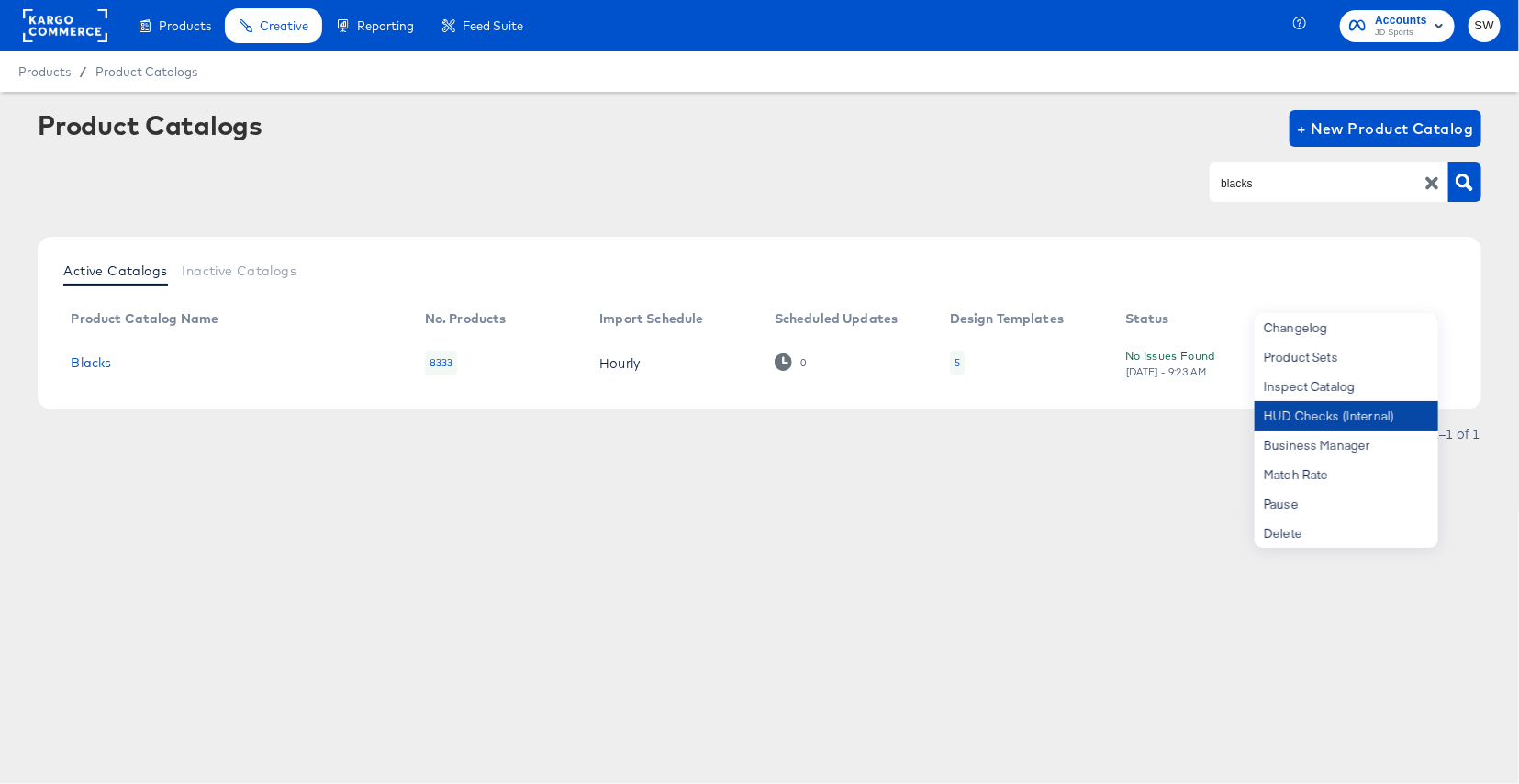
click at [1374, 421] on div "HUD Checks (Internal)" at bounding box center [1347, 416] width 184 height 29
drag, startPoint x: 1296, startPoint y: 196, endPoint x: 1323, endPoint y: 209, distance: 30.0
click at [1323, 209] on div "Product Catalogs + New Product Catalog blacks" at bounding box center [759, 166] width 1444 height 112
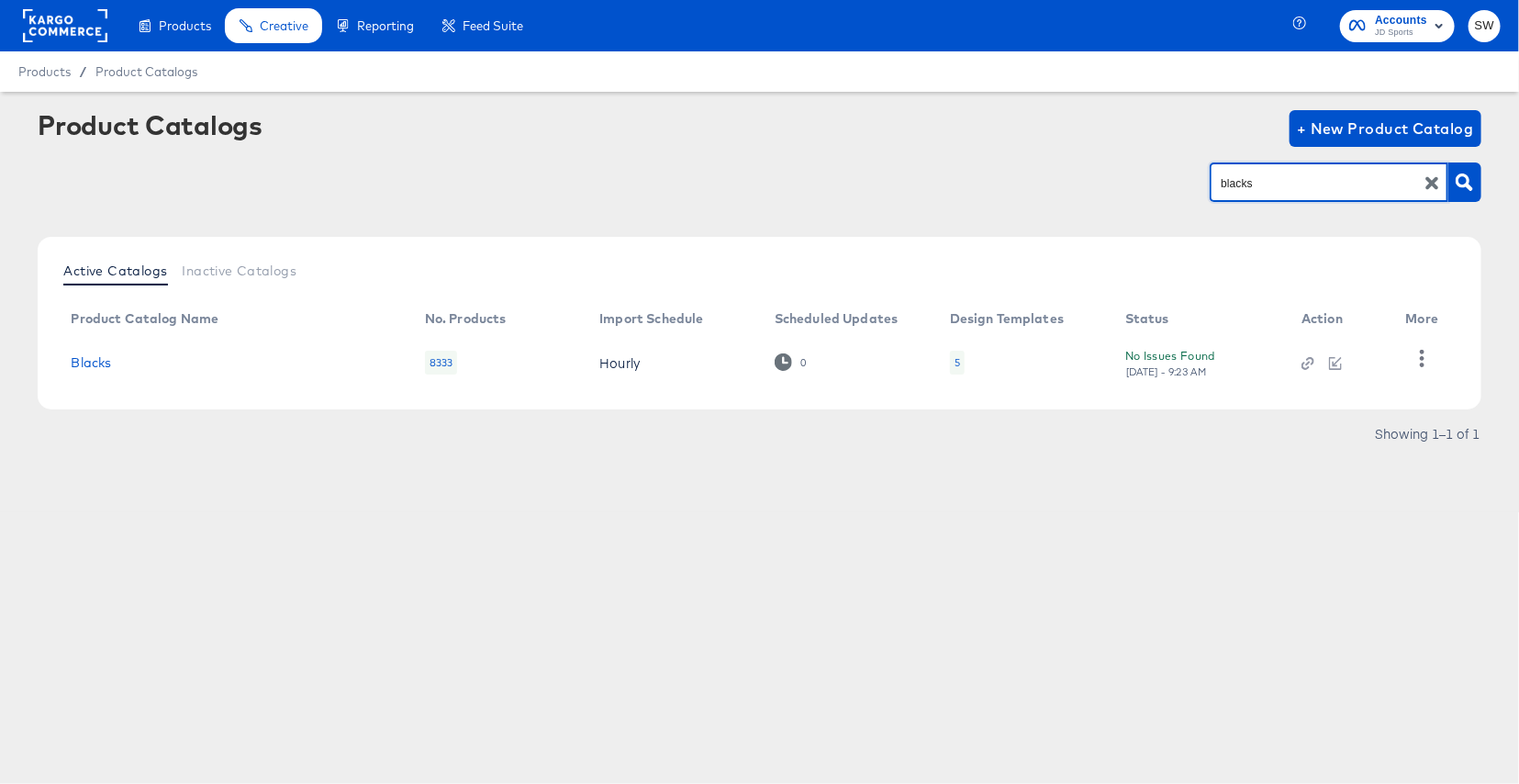
drag, startPoint x: 1291, startPoint y: 177, endPoint x: 1202, endPoint y: 176, distance: 89.0
click at [1202, 176] on div "blacks" at bounding box center [759, 182] width 1444 height 42
click at [1422, 356] on icon "button" at bounding box center [1422, 359] width 5 height 17
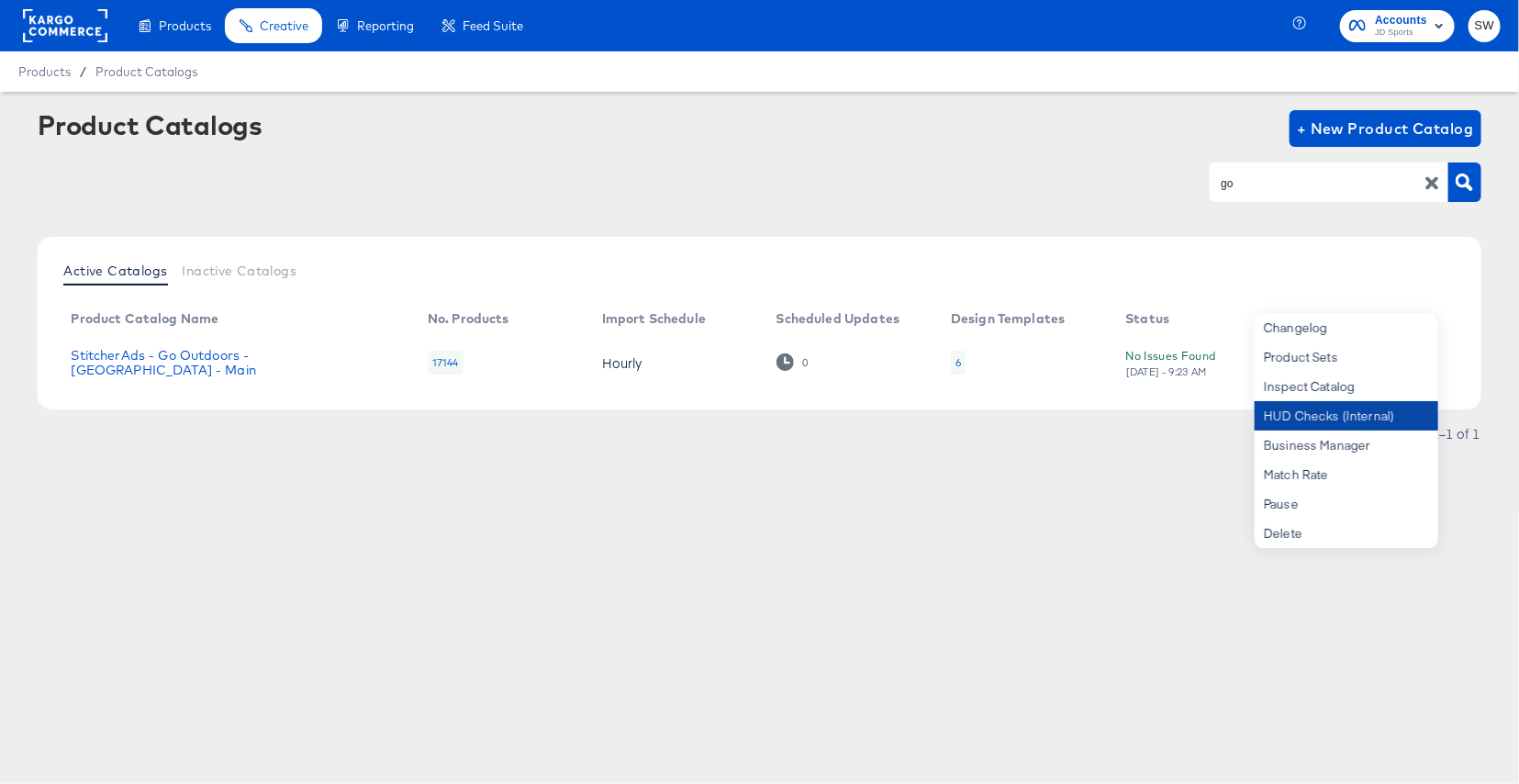
click at [1351, 425] on div "HUD Checks (Internal)" at bounding box center [1347, 416] width 184 height 29
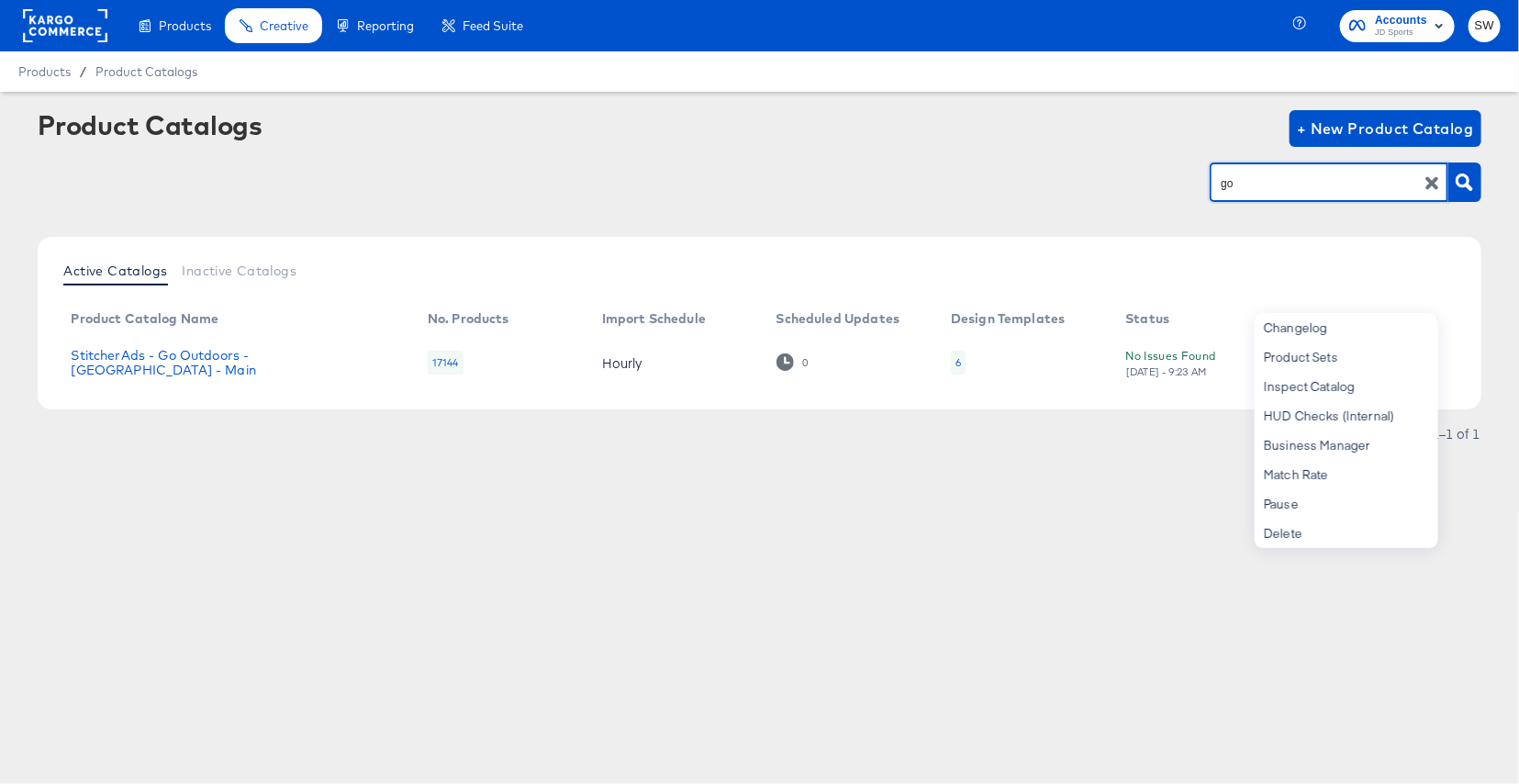
drag, startPoint x: 1327, startPoint y: 181, endPoint x: 1185, endPoint y: 180, distance: 142.0
click at [1185, 180] on div "go" at bounding box center [759, 182] width 1444 height 42
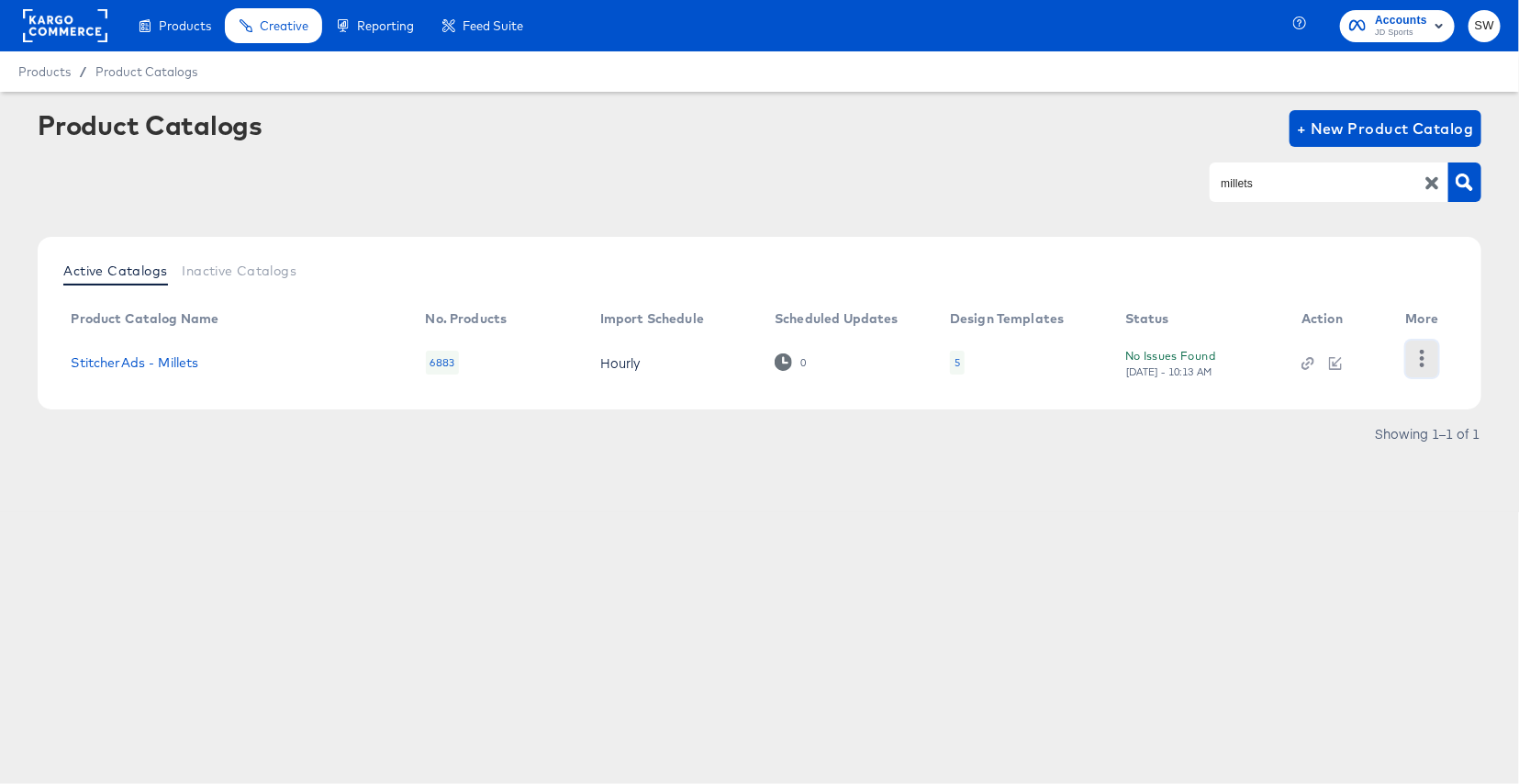
click at [1427, 347] on button "button" at bounding box center [1422, 359] width 32 height 37
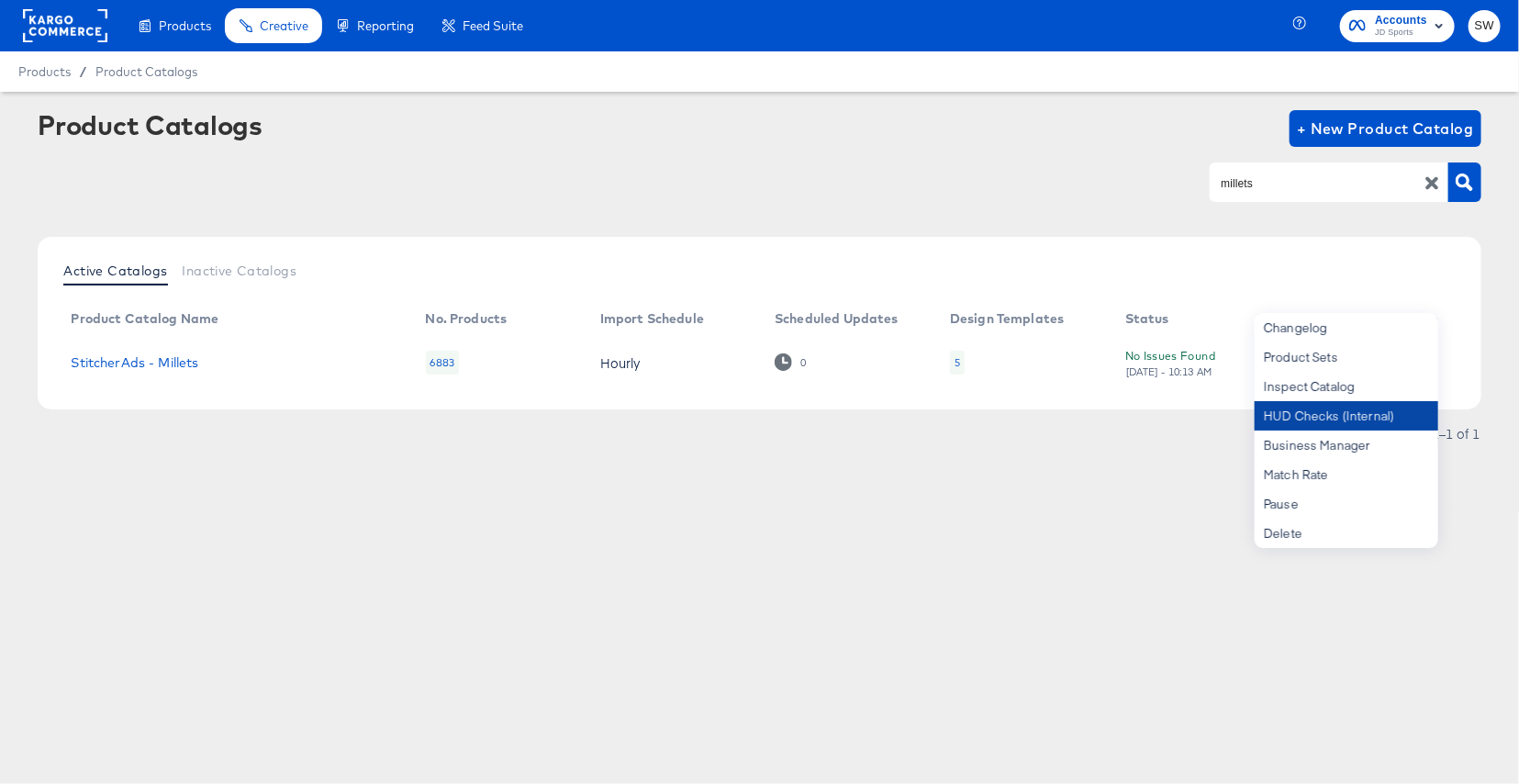
click at [1354, 422] on div "HUD Checks (Internal)" at bounding box center [1347, 416] width 184 height 29
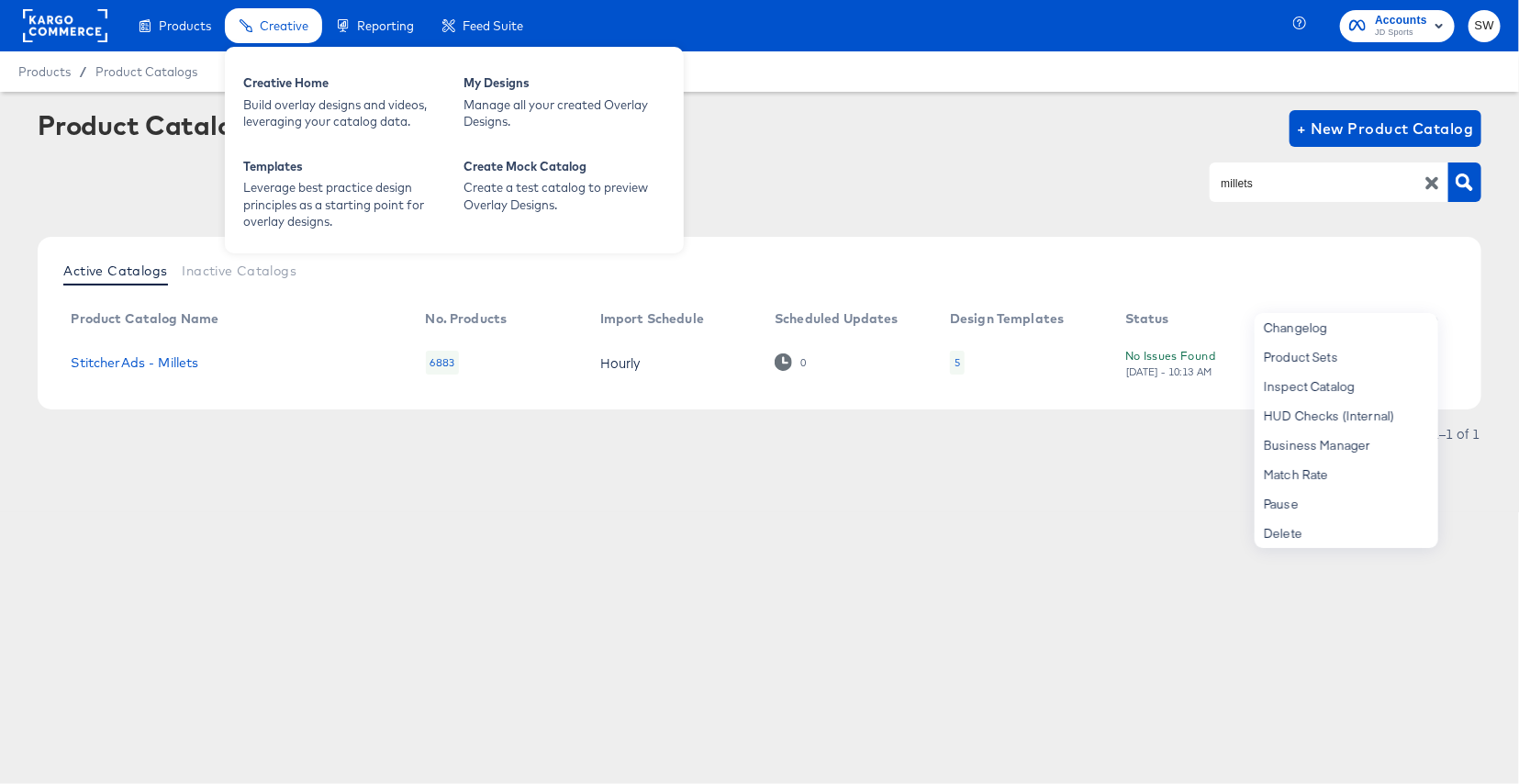
click at [271, 26] on span "Creative" at bounding box center [284, 25] width 48 height 15
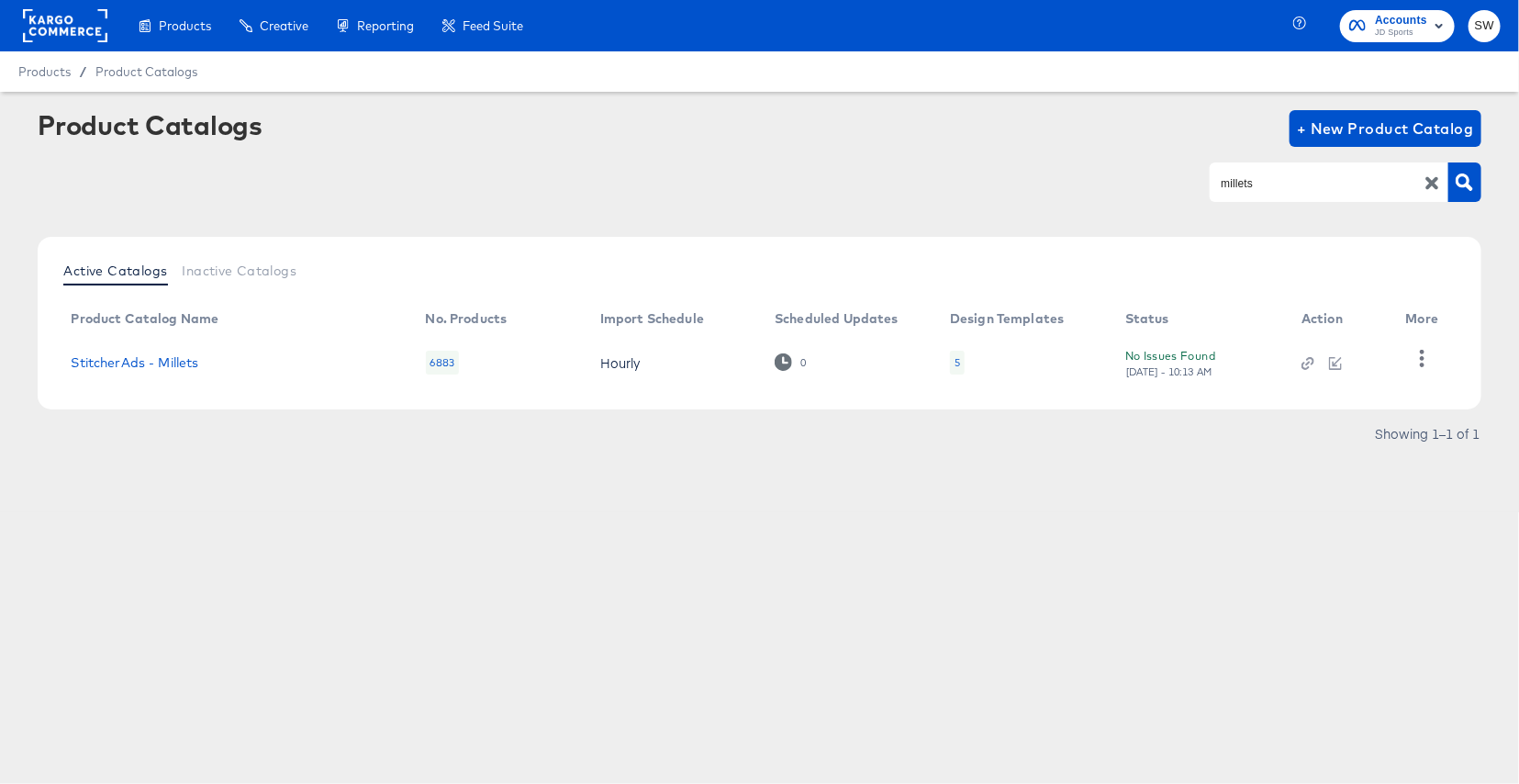
click at [1317, 170] on div "millets" at bounding box center [1329, 182] width 239 height 39
click at [1317, 171] on div "millets" at bounding box center [1329, 182] width 239 height 39
type input "go"
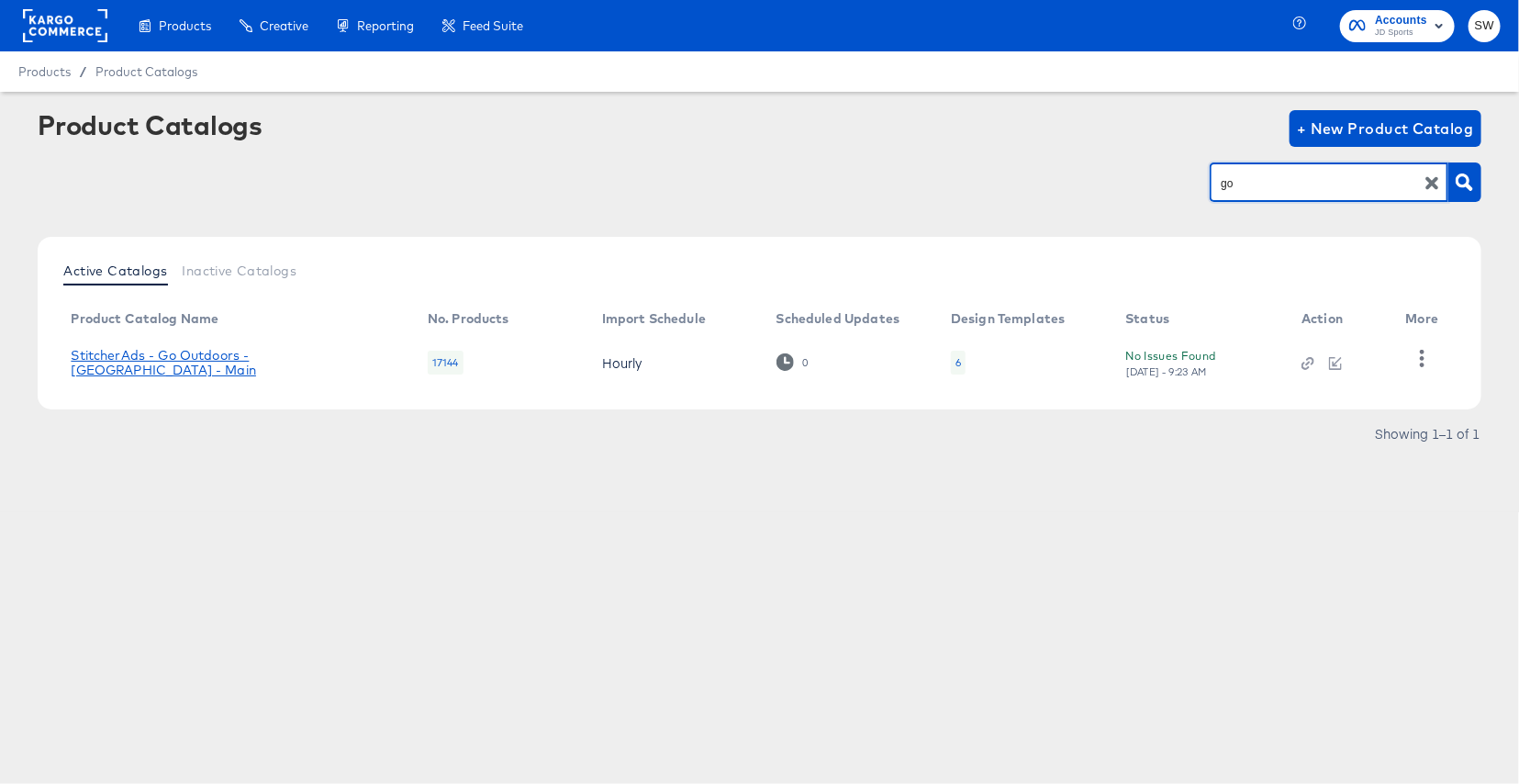
click at [295, 358] on link "StitcherAds - Go Outdoors - [GEOGRAPHIC_DATA] - Main" at bounding box center [230, 363] width 320 height 29
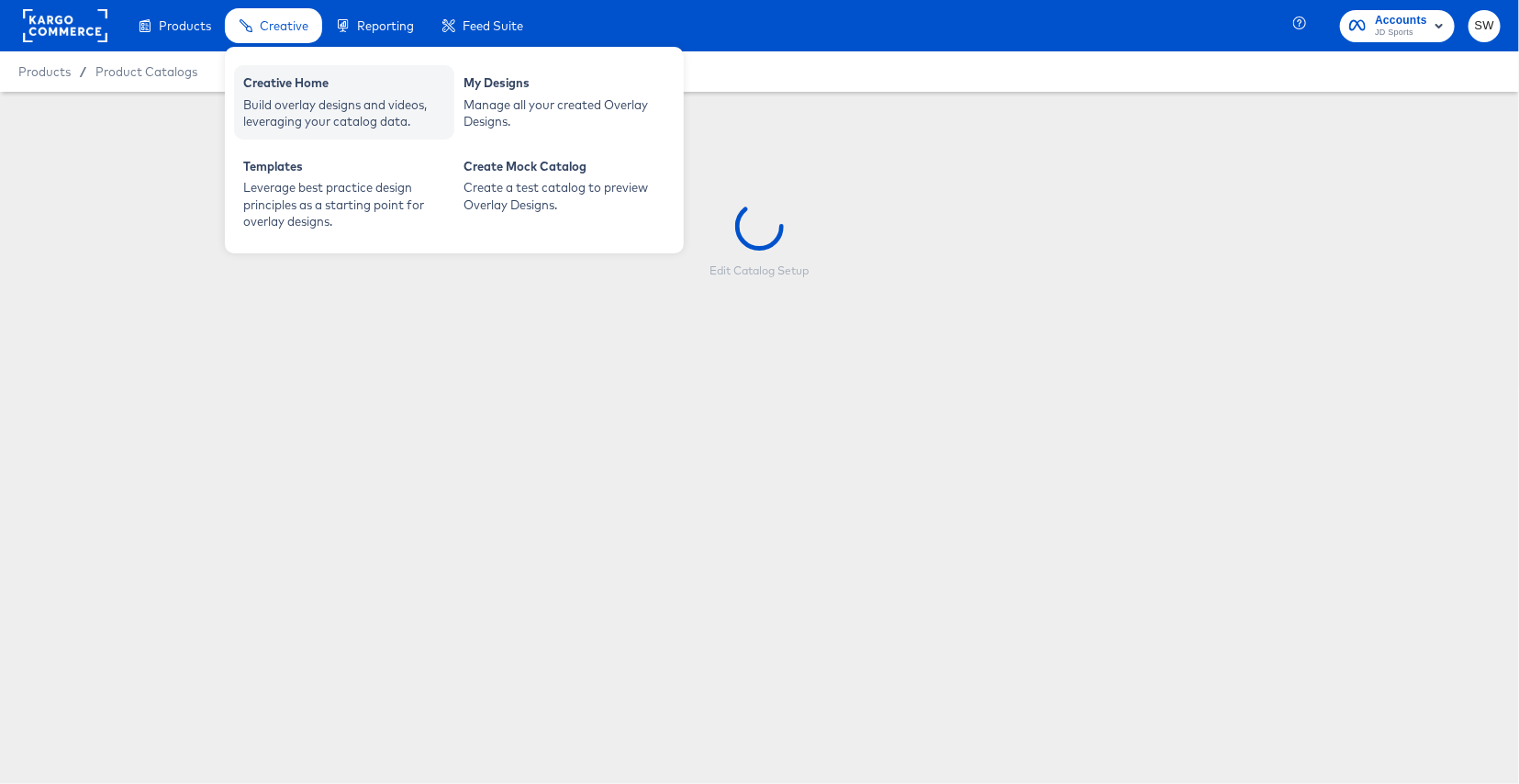
click at [312, 106] on div "Build overlay designs and videos, leveraging your catalog data." at bounding box center [344, 113] width 202 height 34
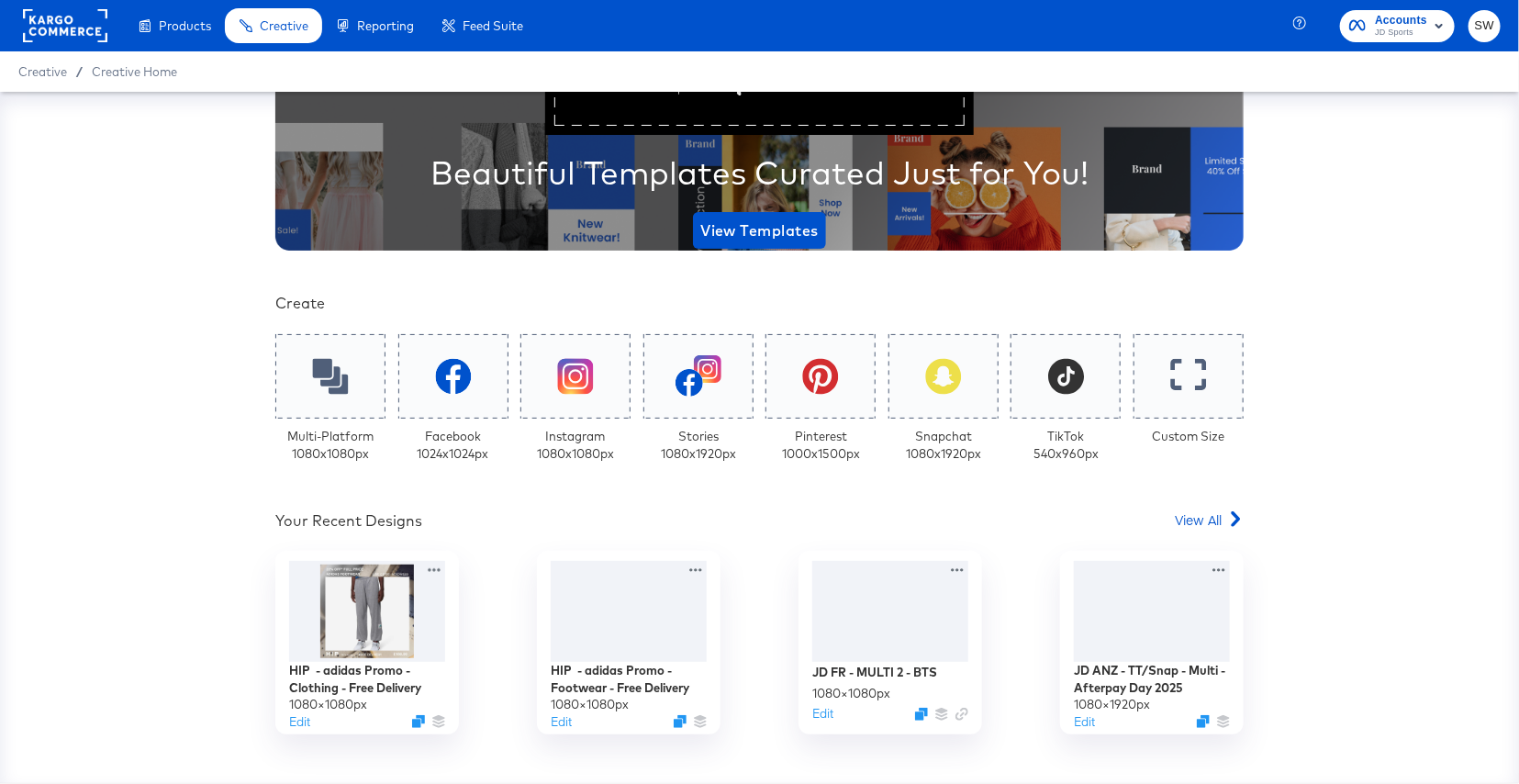
scroll to position [337, 0]
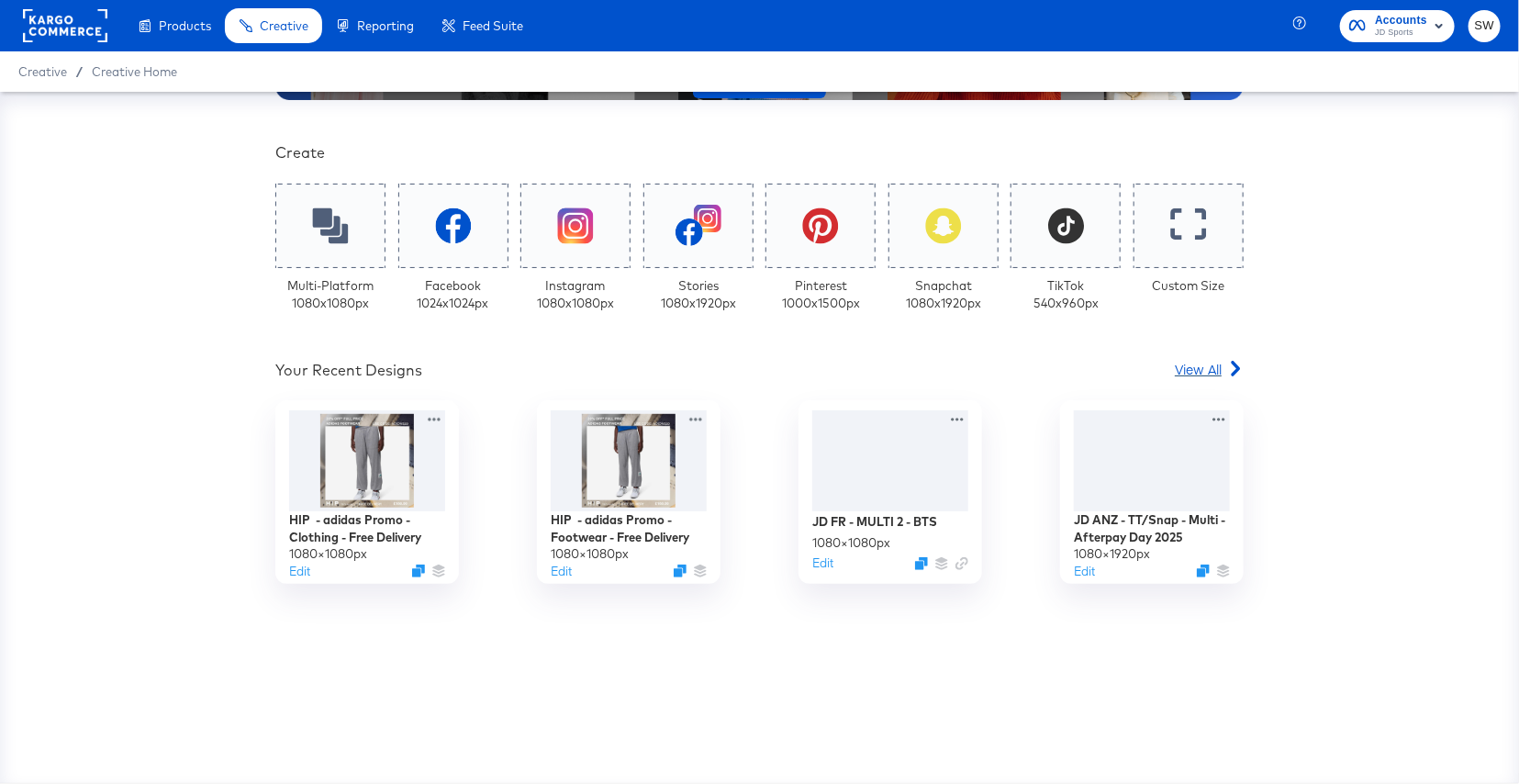
click at [1228, 363] on icon at bounding box center [1236, 368] width 15 height 15
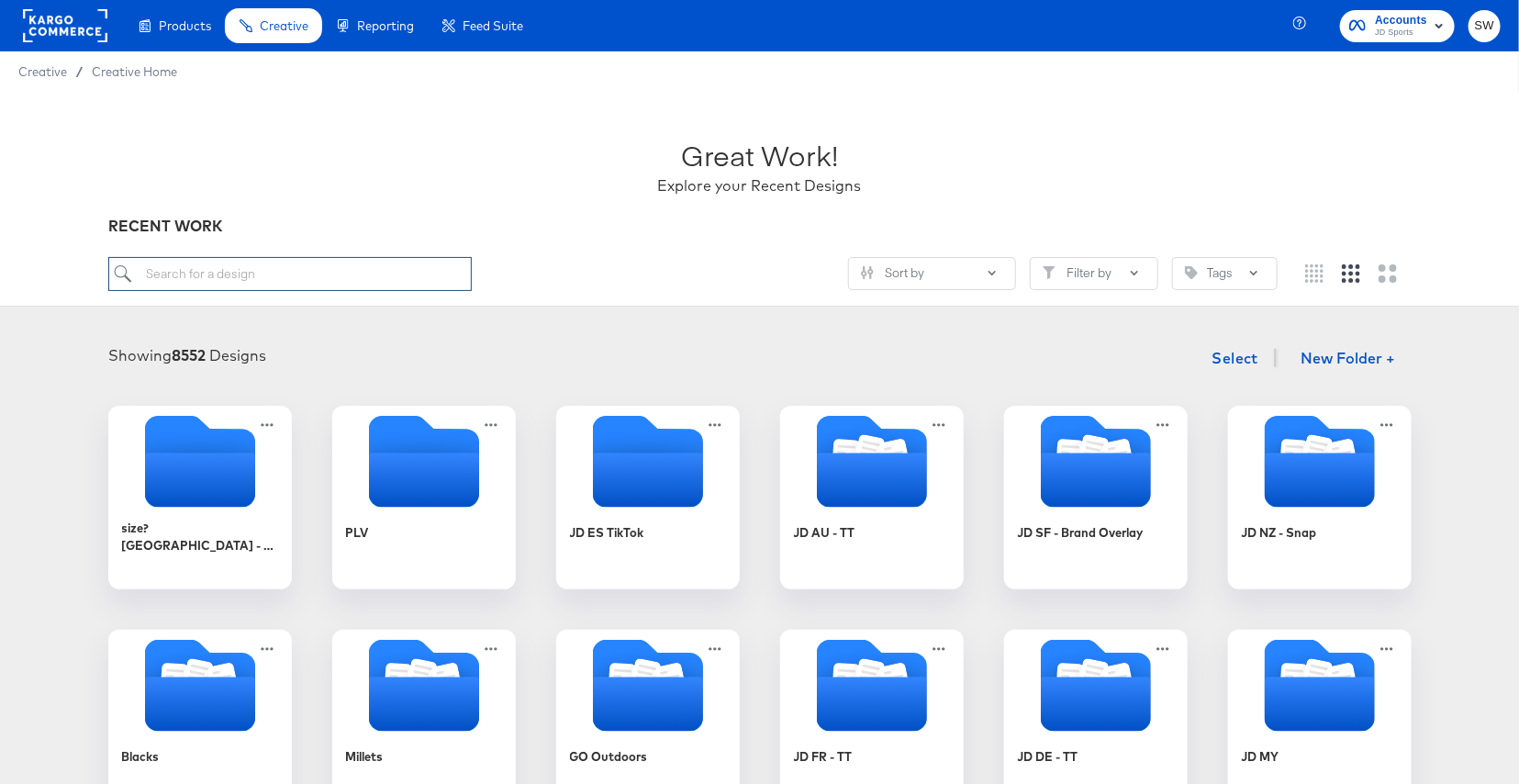
click at [403, 279] on input "search" at bounding box center [290, 274] width 364 height 34
type input "go"
